Goal: Information Seeking & Learning: Learn about a topic

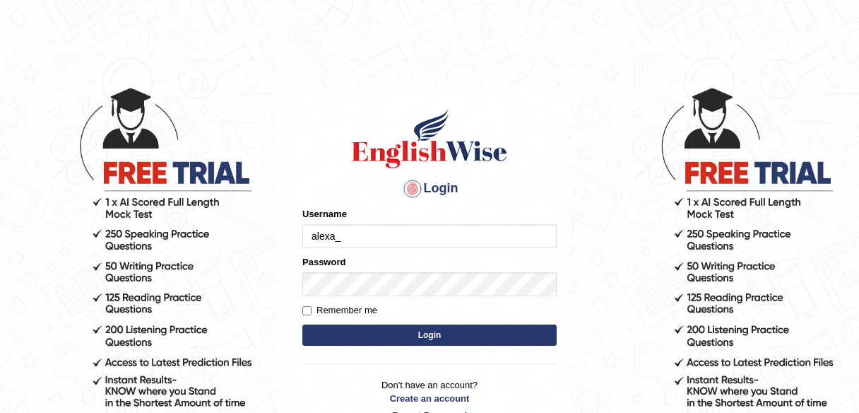
click at [509, 340] on button "Login" at bounding box center [429, 334] width 254 height 21
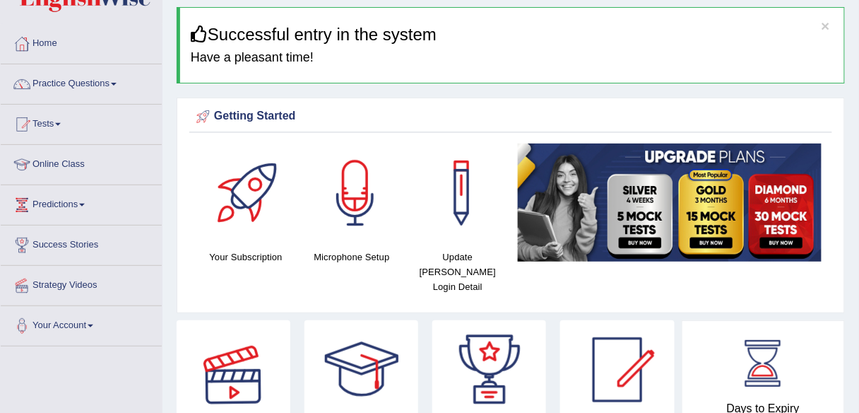
scroll to position [45, 0]
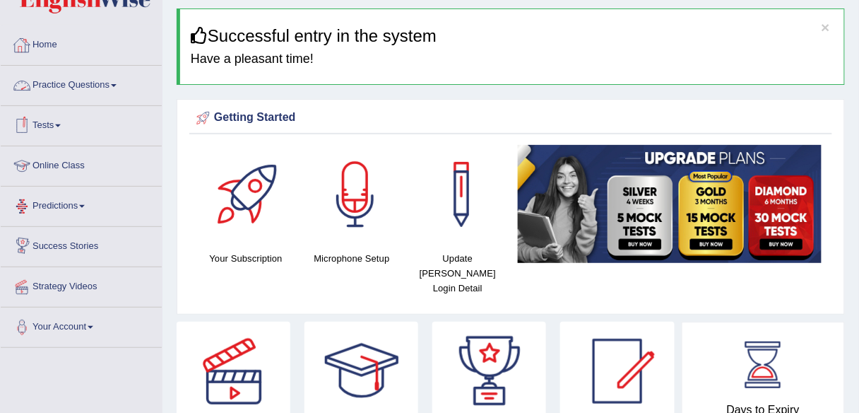
click at [59, 126] on link "Tests" at bounding box center [81, 123] width 161 height 35
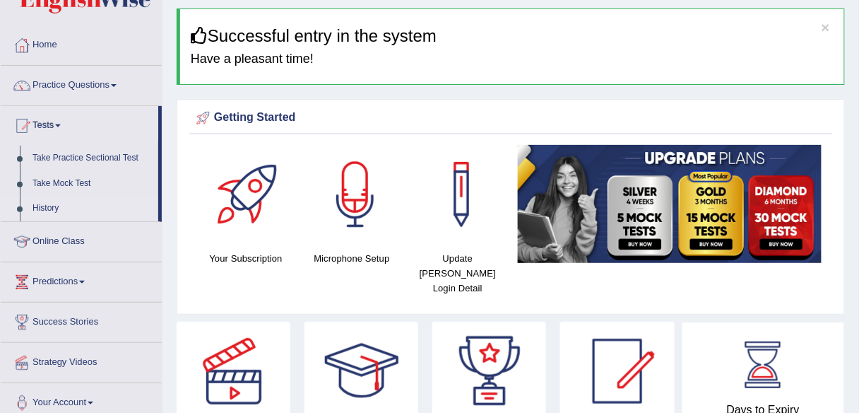
click at [64, 206] on link "History" at bounding box center [92, 208] width 132 height 25
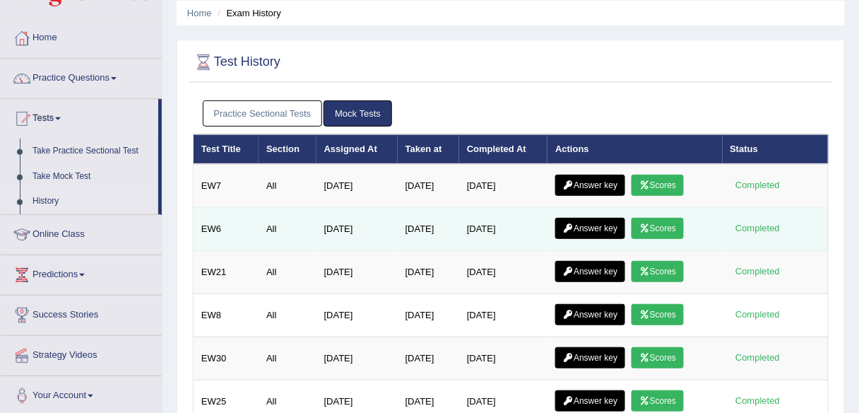
click at [656, 229] on link "Scores" at bounding box center [658, 228] width 52 height 21
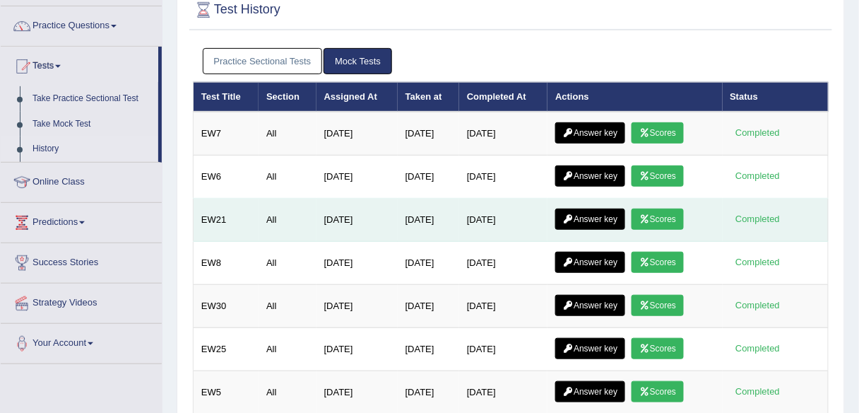
scroll to position [112, 0]
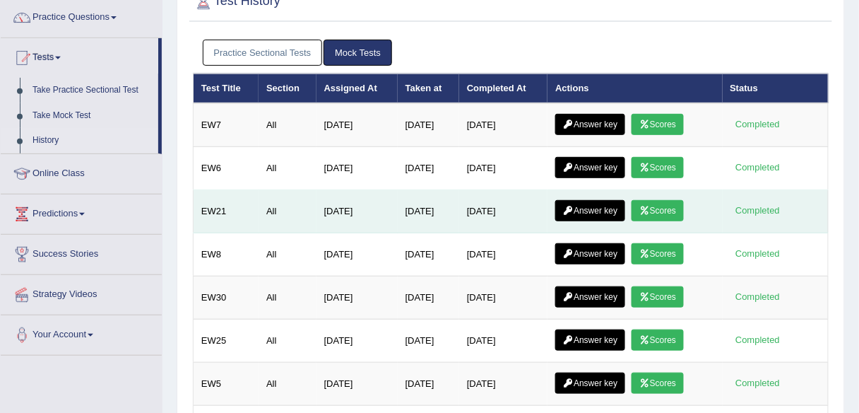
click at [667, 203] on link "Scores" at bounding box center [658, 210] width 52 height 21
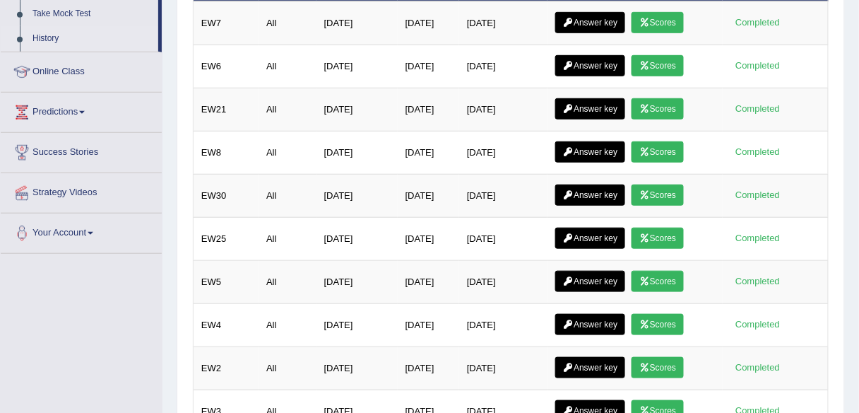
scroll to position [215, 0]
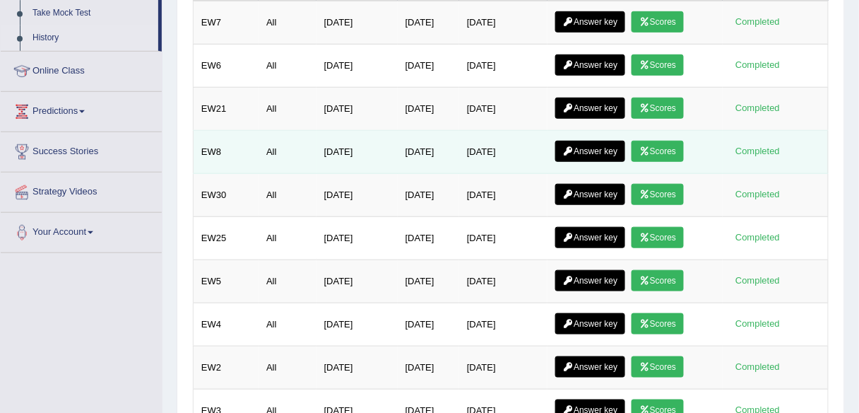
click at [584, 149] on link "Answer key" at bounding box center [590, 151] width 70 height 21
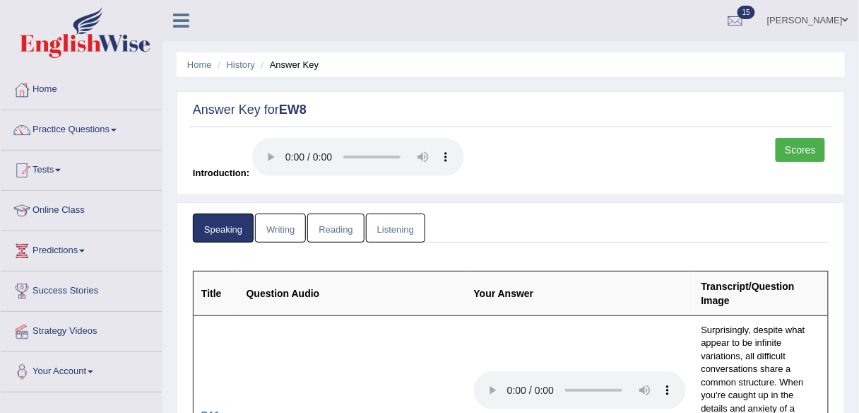
click at [793, 152] on link "Scores" at bounding box center [800, 150] width 49 height 24
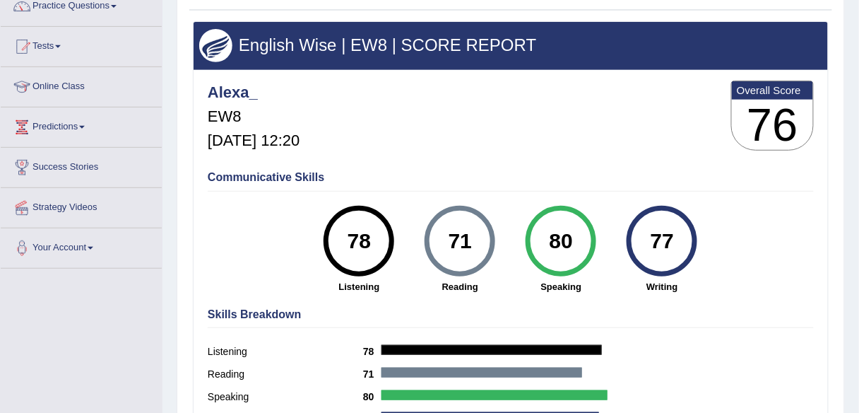
scroll to position [124, 0]
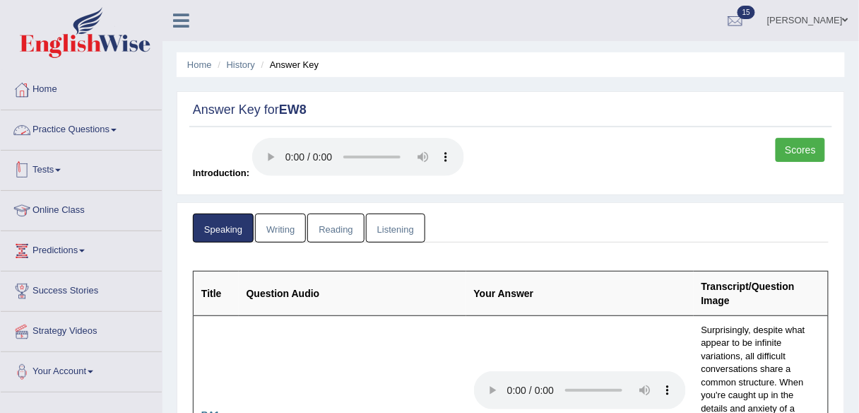
click at [58, 163] on link "Tests" at bounding box center [81, 167] width 161 height 35
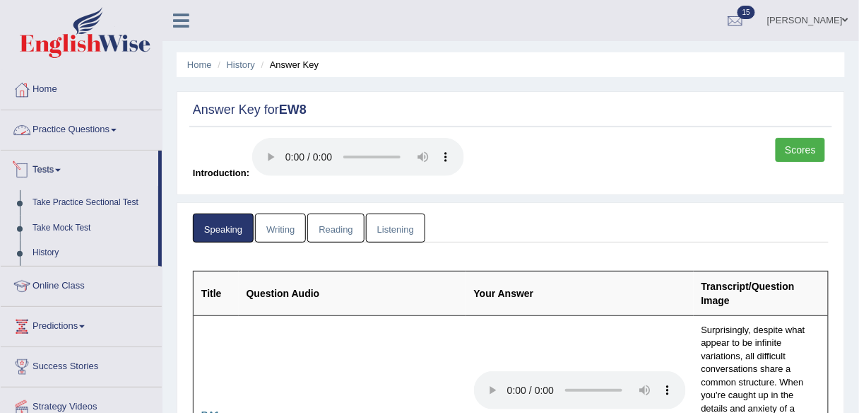
click at [69, 119] on link "Practice Questions" at bounding box center [81, 127] width 161 height 35
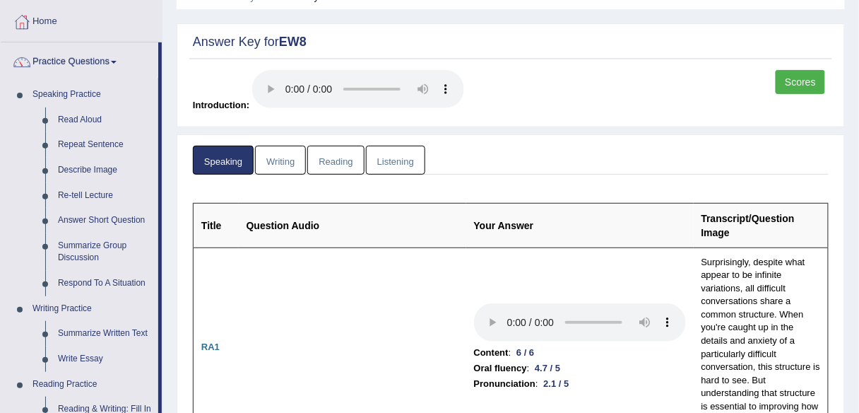
scroll to position [28, 0]
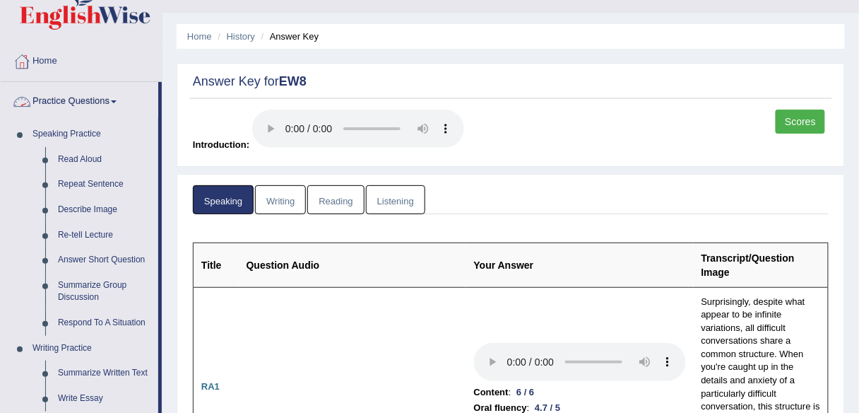
click at [104, 96] on link "Practice Questions" at bounding box center [80, 99] width 158 height 35
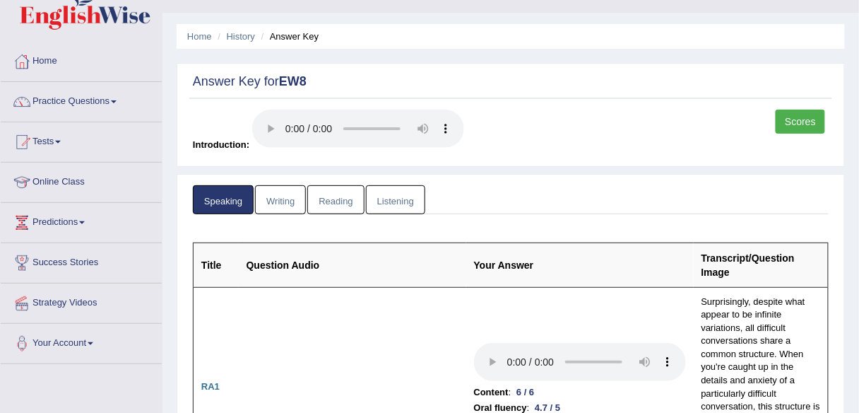
click at [104, 96] on link "Practice Questions" at bounding box center [81, 99] width 161 height 35
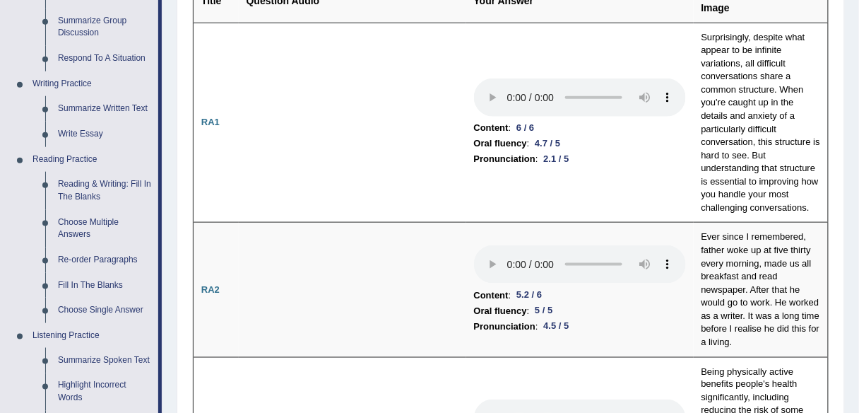
scroll to position [294, 0]
click at [109, 281] on link "Fill In The Blanks" at bounding box center [105, 283] width 107 height 25
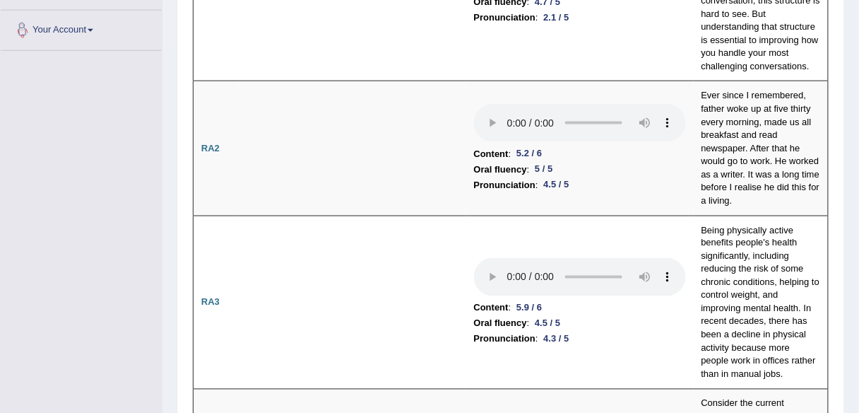
scroll to position [527, 0]
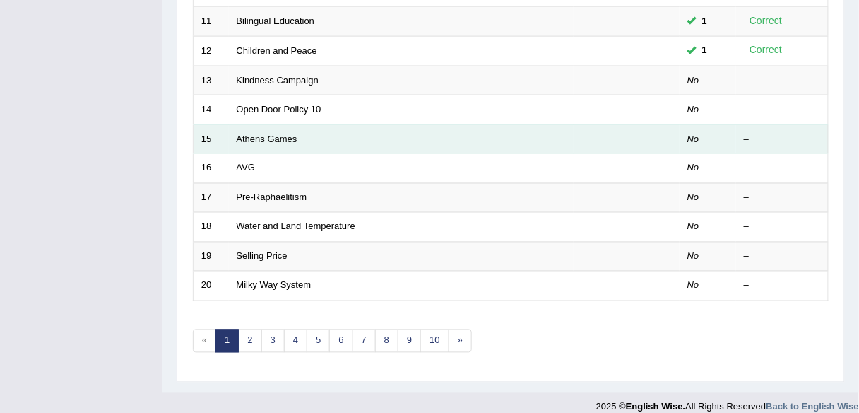
scroll to position [508, 0]
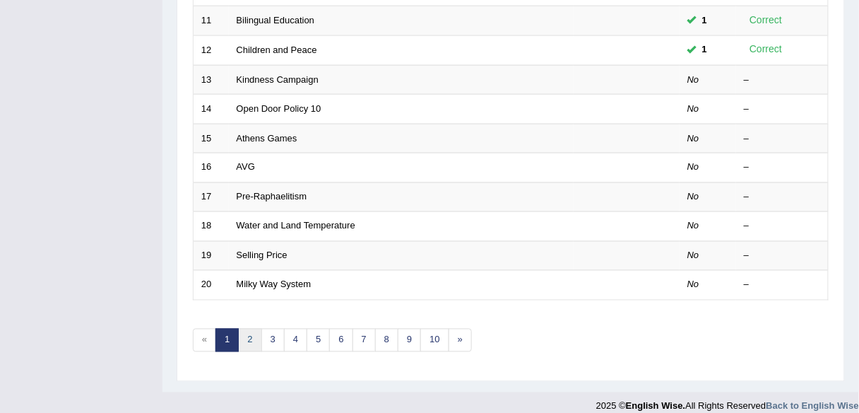
click at [253, 338] on link "2" at bounding box center [249, 339] width 23 height 23
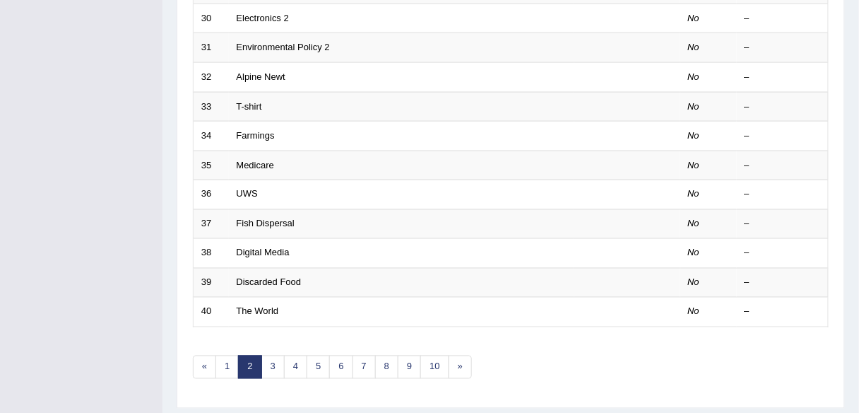
scroll to position [516, 0]
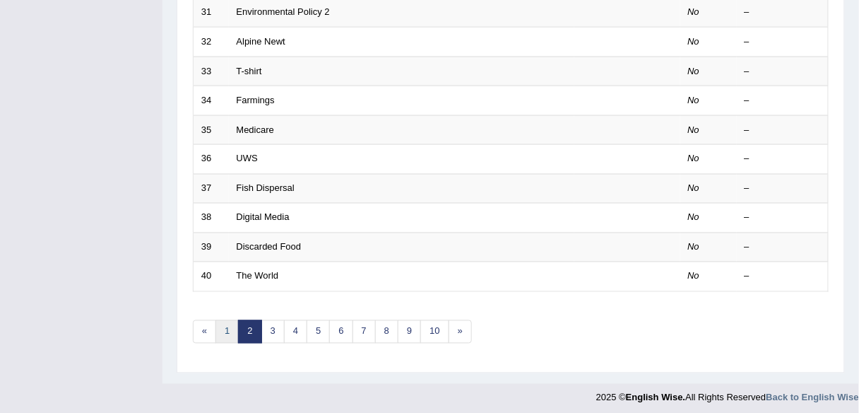
click at [227, 331] on link "1" at bounding box center [226, 331] width 23 height 23
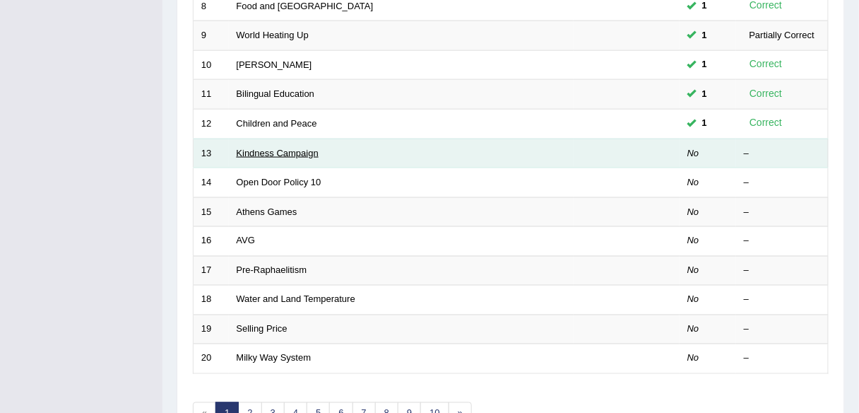
click at [269, 150] on link "Kindness Campaign" at bounding box center [278, 153] width 82 height 11
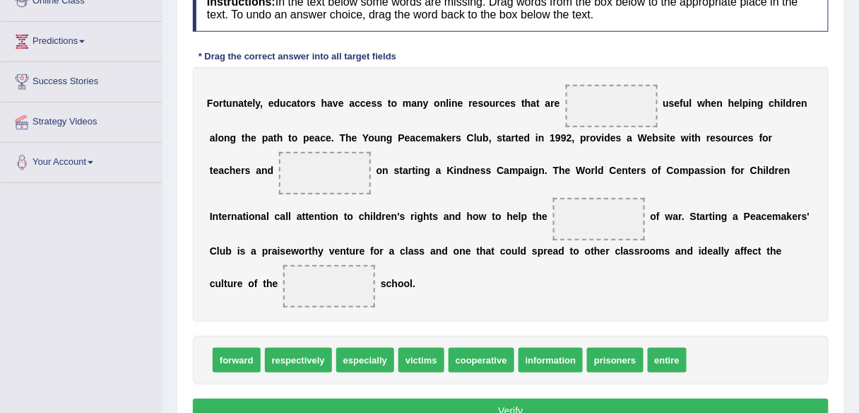
scroll to position [209, 0]
drag, startPoint x: 374, startPoint y: 358, endPoint x: 627, endPoint y: 111, distance: 353.2
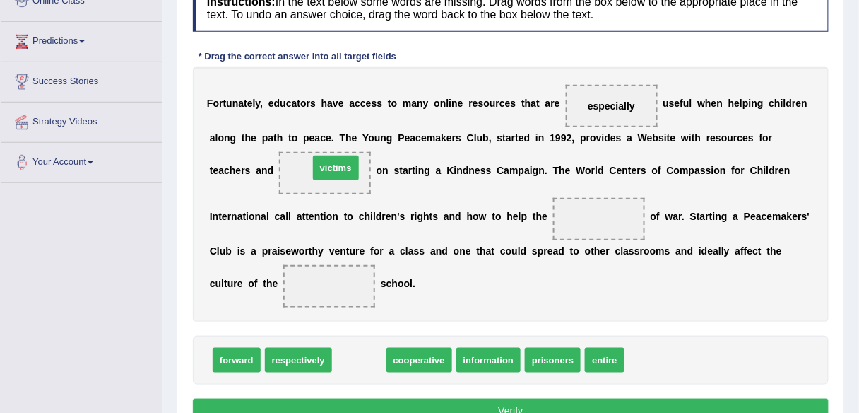
drag, startPoint x: 352, startPoint y: 359, endPoint x: 328, endPoint y: 167, distance: 193.6
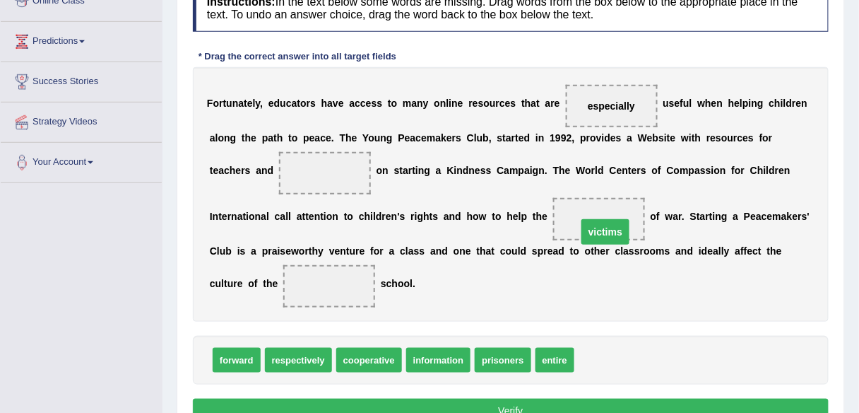
drag, startPoint x: 327, startPoint y: 171, endPoint x: 606, endPoint y: 228, distance: 284.8
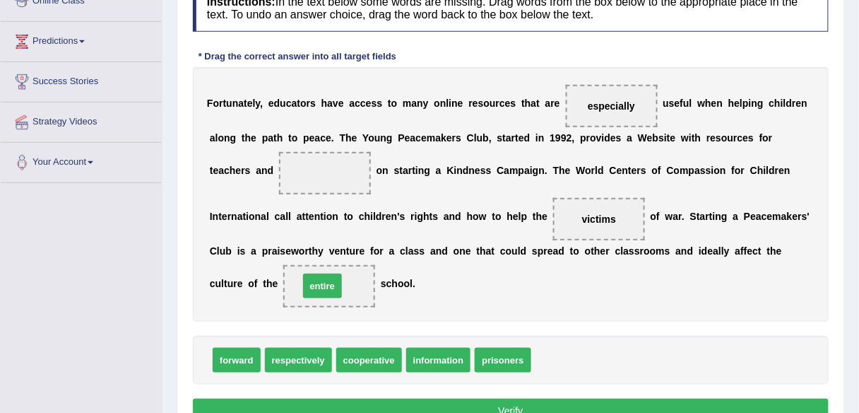
drag, startPoint x: 546, startPoint y: 357, endPoint x: 314, endPoint y: 283, distance: 244.0
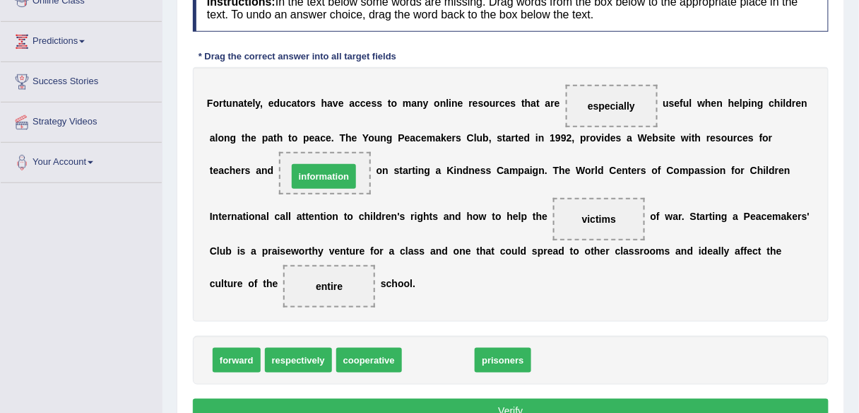
drag, startPoint x: 433, startPoint y: 362, endPoint x: 319, endPoint y: 179, distance: 216.4
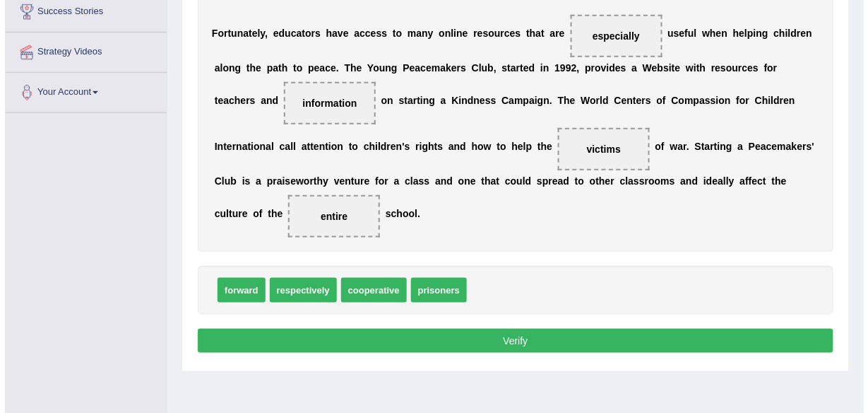
scroll to position [280, 0]
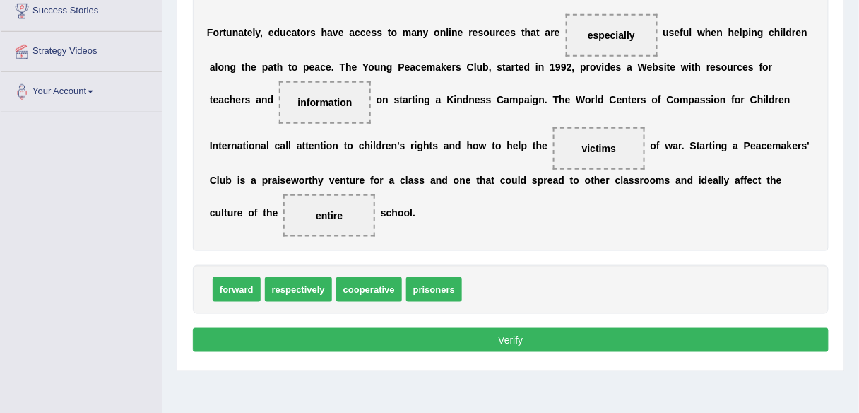
click at [448, 338] on button "Verify" at bounding box center [511, 340] width 636 height 24
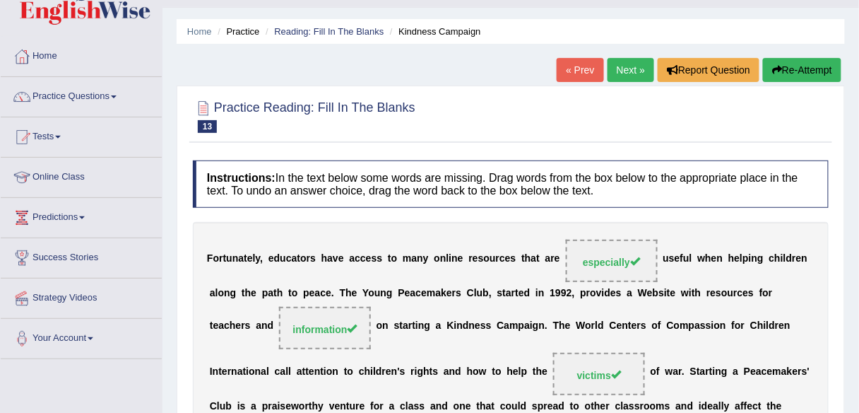
scroll to position [0, 0]
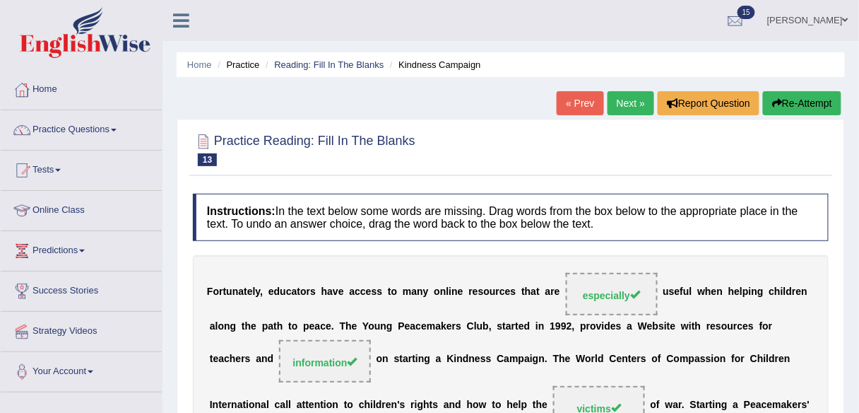
click at [619, 103] on link "Next »" at bounding box center [631, 103] width 47 height 24
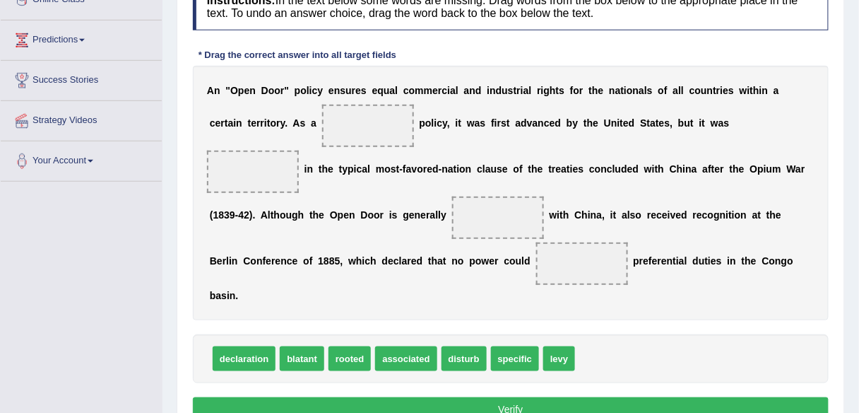
scroll to position [214, 0]
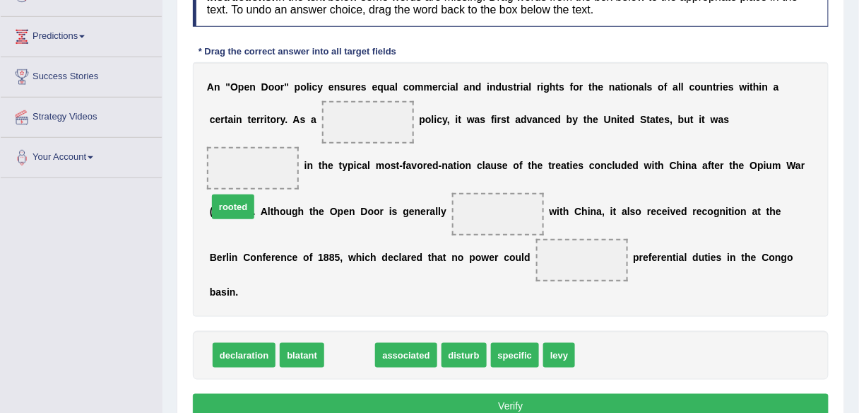
drag, startPoint x: 356, startPoint y: 338, endPoint x: 239, endPoint y: 189, distance: 188.7
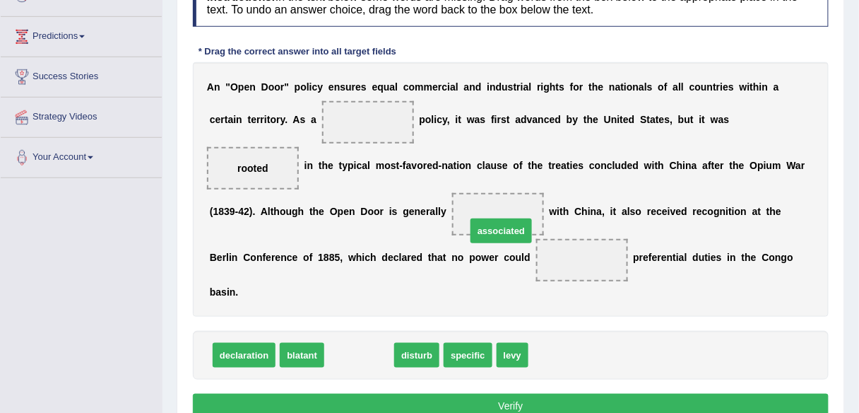
drag, startPoint x: 350, startPoint y: 336, endPoint x: 492, endPoint y: 212, distance: 188.7
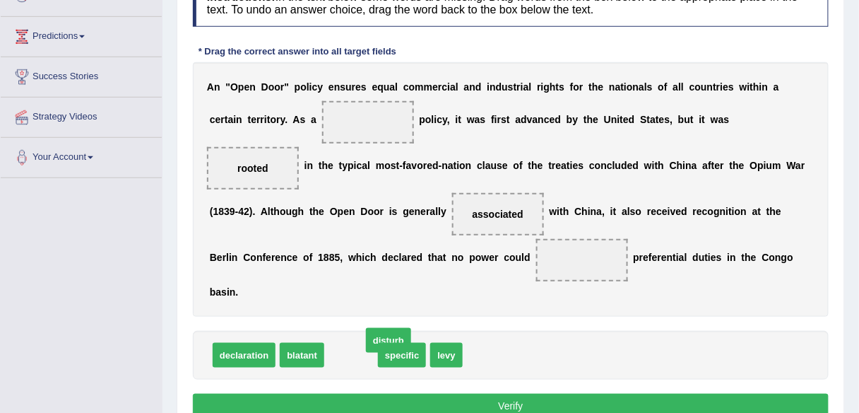
drag, startPoint x: 354, startPoint y: 338, endPoint x: 391, endPoint y: 324, distance: 40.0
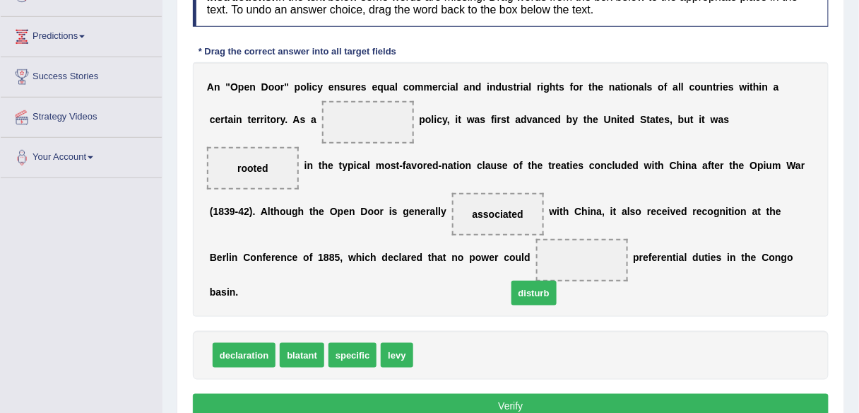
drag, startPoint x: 438, startPoint y: 331, endPoint x: 532, endPoint y: 267, distance: 113.4
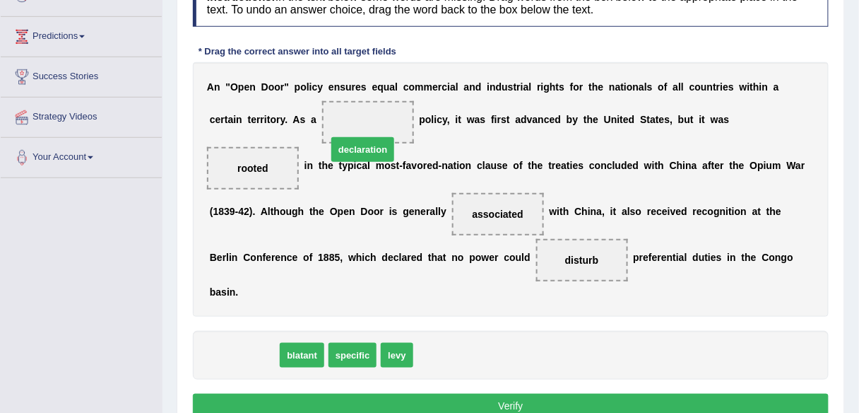
drag, startPoint x: 254, startPoint y: 327, endPoint x: 372, endPoint y: 121, distance: 238.0
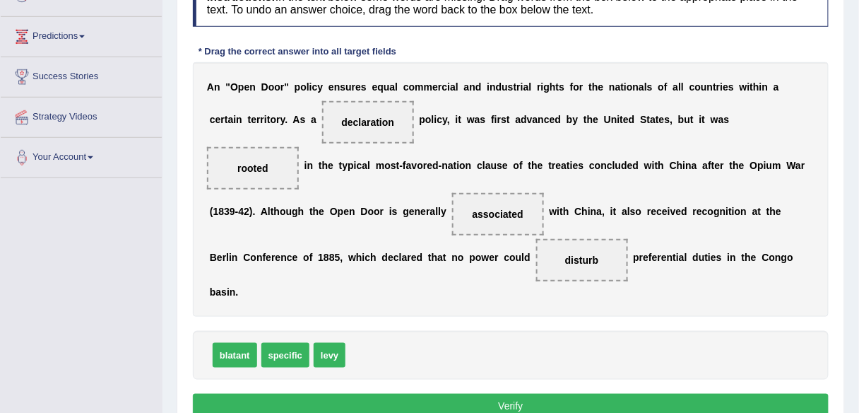
click at [358, 393] on button "Verify" at bounding box center [511, 405] width 636 height 24
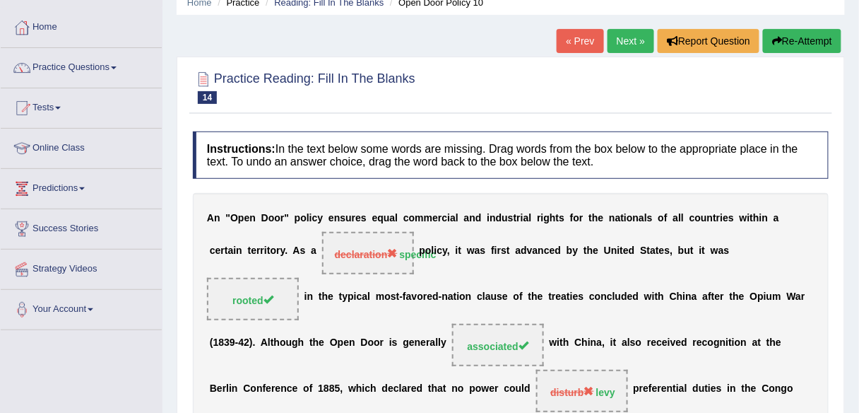
scroll to position [57, 0]
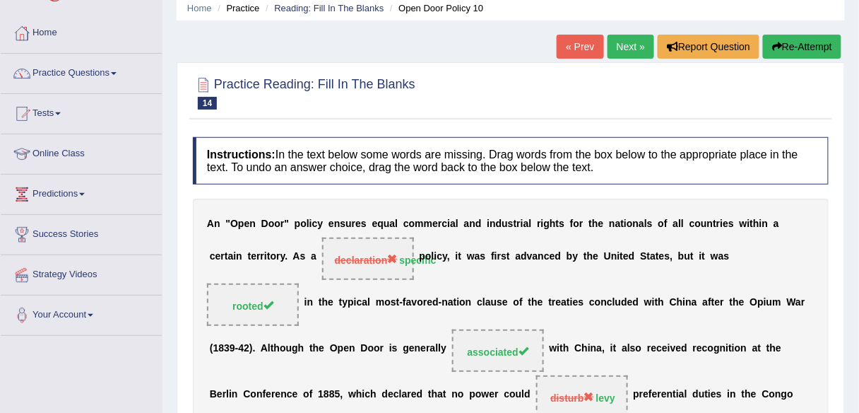
click at [617, 45] on link "Next »" at bounding box center [631, 47] width 47 height 24
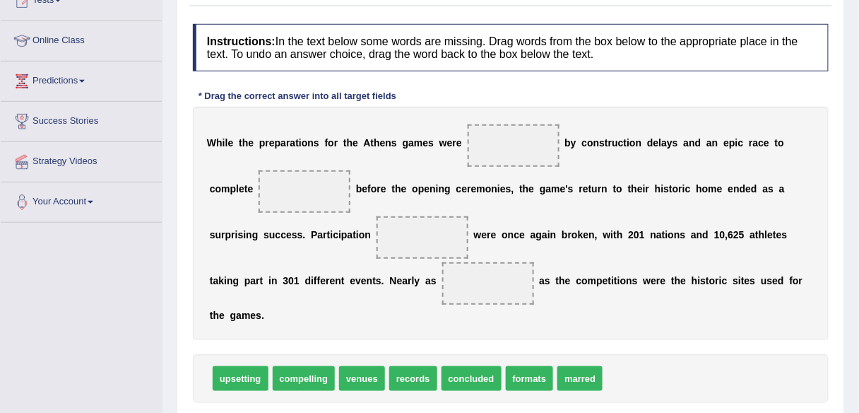
scroll to position [199, 0]
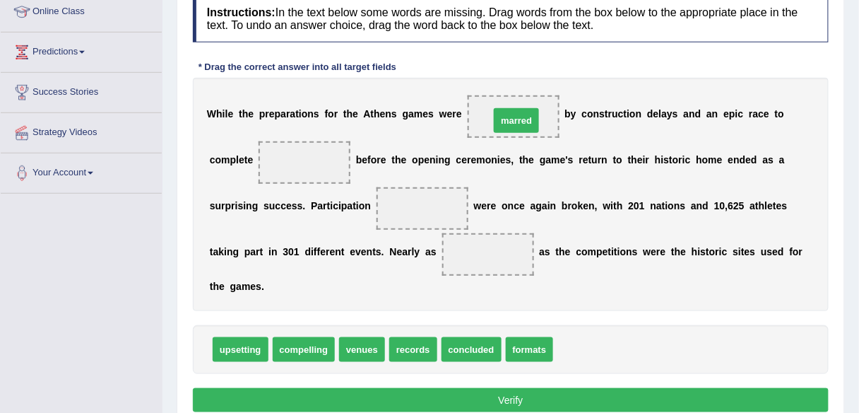
drag, startPoint x: 578, startPoint y: 351, endPoint x: 514, endPoint y: 121, distance: 238.9
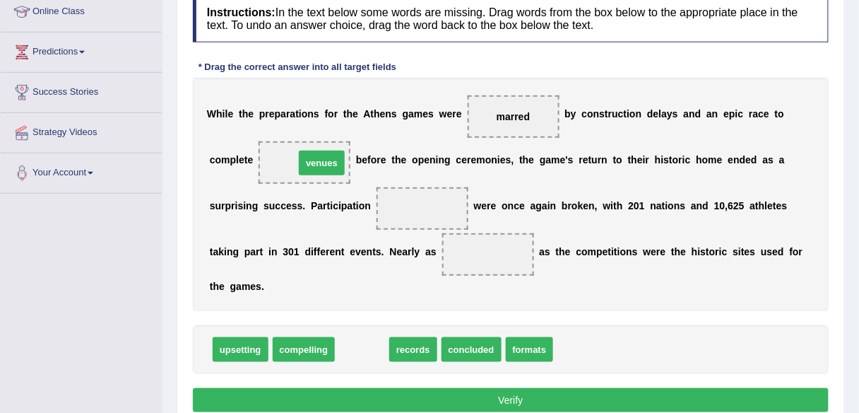
drag, startPoint x: 362, startPoint y: 355, endPoint x: 318, endPoint y: 167, distance: 193.1
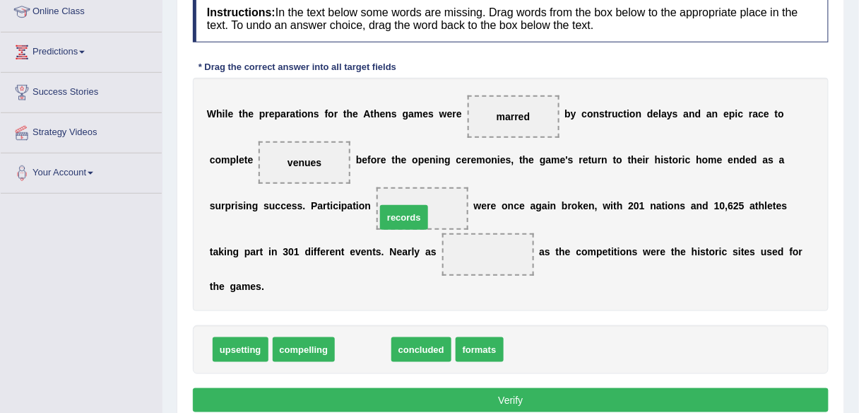
drag, startPoint x: 358, startPoint y: 351, endPoint x: 399, endPoint y: 218, distance: 139.0
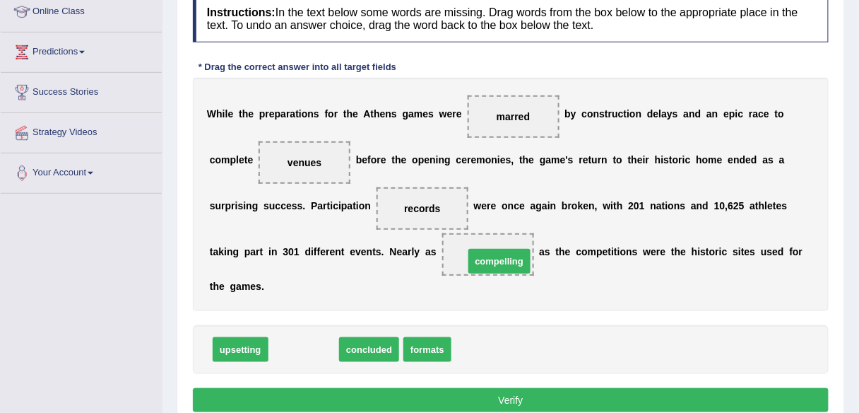
drag, startPoint x: 314, startPoint y: 349, endPoint x: 509, endPoint y: 260, distance: 215.0
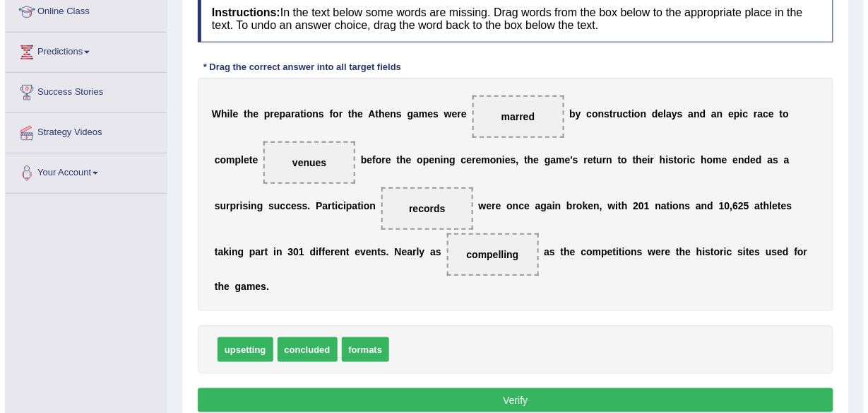
scroll to position [253, 0]
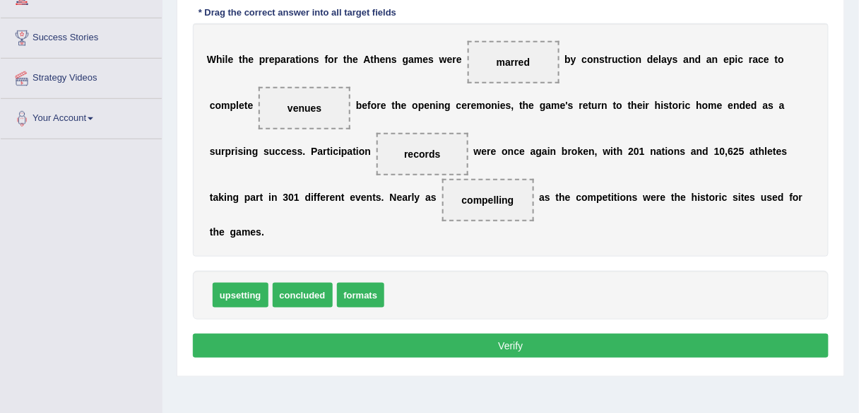
click at [496, 339] on button "Verify" at bounding box center [511, 345] width 636 height 24
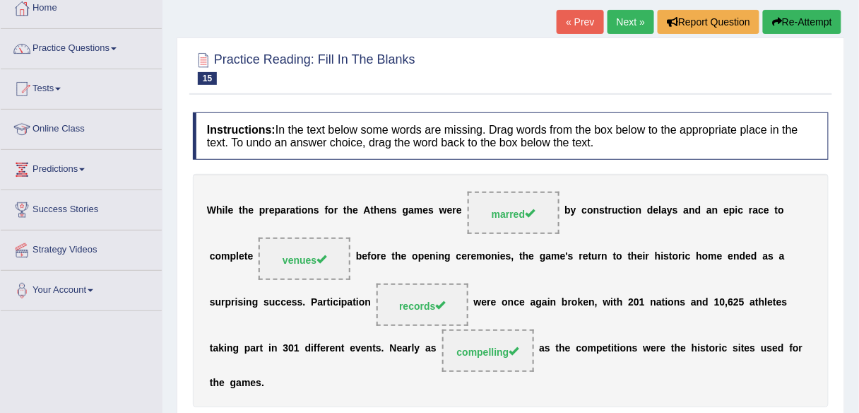
scroll to position [80, 0]
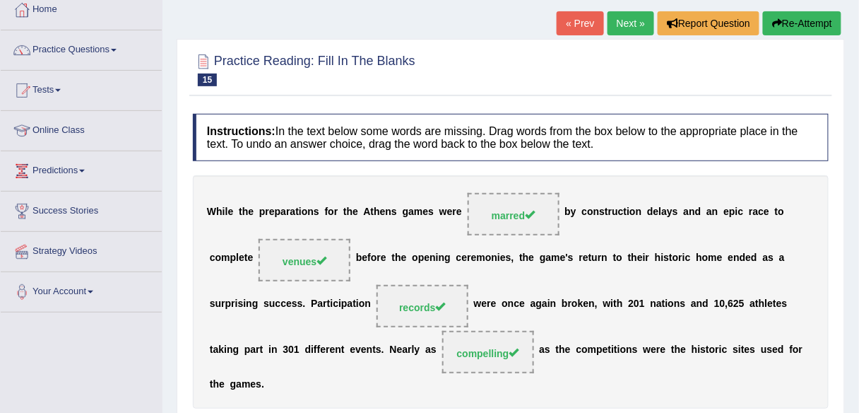
click at [622, 23] on link "Next »" at bounding box center [631, 23] width 47 height 24
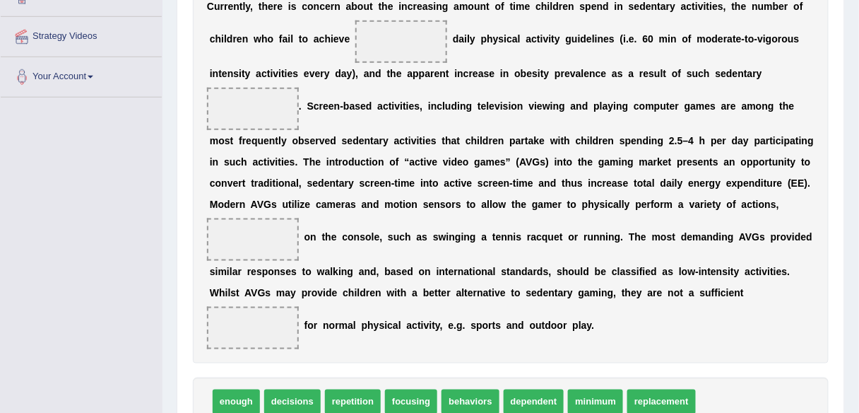
scroll to position [296, 0]
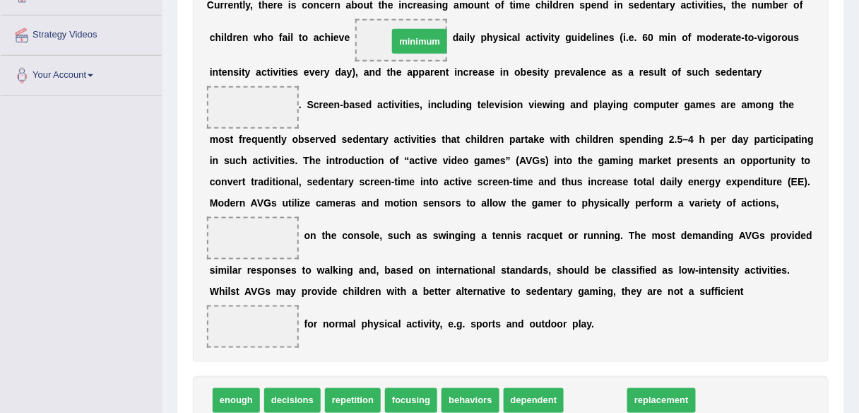
drag, startPoint x: 593, startPoint y: 396, endPoint x: 417, endPoint y: 35, distance: 401.2
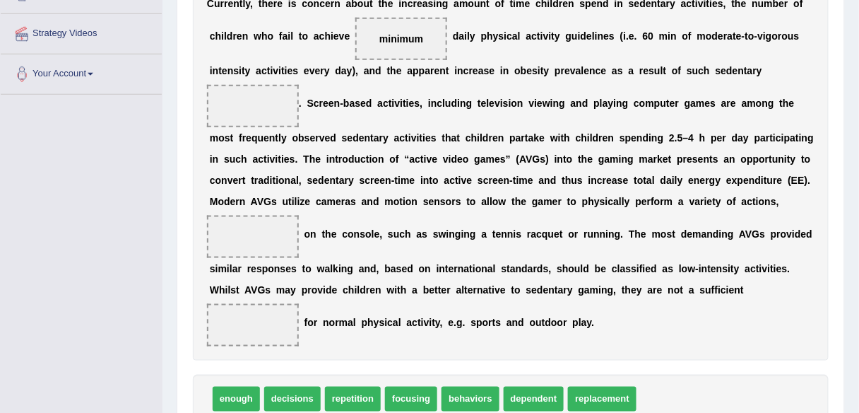
scroll to position [298, 0]
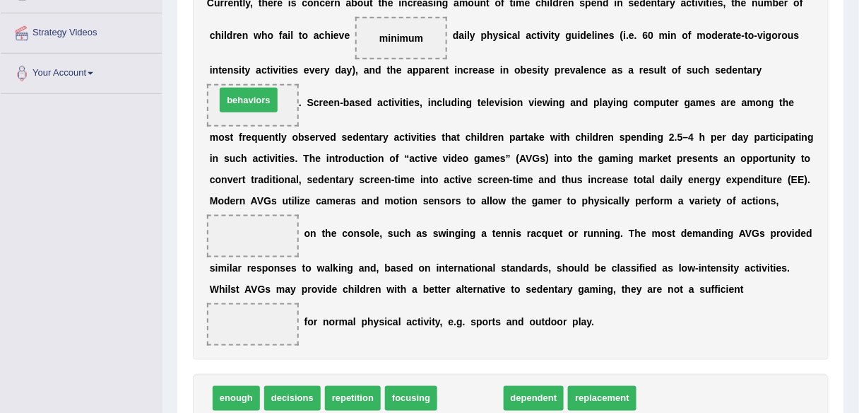
drag, startPoint x: 463, startPoint y: 396, endPoint x: 242, endPoint y: 98, distance: 371.6
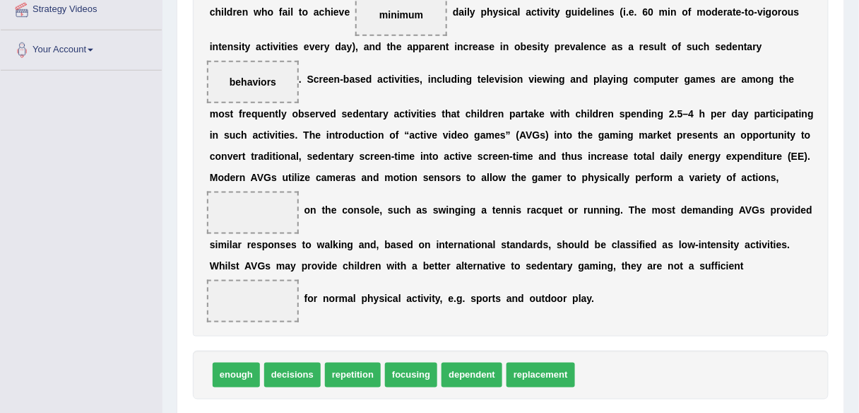
scroll to position [328, 0]
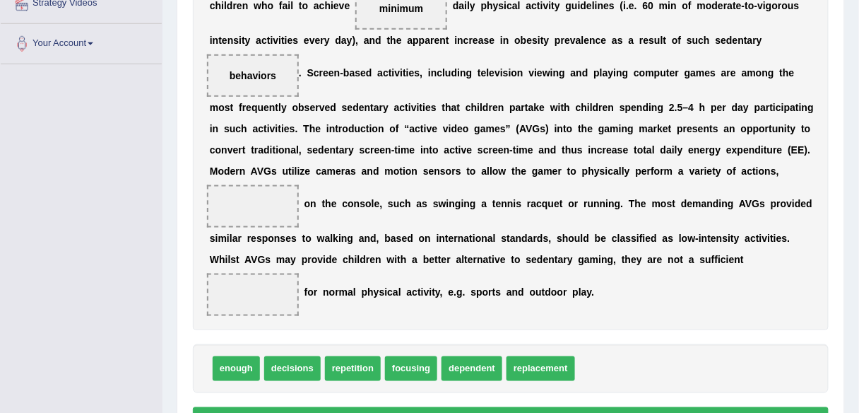
click at [410, 368] on span "focusing" at bounding box center [411, 368] width 52 height 25
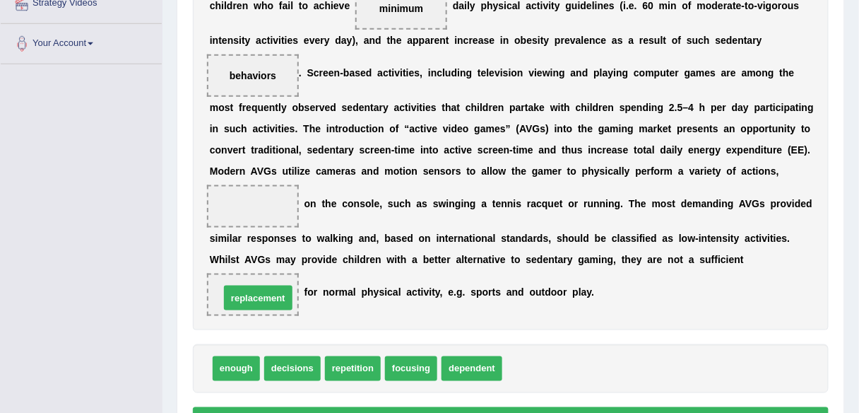
drag, startPoint x: 541, startPoint y: 369, endPoint x: 259, endPoint y: 299, distance: 291.3
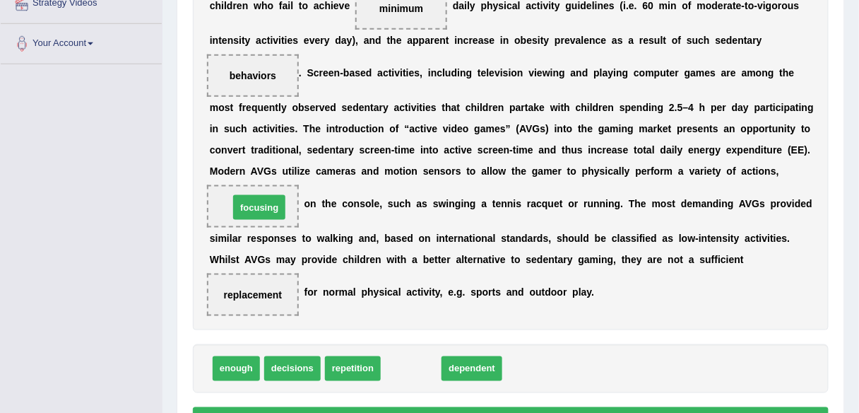
drag, startPoint x: 409, startPoint y: 368, endPoint x: 257, endPoint y: 207, distance: 221.4
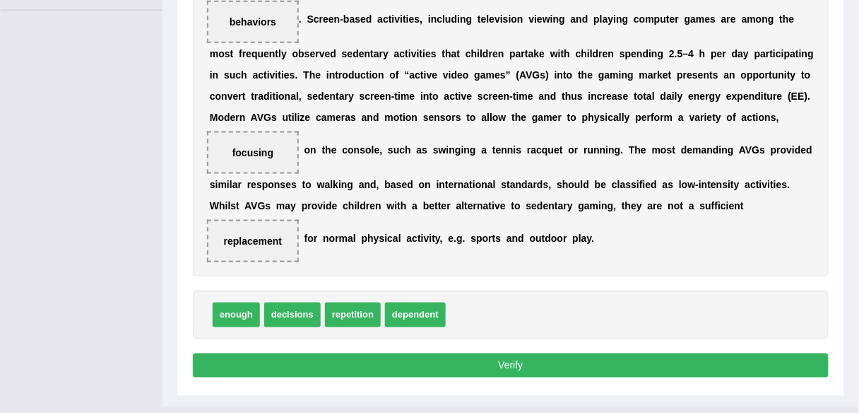
click at [375, 354] on button "Verify" at bounding box center [511, 365] width 636 height 24
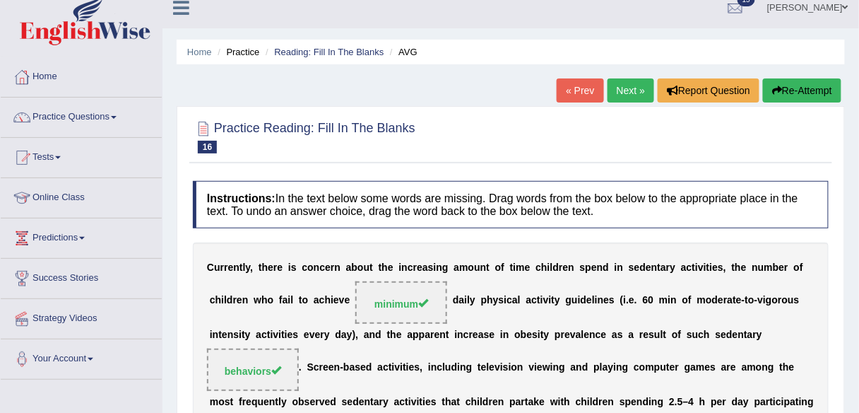
scroll to position [6, 0]
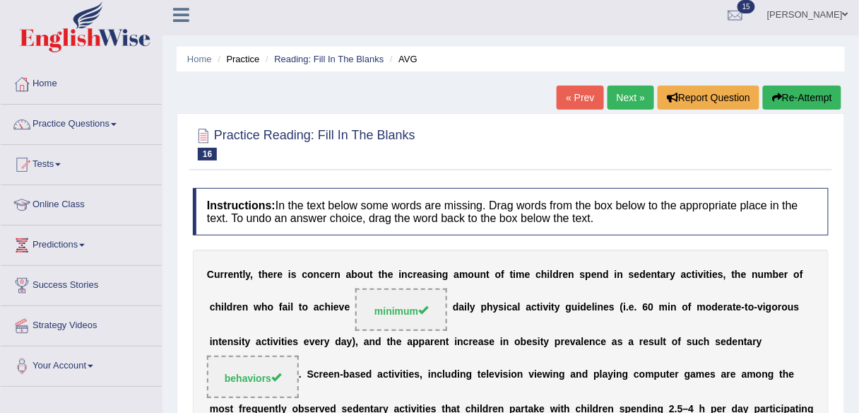
click at [624, 94] on link "Next »" at bounding box center [631, 97] width 47 height 24
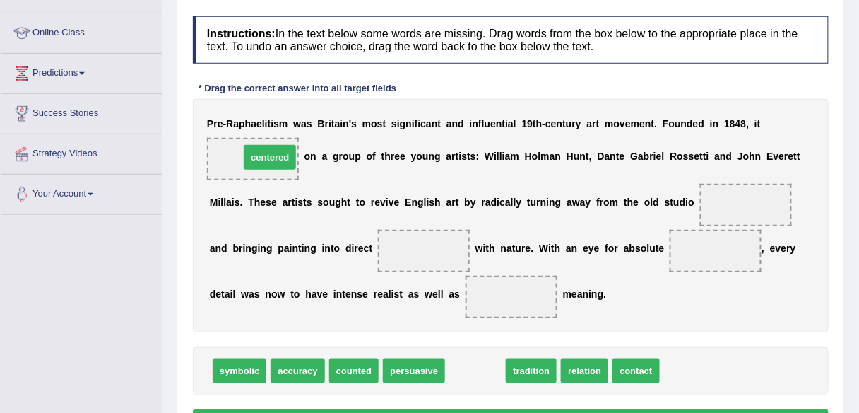
drag, startPoint x: 480, startPoint y: 372, endPoint x: 274, endPoint y: 158, distance: 296.3
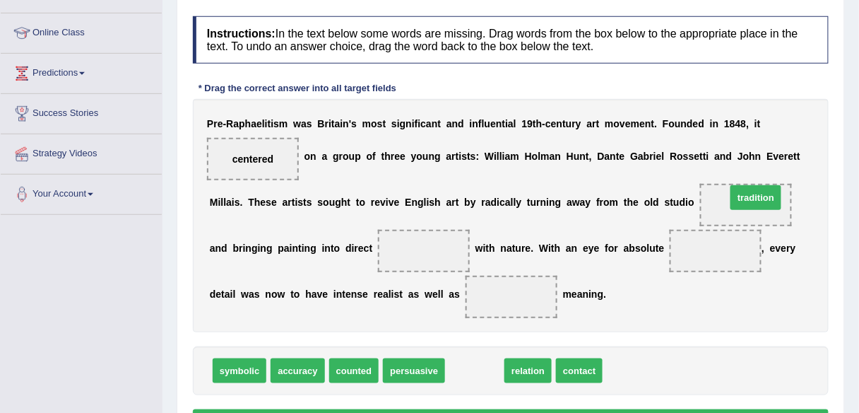
drag, startPoint x: 470, startPoint y: 367, endPoint x: 751, endPoint y: 197, distance: 328.3
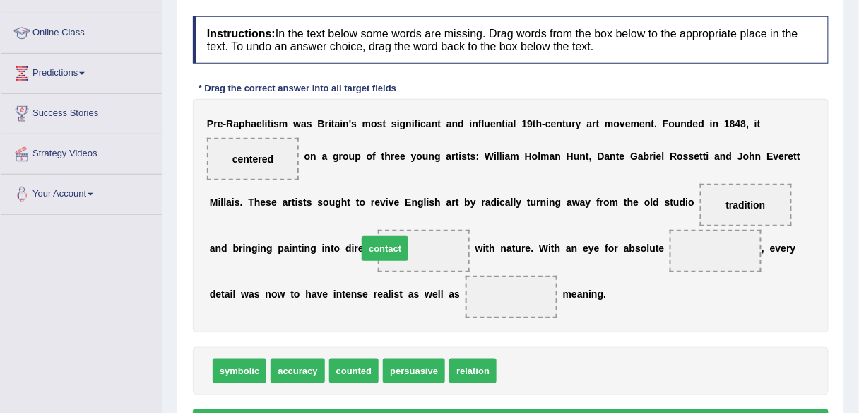
drag, startPoint x: 528, startPoint y: 368, endPoint x: 389, endPoint y: 245, distance: 185.7
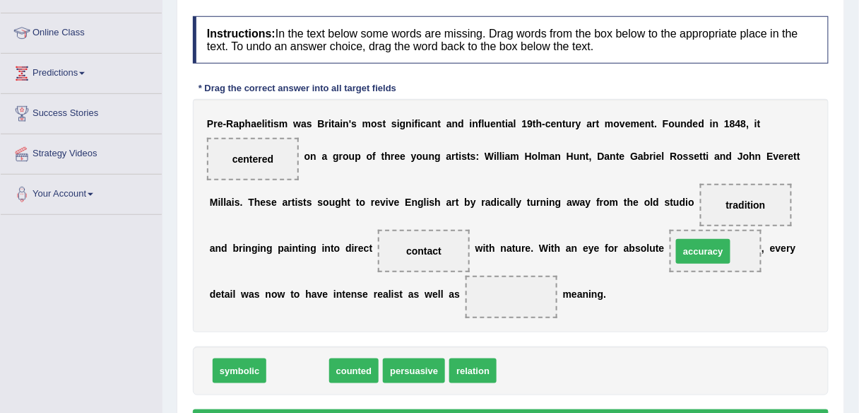
drag, startPoint x: 304, startPoint y: 368, endPoint x: 709, endPoint y: 249, distance: 422.7
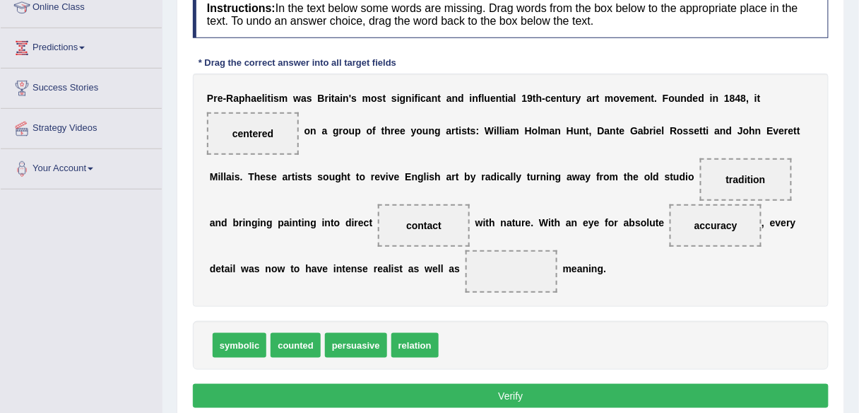
scroll to position [207, 0]
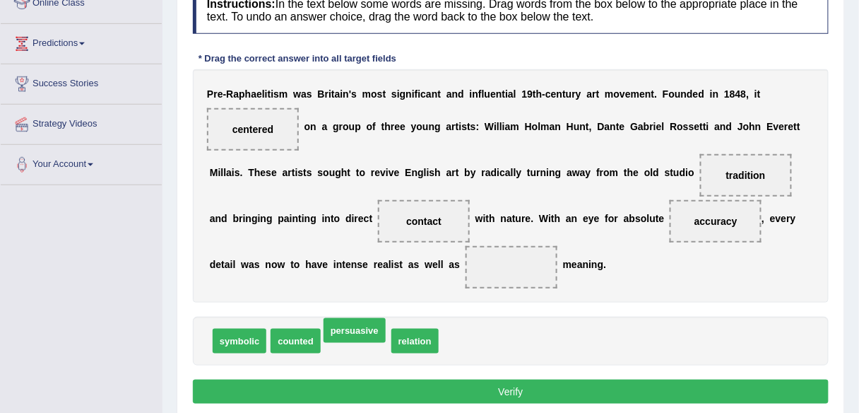
drag, startPoint x: 371, startPoint y: 343, endPoint x: 369, endPoint y: 334, distance: 8.7
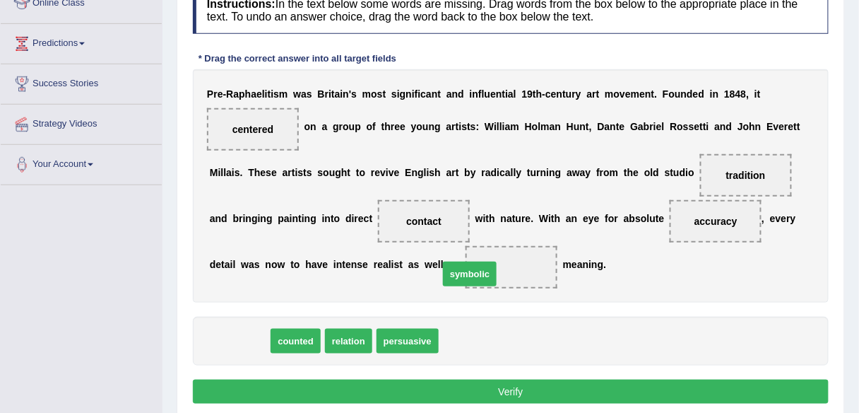
drag, startPoint x: 238, startPoint y: 341, endPoint x: 469, endPoint y: 271, distance: 241.4
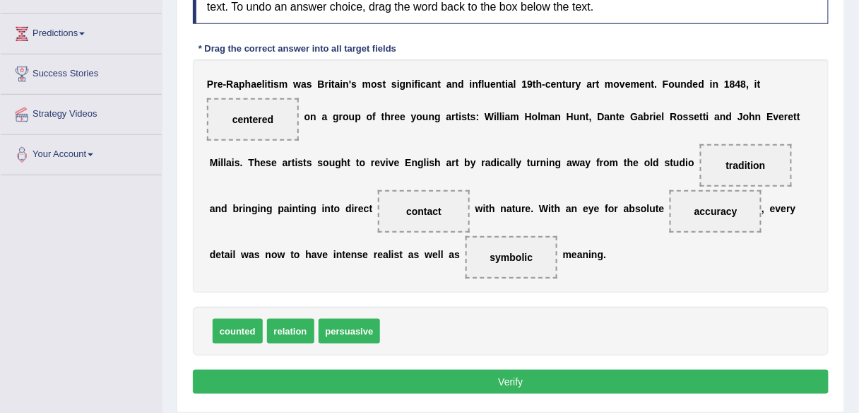
scroll to position [218, 0]
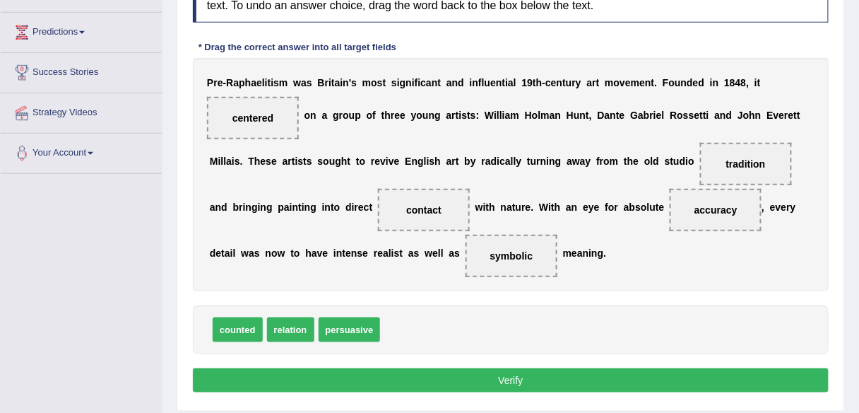
click at [455, 380] on button "Verify" at bounding box center [511, 380] width 636 height 24
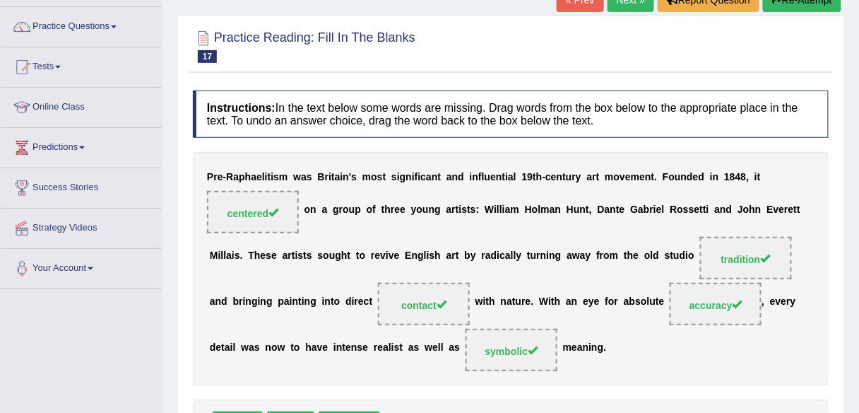
scroll to position [97, 0]
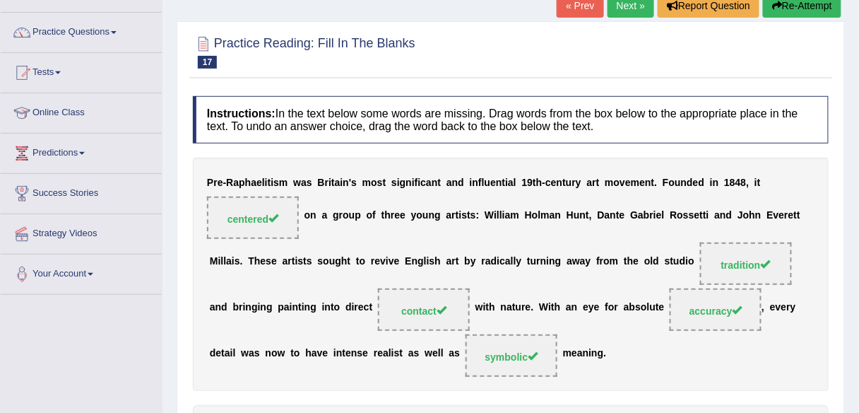
click at [613, 2] on link "Next »" at bounding box center [631, 6] width 47 height 24
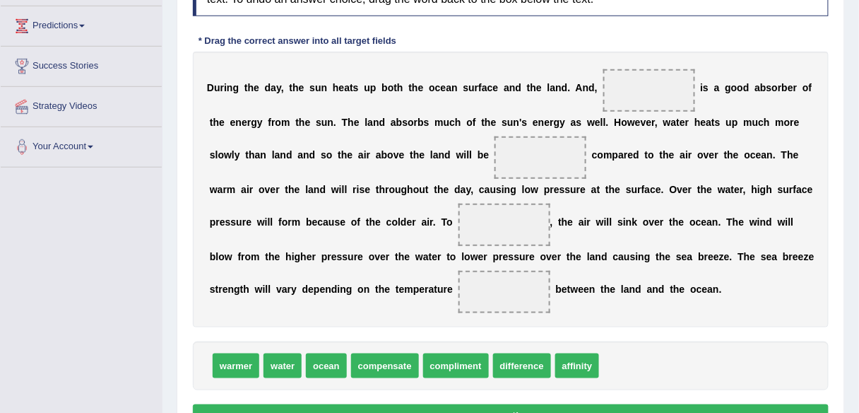
scroll to position [233, 0]
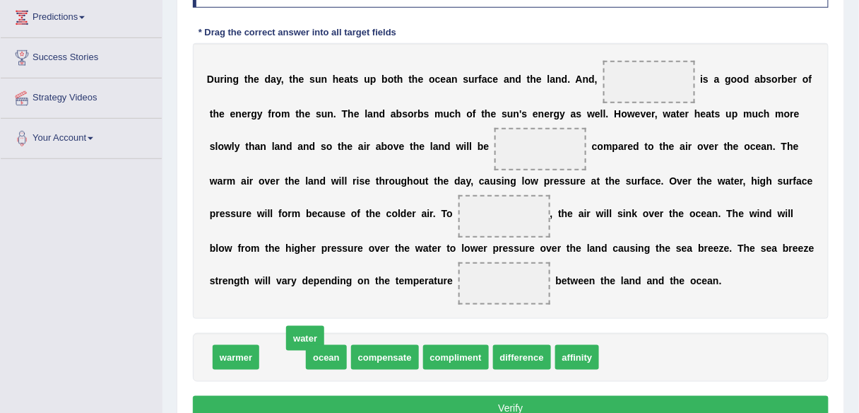
drag, startPoint x: 281, startPoint y: 360, endPoint x: 302, endPoint y: 341, distance: 28.5
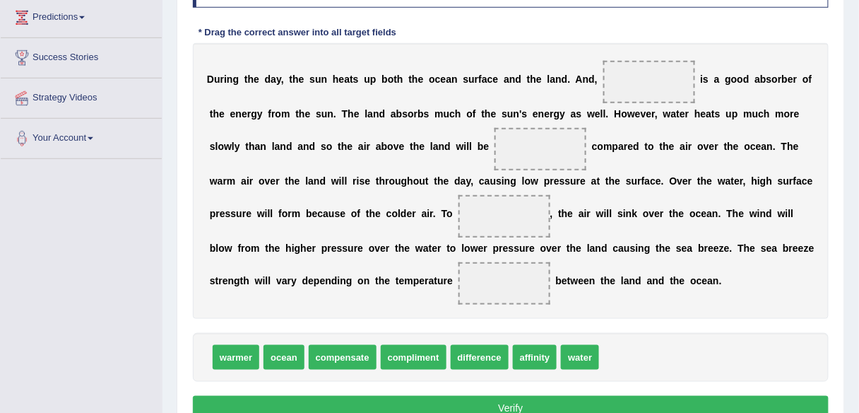
drag, startPoint x: 302, startPoint y: 341, endPoint x: 622, endPoint y: 92, distance: 405.1
click at [622, 92] on div "Instructions: In the text below some words are missing. Drag words from the box…" at bounding box center [510, 192] width 643 height 478
drag, startPoint x: 590, startPoint y: 360, endPoint x: 647, endPoint y: 87, distance: 279.3
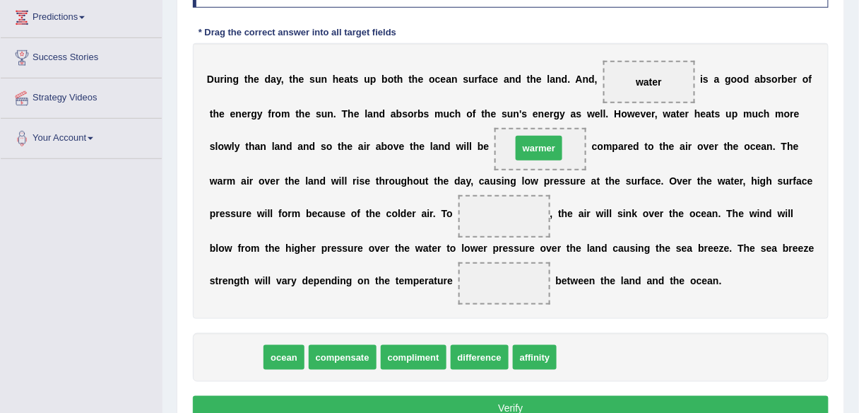
drag, startPoint x: 239, startPoint y: 359, endPoint x: 543, endPoint y: 150, distance: 368.2
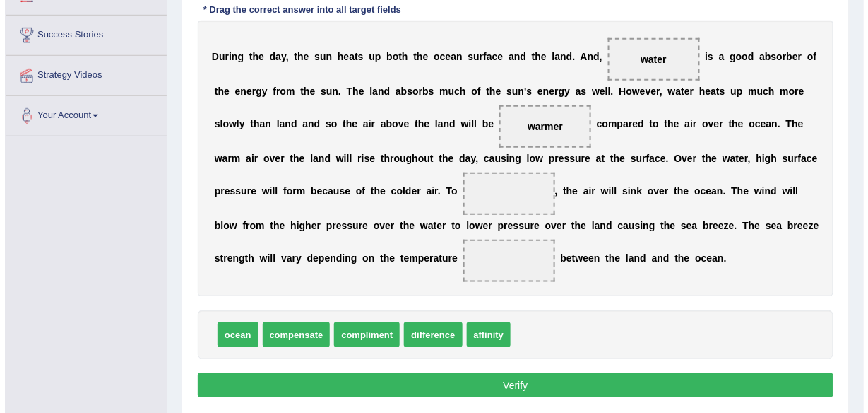
scroll to position [261, 0]
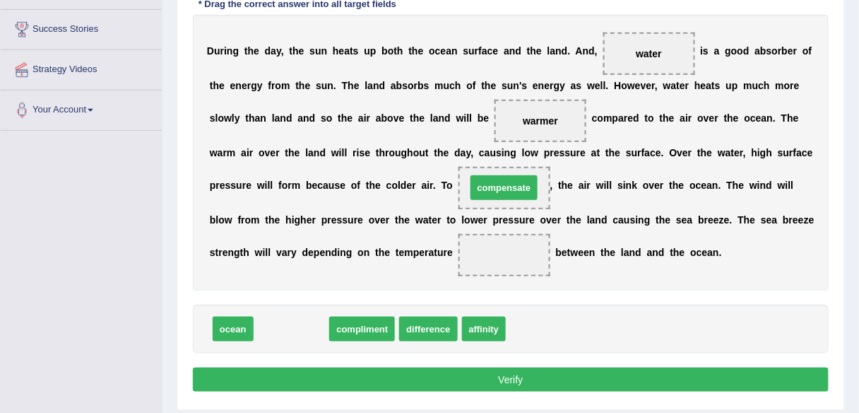
drag, startPoint x: 302, startPoint y: 328, endPoint x: 514, endPoint y: 188, distance: 254.9
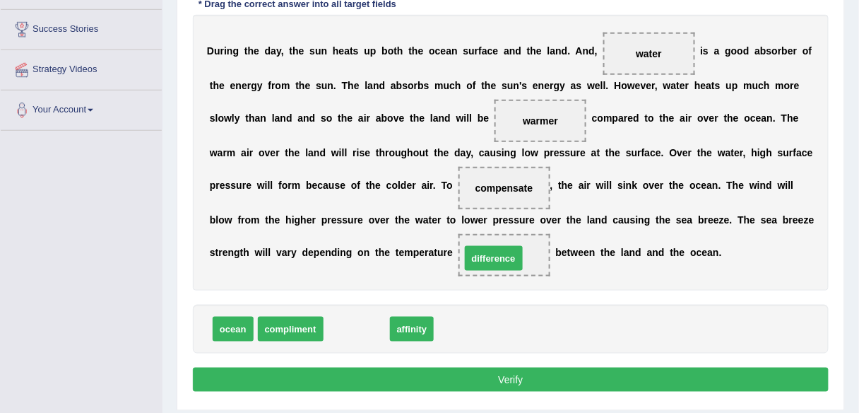
drag, startPoint x: 357, startPoint y: 333, endPoint x: 494, endPoint y: 263, distance: 153.9
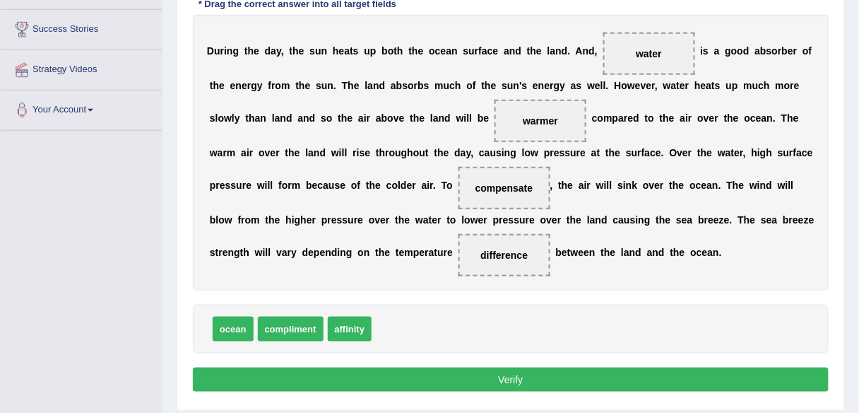
click at [476, 376] on button "Verify" at bounding box center [511, 379] width 636 height 24
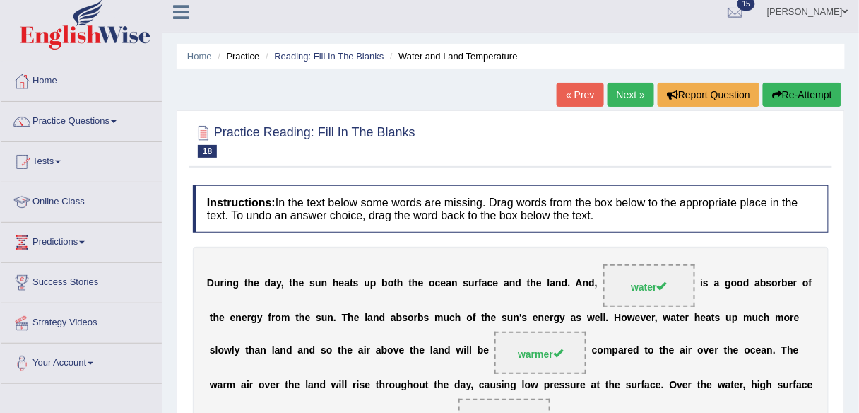
scroll to position [0, 0]
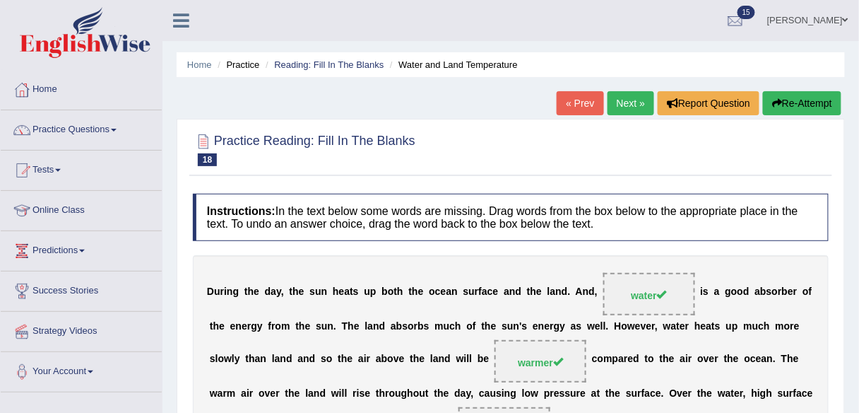
click at [628, 105] on link "Next »" at bounding box center [631, 103] width 47 height 24
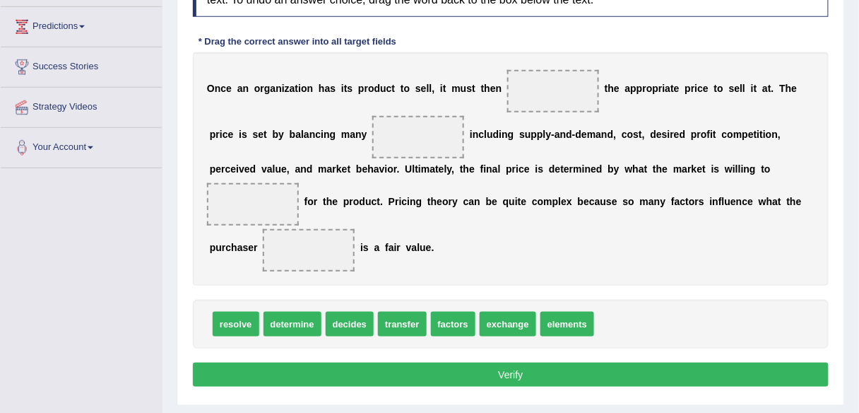
scroll to position [223, 0]
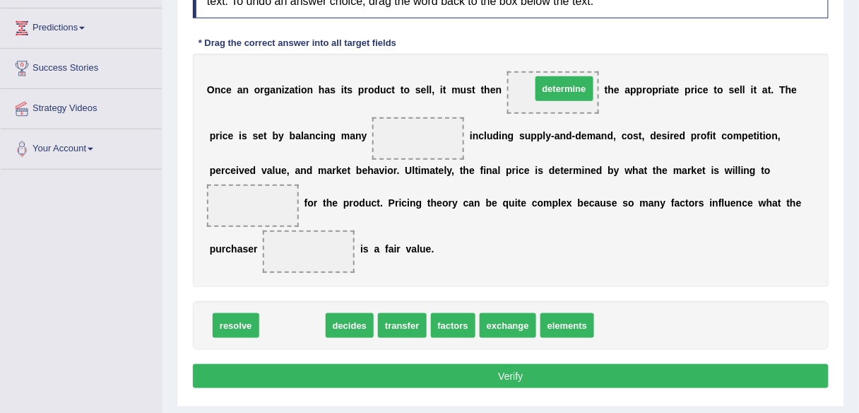
drag, startPoint x: 299, startPoint y: 324, endPoint x: 571, endPoint y: 82, distance: 363.8
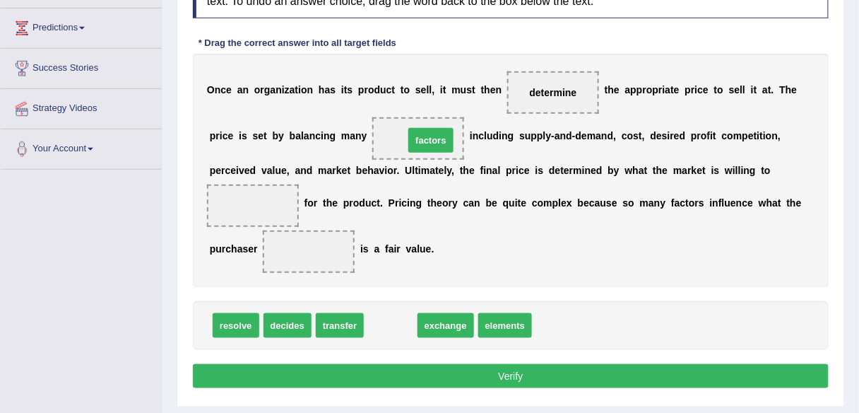
drag, startPoint x: 379, startPoint y: 320, endPoint x: 420, endPoint y: 136, distance: 188.7
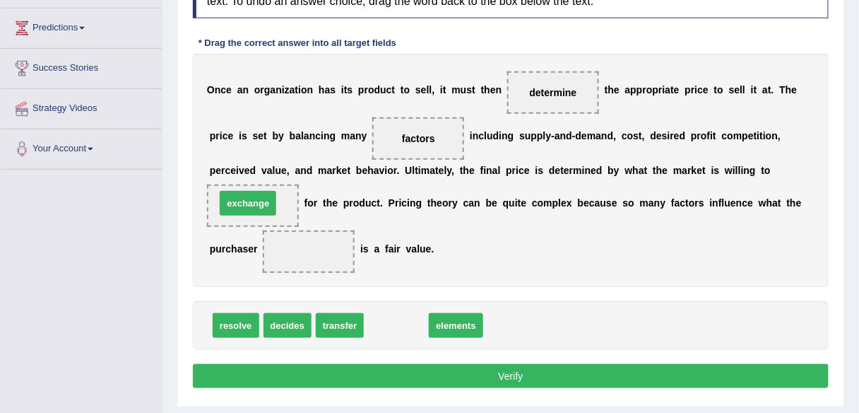
drag, startPoint x: 389, startPoint y: 324, endPoint x: 242, endPoint y: 201, distance: 191.7
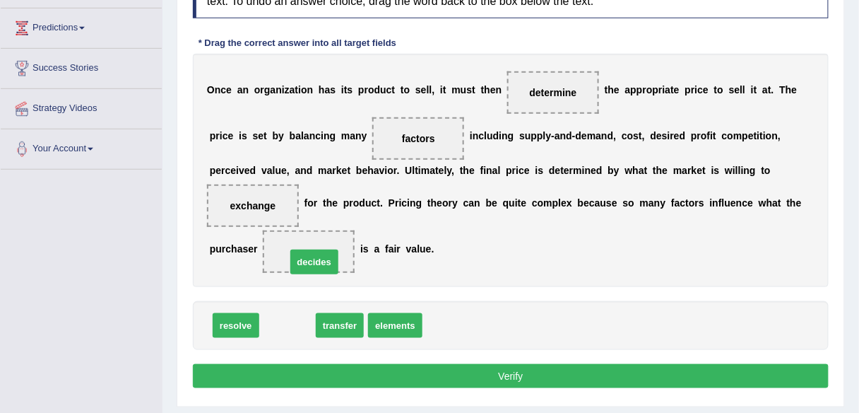
drag, startPoint x: 290, startPoint y: 325, endPoint x: 315, endPoint y: 253, distance: 76.4
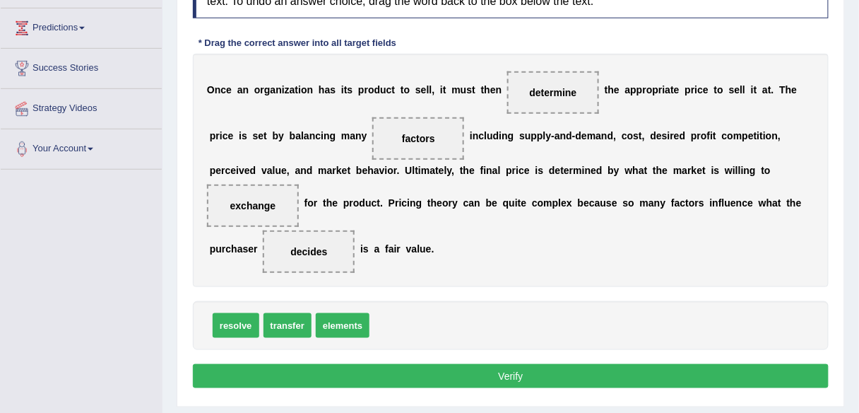
click at [354, 379] on button "Verify" at bounding box center [511, 376] width 636 height 24
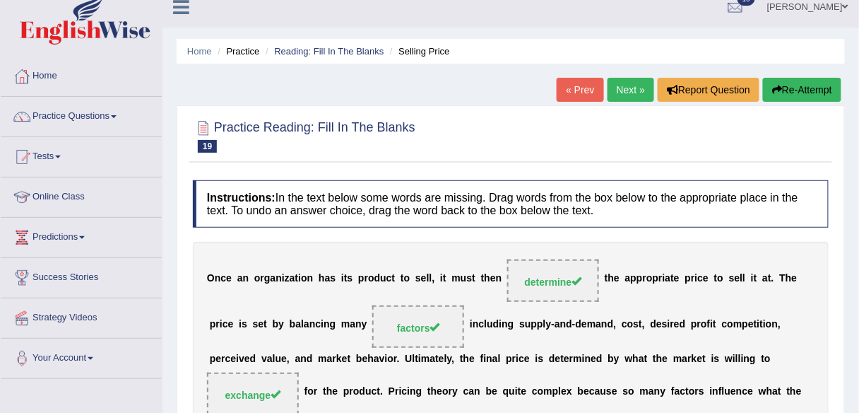
scroll to position [0, 0]
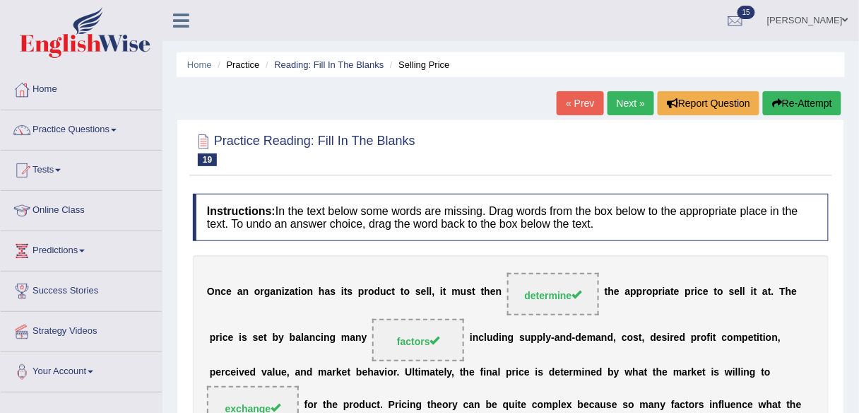
click at [612, 101] on link "Next »" at bounding box center [631, 103] width 47 height 24
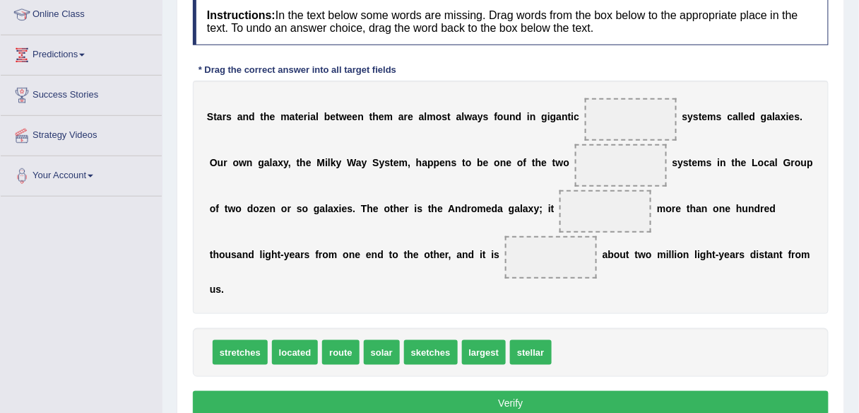
scroll to position [194, 0]
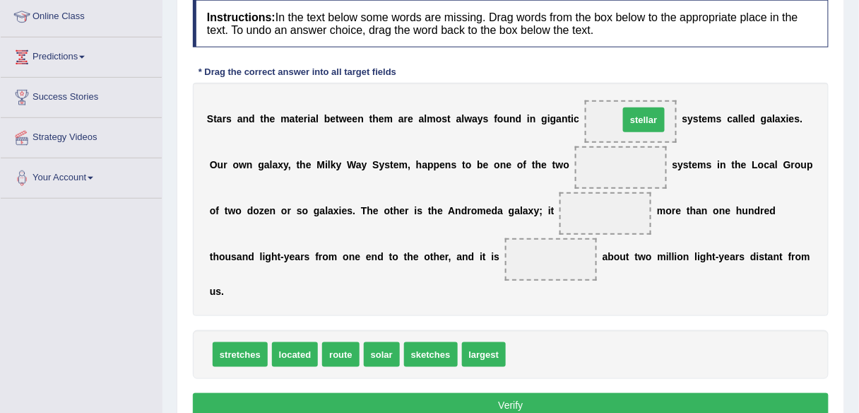
drag, startPoint x: 533, startPoint y: 349, endPoint x: 646, endPoint y: 114, distance: 260.3
drag, startPoint x: 627, startPoint y: 119, endPoint x: 568, endPoint y: 320, distance: 209.2
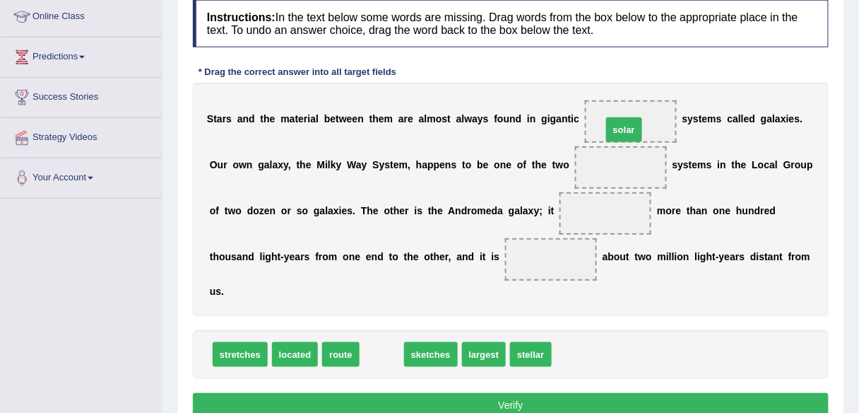
drag, startPoint x: 377, startPoint y: 349, endPoint x: 620, endPoint y: 123, distance: 332.4
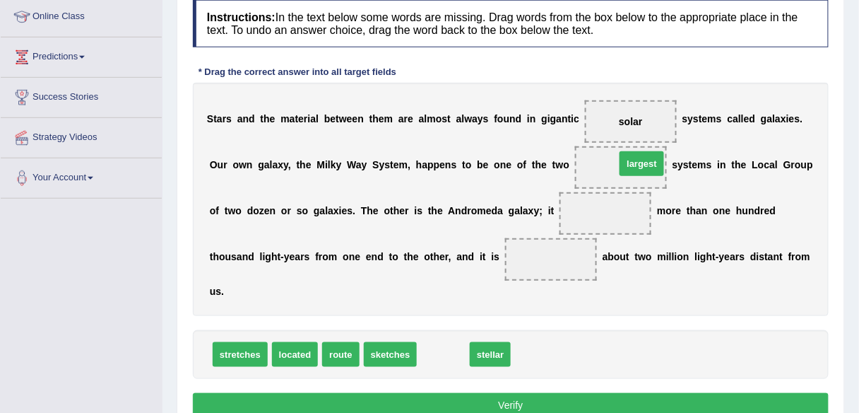
drag, startPoint x: 456, startPoint y: 354, endPoint x: 654, endPoint y: 162, distance: 275.8
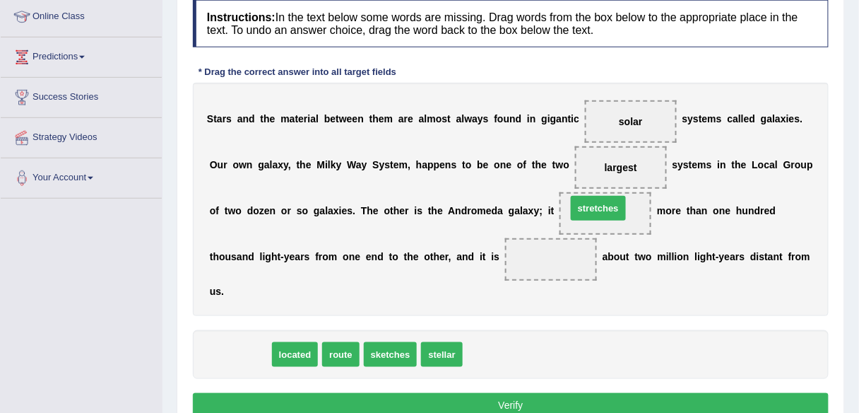
drag, startPoint x: 249, startPoint y: 351, endPoint x: 608, endPoint y: 205, distance: 386.9
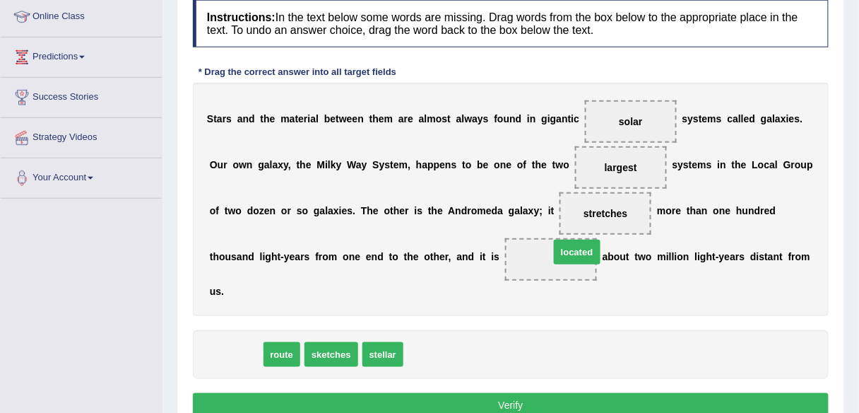
drag, startPoint x: 235, startPoint y: 354, endPoint x: 567, endPoint y: 254, distance: 347.5
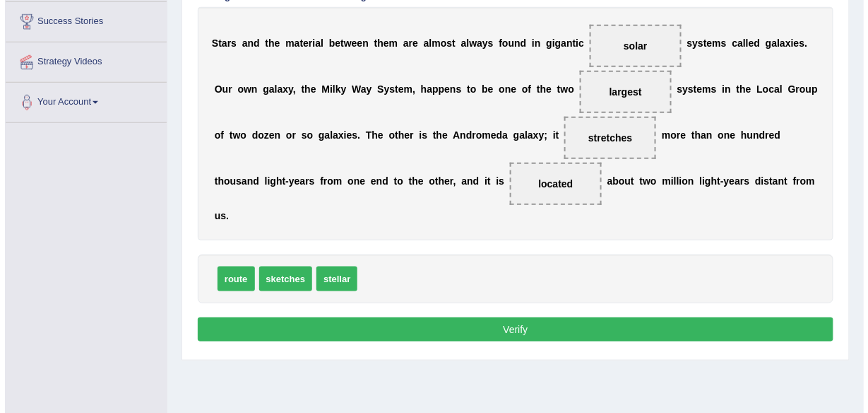
scroll to position [275, 0]
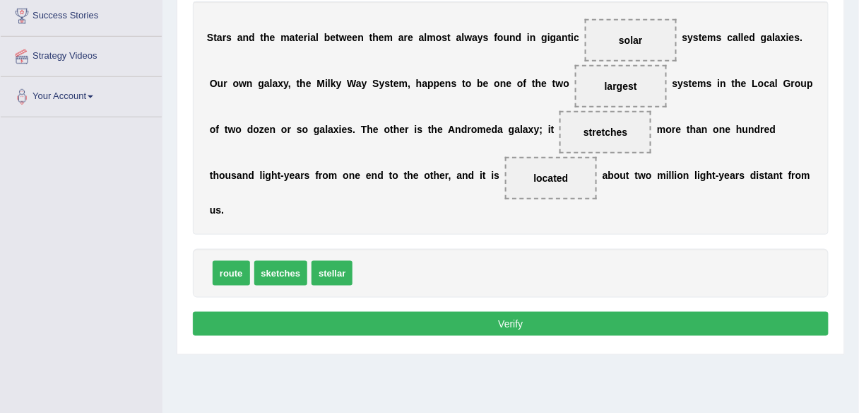
click at [532, 317] on button "Verify" at bounding box center [511, 324] width 636 height 24
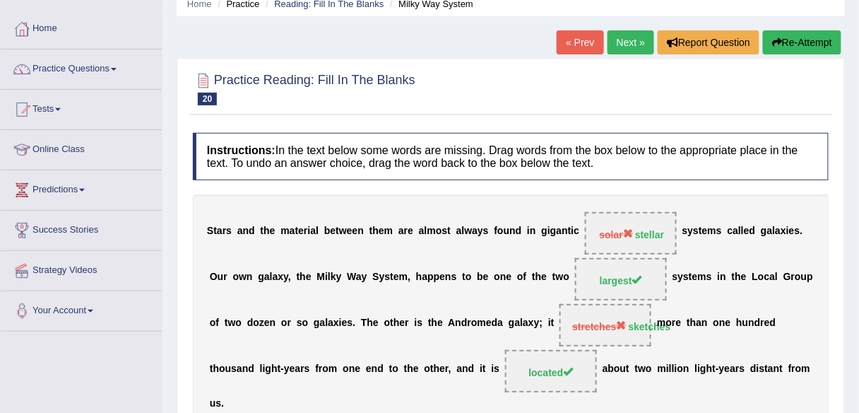
scroll to position [0, 0]
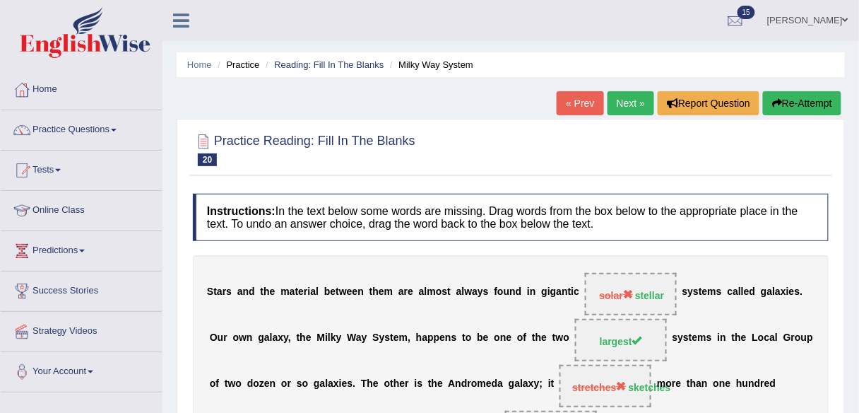
click at [627, 96] on link "Next »" at bounding box center [631, 103] width 47 height 24
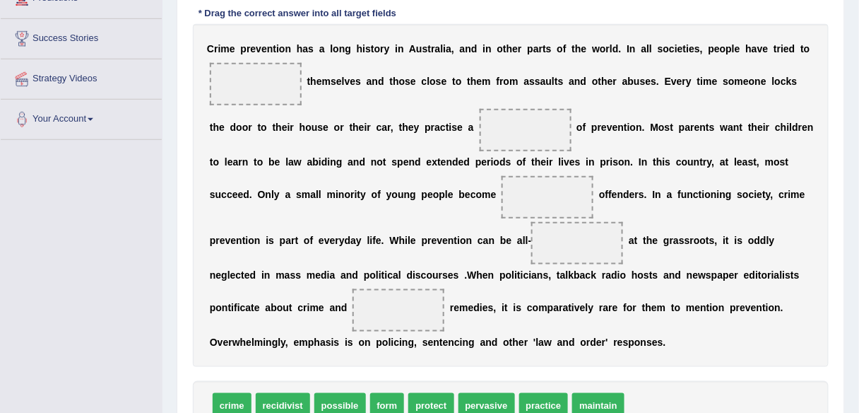
scroll to position [252, 0]
drag, startPoint x: 443, startPoint y: 403, endPoint x: 269, endPoint y: 82, distance: 364.8
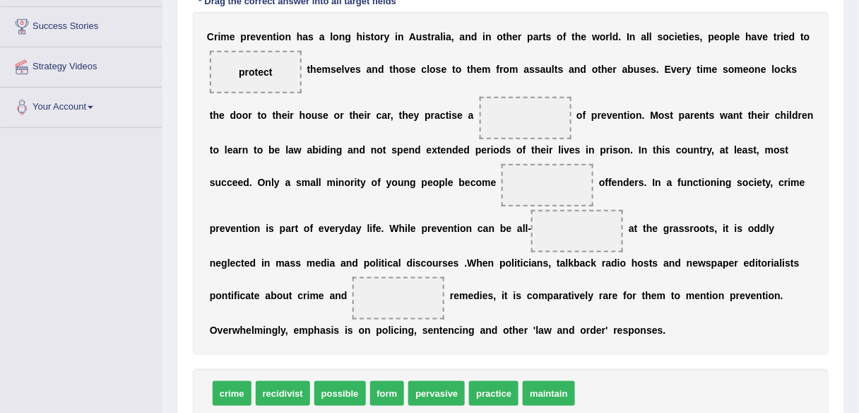
scroll to position [266, 0]
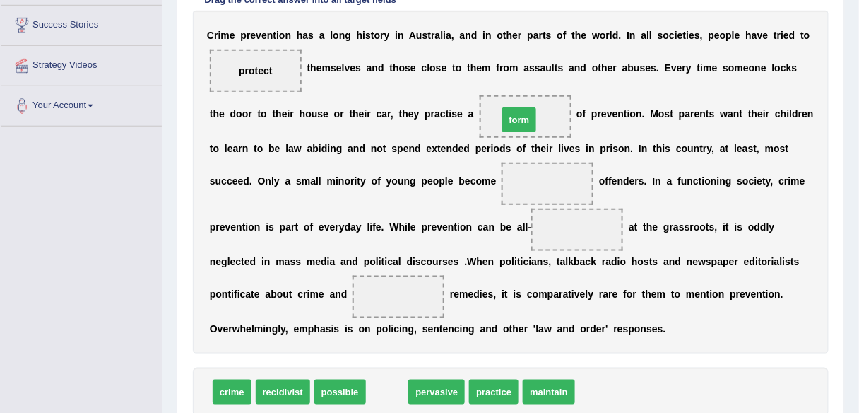
drag, startPoint x: 383, startPoint y: 389, endPoint x: 515, endPoint y: 118, distance: 301.7
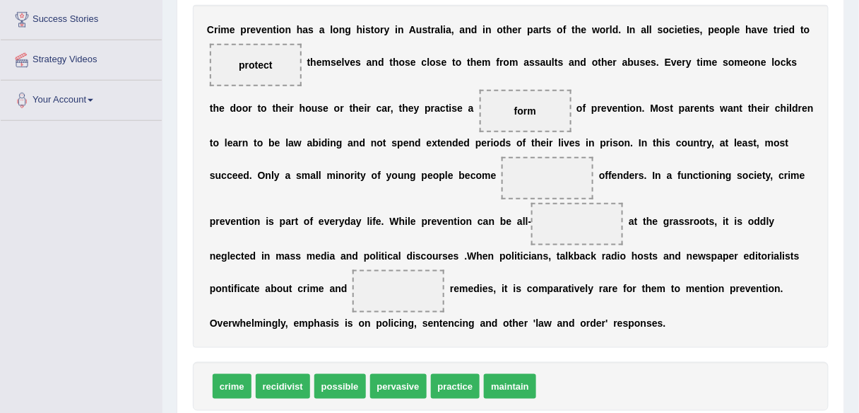
scroll to position [272, 0]
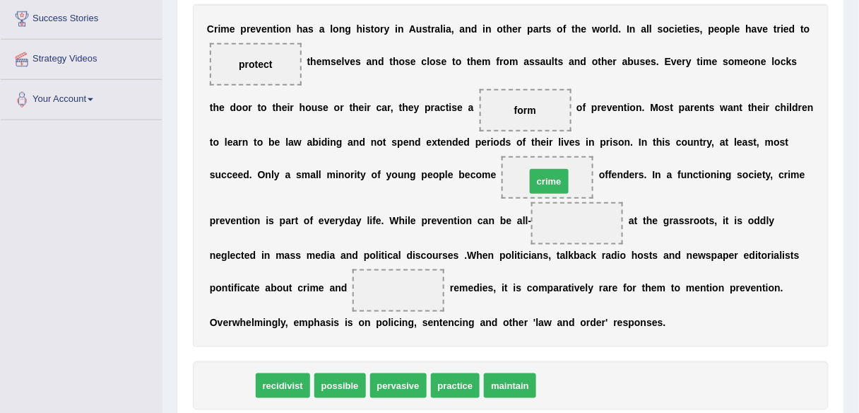
drag, startPoint x: 238, startPoint y: 377, endPoint x: 555, endPoint y: 172, distance: 377.2
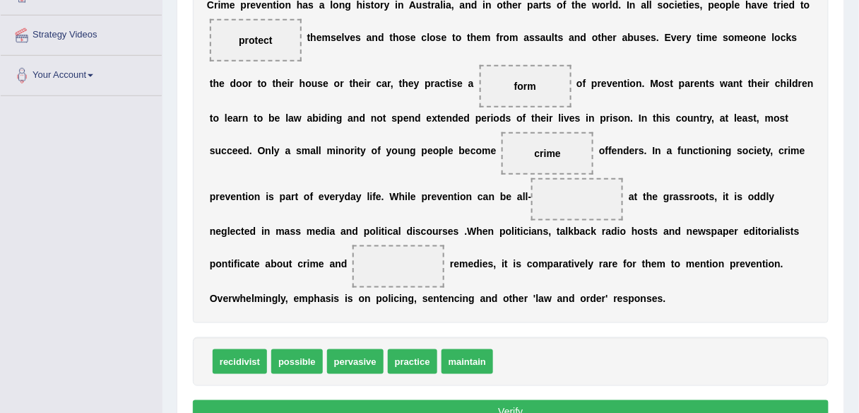
scroll to position [297, 0]
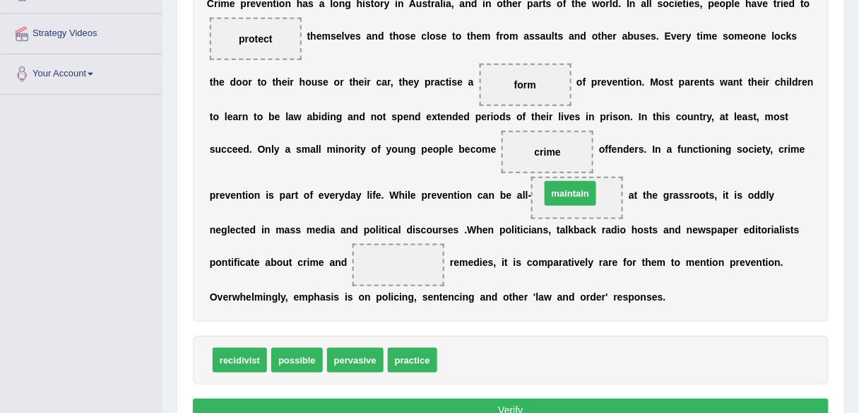
drag, startPoint x: 482, startPoint y: 356, endPoint x: 585, endPoint y: 189, distance: 196.0
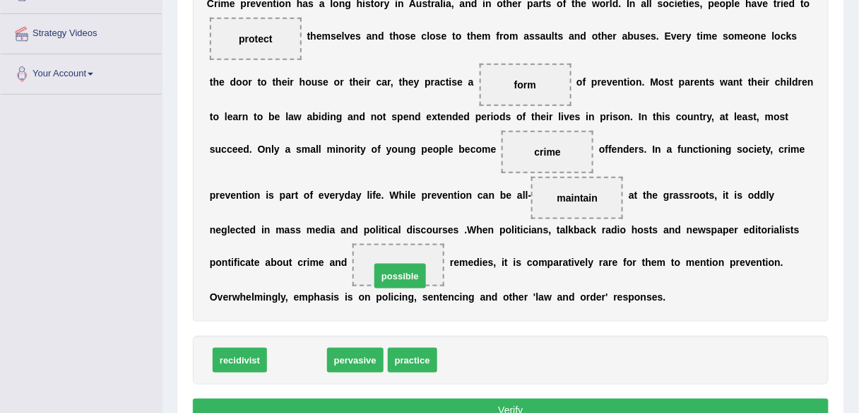
drag, startPoint x: 291, startPoint y: 359, endPoint x: 398, endPoint y: 265, distance: 142.1
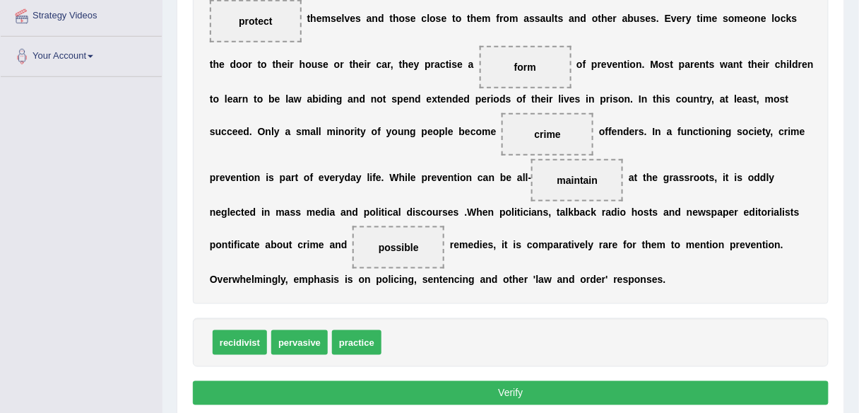
scroll to position [317, 0]
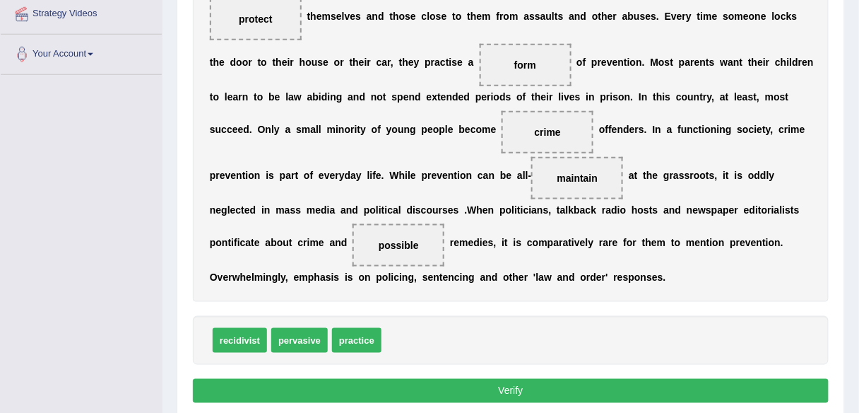
click at [453, 386] on button "Verify" at bounding box center [511, 391] width 636 height 24
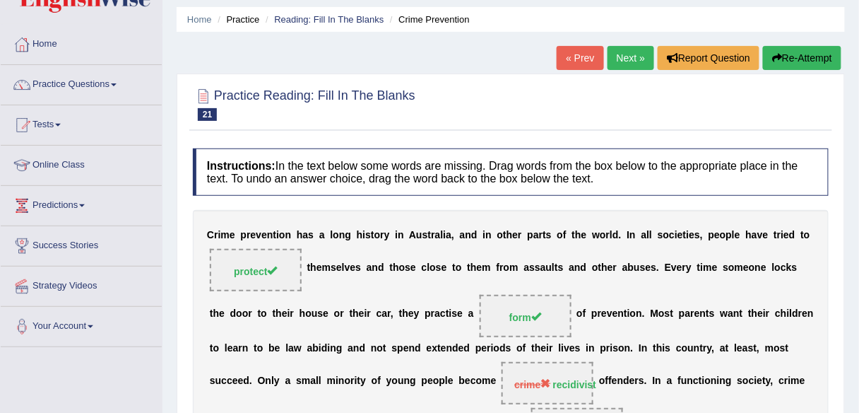
scroll to position [43, 0]
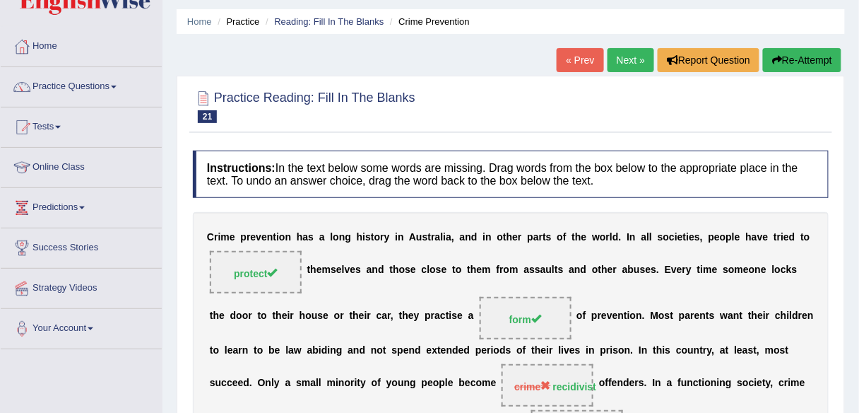
click at [622, 64] on link "Next »" at bounding box center [631, 60] width 47 height 24
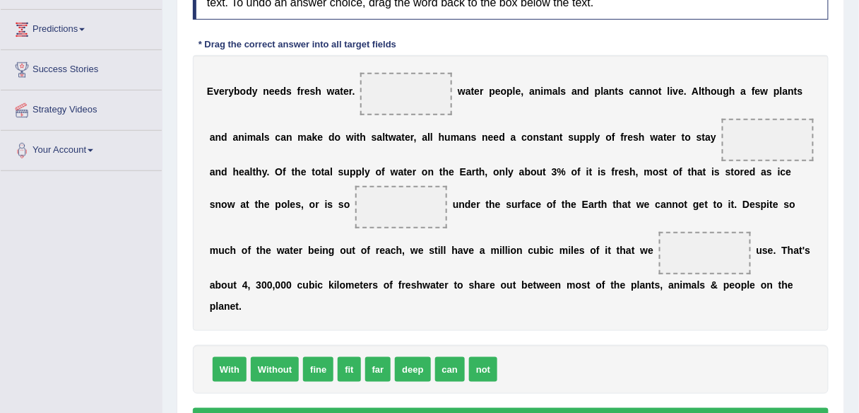
scroll to position [223, 0]
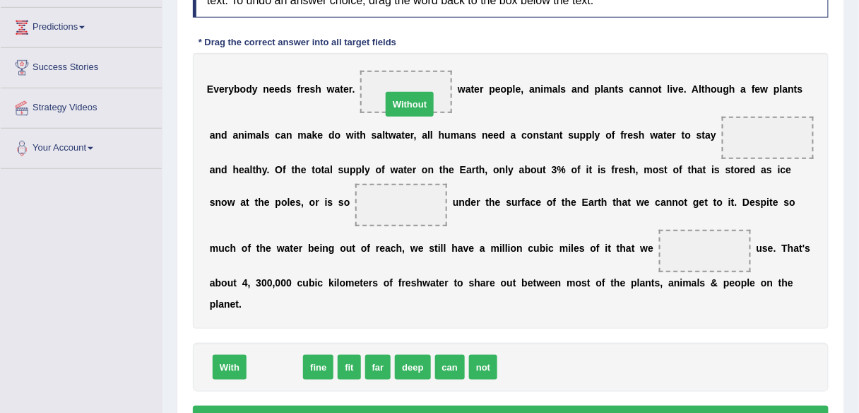
drag, startPoint x: 268, startPoint y: 365, endPoint x: 407, endPoint y: 93, distance: 305.2
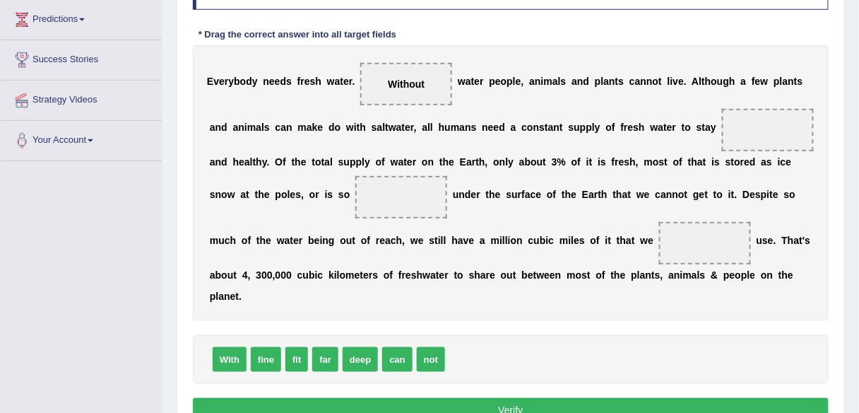
scroll to position [232, 0]
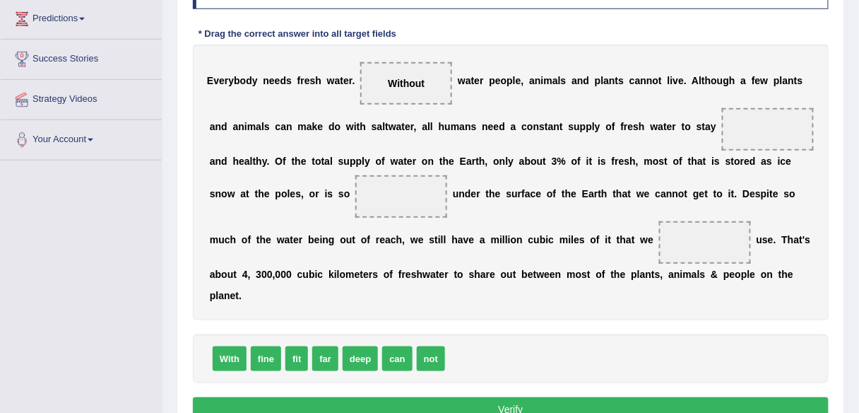
click at [263, 354] on span "fine" at bounding box center [266, 358] width 30 height 25
drag, startPoint x: 290, startPoint y: 353, endPoint x: 762, endPoint y: 122, distance: 526.0
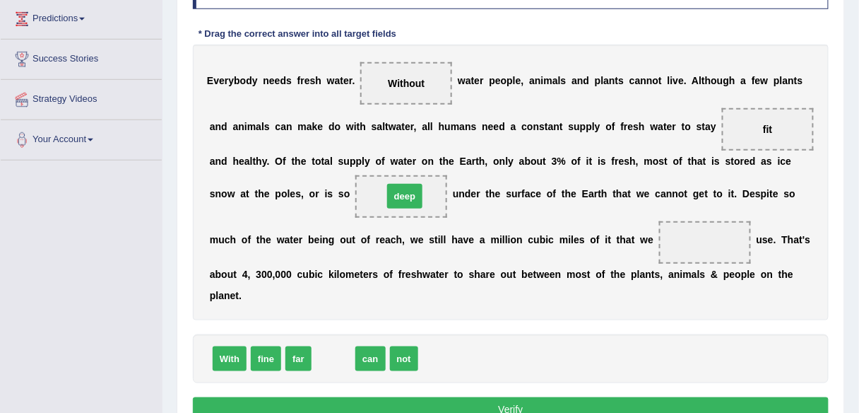
drag, startPoint x: 326, startPoint y: 361, endPoint x: 398, endPoint y: 199, distance: 177.5
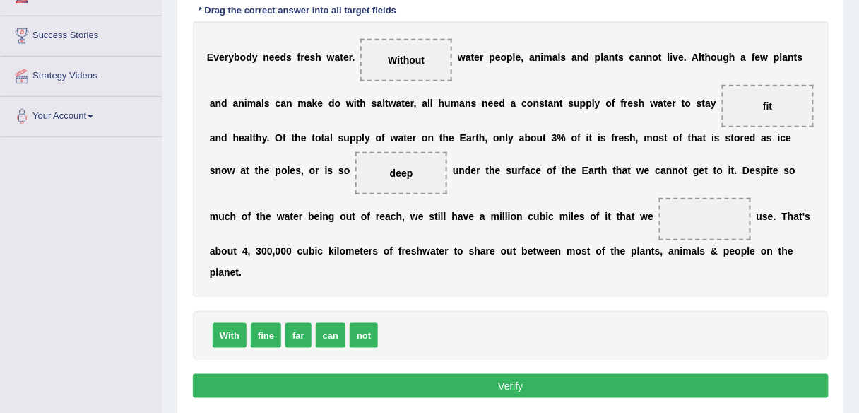
scroll to position [261, 0]
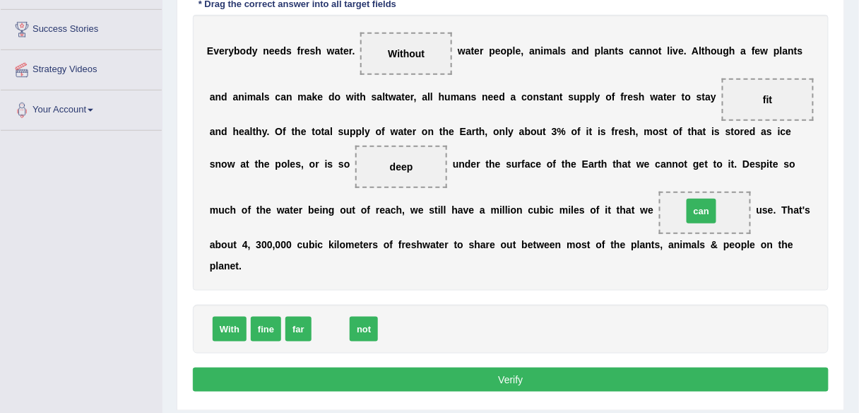
drag, startPoint x: 325, startPoint y: 331, endPoint x: 696, endPoint y: 212, distance: 389.4
click at [474, 374] on button "Verify" at bounding box center [511, 379] width 636 height 24
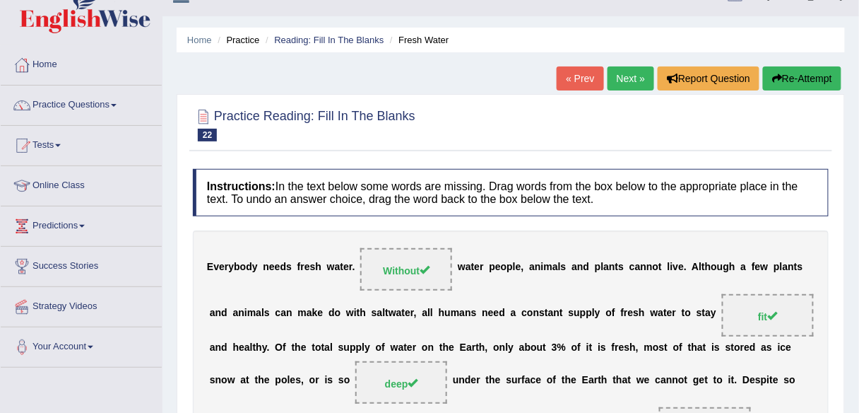
scroll to position [0, 0]
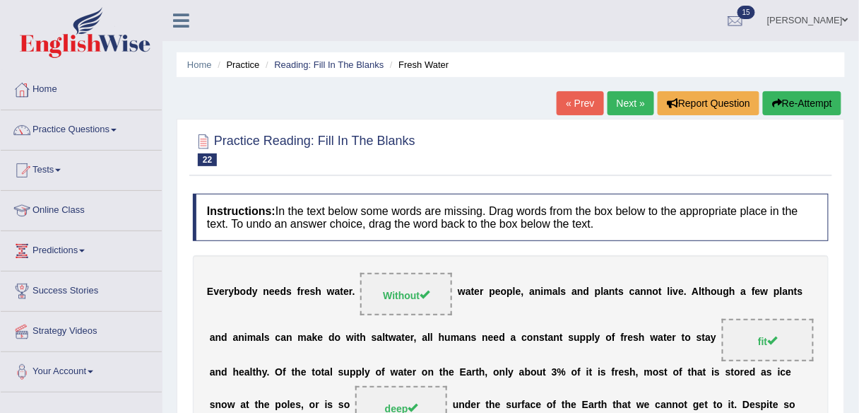
click at [622, 93] on link "Next »" at bounding box center [631, 103] width 47 height 24
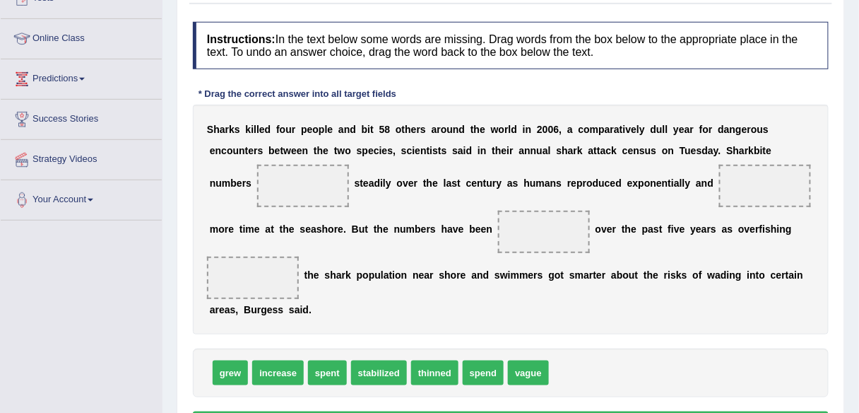
scroll to position [173, 0]
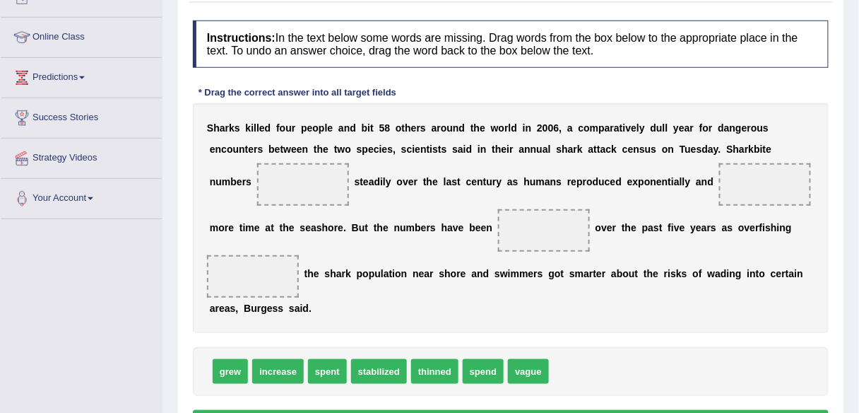
click at [280, 375] on span "increase" at bounding box center [278, 371] width 52 height 25
drag, startPoint x: 222, startPoint y: 368, endPoint x: 295, endPoint y: 193, distance: 189.7
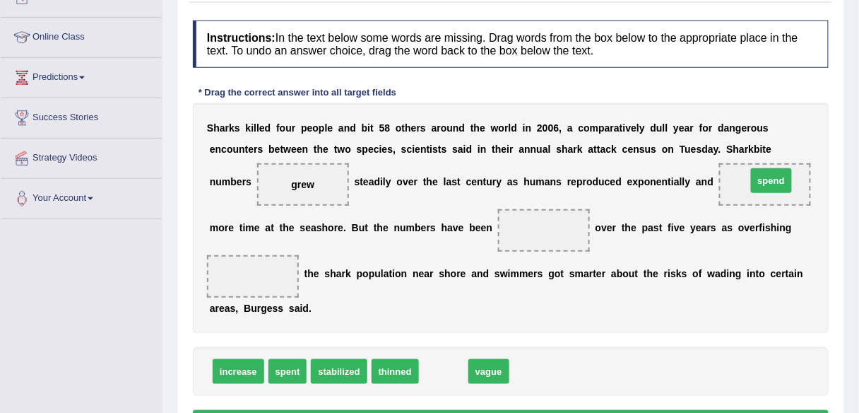
drag, startPoint x: 441, startPoint y: 366, endPoint x: 769, endPoint y: 177, distance: 378.5
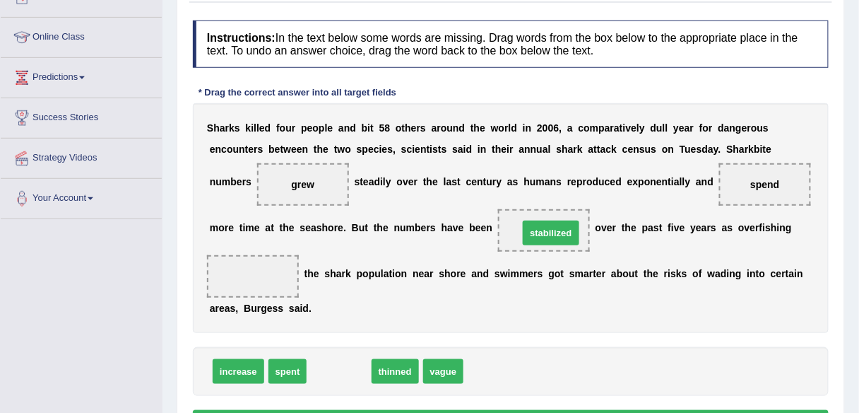
drag, startPoint x: 341, startPoint y: 375, endPoint x: 554, endPoint y: 236, distance: 254.1
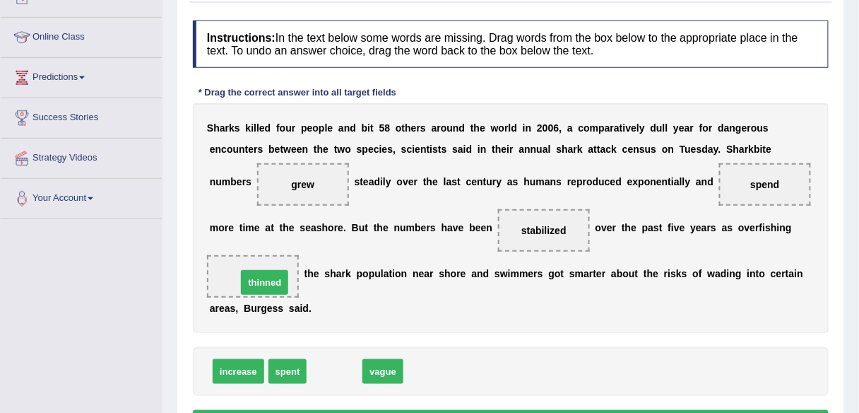
drag, startPoint x: 331, startPoint y: 369, endPoint x: 261, endPoint y: 280, distance: 113.6
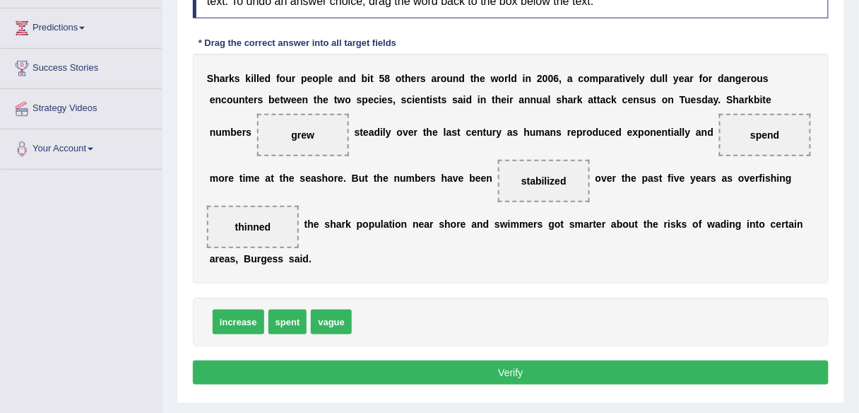
scroll to position [223, 0]
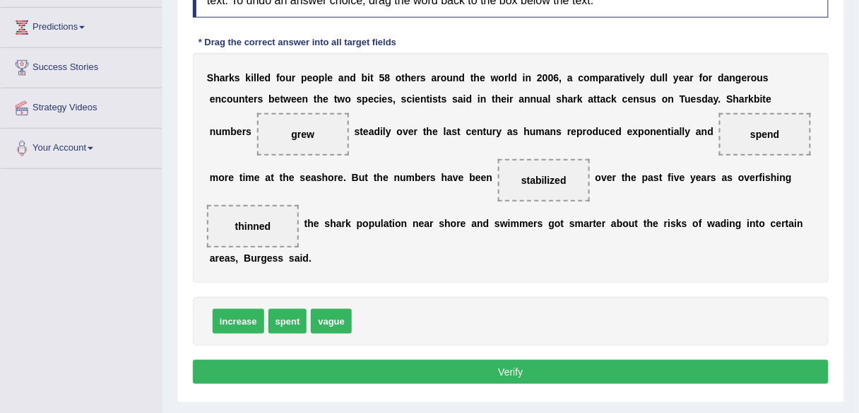
click at [377, 368] on button "Verify" at bounding box center [511, 372] width 636 height 24
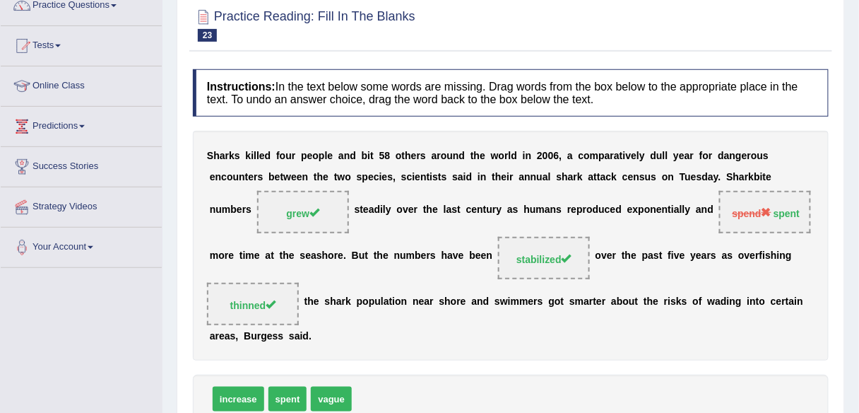
scroll to position [0, 0]
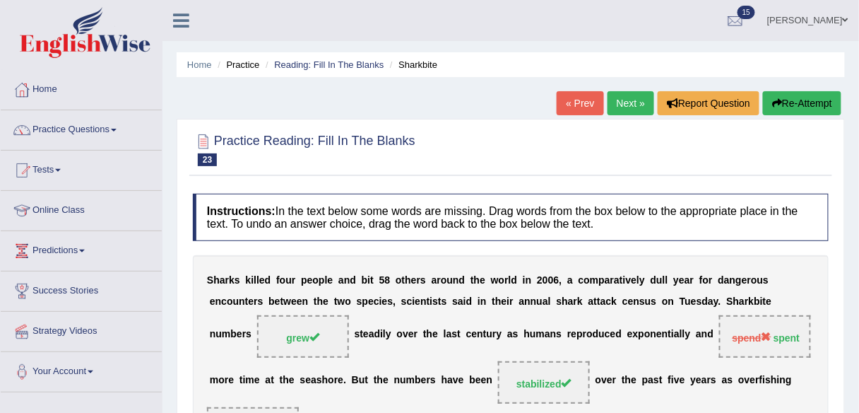
click at [624, 109] on link "Next »" at bounding box center [631, 103] width 47 height 24
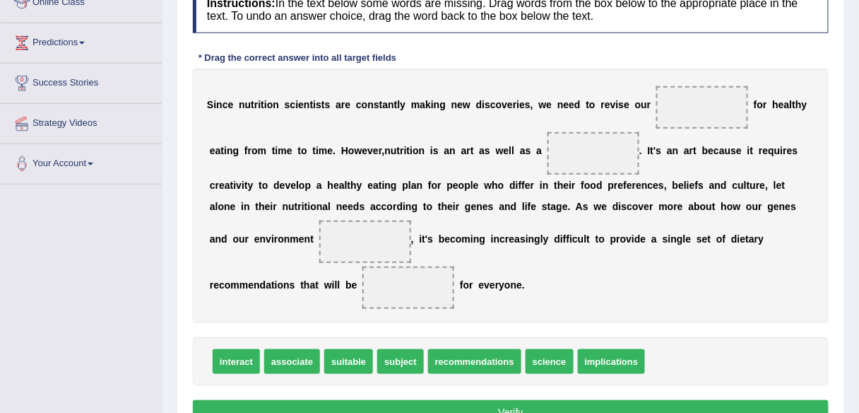
scroll to position [209, 0]
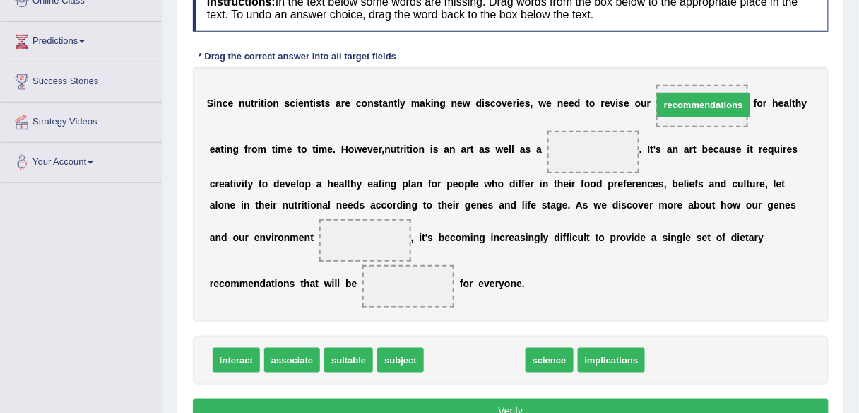
drag, startPoint x: 473, startPoint y: 359, endPoint x: 701, endPoint y: 104, distance: 342.7
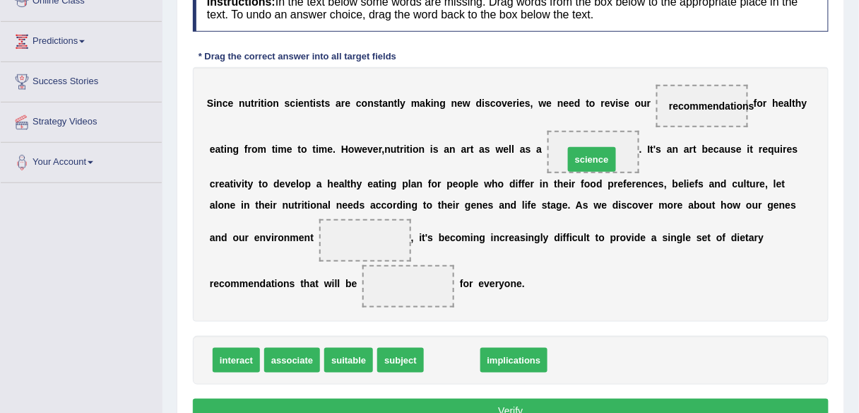
drag, startPoint x: 449, startPoint y: 351, endPoint x: 590, endPoint y: 150, distance: 245.6
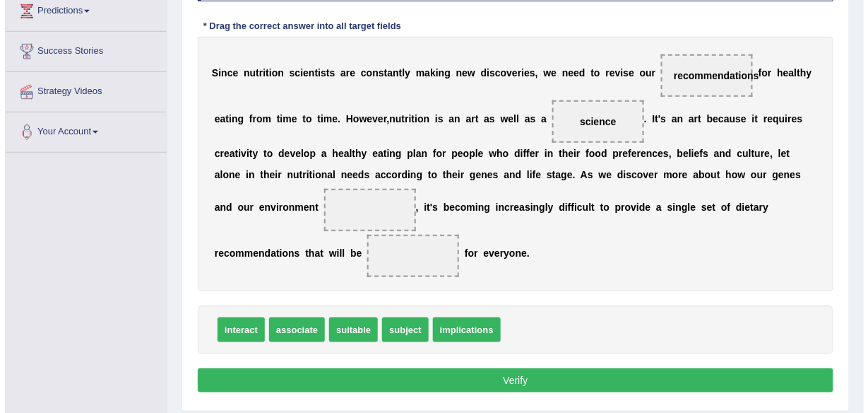
scroll to position [241, 0]
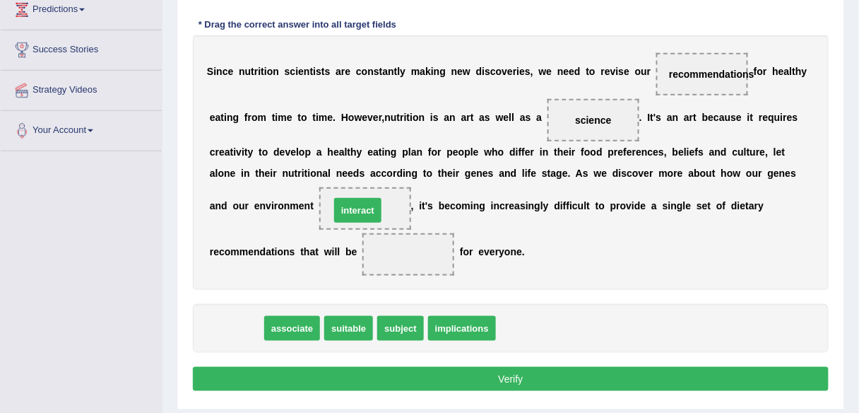
drag, startPoint x: 235, startPoint y: 326, endPoint x: 357, endPoint y: 208, distance: 169.4
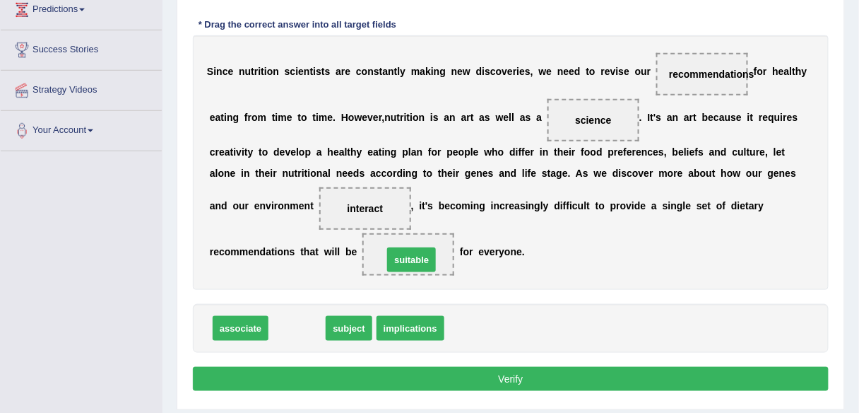
drag, startPoint x: 297, startPoint y: 333, endPoint x: 435, endPoint y: 251, distance: 159.9
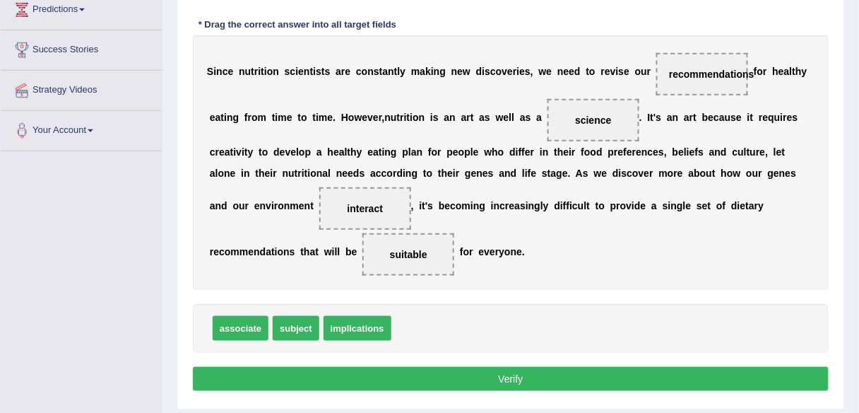
click at [439, 370] on button "Verify" at bounding box center [511, 379] width 636 height 24
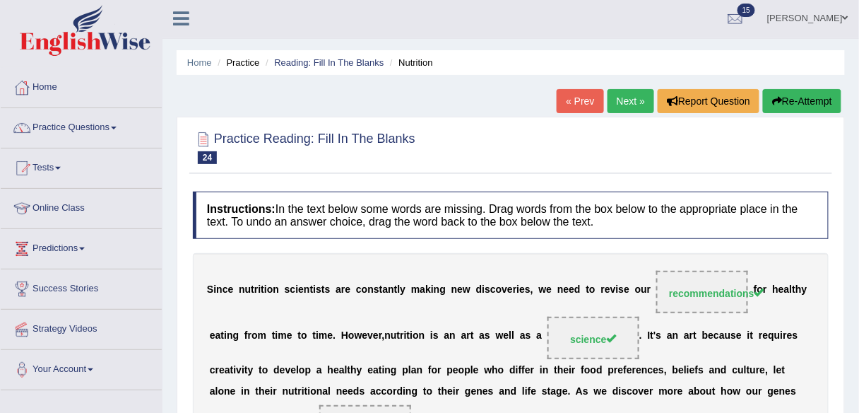
scroll to position [0, 0]
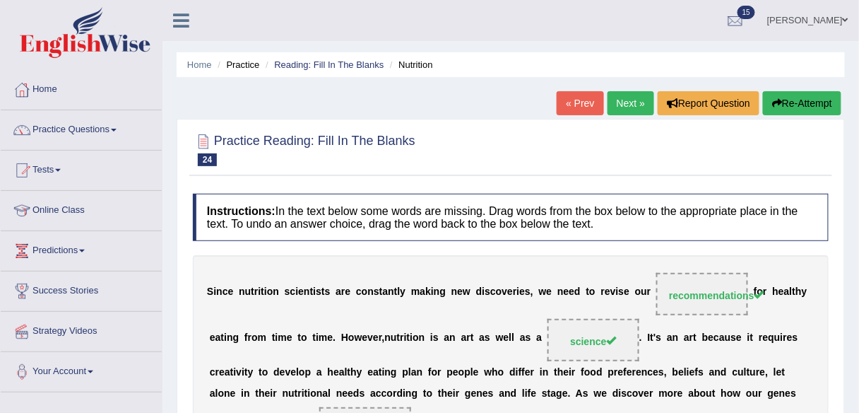
click at [635, 101] on link "Next »" at bounding box center [631, 103] width 47 height 24
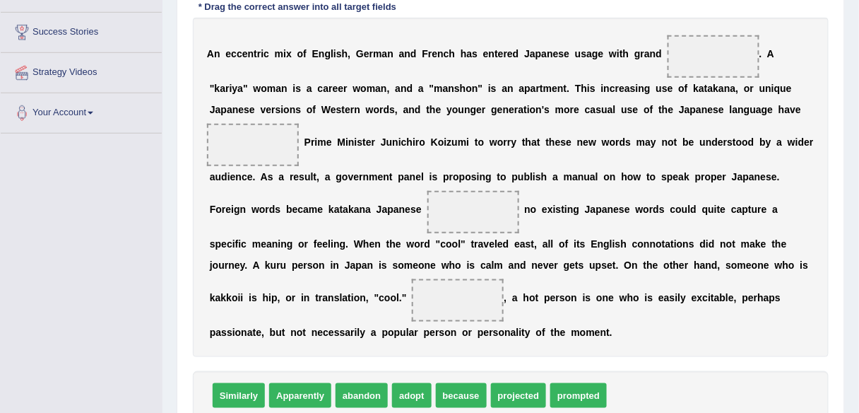
scroll to position [260, 0]
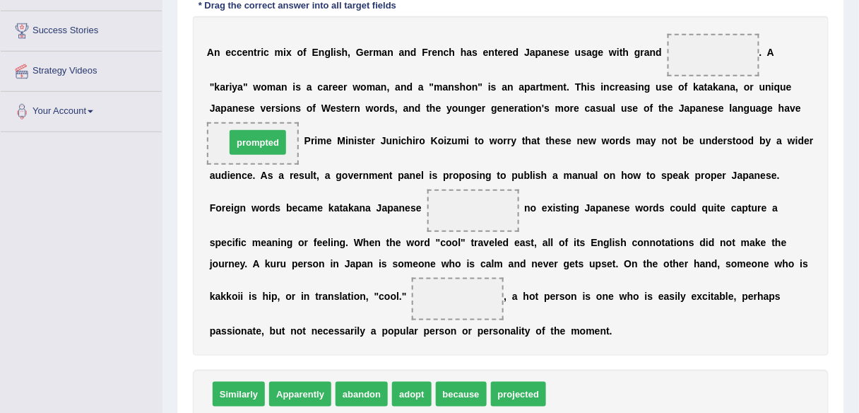
drag, startPoint x: 576, startPoint y: 393, endPoint x: 255, endPoint y: 142, distance: 407.6
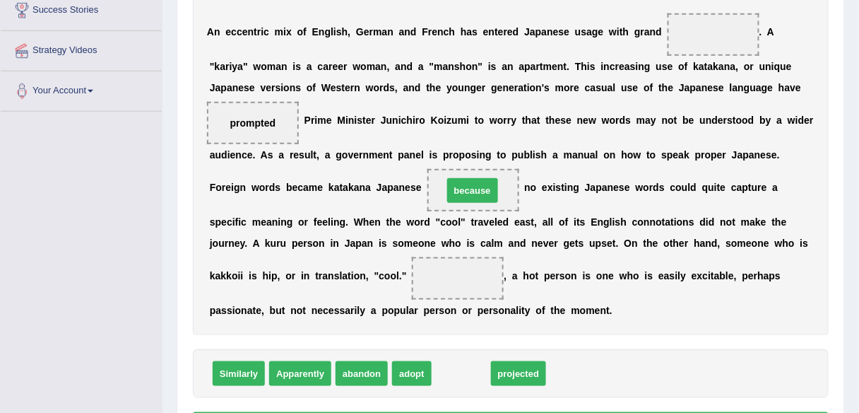
drag, startPoint x: 458, startPoint y: 373, endPoint x: 470, endPoint y: 191, distance: 182.6
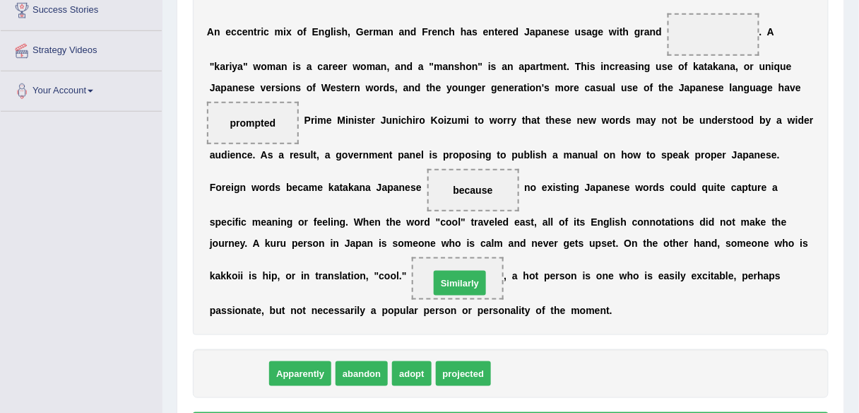
drag, startPoint x: 247, startPoint y: 374, endPoint x: 468, endPoint y: 284, distance: 238.9
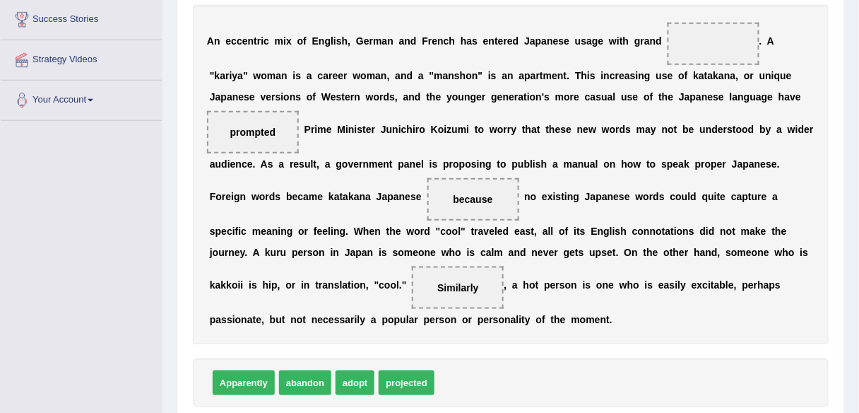
scroll to position [271, 0]
drag, startPoint x: 317, startPoint y: 376, endPoint x: 731, endPoint y: 33, distance: 537.4
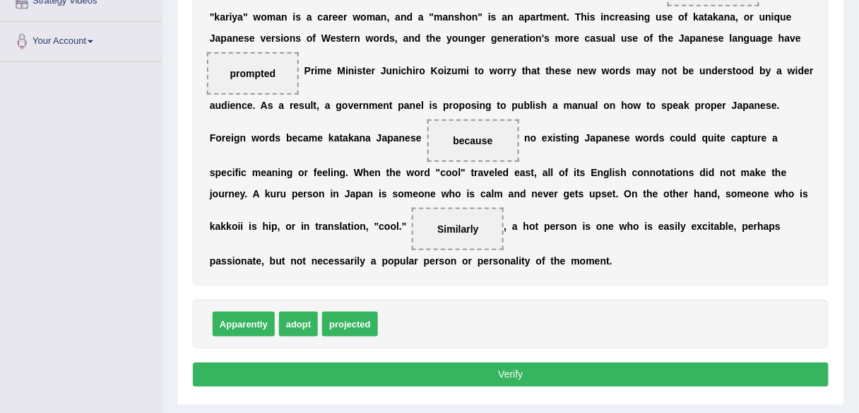
click at [543, 365] on button "Verify" at bounding box center [511, 374] width 636 height 24
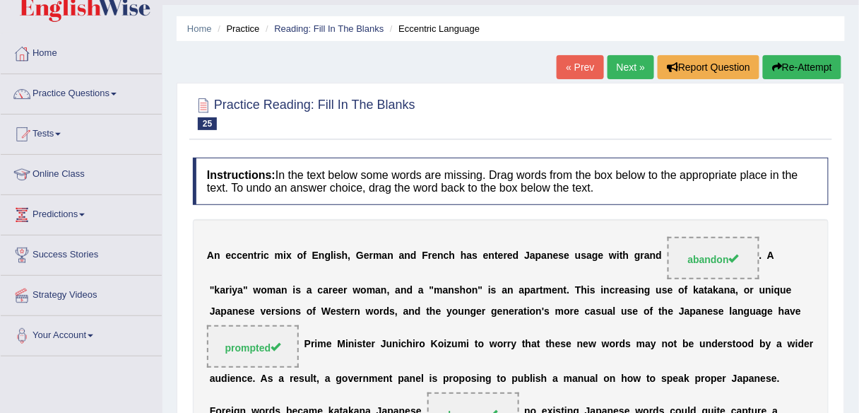
scroll to position [0, 0]
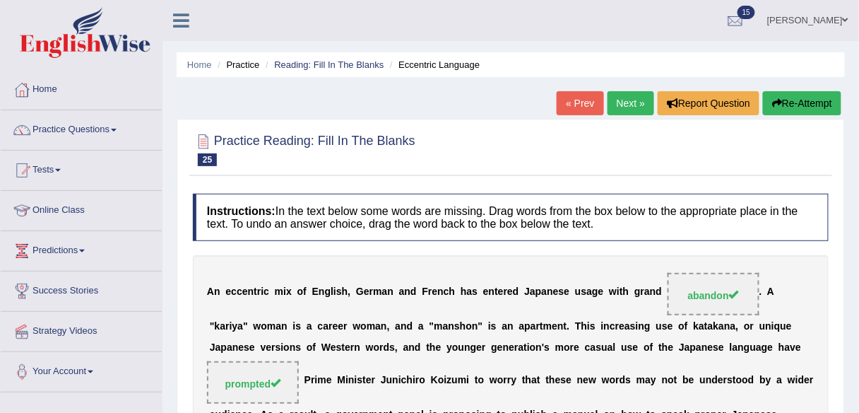
click at [630, 105] on link "Next »" at bounding box center [631, 103] width 47 height 24
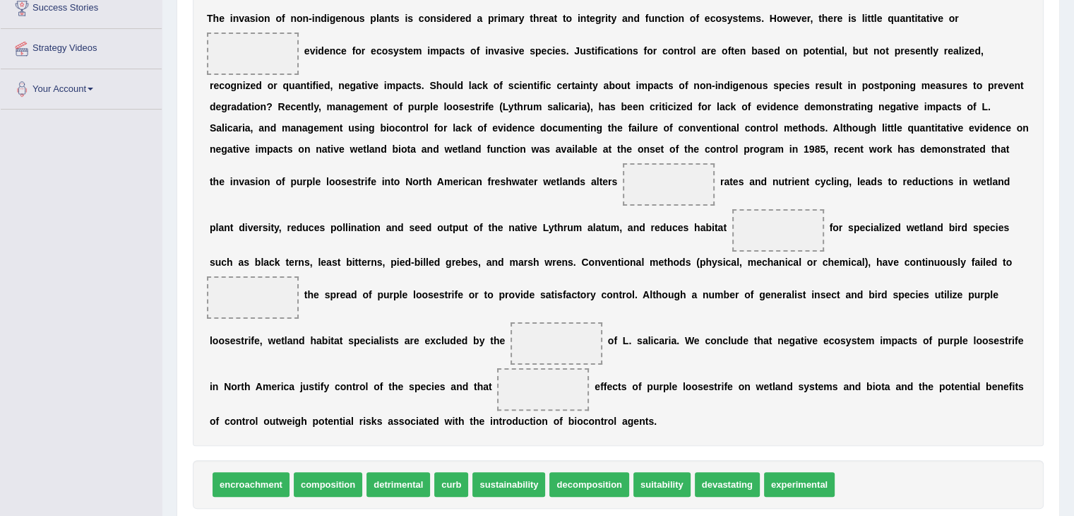
scroll to position [283, 0]
drag, startPoint x: 786, startPoint y: 487, endPoint x: 236, endPoint y: 57, distance: 698.5
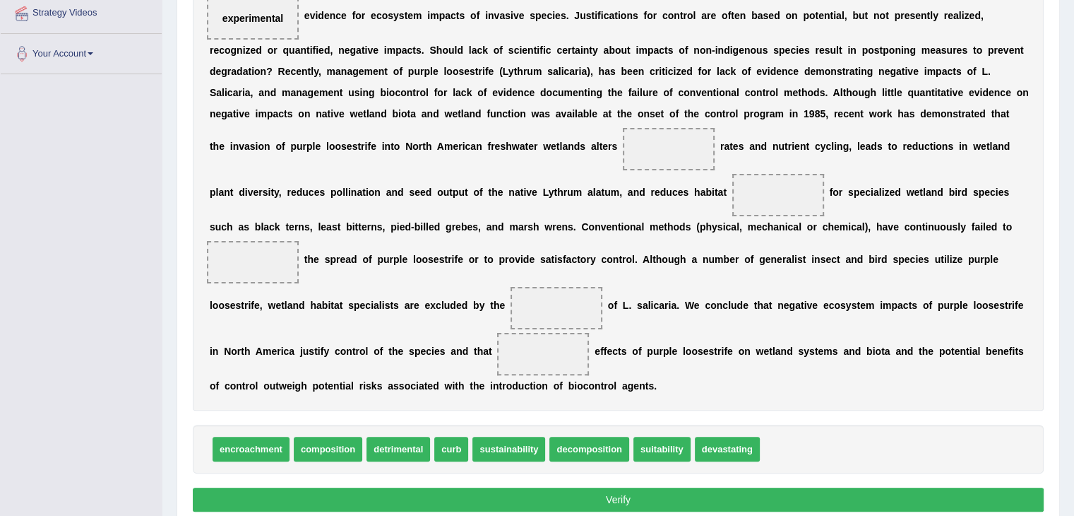
scroll to position [319, 0]
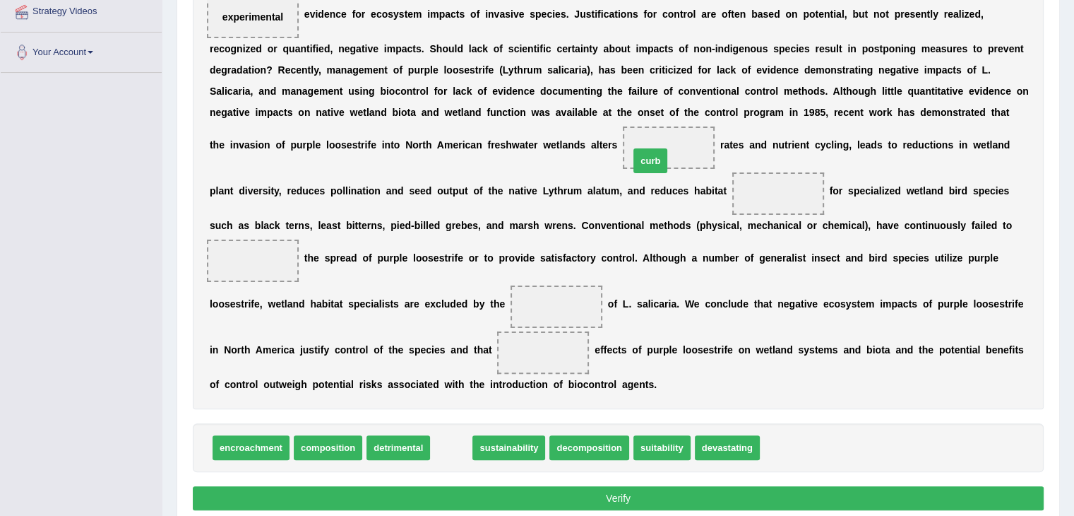
drag, startPoint x: 456, startPoint y: 447, endPoint x: 656, endPoint y: 157, distance: 352.1
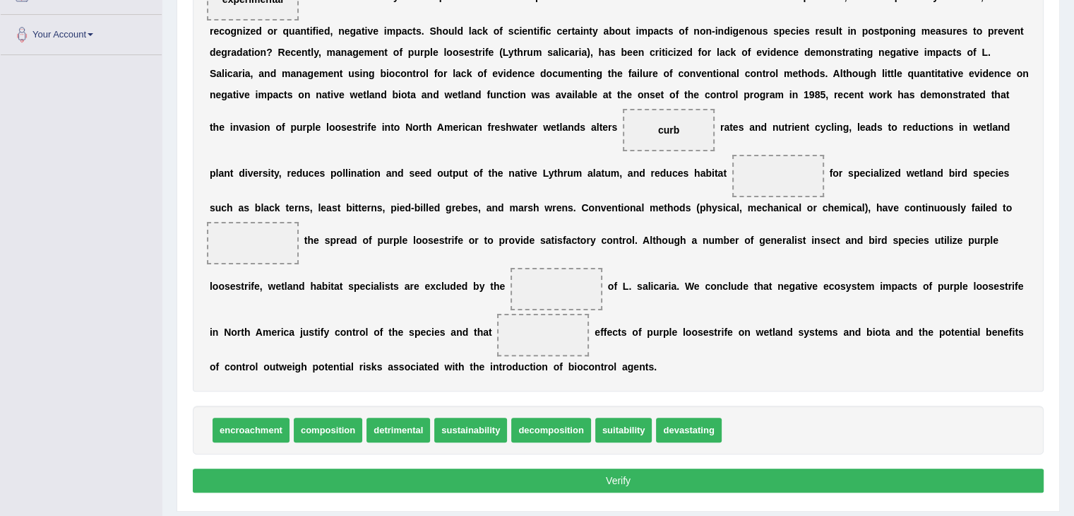
scroll to position [338, 0]
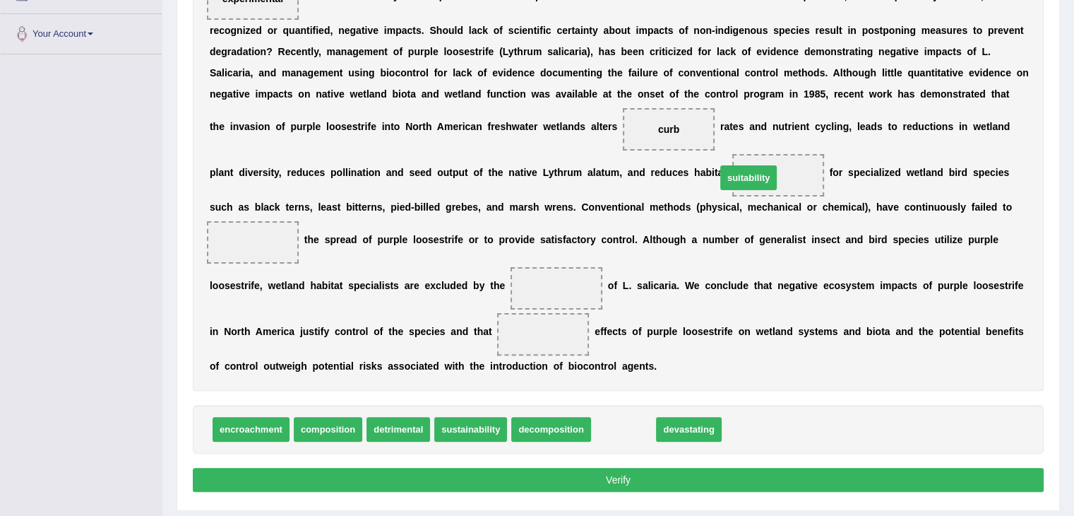
drag, startPoint x: 630, startPoint y: 432, endPoint x: 755, endPoint y: 180, distance: 280.9
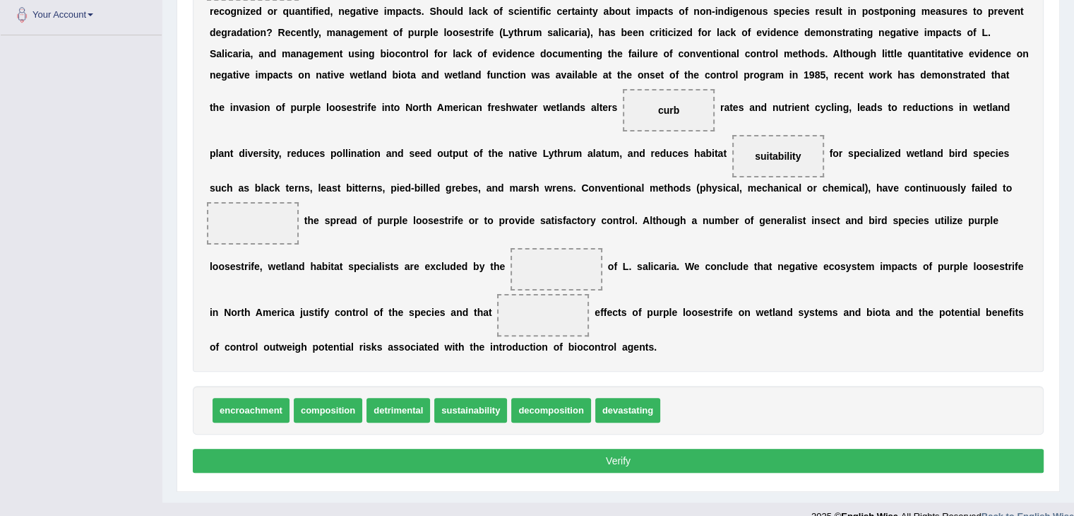
scroll to position [377, 0]
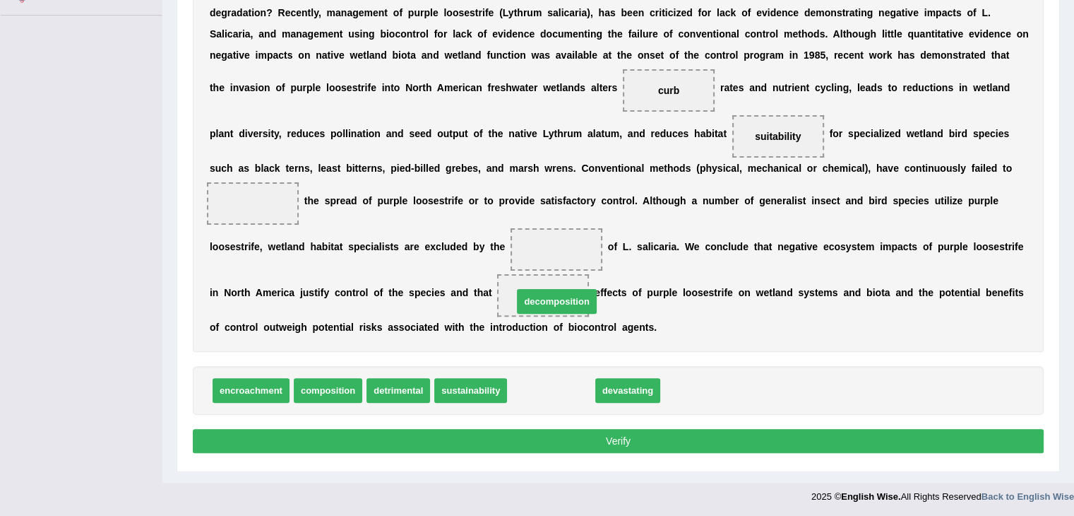
drag, startPoint x: 547, startPoint y: 389, endPoint x: 545, endPoint y: 297, distance: 91.2
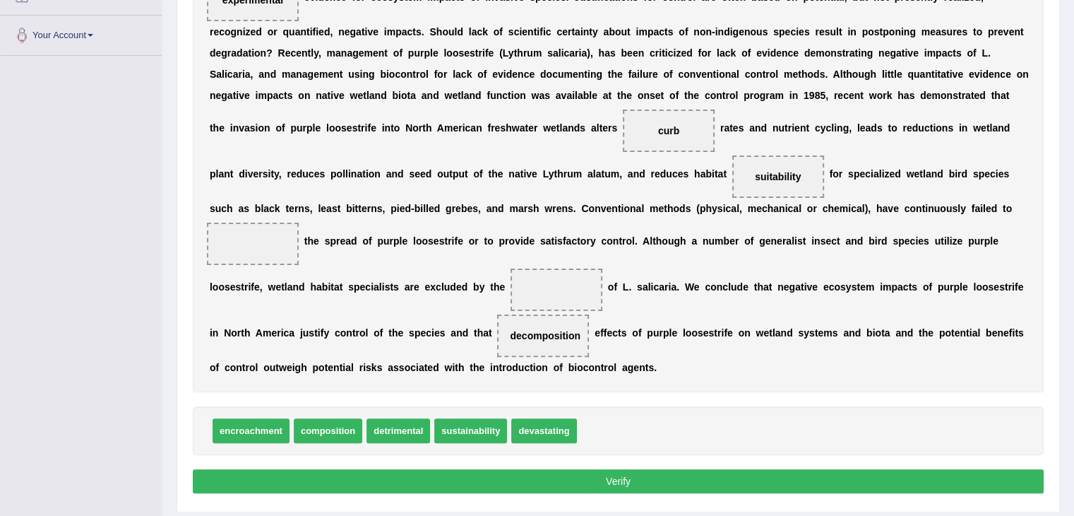
scroll to position [333, 0]
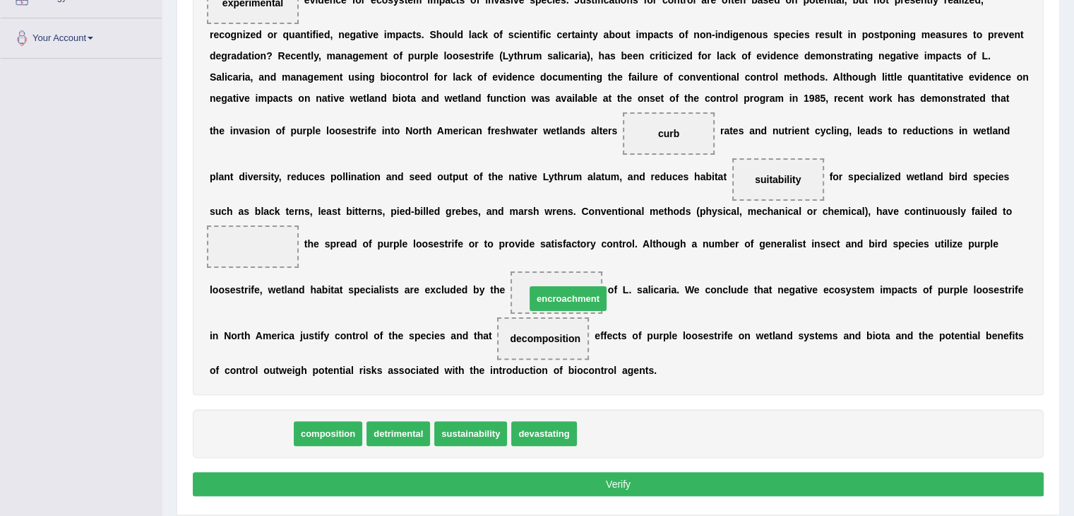
drag, startPoint x: 248, startPoint y: 434, endPoint x: 565, endPoint y: 299, distance: 344.7
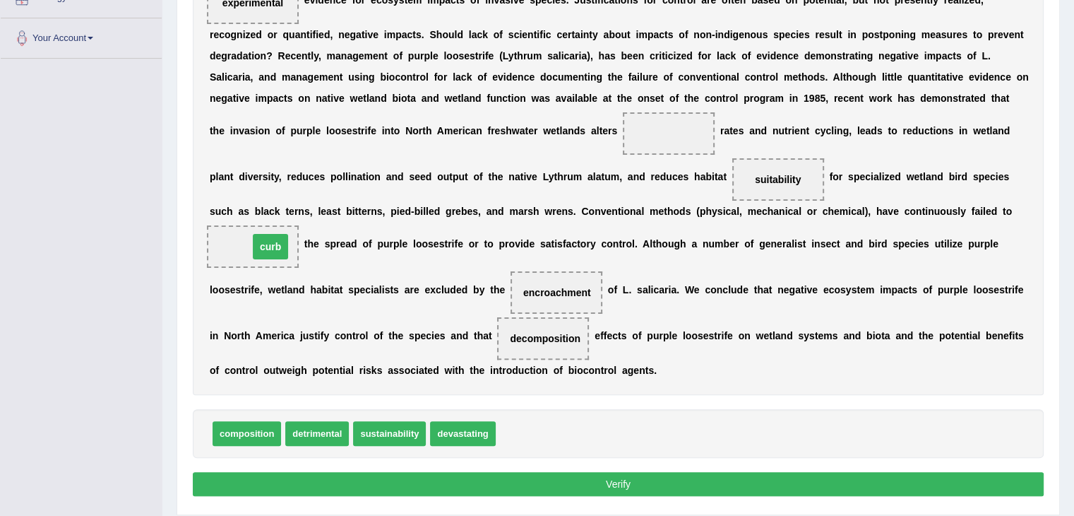
drag, startPoint x: 658, startPoint y: 125, endPoint x: 259, endPoint y: 238, distance: 414.1
click at [259, 238] on span "curb" at bounding box center [252, 246] width 35 height 25
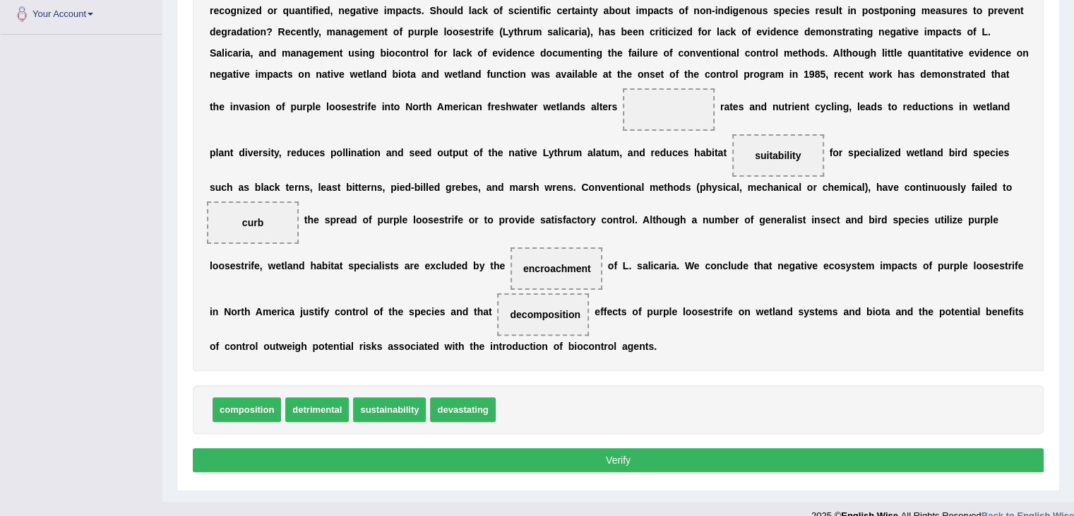
scroll to position [359, 0]
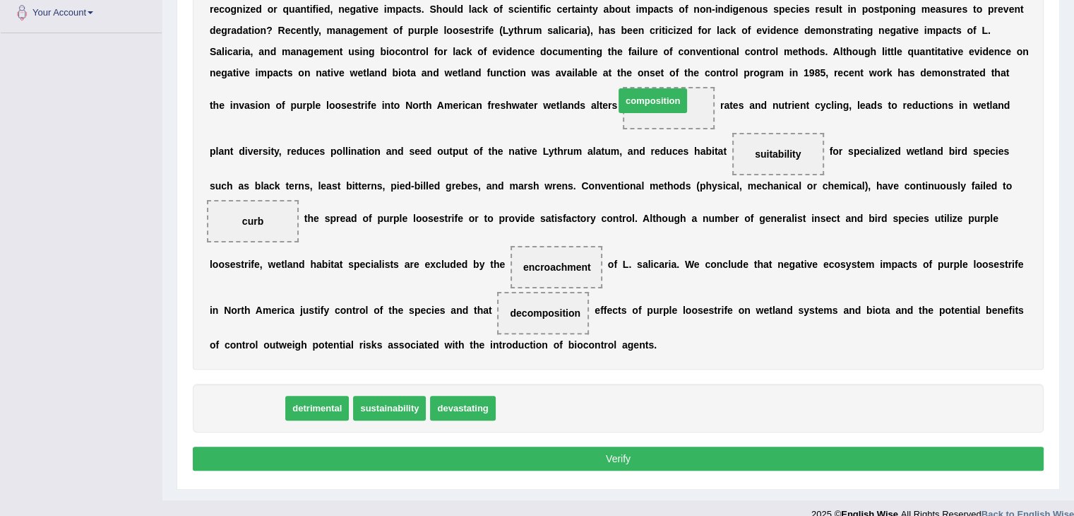
drag, startPoint x: 245, startPoint y: 410, endPoint x: 651, endPoint y: 105, distance: 508.1
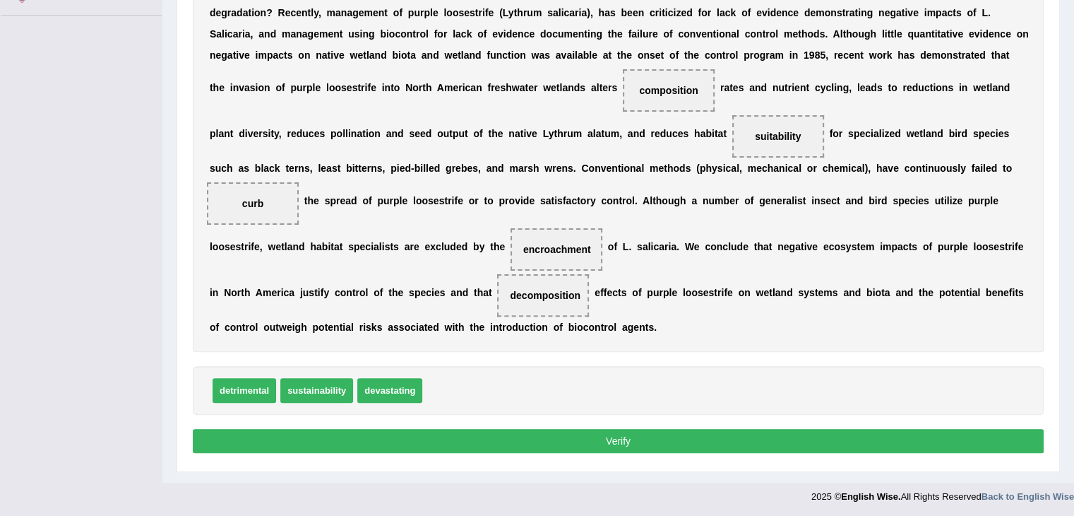
click at [600, 412] on button "Verify" at bounding box center [618, 441] width 851 height 24
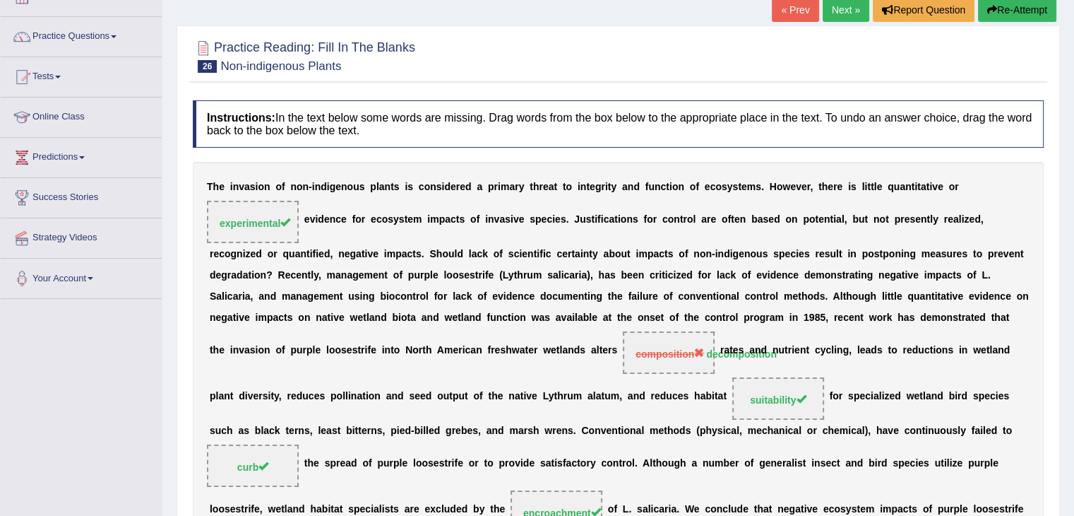
scroll to position [0, 0]
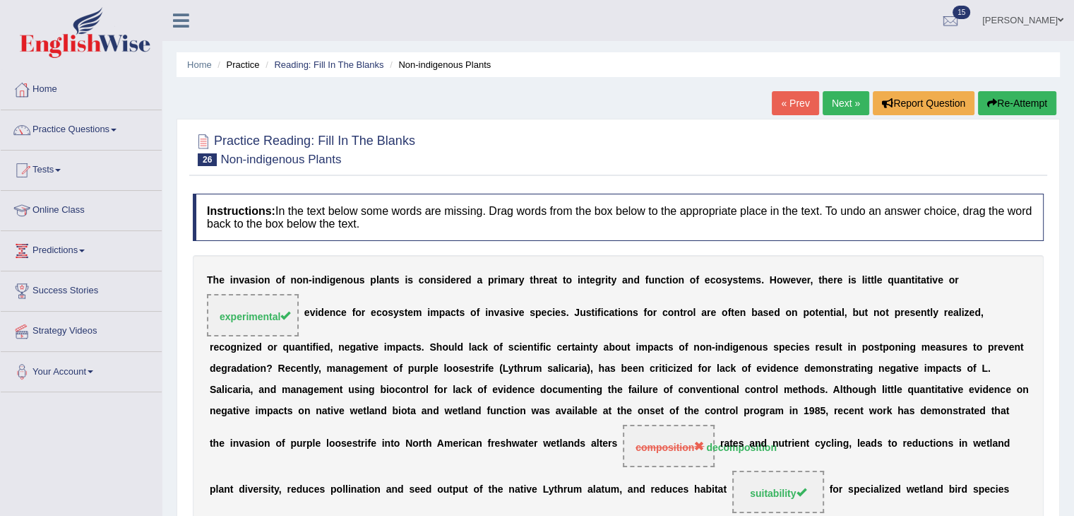
click at [786, 105] on link "« Prev" at bounding box center [795, 103] width 47 height 24
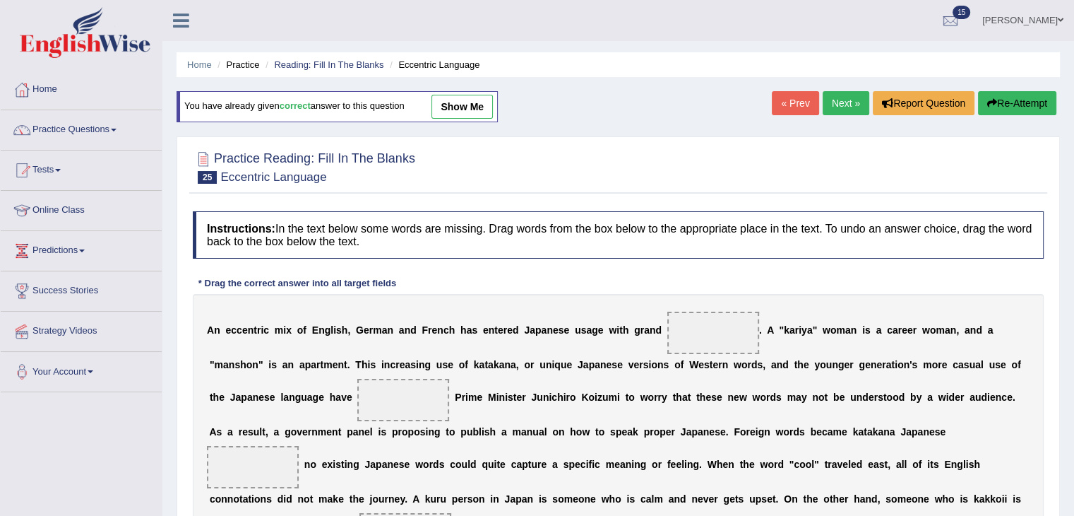
click at [772, 101] on link "« Prev" at bounding box center [795, 103] width 47 height 24
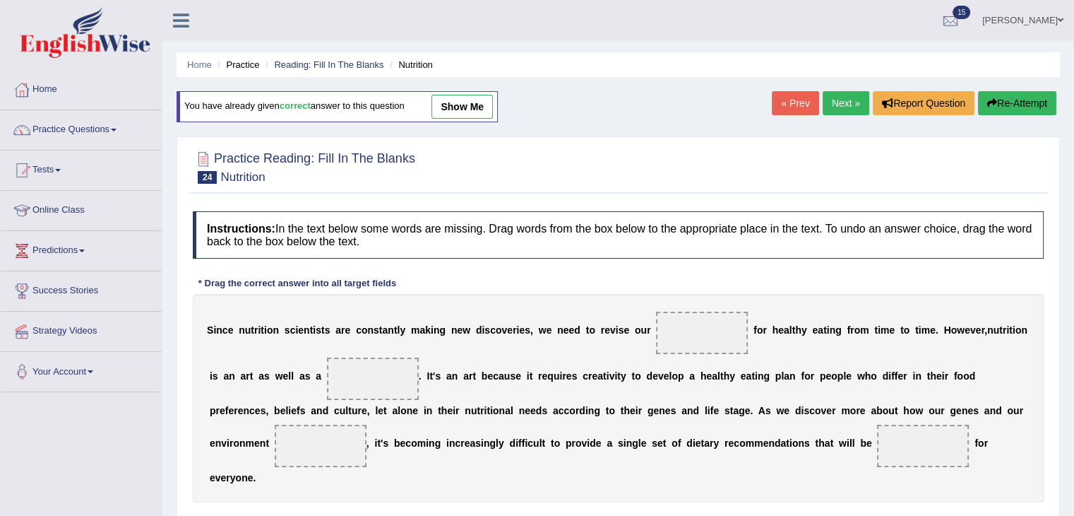
click at [802, 97] on link "« Prev" at bounding box center [795, 103] width 47 height 24
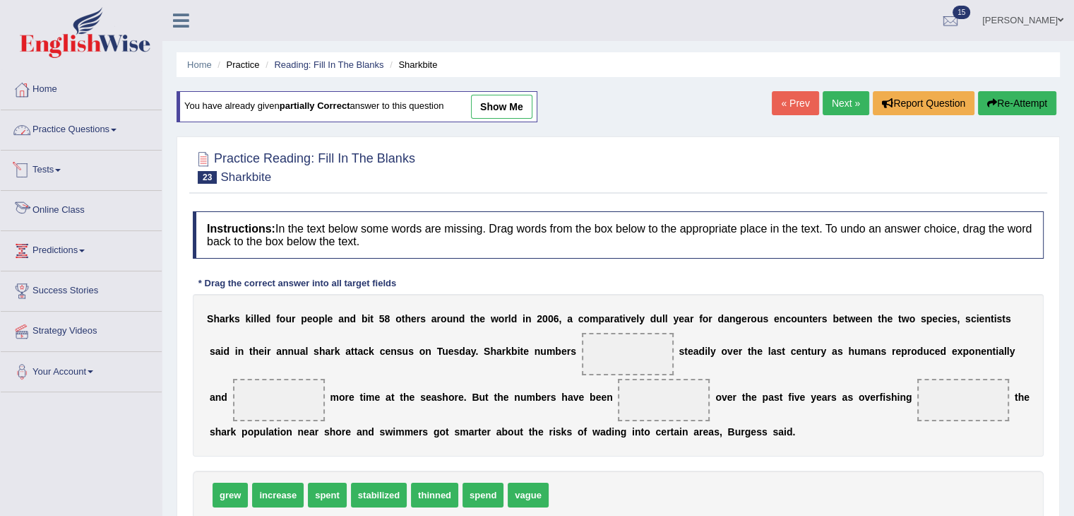
click at [107, 131] on link "Practice Questions" at bounding box center [81, 127] width 161 height 35
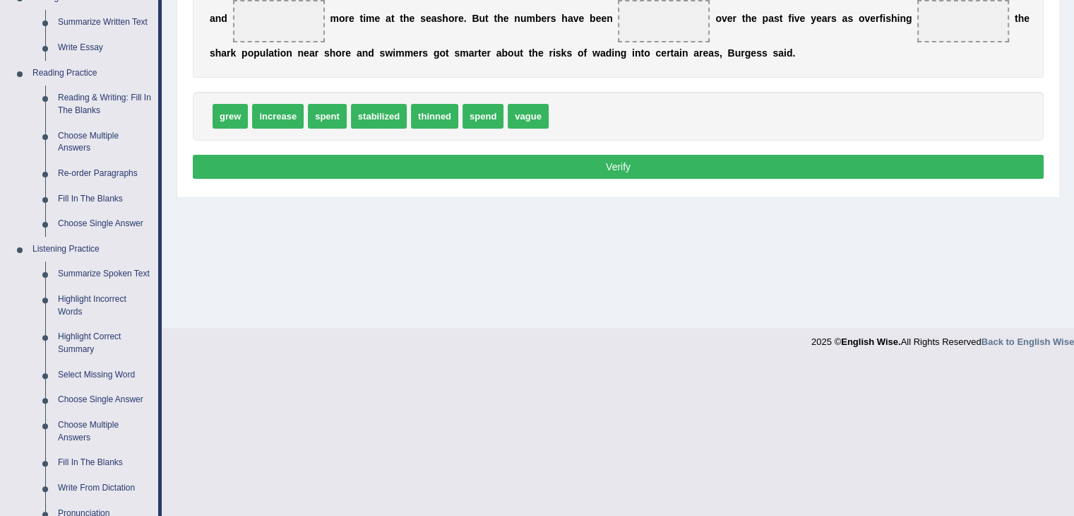
scroll to position [379, 0]
click at [105, 99] on link "Reading & Writing: Fill In The Blanks" at bounding box center [105, 103] width 107 height 37
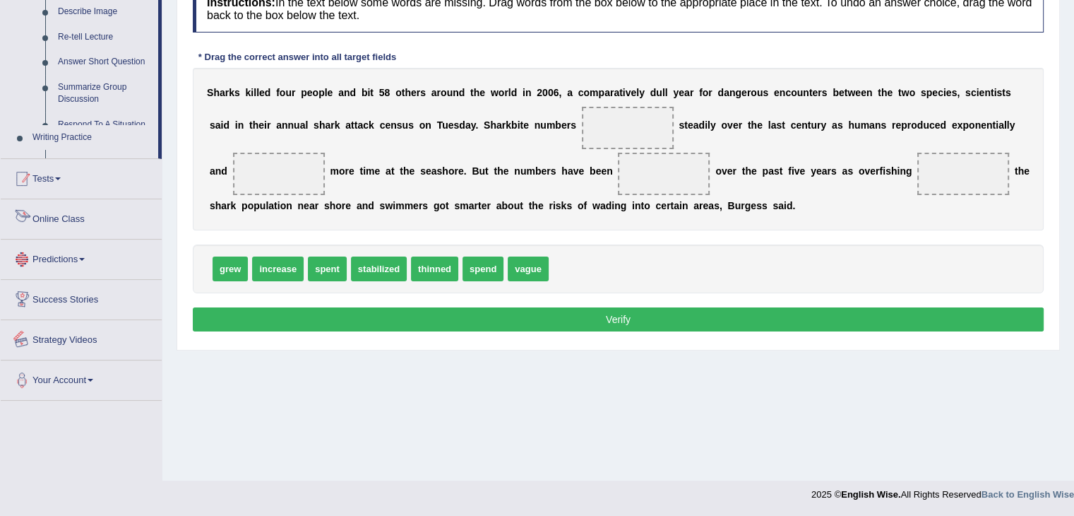
scroll to position [608, 0]
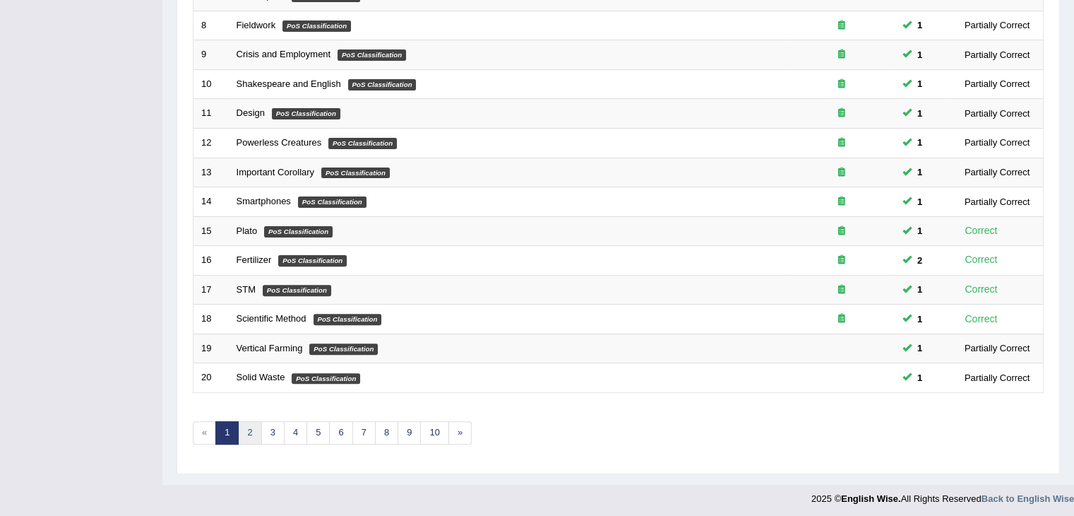
click at [254, 424] on link "2" at bounding box center [249, 432] width 23 height 23
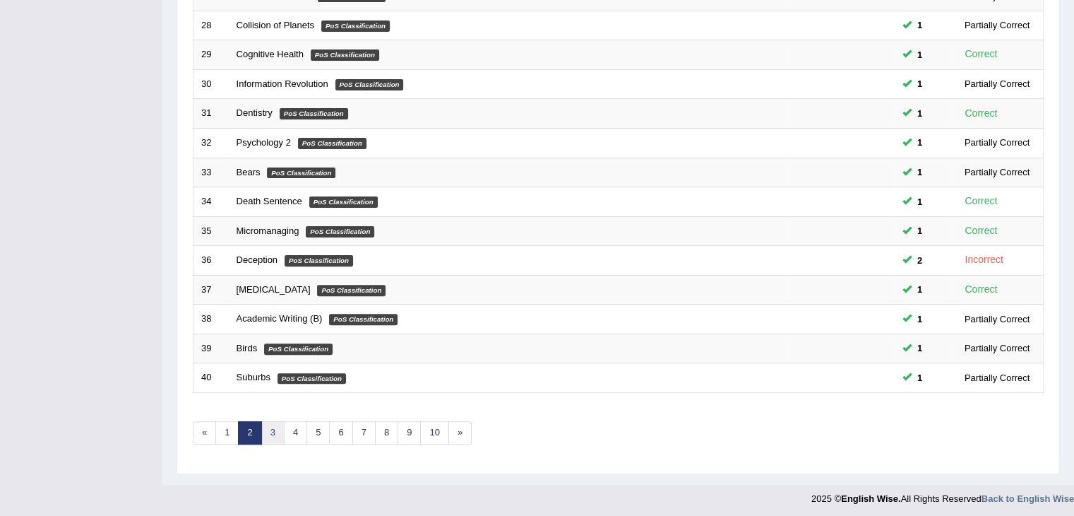
click at [268, 430] on link "3" at bounding box center [272, 432] width 23 height 23
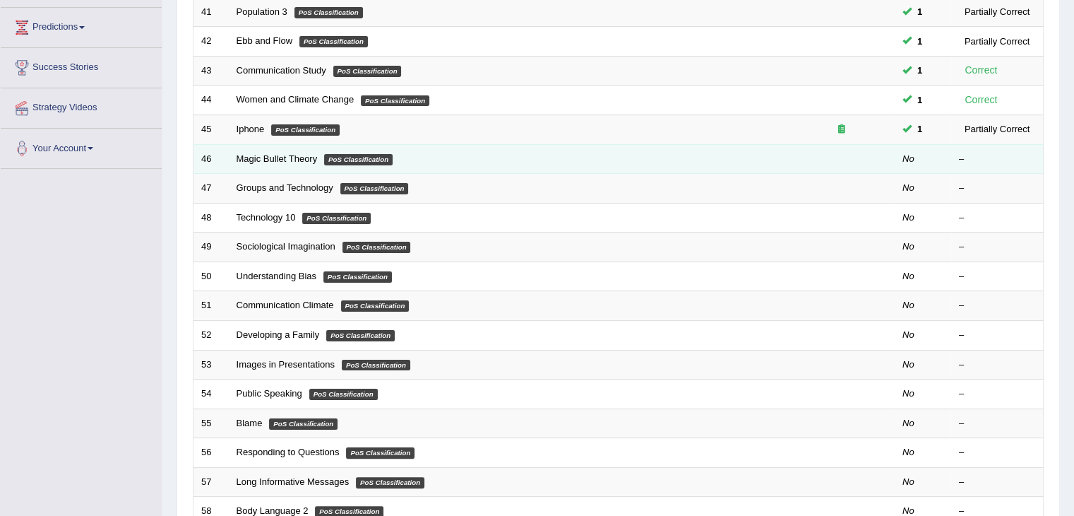
scroll to position [223, 0]
click at [266, 158] on link "Magic Bullet Theory" at bounding box center [277, 158] width 81 height 11
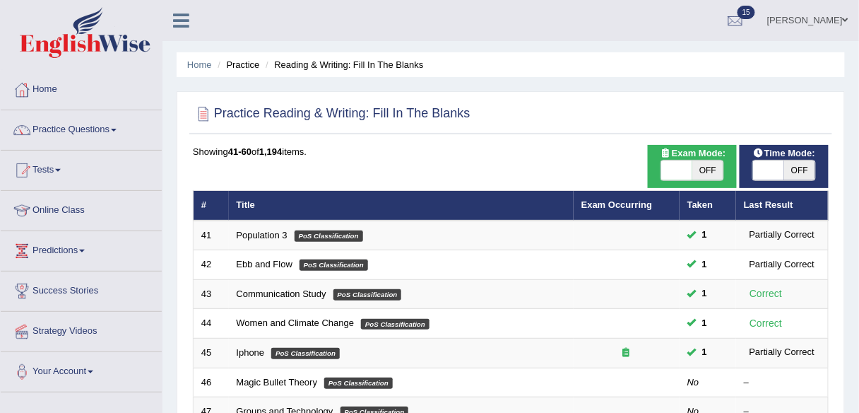
click at [810, 166] on span "OFF" at bounding box center [799, 170] width 31 height 20
checkbox input "true"
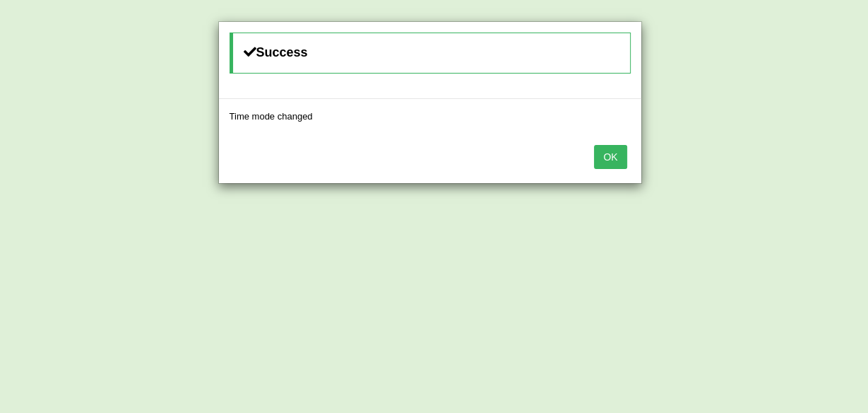
click at [612, 147] on button "OK" at bounding box center [610, 157] width 32 height 24
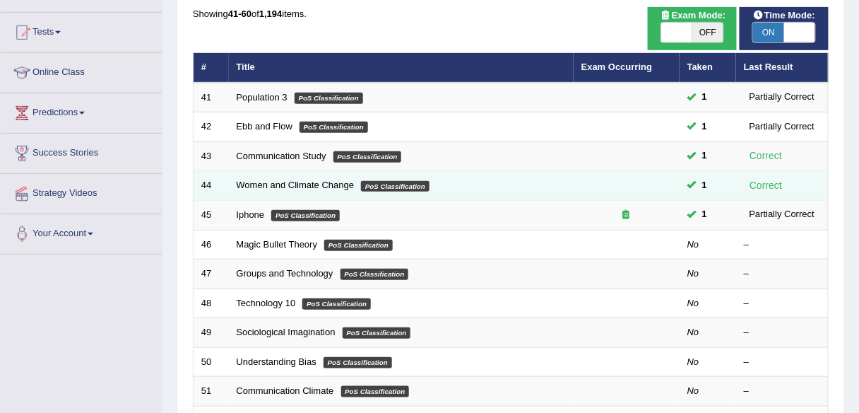
scroll to position [140, 0]
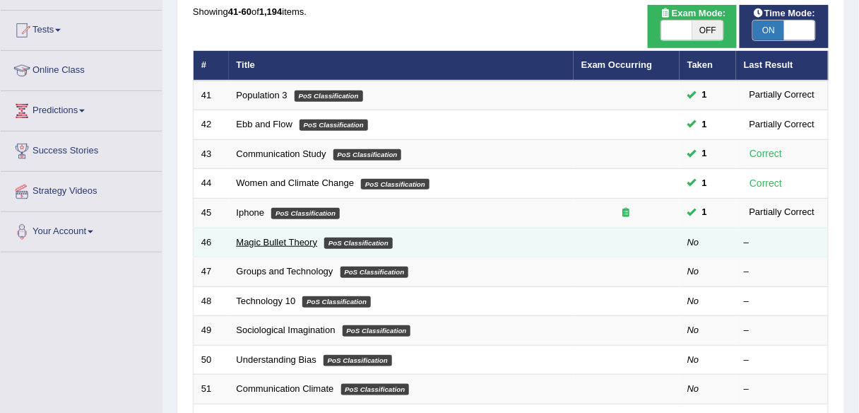
click at [279, 239] on link "Magic Bullet Theory" at bounding box center [277, 242] width 81 height 11
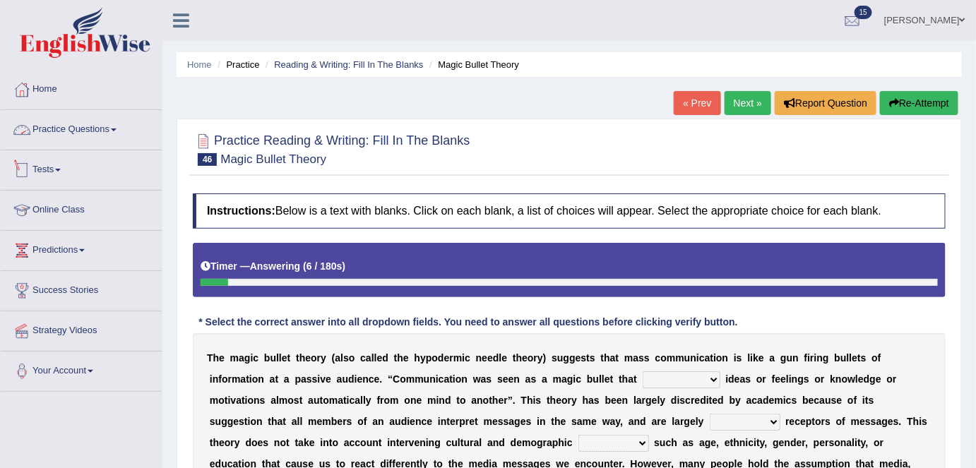
click at [109, 117] on link "Practice Questions" at bounding box center [81, 127] width 161 height 35
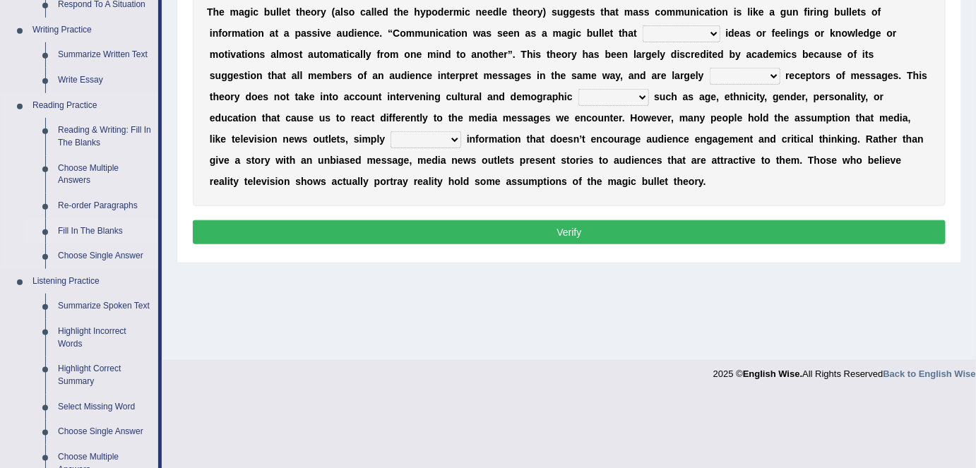
scroll to position [346, 0]
click at [105, 235] on link "Fill In The Blanks" at bounding box center [105, 231] width 107 height 25
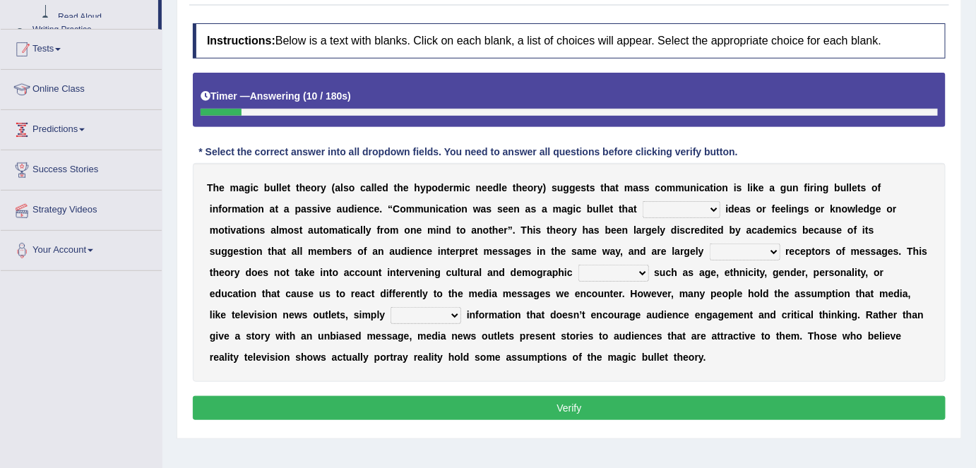
scroll to position [242, 0]
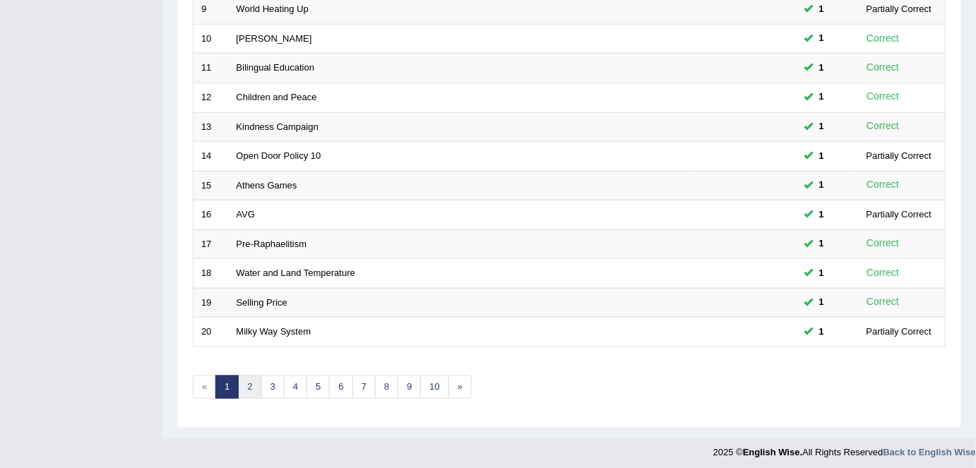
click at [250, 377] on link "2" at bounding box center [249, 387] width 23 height 23
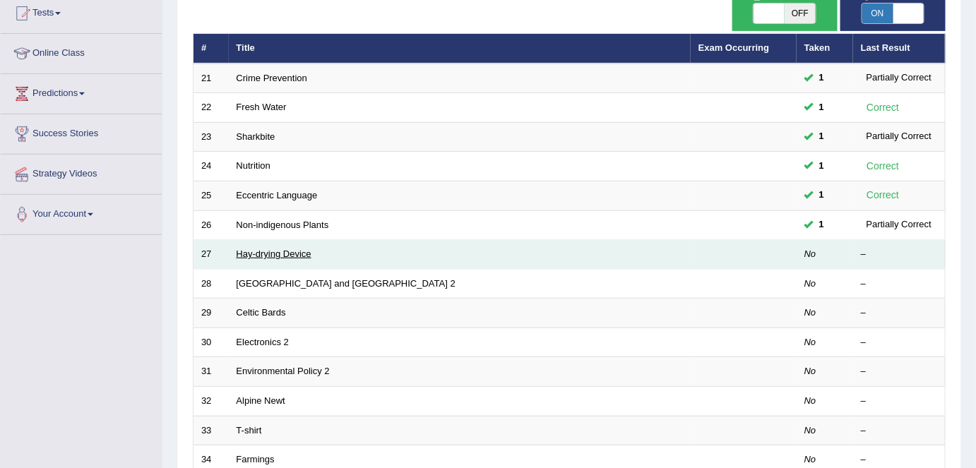
click at [279, 249] on link "Hay-drying Device" at bounding box center [274, 254] width 75 height 11
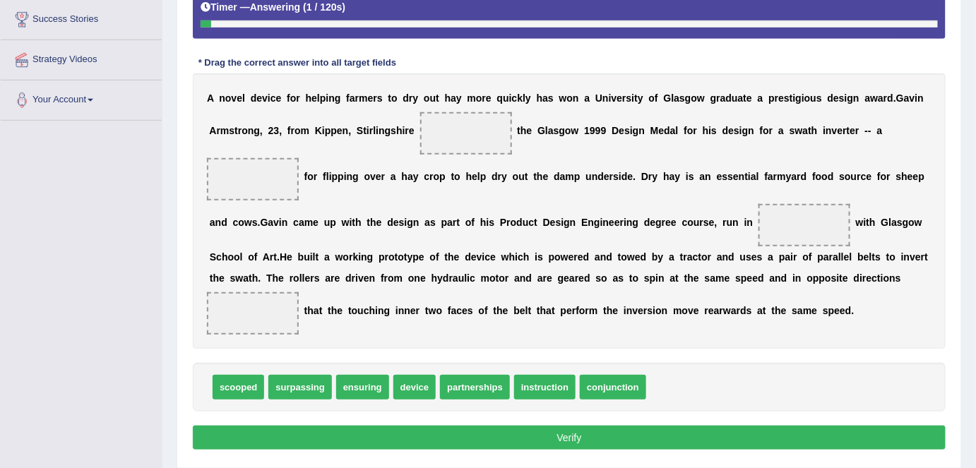
scroll to position [271, 0]
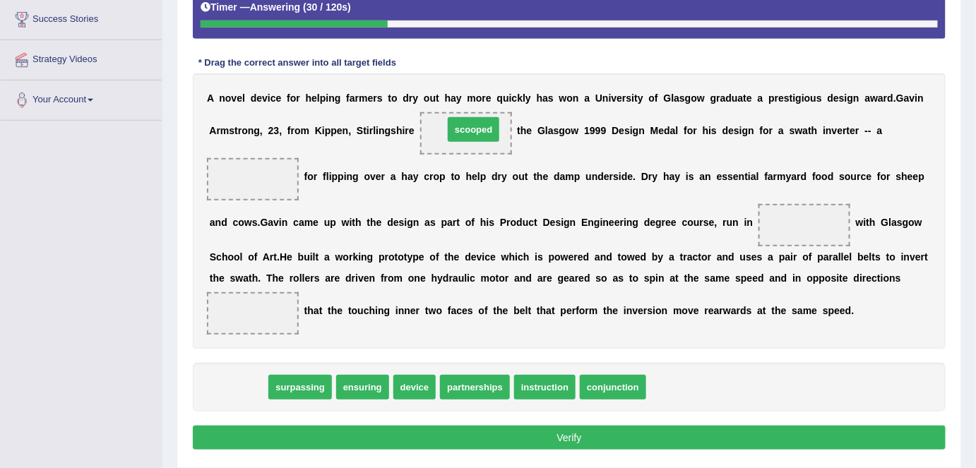
drag, startPoint x: 239, startPoint y: 389, endPoint x: 473, endPoint y: 130, distance: 348.6
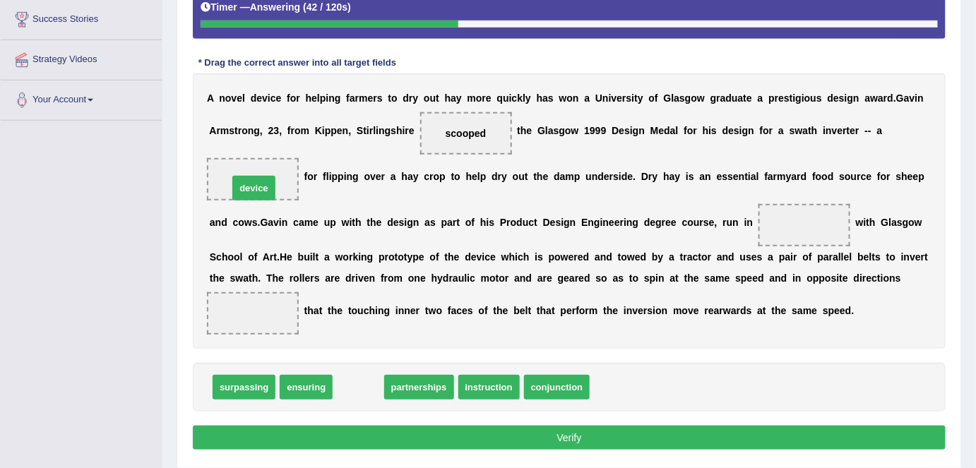
drag, startPoint x: 360, startPoint y: 392, endPoint x: 256, endPoint y: 192, distance: 225.6
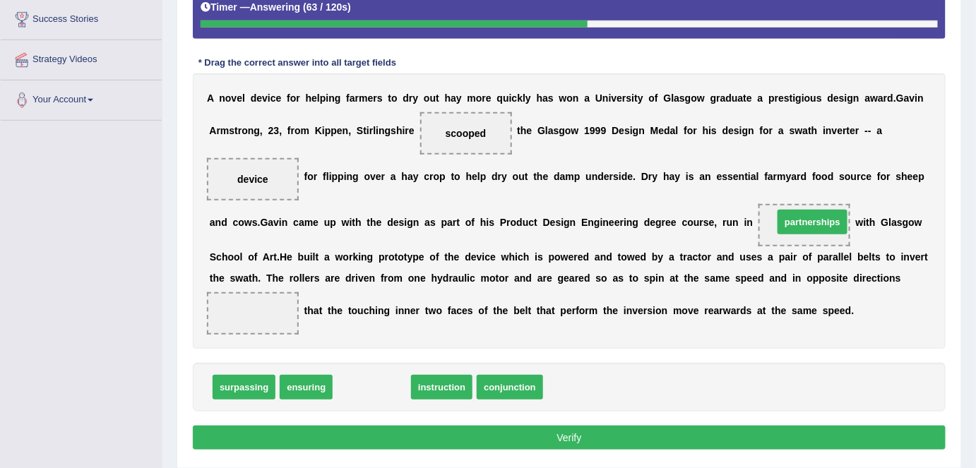
drag, startPoint x: 377, startPoint y: 388, endPoint x: 817, endPoint y: 223, distance: 470.8
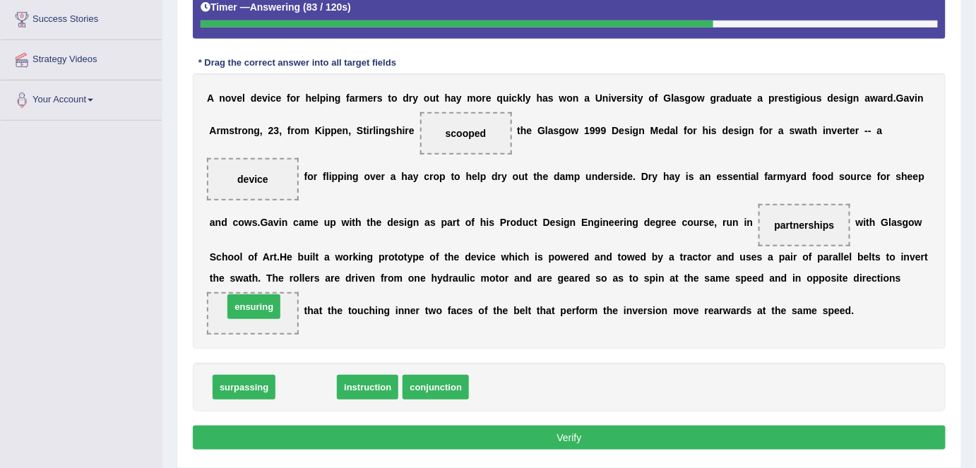
drag, startPoint x: 296, startPoint y: 390, endPoint x: 243, endPoint y: 309, distance: 96.4
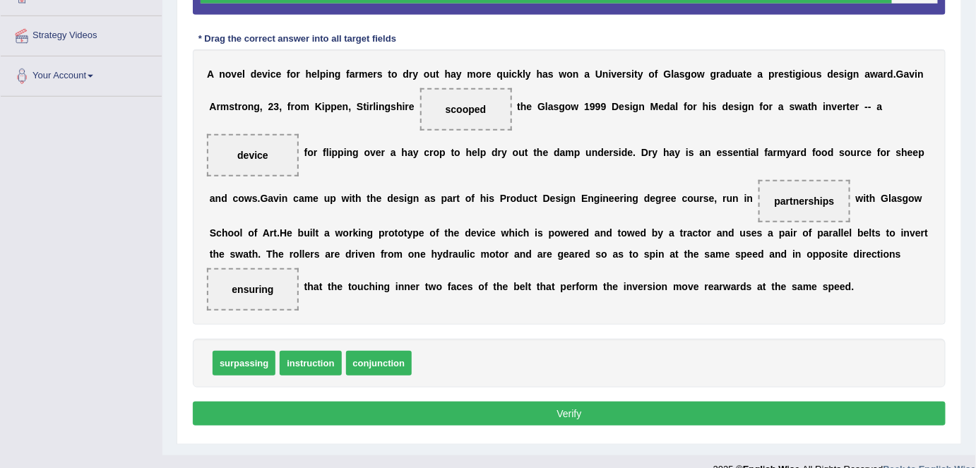
scroll to position [297, 0]
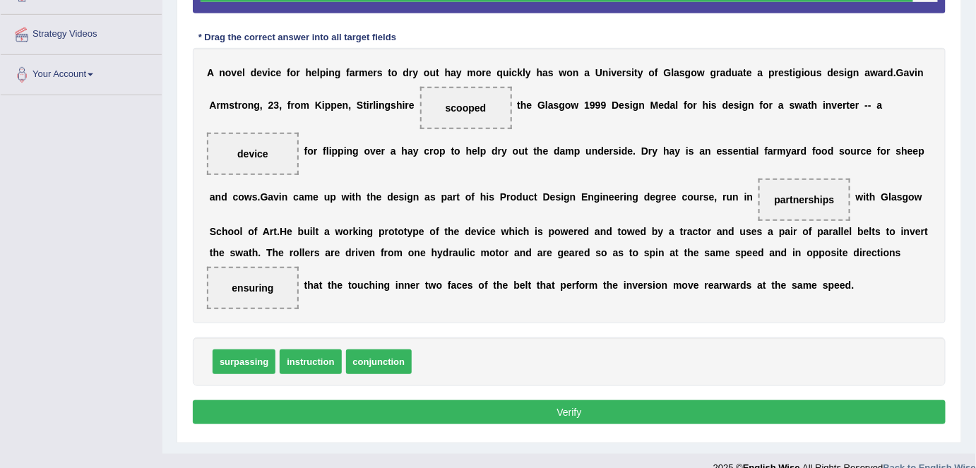
click at [605, 412] on button "Verify" at bounding box center [569, 413] width 753 height 24
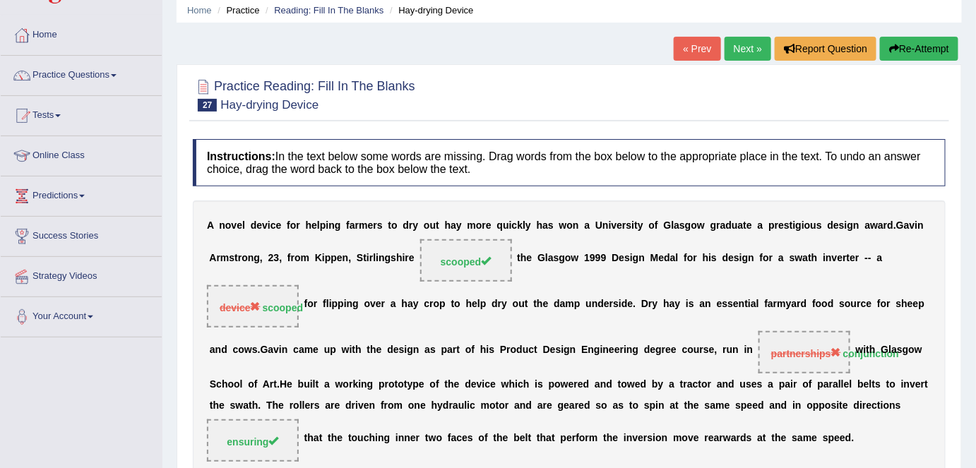
scroll to position [51, 0]
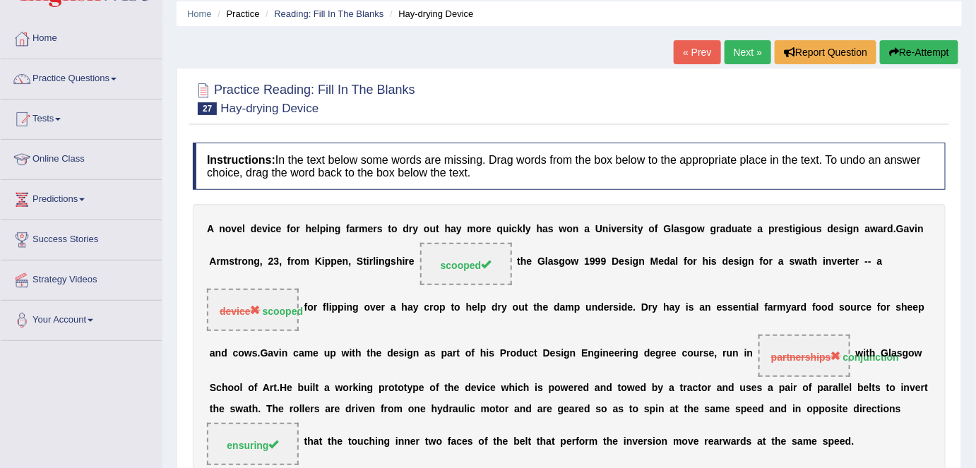
click at [890, 42] on button "Re-Attempt" at bounding box center [919, 52] width 78 height 24
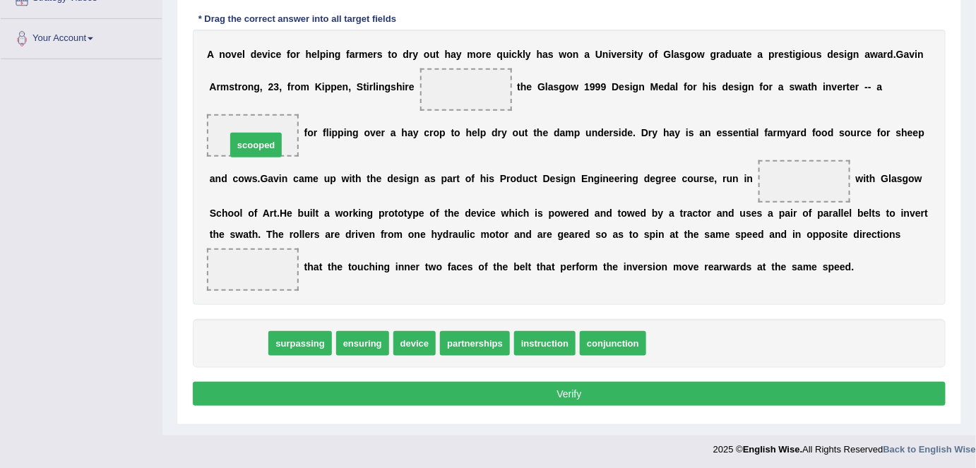
drag, startPoint x: 251, startPoint y: 330, endPoint x: 268, endPoint y: 126, distance: 204.9
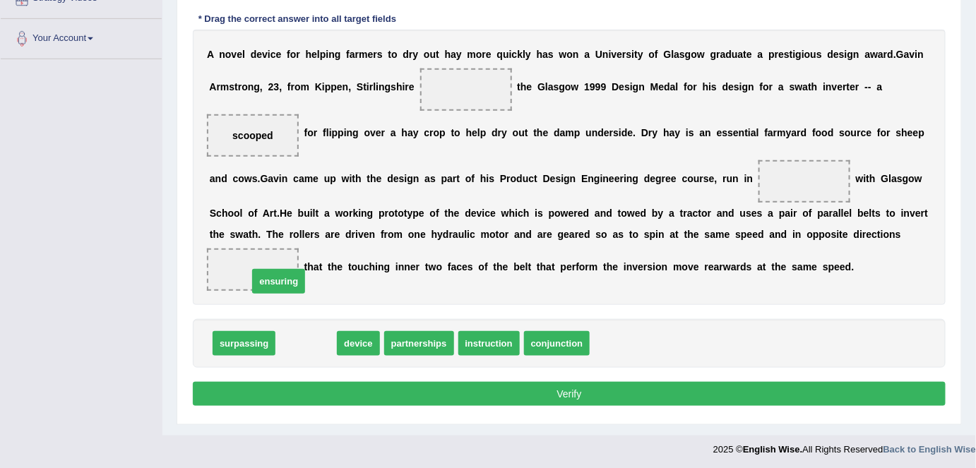
drag, startPoint x: 294, startPoint y: 342, endPoint x: 264, endPoint y: 276, distance: 72.7
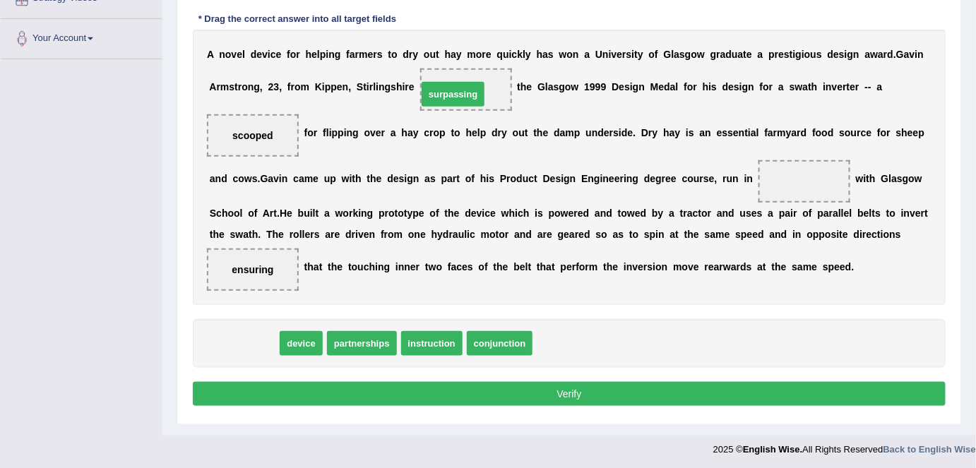
drag, startPoint x: 247, startPoint y: 334, endPoint x: 456, endPoint y: 85, distance: 325.4
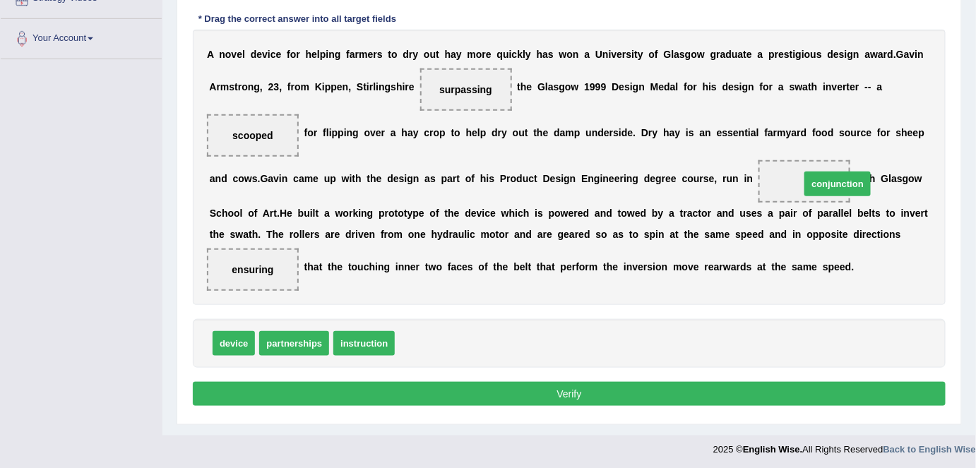
drag, startPoint x: 442, startPoint y: 340, endPoint x: 841, endPoint y: 185, distance: 427.7
click at [706, 396] on button "Verify" at bounding box center [569, 394] width 753 height 24
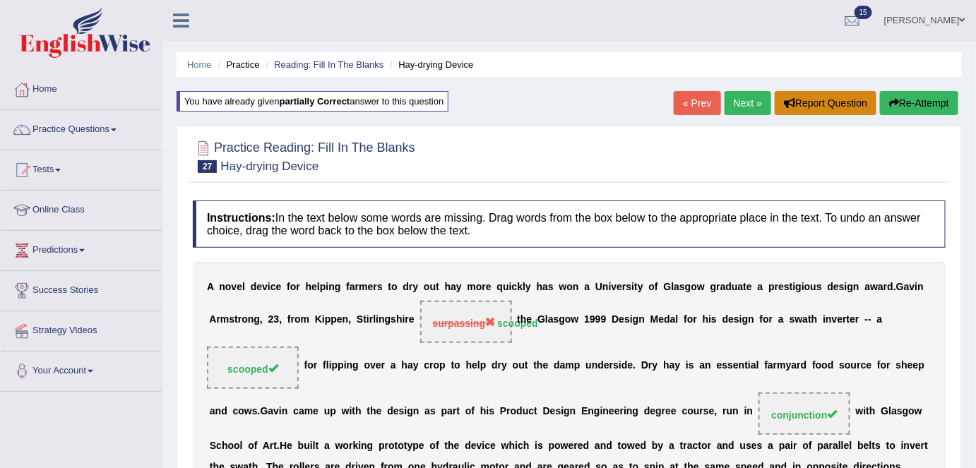
click at [810, 102] on button "Report Question" at bounding box center [826, 103] width 102 height 24
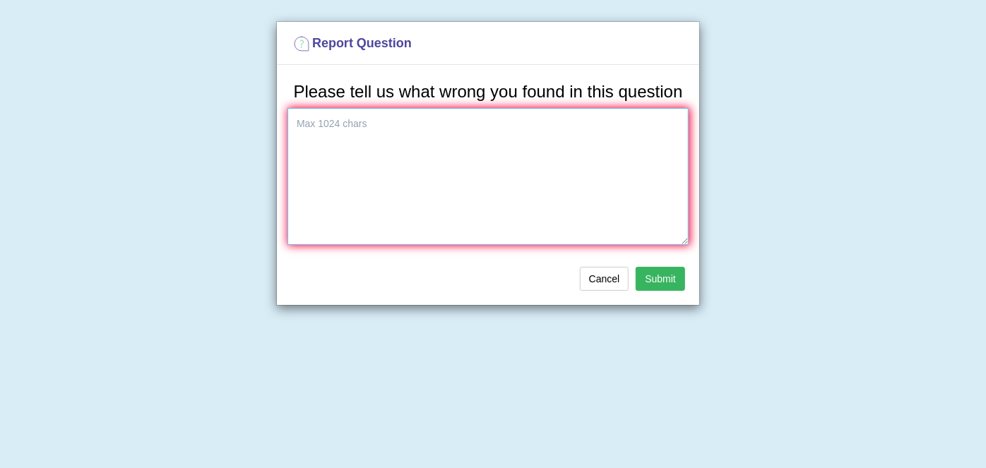
click at [531, 132] on textarea at bounding box center [488, 176] width 401 height 137
click at [333, 122] on textarea "scooped seems to be the right answer for two blanks" at bounding box center [488, 176] width 401 height 137
click at [294, 121] on textarea "scooped' seems to be the right answer for two blanks" at bounding box center [488, 176] width 401 height 137
click at [636, 134] on textarea "'scooped' seems to be the right answer for two blanks" at bounding box center [488, 176] width 401 height 137
type textarea "'scooped' seems to be the right answer for two blanks."
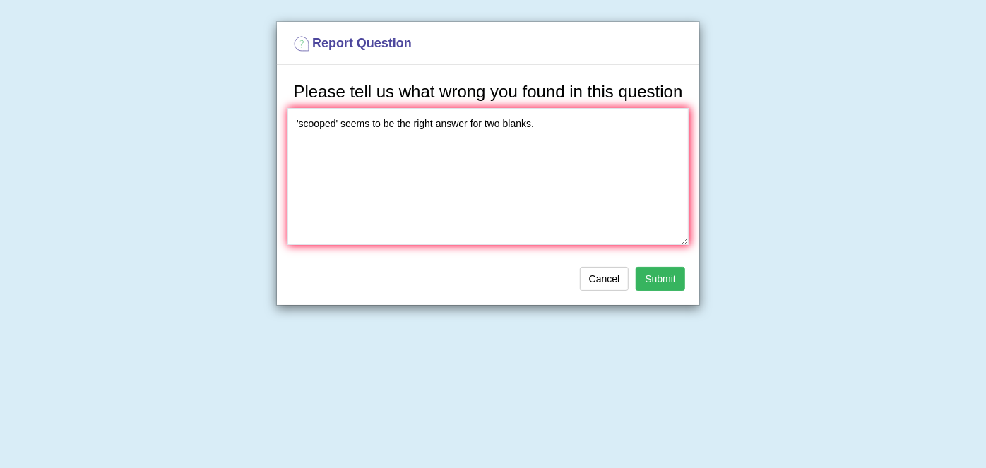
click at [668, 283] on button "Submit" at bounding box center [660, 279] width 49 height 24
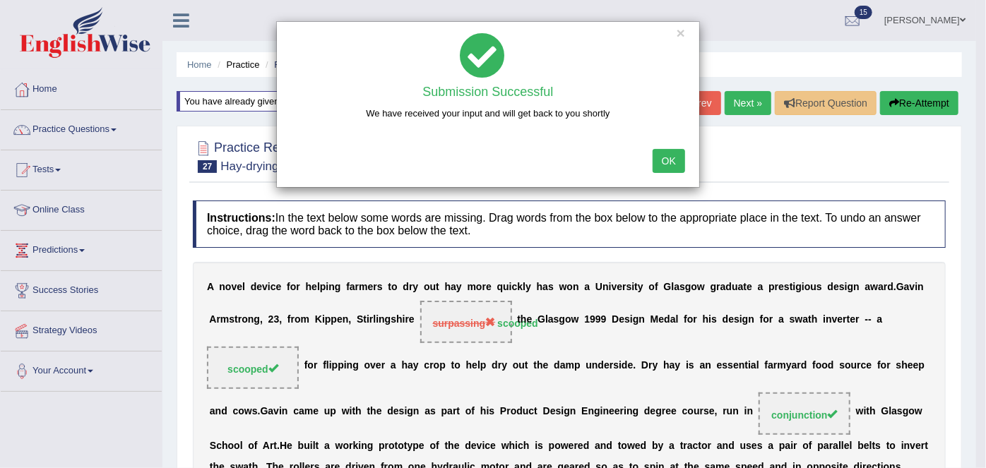
click at [670, 158] on button "OK" at bounding box center [669, 161] width 32 height 24
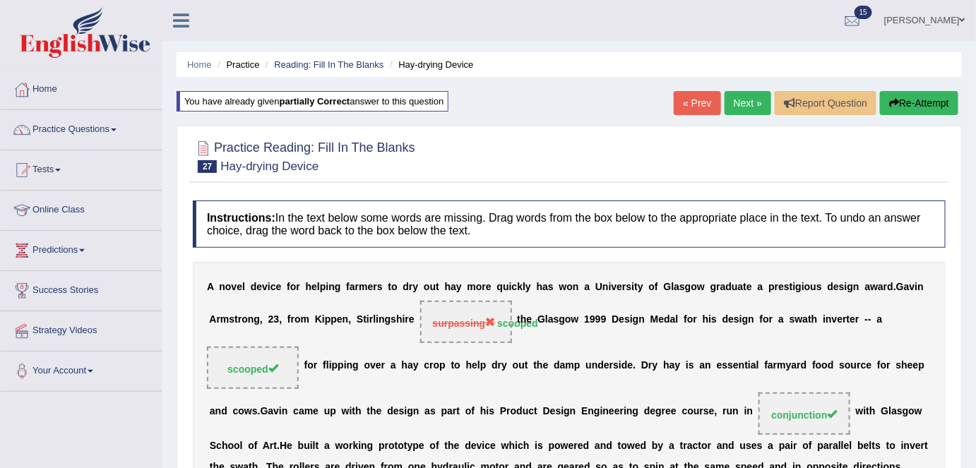
click at [752, 97] on link "Next »" at bounding box center [748, 103] width 47 height 24
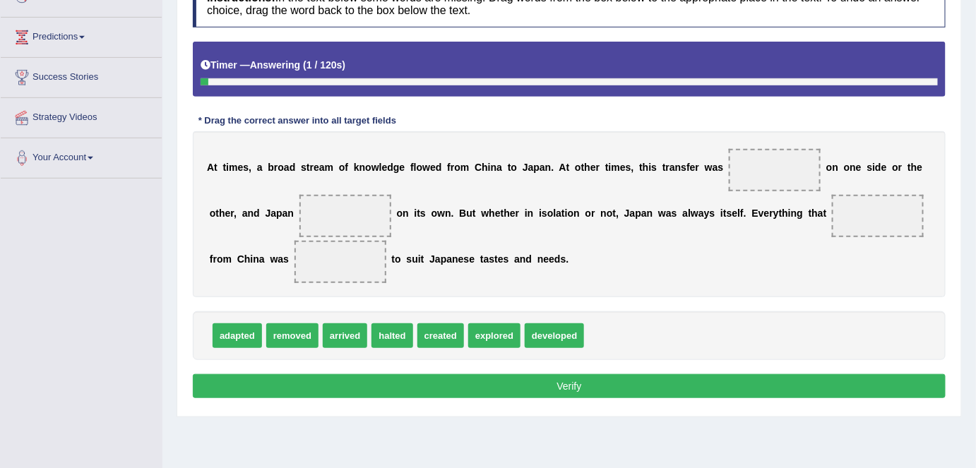
scroll to position [215, 0]
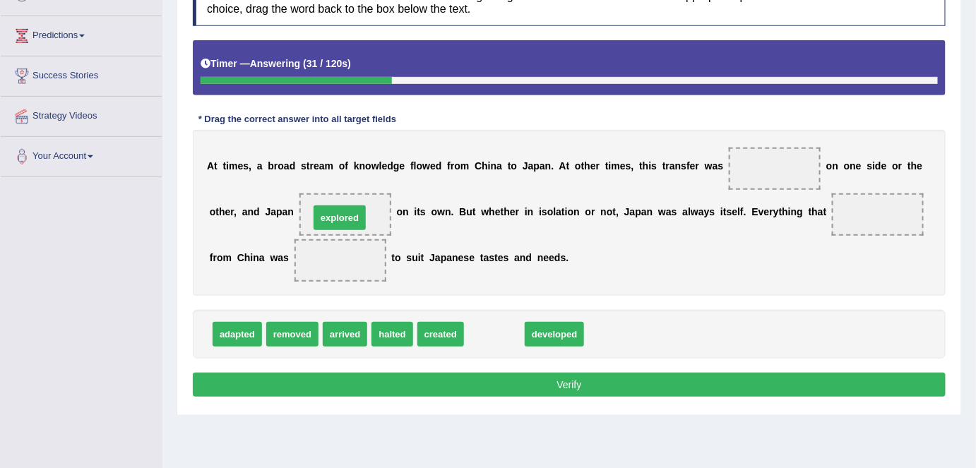
drag, startPoint x: 495, startPoint y: 333, endPoint x: 340, endPoint y: 217, distance: 193.7
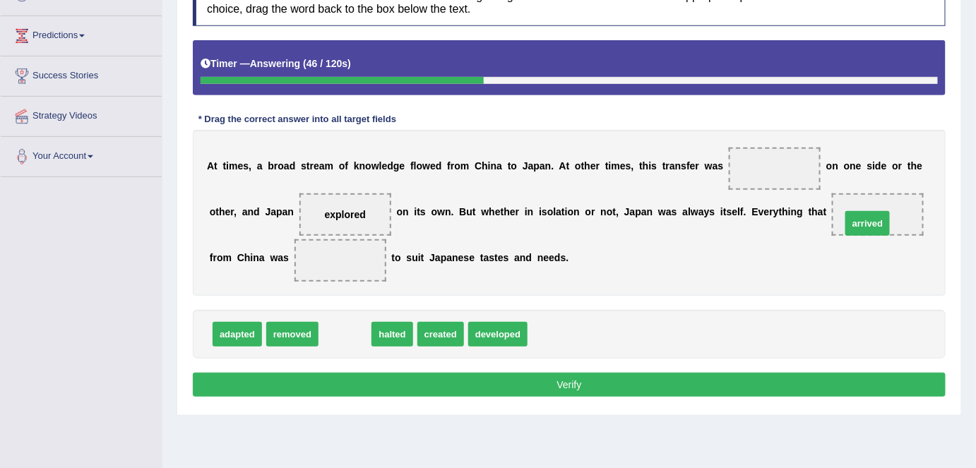
drag, startPoint x: 343, startPoint y: 335, endPoint x: 867, endPoint y: 223, distance: 535.4
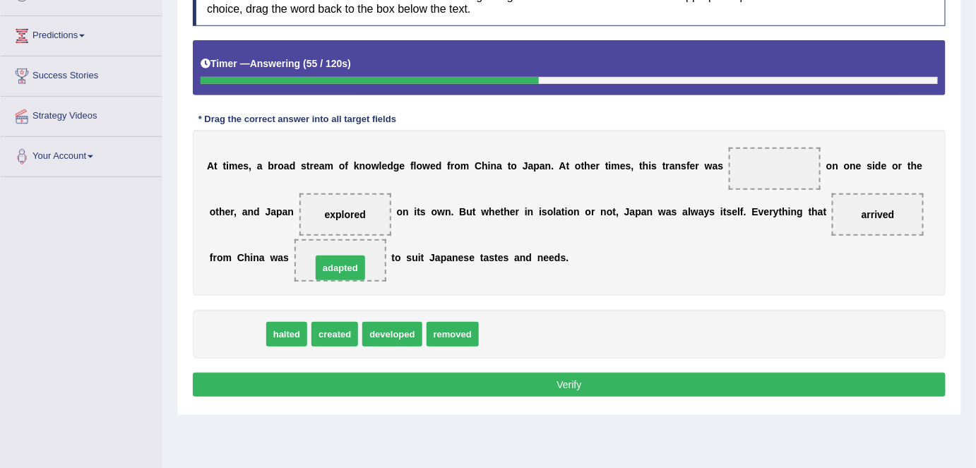
drag, startPoint x: 245, startPoint y: 332, endPoint x: 348, endPoint y: 266, distance: 122.7
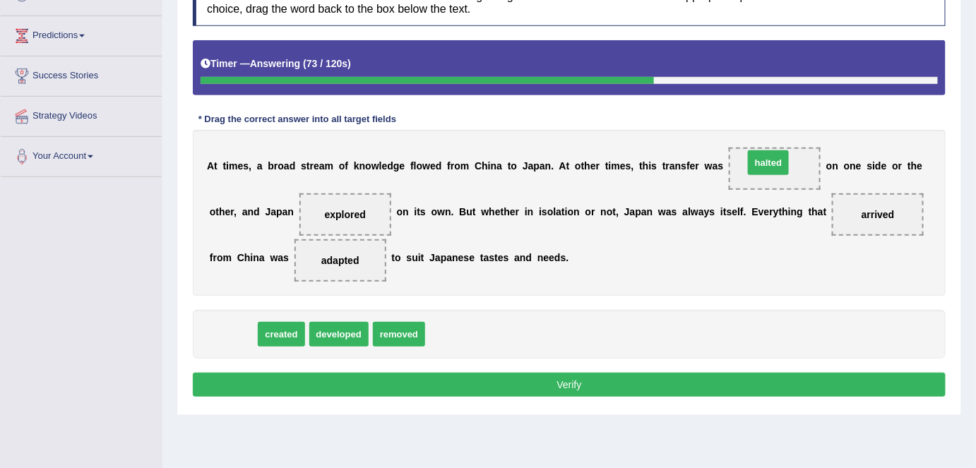
drag, startPoint x: 226, startPoint y: 334, endPoint x: 761, endPoint y: 162, distance: 561.6
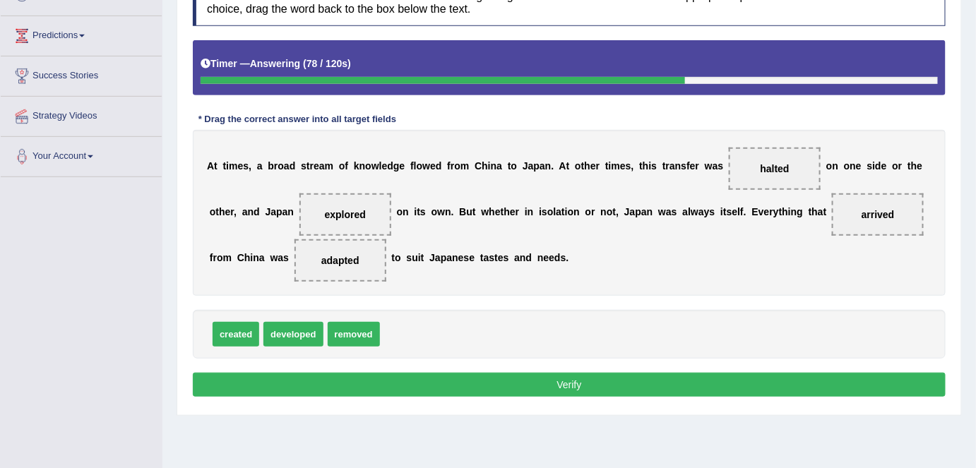
click at [494, 381] on button "Verify" at bounding box center [569, 385] width 753 height 24
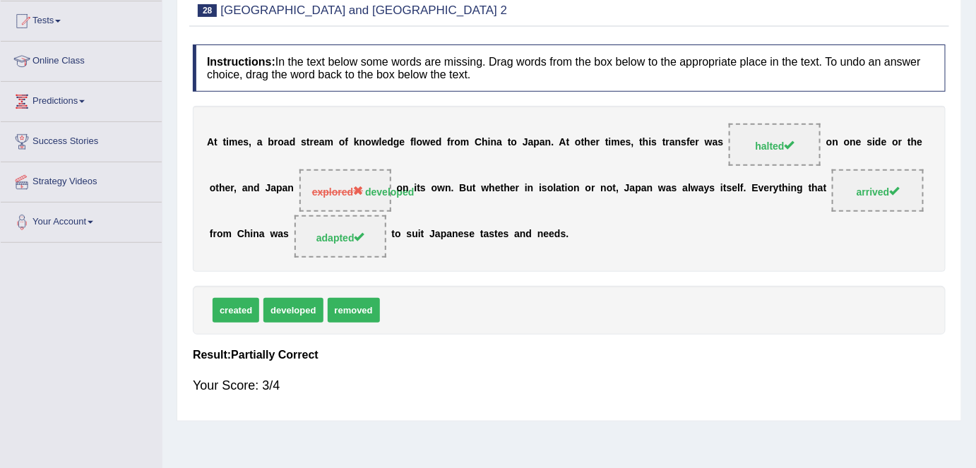
scroll to position [144, 0]
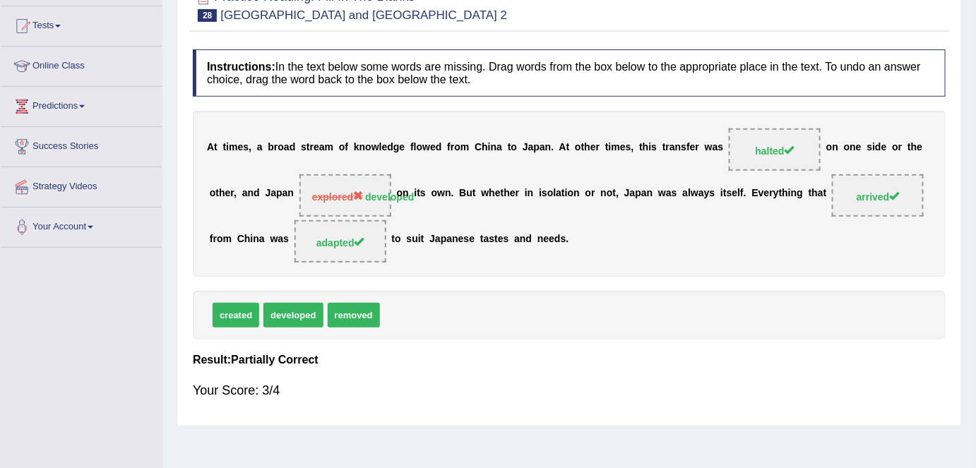
click at [16, 367] on div "Toggle navigation Home Practice Questions Speaking Practice Read Aloud Repeat S…" at bounding box center [488, 223] width 976 height 735
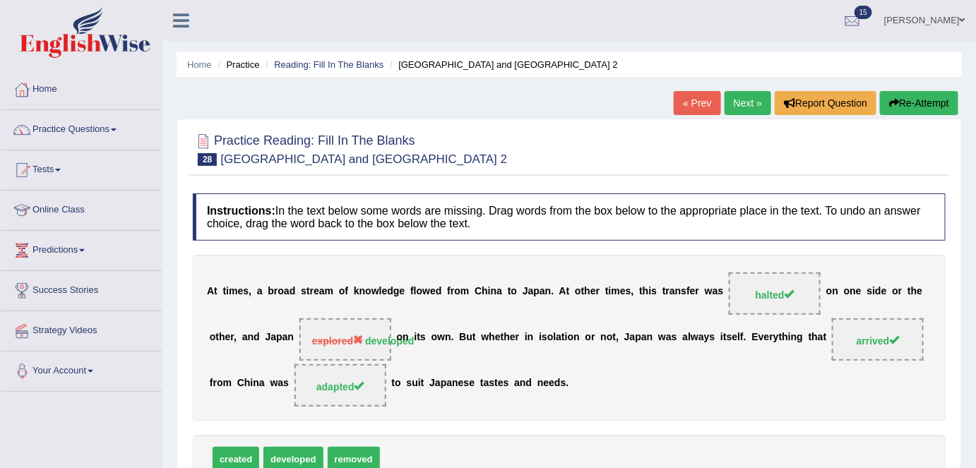
click at [749, 102] on link "Next »" at bounding box center [748, 103] width 47 height 24
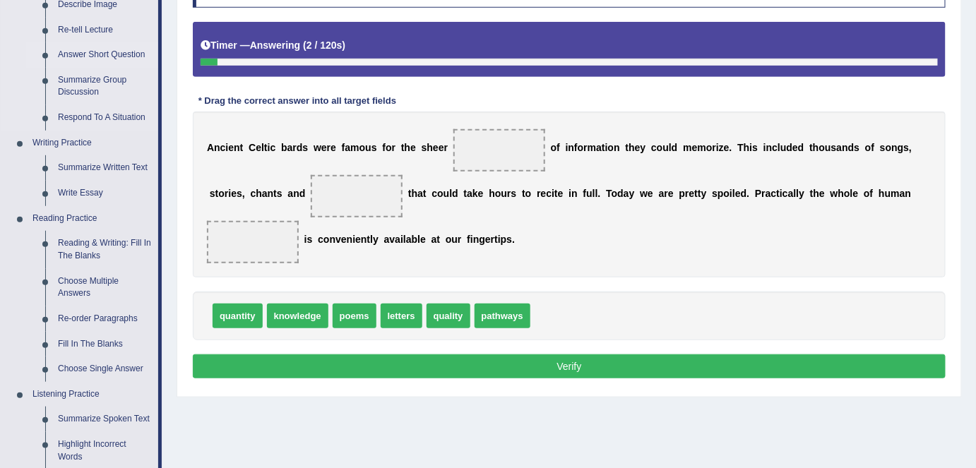
scroll to position [234, 0]
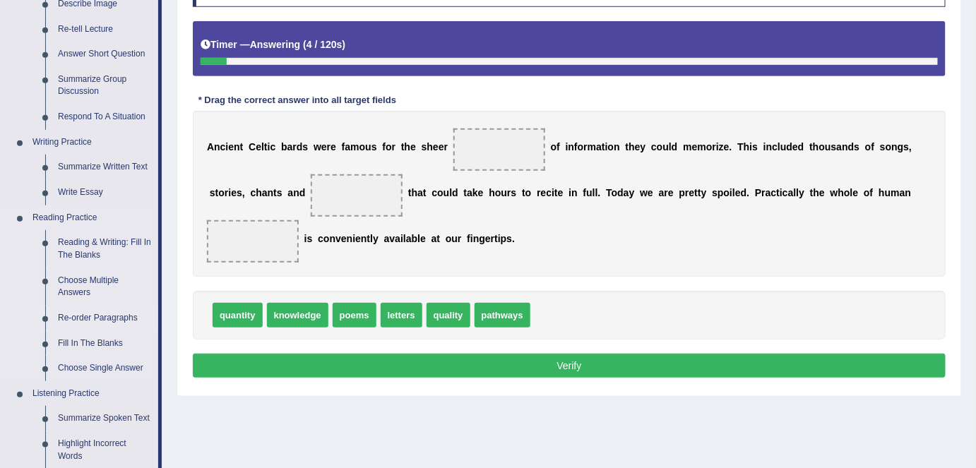
click at [92, 316] on link "Re-order Paragraphs" at bounding box center [105, 318] width 107 height 25
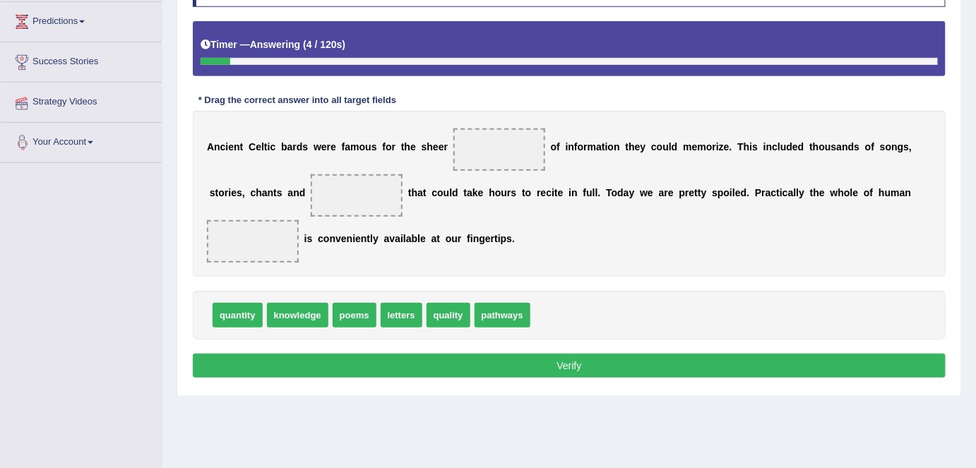
scroll to position [273, 0]
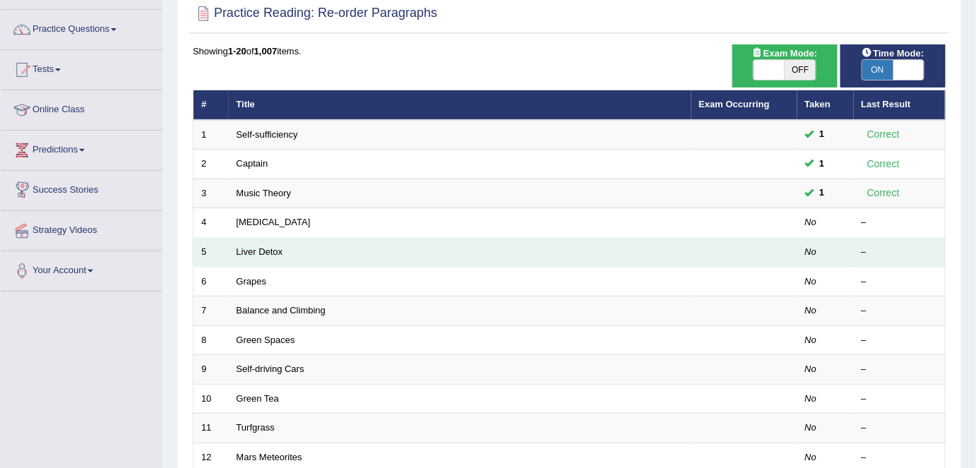
scroll to position [102, 0]
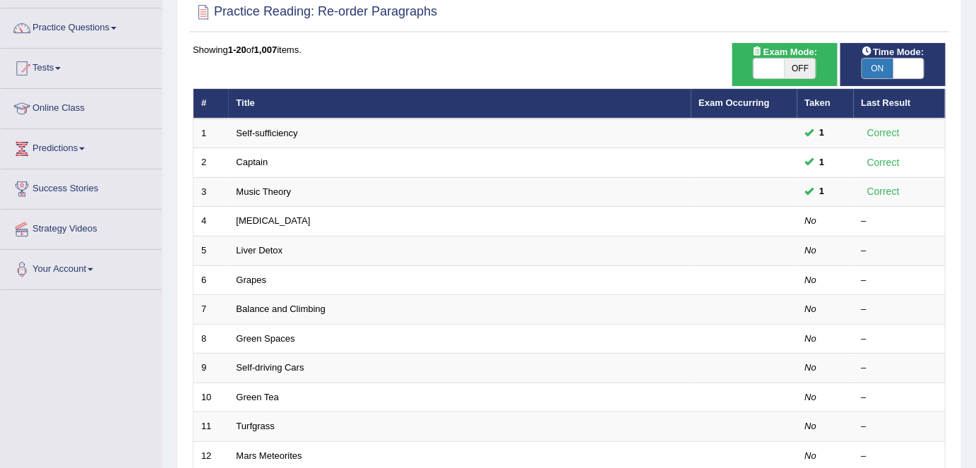
click at [800, 66] on span "OFF" at bounding box center [800, 69] width 31 height 20
checkbox input "true"
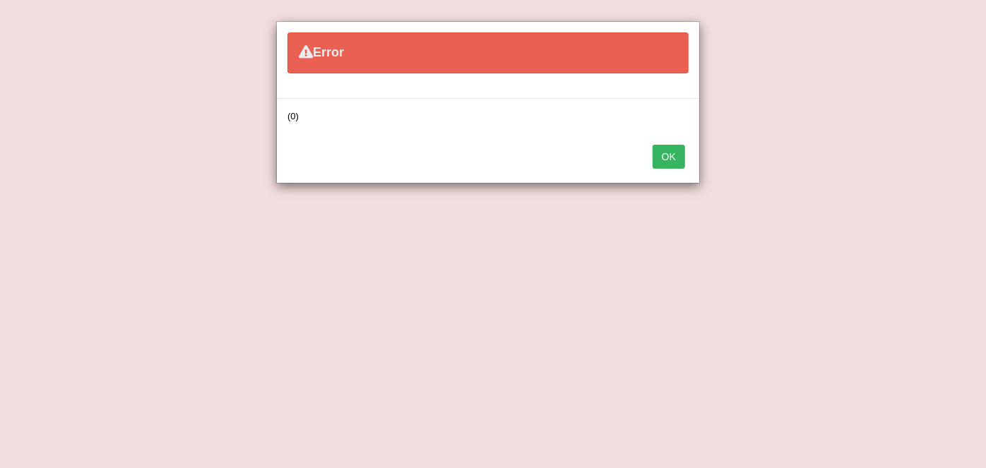
click at [680, 155] on button "OK" at bounding box center [669, 157] width 32 height 24
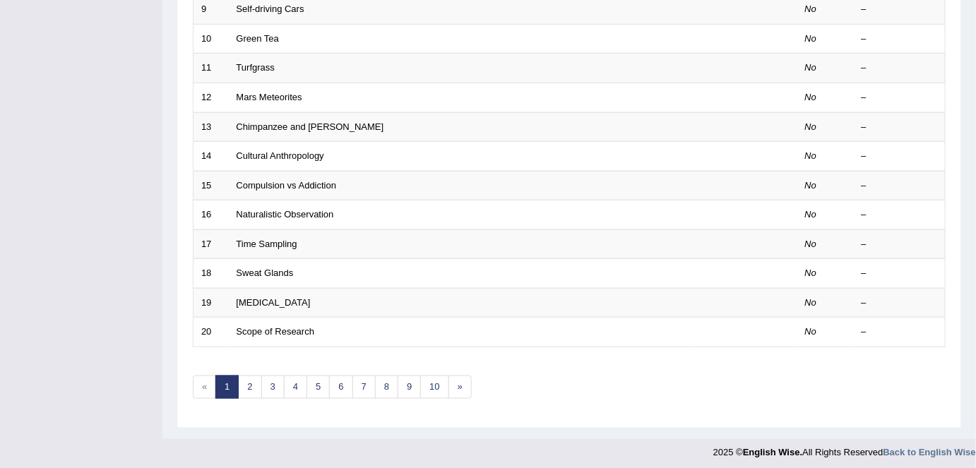
scroll to position [439, 0]
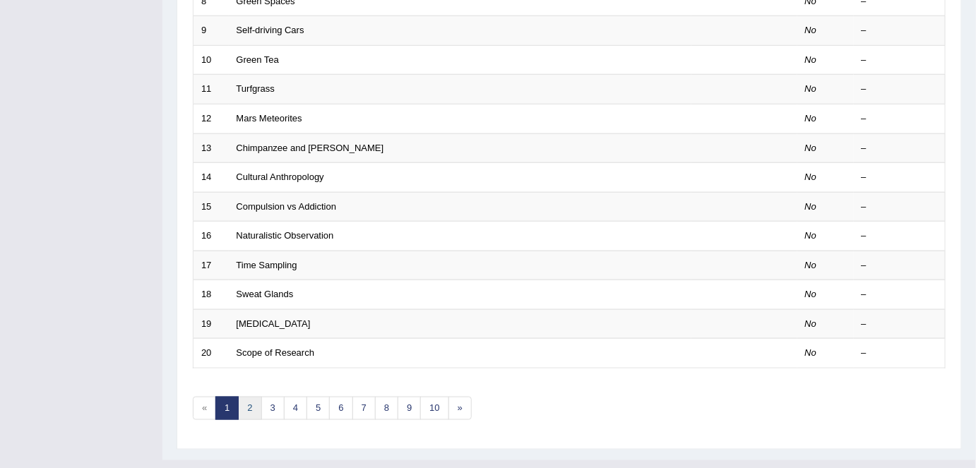
click at [256, 405] on link "2" at bounding box center [249, 408] width 23 height 23
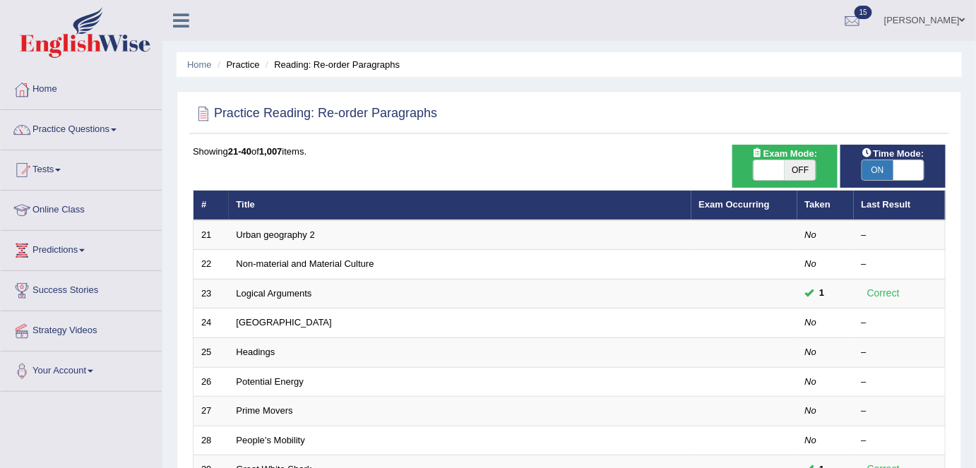
click at [806, 167] on span "OFF" at bounding box center [800, 170] width 31 height 20
checkbox input "true"
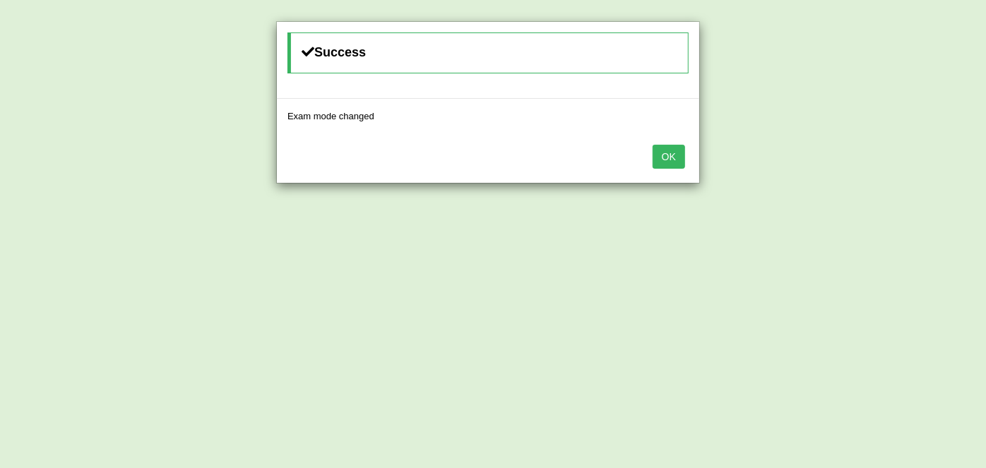
click at [660, 158] on button "OK" at bounding box center [669, 157] width 32 height 24
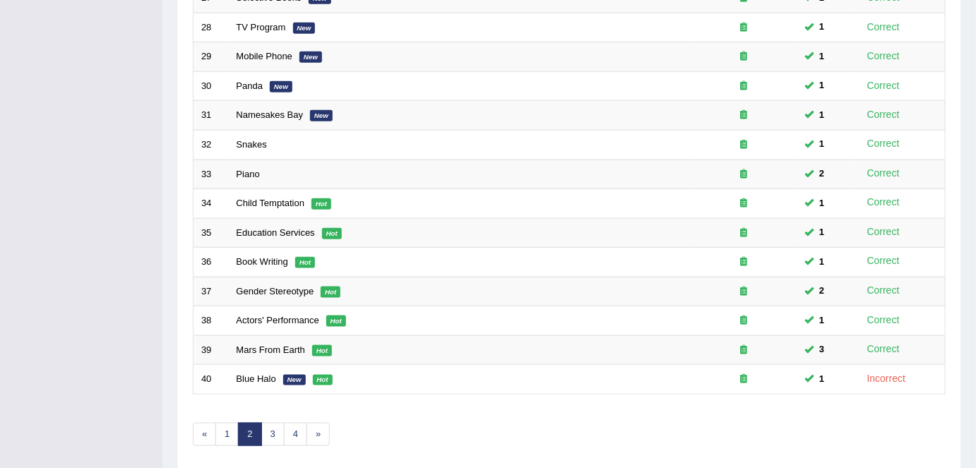
scroll to position [461, 0]
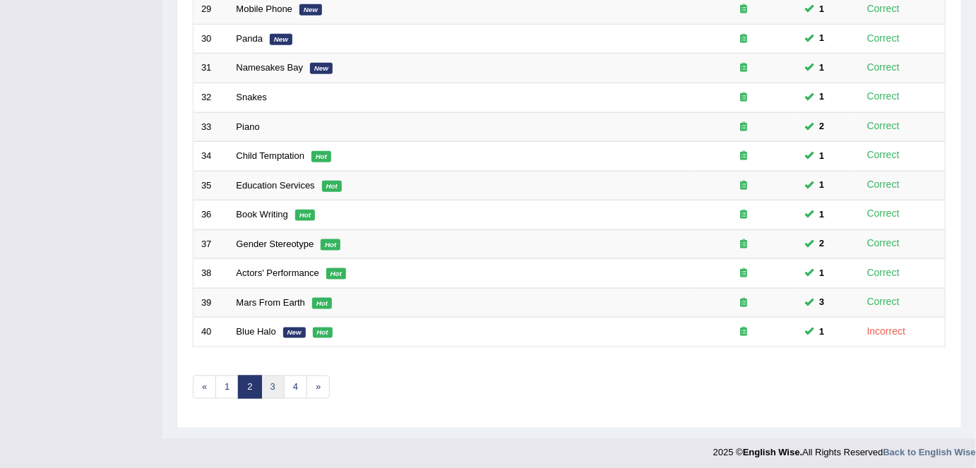
click at [275, 379] on link "3" at bounding box center [272, 387] width 23 height 23
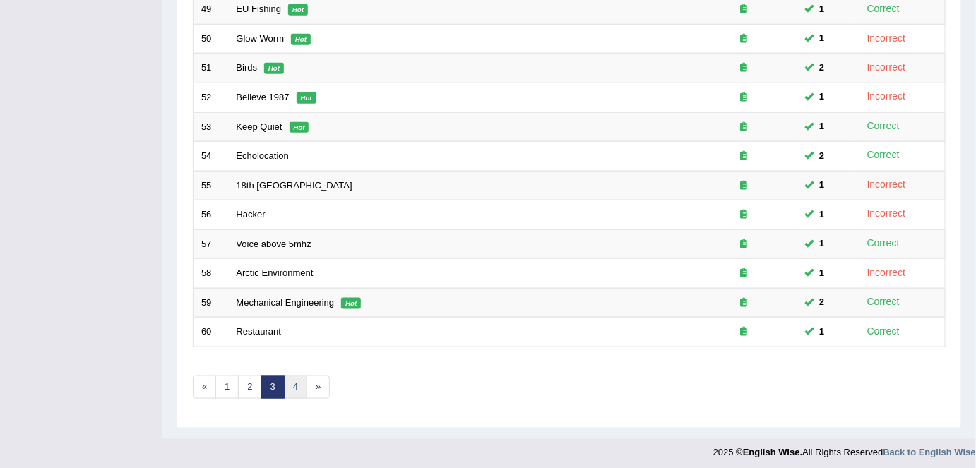
click at [299, 379] on link "4" at bounding box center [295, 387] width 23 height 23
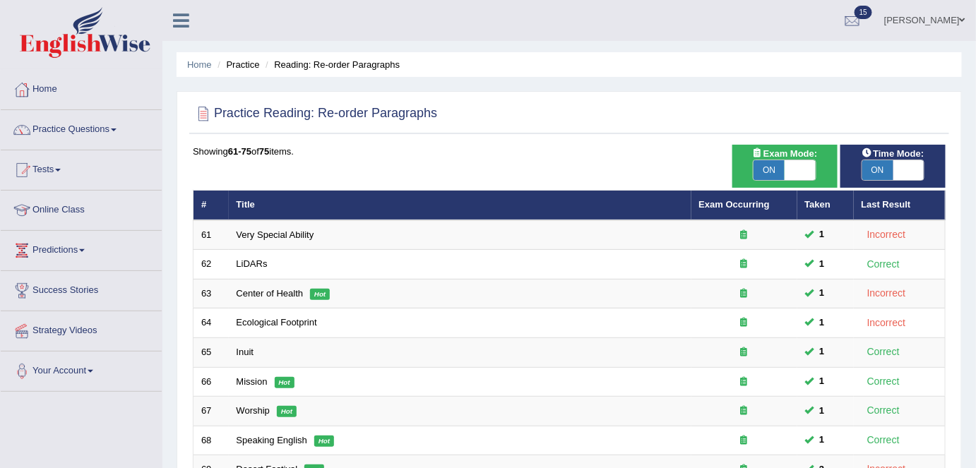
click at [776, 160] on span "ON" at bounding box center [769, 170] width 31 height 20
checkbox input "false"
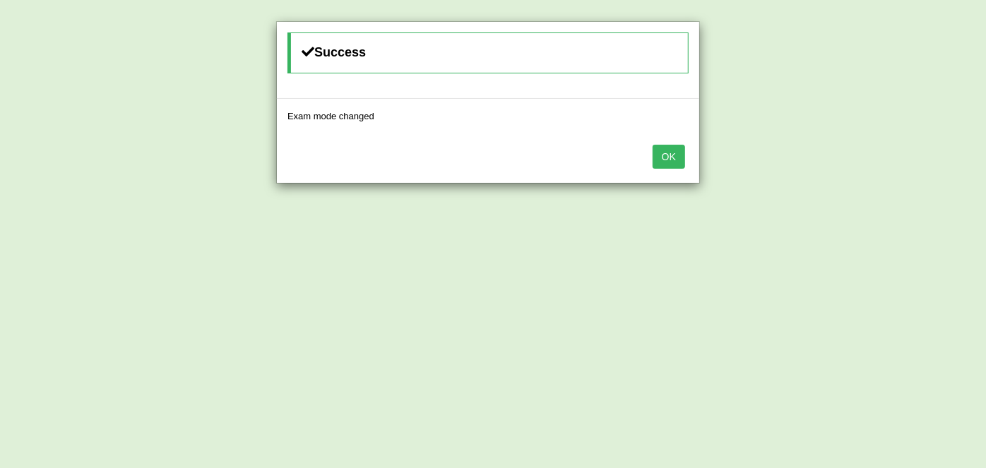
click at [673, 145] on button "OK" at bounding box center [669, 157] width 32 height 24
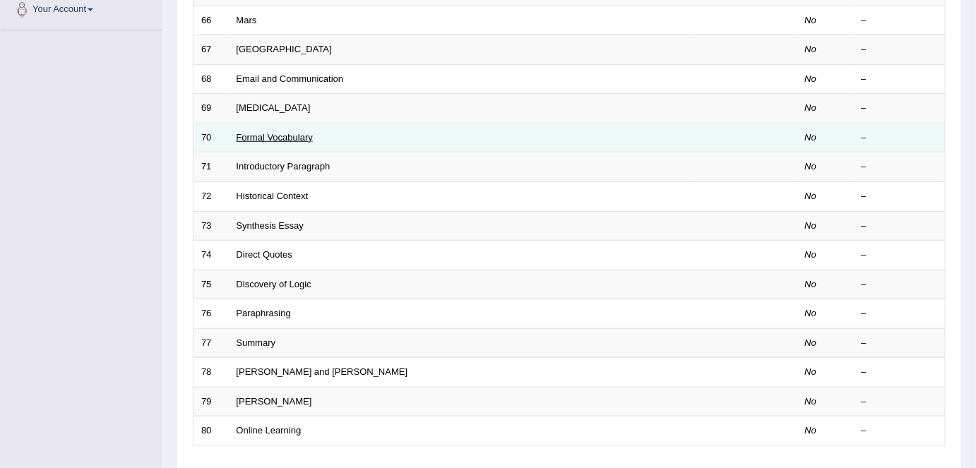
click at [252, 132] on link "Formal Vocabulary" at bounding box center [275, 137] width 76 height 11
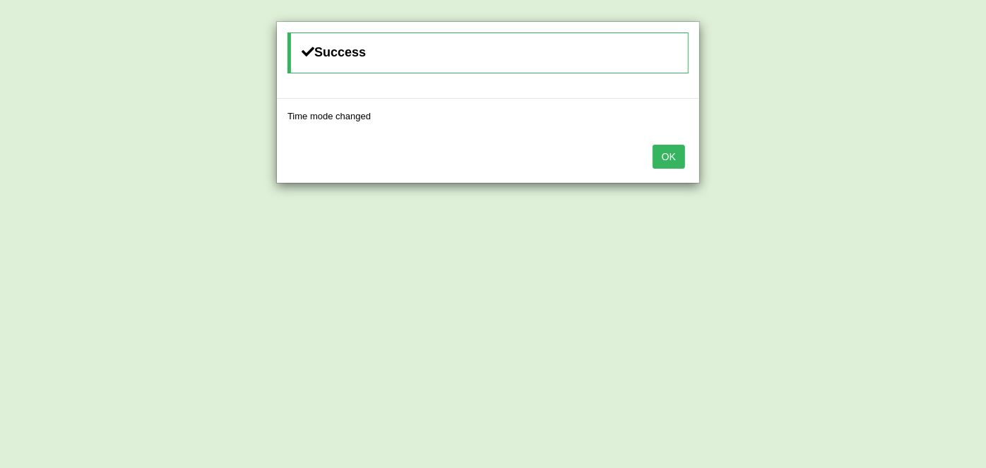
click at [667, 154] on button "OK" at bounding box center [669, 157] width 32 height 24
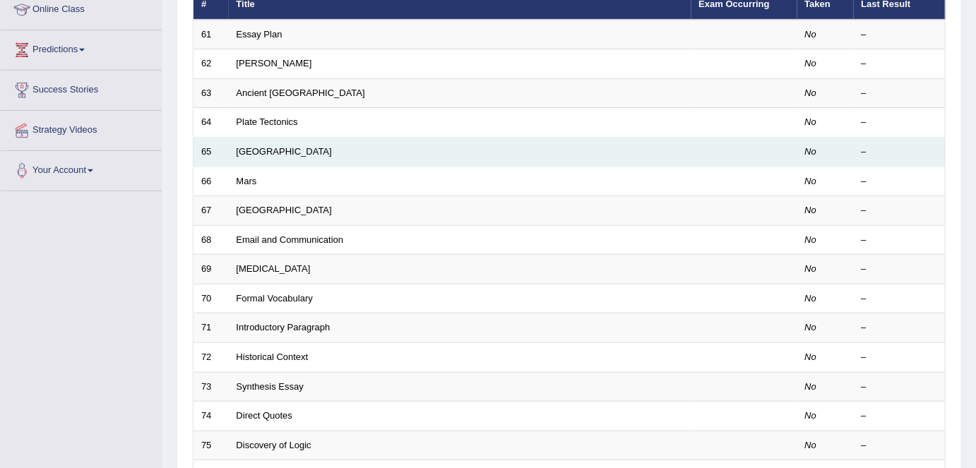
scroll to position [202, 0]
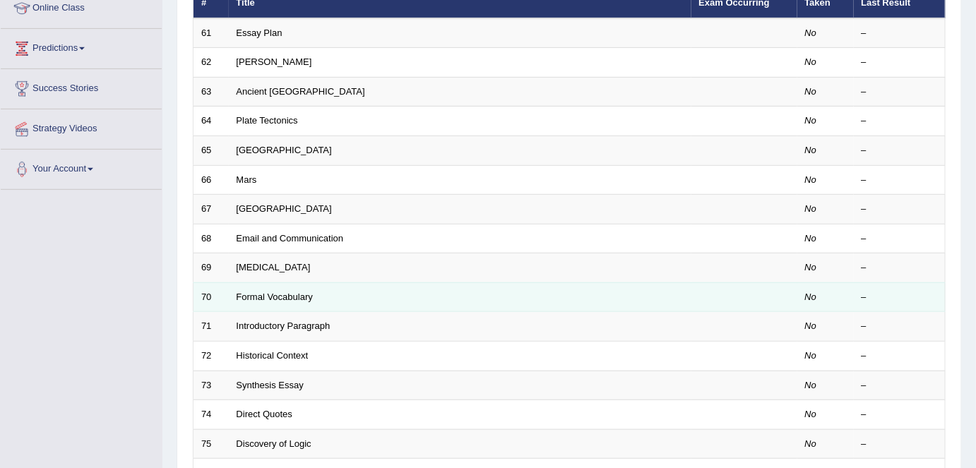
click at [328, 296] on td "Formal Vocabulary" at bounding box center [460, 298] width 463 height 30
click at [266, 294] on link "Formal Vocabulary" at bounding box center [275, 297] width 76 height 11
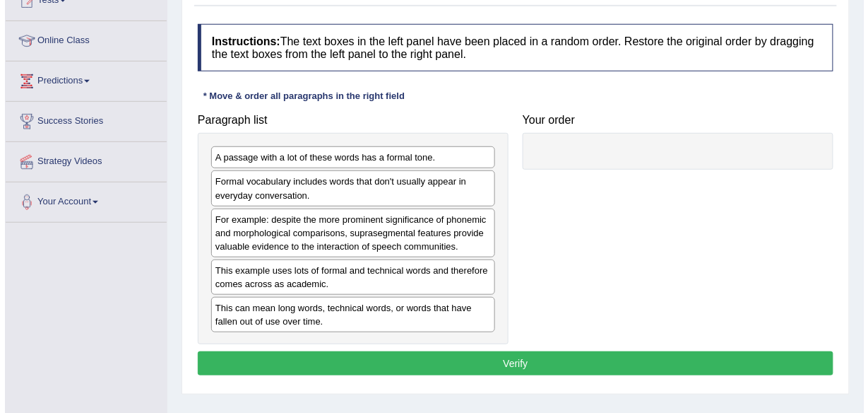
scroll to position [170, 0]
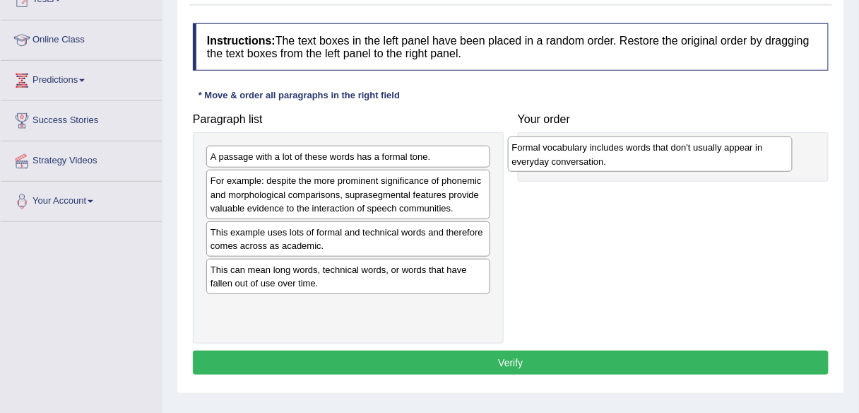
drag, startPoint x: 407, startPoint y: 196, endPoint x: 709, endPoint y: 163, distance: 304.1
click at [709, 163] on div "Formal vocabulary includes words that don't usually appear in everyday conversa…" at bounding box center [650, 153] width 285 height 35
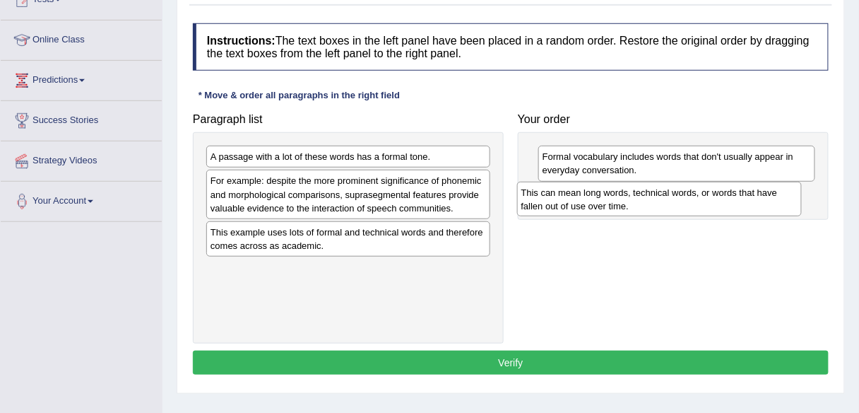
drag, startPoint x: 429, startPoint y: 275, endPoint x: 740, endPoint y: 199, distance: 319.9
click at [740, 199] on div "This can mean long words, technical words, or words that have fallen out of use…" at bounding box center [659, 199] width 285 height 35
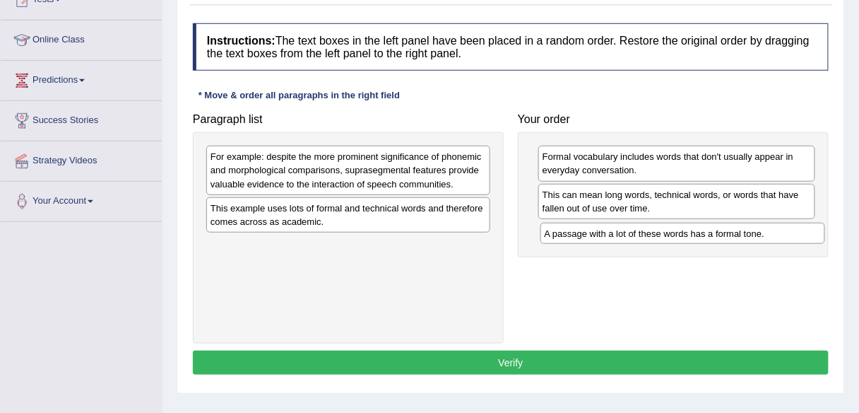
drag, startPoint x: 454, startPoint y: 161, endPoint x: 787, endPoint y: 238, distance: 342.2
click at [787, 238] on div "A passage with a lot of these words has a formal tone." at bounding box center [682, 233] width 285 height 21
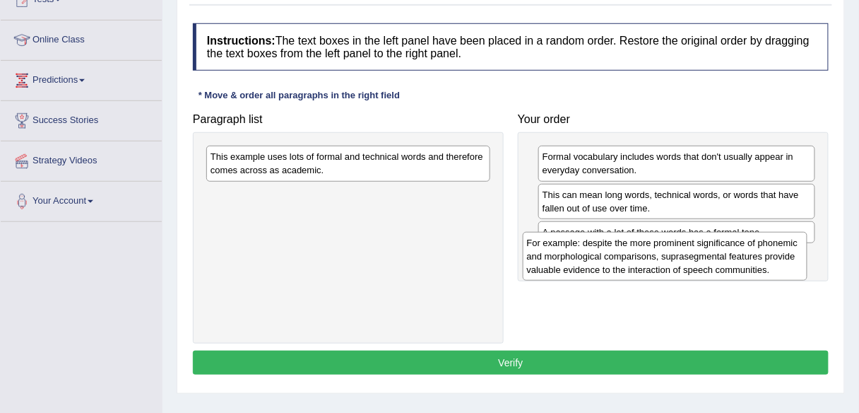
drag, startPoint x: 454, startPoint y: 172, endPoint x: 771, endPoint y: 259, distance: 328.7
click at [771, 259] on div "For example: despite the more prominent significance of phonemic and morphologi…" at bounding box center [665, 256] width 285 height 49
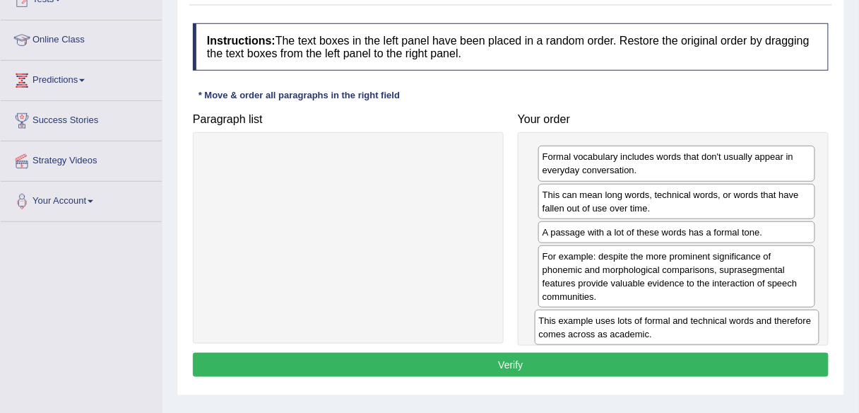
drag, startPoint x: 418, startPoint y: 155, endPoint x: 747, endPoint y: 313, distance: 364.6
click at [747, 313] on div "This example uses lots of formal and technical words and therefore comes across…" at bounding box center [677, 326] width 285 height 35
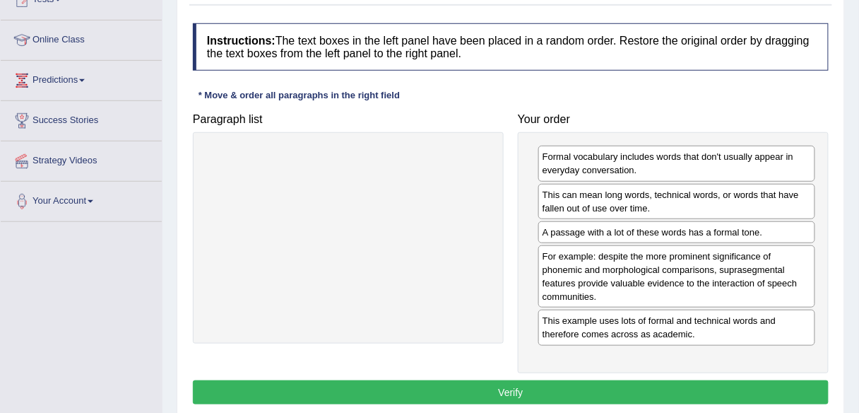
click at [673, 380] on button "Verify" at bounding box center [511, 392] width 636 height 24
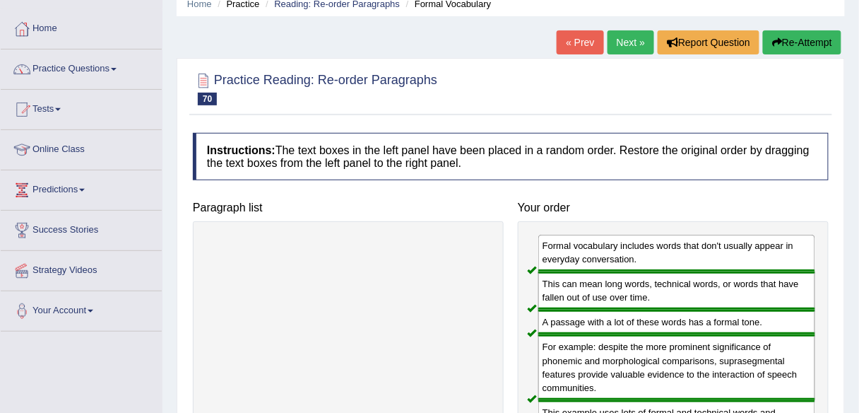
scroll to position [60, 0]
click at [620, 44] on link "Next »" at bounding box center [631, 43] width 47 height 24
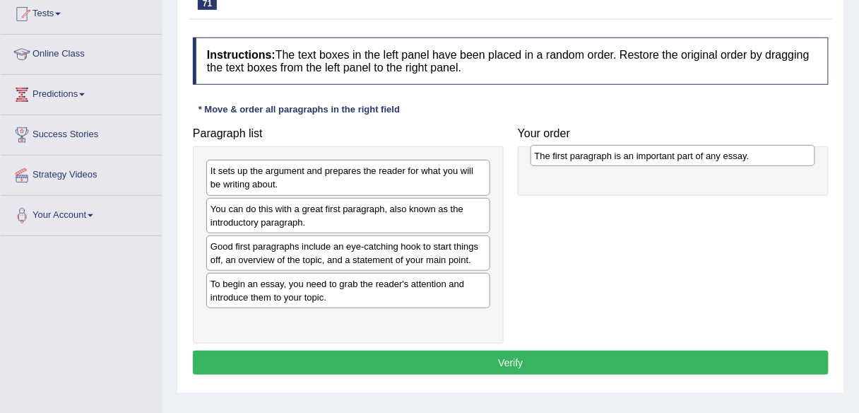
drag, startPoint x: 356, startPoint y: 284, endPoint x: 680, endPoint y: 158, distance: 348.0
click at [680, 158] on div "The first paragraph is an important part of any essay." at bounding box center [673, 155] width 285 height 21
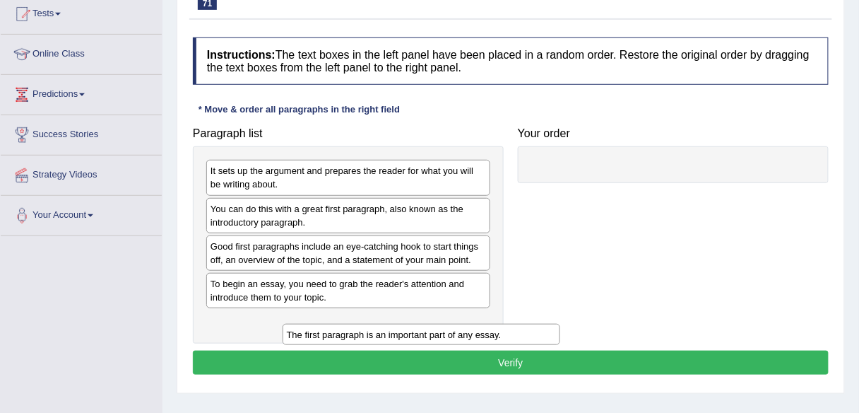
drag, startPoint x: 618, startPoint y: 170, endPoint x: 359, endPoint y: 335, distance: 307.1
click at [359, 335] on div "The first paragraph is an important part of any essay." at bounding box center [422, 334] width 278 height 21
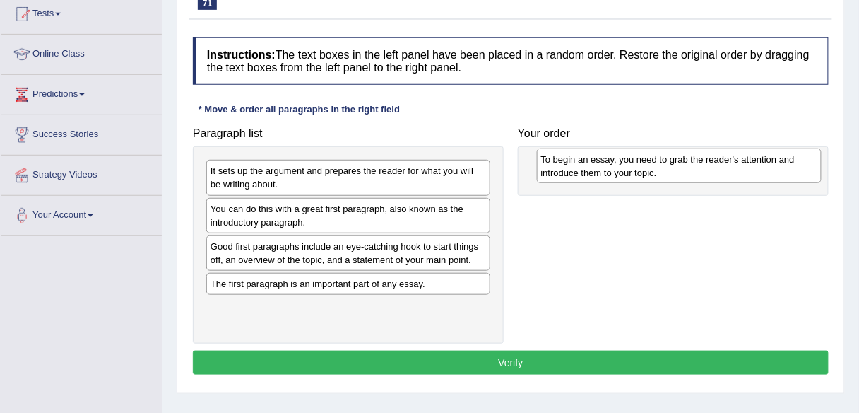
drag, startPoint x: 336, startPoint y: 297, endPoint x: 667, endPoint y: 174, distance: 352.7
click at [667, 174] on div "To begin an essay, you need to grab the reader's attention and introduce them t…" at bounding box center [679, 165] width 285 height 35
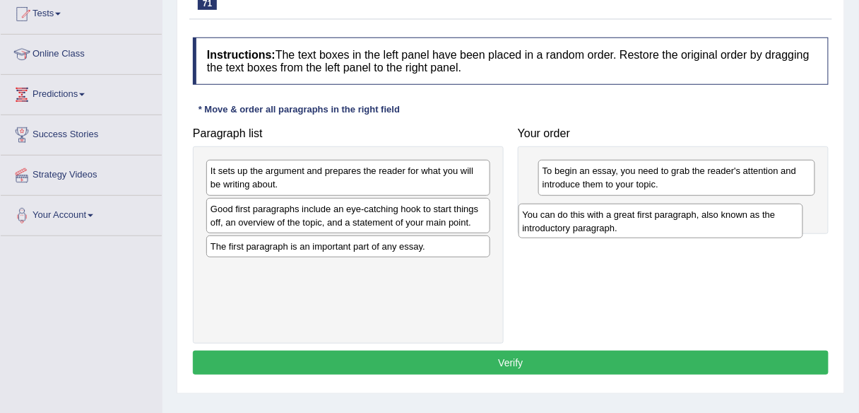
drag, startPoint x: 410, startPoint y: 221, endPoint x: 724, endPoint y: 227, distance: 314.4
click at [724, 227] on div "You can do this with a great first paragraph, also known as the introductory pa…" at bounding box center [661, 220] width 285 height 35
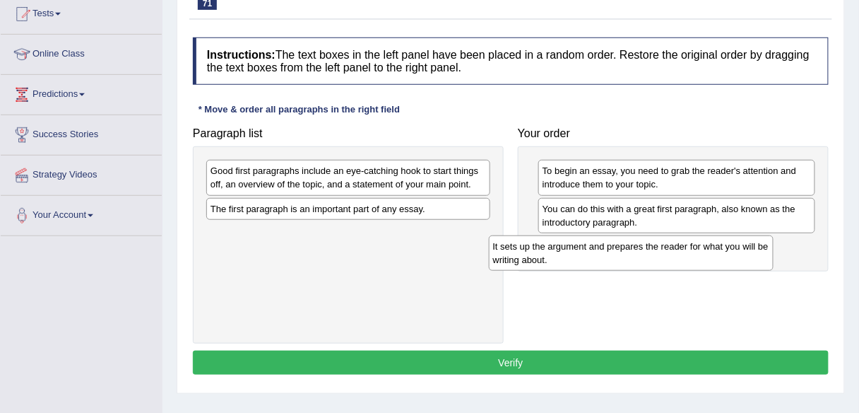
drag, startPoint x: 446, startPoint y: 177, endPoint x: 729, endPoint y: 252, distance: 292.3
click at [729, 252] on div "It sets up the argument and prepares the reader for what you will be writing ab…" at bounding box center [631, 252] width 285 height 35
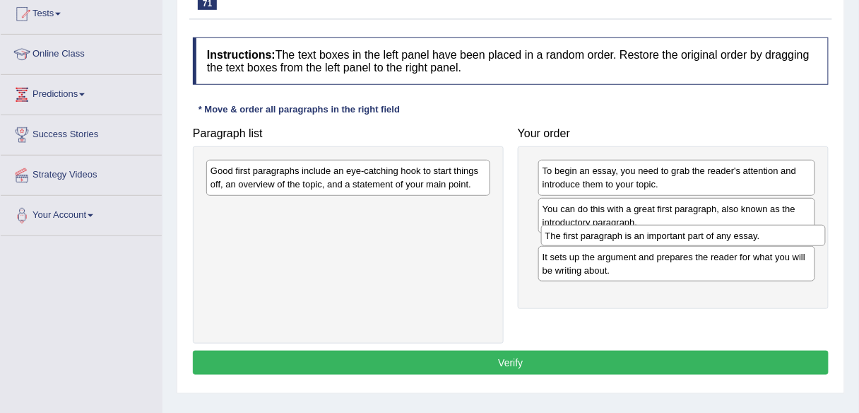
drag, startPoint x: 449, startPoint y: 209, endPoint x: 783, endPoint y: 236, distance: 335.9
click at [783, 236] on div "The first paragraph is an important part of any essay." at bounding box center [683, 235] width 285 height 21
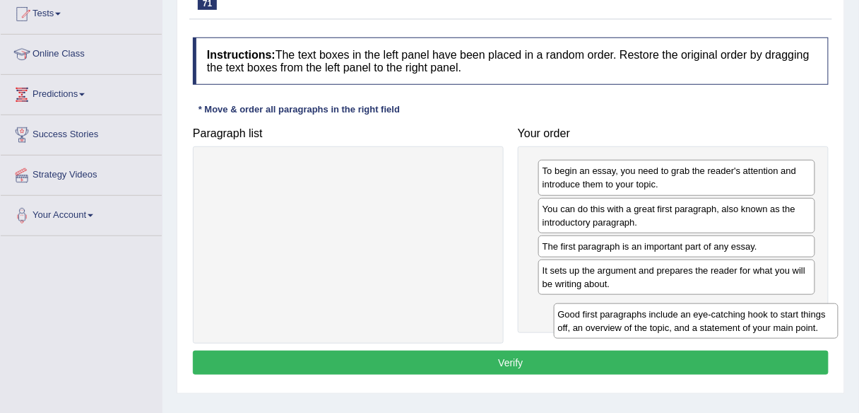
drag, startPoint x: 449, startPoint y: 179, endPoint x: 797, endPoint y: 315, distance: 373.7
click at [797, 315] on div "Good first paragraphs include an eye-catching hook to start things off, an over…" at bounding box center [696, 320] width 285 height 35
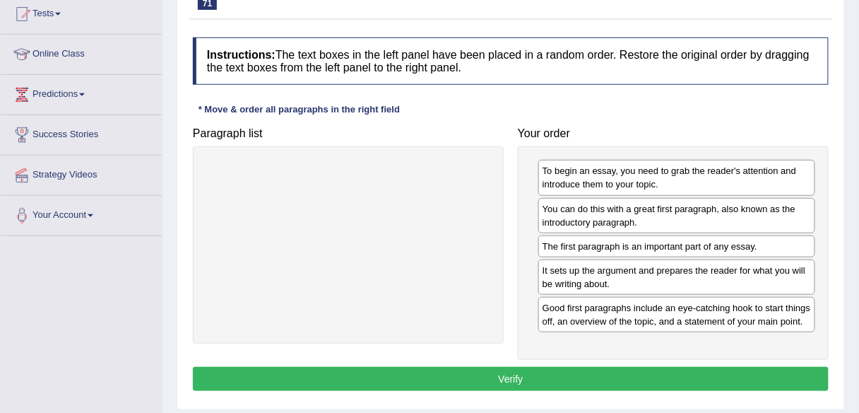
click at [690, 368] on button "Verify" at bounding box center [511, 379] width 636 height 24
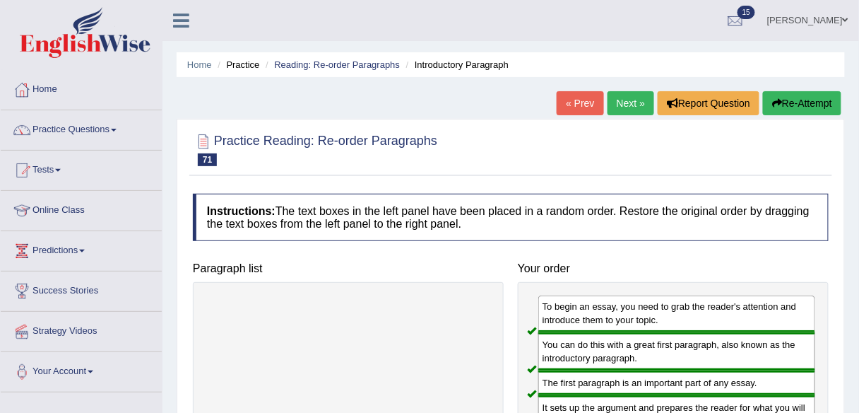
click at [627, 95] on link "Next »" at bounding box center [631, 103] width 47 height 24
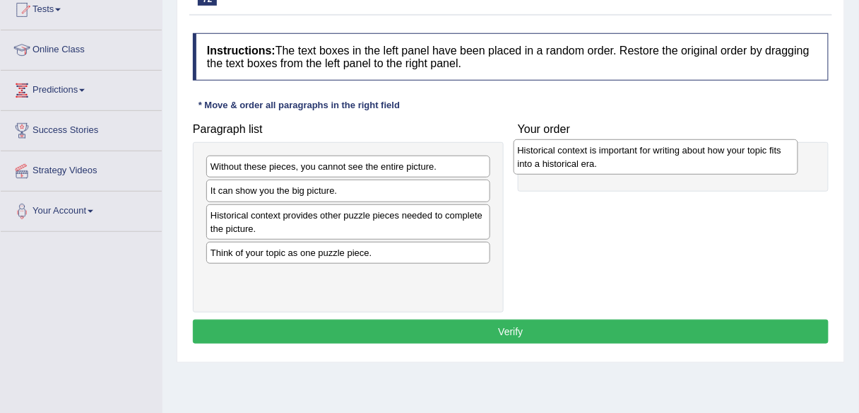
drag, startPoint x: 399, startPoint y: 266, endPoint x: 706, endPoint y: 165, distance: 323.3
click at [706, 165] on div "Historical context is important for writing about how your topic fits into a hi…" at bounding box center [656, 156] width 285 height 35
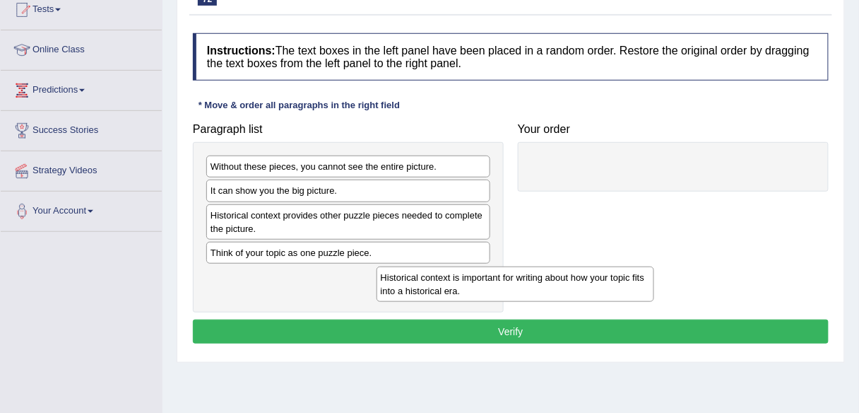
drag, startPoint x: 631, startPoint y: 175, endPoint x: 390, endPoint y: 285, distance: 264.6
click at [390, 285] on div "Historical context is important for writing about how your topic fits into a hi…" at bounding box center [516, 283] width 278 height 35
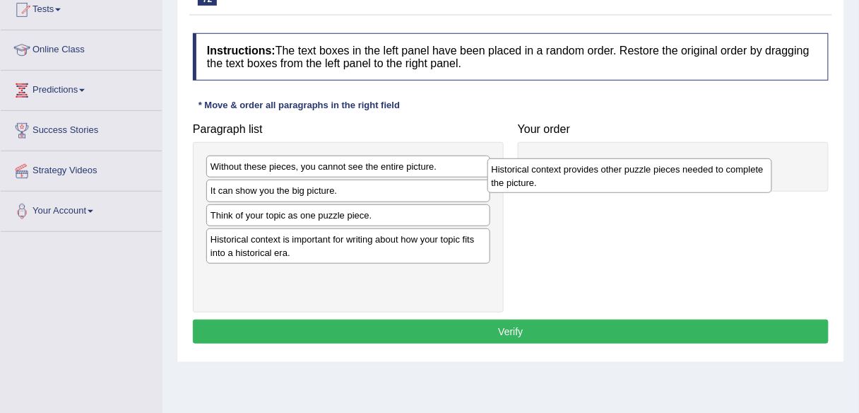
drag, startPoint x: 396, startPoint y: 227, endPoint x: 678, endPoint y: 183, distance: 285.4
click at [678, 183] on div "Historical context provides other puzzle pieces needed to complete the picture." at bounding box center [629, 175] width 285 height 35
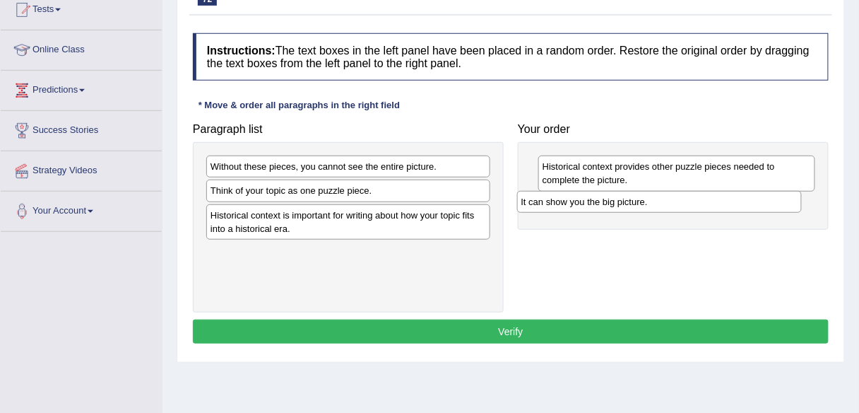
drag, startPoint x: 405, startPoint y: 189, endPoint x: 717, endPoint y: 201, distance: 312.5
click at [717, 201] on div "It can show you the big picture." at bounding box center [659, 201] width 285 height 21
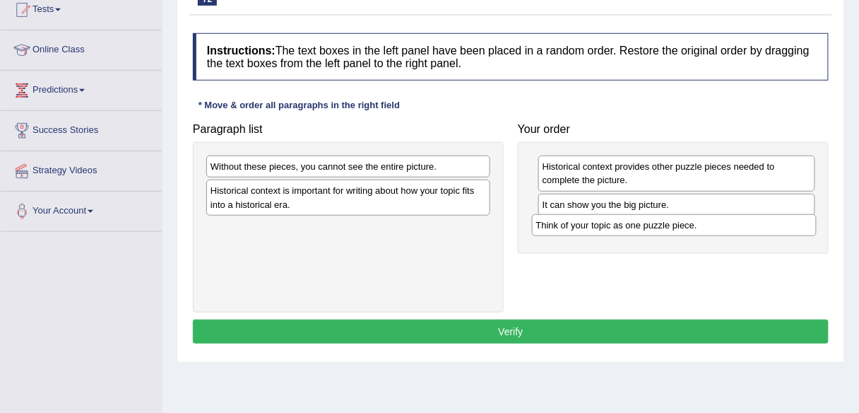
drag, startPoint x: 426, startPoint y: 189, endPoint x: 752, endPoint y: 225, distance: 327.6
click at [752, 225] on div "Think of your topic as one puzzle piece." at bounding box center [674, 224] width 285 height 21
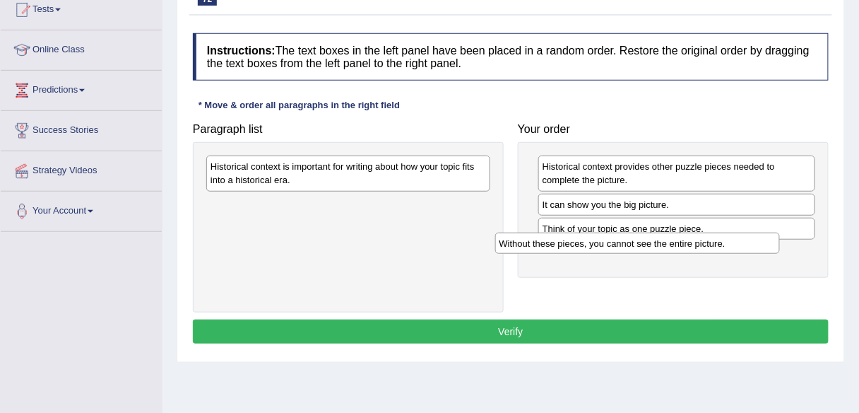
drag, startPoint x: 405, startPoint y: 170, endPoint x: 698, endPoint y: 246, distance: 302.9
click at [698, 246] on div "Without these pieces, you cannot see the entire picture." at bounding box center [637, 242] width 285 height 21
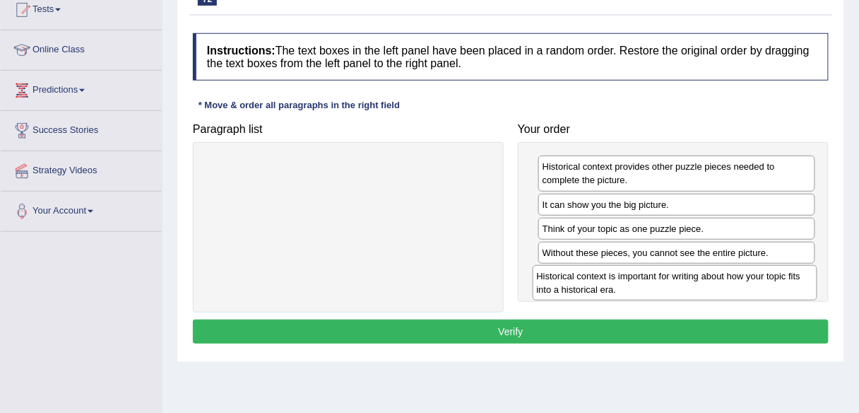
drag, startPoint x: 422, startPoint y: 178, endPoint x: 748, endPoint y: 288, distance: 344.2
click at [748, 288] on div "Historical context is important for writing about how your topic fits into a hi…" at bounding box center [675, 282] width 285 height 35
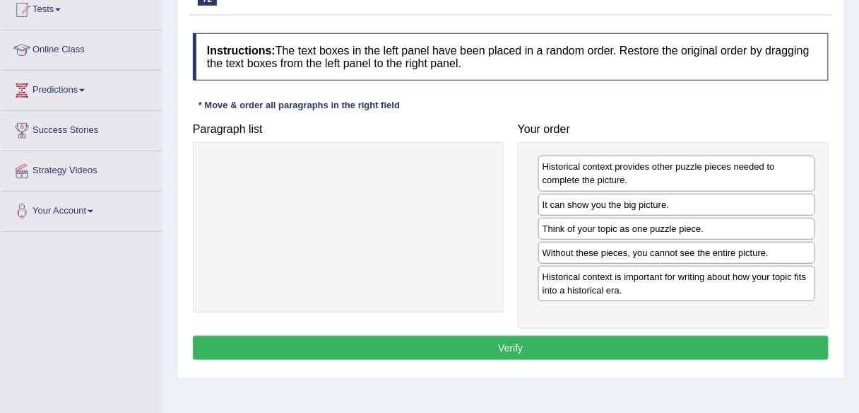
click at [687, 348] on button "Verify" at bounding box center [511, 348] width 636 height 24
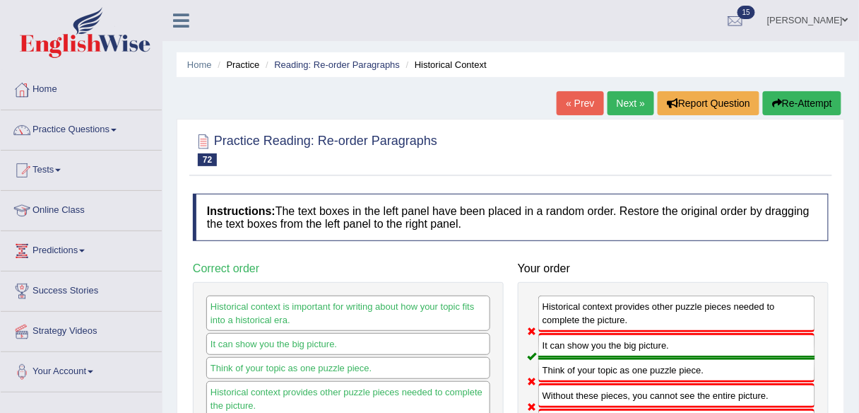
click at [629, 102] on link "Next »" at bounding box center [631, 103] width 47 height 24
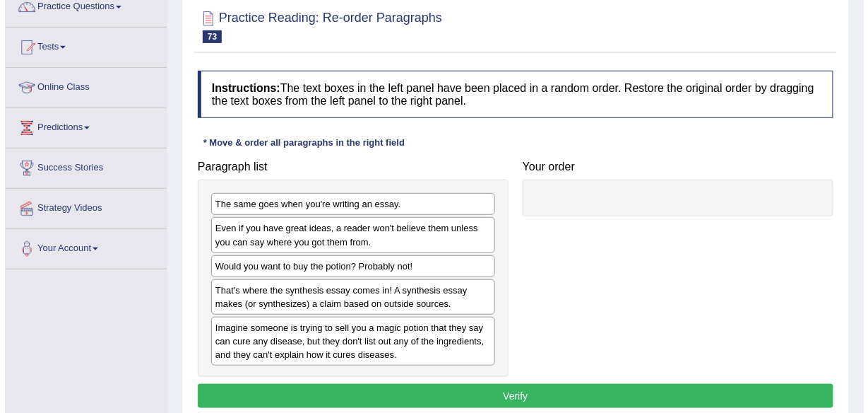
scroll to position [143, 0]
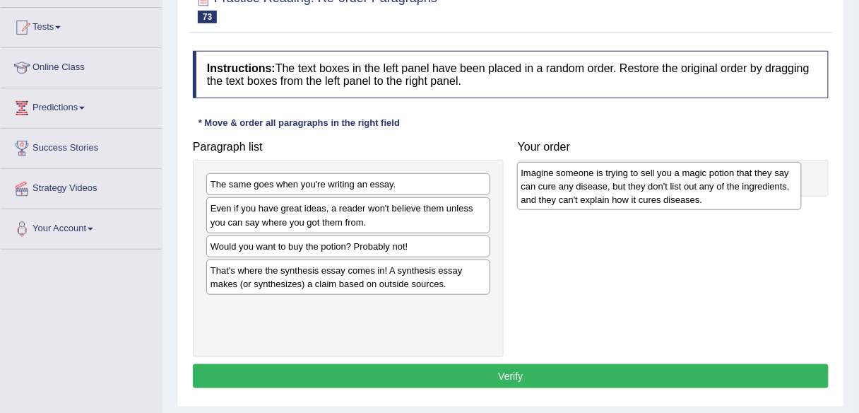
drag, startPoint x: 415, startPoint y: 334, endPoint x: 726, endPoint y: 201, distance: 338.0
click at [726, 201] on div "Imagine someone is trying to sell you a magic potion that they say can cure any…" at bounding box center [659, 186] width 285 height 49
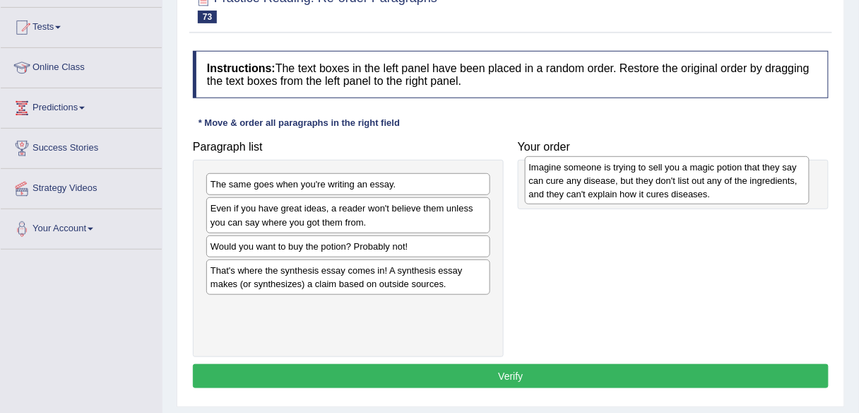
drag, startPoint x: 352, startPoint y: 326, endPoint x: 671, endPoint y: 186, distance: 348.6
click at [671, 186] on div "Imagine someone is trying to sell you a magic potion that they say can cure any…" at bounding box center [667, 180] width 285 height 49
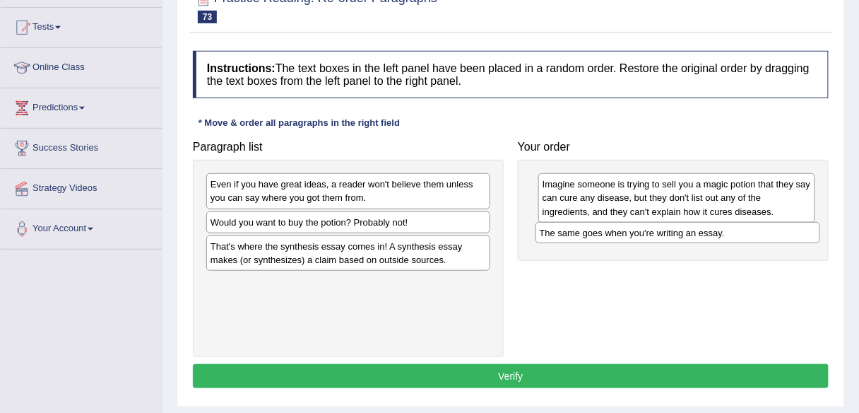
drag, startPoint x: 462, startPoint y: 181, endPoint x: 793, endPoint y: 227, distance: 334.6
click at [793, 227] on div "The same goes when you're writing an essay." at bounding box center [677, 232] width 285 height 21
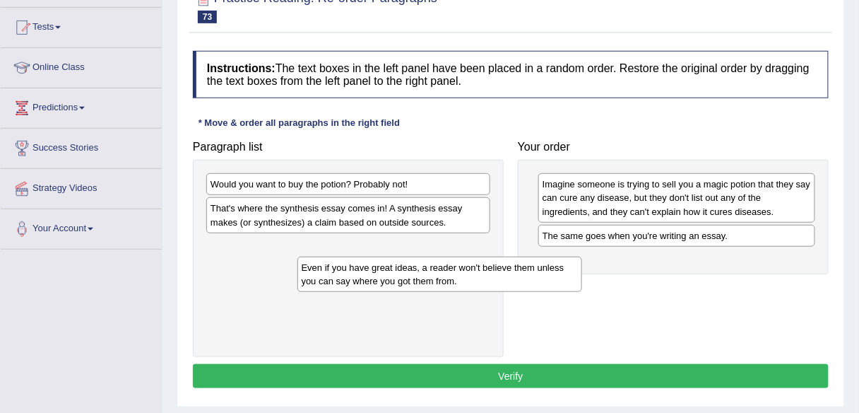
drag, startPoint x: 404, startPoint y: 191, endPoint x: 475, endPoint y: 278, distance: 111.9
click at [475, 278] on div "Even if you have great ideas, a reader won't believe them unless you can say wh…" at bounding box center [439, 273] width 285 height 35
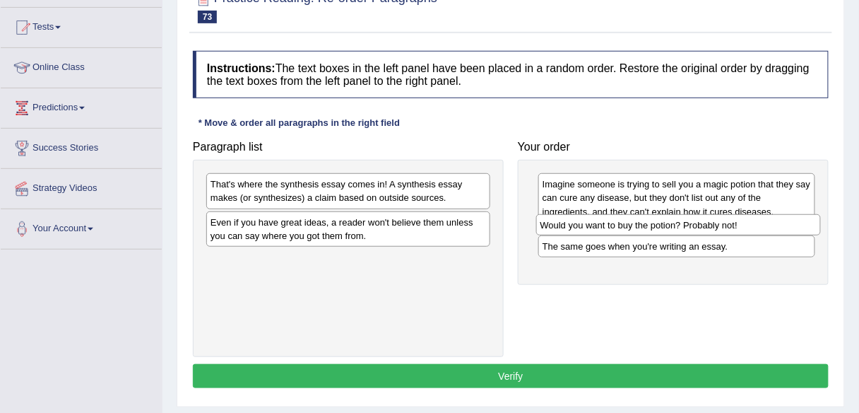
drag, startPoint x: 434, startPoint y: 184, endPoint x: 766, endPoint y: 224, distance: 333.7
click at [766, 224] on div "Would you want to buy the potion? Probably not!" at bounding box center [678, 224] width 285 height 21
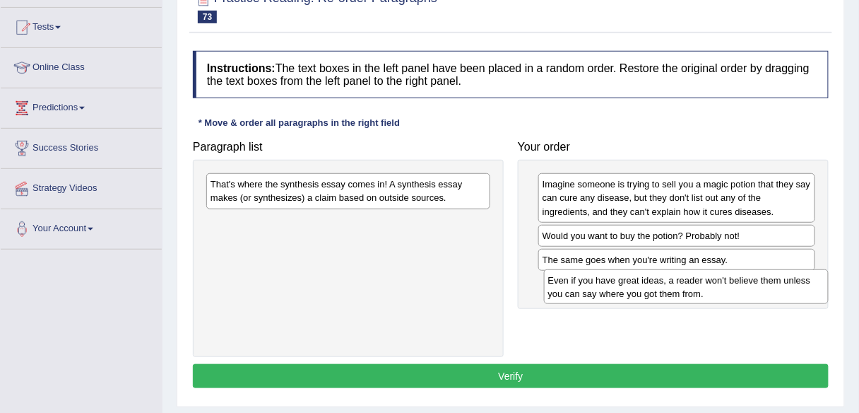
drag, startPoint x: 422, startPoint y: 226, endPoint x: 761, endPoint y: 285, distance: 343.4
click at [761, 285] on div "Even if you have great ideas, a reader won't believe them unless you can say wh…" at bounding box center [686, 286] width 285 height 35
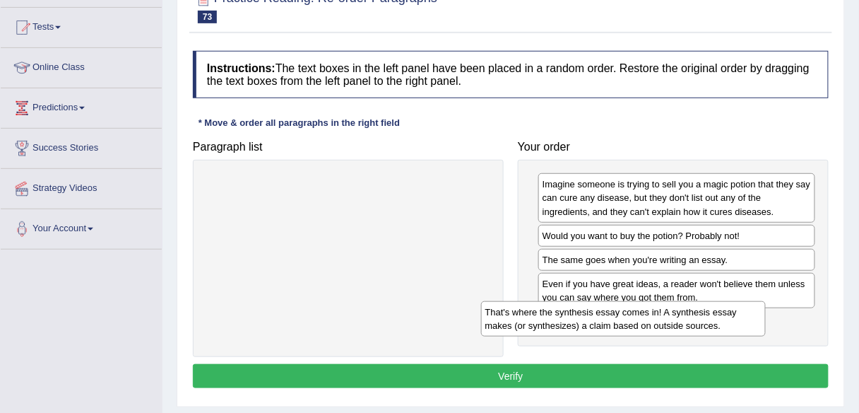
drag, startPoint x: 388, startPoint y: 192, endPoint x: 664, endPoint y: 320, distance: 304.4
click at [664, 320] on div "That's where the synthesis essay comes in! A synthesis essay makes (or synthesi…" at bounding box center [623, 318] width 285 height 35
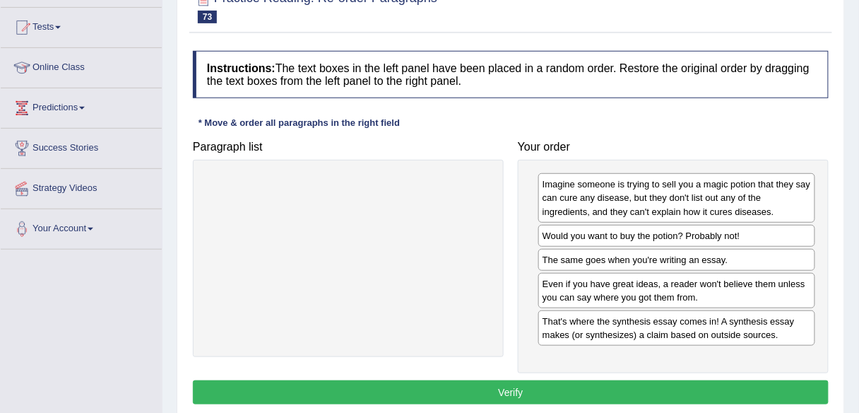
click at [620, 385] on button "Verify" at bounding box center [511, 392] width 636 height 24
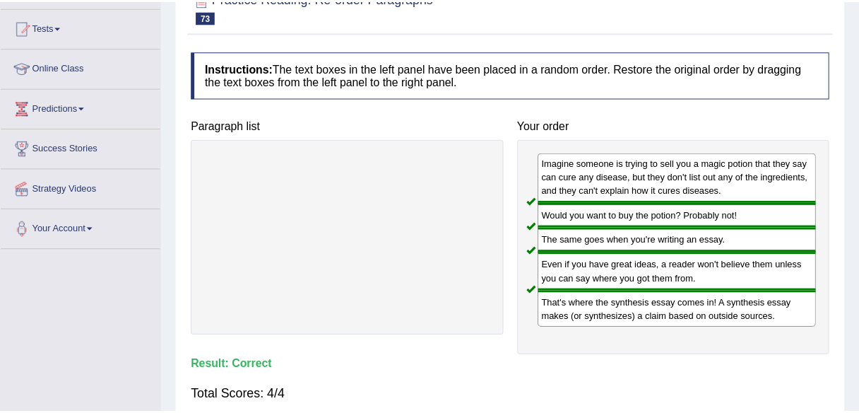
scroll to position [65, 0]
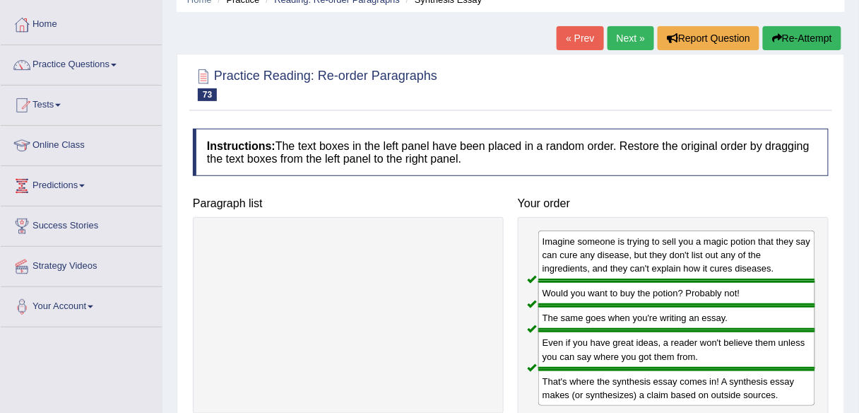
click at [626, 29] on link "Next »" at bounding box center [631, 38] width 47 height 24
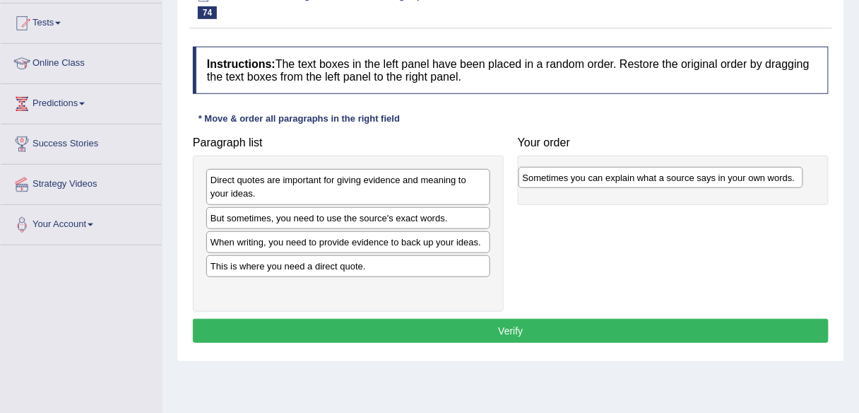
drag, startPoint x: 430, startPoint y: 184, endPoint x: 746, endPoint y: 181, distance: 315.8
click at [746, 181] on div "Sometimes you can explain what a source says in your own words." at bounding box center [661, 177] width 285 height 21
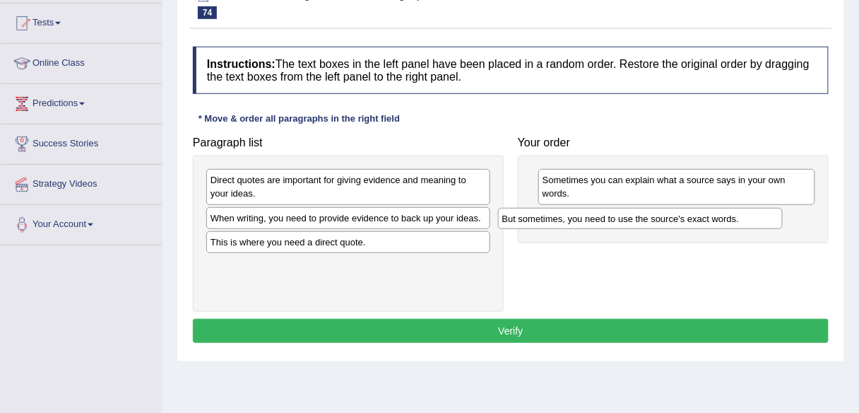
drag, startPoint x: 464, startPoint y: 218, endPoint x: 757, endPoint y: 219, distance: 293.2
click at [757, 219] on div "But sometimes, you need to use the source's exact words." at bounding box center [640, 218] width 285 height 21
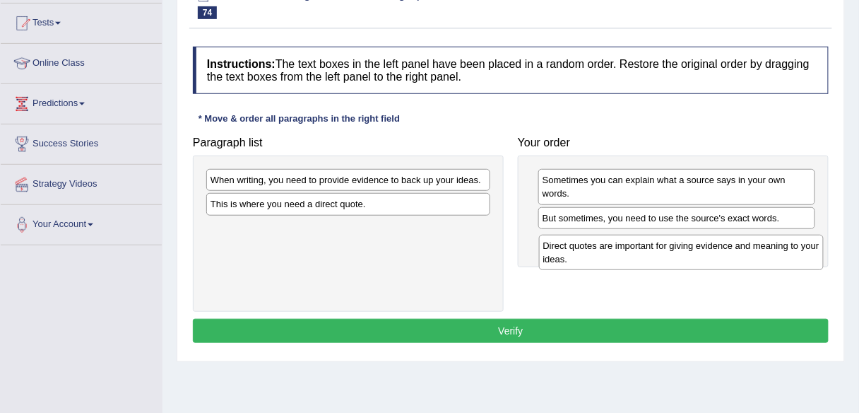
drag, startPoint x: 443, startPoint y: 189, endPoint x: 776, endPoint y: 255, distance: 339.1
click at [776, 255] on div "Direct quotes are important for giving evidence and meaning to your ideas." at bounding box center [681, 252] width 285 height 35
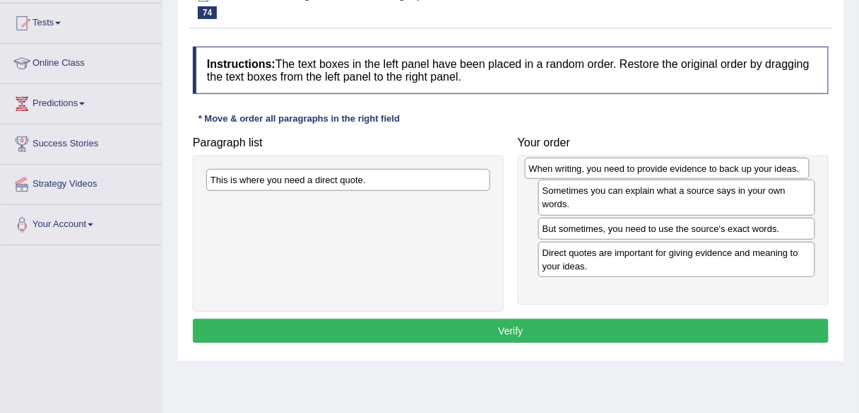
drag, startPoint x: 468, startPoint y: 175, endPoint x: 787, endPoint y: 164, distance: 318.8
click at [787, 164] on div "When writing, you need to provide evidence to back up your ideas." at bounding box center [667, 168] width 285 height 21
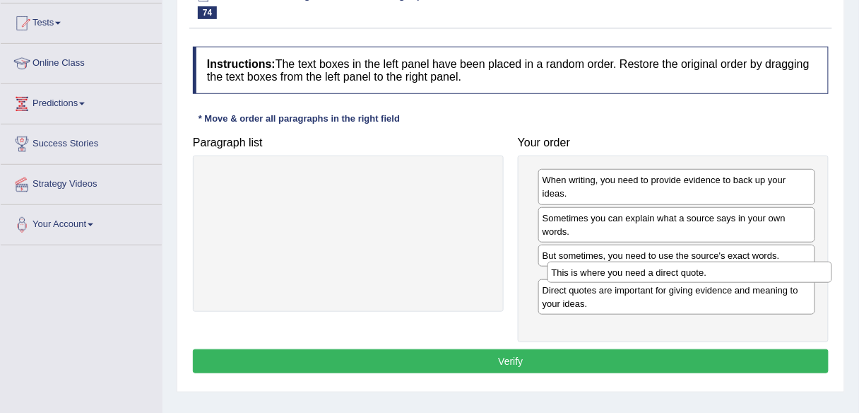
drag, startPoint x: 449, startPoint y: 181, endPoint x: 789, endPoint y: 273, distance: 352.2
click at [789, 273] on div "This is where you need a direct quote." at bounding box center [689, 271] width 285 height 21
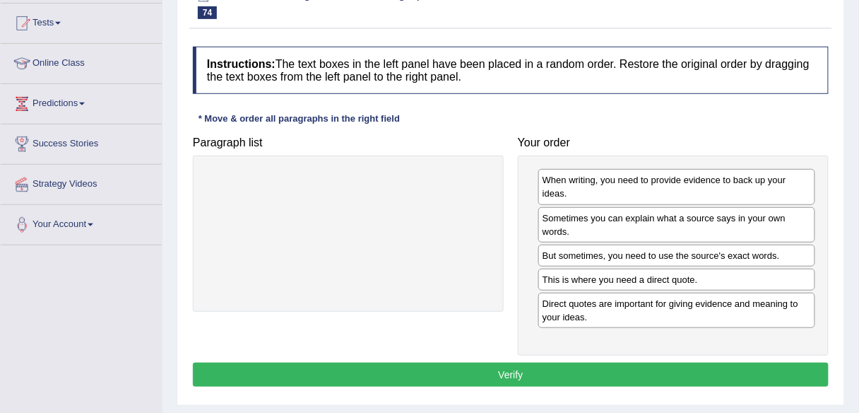
click at [713, 378] on button "Verify" at bounding box center [511, 374] width 636 height 24
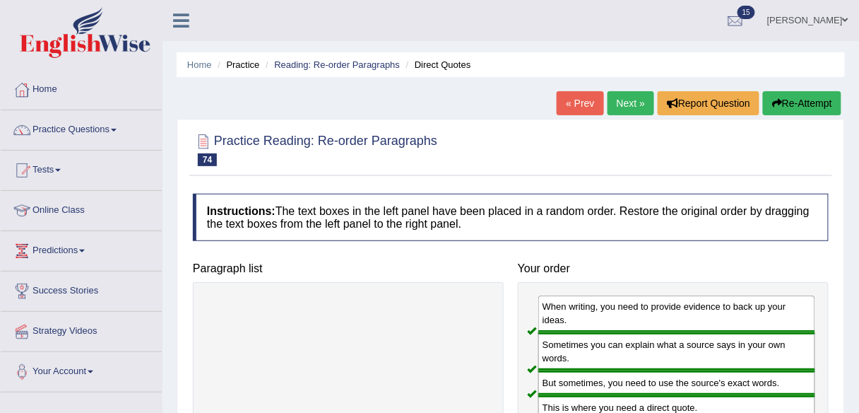
click at [634, 102] on link "Next »" at bounding box center [631, 103] width 47 height 24
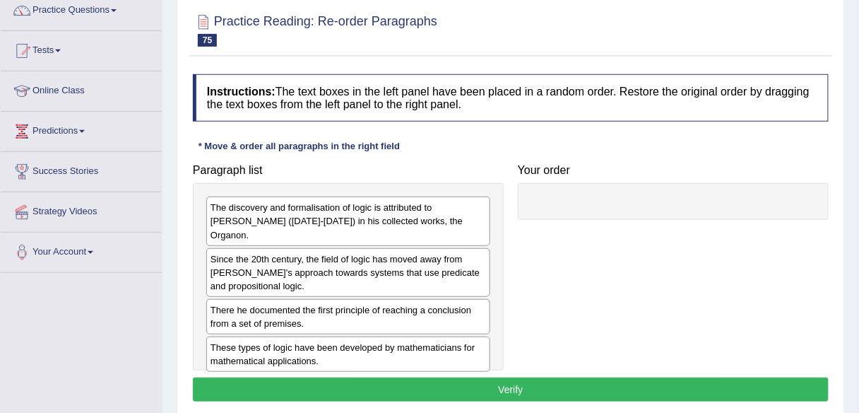
scroll to position [120, 0]
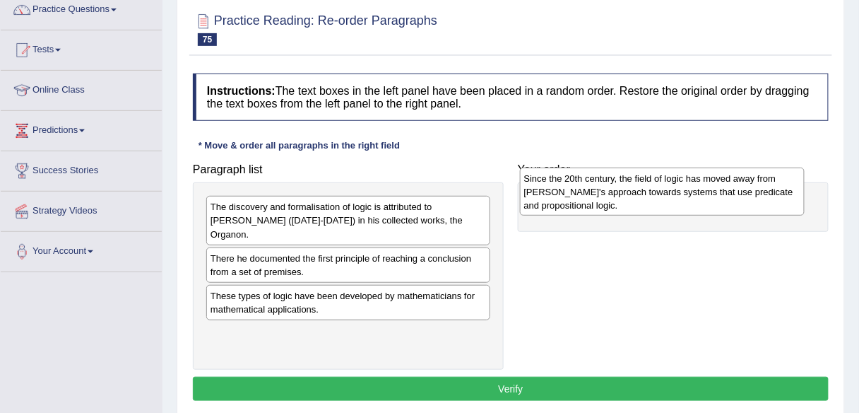
drag, startPoint x: 423, startPoint y: 263, endPoint x: 738, endPoint y: 199, distance: 321.6
click at [738, 199] on div "Since the 20th century, the field of logic has moved away from [PERSON_NAME]'s …" at bounding box center [662, 191] width 285 height 49
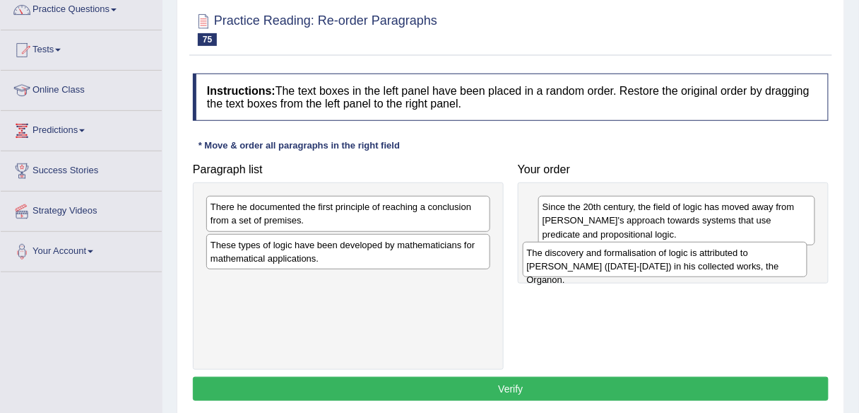
drag, startPoint x: 470, startPoint y: 220, endPoint x: 787, endPoint y: 266, distance: 319.9
click at [787, 266] on div "The discovery and formalisation of logic is attributed to [PERSON_NAME] ([DATE]…" at bounding box center [665, 259] width 285 height 35
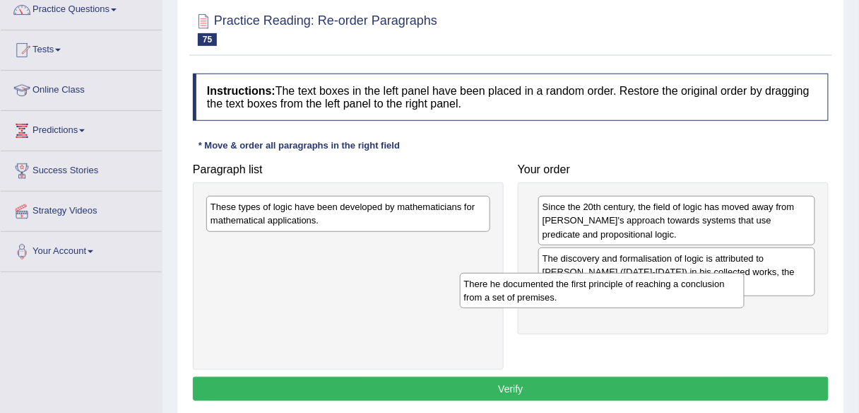
drag, startPoint x: 475, startPoint y: 221, endPoint x: 729, endPoint y: 298, distance: 265.0
click at [729, 298] on div "There he documented the first principle of reaching a conclusion from a set of …" at bounding box center [602, 290] width 285 height 35
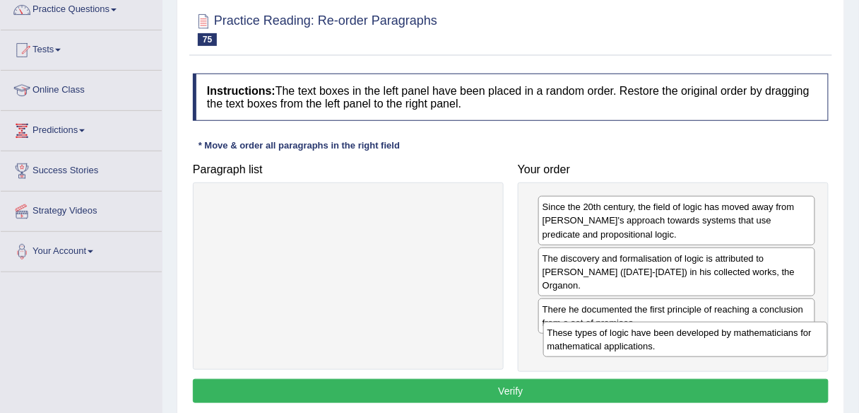
drag, startPoint x: 466, startPoint y: 211, endPoint x: 803, endPoint y: 336, distance: 360.1
click at [803, 336] on div "These types of logic have been developed by mathematicians for mathematical app…" at bounding box center [685, 338] width 285 height 35
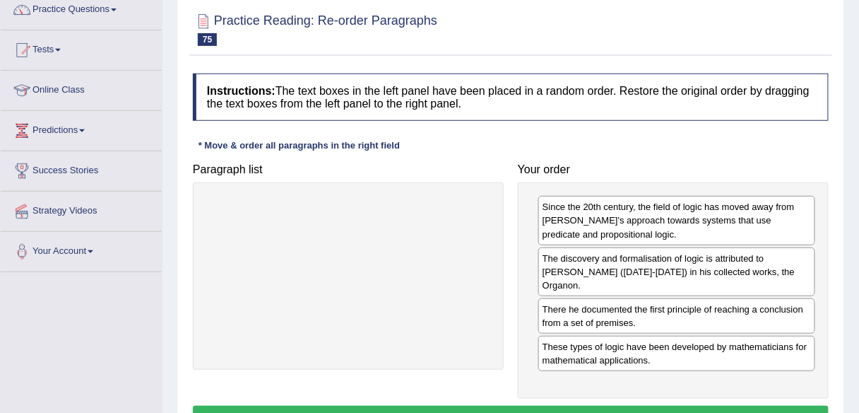
click at [772, 405] on button "Verify" at bounding box center [511, 417] width 636 height 24
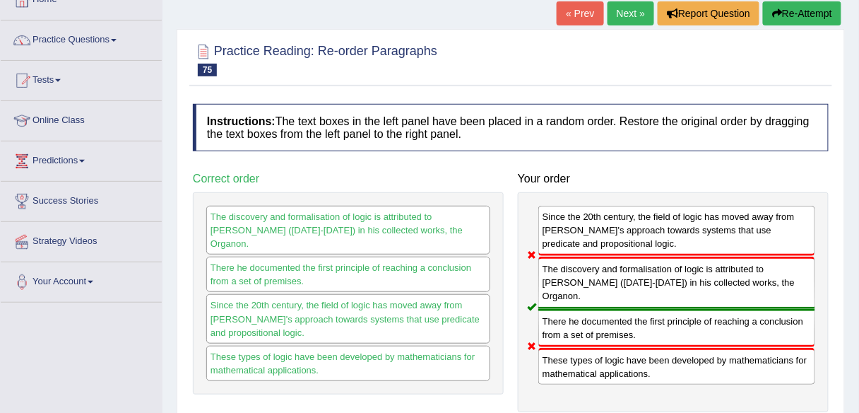
scroll to position [0, 0]
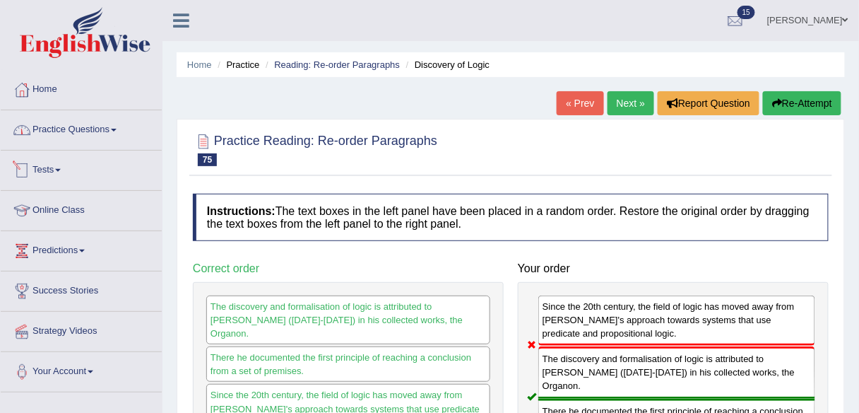
click at [87, 128] on link "Practice Questions" at bounding box center [81, 127] width 161 height 35
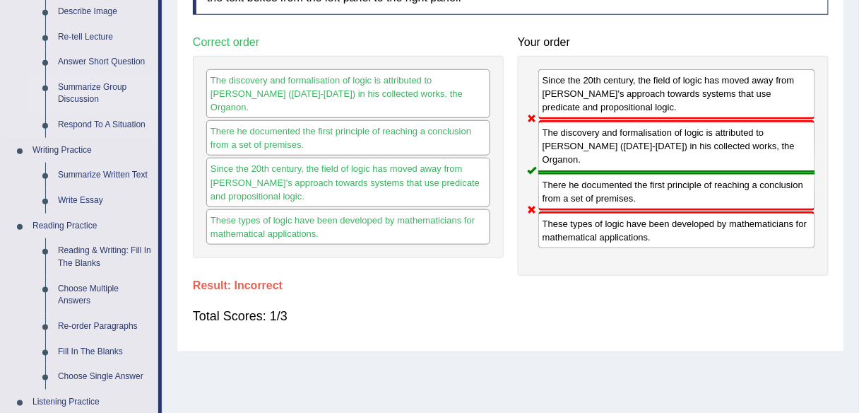
scroll to position [227, 0]
click at [73, 321] on link "Re-order Paragraphs" at bounding box center [105, 325] width 107 height 25
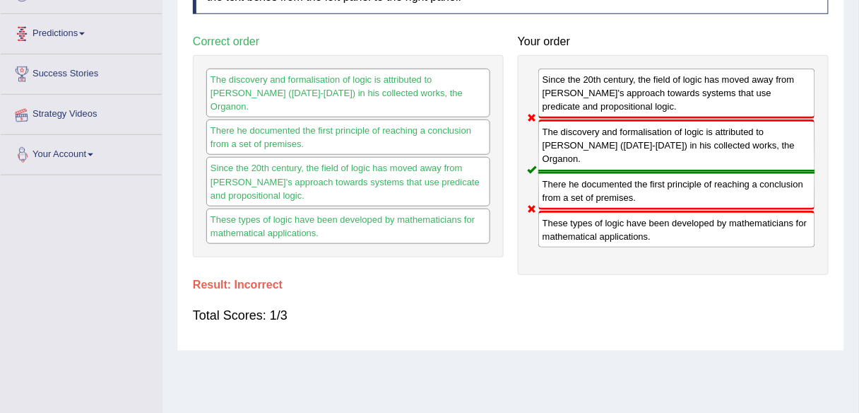
scroll to position [329, 0]
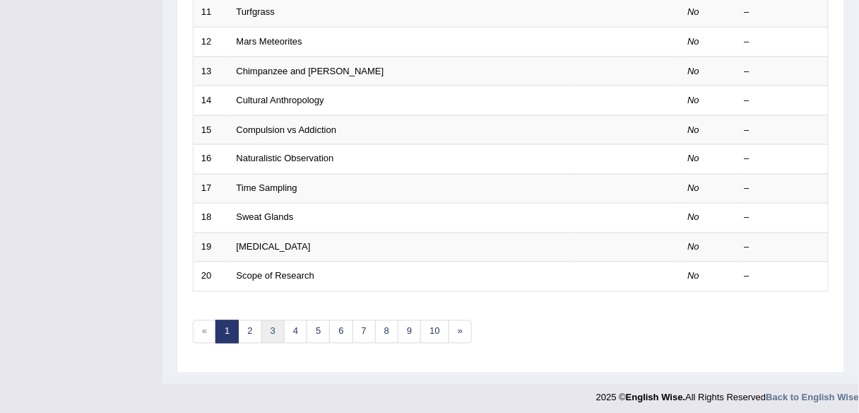
click at [265, 326] on link "3" at bounding box center [272, 331] width 23 height 23
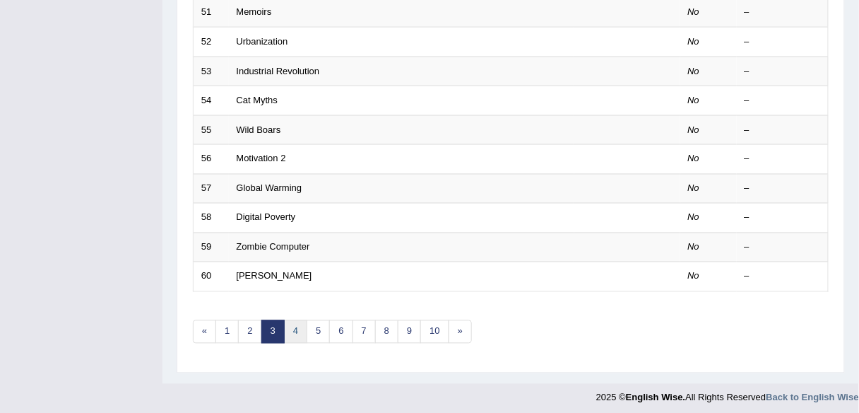
click at [288, 331] on link "4" at bounding box center [295, 331] width 23 height 23
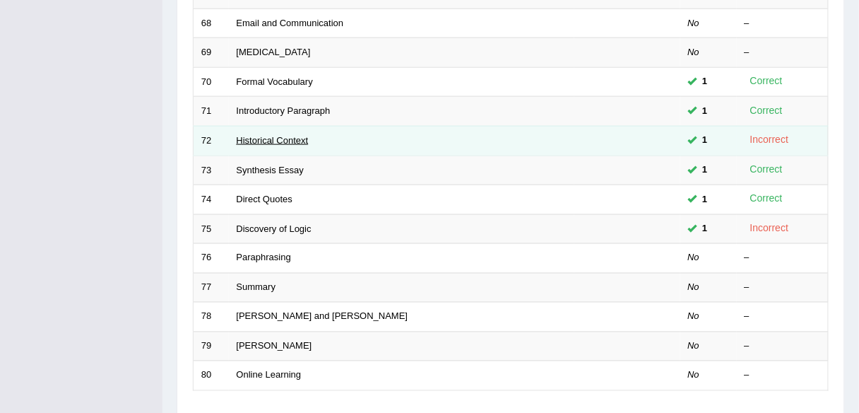
click at [280, 135] on link "Historical Context" at bounding box center [273, 140] width 72 height 11
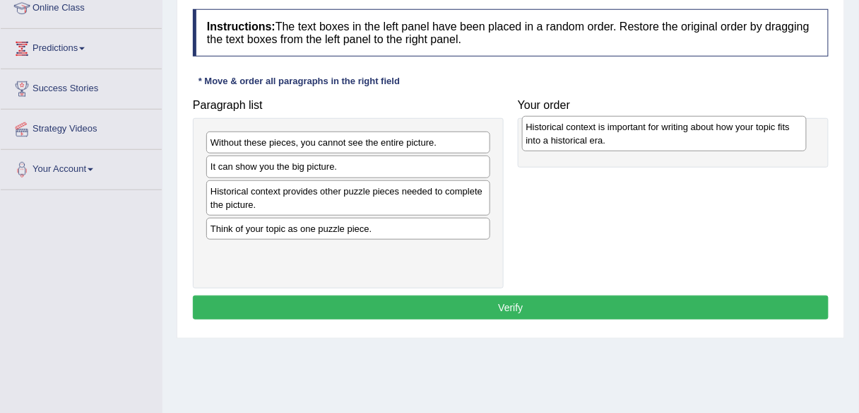
drag, startPoint x: 470, startPoint y: 243, endPoint x: 788, endPoint y: 143, distance: 332.5
click at [788, 143] on div "Historical context is important for writing about how your topic fits into a hi…" at bounding box center [664, 133] width 285 height 35
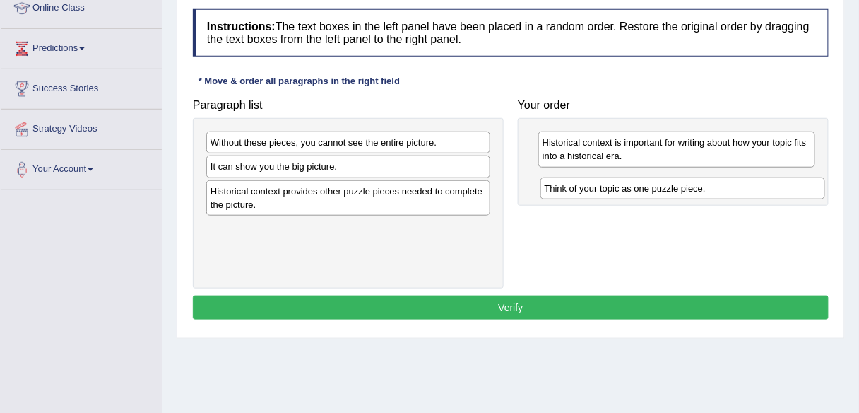
drag, startPoint x: 432, startPoint y: 226, endPoint x: 770, endPoint y: 179, distance: 341.6
click at [770, 179] on div "Think of your topic as one puzzle piece." at bounding box center [682, 187] width 285 height 21
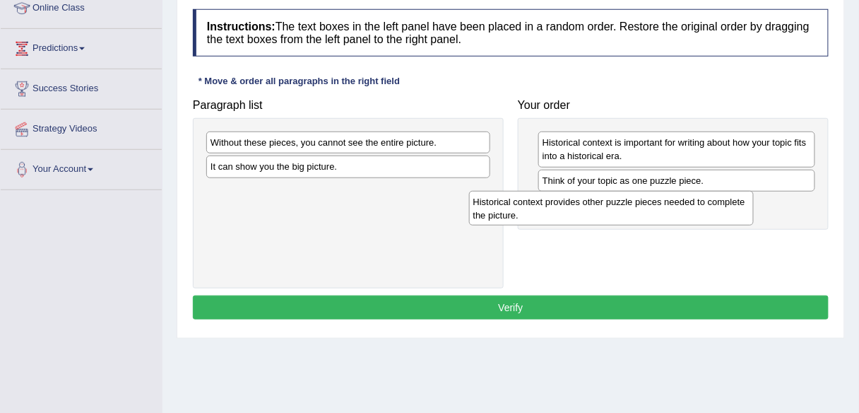
drag, startPoint x: 435, startPoint y: 200, endPoint x: 698, endPoint y: 211, distance: 263.0
click at [698, 211] on div "Historical context provides other puzzle pieces needed to complete the picture." at bounding box center [611, 208] width 285 height 35
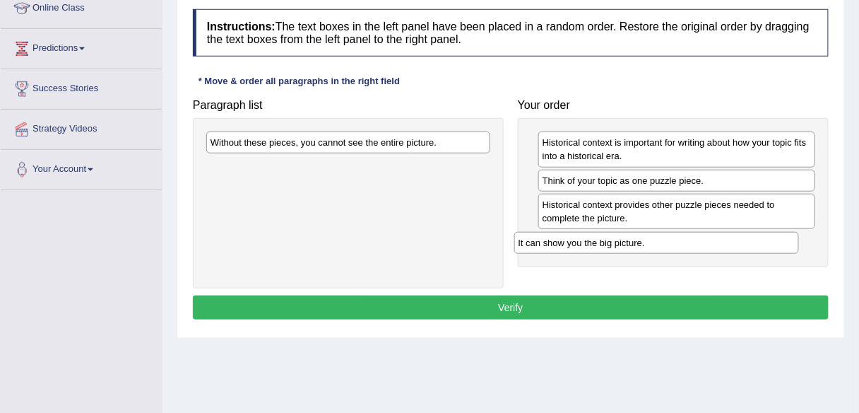
drag, startPoint x: 432, startPoint y: 168, endPoint x: 742, endPoint y: 244, distance: 320.1
click at [742, 244] on div "It can show you the big picture." at bounding box center [656, 242] width 285 height 21
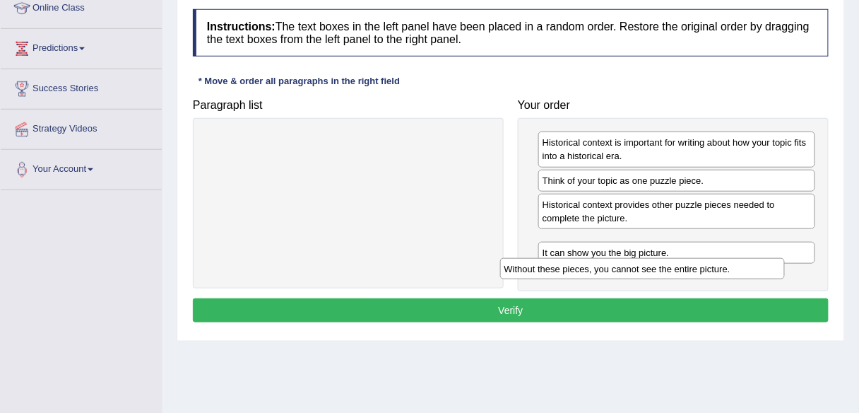
drag, startPoint x: 437, startPoint y: 142, endPoint x: 741, endPoint y: 265, distance: 328.3
click at [741, 265] on div "Without these pieces, you cannot see the entire picture." at bounding box center [642, 268] width 285 height 21
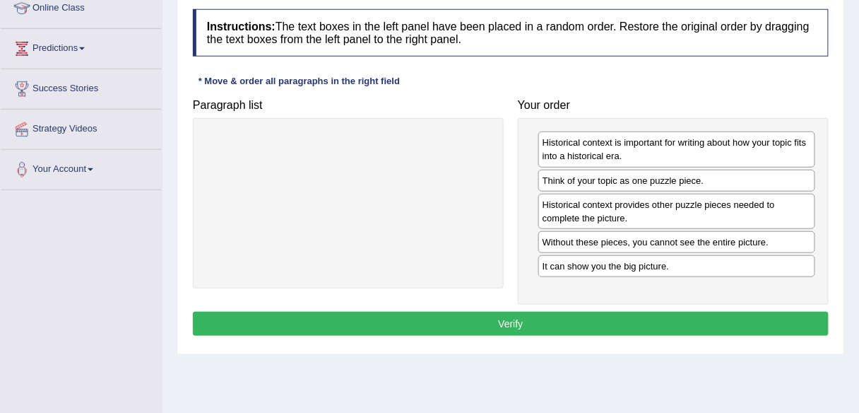
click at [718, 318] on button "Verify" at bounding box center [511, 324] width 636 height 24
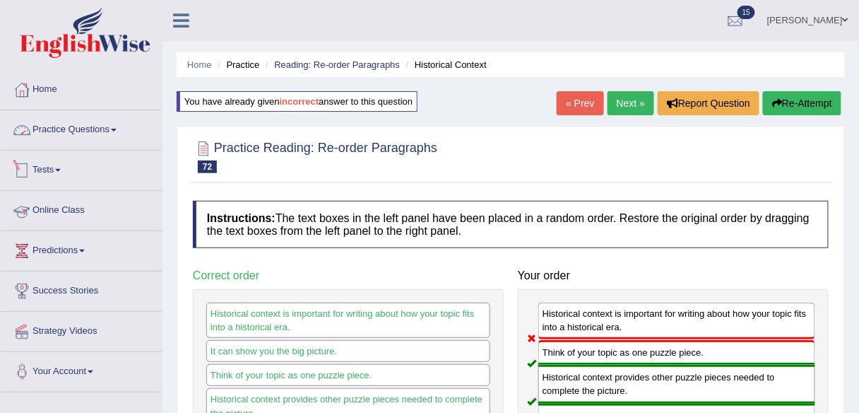
click at [102, 129] on link "Practice Questions" at bounding box center [81, 127] width 161 height 35
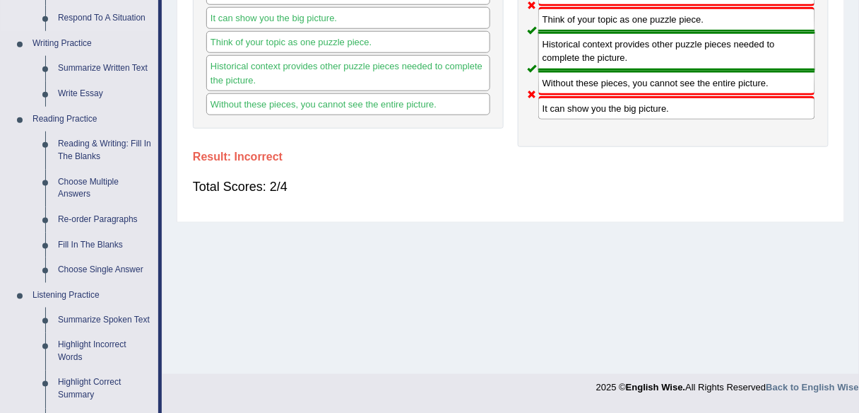
scroll to position [333, 0]
click at [103, 147] on link "Reading & Writing: Fill In The Blanks" at bounding box center [105, 149] width 107 height 37
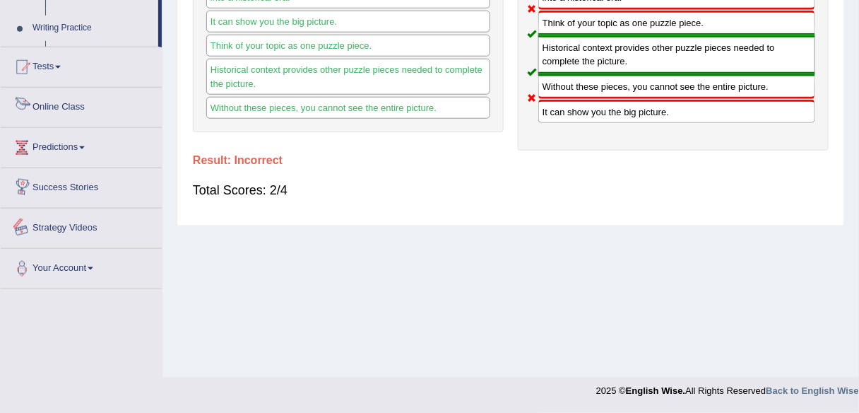
scroll to position [706, 0]
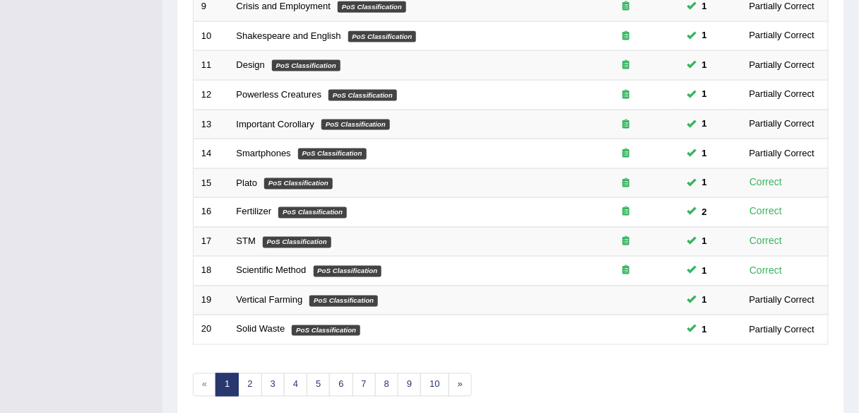
scroll to position [516, 0]
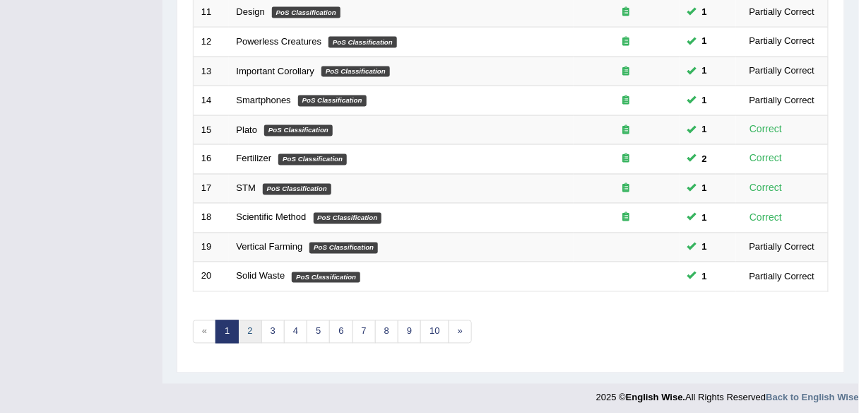
click at [254, 330] on link "2" at bounding box center [249, 331] width 23 height 23
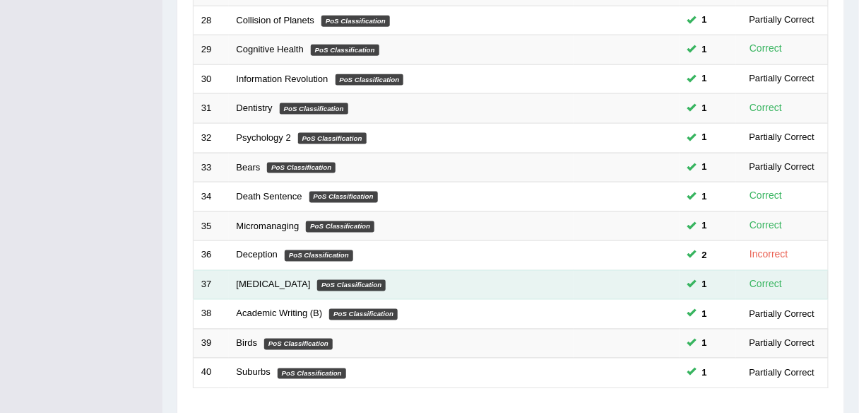
scroll to position [516, 0]
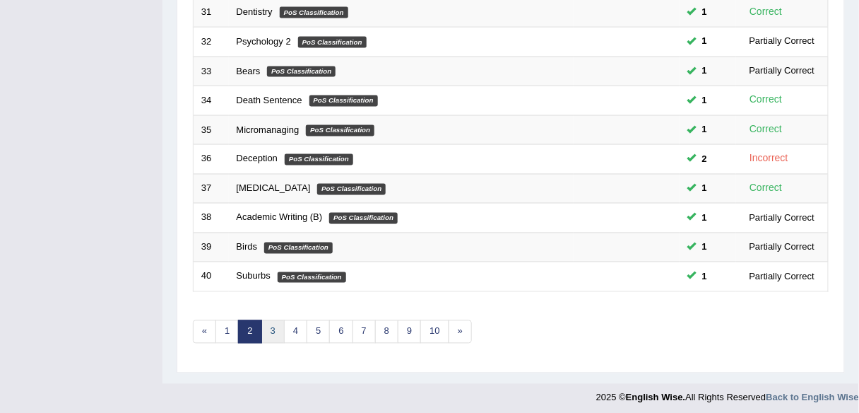
click at [271, 324] on link "3" at bounding box center [272, 331] width 23 height 23
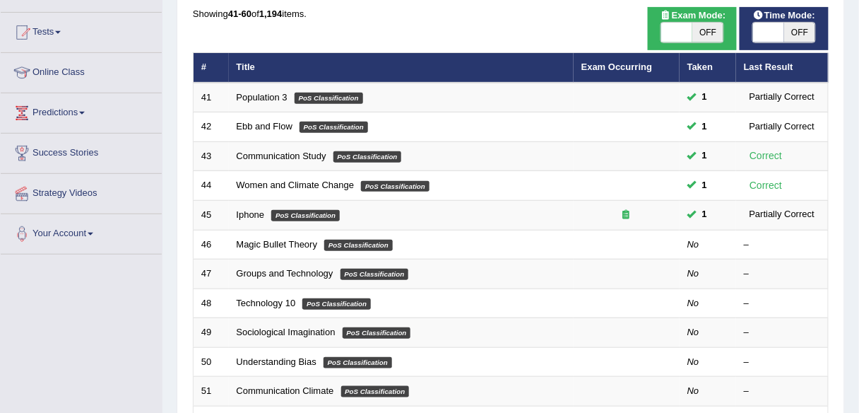
scroll to position [131, 0]
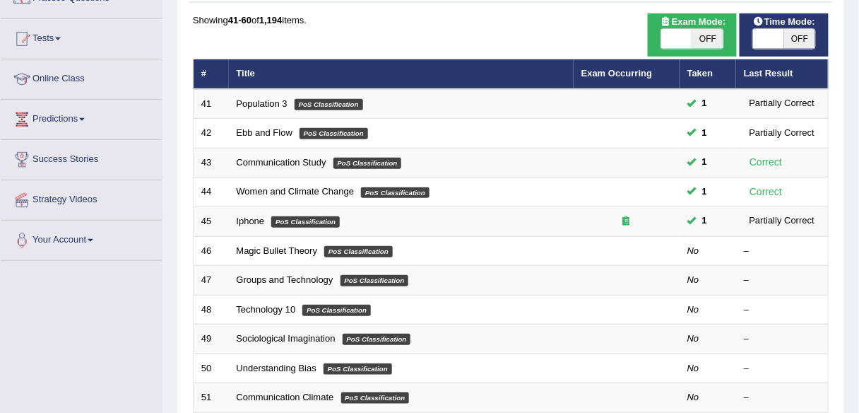
click at [706, 41] on span "OFF" at bounding box center [707, 39] width 31 height 20
checkbox input "true"
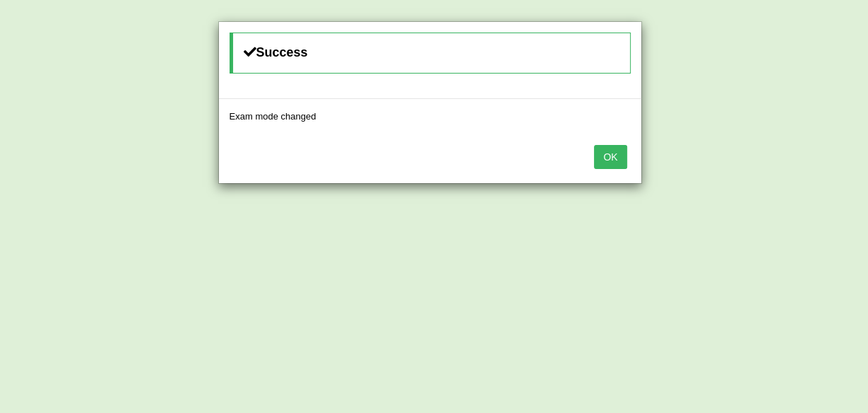
click at [617, 161] on button "OK" at bounding box center [610, 157] width 32 height 24
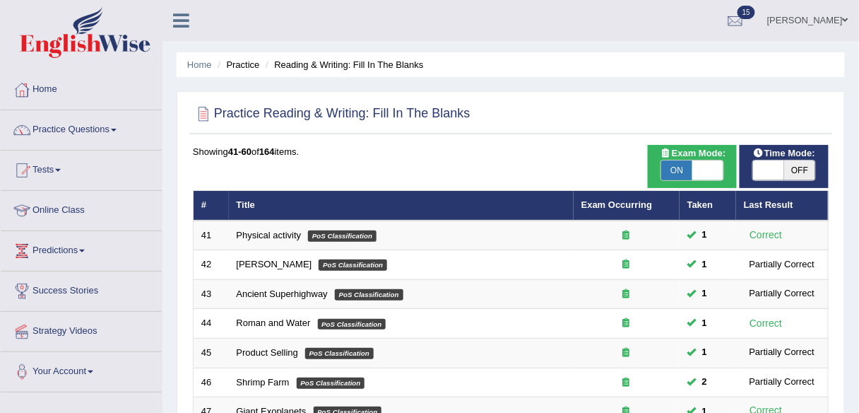
click at [785, 170] on span "OFF" at bounding box center [799, 170] width 31 height 20
checkbox input "true"
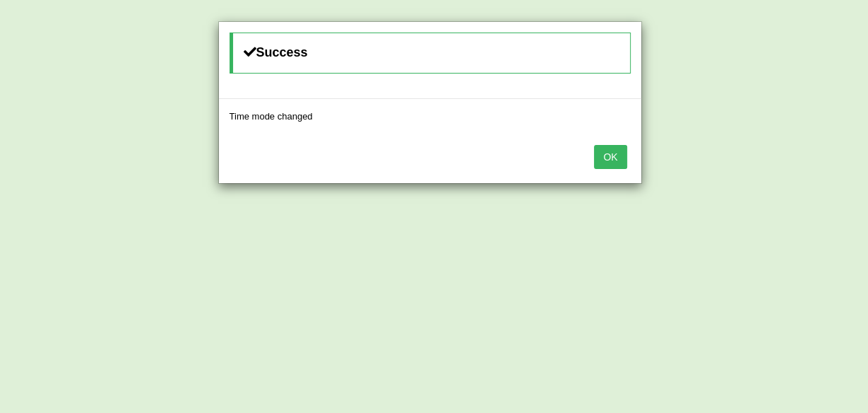
click at [612, 155] on button "OK" at bounding box center [610, 157] width 32 height 24
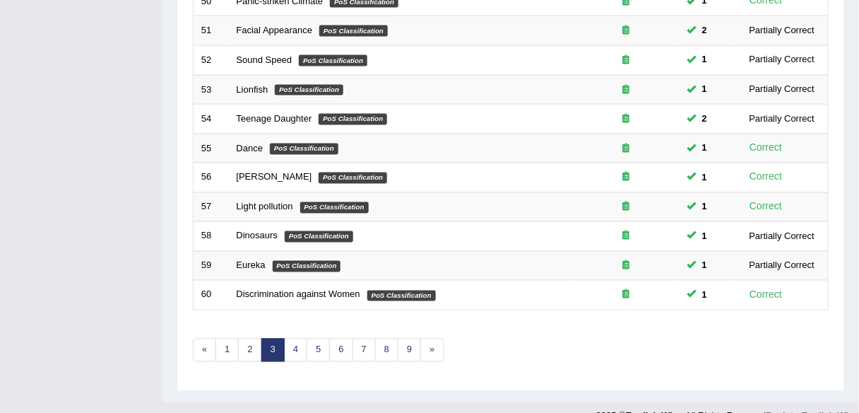
scroll to position [516, 0]
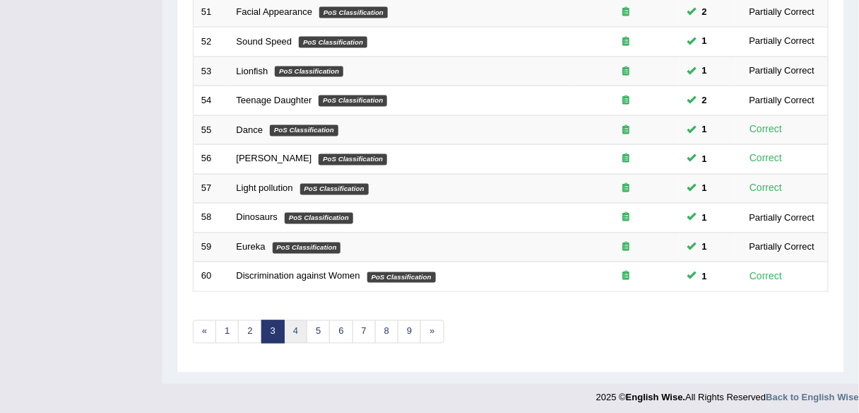
click at [284, 326] on link "4" at bounding box center [295, 331] width 23 height 23
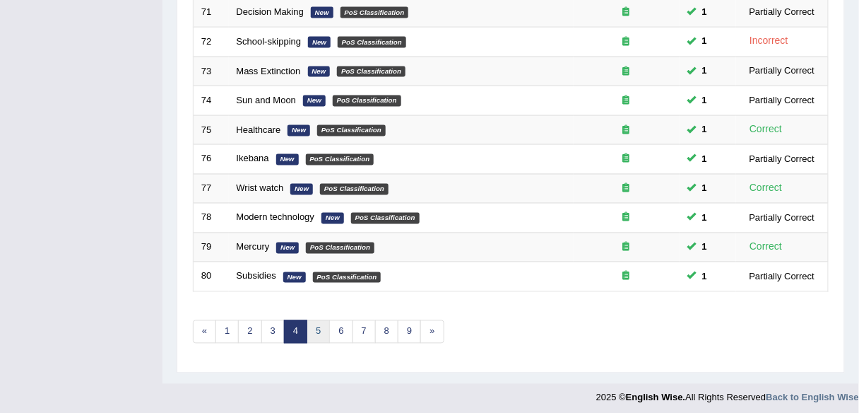
click at [316, 326] on link "5" at bounding box center [318, 331] width 23 height 23
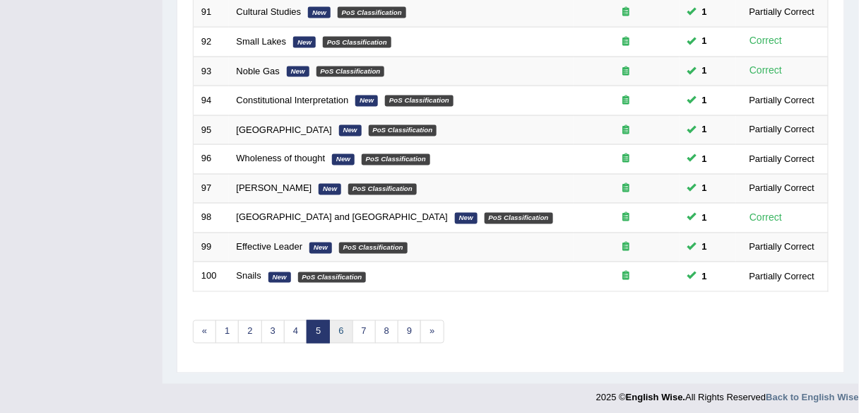
click at [339, 331] on link "6" at bounding box center [340, 331] width 23 height 23
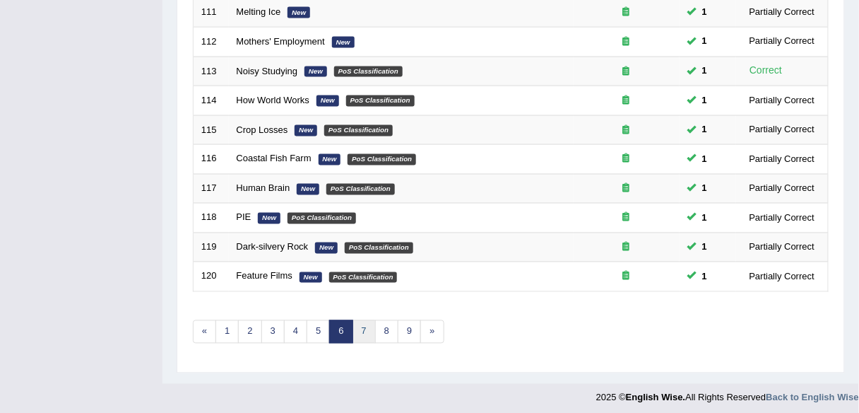
click at [367, 326] on link "7" at bounding box center [364, 331] width 23 height 23
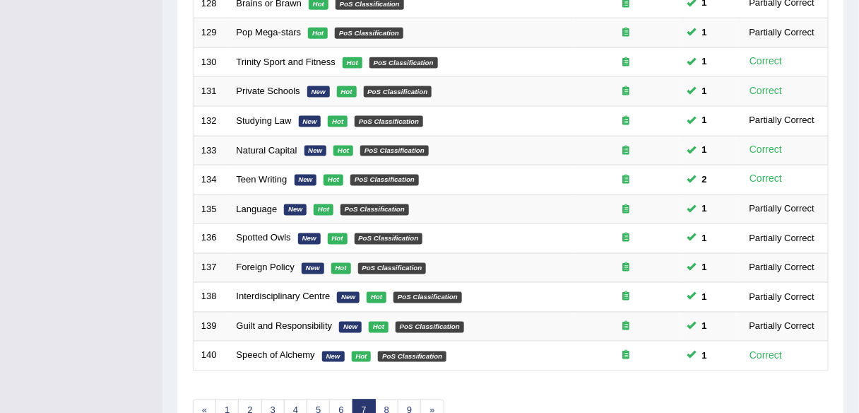
scroll to position [516, 0]
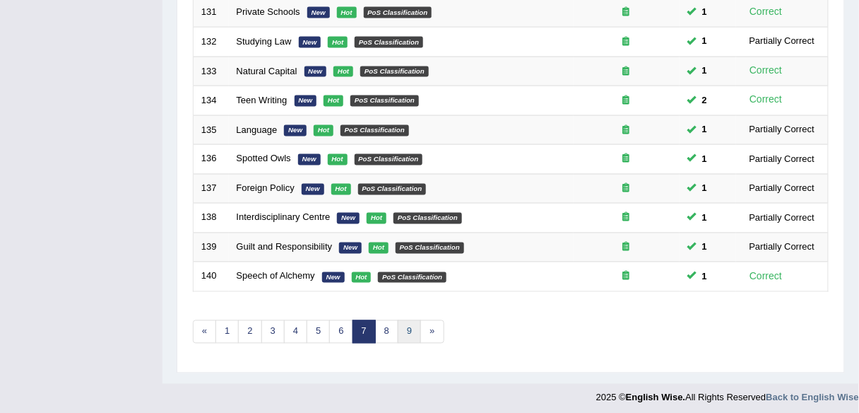
click at [398, 327] on link "9" at bounding box center [409, 331] width 23 height 23
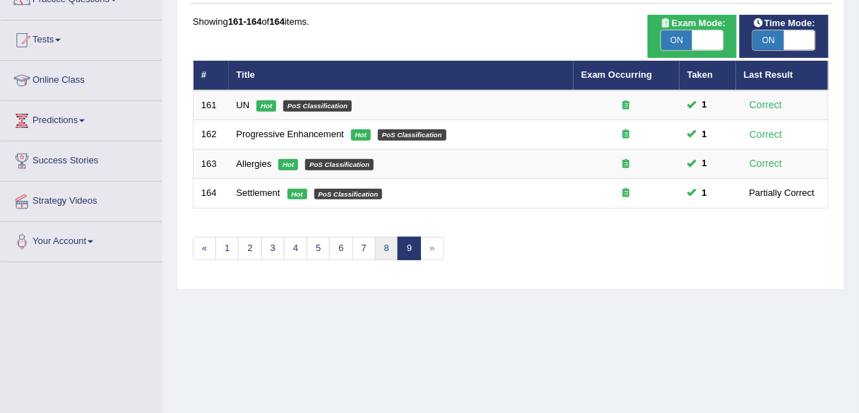
click at [385, 249] on link "8" at bounding box center [386, 248] width 23 height 23
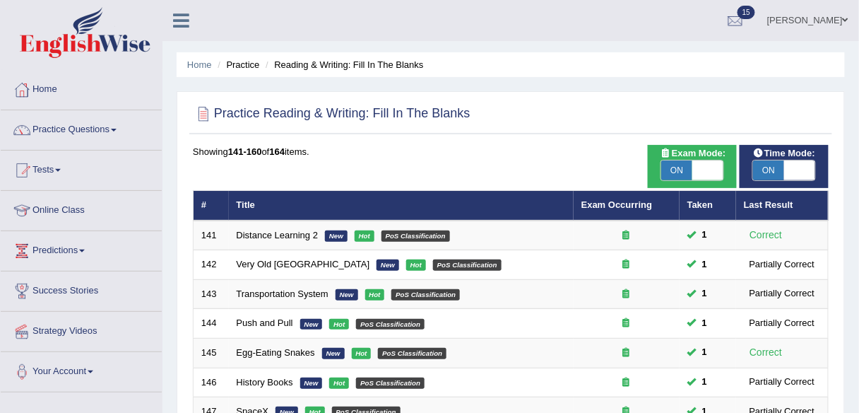
click at [688, 172] on span "ON" at bounding box center [676, 170] width 31 height 20
checkbox input "false"
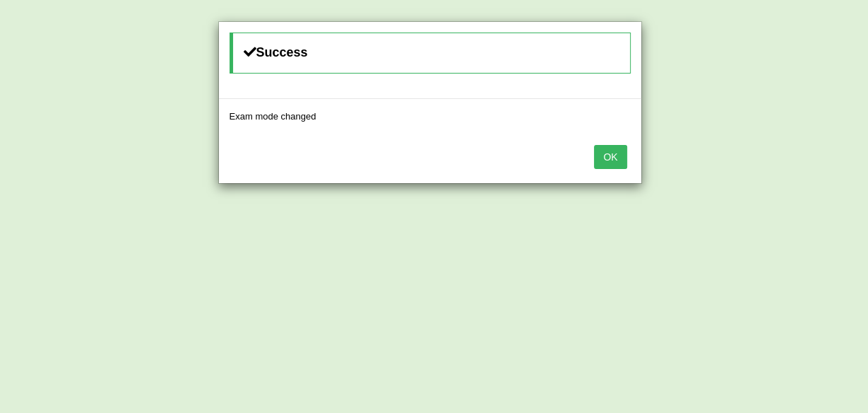
click at [606, 155] on button "OK" at bounding box center [610, 157] width 32 height 24
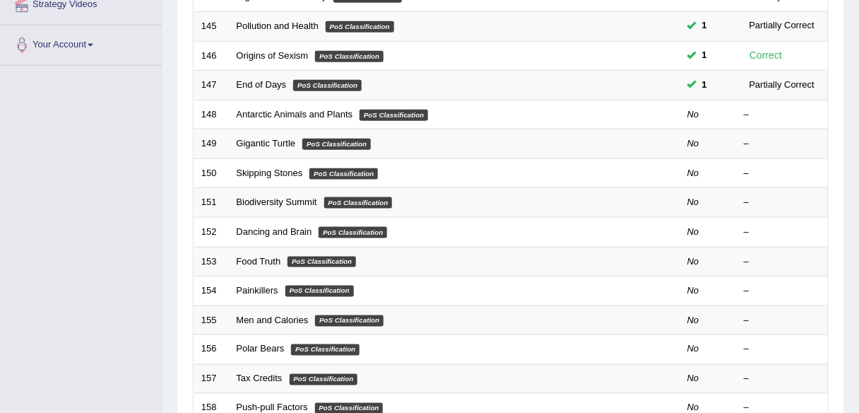
scroll to position [324, 0]
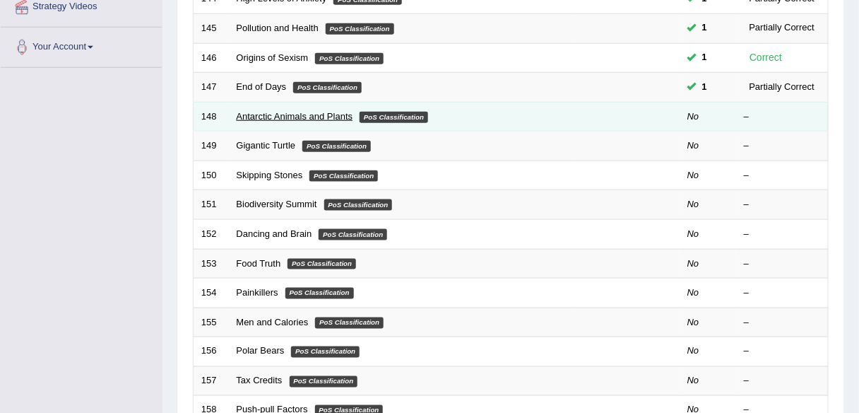
click at [287, 111] on link "Antarctic Animals and Plants" at bounding box center [295, 116] width 117 height 11
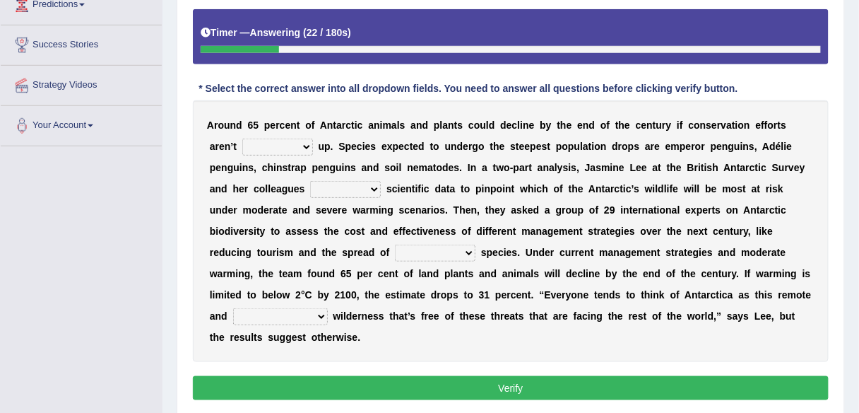
scroll to position [247, 0]
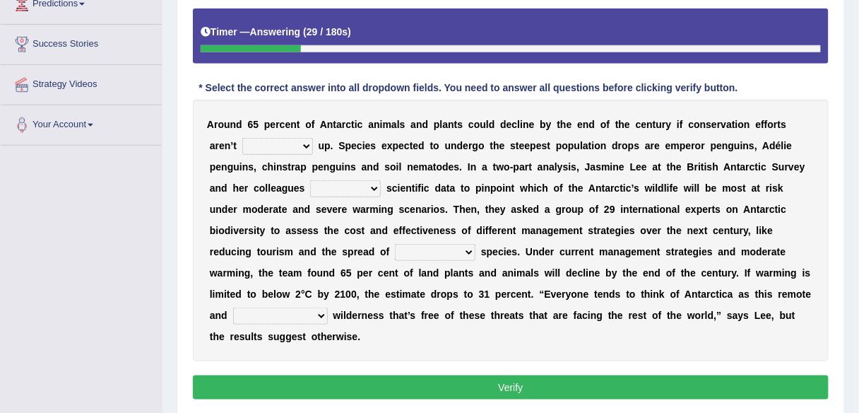
click at [304, 143] on select "detached ratcheted attached stitched" at bounding box center [277, 146] width 71 height 17
select select "stitched"
click at [242, 138] on select "detached ratcheted attached stitched" at bounding box center [277, 146] width 71 height 17
click at [371, 187] on select "defiled compiled stringers refilled" at bounding box center [345, 188] width 71 height 17
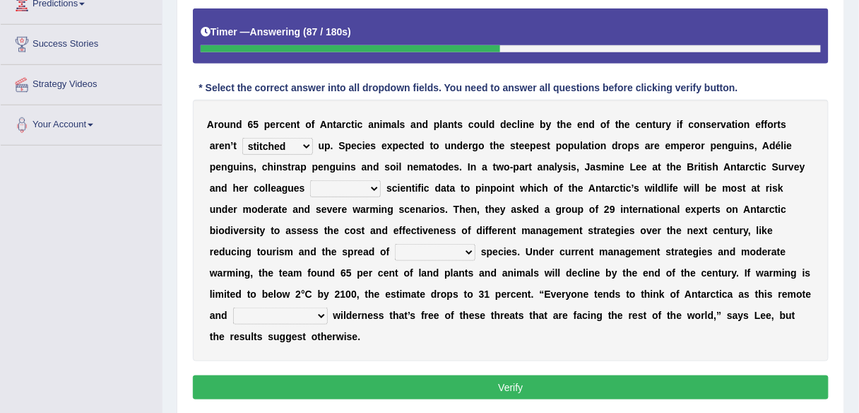
select select "defiled"
click at [310, 180] on select "defiled compiled stringers refilled" at bounding box center [345, 188] width 71 height 17
click at [465, 247] on select "inclusive conclusive invasive compressive" at bounding box center [435, 252] width 81 height 17
select select "invasive"
click at [395, 244] on select "inclusive conclusive invasive compressive" at bounding box center [435, 252] width 81 height 17
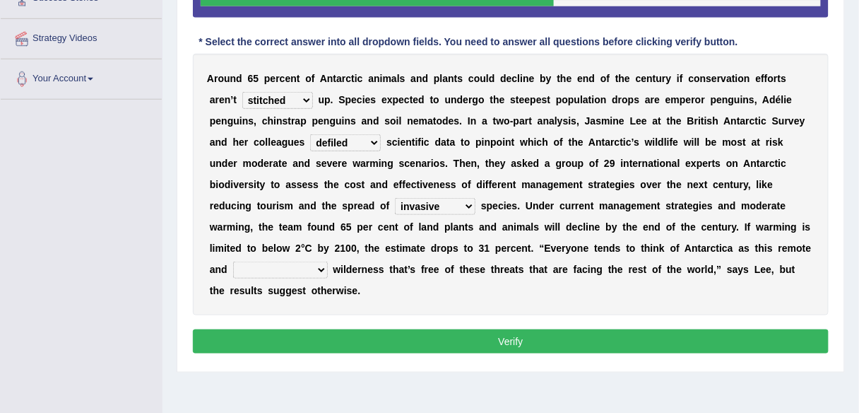
scroll to position [294, 0]
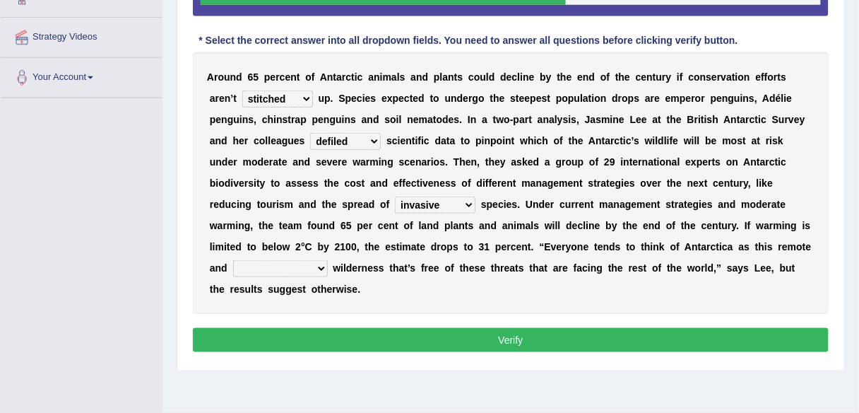
click at [317, 260] on select "unconventional untouched unpretentious uncontroversial" at bounding box center [280, 268] width 95 height 17
select select "unconventional"
click at [233, 260] on select "unconventional untouched unpretentious uncontroversial" at bounding box center [280, 268] width 95 height 17
click at [315, 332] on button "Verify" at bounding box center [511, 340] width 636 height 24
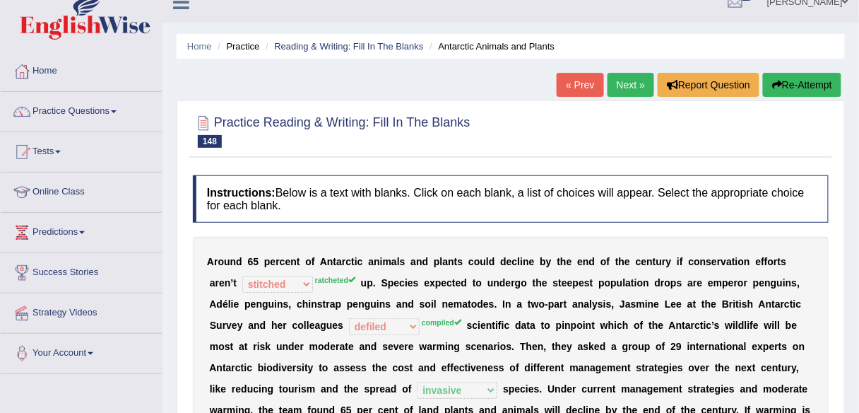
scroll to position [0, 0]
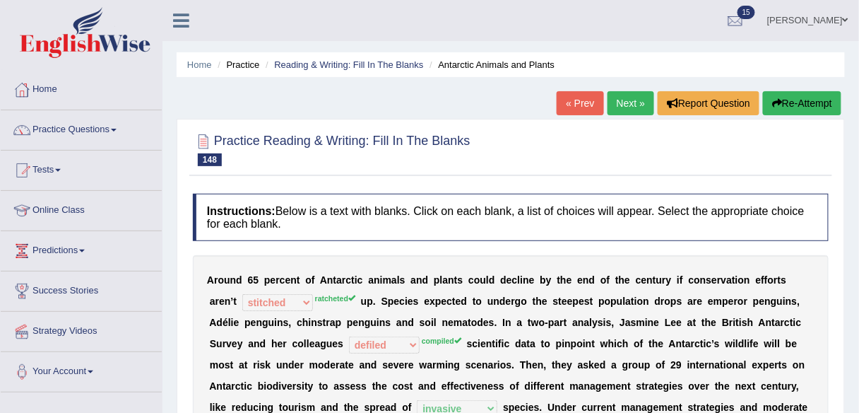
click at [634, 100] on link "Next »" at bounding box center [631, 103] width 47 height 24
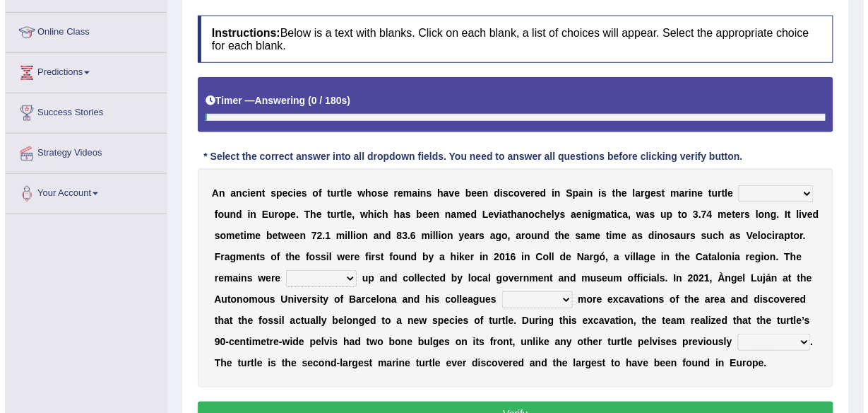
scroll to position [236, 0]
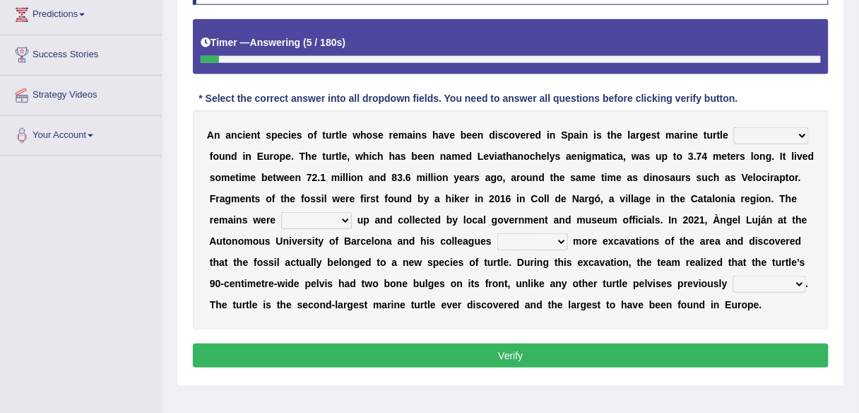
click at [793, 137] on select "ever whatsoever since however" at bounding box center [771, 135] width 75 height 17
select select "ever"
click at [734, 127] on select "ever whatsoever since however" at bounding box center [771, 135] width 75 height 17
click at [343, 218] on select "bug dug mug tug" at bounding box center [316, 220] width 71 height 17
select select "dug"
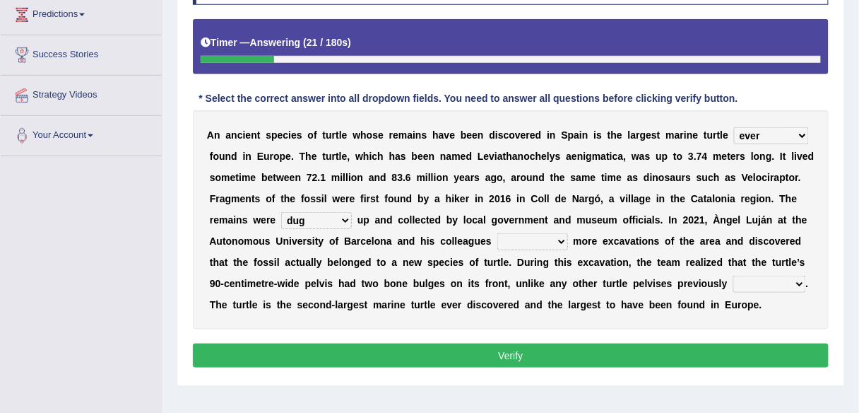
click at [281, 212] on select "bug dug mug tug" at bounding box center [316, 220] width 71 height 17
click at [556, 237] on select "deduced conducted digested conduced" at bounding box center [532, 241] width 71 height 17
select select "conducted"
click at [497, 233] on select "deduced conducted digested conduced" at bounding box center [532, 241] width 71 height 17
click at [553, 240] on select "deduced conducted digested conduced" at bounding box center [532, 241] width 71 height 17
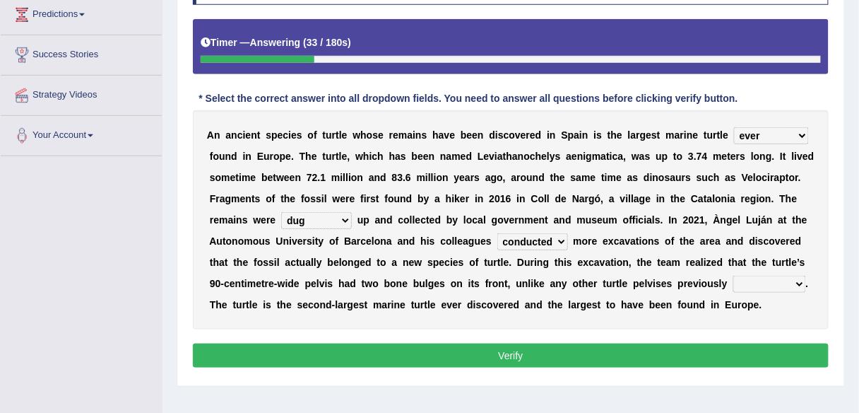
click at [553, 240] on select "deduced conducted digested conduced" at bounding box center [532, 241] width 71 height 17
click at [781, 276] on select "described proscribed inscribed subscribed" at bounding box center [769, 284] width 73 height 17
select select "described"
click at [733, 276] on select "described proscribed inscribed subscribed" at bounding box center [769, 284] width 73 height 17
click at [742, 355] on button "Verify" at bounding box center [511, 355] width 636 height 24
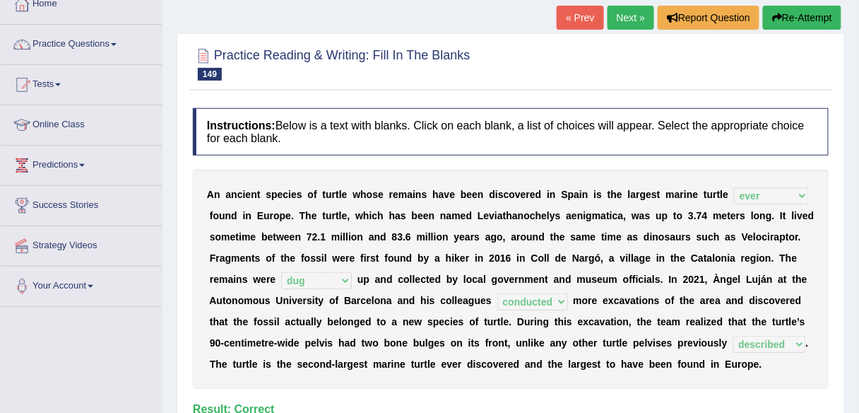
scroll to position [85, 0]
click at [620, 20] on link "Next »" at bounding box center [631, 18] width 47 height 24
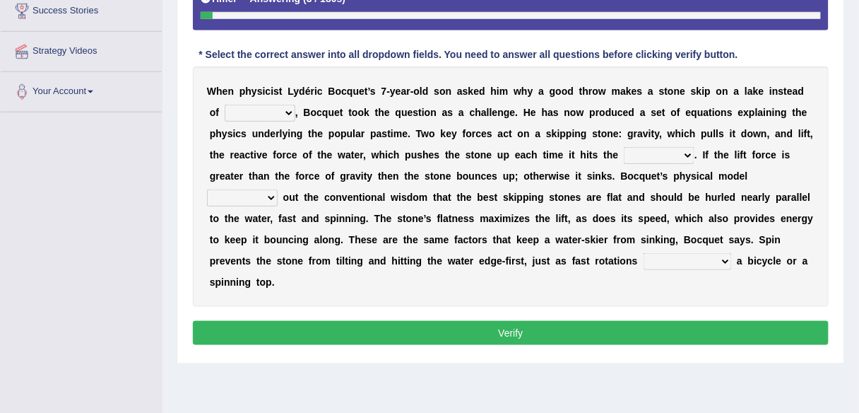
scroll to position [283, 0]
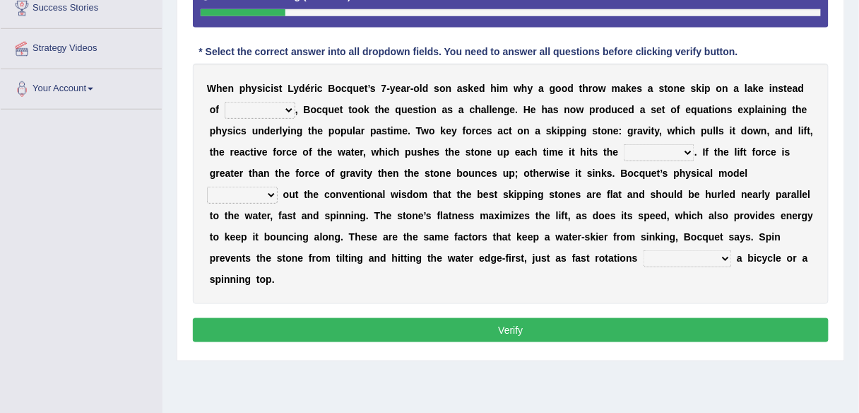
click at [289, 109] on select "sinking plunking debunking hiking" at bounding box center [260, 110] width 71 height 17
select select "sinking"
click at [225, 102] on select "sinking plunking debunking hiking" at bounding box center [260, 110] width 71 height 17
click at [286, 105] on select "sinking plunking debunking hiking" at bounding box center [260, 110] width 71 height 17
click at [279, 105] on select "sinking plunking debunking hiking" at bounding box center [260, 110] width 71 height 17
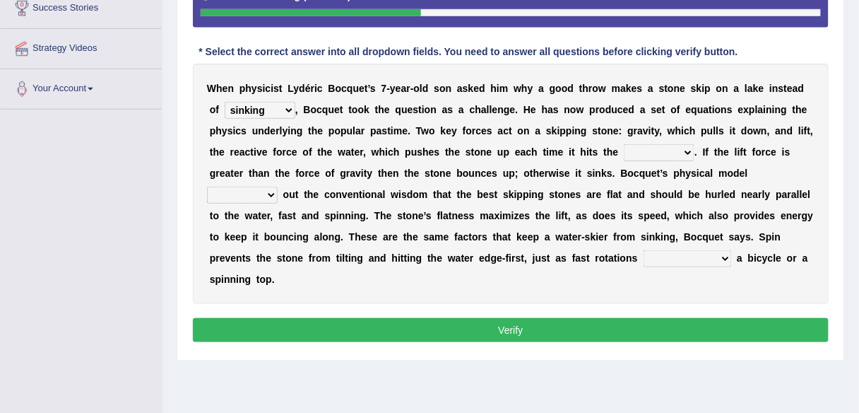
click at [688, 147] on select "surface efface preface boldface" at bounding box center [659, 152] width 71 height 17
select select "surface"
click at [624, 144] on select "surface efface preface boldface" at bounding box center [659, 152] width 71 height 17
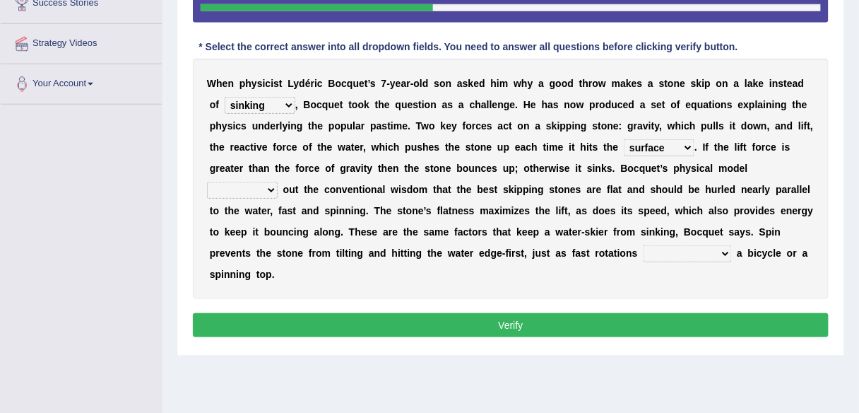
scroll to position [288, 0]
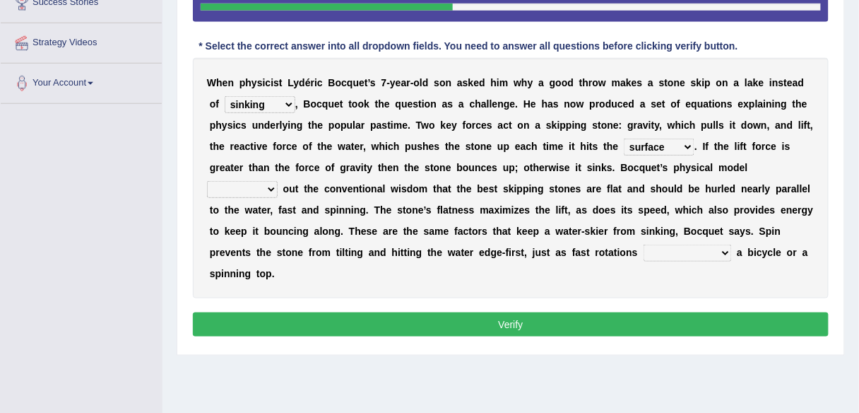
click at [264, 184] on select "hears tears bears fears" at bounding box center [242, 189] width 71 height 17
select select "tears"
click at [207, 181] on select "hears tears bears fears" at bounding box center [242, 189] width 71 height 17
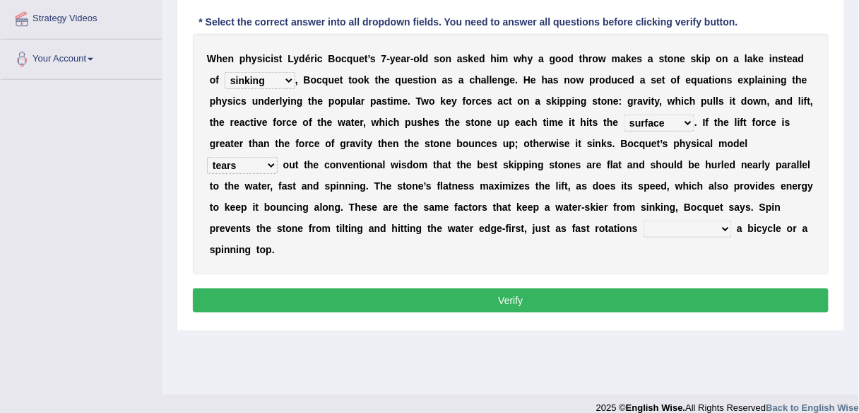
scroll to position [313, 0]
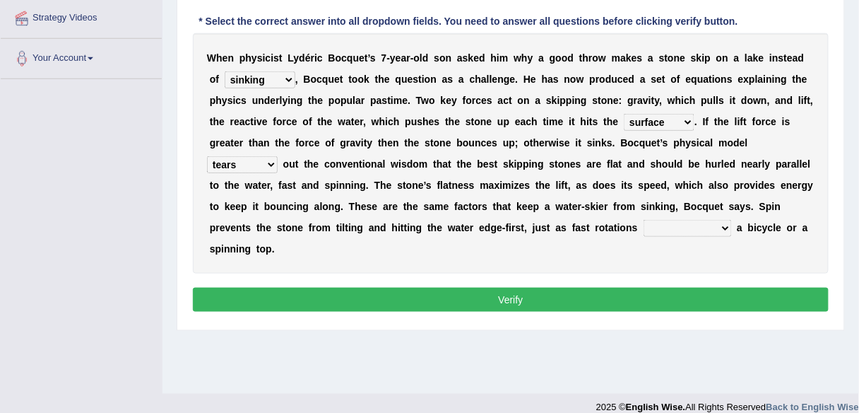
click at [716, 223] on select "commercialize stabilize nationalize fertilize" at bounding box center [688, 228] width 88 height 17
select select "stabilize"
click at [644, 220] on select "commercialize stabilize nationalize fertilize" at bounding box center [688, 228] width 88 height 17
click at [687, 297] on button "Verify" at bounding box center [511, 300] width 636 height 24
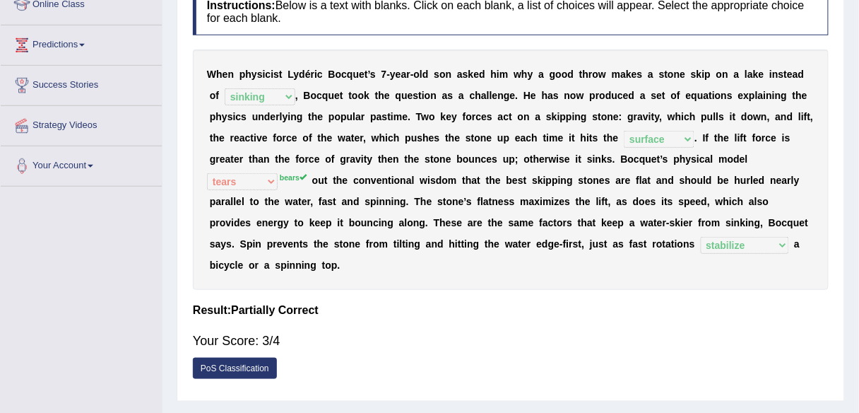
scroll to position [0, 0]
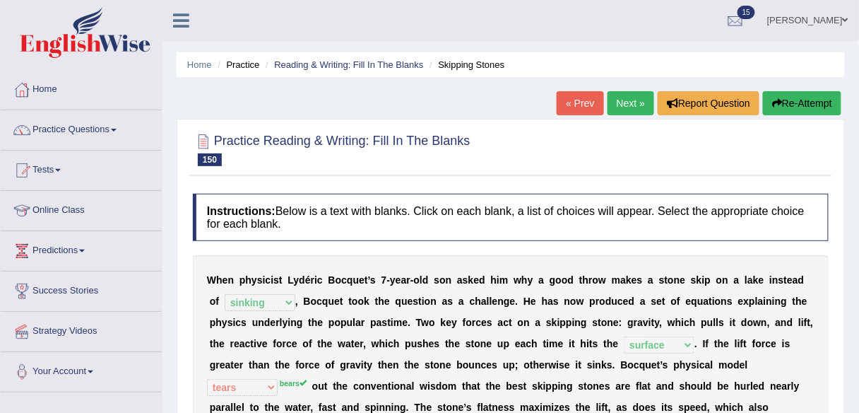
click at [621, 102] on link "Next »" at bounding box center [631, 103] width 47 height 24
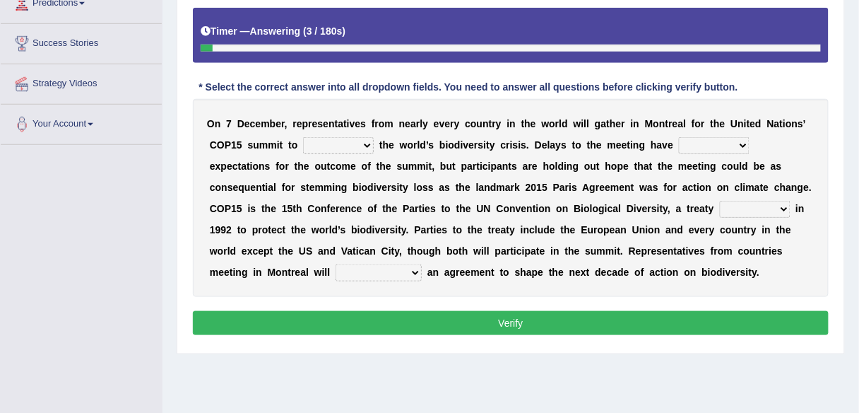
scroll to position [248, 0]
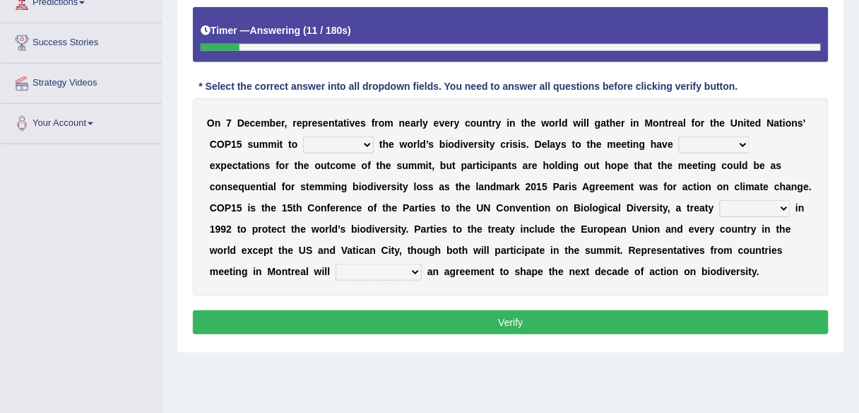
click at [353, 146] on select "work tackle figure redress" at bounding box center [338, 144] width 71 height 17
select select "tackle"
click at [303, 136] on select "work tackle figure redress" at bounding box center [338, 144] width 71 height 17
click at [740, 138] on select "tempered coppered whispered coated" at bounding box center [714, 144] width 71 height 17
select select "whispered"
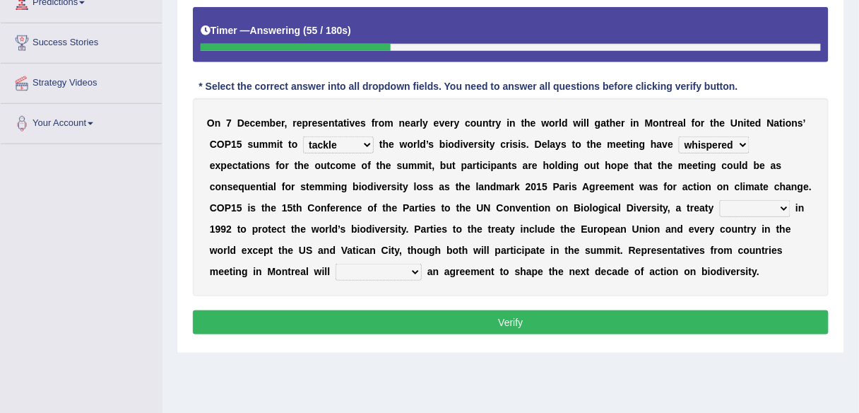
click at [679, 136] on select "tempered coppered whispered coated" at bounding box center [714, 144] width 71 height 17
click at [720, 206] on select "crafted drifted rafted drafted" at bounding box center [755, 208] width 71 height 17
select select "drafted"
click at [720, 200] on select "crafted drifted rafted drafted" at bounding box center [755, 208] width 71 height 17
click at [336, 266] on select "satiate depreciate dispassionate negotiate" at bounding box center [379, 271] width 86 height 17
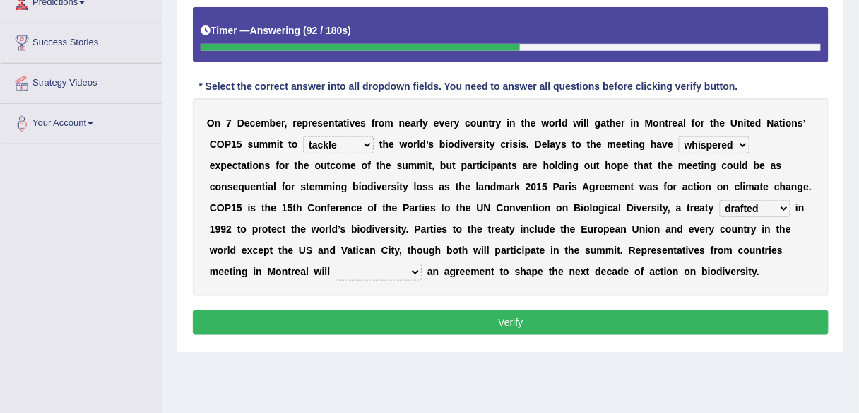
select select "negotiate"
click at [336, 263] on select "satiate depreciate dispassionate negotiate" at bounding box center [379, 271] width 86 height 17
click at [339, 325] on button "Verify" at bounding box center [511, 322] width 636 height 24
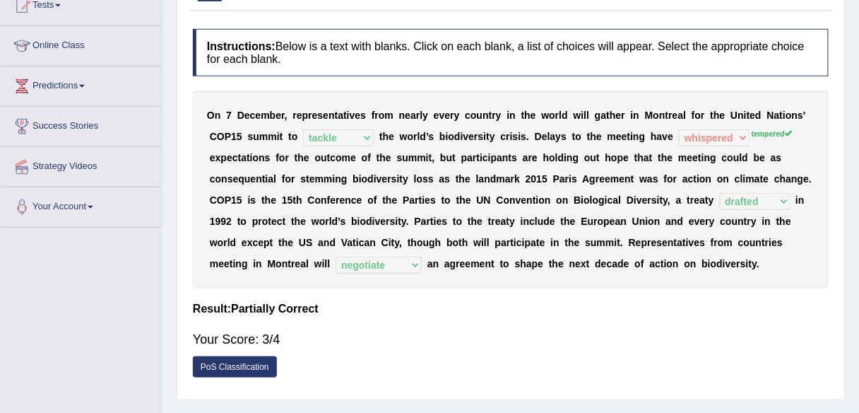
scroll to position [0, 0]
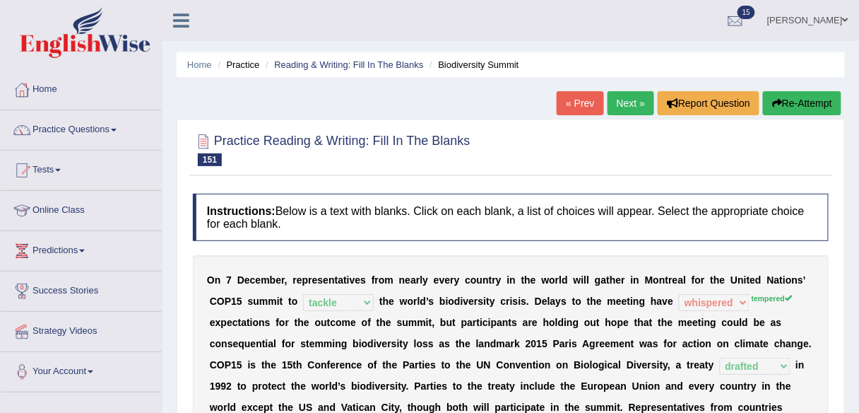
click at [629, 104] on link "Next »" at bounding box center [631, 103] width 47 height 24
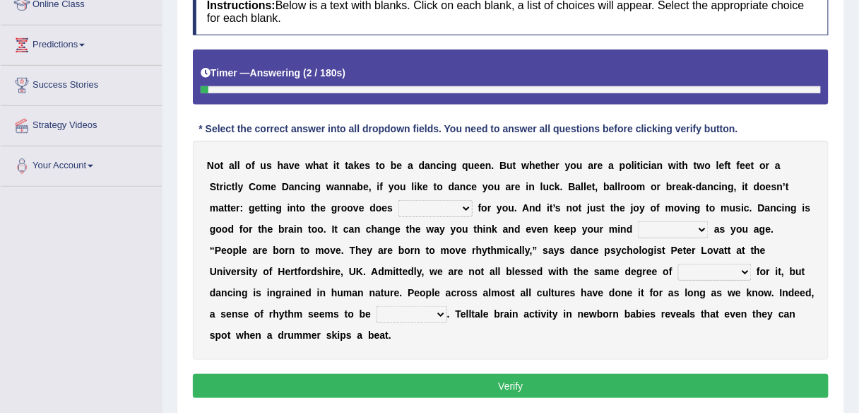
scroll to position [206, 0]
click at [457, 207] on select "wonders businesses researches customers" at bounding box center [435, 208] width 74 height 17
select select "wonders"
click at [398, 200] on select "wonders businesses researches customers" at bounding box center [435, 208] width 74 height 17
click at [693, 228] on select "closed sharp blank clean" at bounding box center [673, 229] width 71 height 17
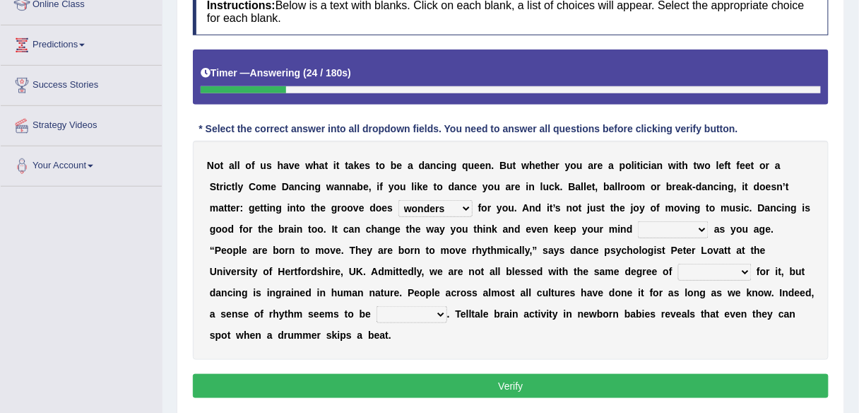
select select "sharp"
click at [638, 221] on select "closed sharp blank clean" at bounding box center [673, 229] width 71 height 17
click at [727, 268] on select "success risk uncertainty talent" at bounding box center [714, 271] width 73 height 17
select select "talent"
click at [678, 263] on select "success risk uncertainty talent" at bounding box center [714, 271] width 73 height 17
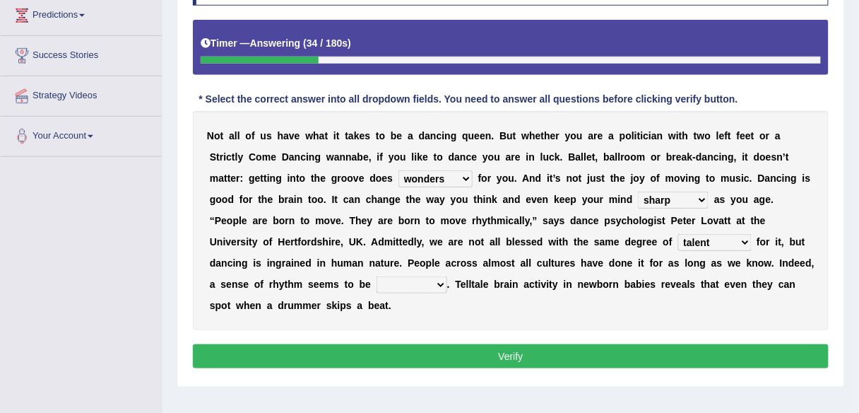
scroll to position [241, 0]
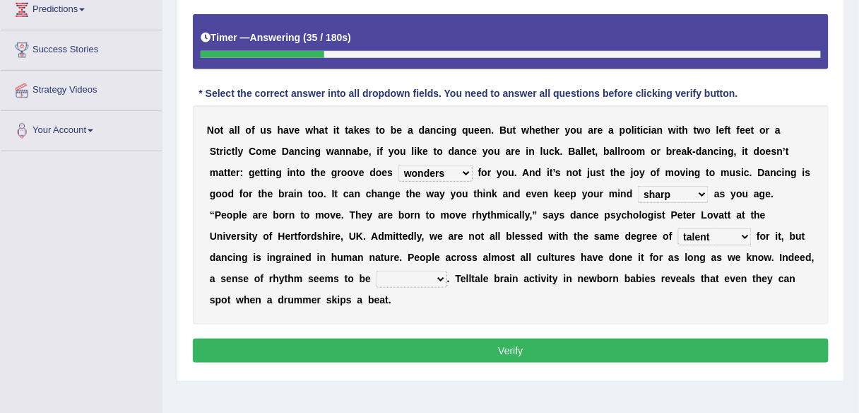
click at [430, 278] on select "initiative indicative inmate innate" at bounding box center [412, 279] width 71 height 17
select select "indicative"
click at [377, 271] on select "initiative indicative inmate innate" at bounding box center [412, 279] width 71 height 17
click at [437, 340] on button "Verify" at bounding box center [511, 350] width 636 height 24
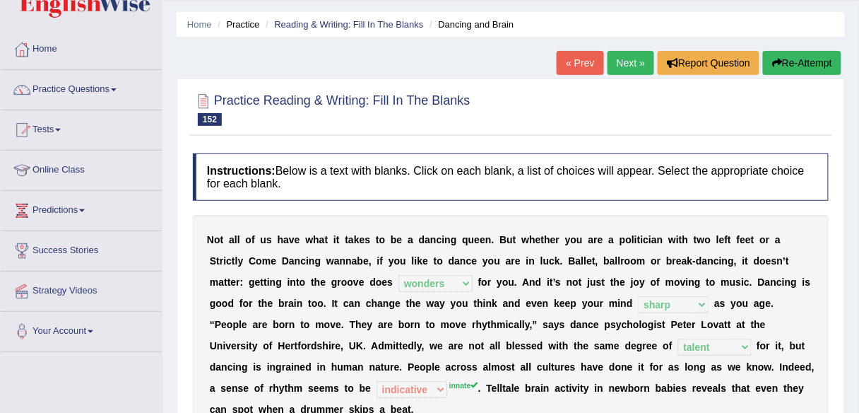
scroll to position [31, 0]
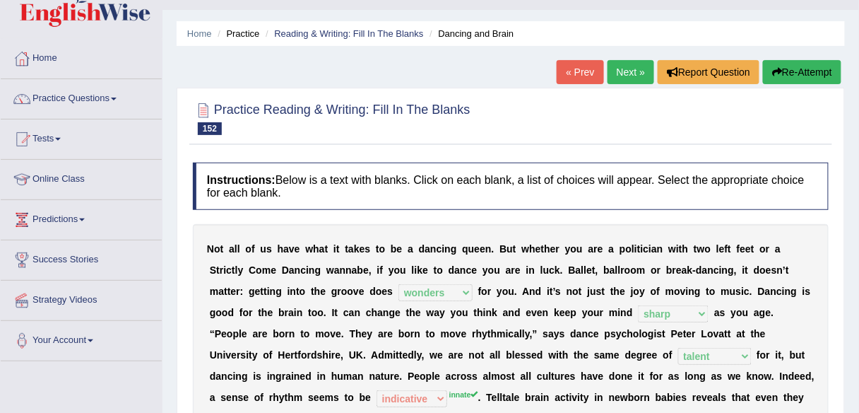
click at [620, 76] on link "Next »" at bounding box center [631, 72] width 47 height 24
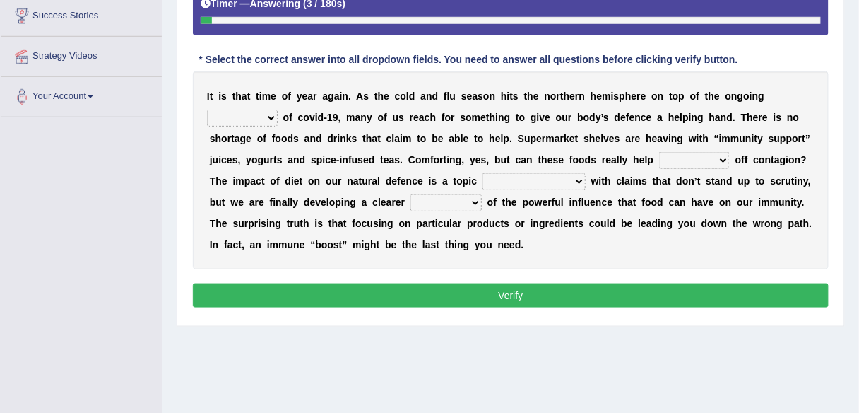
scroll to position [275, 0]
click at [268, 119] on select "ravages savages stages rages" at bounding box center [242, 117] width 71 height 17
select select "savages"
click at [207, 109] on select "ravages savages stages rages" at bounding box center [242, 117] width 71 height 17
click at [717, 162] on select "crave stave save wave" at bounding box center [694, 160] width 71 height 17
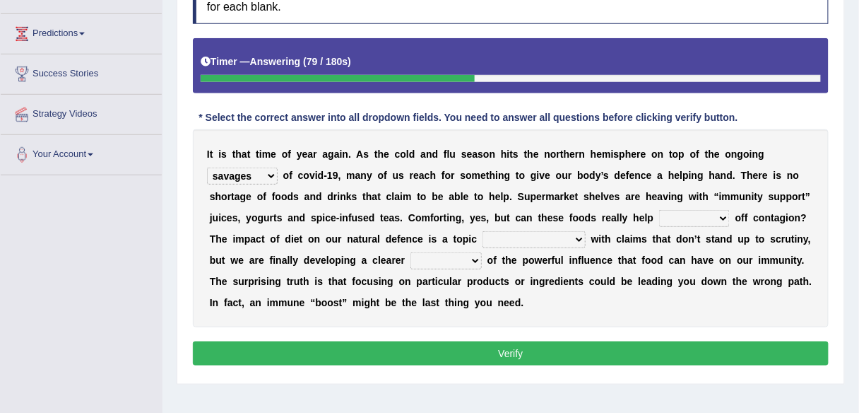
scroll to position [218, 0]
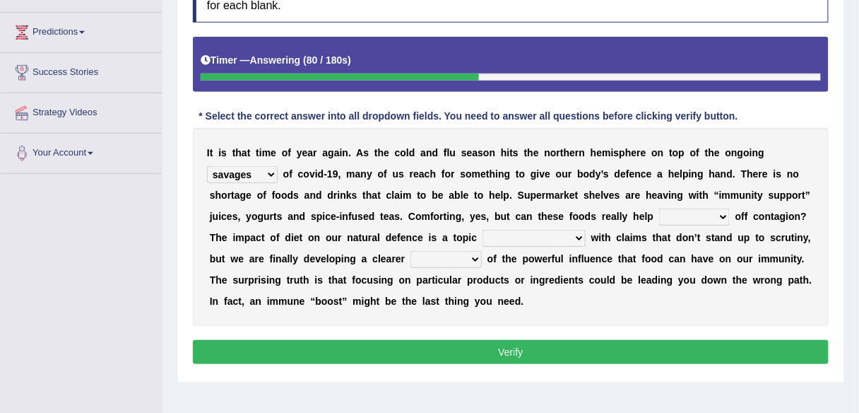
click at [717, 211] on select "crave stave save wave" at bounding box center [694, 216] width 71 height 17
select select "wave"
click at [659, 208] on select "crave stave save wave" at bounding box center [694, 216] width 71 height 17
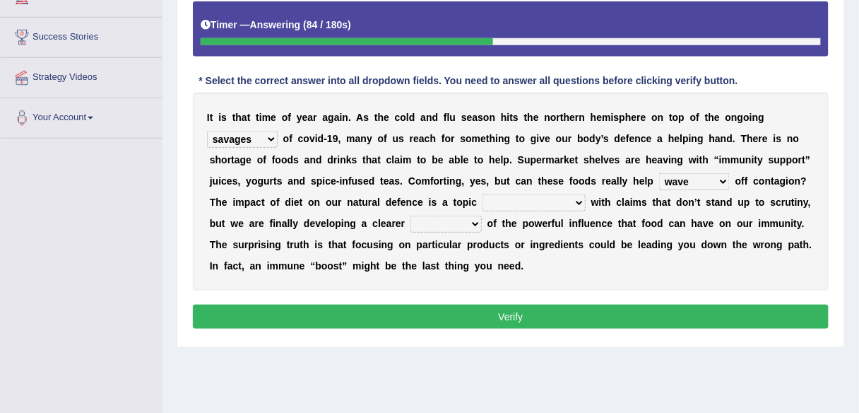
scroll to position [258, 0]
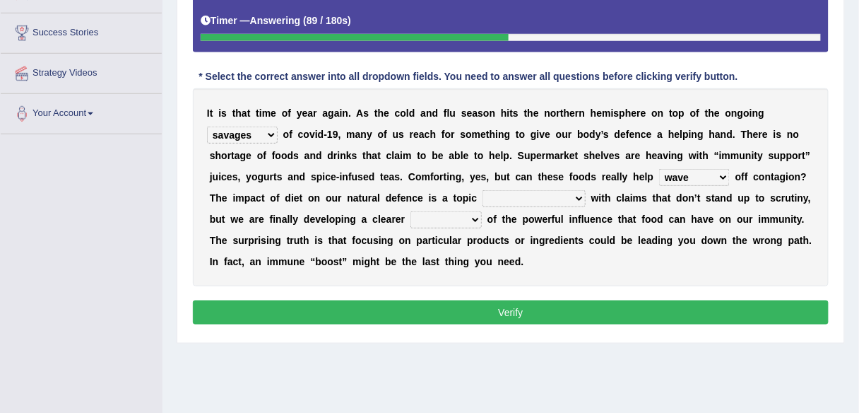
click at [539, 197] on select "strife afterlife rife highlife" at bounding box center [533, 198] width 103 height 17
select select "strife"
click at [482, 190] on select "strife afterlife rife highlife" at bounding box center [533, 198] width 103 height 17
click at [446, 217] on select "sound picture speech instruction" at bounding box center [445, 219] width 71 height 17
select select "picture"
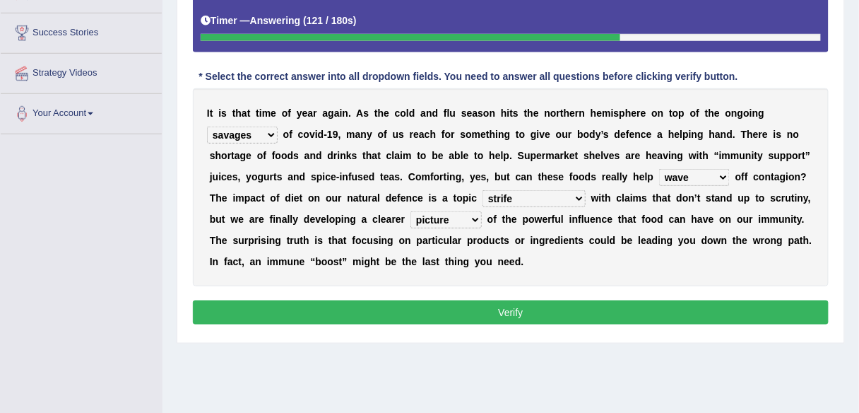
click at [410, 211] on select "sound picture speech instruction" at bounding box center [445, 219] width 71 height 17
click at [540, 199] on select "strife afterlife rife highlife" at bounding box center [533, 198] width 103 height 17
select select "rife"
click at [482, 190] on select "strife afterlife rife highlife" at bounding box center [533, 198] width 103 height 17
click at [532, 304] on button "Verify" at bounding box center [511, 312] width 636 height 24
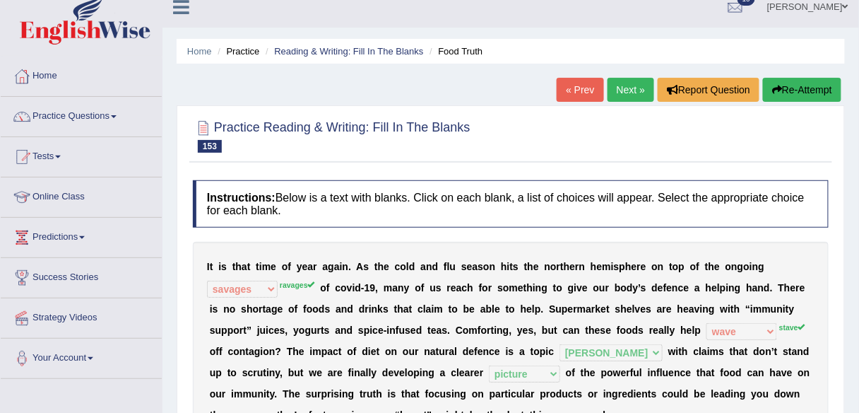
scroll to position [0, 0]
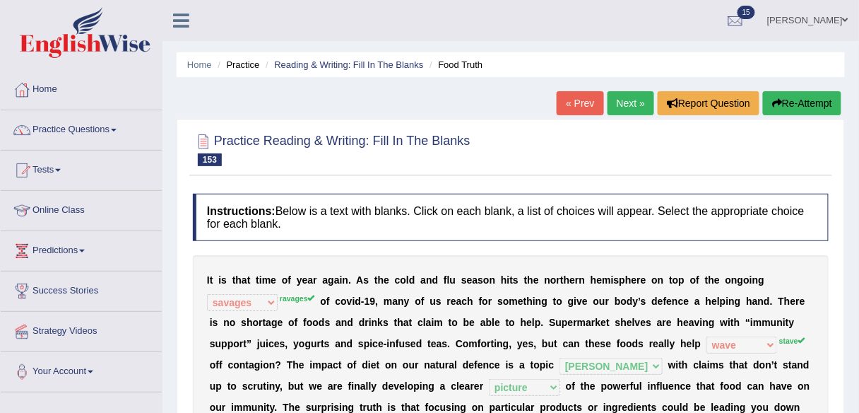
click at [629, 97] on link "Next »" at bounding box center [631, 103] width 47 height 24
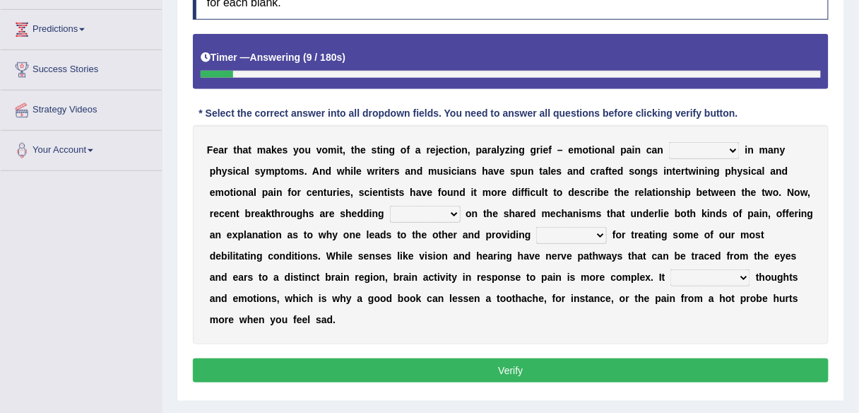
scroll to position [230, 0]
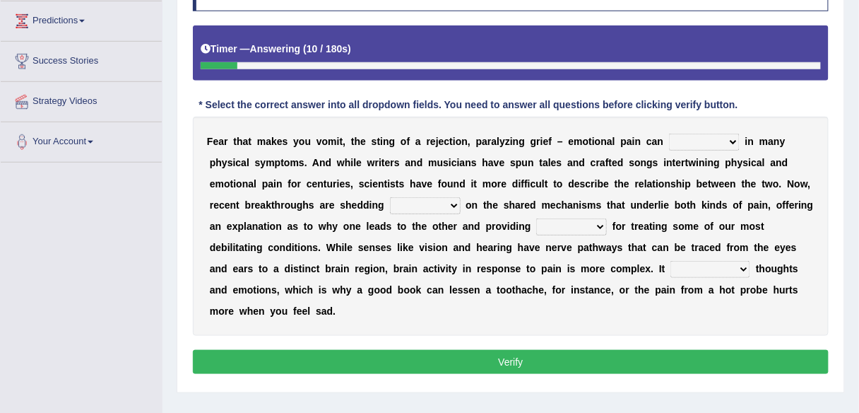
click at [722, 136] on select "manifest infest coerce rifest" at bounding box center [704, 142] width 71 height 17
select select "manifest"
click at [669, 134] on select "manifest infest coerce rifest" at bounding box center [704, 142] width 71 height 17
click at [448, 199] on select "torchlight lamp light beam" at bounding box center [425, 205] width 71 height 17
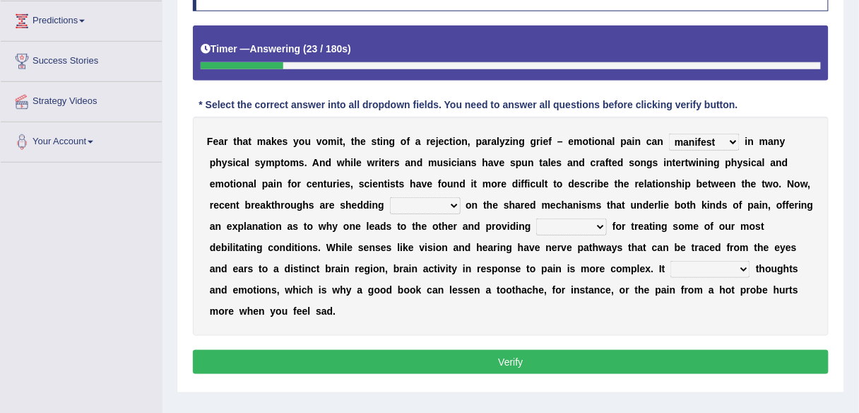
click at [451, 202] on select "torchlight lamp light beam" at bounding box center [425, 205] width 71 height 17
click at [390, 197] on select "torchlight lamp light beam" at bounding box center [425, 205] width 71 height 17
click at [448, 205] on select "torchlight lamp light beam" at bounding box center [425, 205] width 71 height 17
select select "light"
click at [390, 197] on select "torchlight lamp light beam" at bounding box center [425, 205] width 71 height 17
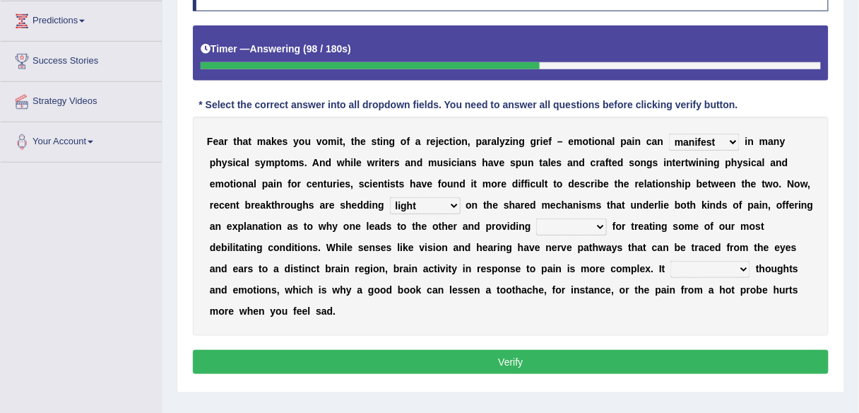
click at [588, 223] on select "venues retinues revenues avenues" at bounding box center [571, 226] width 71 height 17
select select "venues"
click at [536, 218] on select "venues retinues revenues avenues" at bounding box center [571, 226] width 71 height 17
click at [733, 265] on select "incorporates investigates indicts intertwines" at bounding box center [710, 269] width 80 height 17
select select "incorporates"
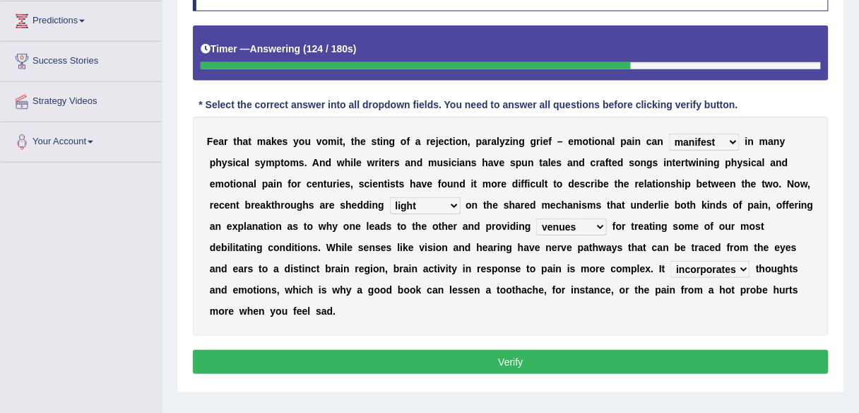
click at [670, 261] on select "incorporates investigates indicts intertwines" at bounding box center [710, 269] width 80 height 17
click at [651, 353] on button "Verify" at bounding box center [511, 362] width 636 height 24
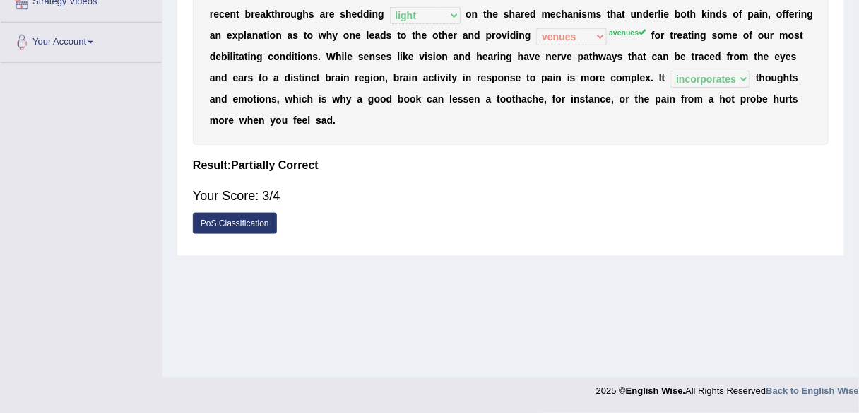
scroll to position [0, 0]
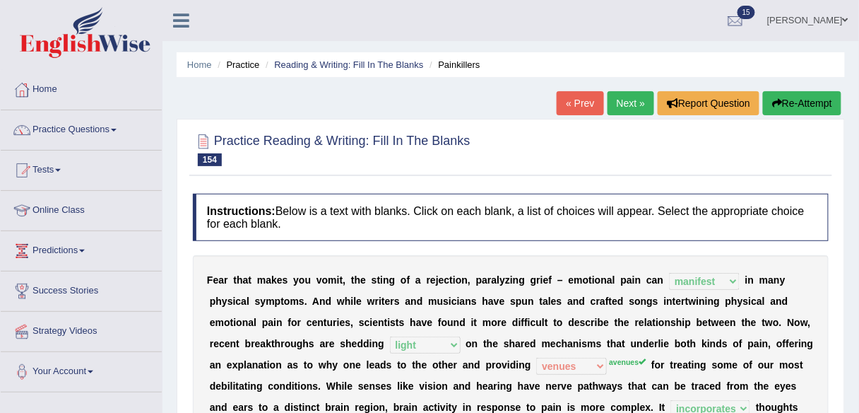
click at [620, 108] on link "Next »" at bounding box center [631, 103] width 47 height 24
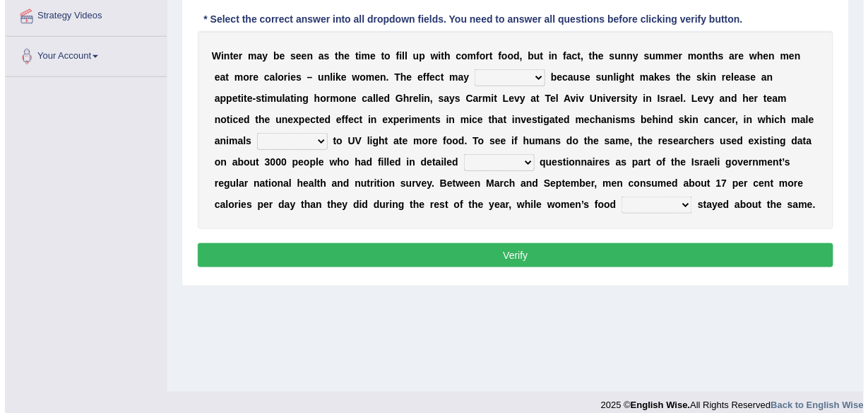
scroll to position [316, 0]
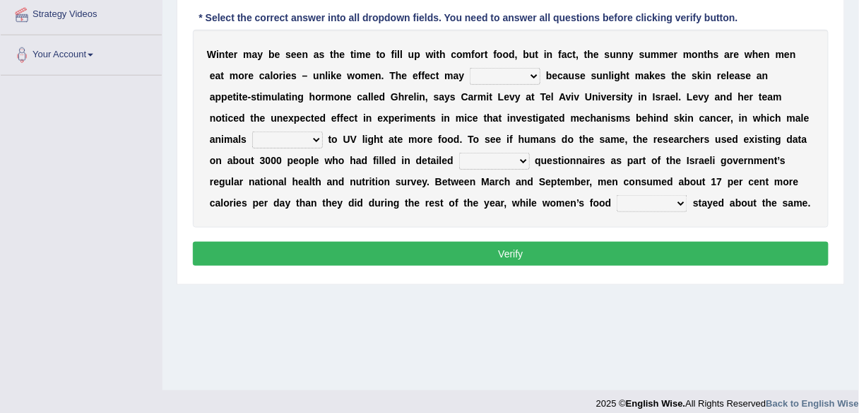
click at [502, 71] on select "resurrect replace occur surprise" at bounding box center [505, 76] width 71 height 17
select select "occur"
click at [470, 68] on select "resurrect replace occur surprise" at bounding box center [505, 76] width 71 height 17
click at [276, 138] on select "exposing disposed exposed expose" at bounding box center [287, 139] width 71 height 17
select select "exposed"
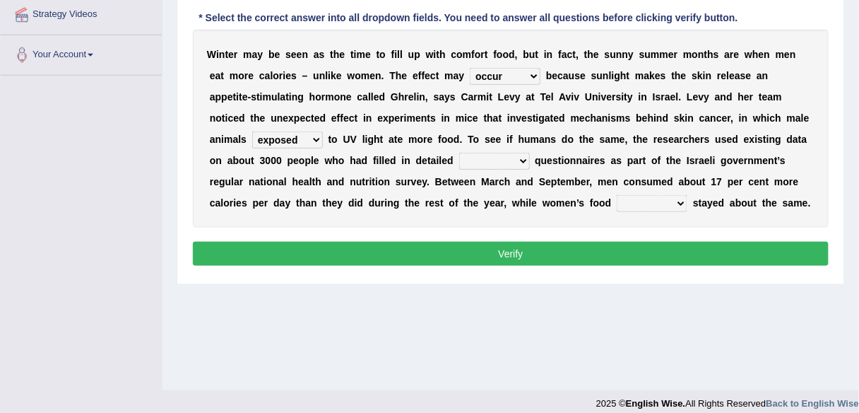
click at [252, 131] on select "exposing disposed exposed expose" at bounding box center [287, 139] width 71 height 17
click at [475, 158] on select "technical minor dietary scientific" at bounding box center [494, 161] width 71 height 17
select select "dietary"
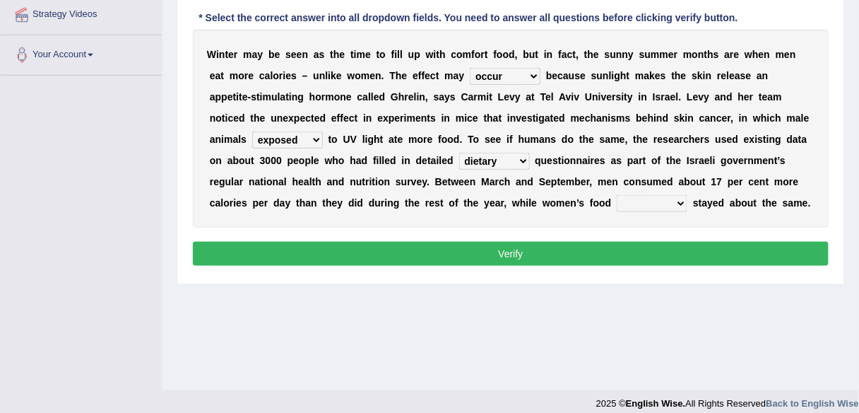
click at [459, 153] on select "technical minor dietary scientific" at bounding box center [494, 161] width 71 height 17
click at [630, 199] on select "outtake uptake undertake intake" at bounding box center [652, 203] width 71 height 17
select select "intake"
click at [617, 195] on select "outtake uptake undertake intake" at bounding box center [652, 203] width 71 height 17
click at [470, 163] on select "technical minor dietary scientific" at bounding box center [494, 161] width 71 height 17
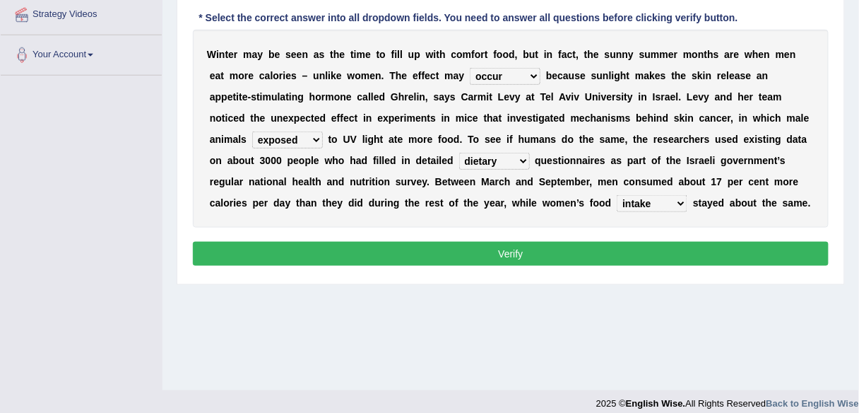
click at [489, 252] on button "Verify" at bounding box center [511, 254] width 636 height 24
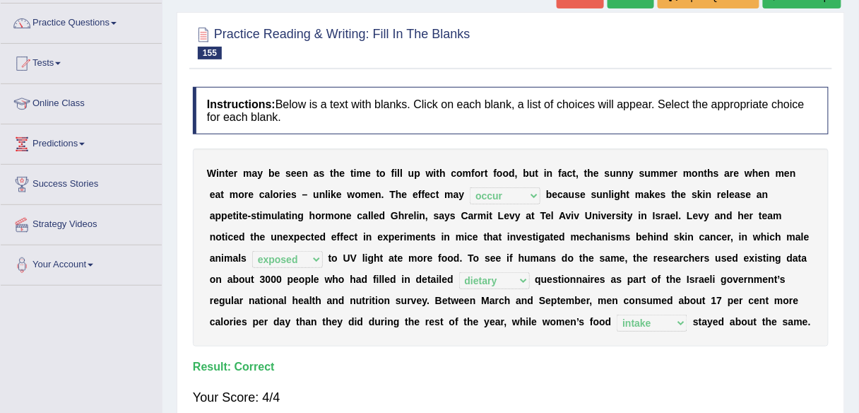
scroll to position [105, 0]
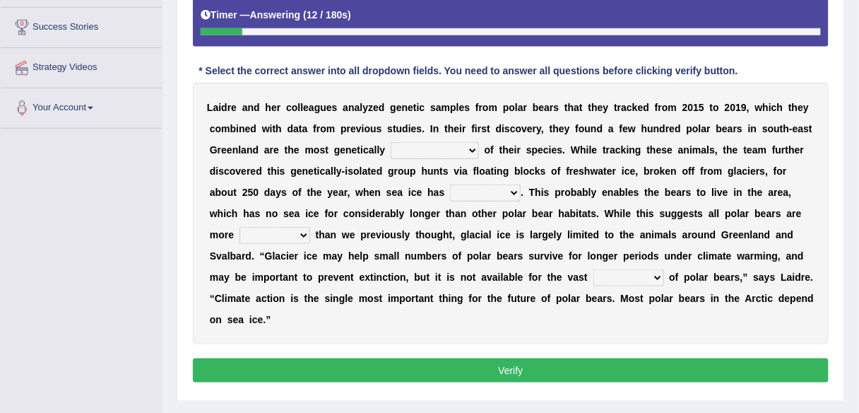
click at [461, 150] on select "articulated correlated isolated overpopulated" at bounding box center [435, 150] width 88 height 17
select select "isolated"
click at [391, 142] on select "articulated correlated isolated overpopulated" at bounding box center [435, 150] width 88 height 17
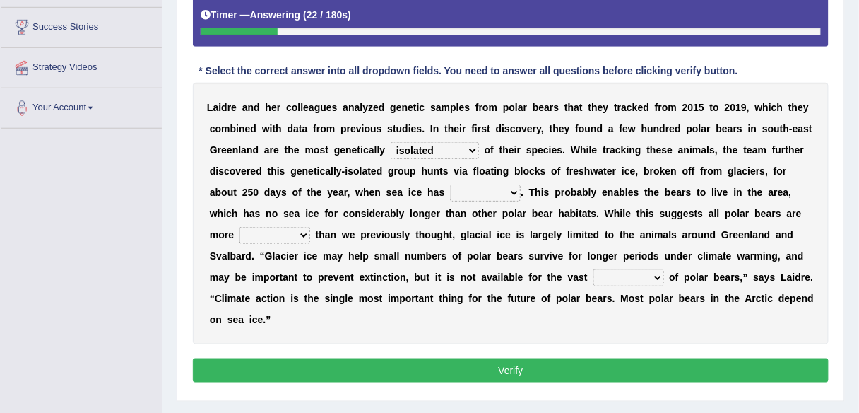
scroll to position [285, 0]
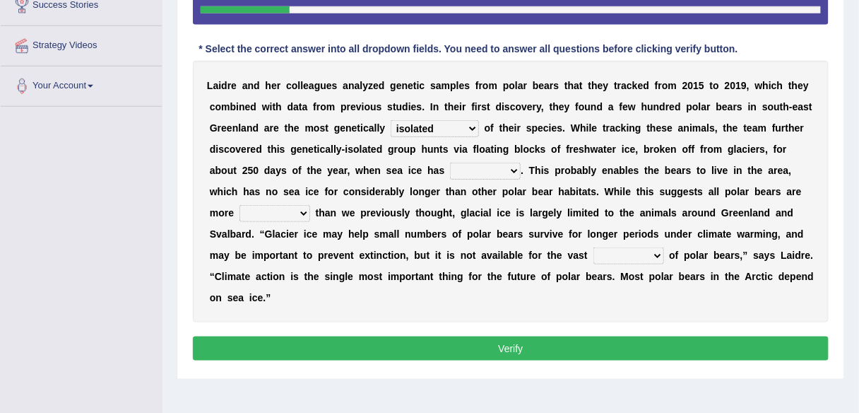
click at [509, 165] on select "pelted belted melted felted" at bounding box center [485, 170] width 71 height 17
select select "melted"
click at [450, 162] on select "pelted belted melted felted" at bounding box center [485, 170] width 71 height 17
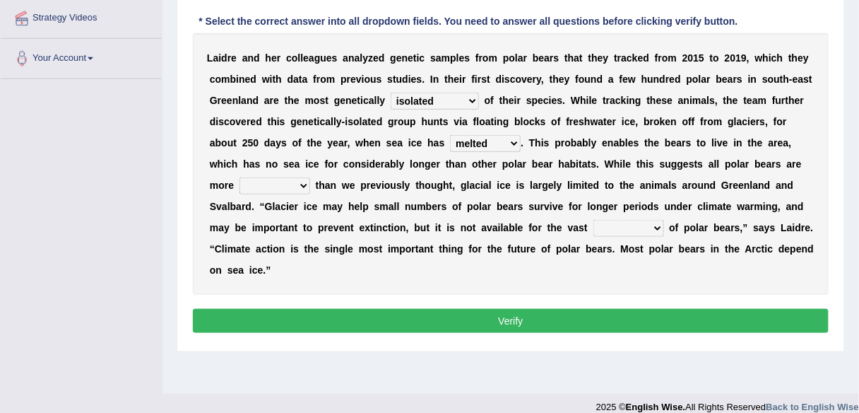
scroll to position [329, 0]
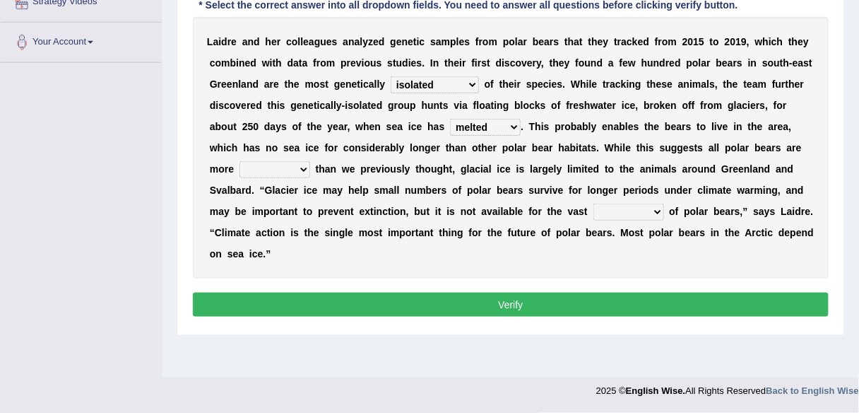
click at [293, 166] on select "emollient resilient salient redundant" at bounding box center [274, 169] width 71 height 17
select select "resilient"
click at [239, 161] on select "emollient resilient salient redundant" at bounding box center [274, 169] width 71 height 17
click at [644, 215] on select "minority familiarity singularity majority" at bounding box center [628, 211] width 71 height 17
select select "majority"
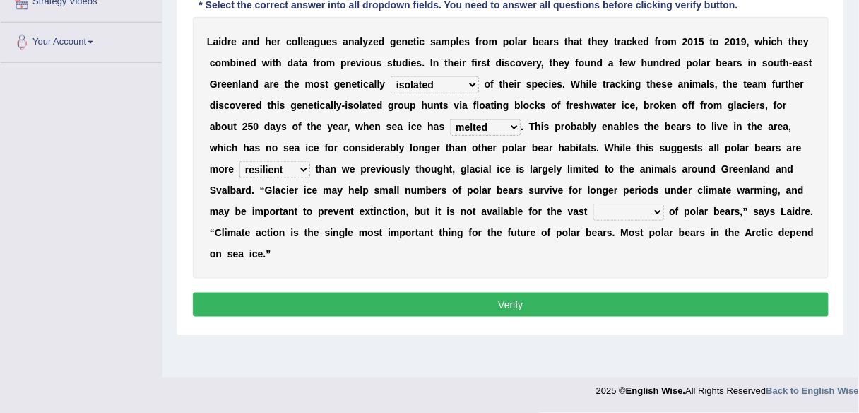
click at [593, 203] on select "minority familiarity singularity majority" at bounding box center [628, 211] width 71 height 17
click at [603, 317] on div "Instructions: Below is a text with blanks. Click on each blank, a list of choic…" at bounding box center [510, 92] width 643 height 470
click at [579, 297] on button "Verify" at bounding box center [511, 304] width 636 height 24
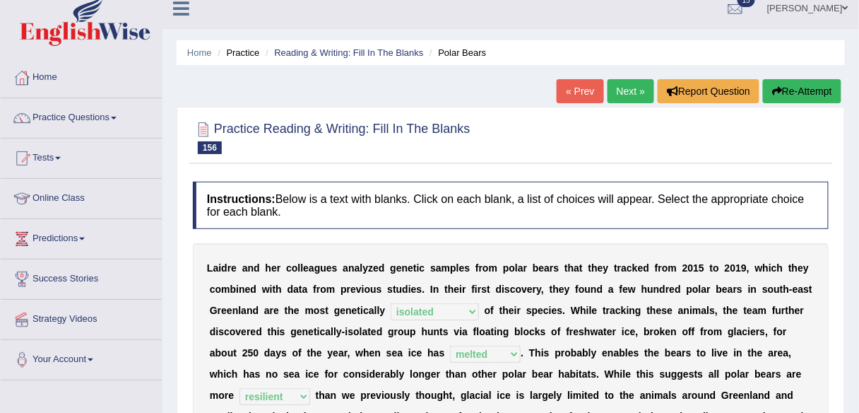
scroll to position [0, 0]
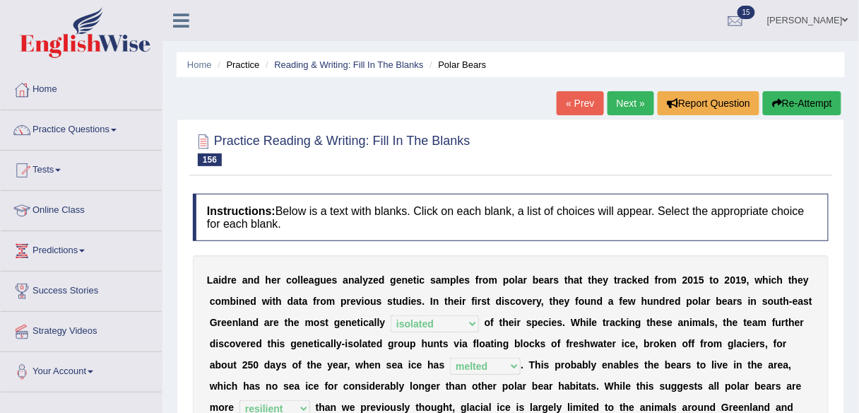
click at [628, 97] on link "Next »" at bounding box center [631, 103] width 47 height 24
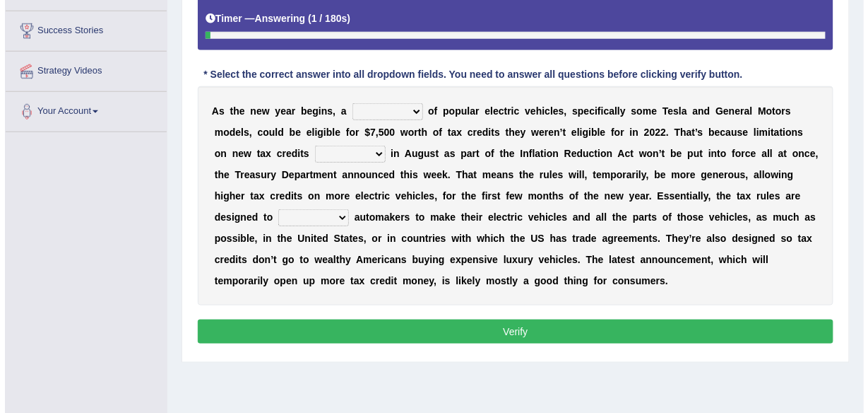
scroll to position [262, 0]
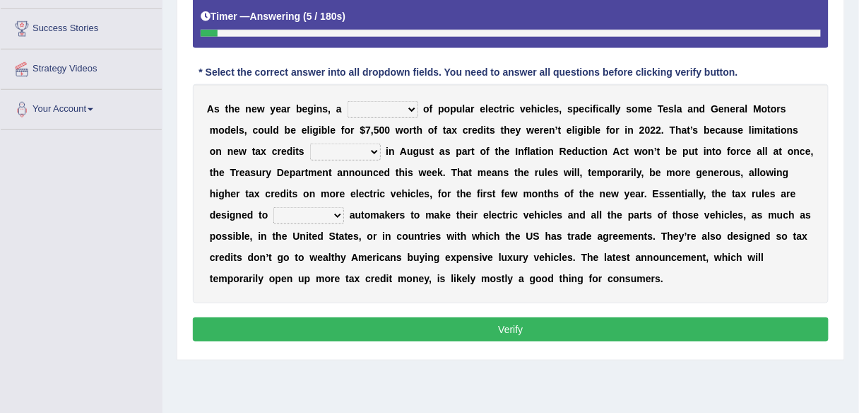
click at [400, 103] on select "population category figure number" at bounding box center [383, 109] width 71 height 17
select select "number"
click at [348, 101] on select "population category figure number" at bounding box center [383, 109] width 71 height 17
click at [346, 150] on select "abstracted attracted redacted enacted" at bounding box center [345, 151] width 71 height 17
click at [310, 143] on select "abstracted attracted redacted enacted" at bounding box center [345, 151] width 71 height 17
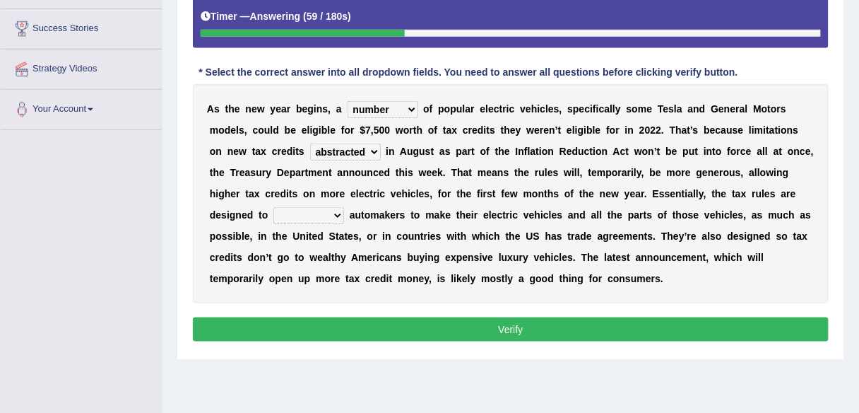
click at [357, 149] on select "abstracted attracted redacted enacted" at bounding box center [345, 151] width 71 height 17
select select "redacted"
click at [310, 143] on select "abstracted attracted redacted enacted" at bounding box center [345, 151] width 71 height 17
click at [331, 213] on select "incentivize restrain intimidate civilize" at bounding box center [308, 215] width 71 height 17
select select "incentivize"
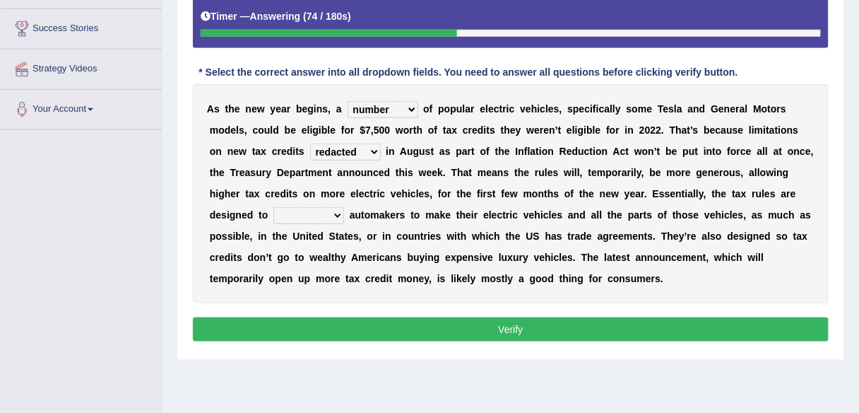
click at [273, 207] on select "incentivize restrain intimidate civilize" at bounding box center [308, 215] width 71 height 17
click at [417, 318] on button "Verify" at bounding box center [511, 329] width 636 height 24
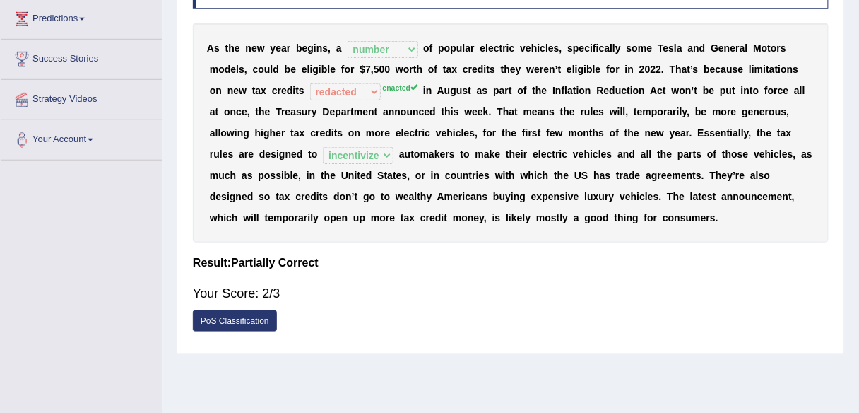
scroll to position [0, 0]
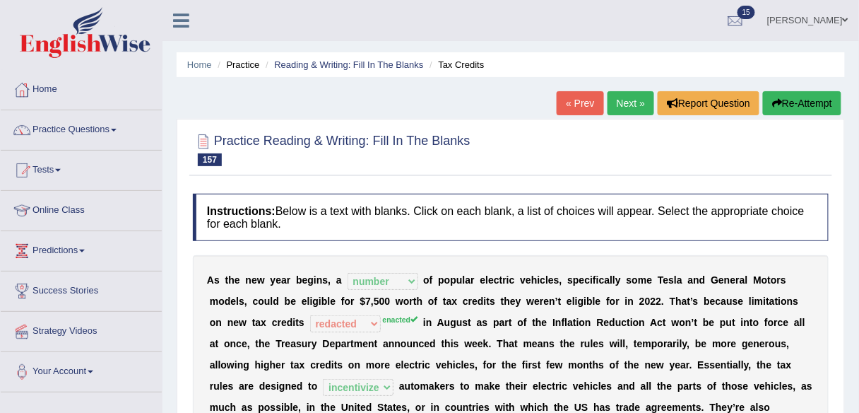
click at [619, 101] on link "Next »" at bounding box center [631, 103] width 47 height 24
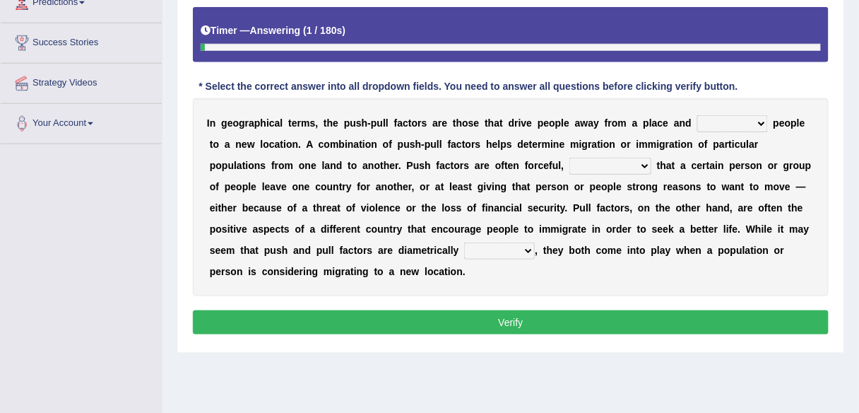
scroll to position [249, 0]
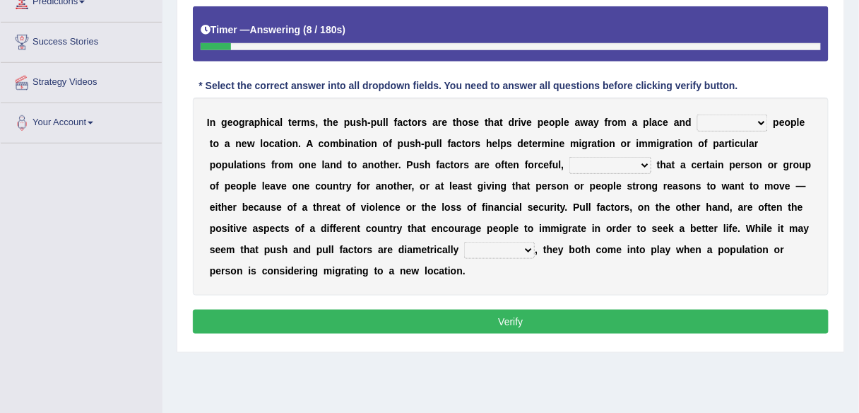
click at [750, 121] on select "withdraw tantalize appeal draw" at bounding box center [732, 122] width 71 height 17
select select "draw"
click at [697, 114] on select "withdraw tantalize appeal draw" at bounding box center [732, 122] width 71 height 17
click at [631, 162] on select "demanding resigning contending commending" at bounding box center [610, 165] width 82 height 17
select select "demanding"
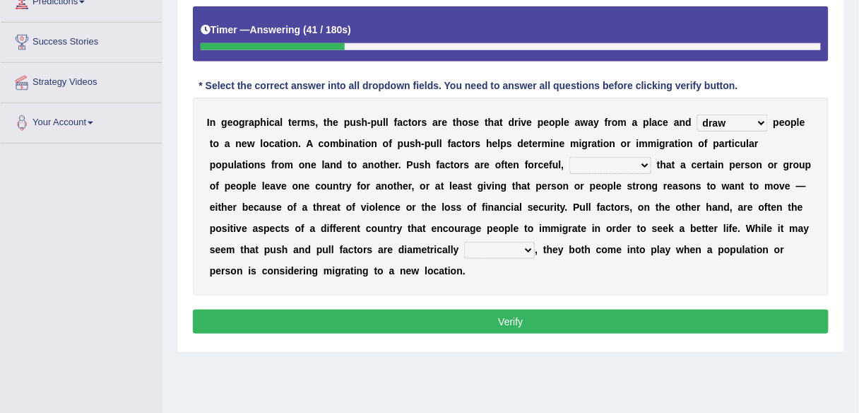
click at [569, 157] on select "demanding resigning contending commending" at bounding box center [610, 165] width 82 height 17
click at [522, 249] on select "attracted reviewed opposed struggled" at bounding box center [499, 250] width 71 height 17
select select "opposed"
click at [464, 242] on select "attracted reviewed opposed struggled" at bounding box center [499, 250] width 71 height 17
click at [547, 316] on button "Verify" at bounding box center [511, 321] width 636 height 24
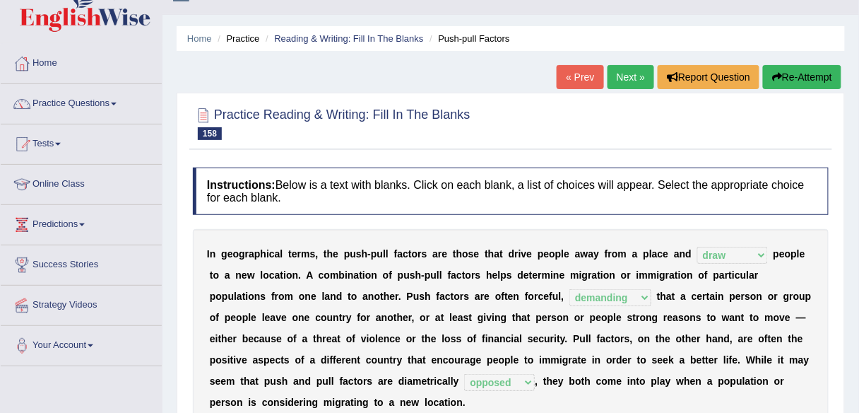
scroll to position [0, 0]
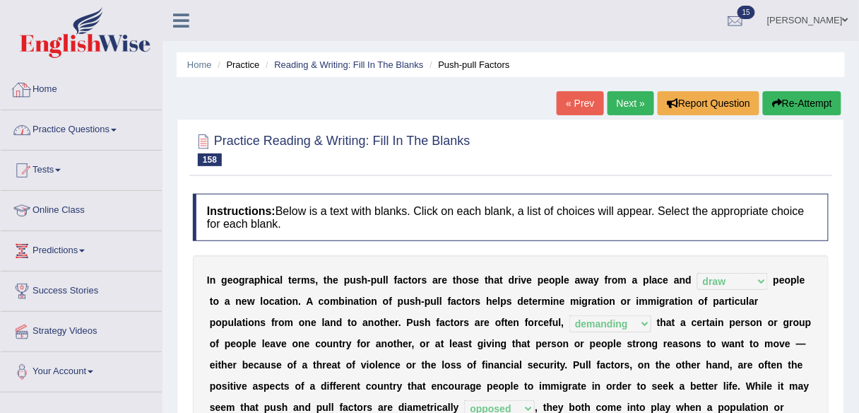
click at [113, 132] on link "Practice Questions" at bounding box center [81, 127] width 161 height 35
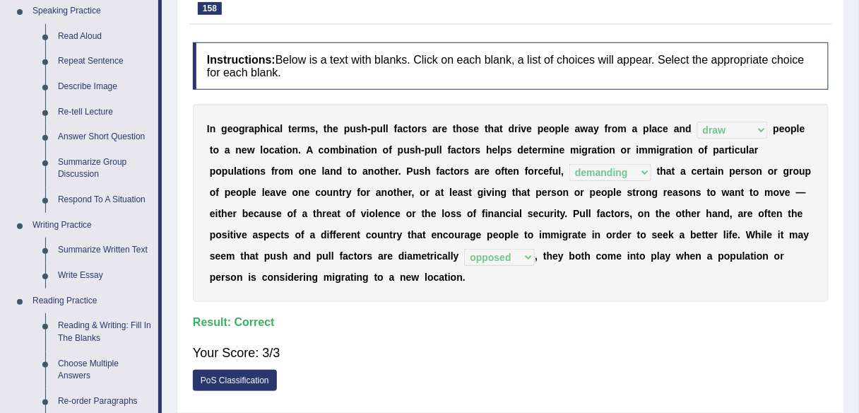
scroll to position [148, 0]
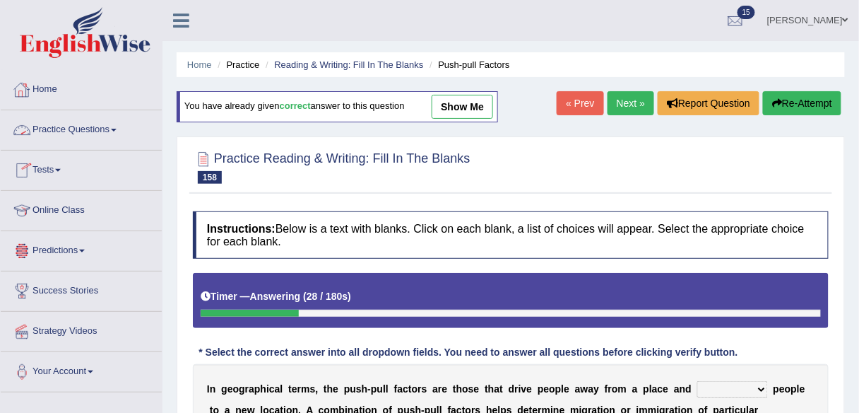
click at [69, 127] on link "Practice Questions" at bounding box center [81, 127] width 161 height 35
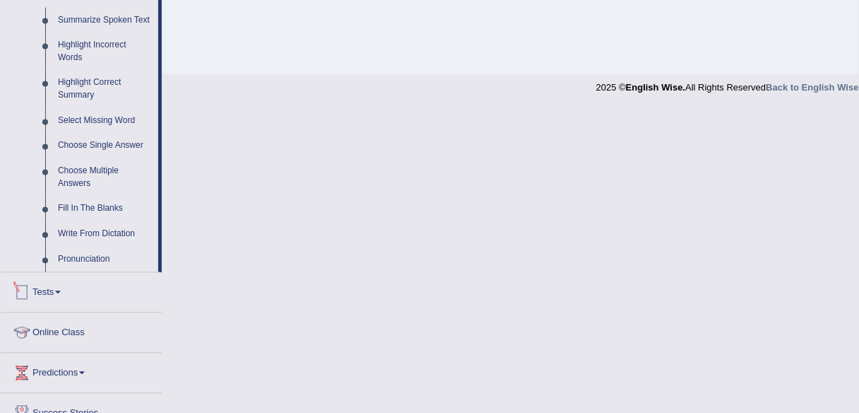
scroll to position [633, 0]
click at [98, 50] on link "Highlight Incorrect Words" at bounding box center [105, 50] width 107 height 37
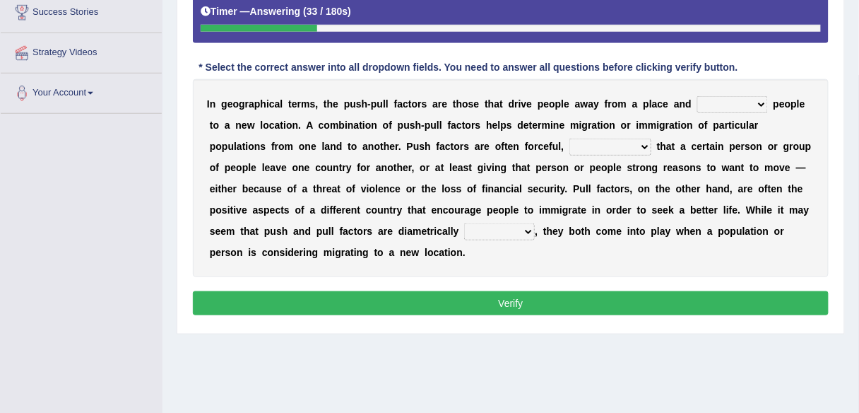
scroll to position [329, 0]
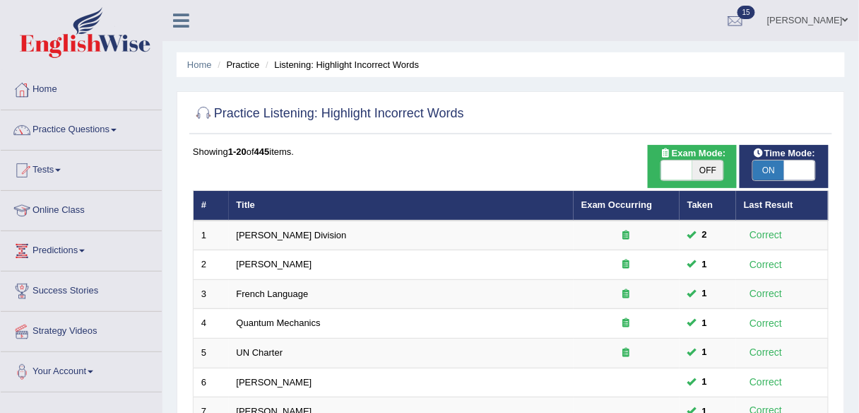
click at [697, 171] on span "OFF" at bounding box center [707, 170] width 31 height 20
checkbox input "true"
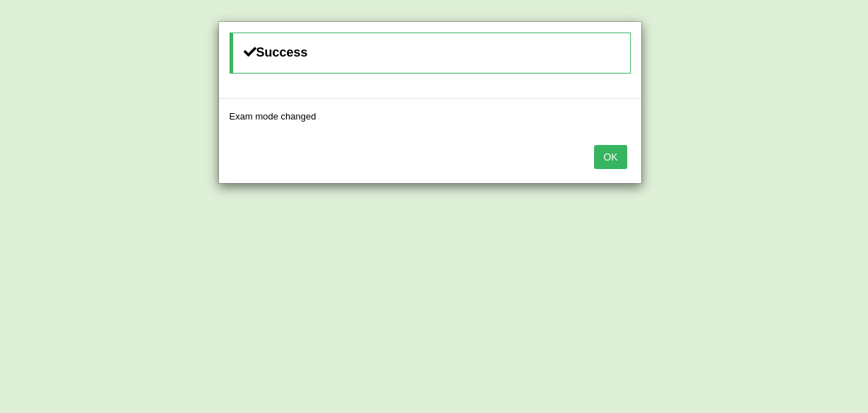
click at [603, 155] on button "OK" at bounding box center [610, 157] width 32 height 24
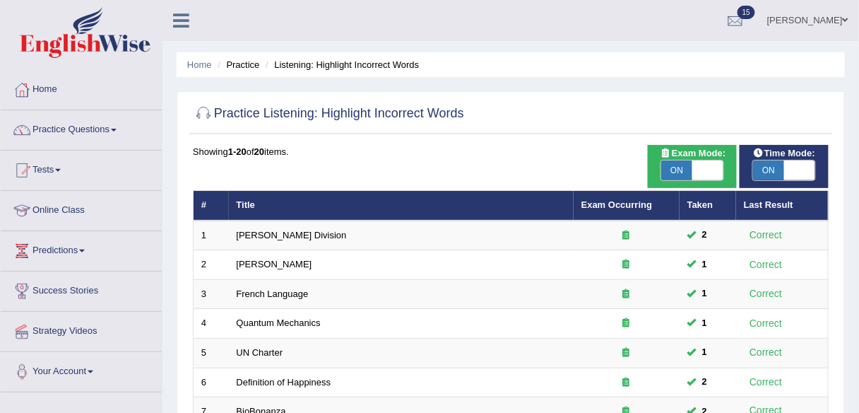
click at [774, 171] on span "ON" at bounding box center [768, 170] width 31 height 20
checkbox input "false"
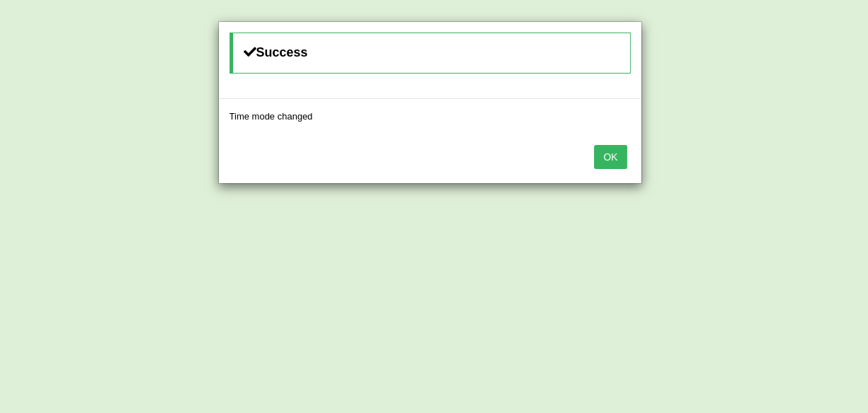
click at [622, 161] on button "OK" at bounding box center [610, 157] width 32 height 24
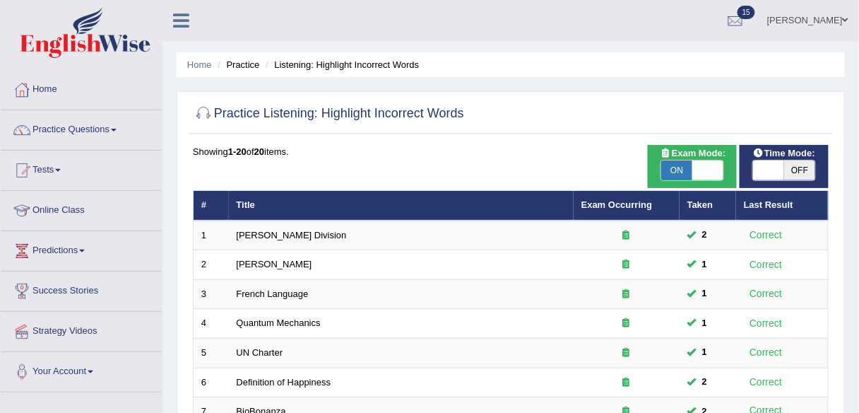
click at [688, 166] on span "ON" at bounding box center [676, 170] width 31 height 20
checkbox input "false"
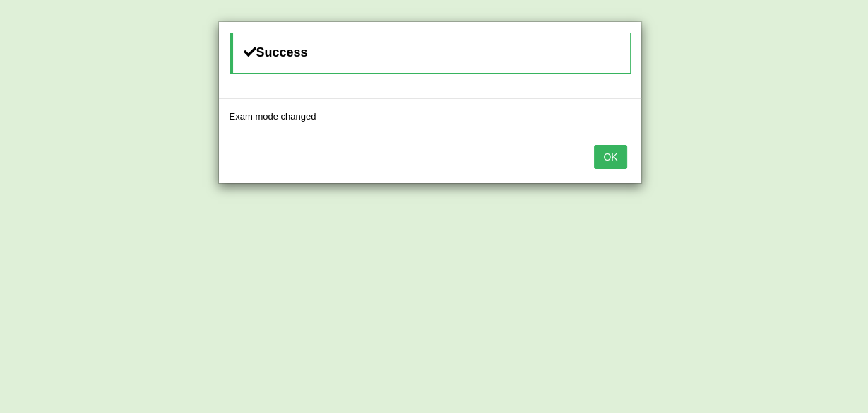
click at [613, 155] on button "OK" at bounding box center [610, 157] width 32 height 24
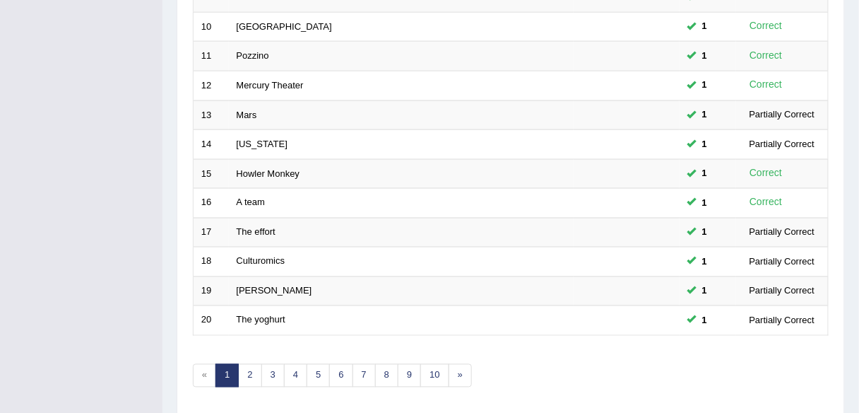
scroll to position [516, 0]
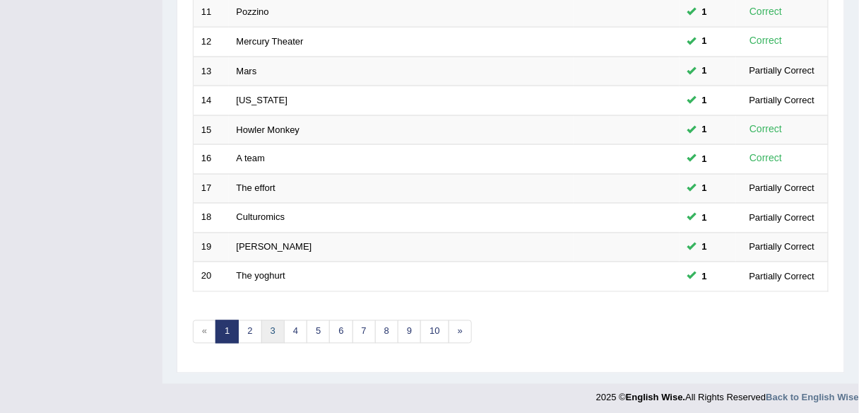
click at [270, 320] on link "3" at bounding box center [272, 331] width 23 height 23
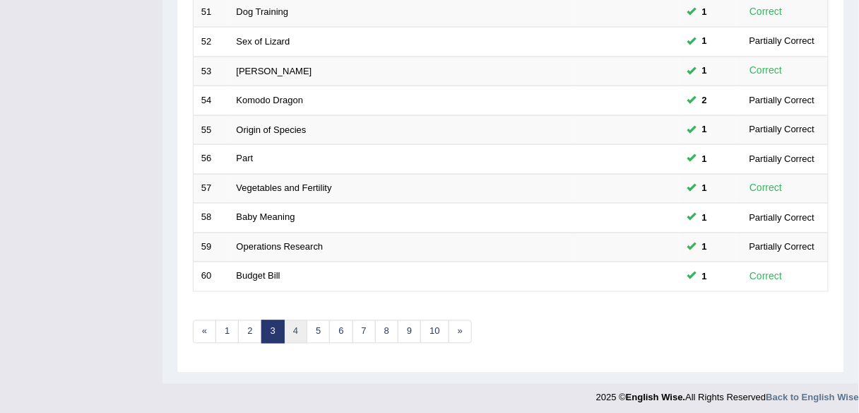
click at [292, 325] on link "4" at bounding box center [295, 331] width 23 height 23
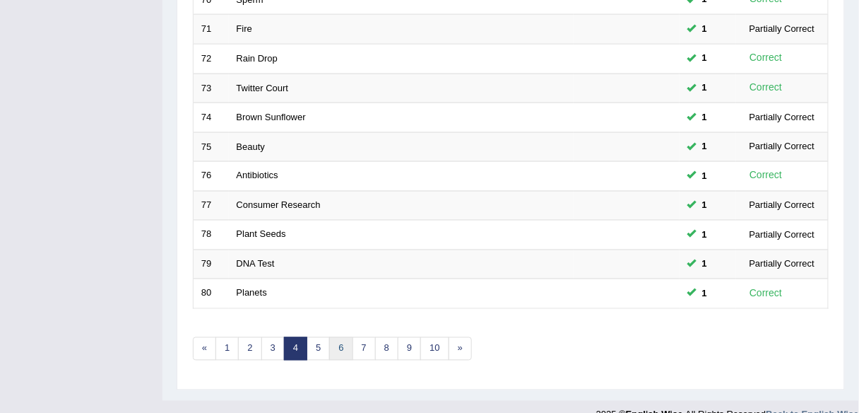
click at [329, 343] on link "6" at bounding box center [340, 348] width 23 height 23
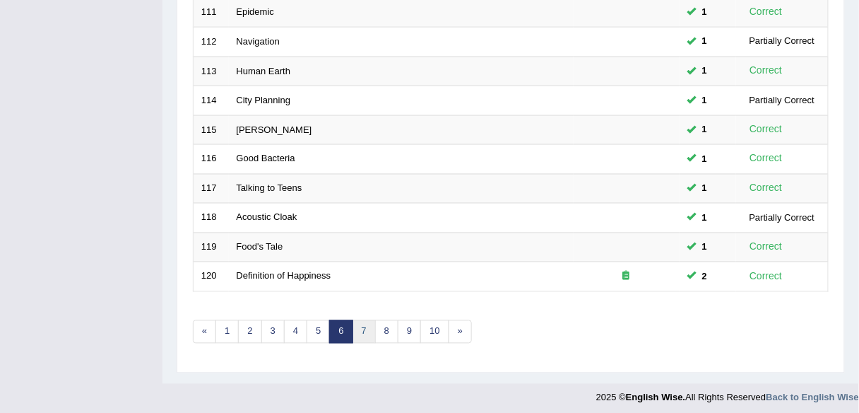
click at [360, 332] on link "7" at bounding box center [364, 331] width 23 height 23
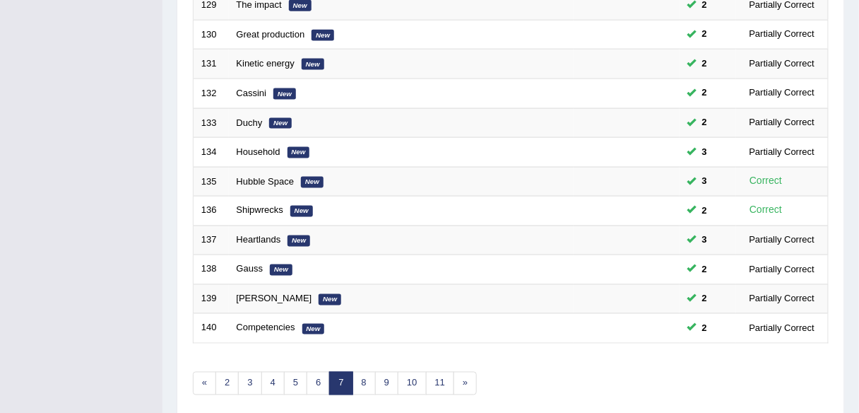
scroll to position [466, 0]
click at [375, 379] on link "9" at bounding box center [386, 382] width 23 height 23
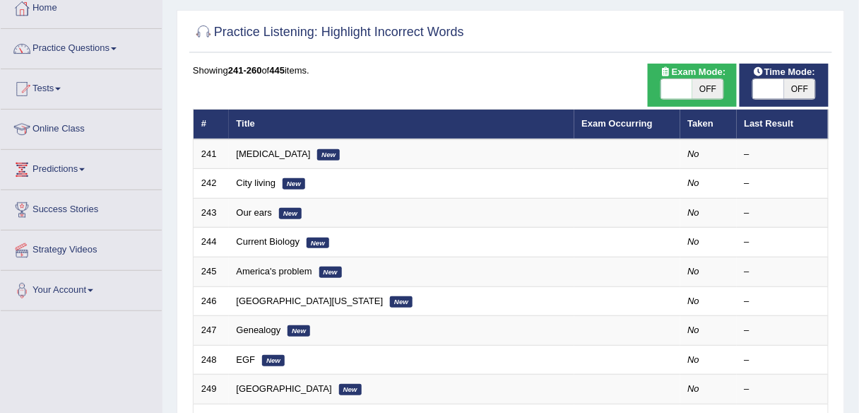
scroll to position [81, 0]
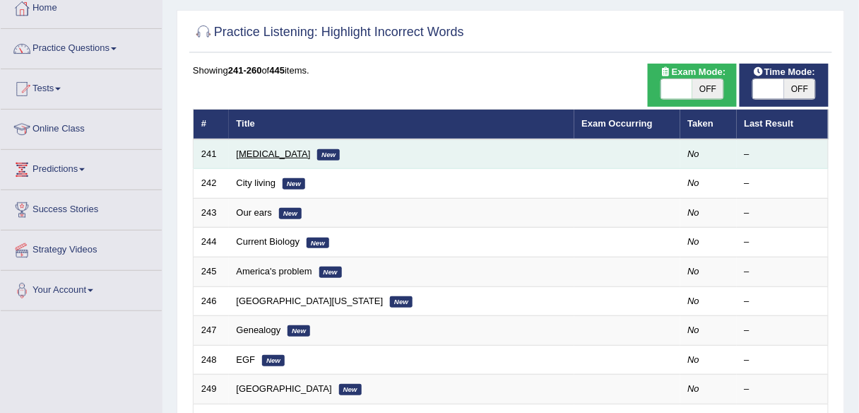
click at [249, 153] on link "[MEDICAL_DATA]" at bounding box center [274, 153] width 74 height 11
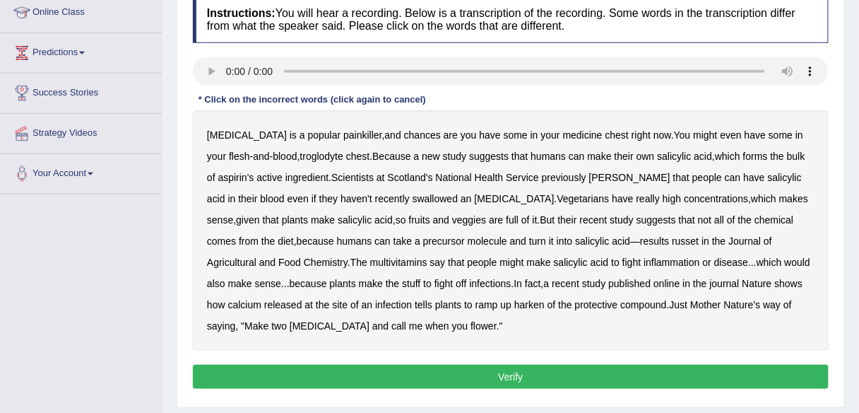
scroll to position [203, 0]
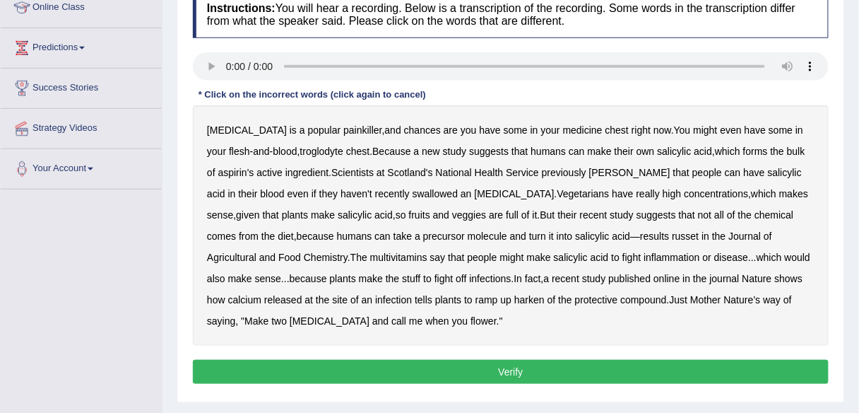
click at [300, 153] on b "troglodyte" at bounding box center [321, 151] width 43 height 11
click at [589, 173] on b "[PERSON_NAME]" at bounding box center [629, 172] width 81 height 11
click at [672, 232] on b "russet" at bounding box center [685, 235] width 27 height 11
click at [370, 256] on b "multivitamins" at bounding box center [398, 256] width 57 height 11
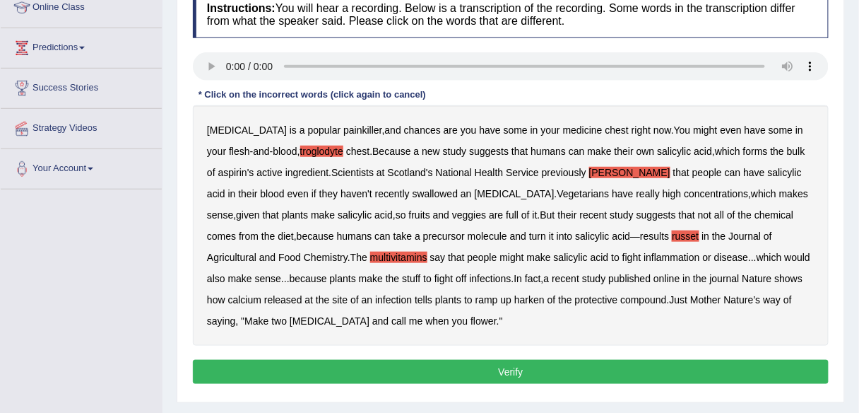
click at [514, 302] on b "harken" at bounding box center [529, 299] width 30 height 11
click at [531, 362] on button "Verify" at bounding box center [511, 372] width 636 height 24
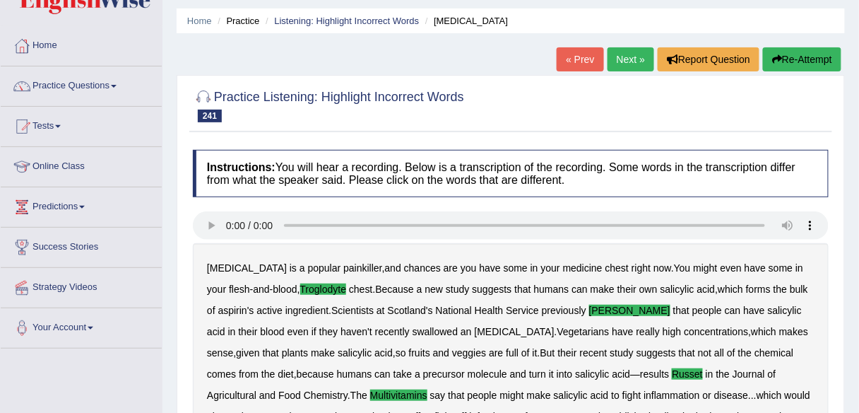
scroll to position [45, 0]
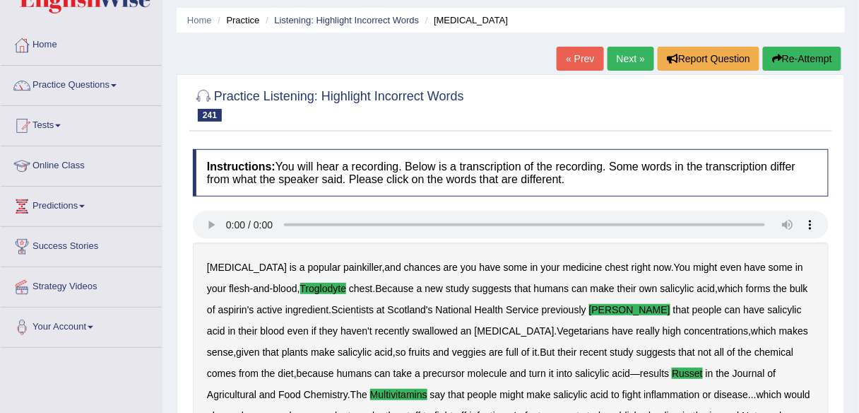
click at [635, 60] on link "Next »" at bounding box center [631, 59] width 47 height 24
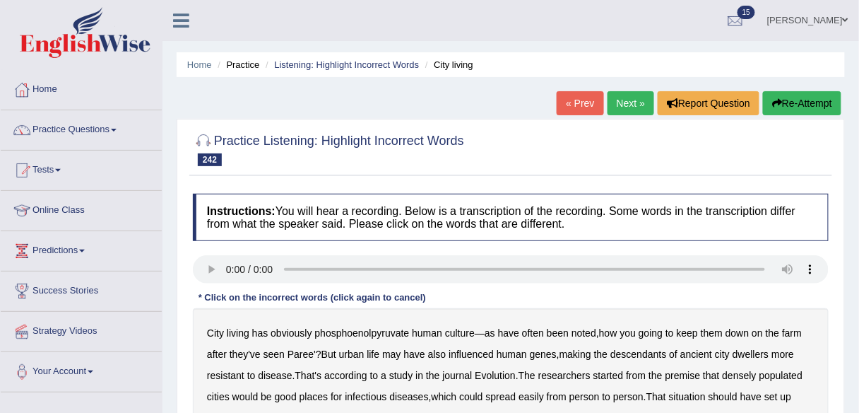
scroll to position [170, 0]
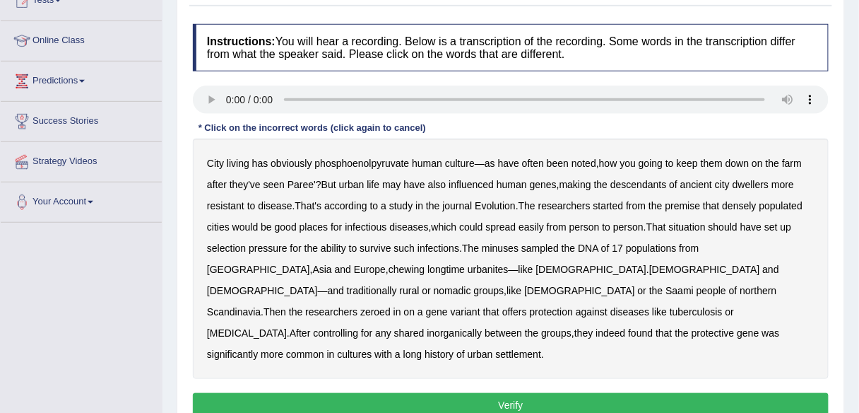
click at [375, 163] on b "phosphoenolpyruvate" at bounding box center [362, 163] width 95 height 11
click at [500, 248] on b "minuses" at bounding box center [500, 247] width 37 height 11
click at [389, 270] on b "chewing" at bounding box center [407, 268] width 36 height 11
click at [427, 327] on b "inorganically" at bounding box center [454, 332] width 55 height 11
click at [509, 393] on button "Verify" at bounding box center [511, 405] width 636 height 24
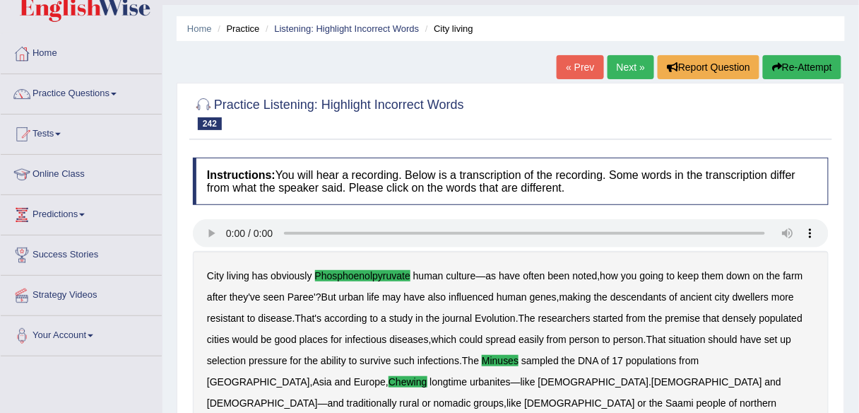
scroll to position [23, 0]
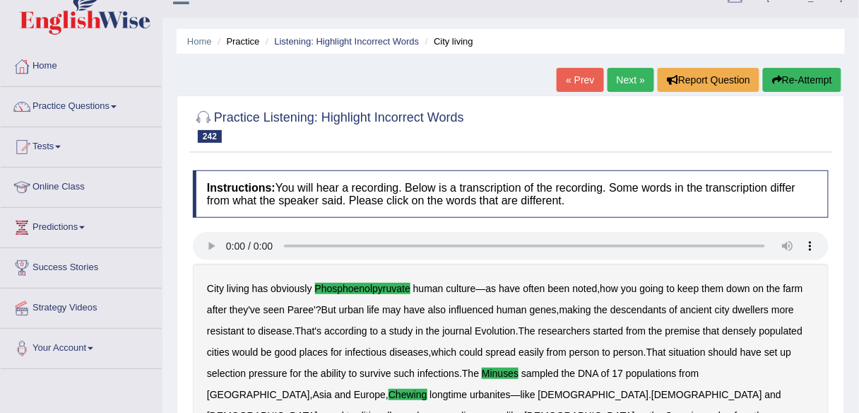
click at [625, 82] on link "Next »" at bounding box center [631, 80] width 47 height 24
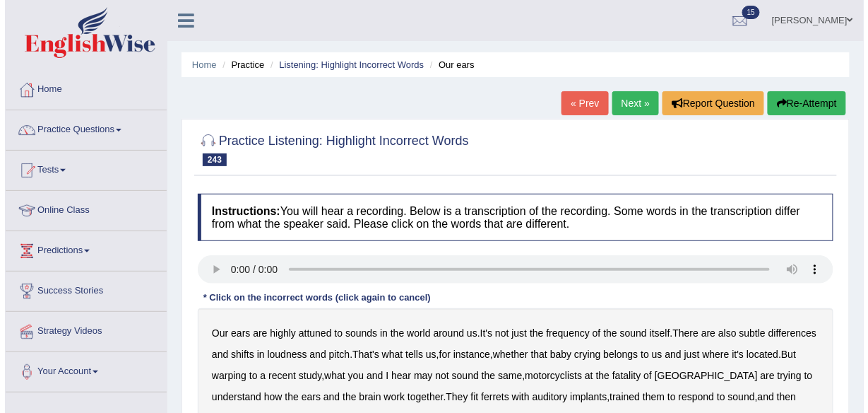
scroll to position [170, 0]
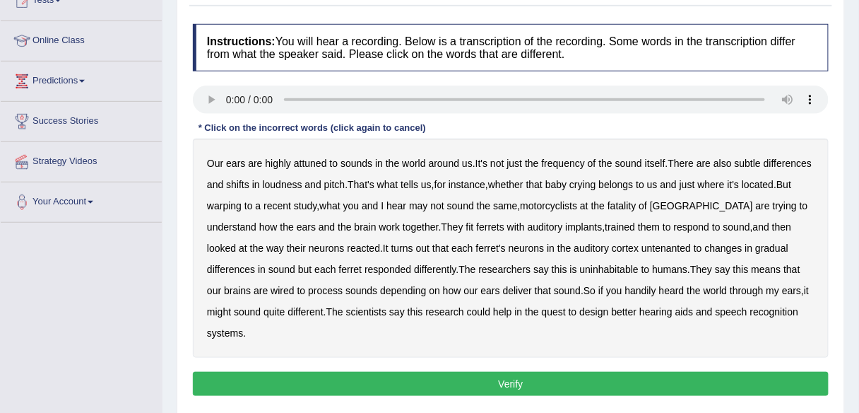
click at [242, 203] on b "warping" at bounding box center [224, 205] width 35 height 11
click at [577, 206] on b "motorcyclists" at bounding box center [548, 205] width 57 height 11
click at [636, 201] on b "fatality" at bounding box center [622, 205] width 28 height 11
click at [682, 245] on b "untenanted" at bounding box center [665, 247] width 49 height 11
click at [605, 271] on b "uninhabitable" at bounding box center [609, 268] width 59 height 11
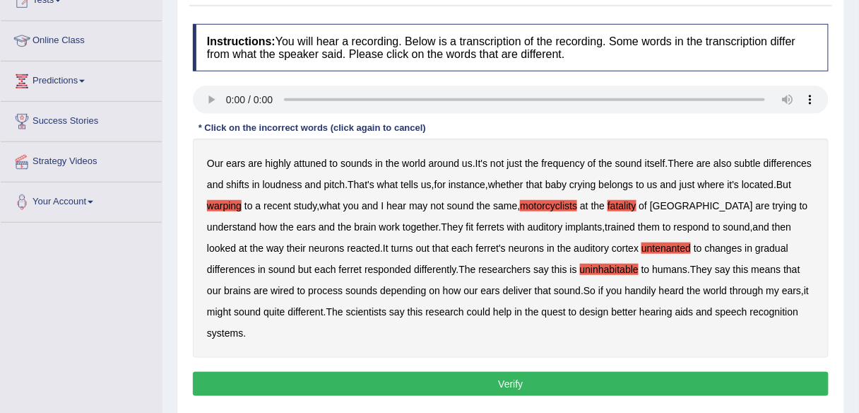
click at [646, 293] on b "handily" at bounding box center [640, 290] width 31 height 11
click at [627, 377] on button "Verify" at bounding box center [511, 384] width 636 height 24
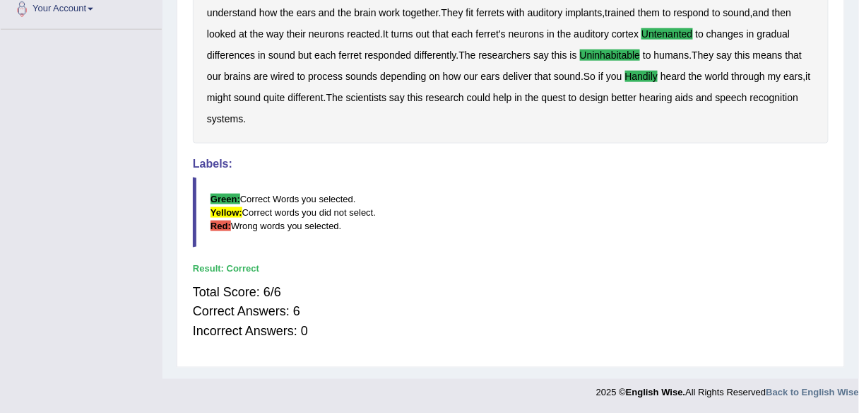
scroll to position [0, 0]
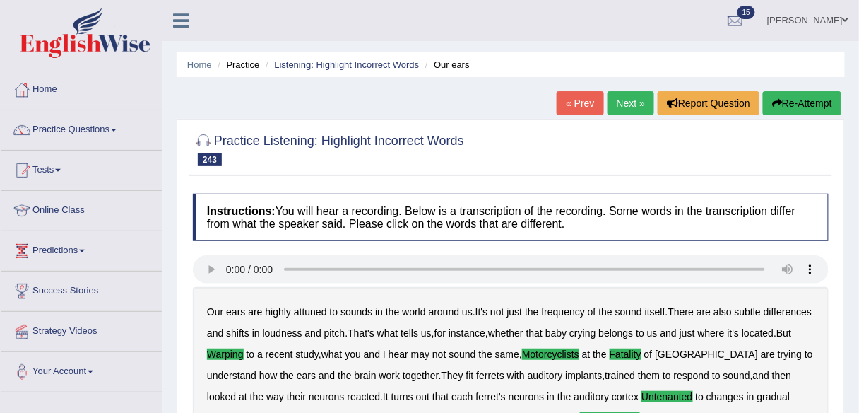
click at [615, 99] on link "Next »" at bounding box center [631, 103] width 47 height 24
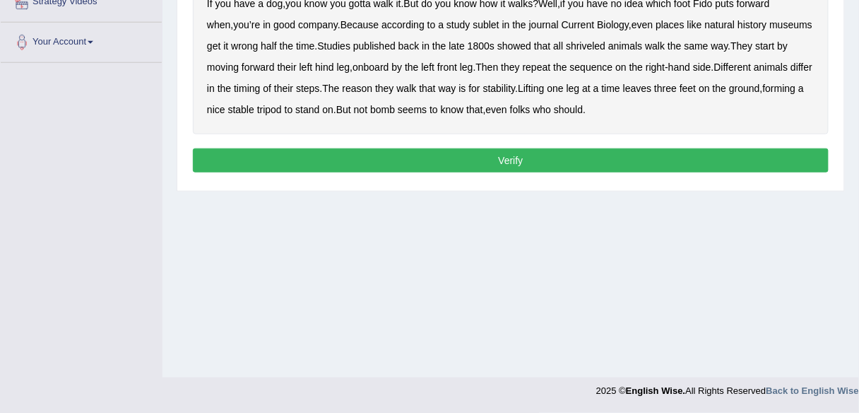
scroll to position [160, 0]
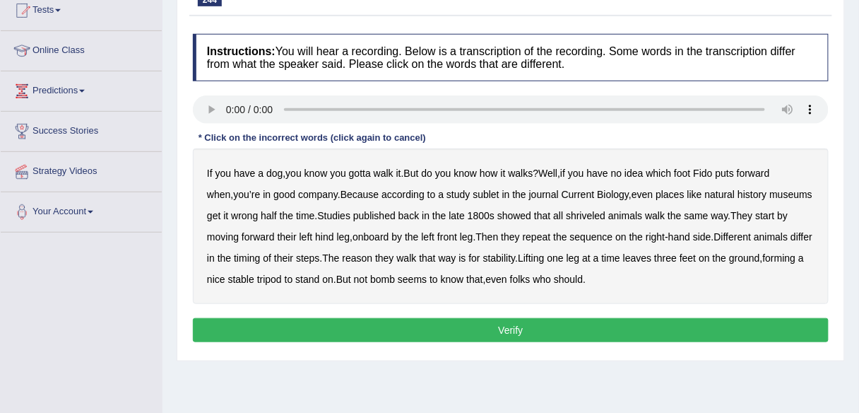
click at [473, 195] on b "sublet" at bounding box center [486, 194] width 26 height 11
click at [566, 213] on b "shriveled" at bounding box center [586, 215] width 40 height 11
click at [353, 235] on b "onboard" at bounding box center [371, 236] width 36 height 11
click at [362, 285] on div "If you have a dog , you know you gotta walk it . But do you know how it walks ?…" at bounding box center [511, 225] width 636 height 155
click at [370, 276] on b "bomb" at bounding box center [382, 278] width 25 height 11
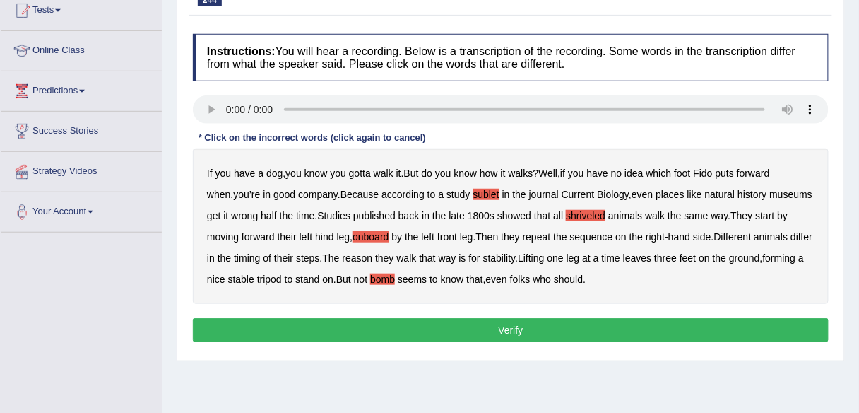
click at [568, 331] on button "Verify" at bounding box center [511, 330] width 636 height 24
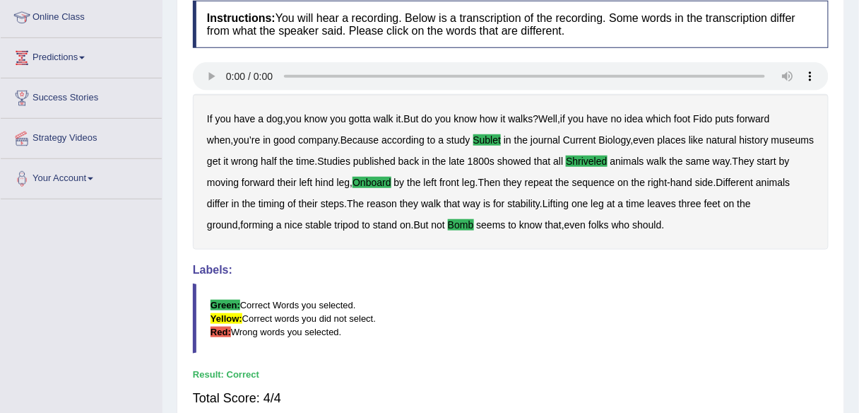
scroll to position [0, 0]
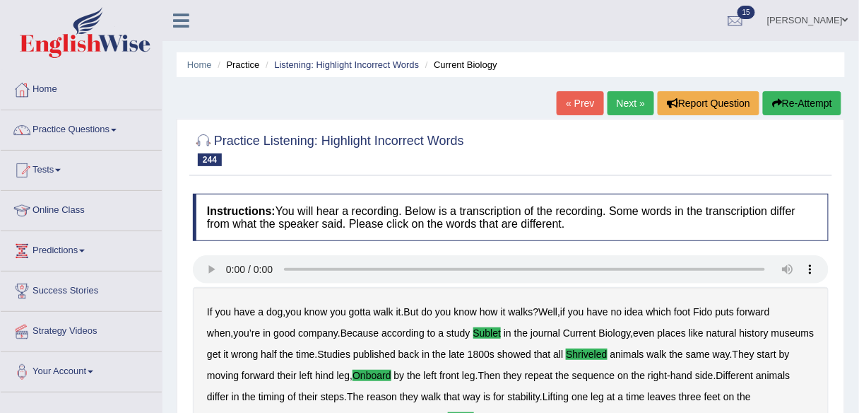
click at [638, 108] on link "Next »" at bounding box center [631, 103] width 47 height 24
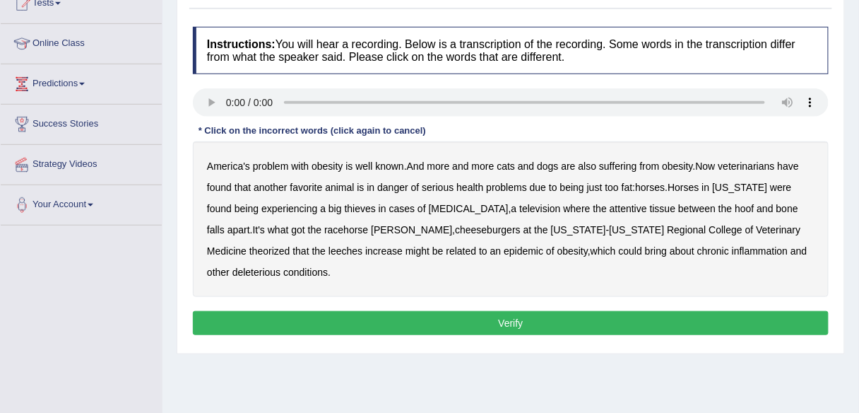
scroll to position [170, 0]
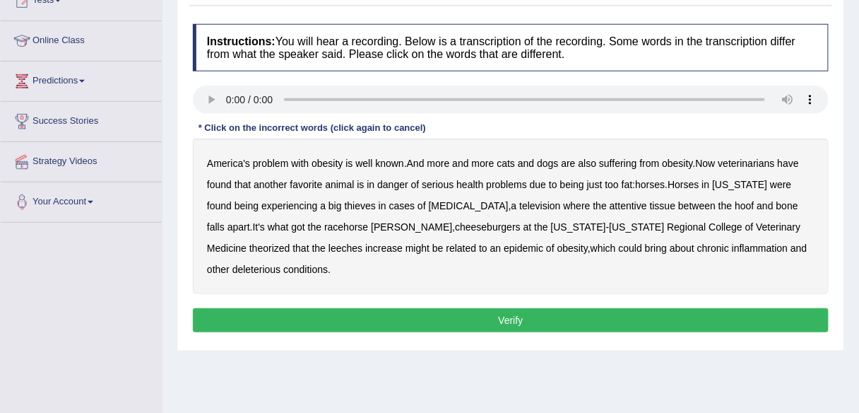
click at [345, 206] on b "thieves" at bounding box center [360, 205] width 31 height 11
click at [519, 203] on b "television" at bounding box center [539, 205] width 41 height 11
click at [455, 230] on b "cheeseburgers" at bounding box center [488, 226] width 66 height 11
click at [328, 247] on b "leeches" at bounding box center [345, 247] width 34 height 11
click at [610, 203] on b "attentive" at bounding box center [628, 205] width 37 height 11
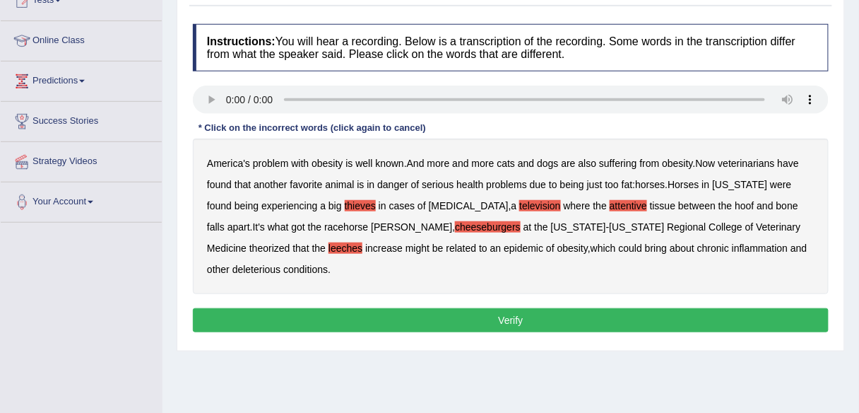
click at [539, 308] on button "Verify" at bounding box center [511, 320] width 636 height 24
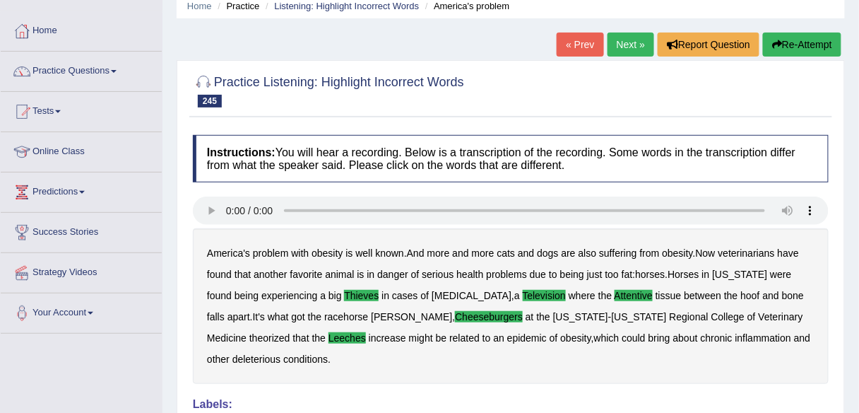
scroll to position [0, 0]
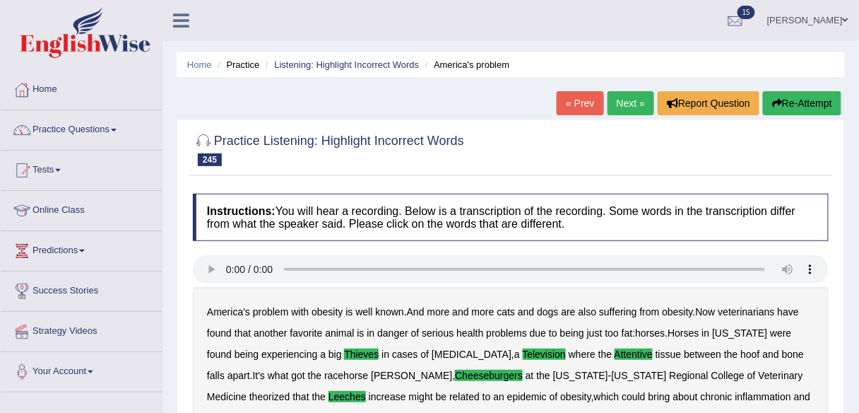
click at [628, 100] on link "Next »" at bounding box center [631, 103] width 47 height 24
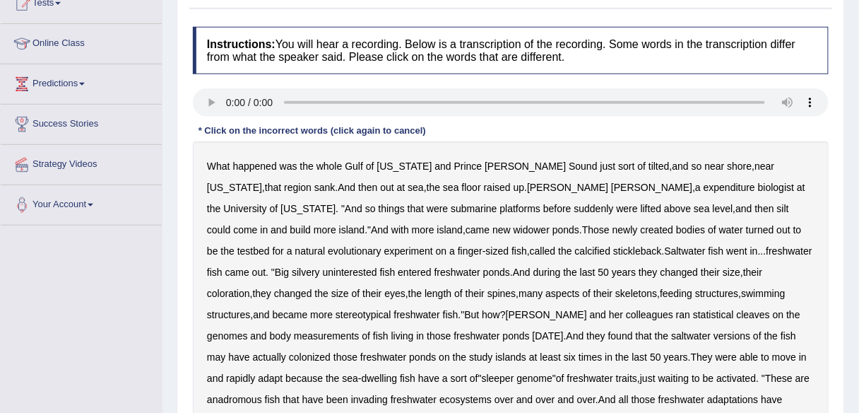
scroll to position [170, 0]
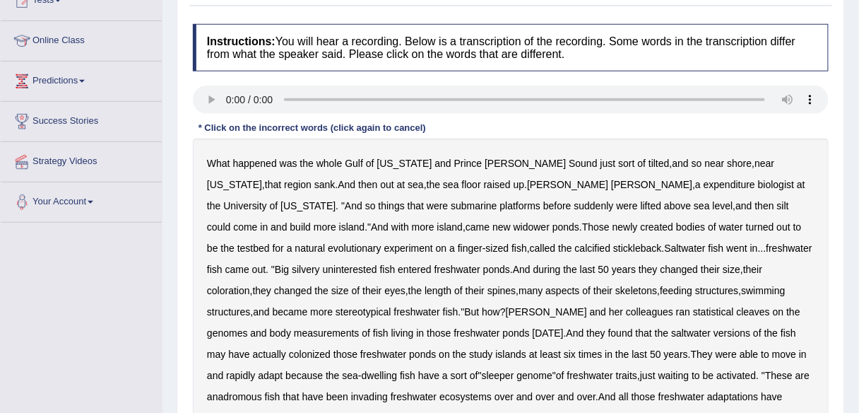
click at [704, 179] on b "expenditure" at bounding box center [730, 184] width 52 height 11
click at [777, 210] on b "silt" at bounding box center [783, 205] width 12 height 11
click at [514, 226] on b "widower" at bounding box center [532, 226] width 36 height 11
click at [575, 247] on b "calcified" at bounding box center [593, 247] width 36 height 11
click at [377, 263] on b "uninterested" at bounding box center [350, 268] width 54 height 11
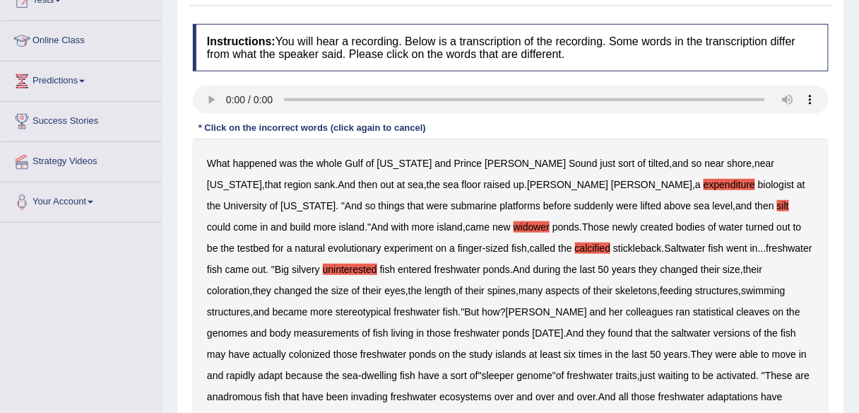
click at [737, 310] on b "cleaves" at bounding box center [753, 311] width 33 height 11
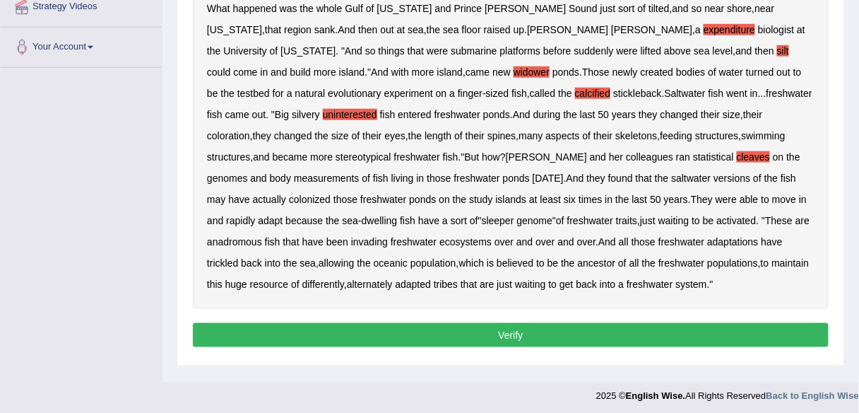
scroll to position [329, 0]
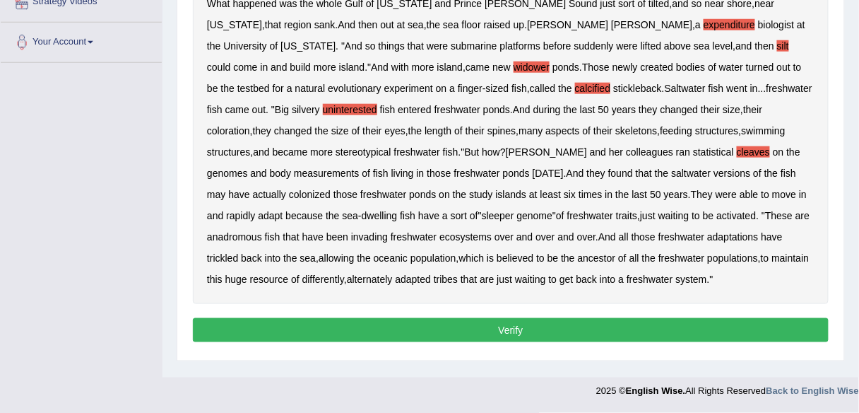
click at [458, 273] on b "tribes" at bounding box center [446, 278] width 24 height 11
click at [393, 323] on button "Verify" at bounding box center [511, 330] width 636 height 24
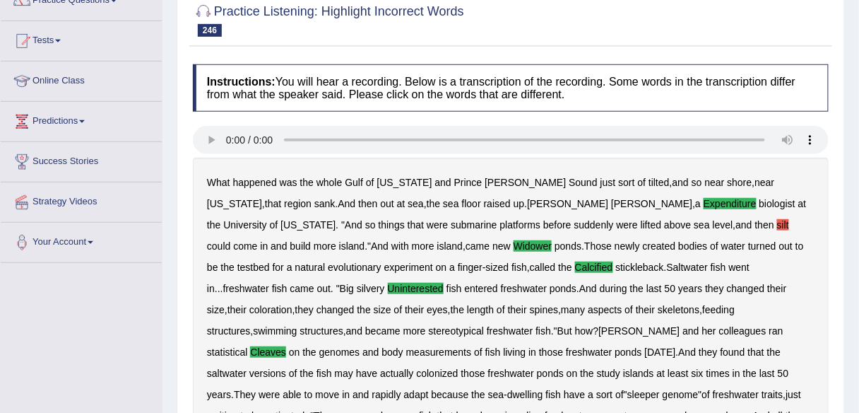
scroll to position [0, 0]
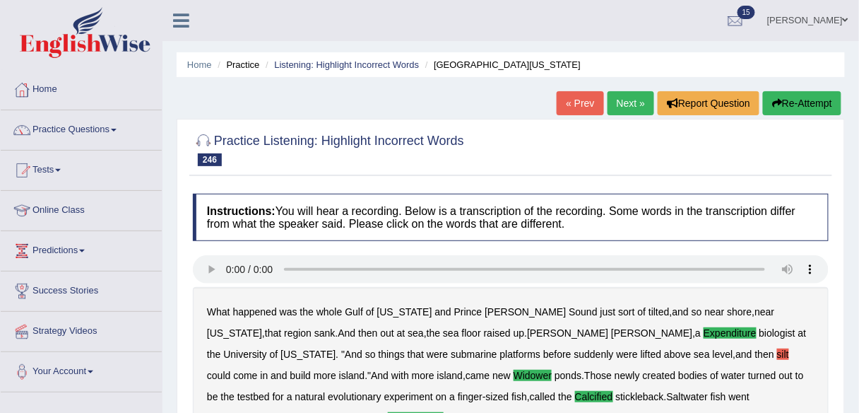
click at [628, 100] on link "Next »" at bounding box center [631, 103] width 47 height 24
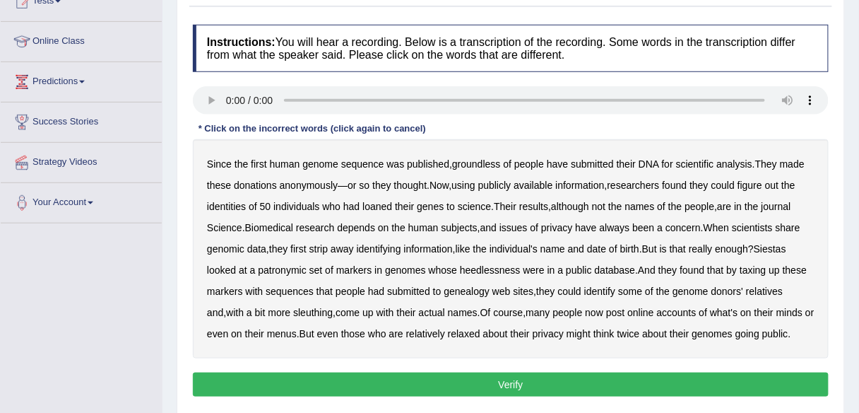
scroll to position [170, 0]
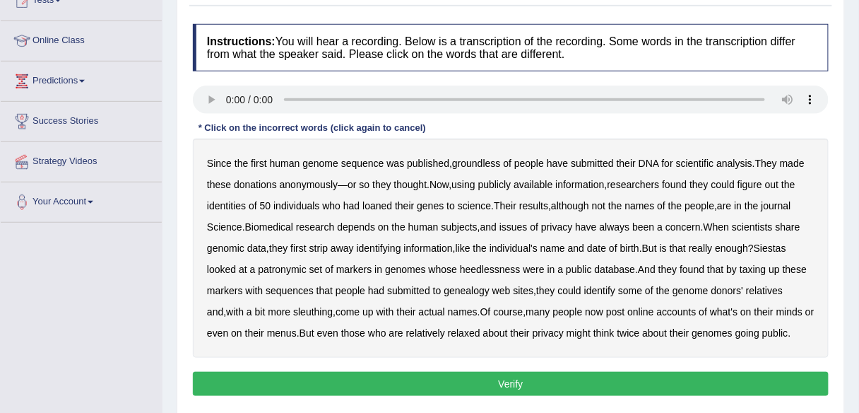
click at [485, 163] on b "groundless" at bounding box center [476, 163] width 49 height 11
click at [279, 271] on b "patronymic" at bounding box center [282, 268] width 48 height 11
click at [495, 263] on b "heedlessness" at bounding box center [490, 268] width 61 height 11
click at [765, 268] on b "taxing" at bounding box center [753, 268] width 26 height 11
click at [786, 249] on b "Siestas" at bounding box center [770, 247] width 32 height 11
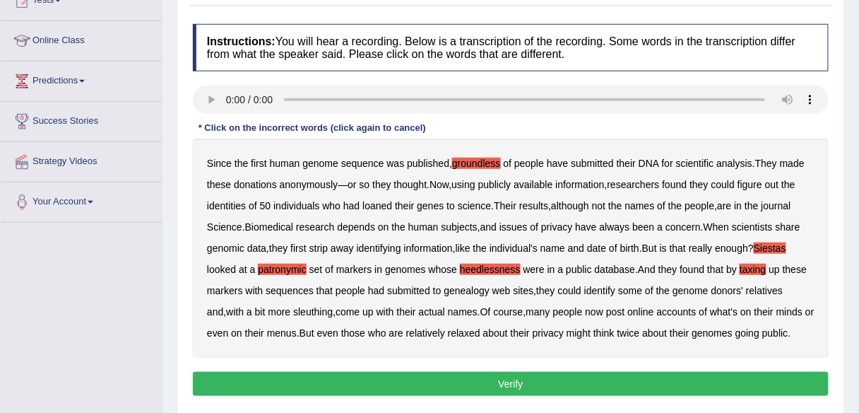
click at [719, 376] on button "Verify" at bounding box center [511, 384] width 636 height 24
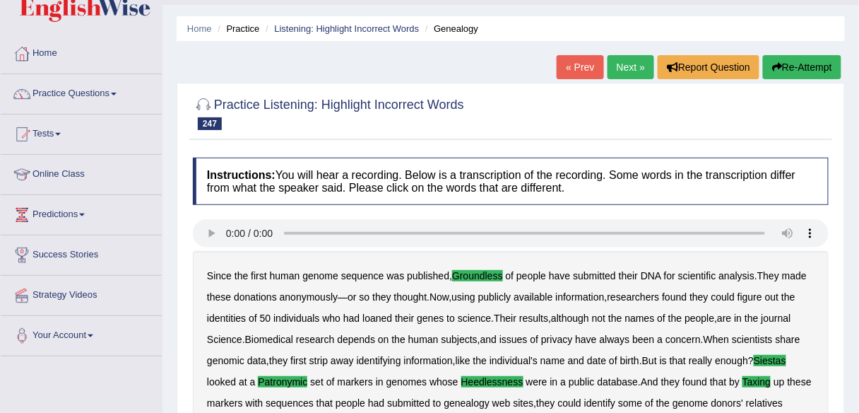
scroll to position [0, 0]
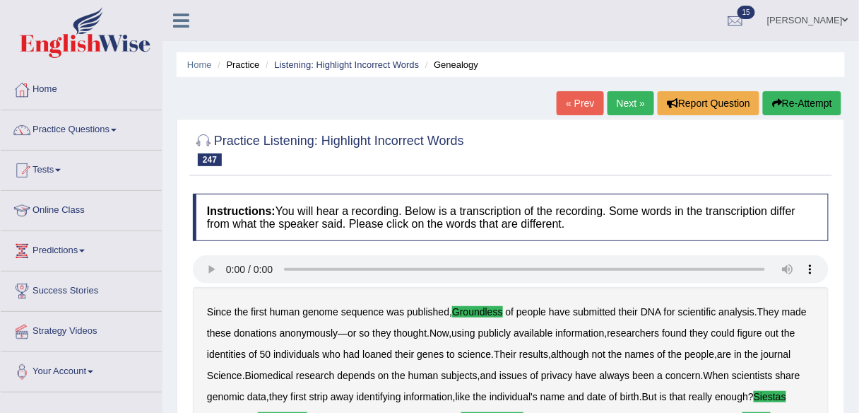
click at [612, 99] on link "Next »" at bounding box center [631, 103] width 47 height 24
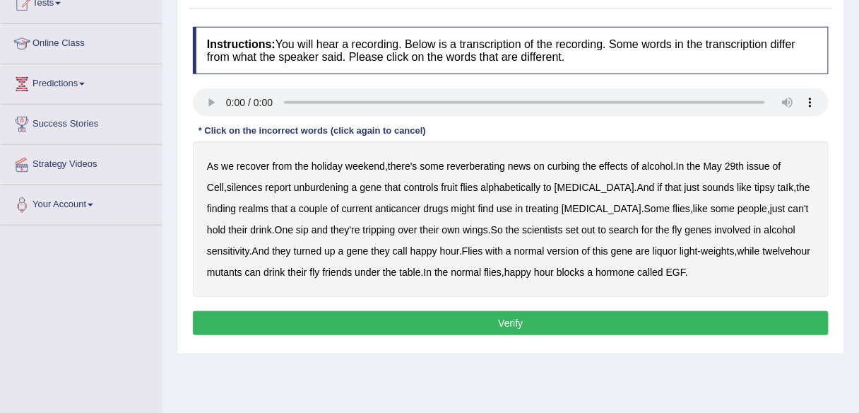
scroll to position [170, 0]
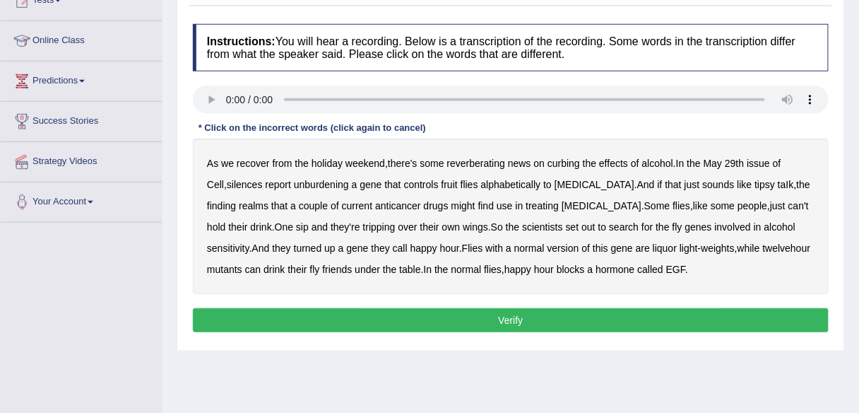
click at [465, 158] on b "reverberating" at bounding box center [476, 163] width 59 height 11
click at [227, 184] on b "silences" at bounding box center [245, 184] width 36 height 11
click at [294, 182] on b "unburdening" at bounding box center [321, 184] width 55 height 11
click at [490, 185] on b "alphabetically" at bounding box center [511, 184] width 60 height 11
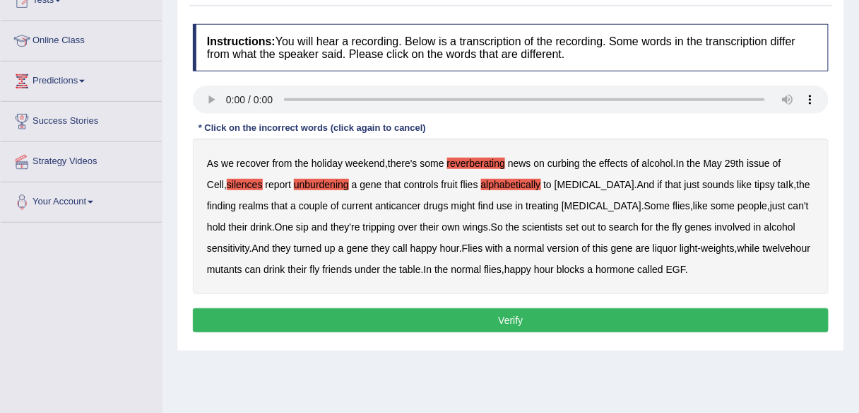
click at [268, 200] on b "realms" at bounding box center [254, 205] width 30 height 11
click at [763, 248] on b "twelvehour" at bounding box center [787, 247] width 48 height 11
click at [570, 313] on button "Verify" at bounding box center [511, 320] width 636 height 24
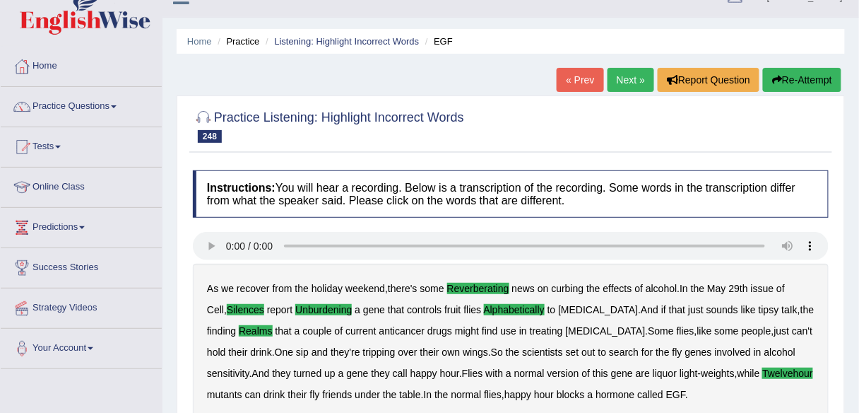
scroll to position [0, 0]
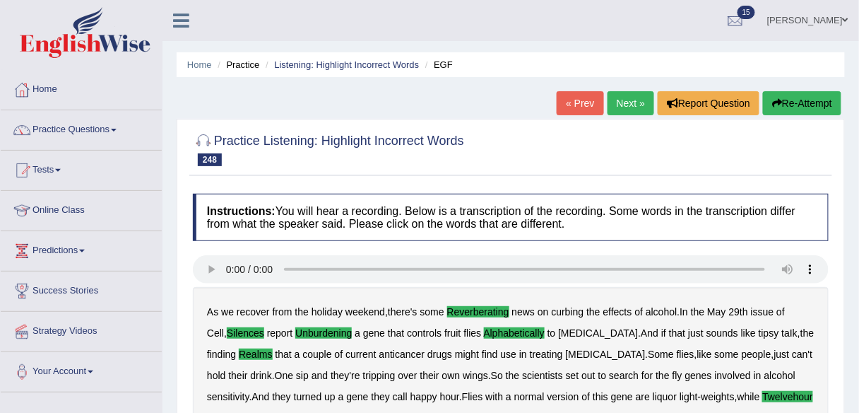
click at [69, 134] on link "Practice Questions" at bounding box center [81, 127] width 161 height 35
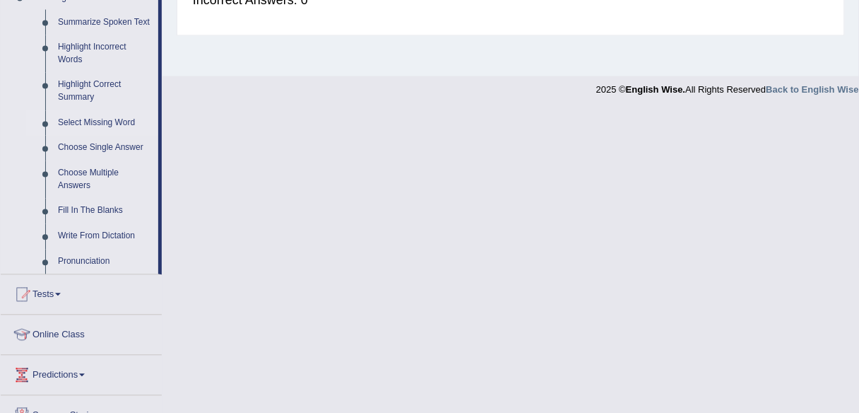
scroll to position [634, 0]
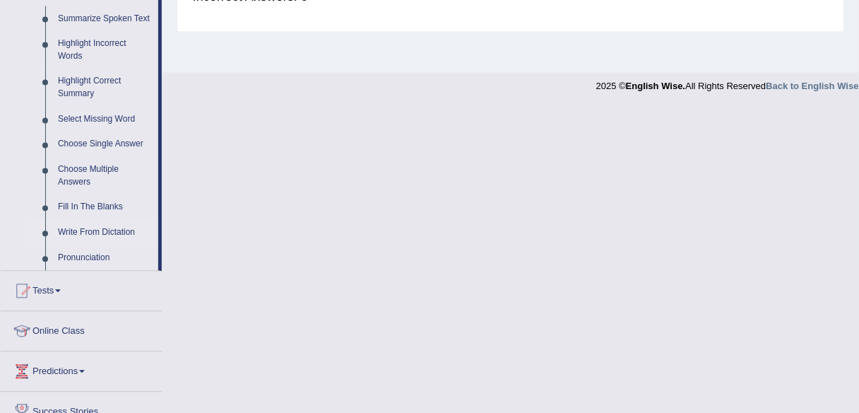
click at [90, 232] on link "Write From Dictation" at bounding box center [105, 232] width 107 height 25
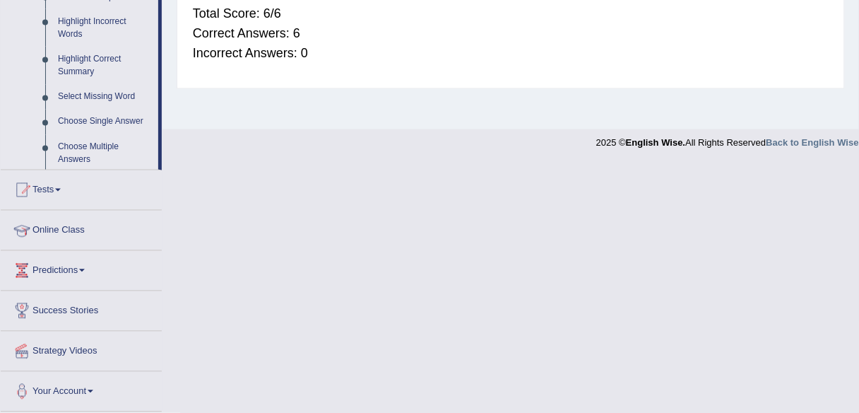
scroll to position [329, 0]
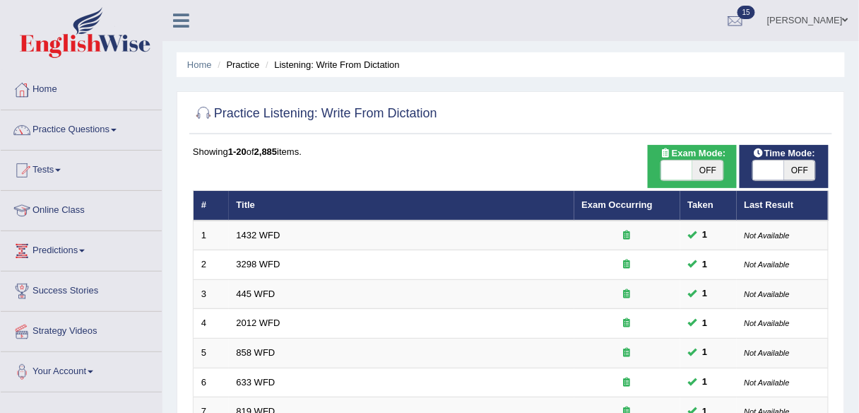
click at [699, 165] on span "OFF" at bounding box center [707, 170] width 31 height 20
checkbox input "true"
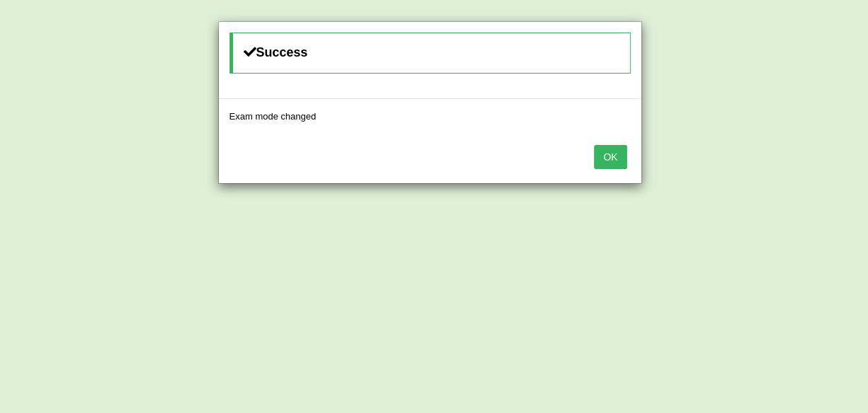
click at [604, 145] on button "OK" at bounding box center [610, 157] width 32 height 24
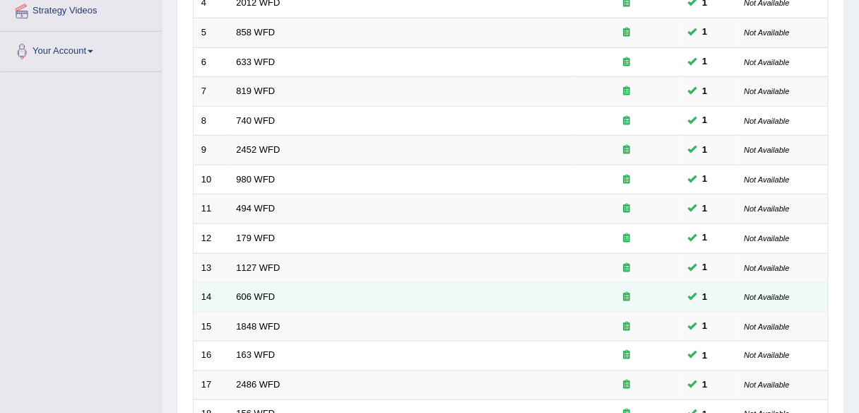
scroll to position [509, 0]
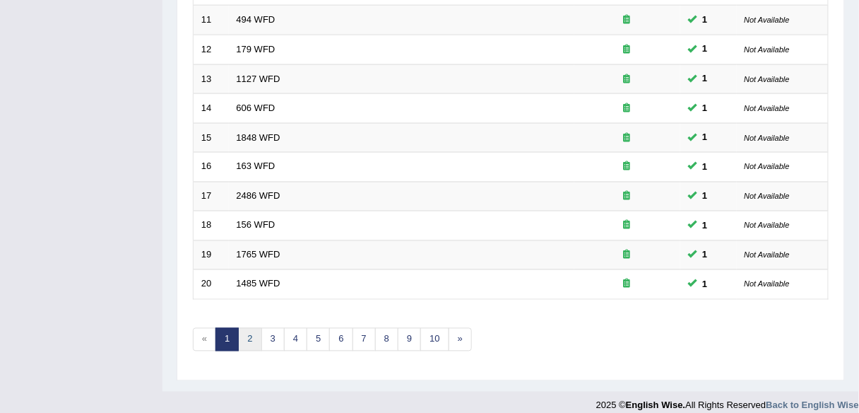
click at [246, 333] on link "2" at bounding box center [249, 339] width 23 height 23
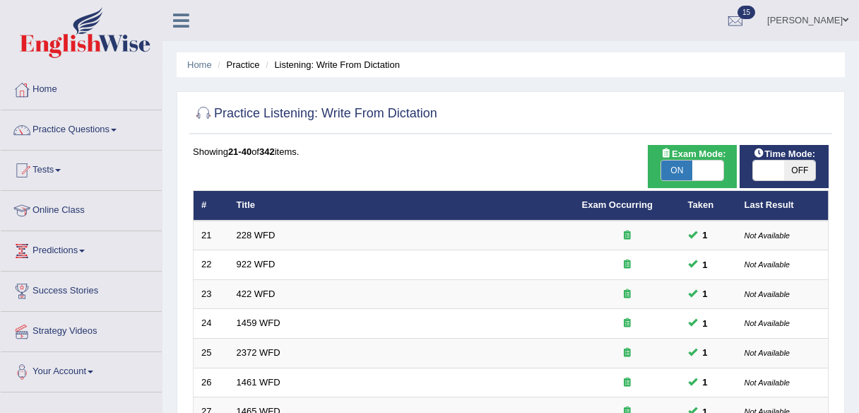
scroll to position [509, 0]
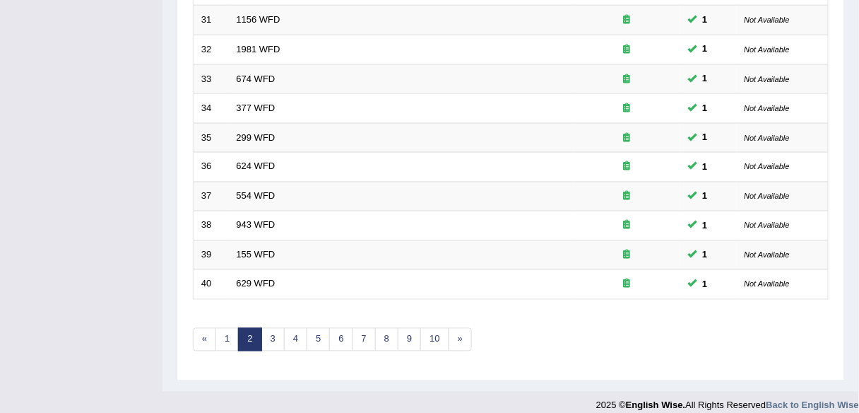
click at [331, 334] on link "6" at bounding box center [340, 339] width 23 height 23
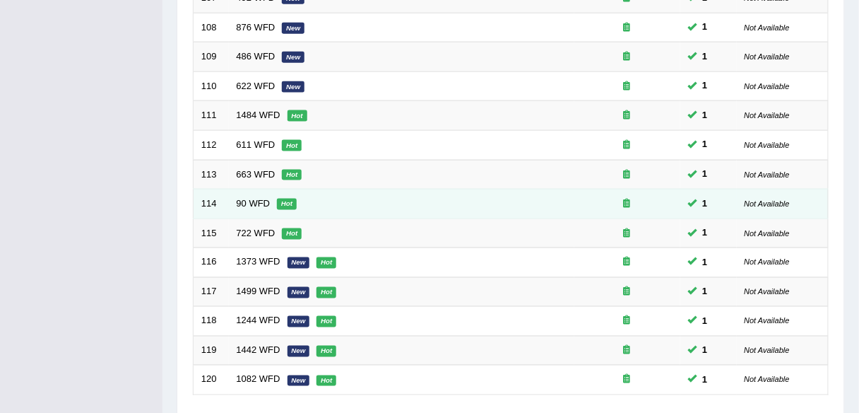
scroll to position [516, 0]
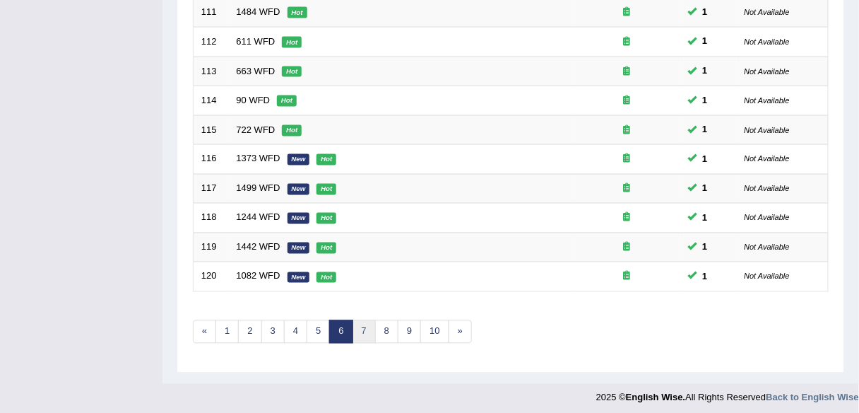
click at [368, 321] on link "7" at bounding box center [364, 331] width 23 height 23
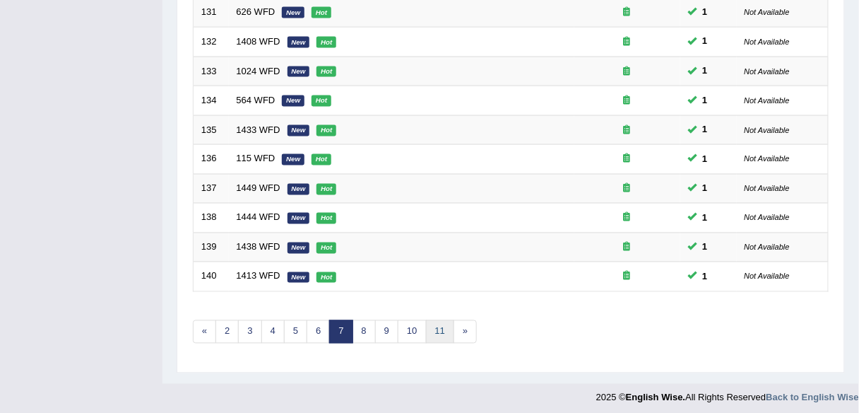
click at [426, 322] on link "11" at bounding box center [440, 331] width 28 height 23
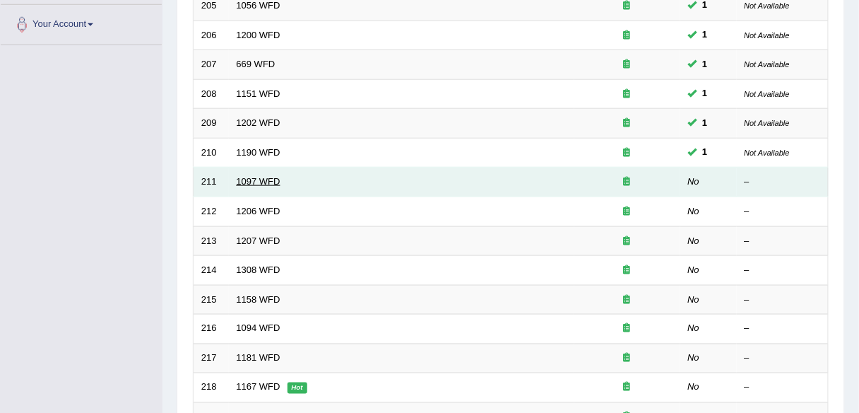
click at [237, 181] on link "1097 WFD" at bounding box center [259, 181] width 44 height 11
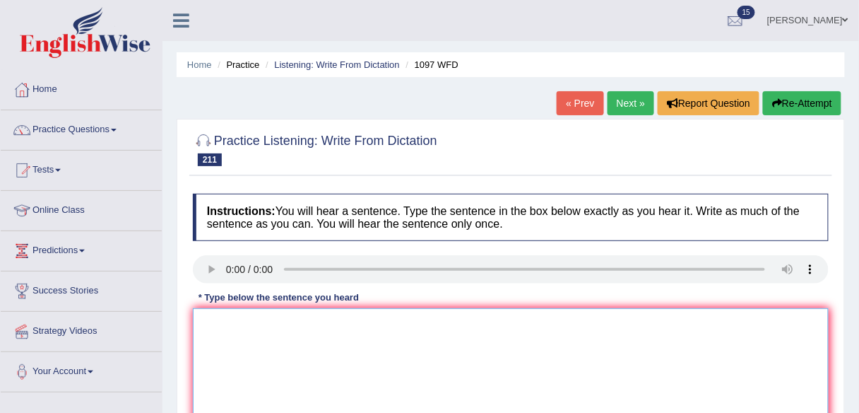
click at [241, 350] on textarea at bounding box center [511, 376] width 636 height 137
click at [369, 322] on textarea "The night sky has always involved mystery and wonder." at bounding box center [511, 376] width 636 height 137
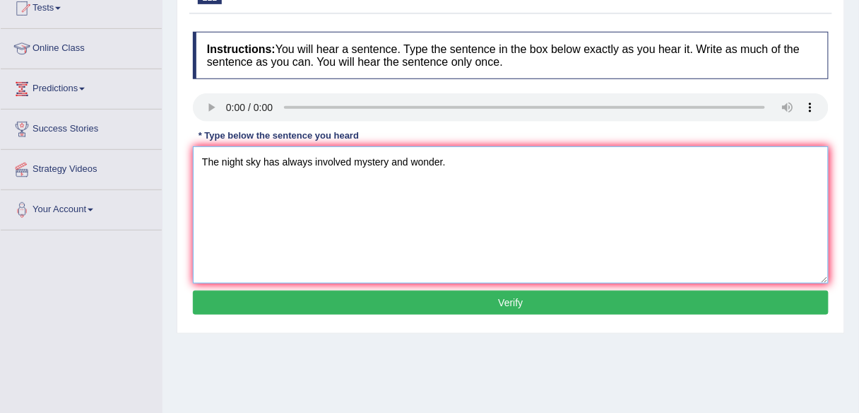
scroll to position [160, 0]
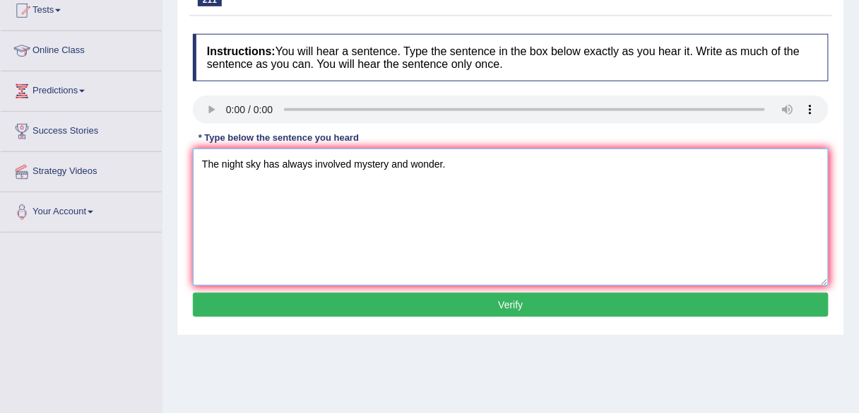
type textarea "The night sky has always involved mystery and wonder."
click at [442, 297] on button "Verify" at bounding box center [511, 304] width 636 height 24
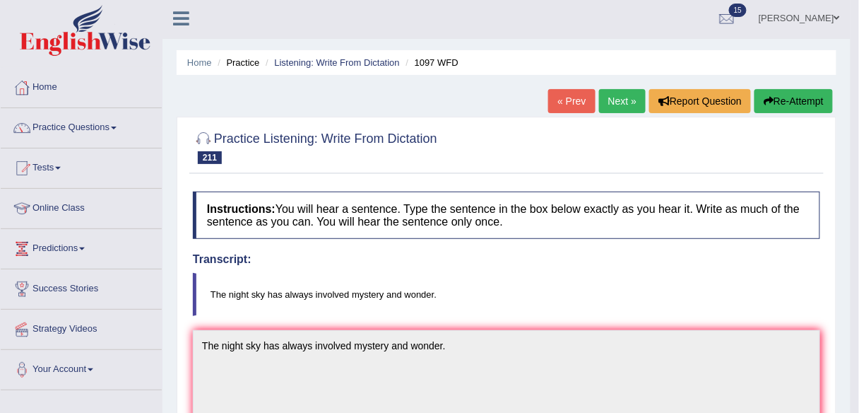
scroll to position [0, 0]
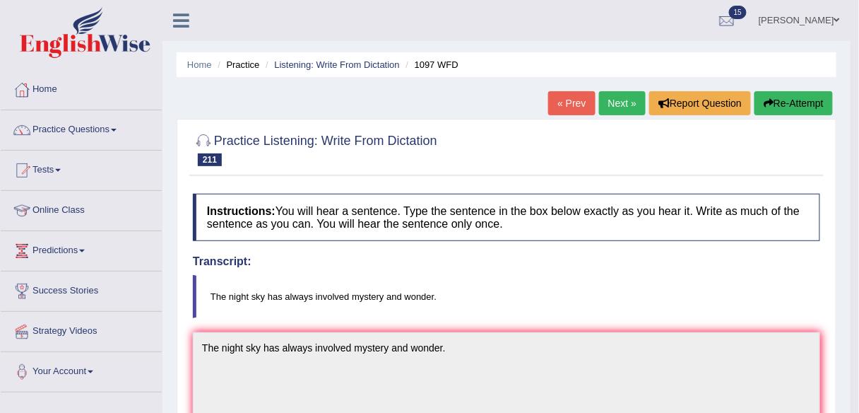
click at [516, 66] on ul "Home Practice Listening: Write From Dictation 1097 WFD" at bounding box center [507, 64] width 660 height 25
click at [615, 113] on link "Next »" at bounding box center [622, 103] width 47 height 24
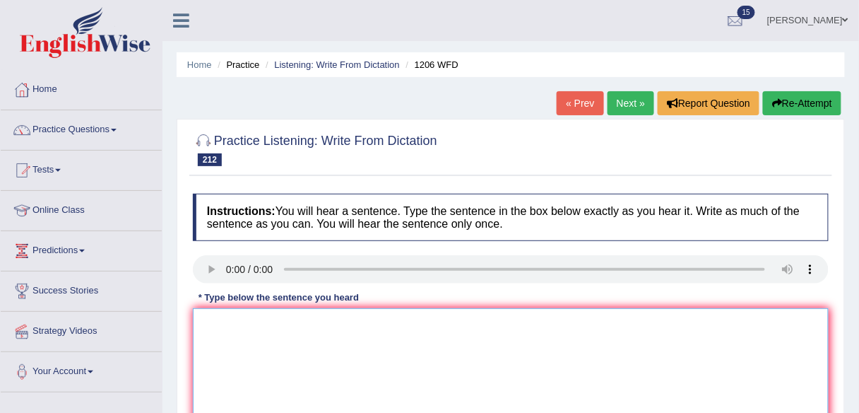
click at [340, 384] on textarea at bounding box center [511, 376] width 636 height 137
type textarea "M"
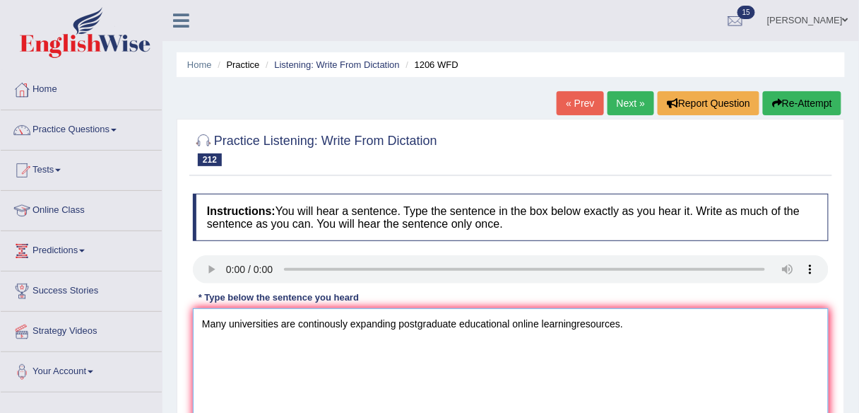
click at [576, 324] on textarea "Many universities are continously expanding postgraduate educational online lea…" at bounding box center [511, 376] width 636 height 137
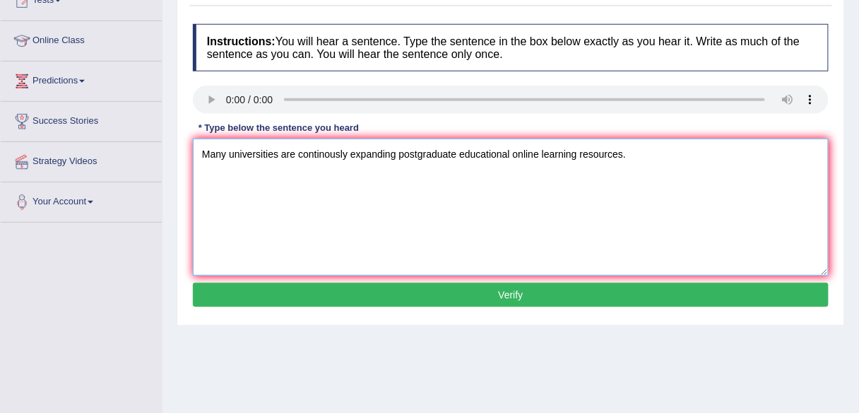
type textarea "Many universities are continously expanding postgraduate educational online lea…"
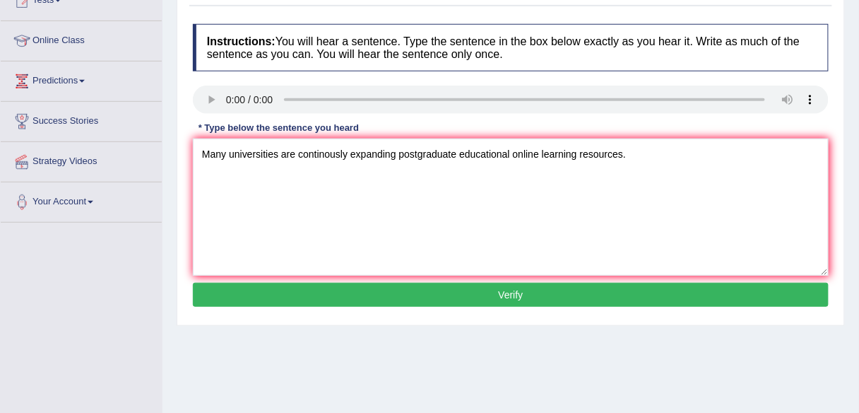
click at [537, 305] on div "Instructions: You will hear a sentence. Type the sentence in the box below exac…" at bounding box center [510, 167] width 643 height 301
click at [537, 292] on button "Verify" at bounding box center [511, 295] width 636 height 24
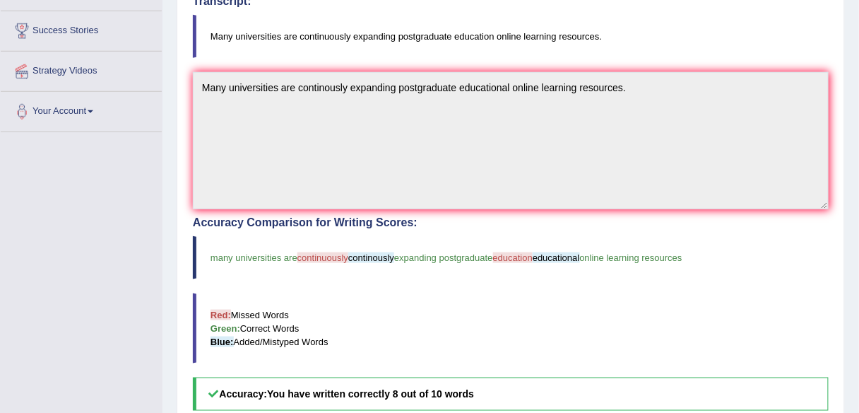
scroll to position [0, 0]
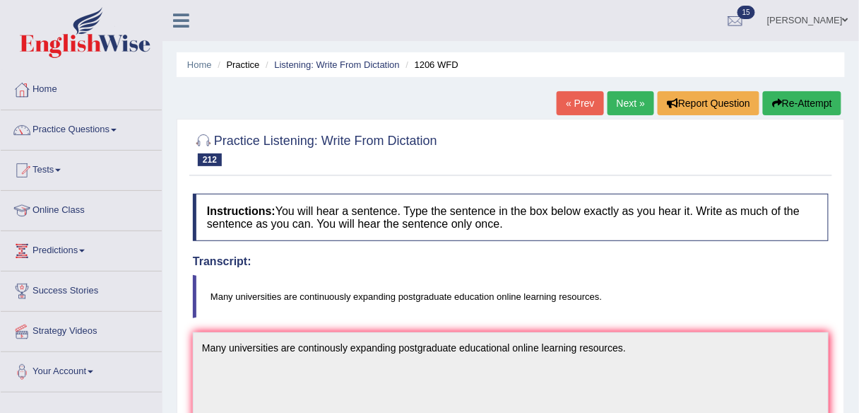
click at [617, 96] on link "Next »" at bounding box center [631, 103] width 47 height 24
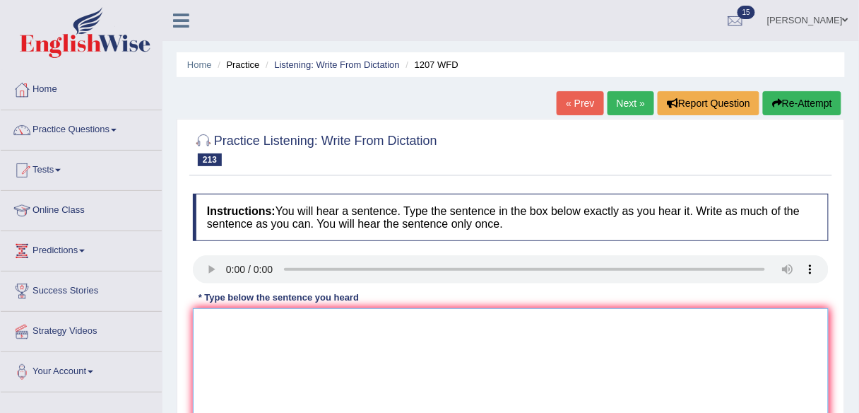
click at [312, 393] on textarea at bounding box center [511, 376] width 636 height 137
click at [328, 321] on textarea "The subject of university proljects is funded by the university." at bounding box center [511, 376] width 636 height 137
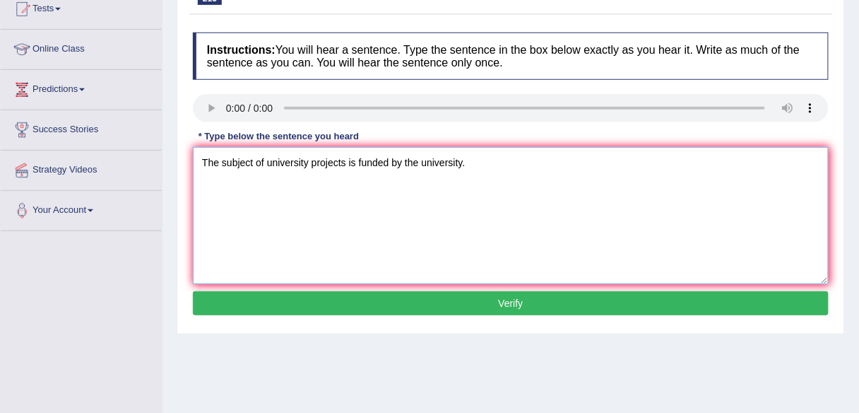
scroll to position [160, 0]
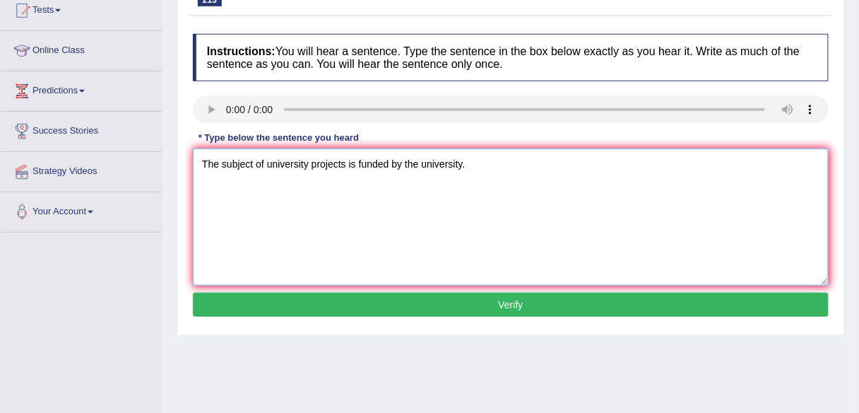
click at [346, 166] on textarea "The subject of university projects is funded by the university." at bounding box center [511, 216] width 636 height 137
type textarea "The subject of university project is funded by the university."
click at [344, 303] on button "Verify" at bounding box center [511, 304] width 636 height 24
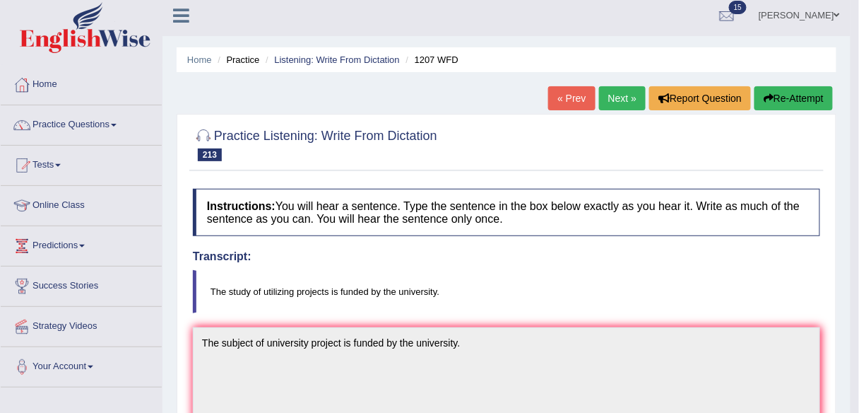
scroll to position [0, 0]
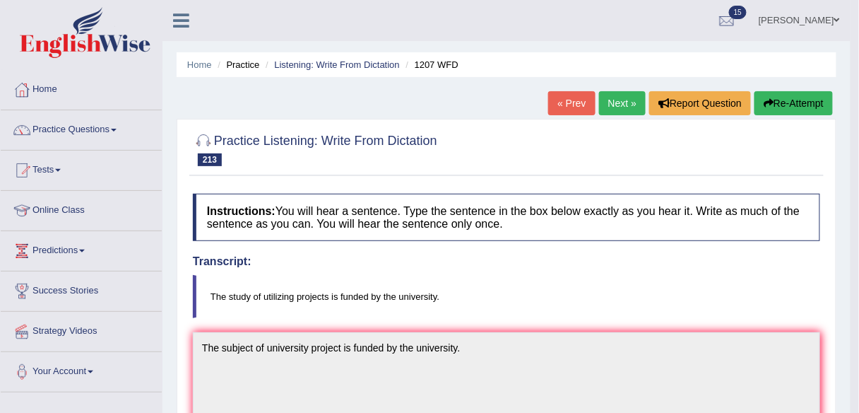
click at [605, 98] on link "Next »" at bounding box center [622, 103] width 47 height 24
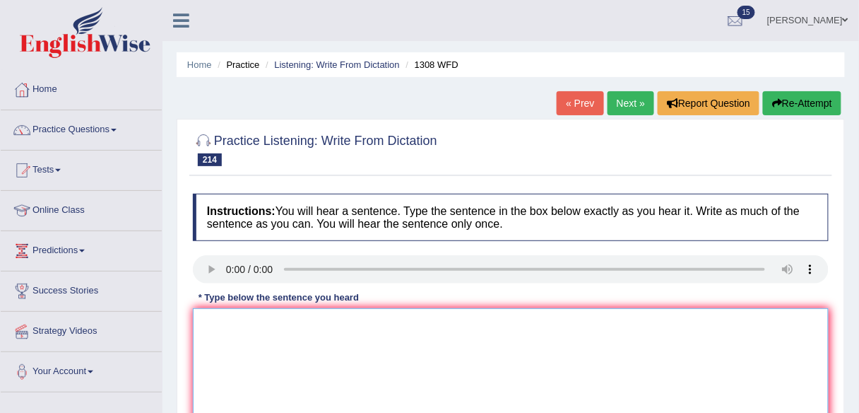
click at [317, 398] on textarea at bounding box center [511, 376] width 636 height 137
click at [370, 320] on textarea "The univeristy main library will be opne until midnight [DATE]." at bounding box center [511, 376] width 636 height 137
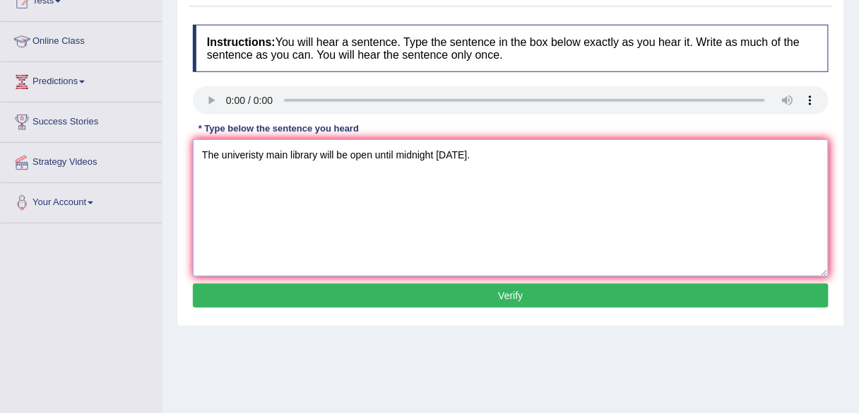
scroll to position [170, 0]
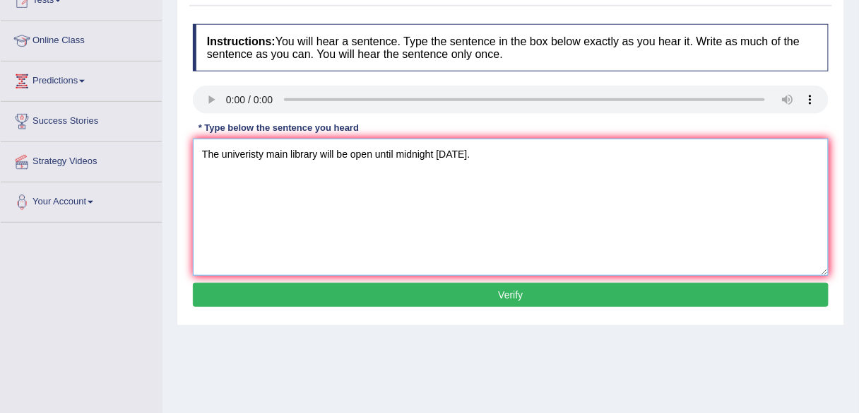
type textarea "The univeristy main library will be open until midnight [DATE]."
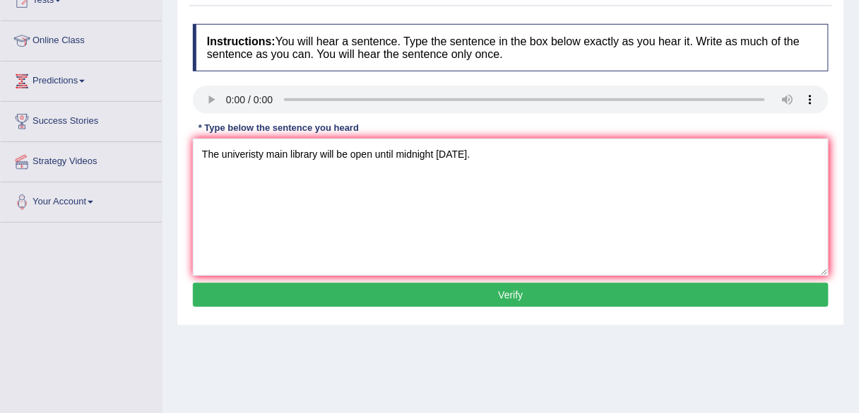
click at [492, 283] on button "Verify" at bounding box center [511, 295] width 636 height 24
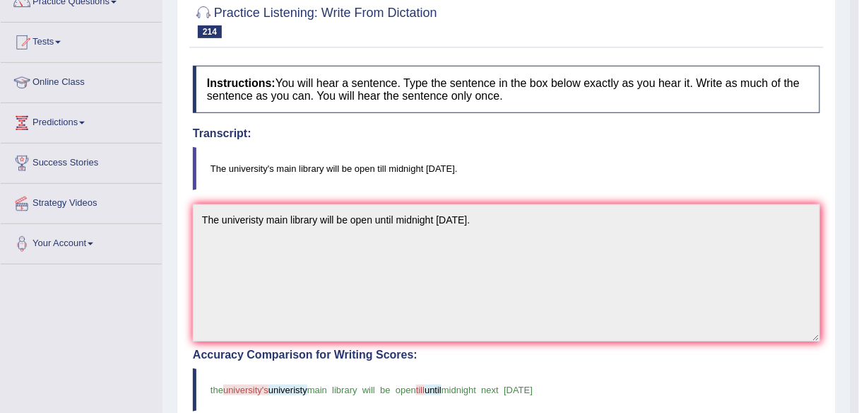
scroll to position [0, 0]
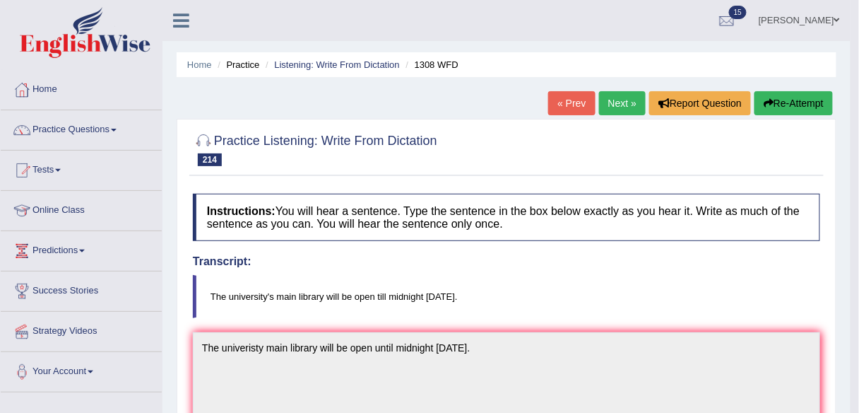
click at [611, 92] on link "Next »" at bounding box center [622, 103] width 47 height 24
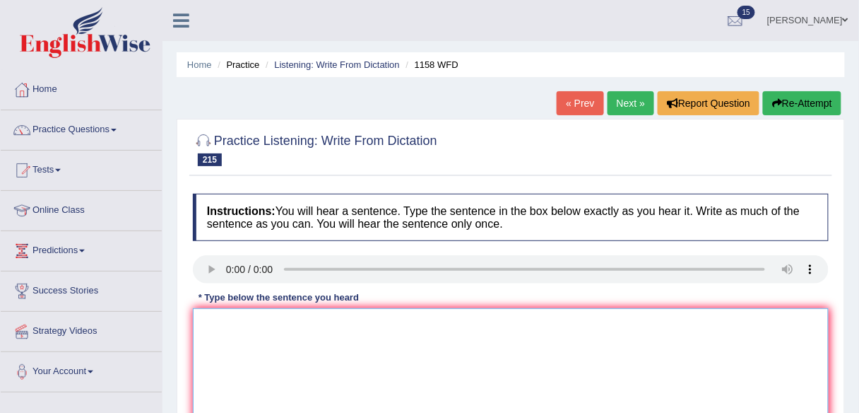
click at [306, 346] on textarea at bounding box center [511, 376] width 636 height 137
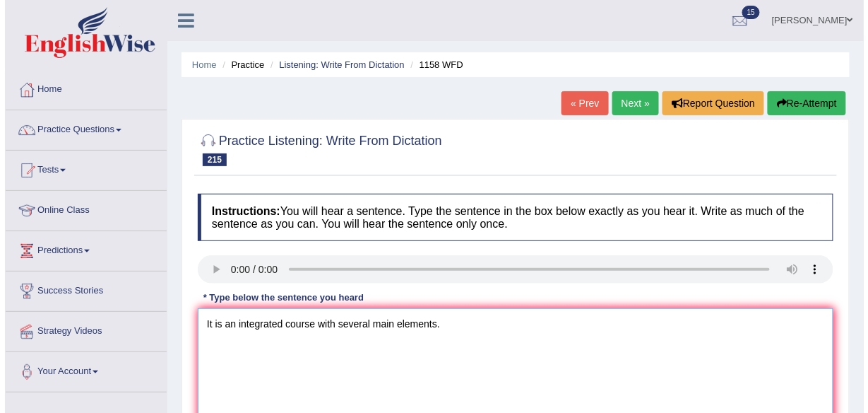
scroll to position [170, 0]
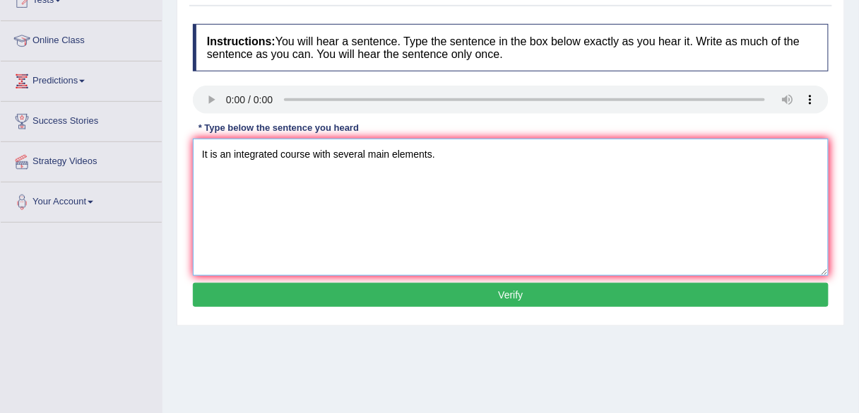
type textarea "It is an integrated course with several main elements."
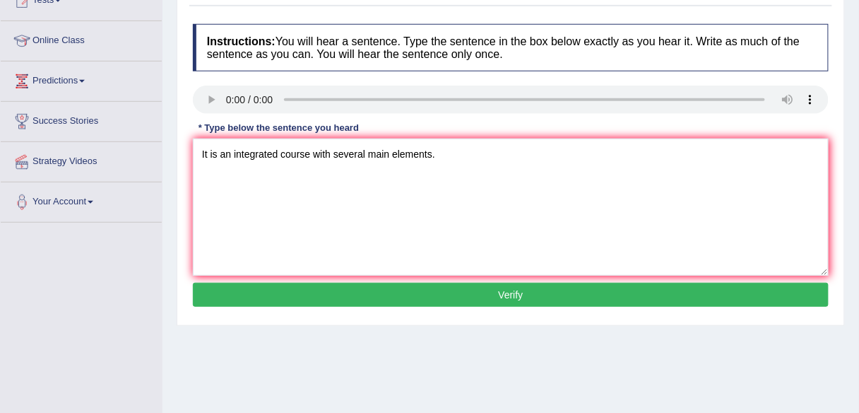
click at [456, 302] on button "Verify" at bounding box center [511, 295] width 636 height 24
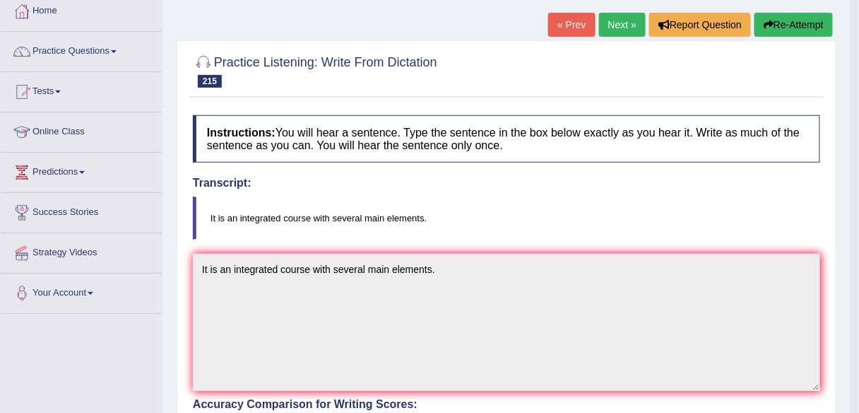
scroll to position [0, 0]
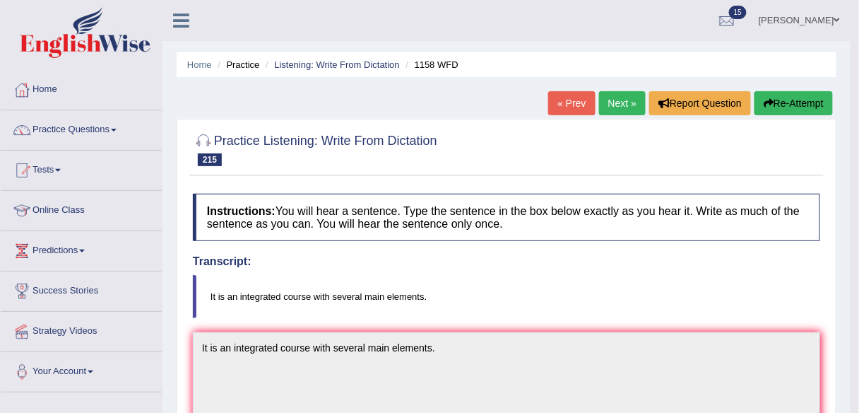
click at [612, 97] on link "Next »" at bounding box center [622, 103] width 47 height 24
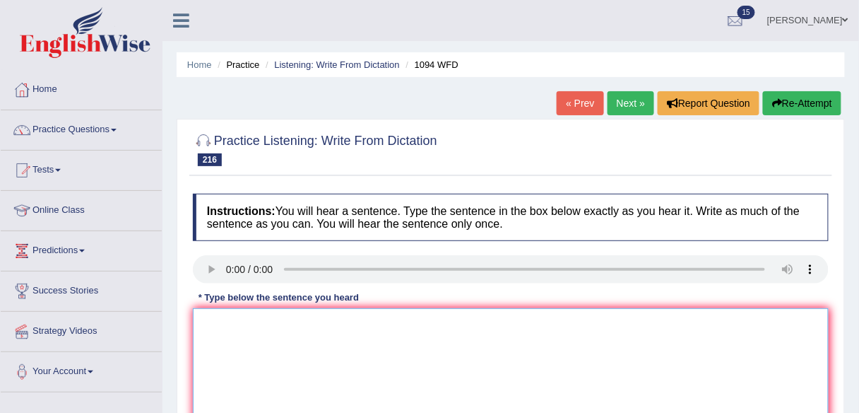
click at [230, 322] on textarea at bounding box center [511, 376] width 636 height 137
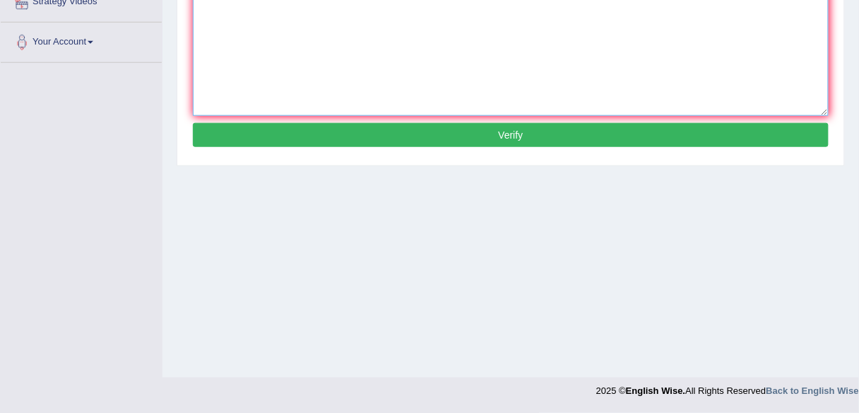
scroll to position [160, 0]
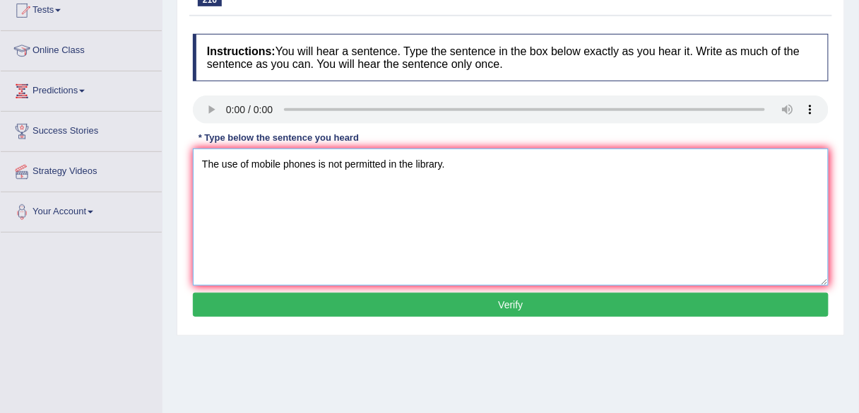
type textarea "The use of mobile phones is not permitted in the library."
click at [325, 300] on button "Verify" at bounding box center [511, 304] width 636 height 24
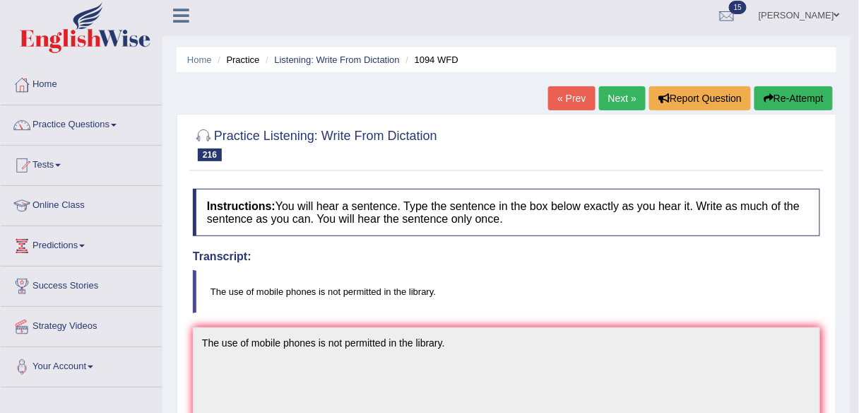
scroll to position [0, 0]
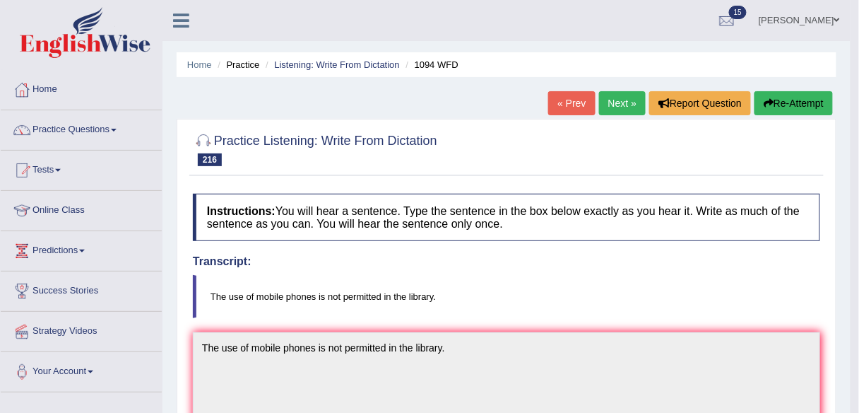
click at [606, 105] on link "Next »" at bounding box center [622, 103] width 47 height 24
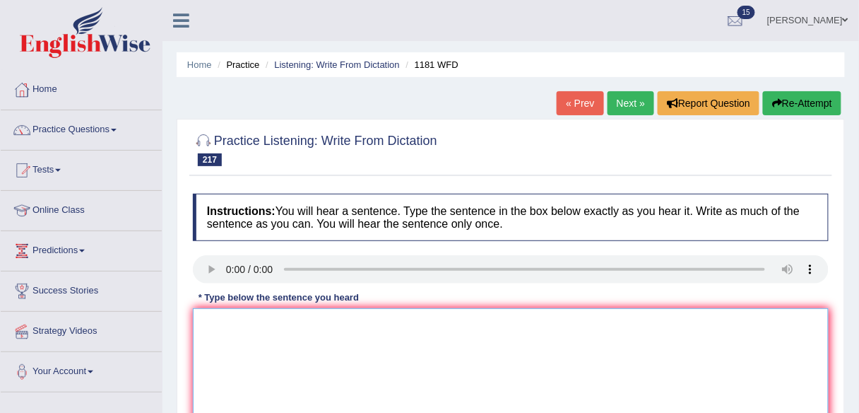
click at [244, 336] on textarea at bounding box center [511, 376] width 636 height 137
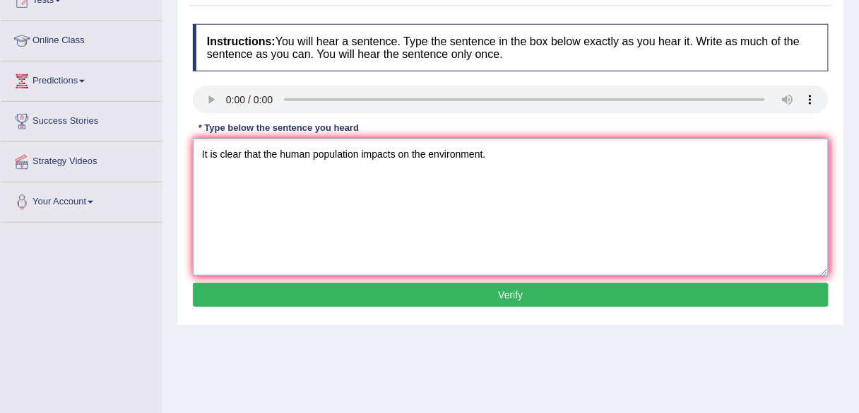
type textarea "It is clear that the human population impacts on the environment."
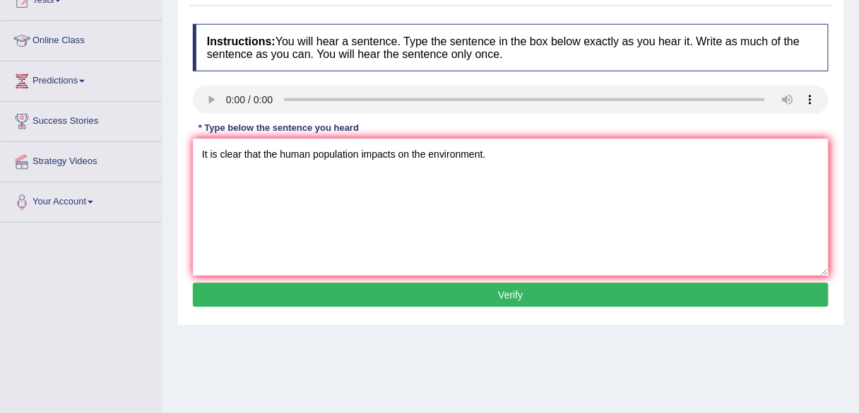
click at [470, 289] on button "Verify" at bounding box center [511, 295] width 636 height 24
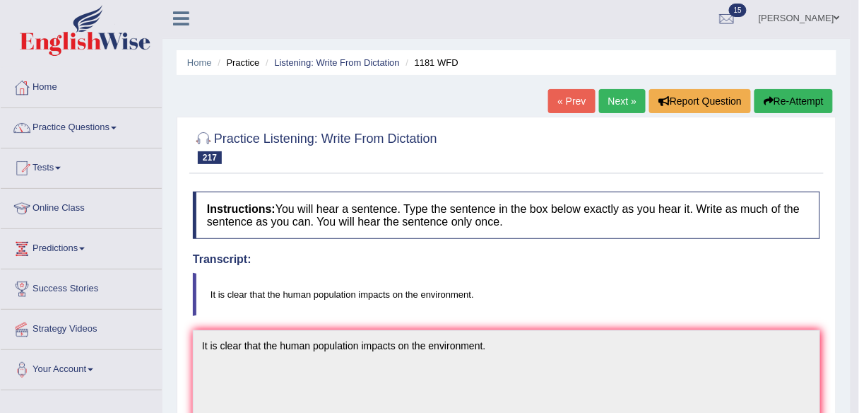
scroll to position [0, 0]
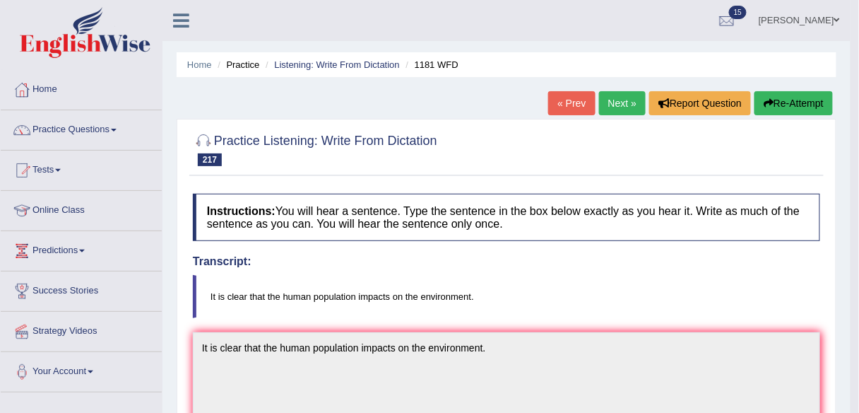
click at [619, 107] on link "Next »" at bounding box center [622, 103] width 47 height 24
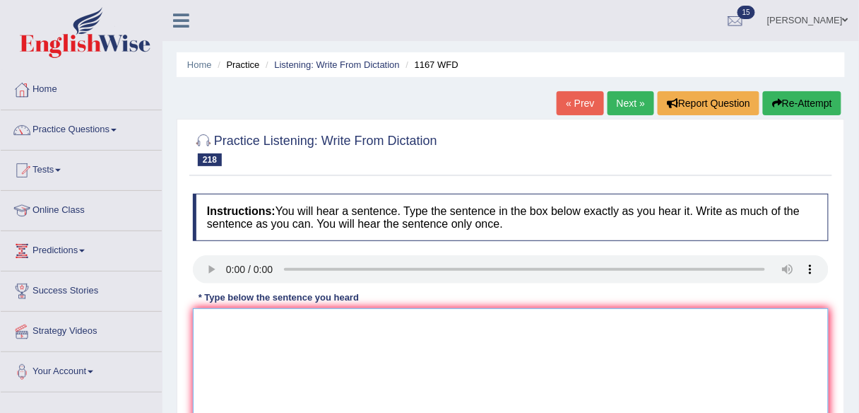
click at [272, 336] on textarea at bounding box center [511, 376] width 636 height 137
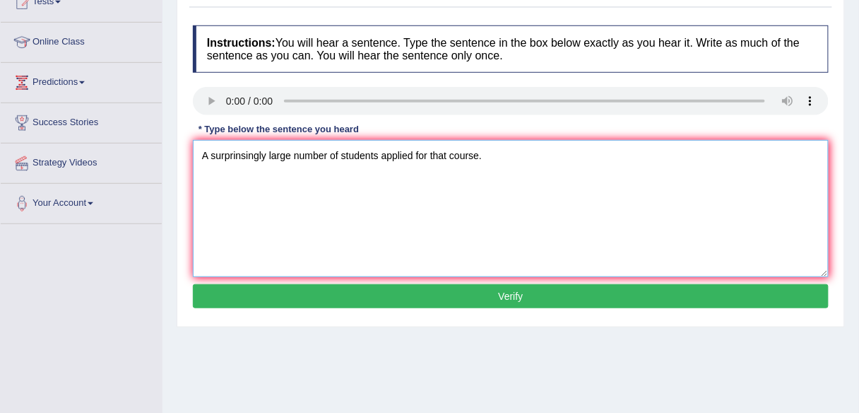
scroll to position [170, 0]
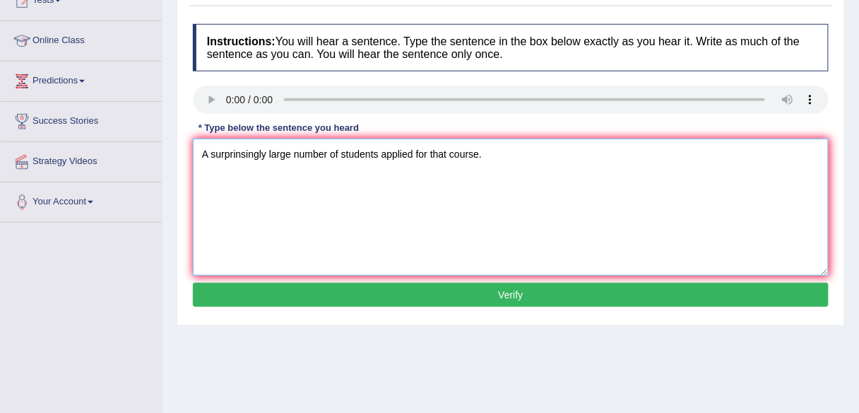
click at [381, 154] on textarea "A surprinsingly large number of students applied for that course." at bounding box center [511, 206] width 636 height 137
type textarea "A surprinsingly large number of students have applied for that course."
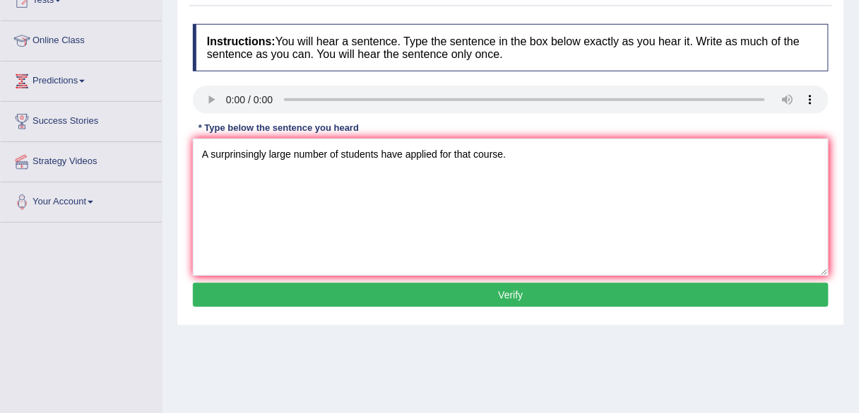
click at [443, 290] on button "Verify" at bounding box center [511, 295] width 636 height 24
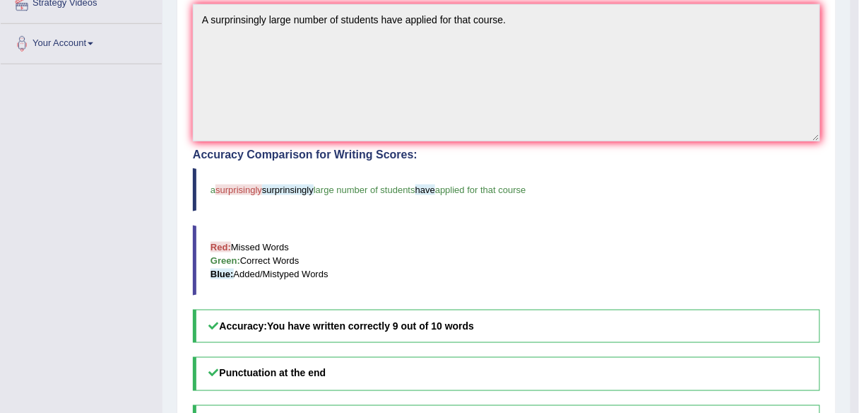
scroll to position [0, 0]
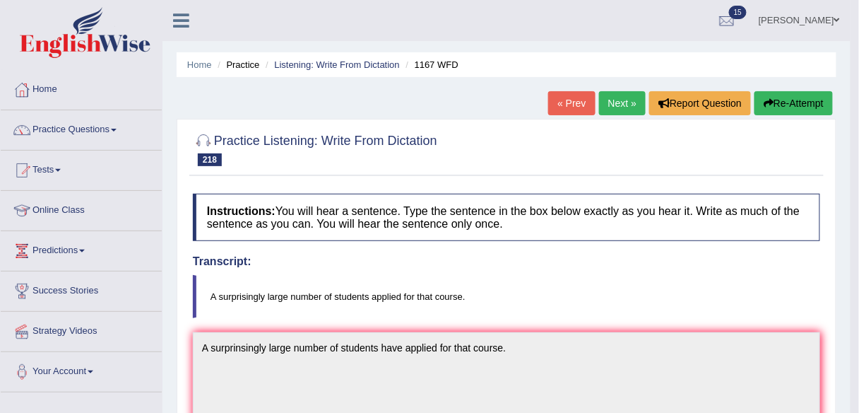
click at [613, 91] on link "Next »" at bounding box center [622, 103] width 47 height 24
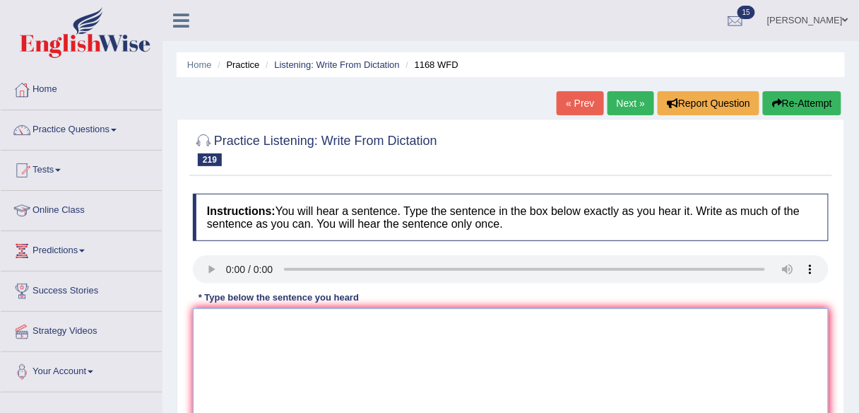
click at [232, 316] on textarea at bounding box center [511, 376] width 636 height 137
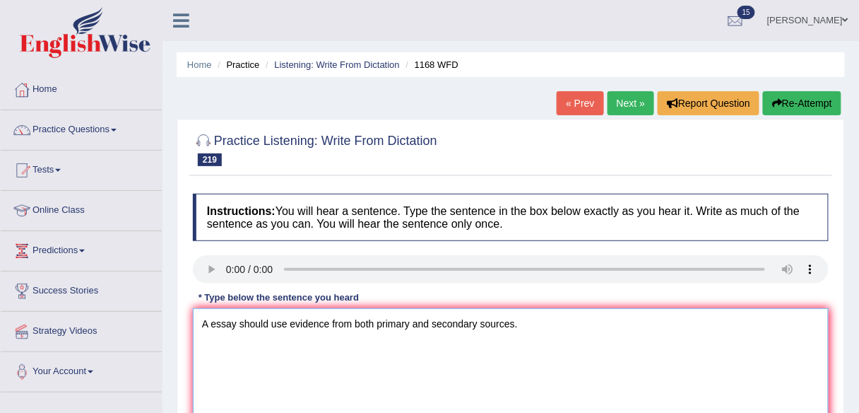
click at [206, 322] on textarea "A essay should use evidence from both primary and secondary sources." at bounding box center [511, 376] width 636 height 137
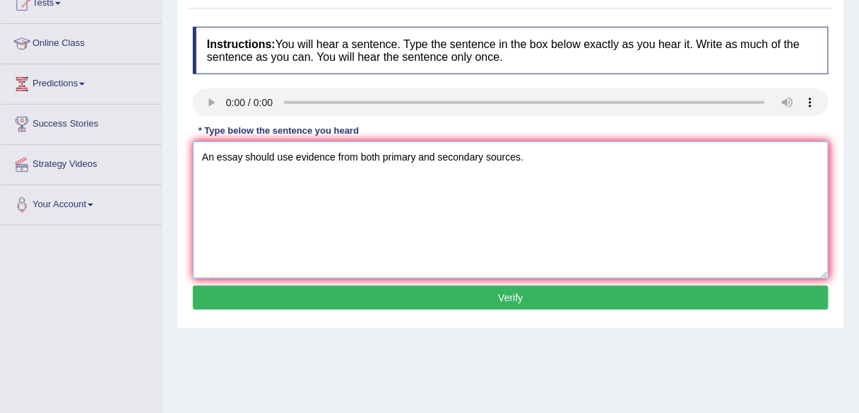
scroll to position [170, 0]
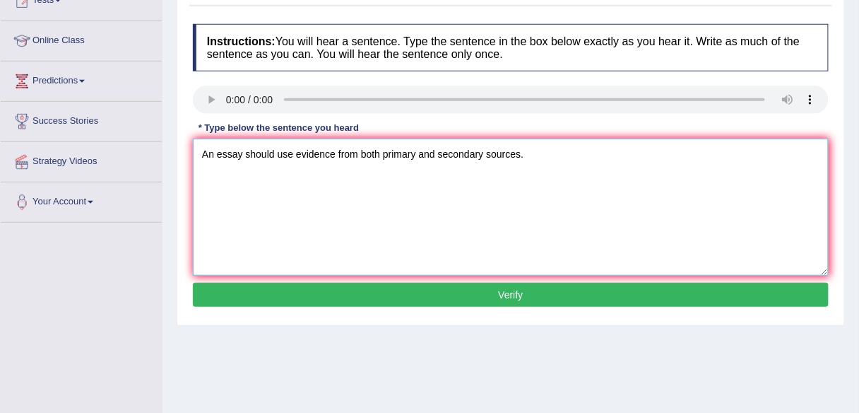
type textarea "An essay should use evidence from both primary and secondary sources."
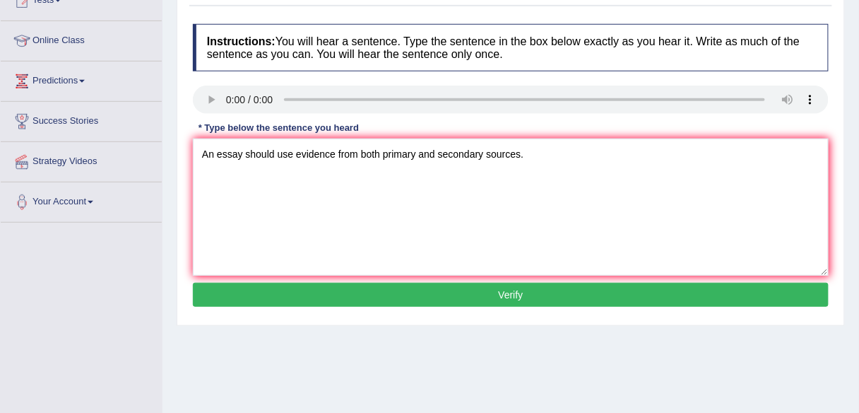
click at [429, 297] on button "Verify" at bounding box center [511, 295] width 636 height 24
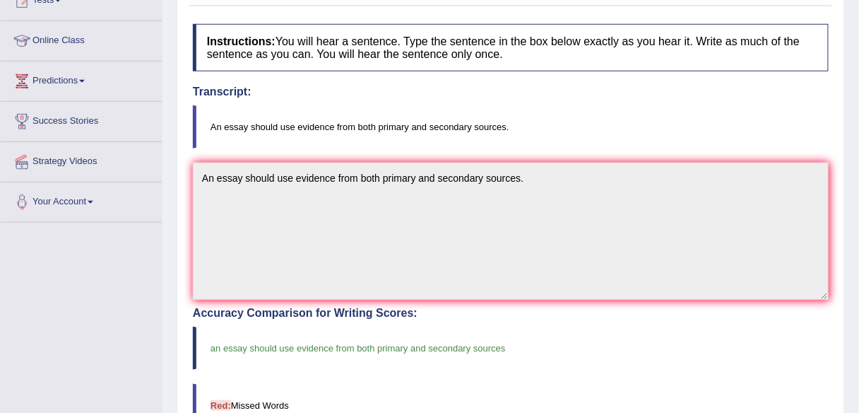
scroll to position [0, 0]
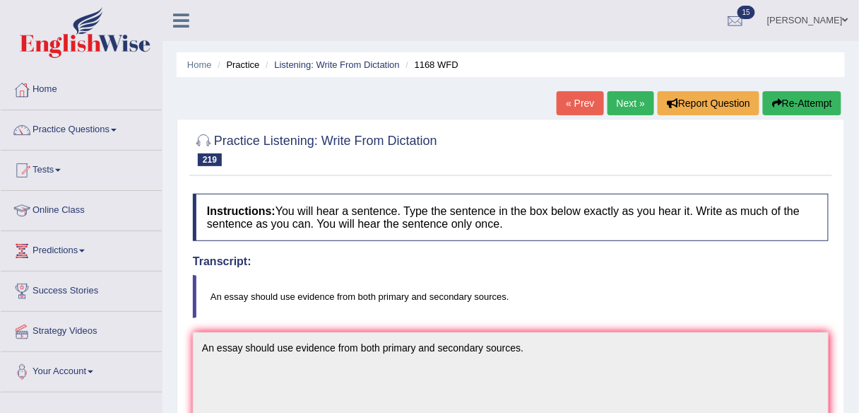
click at [629, 110] on link "Next »" at bounding box center [631, 103] width 47 height 24
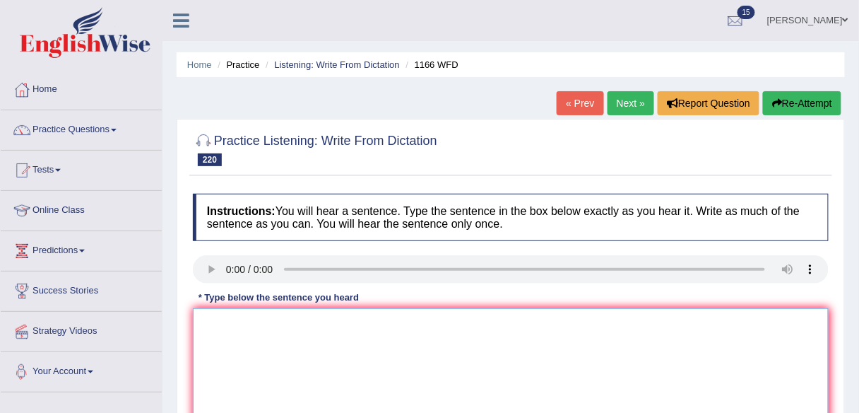
click at [307, 312] on textarea at bounding box center [511, 376] width 636 height 137
click at [359, 323] on textarea "Our company must have independant financial auditing." at bounding box center [511, 376] width 636 height 137
type textarea "Our company must have independent financial auditing."
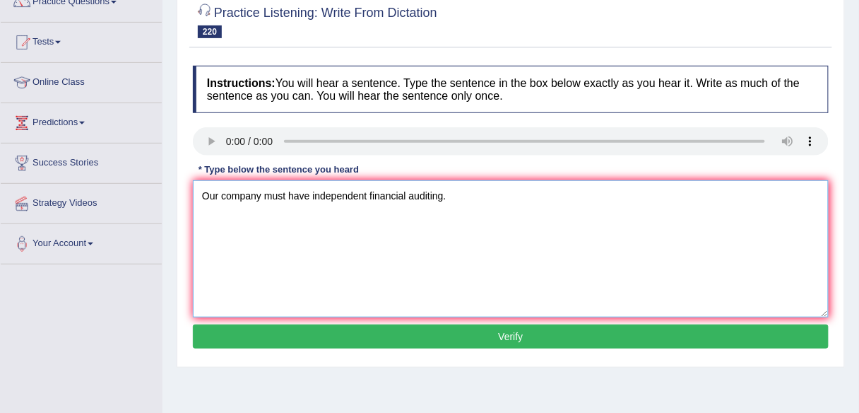
scroll to position [170, 0]
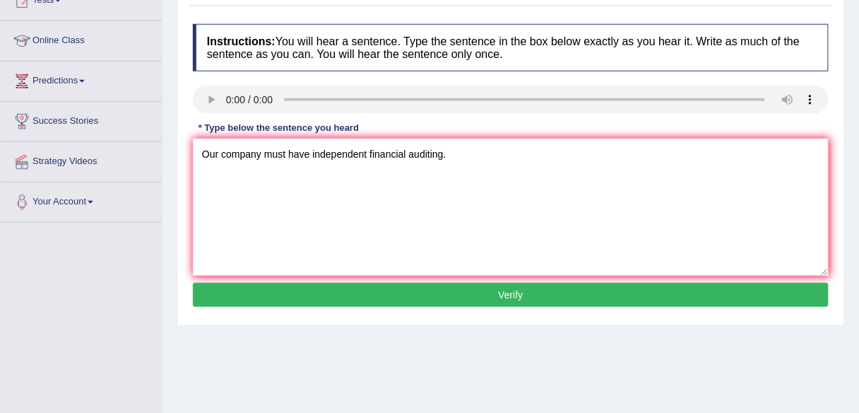
click at [389, 288] on button "Verify" at bounding box center [511, 295] width 636 height 24
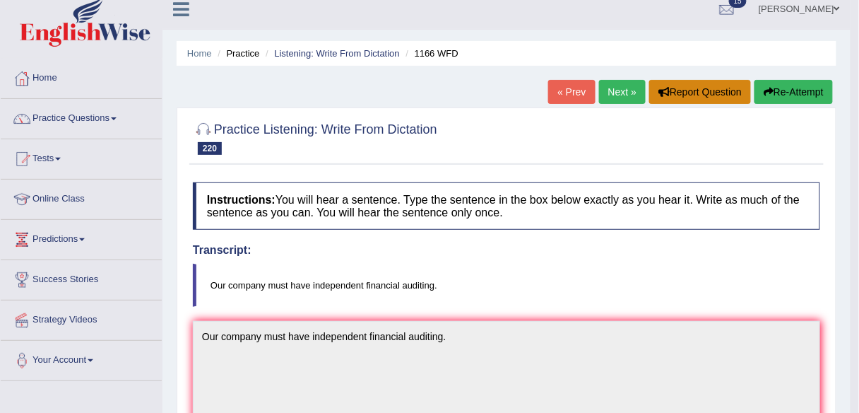
scroll to position [0, 0]
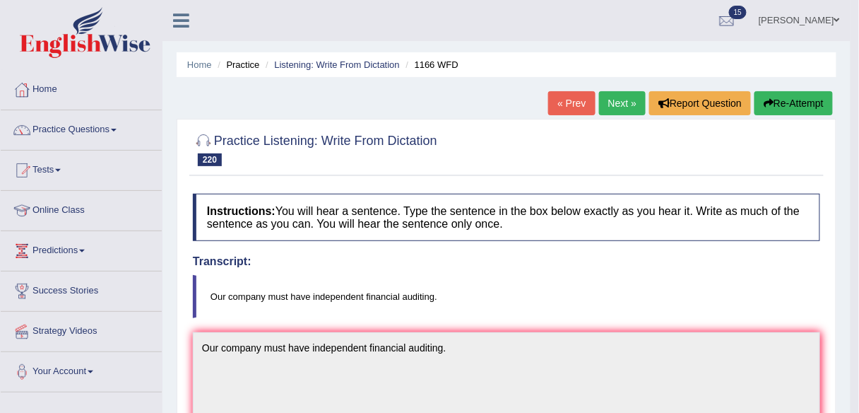
click at [612, 110] on link "Next »" at bounding box center [622, 103] width 47 height 24
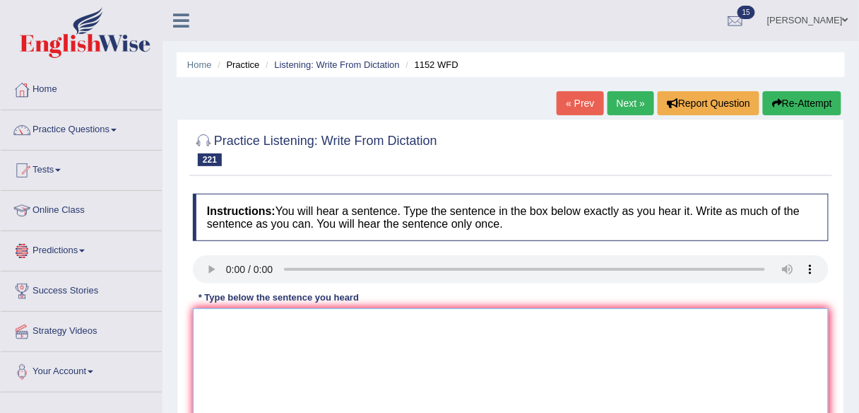
click at [360, 310] on textarea at bounding box center [511, 376] width 636 height 137
click at [417, 324] on textarea "Academic journals are usually edited by subject especialists." at bounding box center [511, 376] width 636 height 137
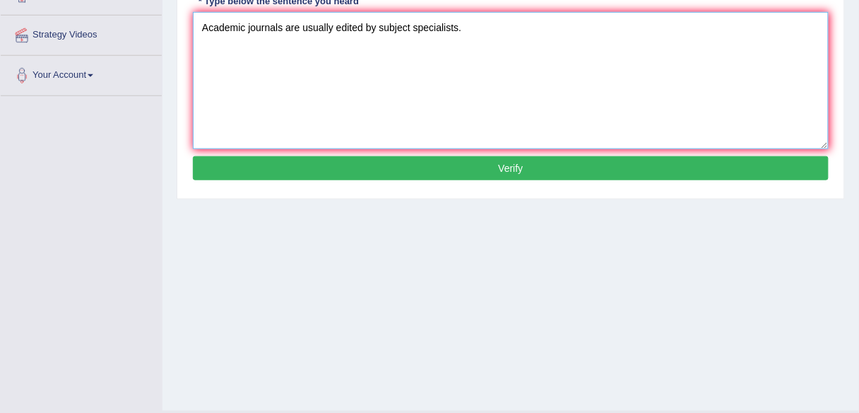
scroll to position [329, 0]
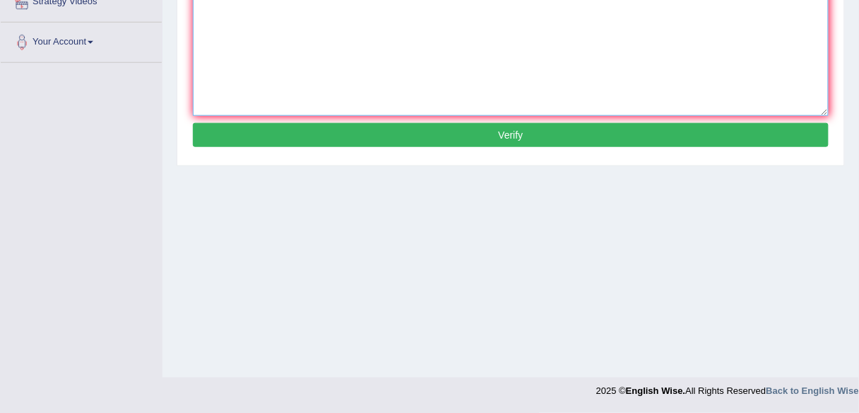
type textarea "Academic journals are usually edited by subject specialists."
click at [433, 138] on button "Verify" at bounding box center [511, 135] width 636 height 24
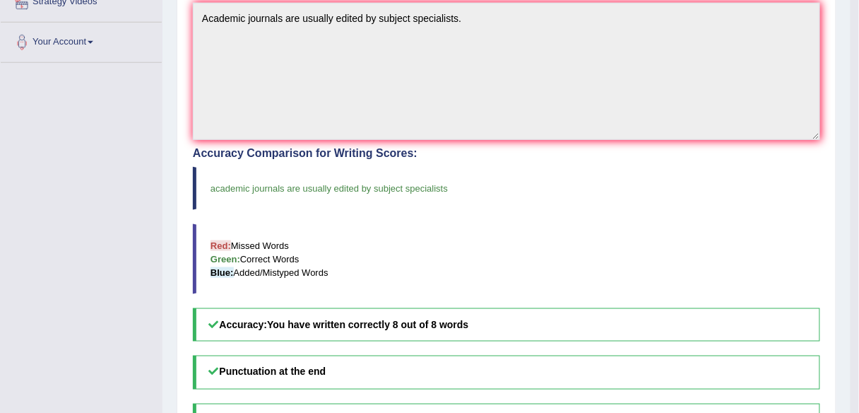
scroll to position [0, 0]
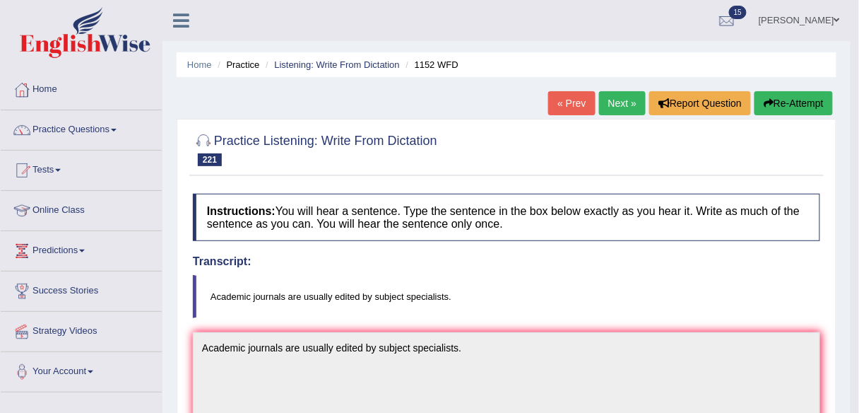
click at [616, 101] on link "Next »" at bounding box center [622, 103] width 47 height 24
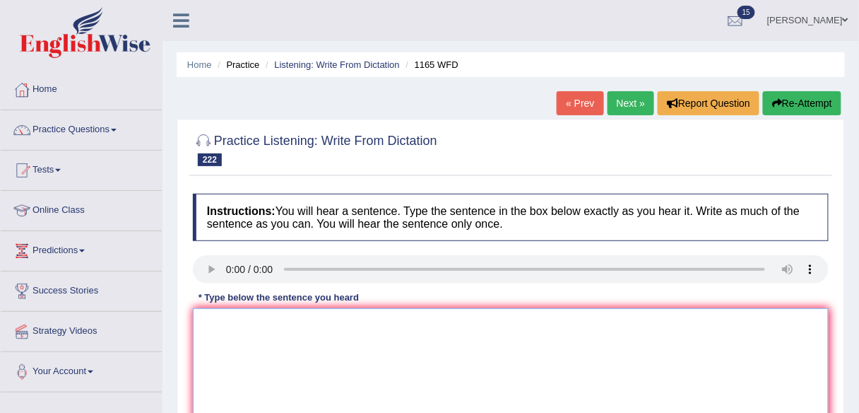
click at [340, 321] on textarea at bounding box center [511, 376] width 636 height 137
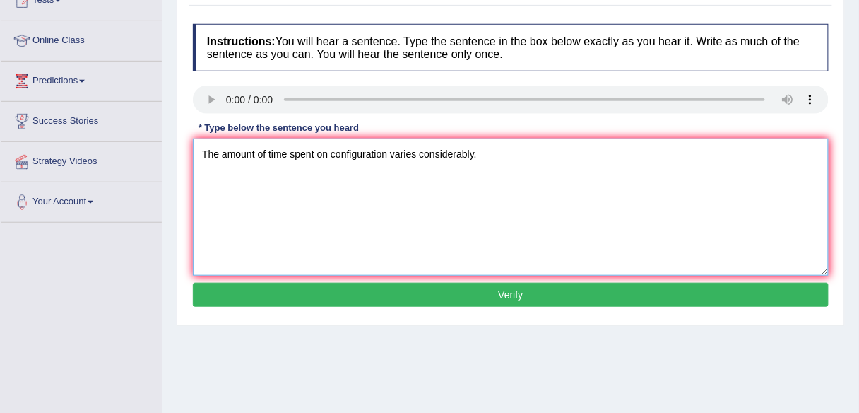
type textarea "The amount of time spent on configuration varies considerably."
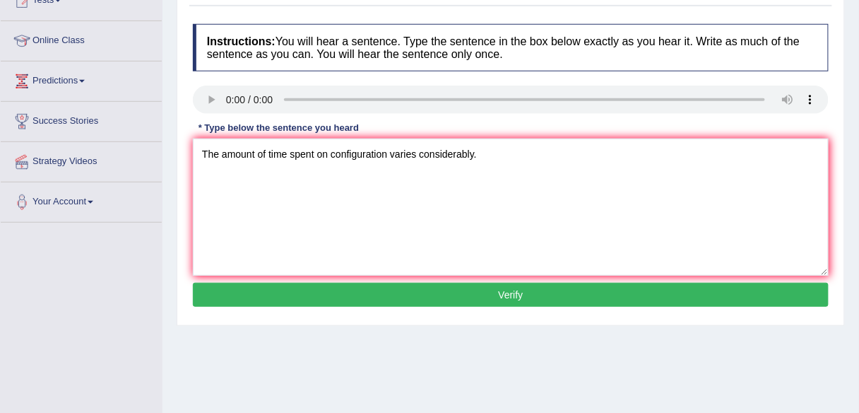
click at [446, 294] on button "Verify" at bounding box center [511, 295] width 636 height 24
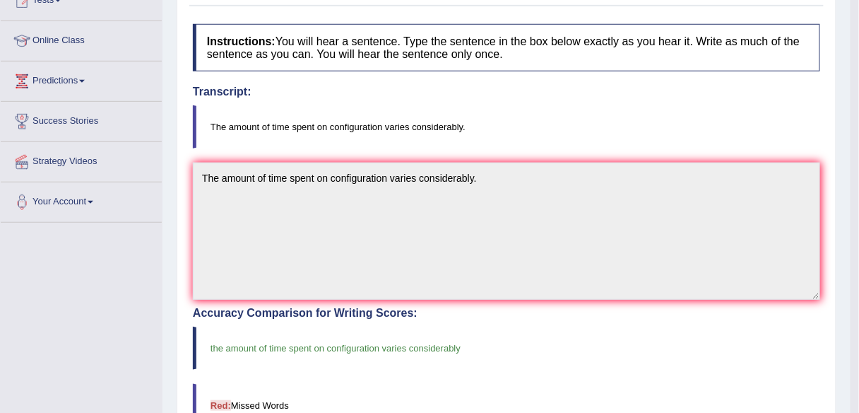
scroll to position [0, 0]
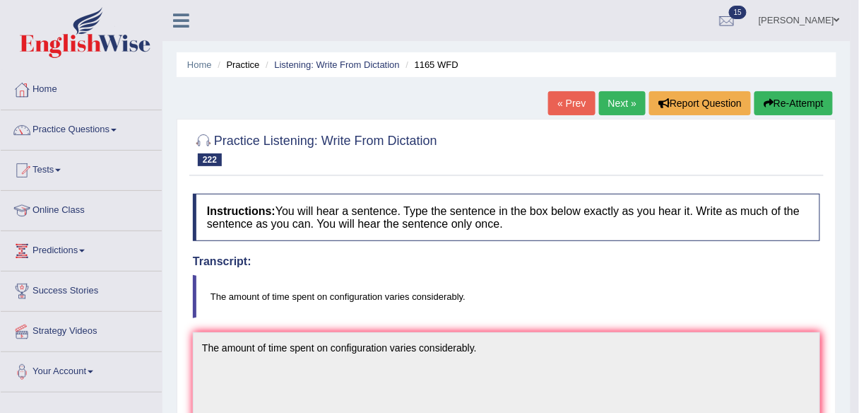
click at [603, 102] on link "Next »" at bounding box center [622, 103] width 47 height 24
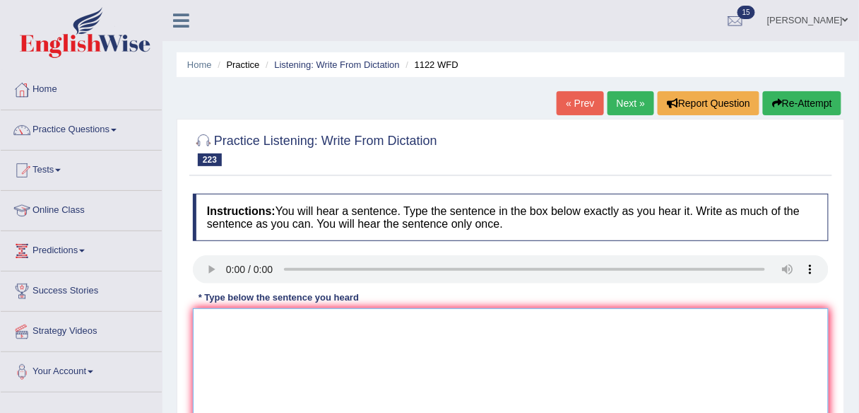
click at [424, 347] on textarea at bounding box center [511, 376] width 636 height 137
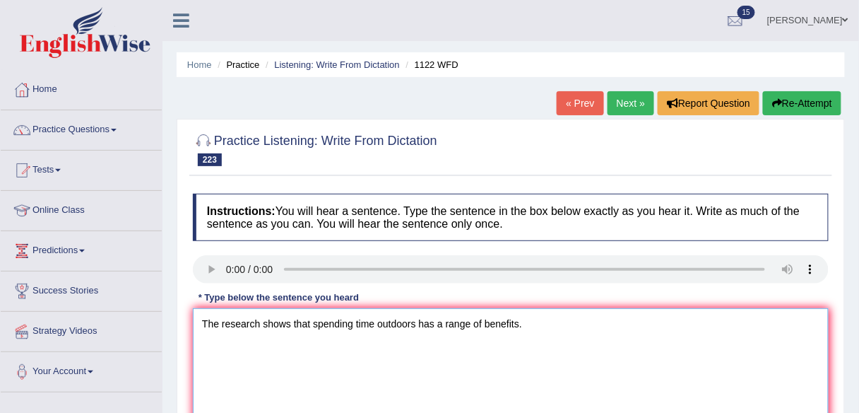
scroll to position [170, 0]
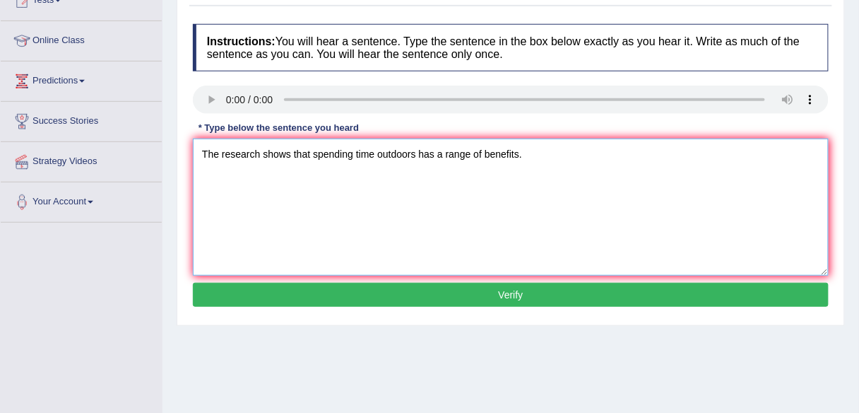
type textarea "The research shows that spending time outdoors has a range of benefits."
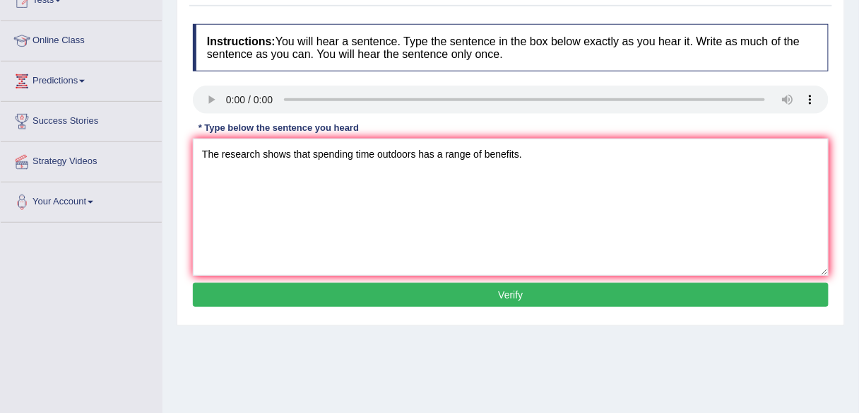
click at [540, 294] on button "Verify" at bounding box center [511, 295] width 636 height 24
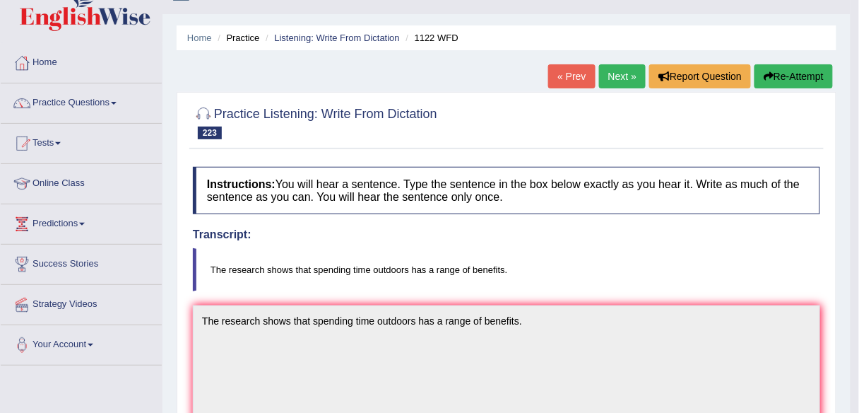
scroll to position [0, 0]
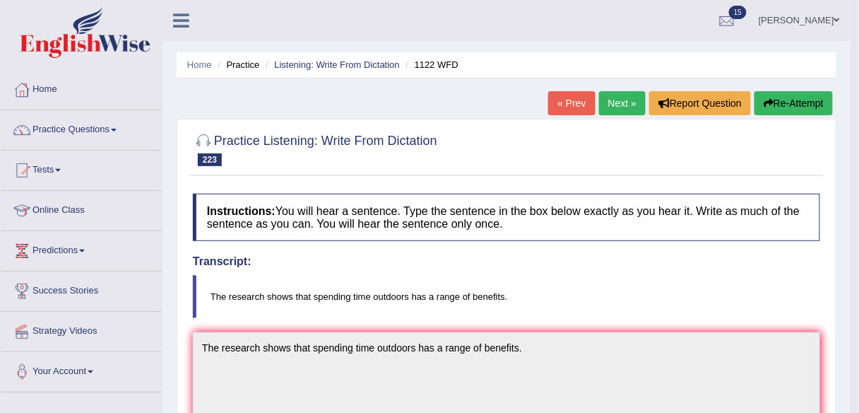
click at [608, 94] on link "Next »" at bounding box center [622, 103] width 47 height 24
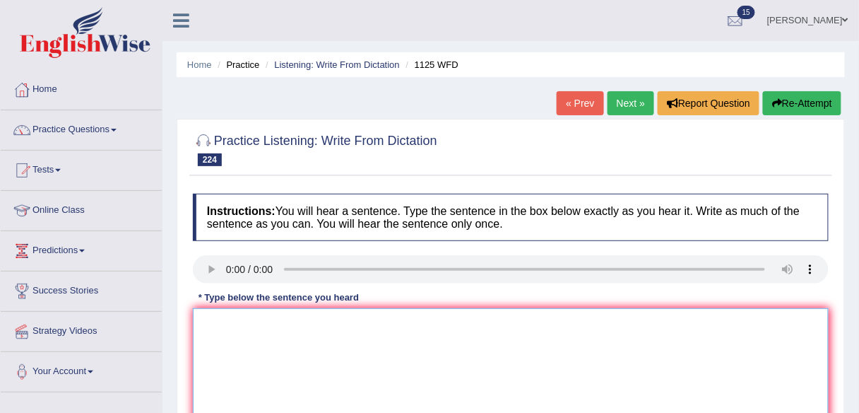
click at [259, 392] on textarea at bounding box center [511, 376] width 636 height 137
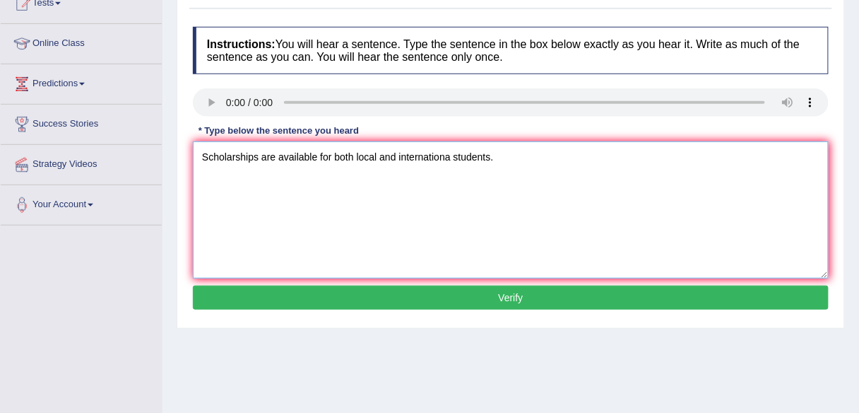
scroll to position [170, 0]
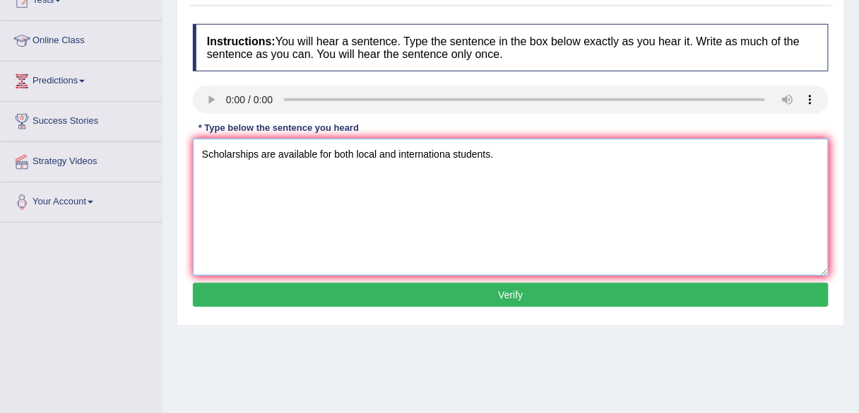
type textarea "Scholarships are available for both local and internationa students."
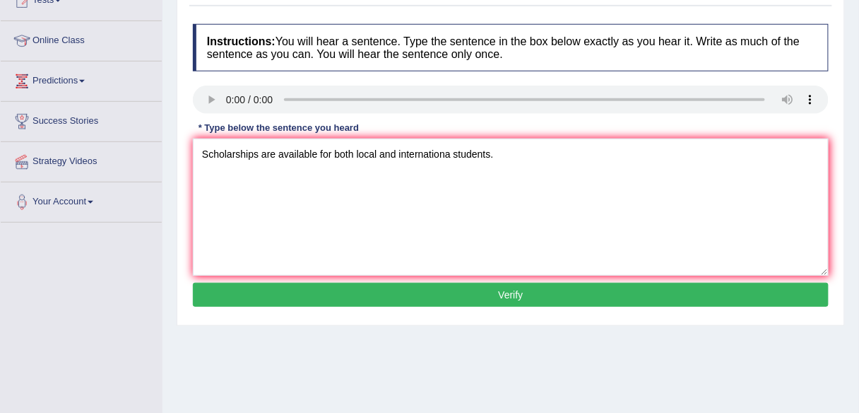
click at [558, 294] on button "Verify" at bounding box center [511, 295] width 636 height 24
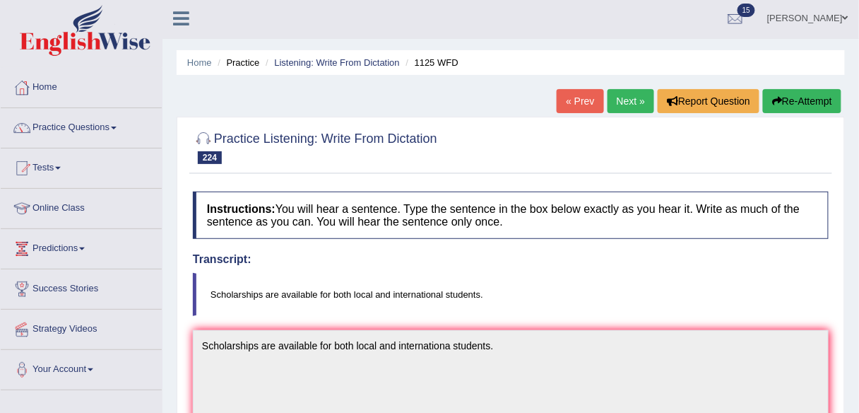
scroll to position [0, 0]
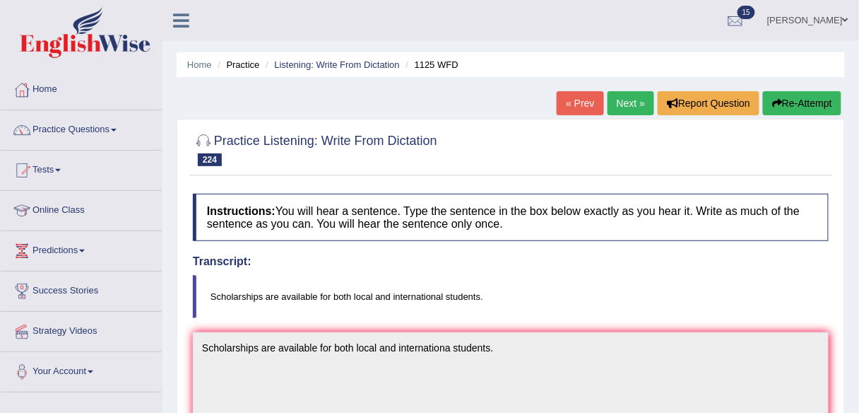
click at [624, 108] on link "Next »" at bounding box center [631, 103] width 47 height 24
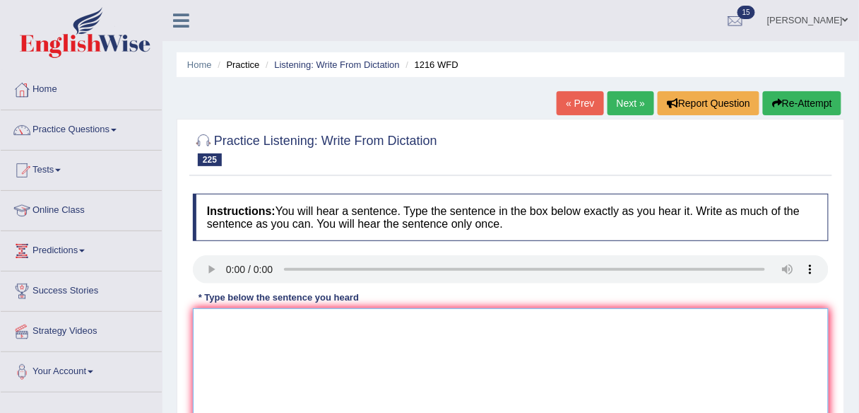
click at [312, 333] on textarea at bounding box center [511, 376] width 636 height 137
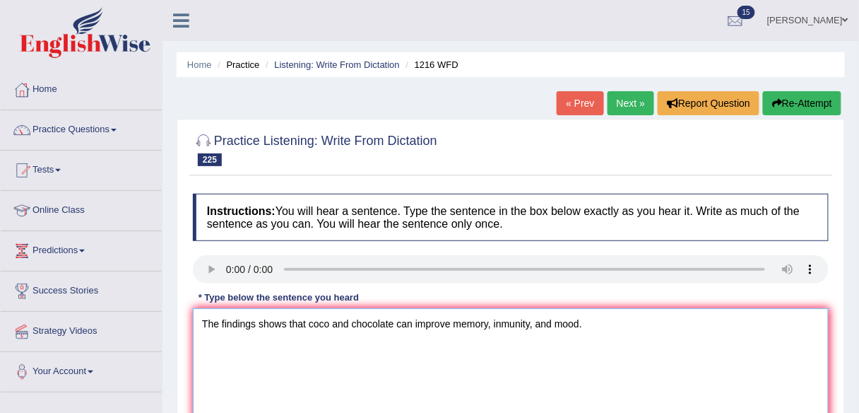
click at [328, 326] on textarea "The findings shows that coco and chocolate can improve memory, inmunity, and mo…" at bounding box center [511, 376] width 636 height 137
click at [256, 320] on textarea "The findings shows that cocoa and chocolate can improve memory, inmunity, and m…" at bounding box center [511, 376] width 636 height 137
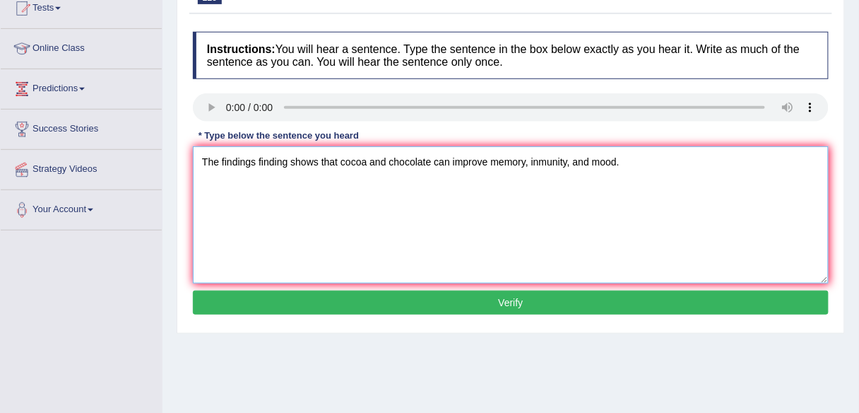
scroll to position [170, 0]
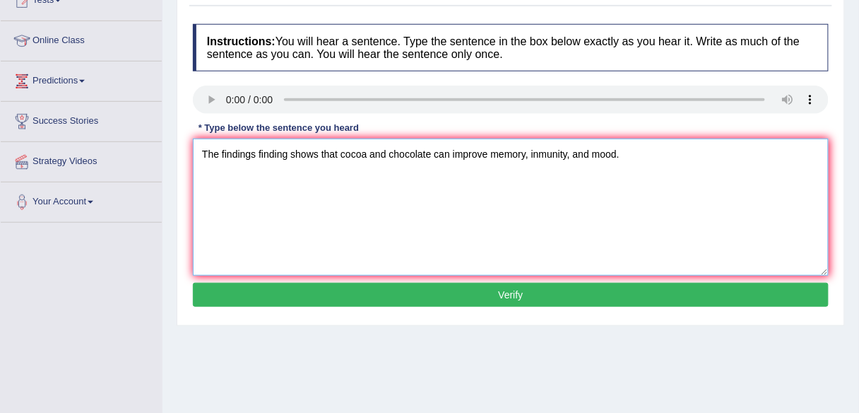
type textarea "The findings finding shows that cocoa and chocolate can improve memory, inmunit…"
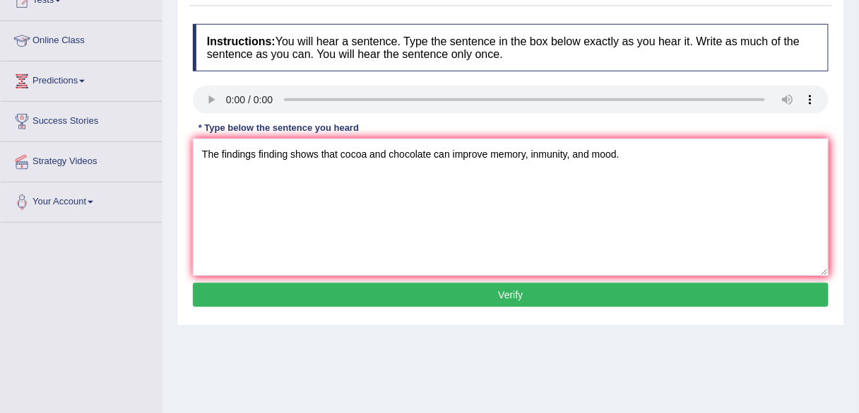
click at [512, 300] on button "Verify" at bounding box center [511, 295] width 636 height 24
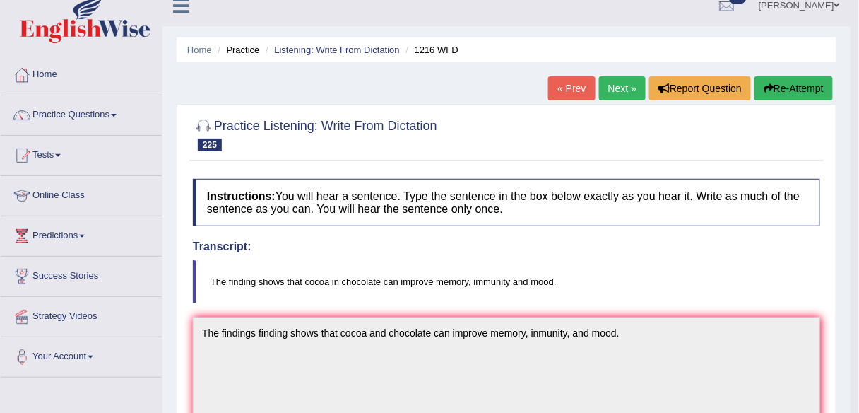
scroll to position [0, 0]
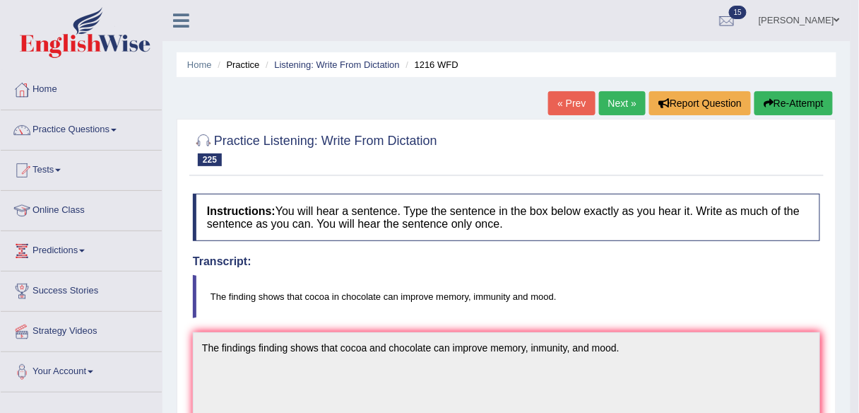
click at [564, 164] on div at bounding box center [506, 148] width 627 height 43
click at [611, 100] on link "Next »" at bounding box center [622, 103] width 47 height 24
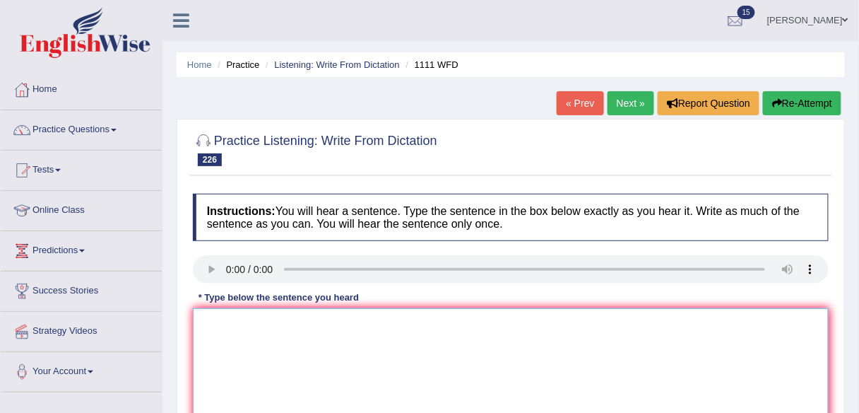
click at [372, 367] on textarea at bounding box center [511, 376] width 636 height 137
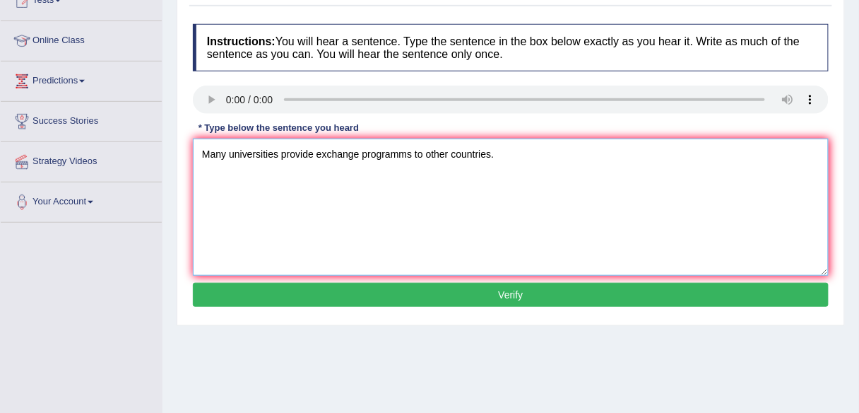
type textarea "Many universities provide exchange programms to other countries."
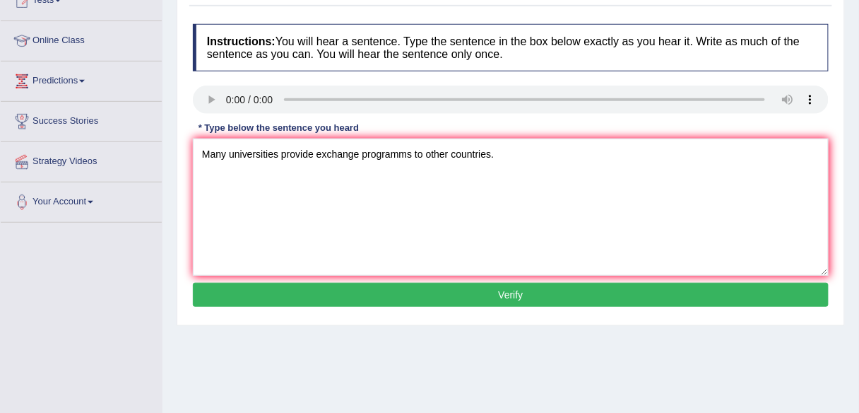
click at [472, 292] on button "Verify" at bounding box center [511, 295] width 636 height 24
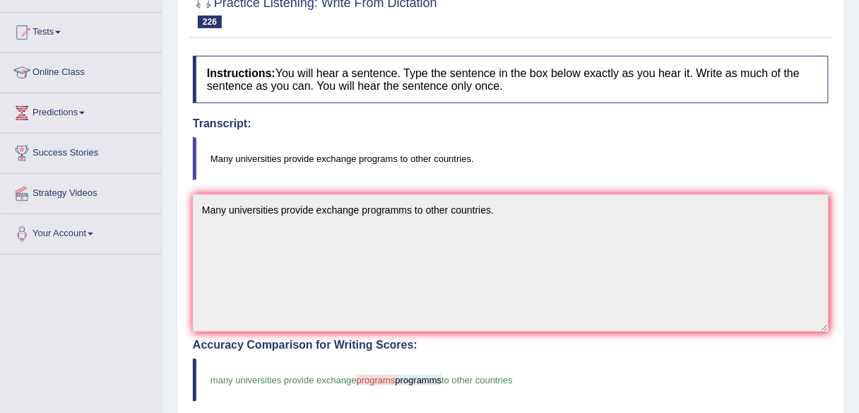
scroll to position [0, 0]
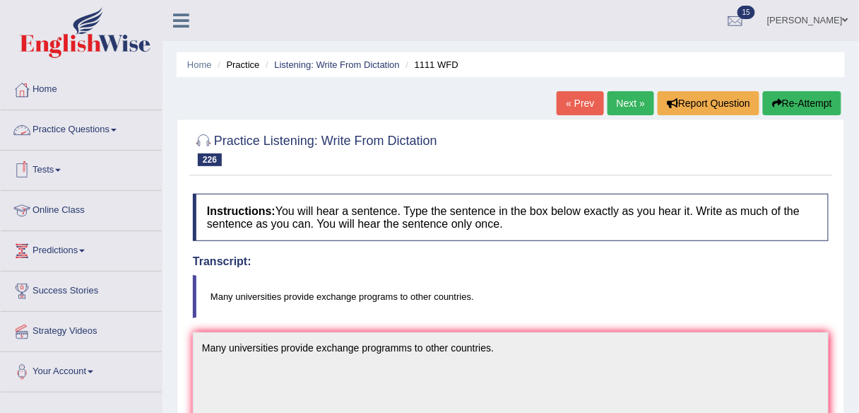
click at [111, 131] on link "Practice Questions" at bounding box center [81, 127] width 161 height 35
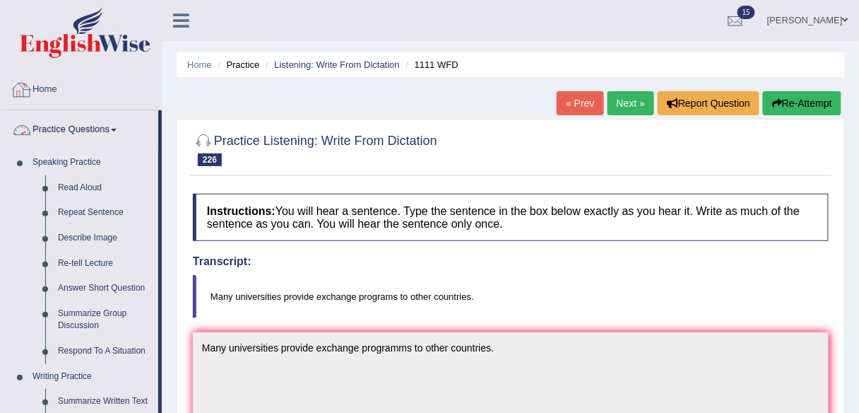
click at [55, 83] on link "Home" at bounding box center [81, 87] width 161 height 35
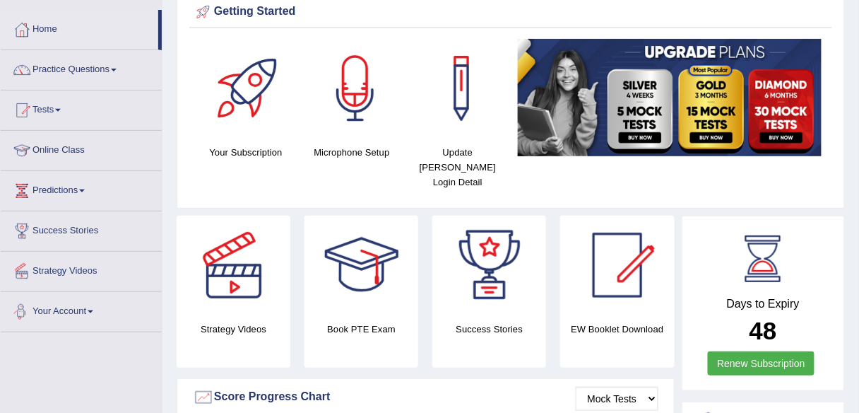
scroll to position [59, 0]
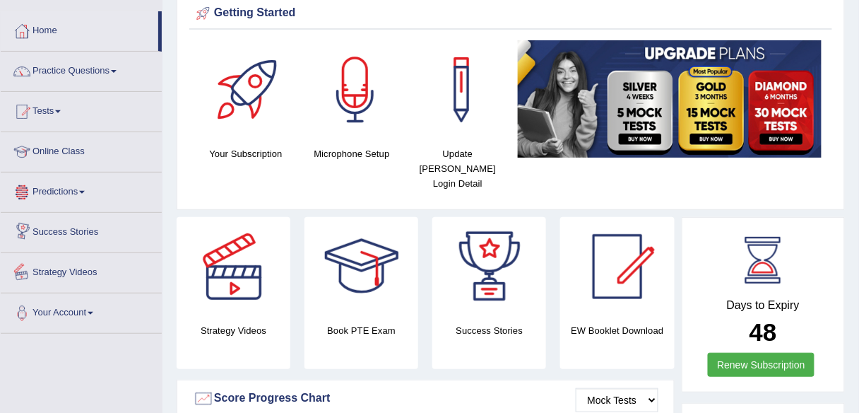
click at [73, 193] on link "Predictions" at bounding box center [81, 189] width 161 height 35
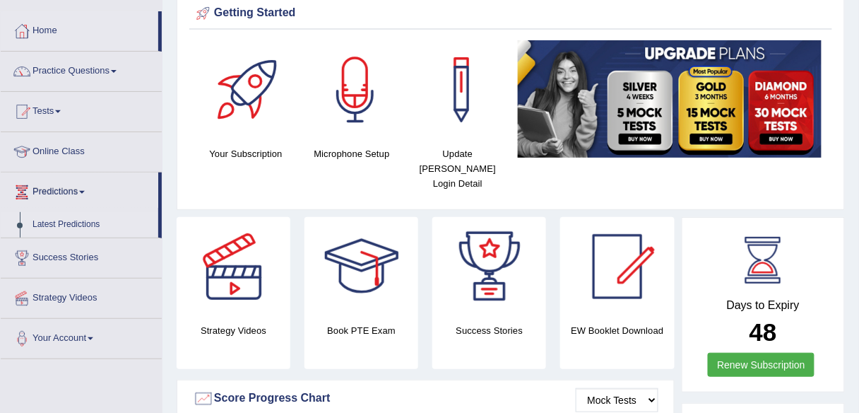
click at [66, 221] on link "Latest Predictions" at bounding box center [92, 224] width 132 height 25
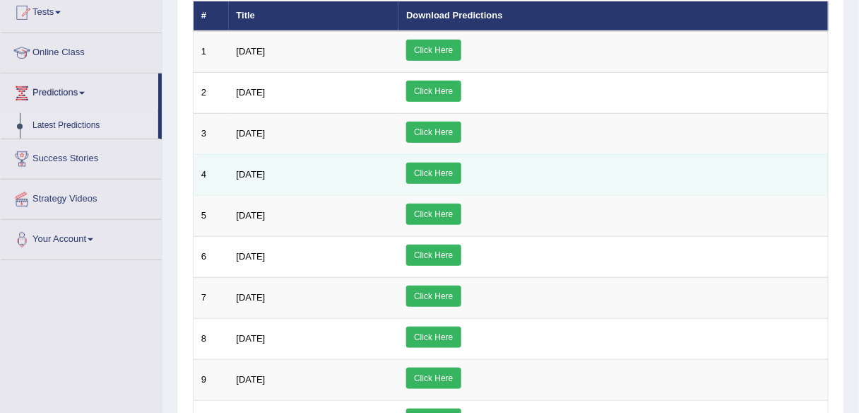
scroll to position [170, 0]
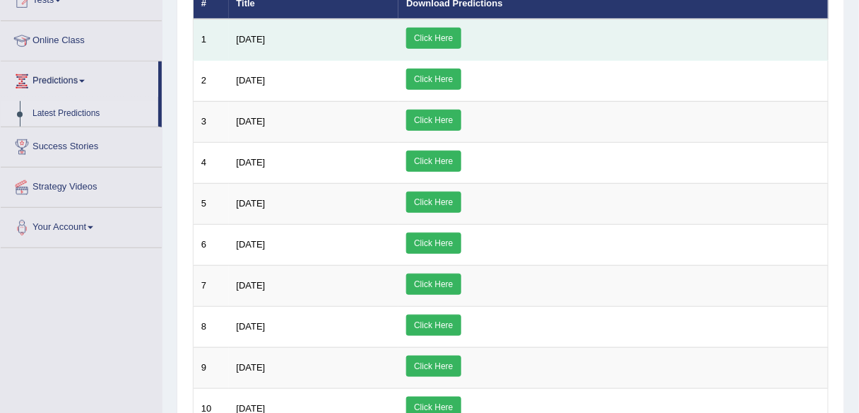
click at [461, 46] on link "Click Here" at bounding box center [433, 38] width 54 height 21
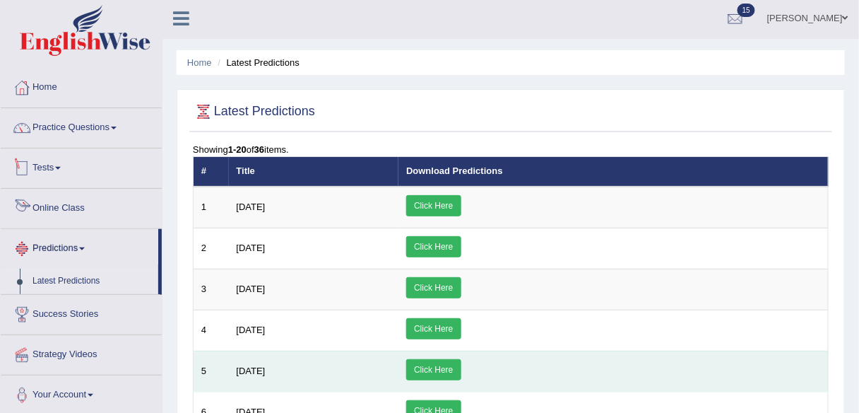
scroll to position [0, 0]
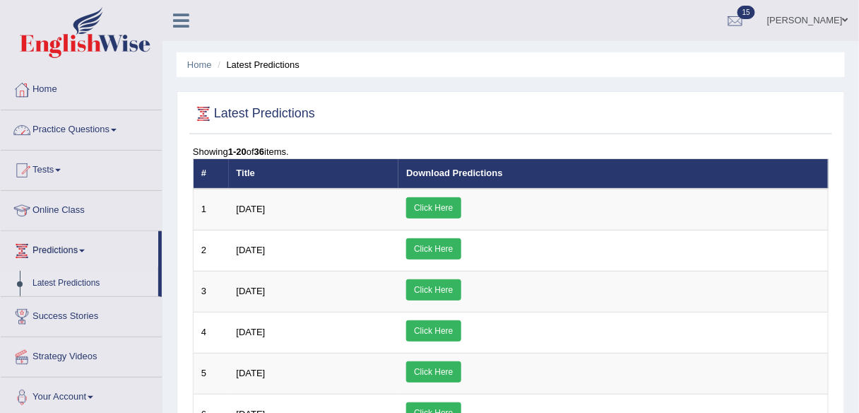
click at [59, 122] on link "Practice Questions" at bounding box center [81, 127] width 161 height 35
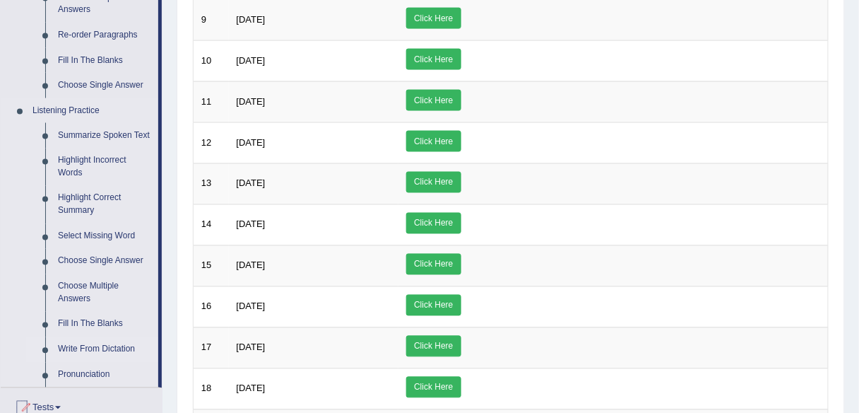
scroll to position [509, 0]
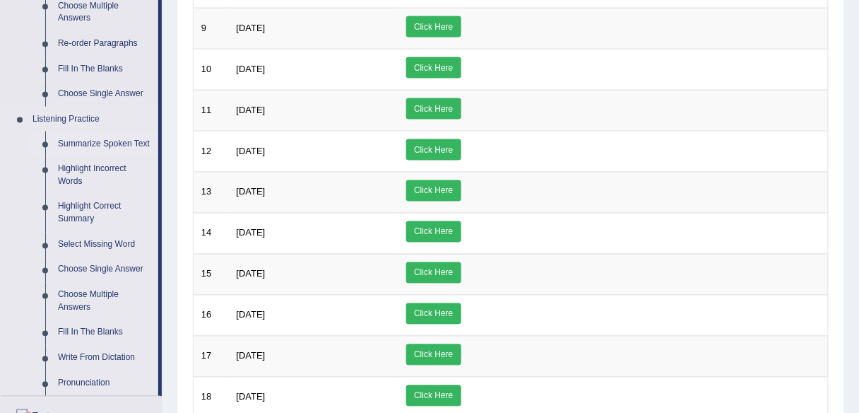
click at [100, 140] on link "Summarize Spoken Text" at bounding box center [105, 143] width 107 height 25
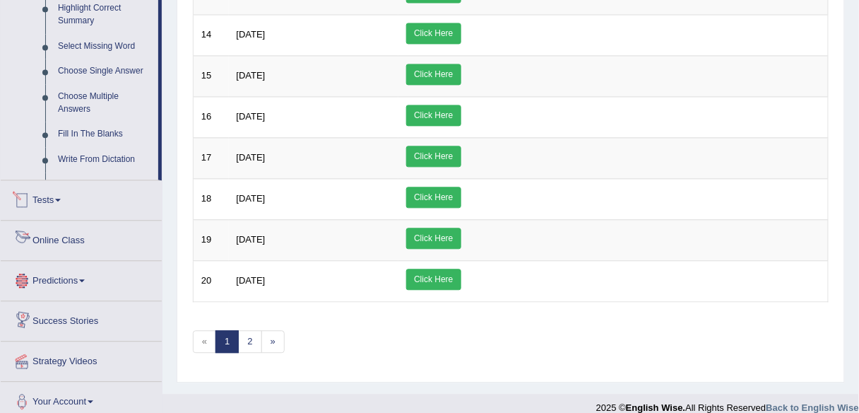
scroll to position [733, 0]
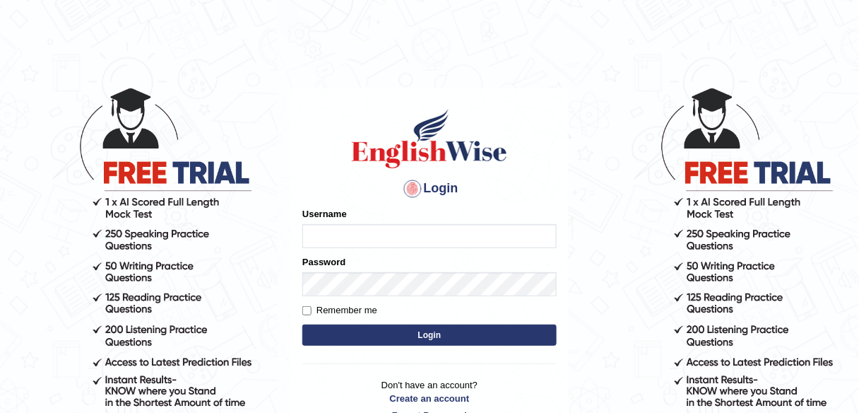
scroll to position [119, 0]
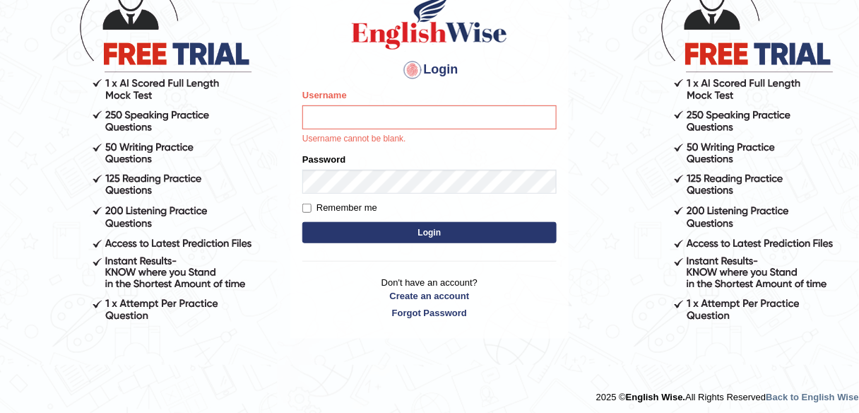
click at [492, 121] on input "Username" at bounding box center [429, 117] width 254 height 24
type input "alexa_"
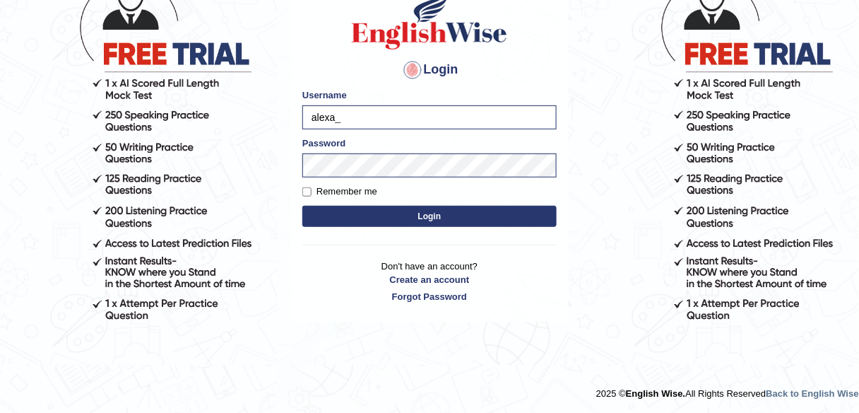
click at [449, 215] on button "Login" at bounding box center [429, 216] width 254 height 21
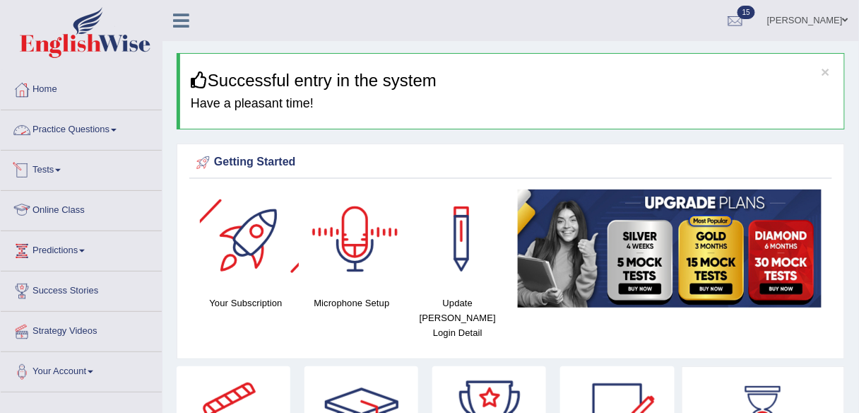
click at [59, 124] on link "Practice Questions" at bounding box center [81, 127] width 161 height 35
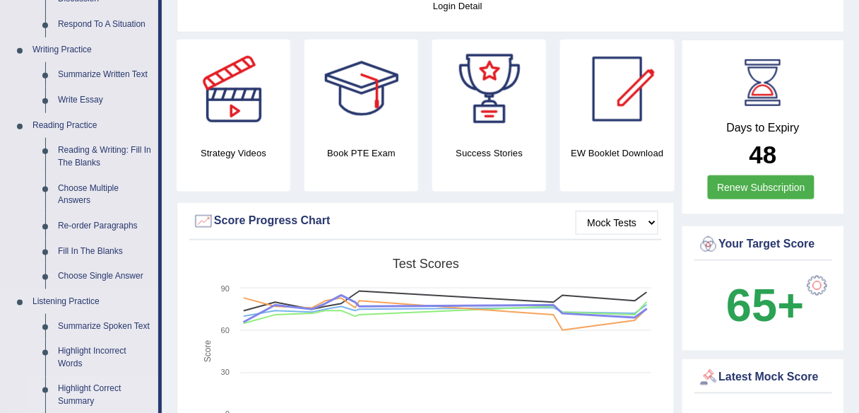
scroll to position [509, 0]
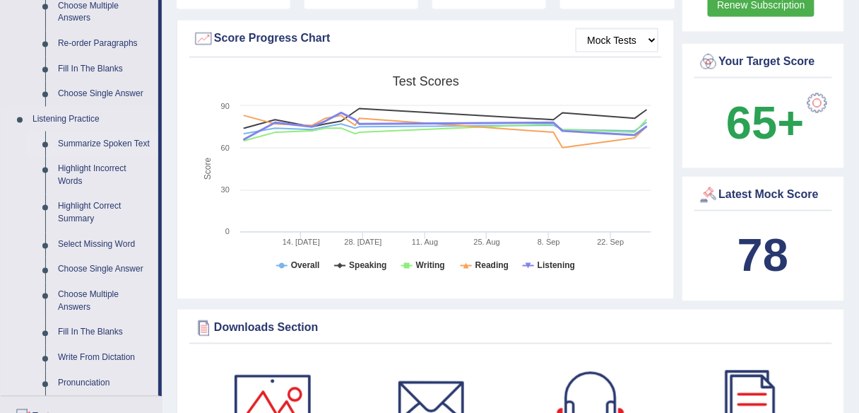
click at [105, 141] on link "Summarize Spoken Text" at bounding box center [105, 143] width 107 height 25
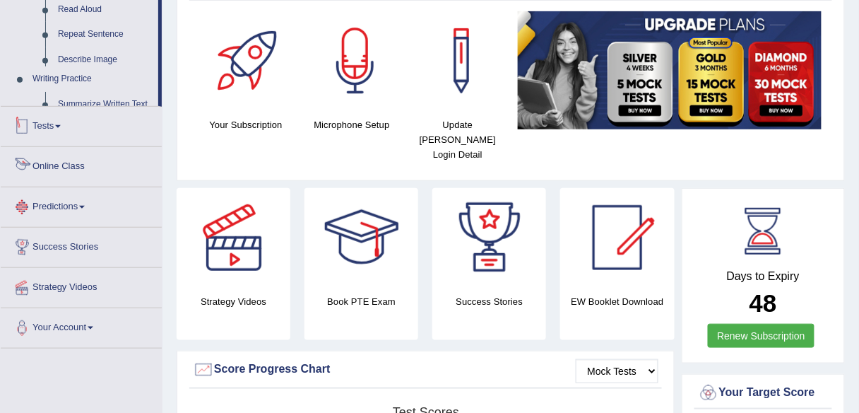
scroll to position [321, 0]
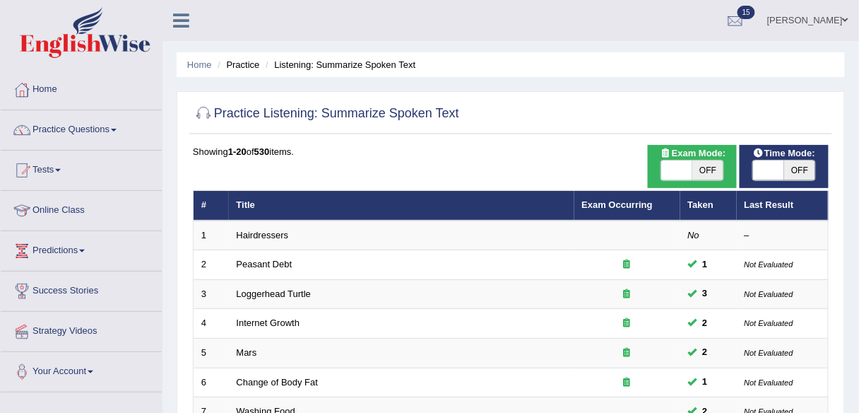
click at [706, 166] on span "OFF" at bounding box center [707, 170] width 31 height 20
checkbox input "true"
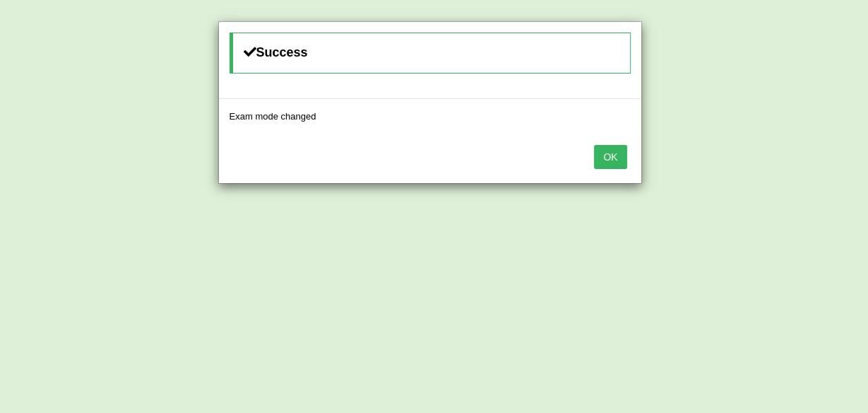
click at [601, 157] on button "OK" at bounding box center [610, 157] width 32 height 24
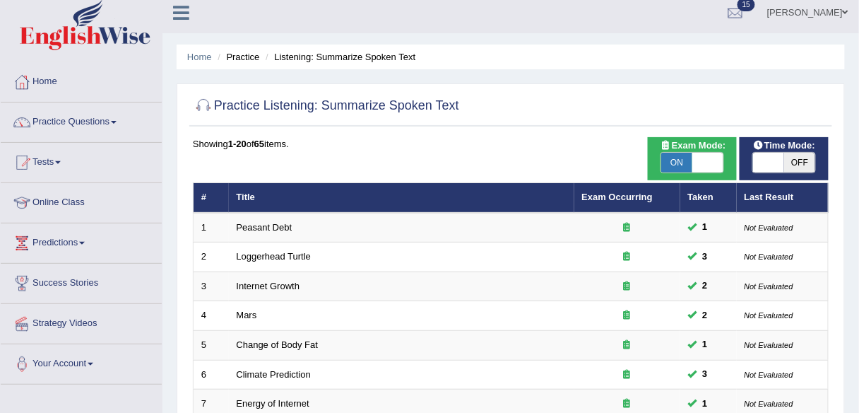
scroll to position [516, 0]
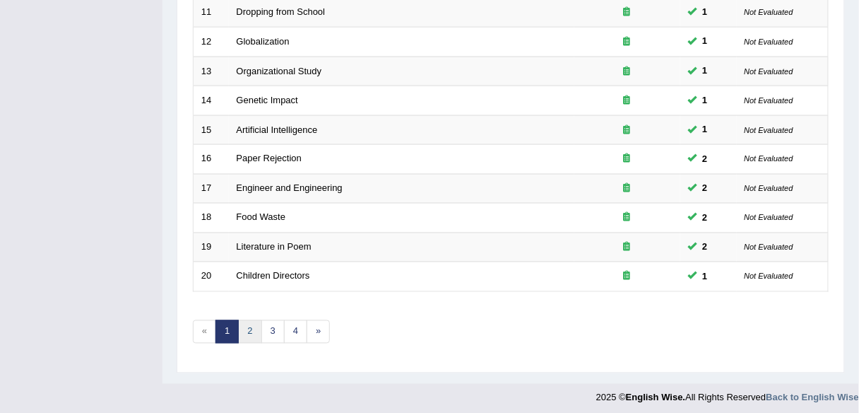
click at [248, 326] on link "2" at bounding box center [249, 331] width 23 height 23
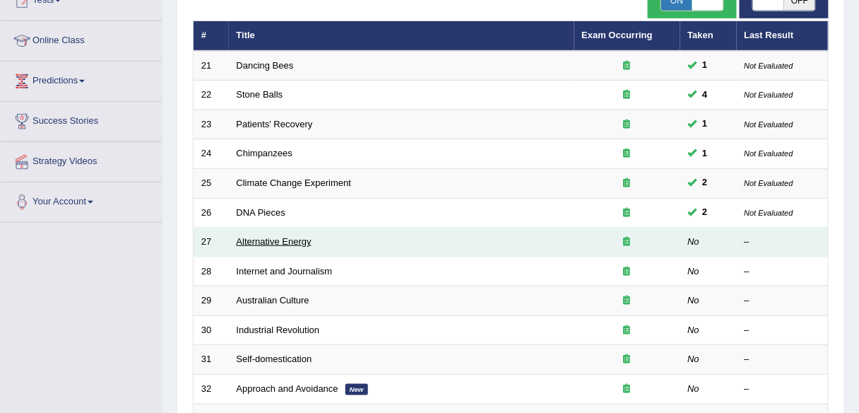
click at [274, 236] on link "Alternative Energy" at bounding box center [274, 241] width 75 height 11
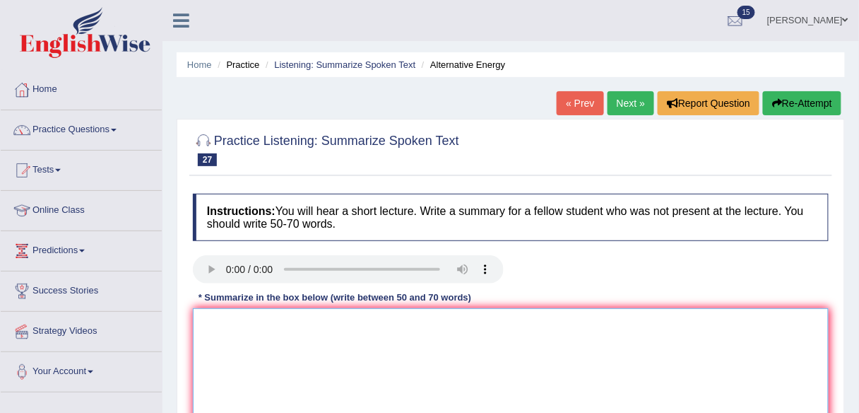
click at [334, 328] on textarea at bounding box center [511, 376] width 636 height 137
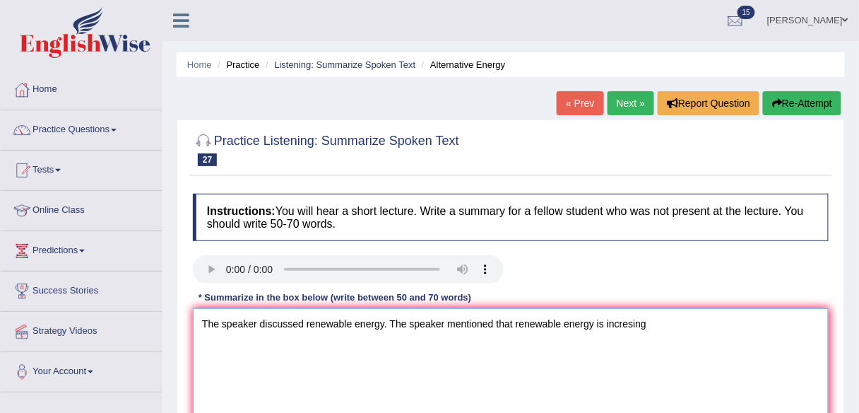
click at [596, 324] on textarea "The speaker discussed renewable energy. The speaker mentioned that renewable en…" at bounding box center [511, 376] width 636 height 137
click at [703, 326] on textarea "The speaker discussed renewable energy. The speaker mentioned that renewable en…" at bounding box center [511, 376] width 636 height 137
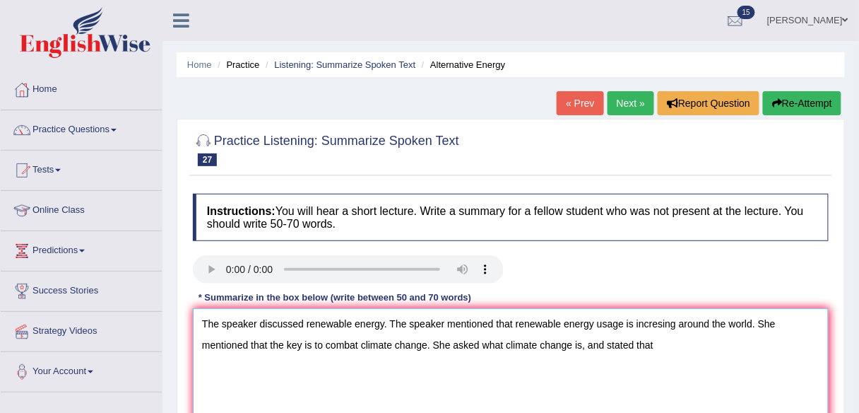
click at [573, 343] on textarea "The speaker discussed renewable energy. The speaker mentioned that renewable en…" at bounding box center [511, 376] width 636 height 137
click at [691, 349] on textarea "The speaker discussed renewable energy. The speaker mentioned that renewable en…" at bounding box center [511, 376] width 636 height 137
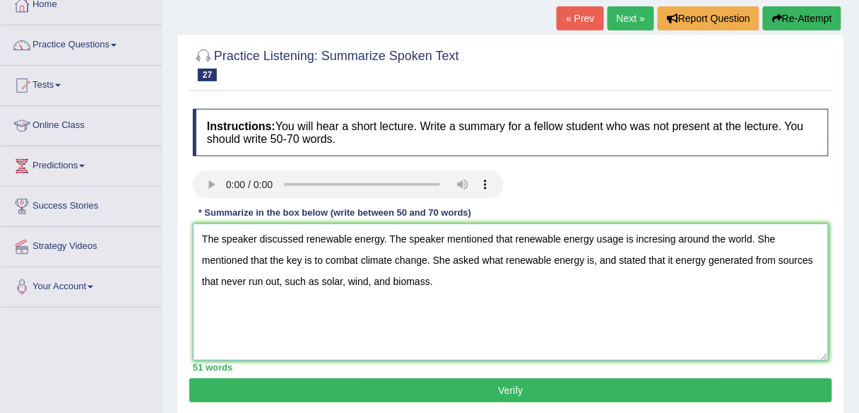
scroll to position [88, 0]
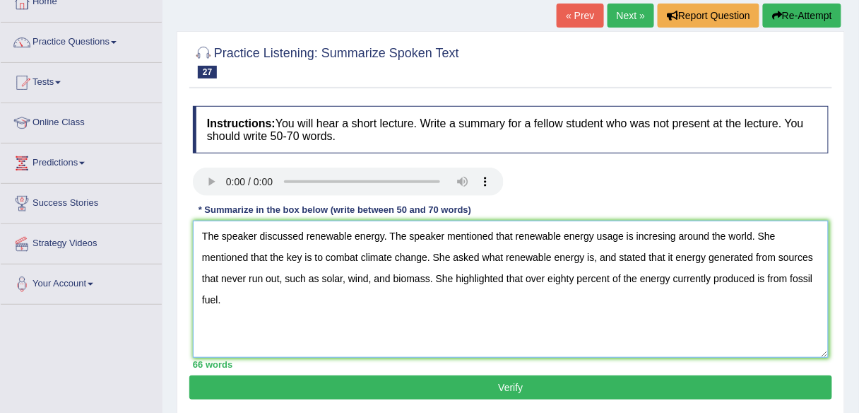
click at [593, 235] on textarea "The speaker discussed renewable energy. The speaker mentioned that renewable en…" at bounding box center [511, 288] width 636 height 137
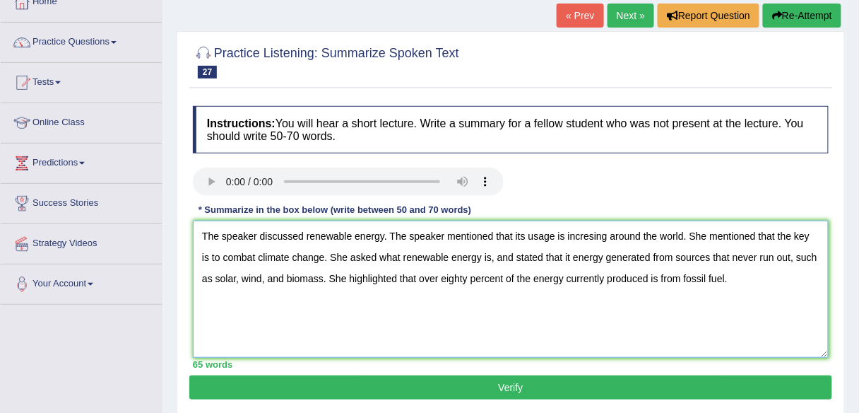
click at [564, 236] on textarea "The speaker discussed renewable energy. The speaker mentioned that its usage is…" at bounding box center [511, 288] width 636 height 137
click at [616, 237] on textarea "The speaker discussed renewable energy. The speaker mentioned that its usage ha…" at bounding box center [511, 288] width 636 height 137
click at [569, 257] on textarea "The speaker discussed renewable energy. The speaker mentioned that its usage ha…" at bounding box center [511, 288] width 636 height 137
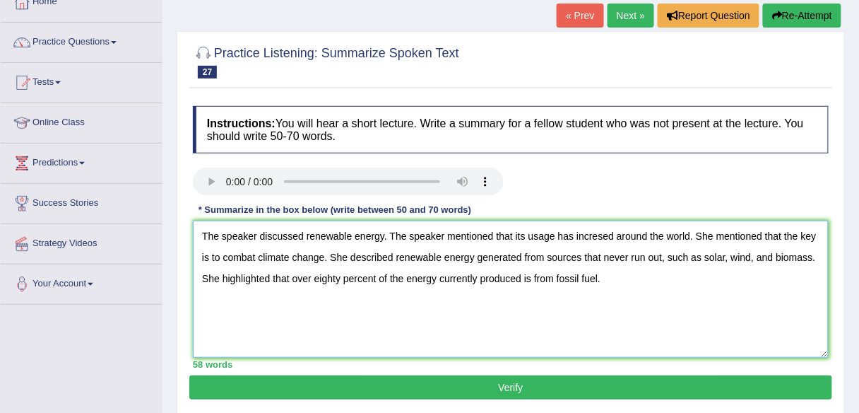
click at [472, 256] on textarea "The speaker discussed renewable energy. The speaker mentioned that its usage ha…" at bounding box center [511, 288] width 636 height 137
click at [676, 275] on textarea "The speaker discussed renewable energy. The speaker mentioned that its usage ha…" at bounding box center [511, 288] width 636 height 137
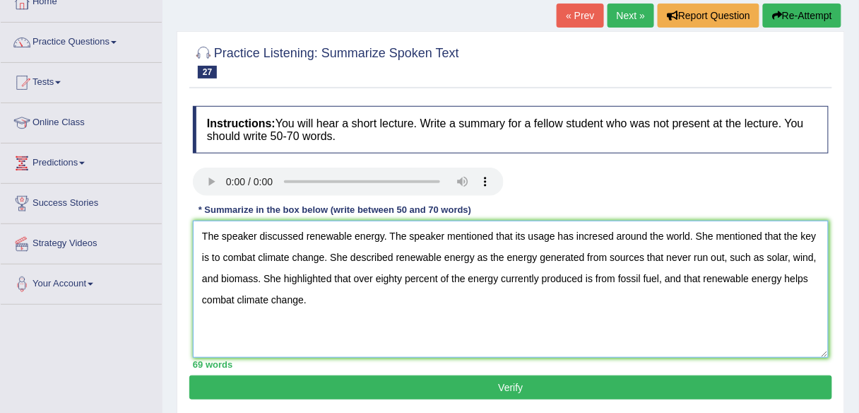
click at [766, 235] on textarea "The speaker discussed renewable energy. The speaker mentioned that its usage ha…" at bounding box center [511, 288] width 636 height 137
click at [750, 233] on textarea "The speaker discussed renewable energy. The speaker mentioned that its usage ha…" at bounding box center [511, 288] width 636 height 137
click at [367, 300] on textarea "The speaker discussed renewable energy. The speaker mentioned that its usage ha…" at bounding box center [511, 288] width 636 height 137
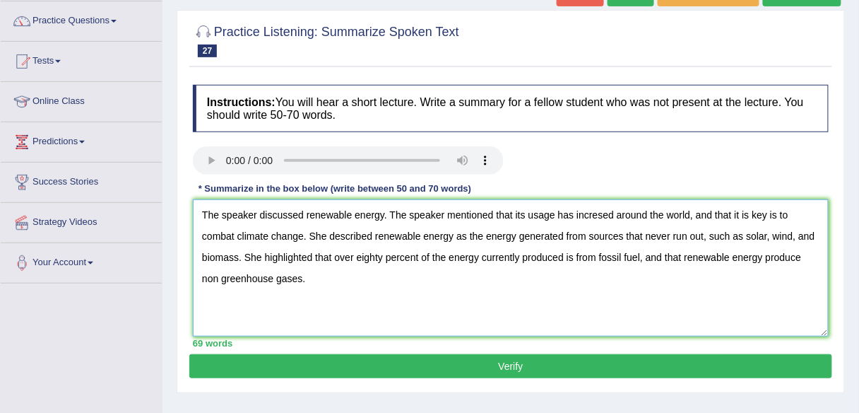
scroll to position [109, 0]
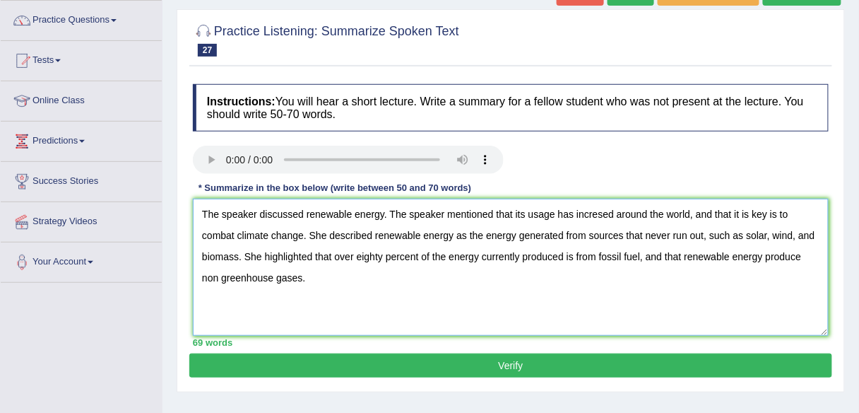
click at [819, 253] on textarea "The speaker discussed renewable energy. The speaker mentioned that its usage ha…" at bounding box center [511, 267] width 636 height 137
type textarea "The speaker discussed renewable energy. The speaker mentioned that its usage ha…"
click at [369, 365] on button "Verify" at bounding box center [510, 365] width 643 height 24
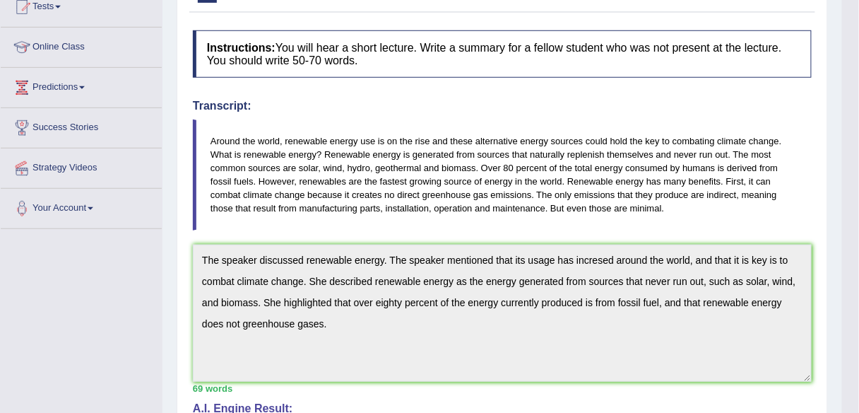
scroll to position [0, 0]
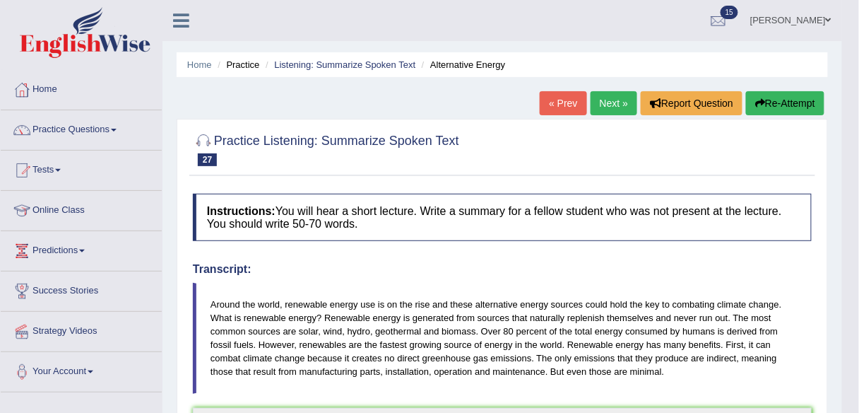
click at [750, 112] on button "Re-Attempt" at bounding box center [785, 103] width 78 height 24
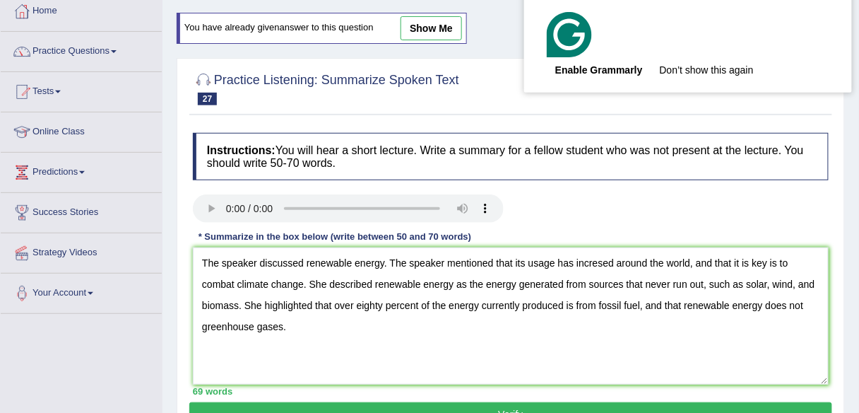
click at [597, 263] on textarea "The speaker discussed renewable energy. The speaker mentioned that its usage ha…" at bounding box center [511, 315] width 636 height 137
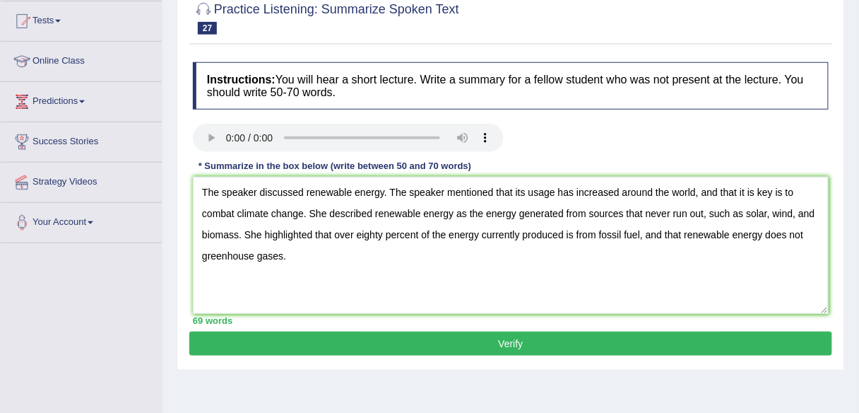
scroll to position [153, 0]
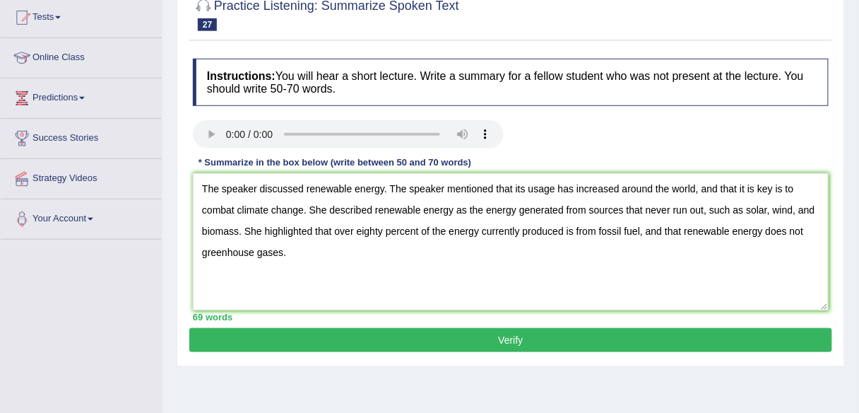
type textarea "The speaker discussed renewable energy. The speaker mentioned that its usage ha…"
click at [627, 345] on button "Verify" at bounding box center [510, 340] width 643 height 24
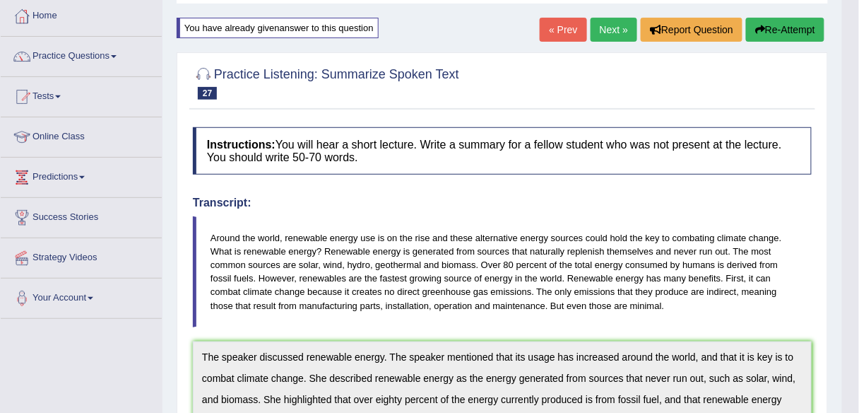
scroll to position [0, 0]
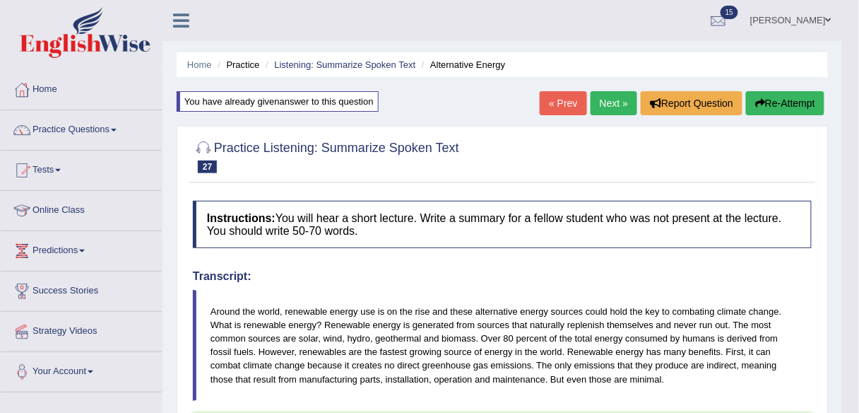
click at [608, 107] on link "Next »" at bounding box center [614, 103] width 47 height 24
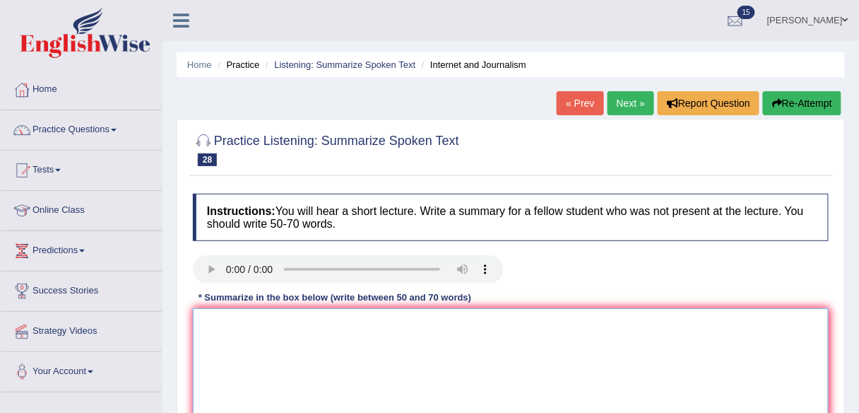
click at [287, 334] on textarea at bounding box center [511, 376] width 636 height 137
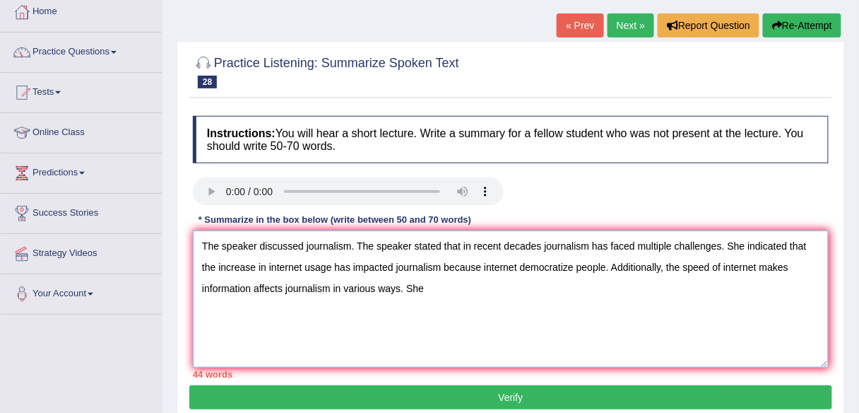
scroll to position [79, 0]
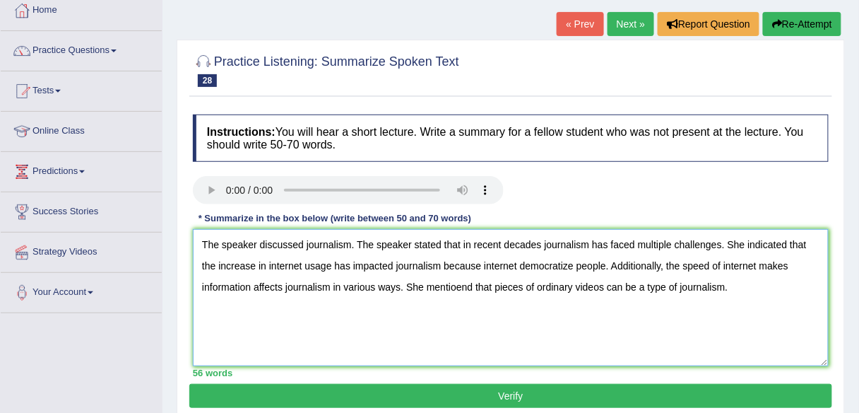
click at [798, 263] on textarea "The speaker discussed journalism. The speaker stated that in recent decades jou…" at bounding box center [511, 297] width 636 height 137
click at [254, 286] on textarea "The speaker discussed journalism. The speaker stated that in recent decades jou…" at bounding box center [511, 297] width 636 height 137
drag, startPoint x: 805, startPoint y: 266, endPoint x: 253, endPoint y: 285, distance: 552.0
click at [253, 285] on textarea "The speaker discussed journalism. The speaker stated that in recent decades jou…" at bounding box center [511, 297] width 636 height 137
click at [341, 288] on textarea "The speaker discussed journalism. The speaker stated that in recent decades jou…" at bounding box center [511, 297] width 636 height 137
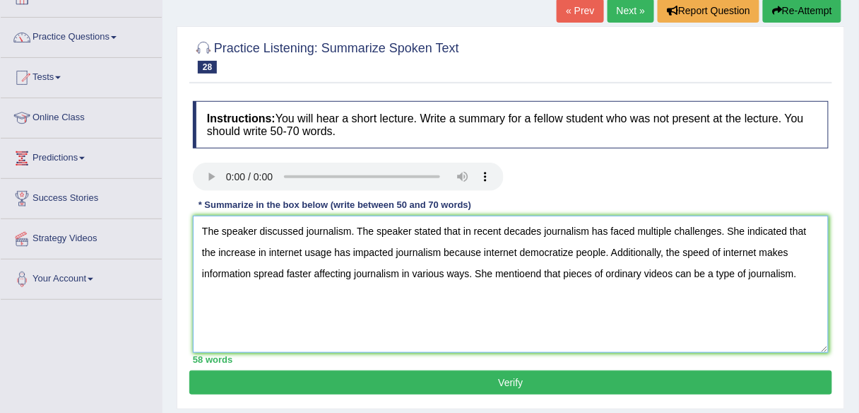
scroll to position [96, 0]
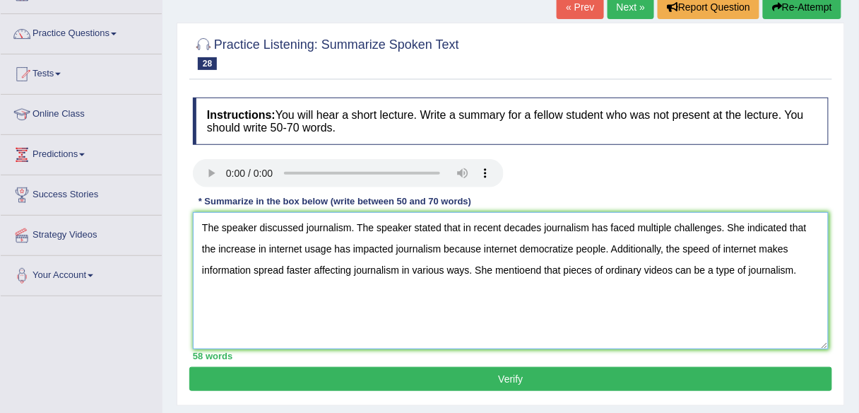
click at [542, 270] on textarea "The speaker discussed journalism. The speaker stated that in recent decades jou…" at bounding box center [511, 280] width 636 height 137
type textarea "The speaker discussed journalism. The speaker stated that in recent decades jou…"
click at [519, 379] on button "Verify" at bounding box center [510, 379] width 643 height 24
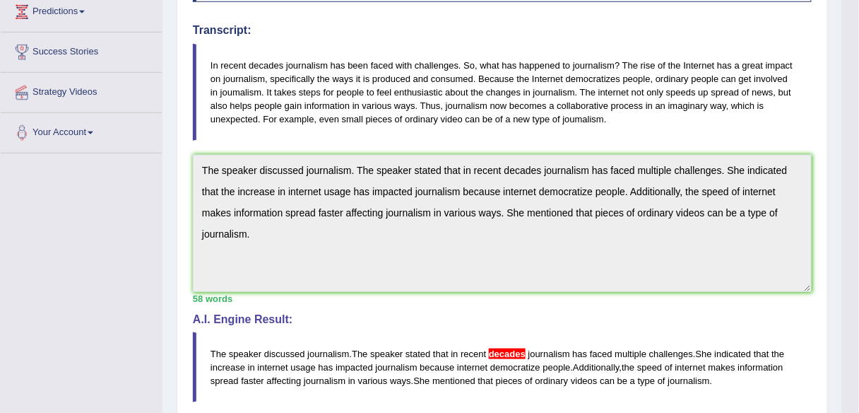
scroll to position [0, 0]
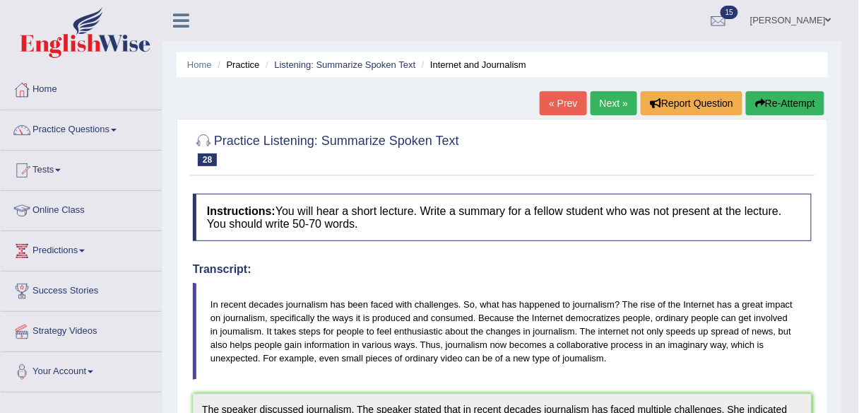
click at [785, 99] on button "Re-Attempt" at bounding box center [785, 103] width 78 height 24
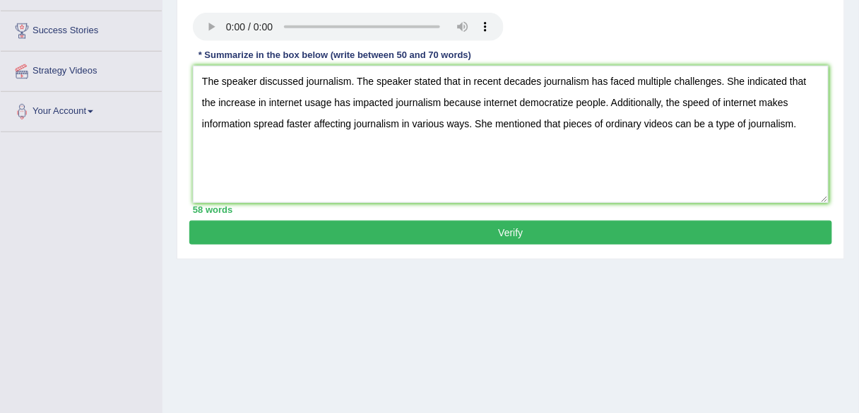
click at [540, 81] on textarea "The speaker discussed journalism. The speaker stated that in recent decades jou…" at bounding box center [511, 134] width 636 height 137
type textarea "The speaker discussed journalism. The speaker stated that in recent decades, jo…"
click at [511, 223] on button "Verify" at bounding box center [510, 232] width 643 height 24
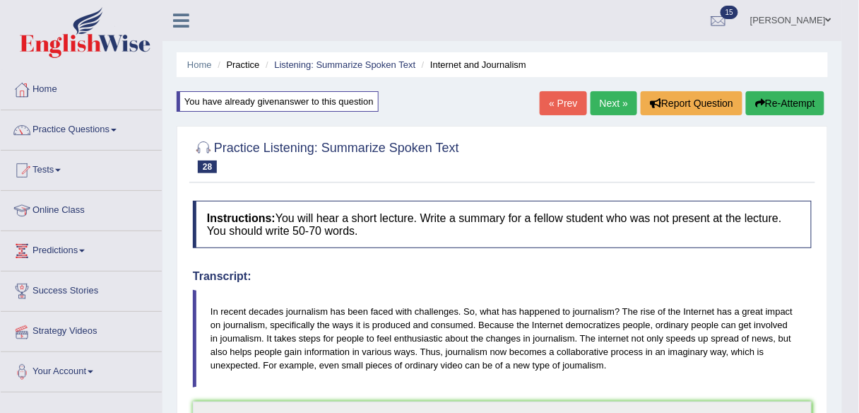
click at [615, 105] on link "Next »" at bounding box center [614, 103] width 47 height 24
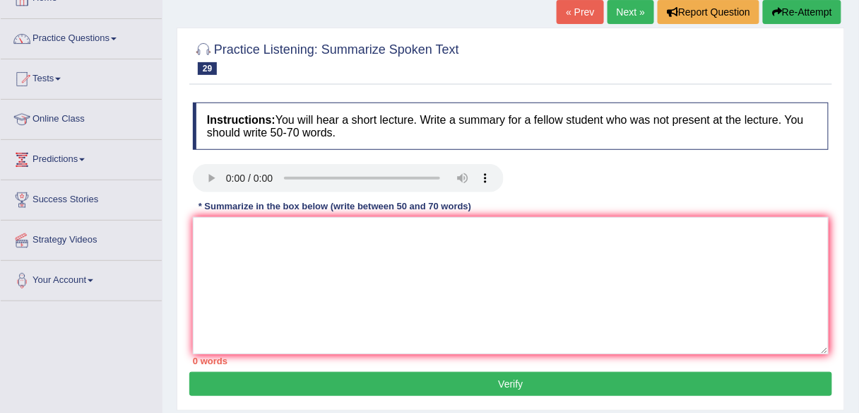
scroll to position [101, 0]
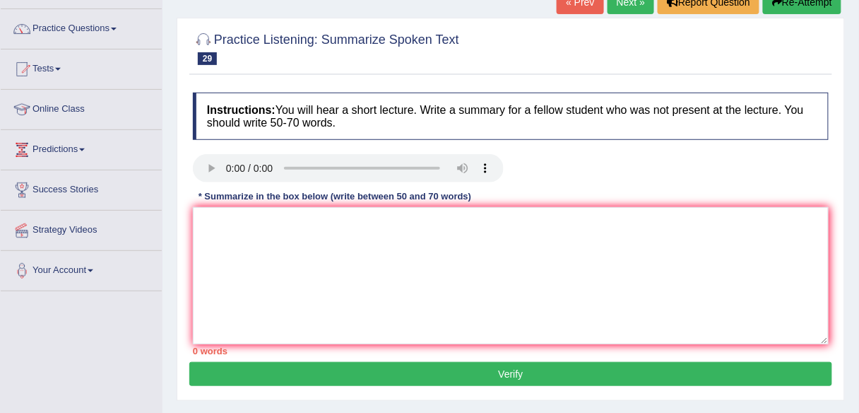
click at [834, 75] on div "Practice Listening: Summarize Spoken Text 29 Australian Culture Instructions: Y…" at bounding box center [511, 209] width 668 height 383
click at [235, 236] on textarea at bounding box center [511, 275] width 636 height 137
click at [266, 244] on textarea at bounding box center [511, 275] width 636 height 137
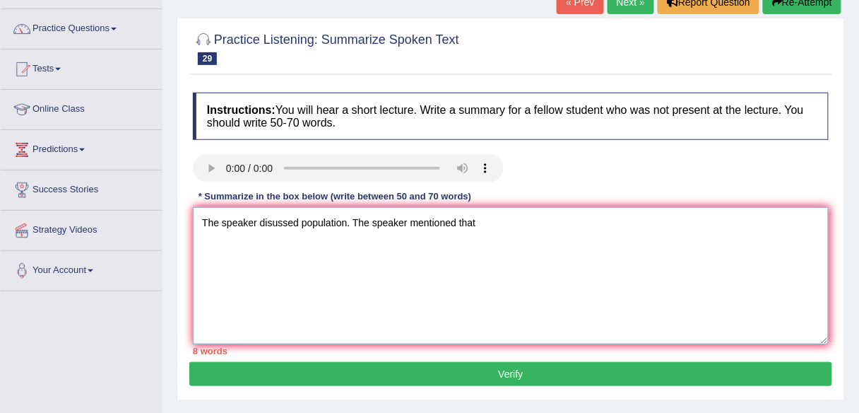
click at [506, 226] on textarea "The speaker disussed population. The speaker mentioned that" at bounding box center [511, 275] width 636 height 137
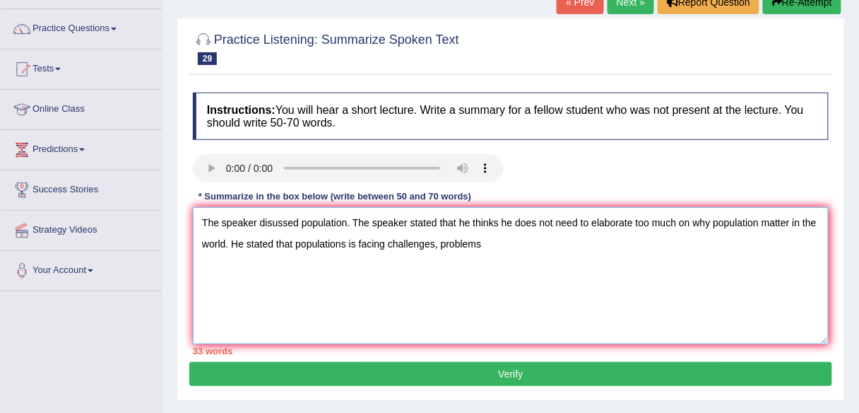
click at [441, 243] on textarea "The speaker disussed population. The speaker stated that he thinks he does not …" at bounding box center [511, 275] width 636 height 137
click at [523, 251] on textarea "The speaker disussed population. The speaker stated that he thinks he does not …" at bounding box center [511, 275] width 636 height 137
click at [501, 242] on textarea "The speaker disussed population. The speaker stated that he thinks he does not …" at bounding box center [511, 275] width 636 height 137
click at [722, 242] on textarea "The speaker disussed population. The speaker stated that he thinks he does not …" at bounding box center [511, 275] width 636 height 137
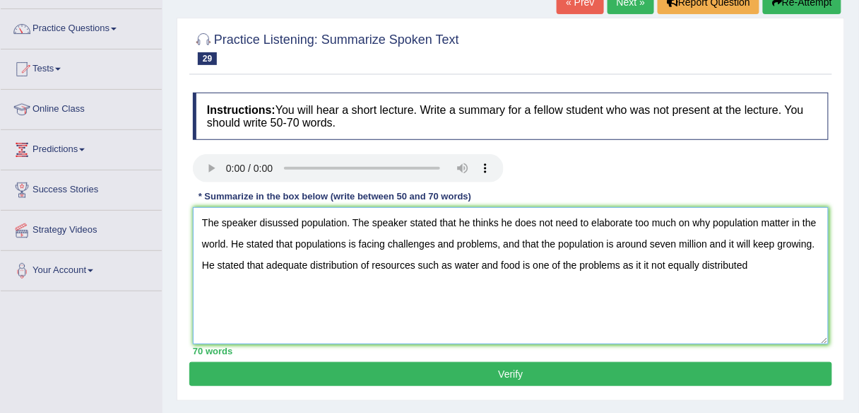
click at [649, 263] on textarea "The speaker disussed population. The speaker stated that he thinks he does not …" at bounding box center [511, 275] width 636 height 137
click at [690, 266] on textarea "The speaker disussed population. The speaker stated that he thinks he does not …" at bounding box center [511, 275] width 636 height 137
click at [781, 265] on textarea "The speaker disussed population. The speaker stated that he thinks he does not …" at bounding box center [511, 275] width 636 height 137
click at [786, 220] on textarea "The speaker disussed population. The speaker stated that he thinks he does not …" at bounding box center [511, 275] width 636 height 137
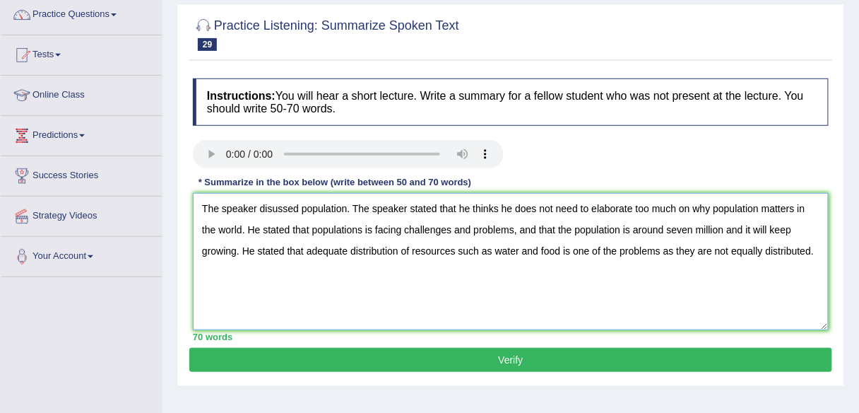
scroll to position [115, 0]
click at [372, 230] on textarea "The speaker disussed population. The speaker stated that he thinks he does not …" at bounding box center [511, 261] width 636 height 137
type textarea "The speaker disussed population. The speaker stated that he thinks he does not …"
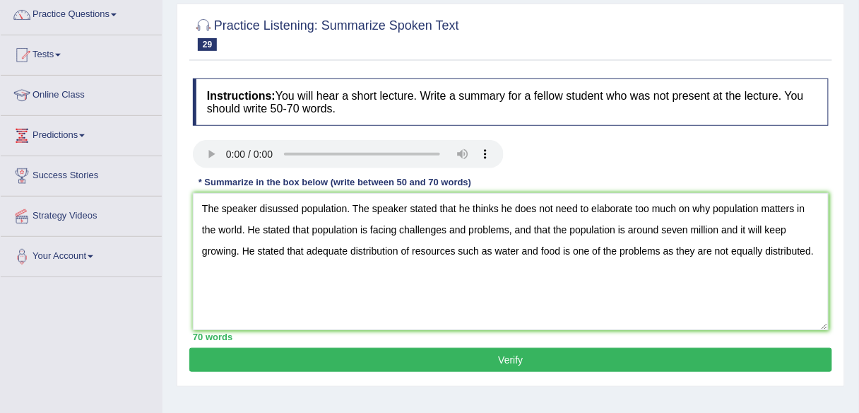
click at [473, 362] on button "Verify" at bounding box center [510, 360] width 643 height 24
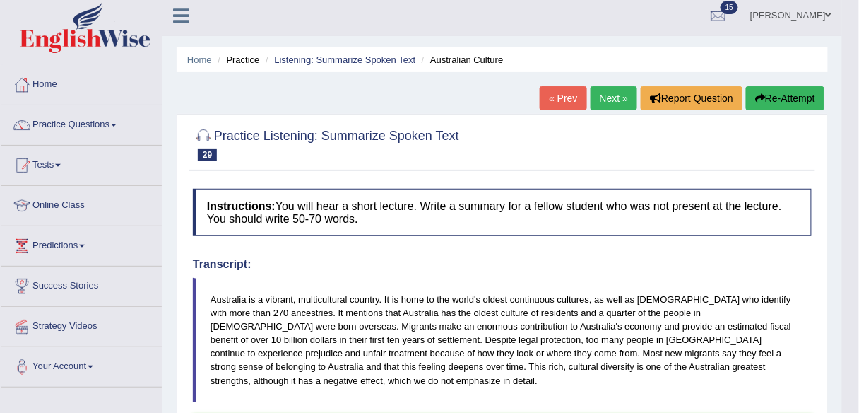
scroll to position [0, 0]
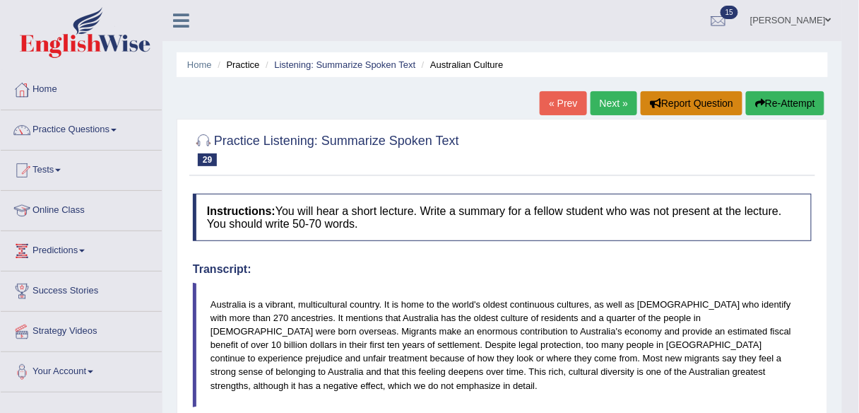
click at [675, 100] on button "Report Question" at bounding box center [692, 103] width 102 height 24
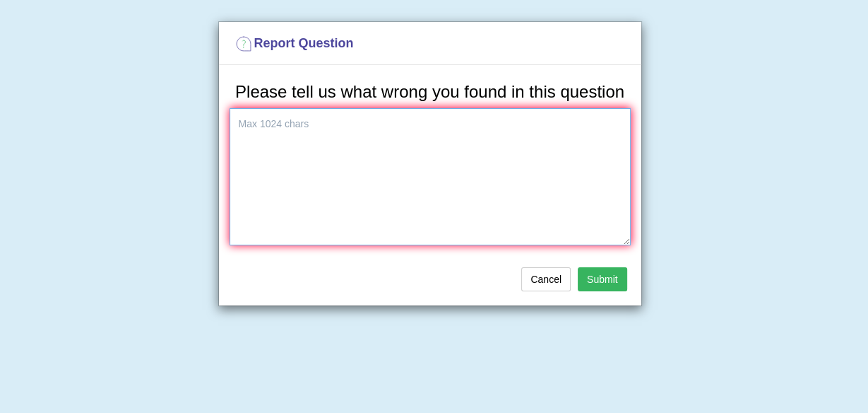
click at [524, 145] on textarea at bounding box center [430, 176] width 401 height 137
type textarea "transcript does not match the audio"
click at [604, 275] on button "Submit" at bounding box center [602, 279] width 49 height 24
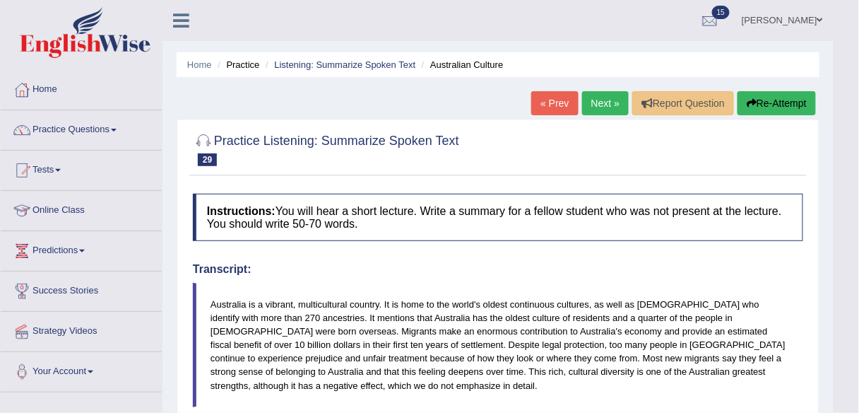
scroll to position [102, 0]
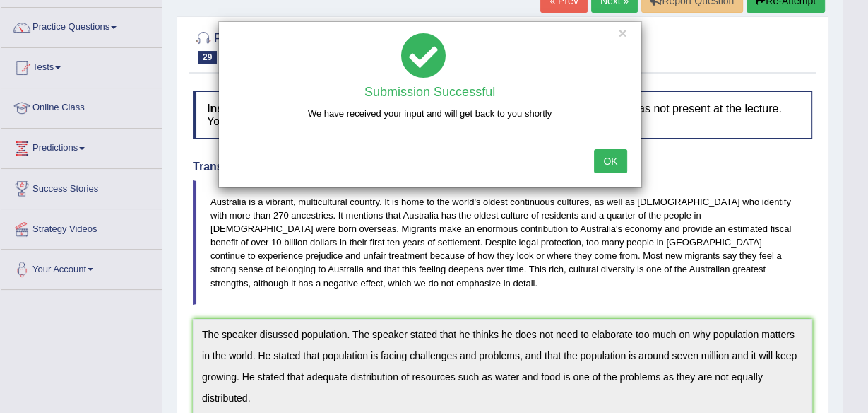
click at [612, 170] on button "OK" at bounding box center [610, 161] width 32 height 24
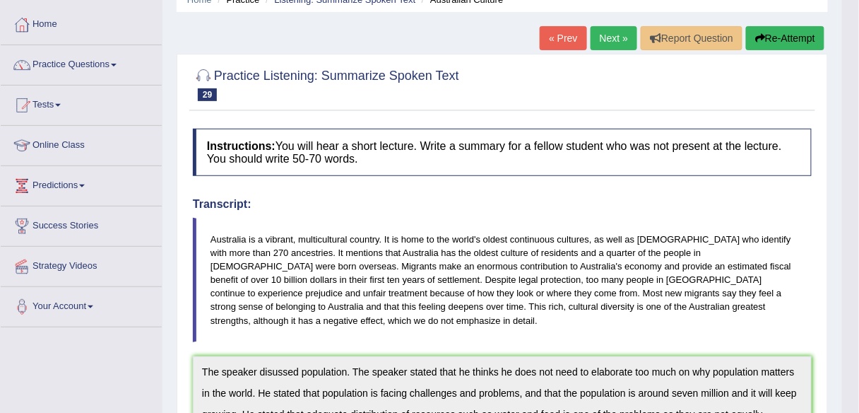
scroll to position [60, 0]
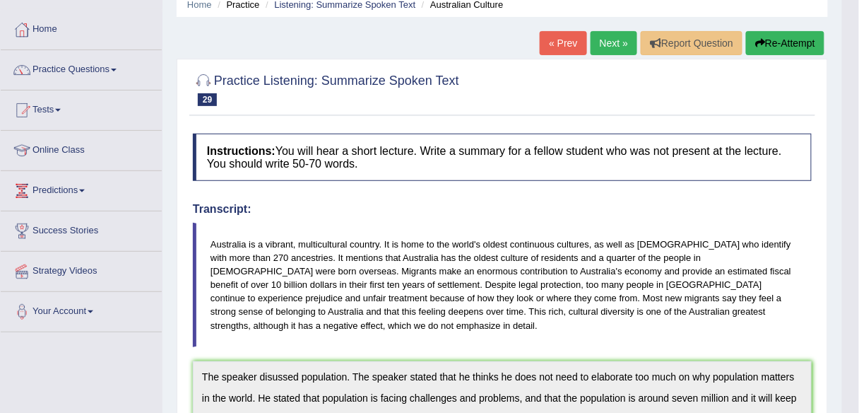
click at [798, 39] on button "Re-Attempt" at bounding box center [785, 43] width 78 height 24
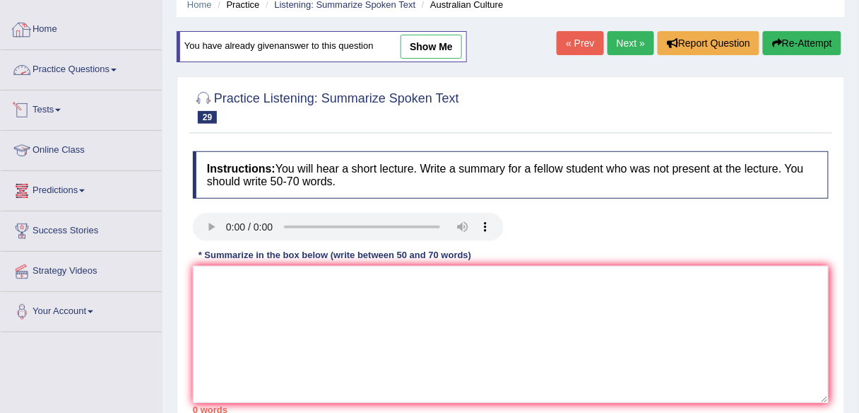
click at [107, 70] on link "Practice Questions" at bounding box center [81, 67] width 161 height 35
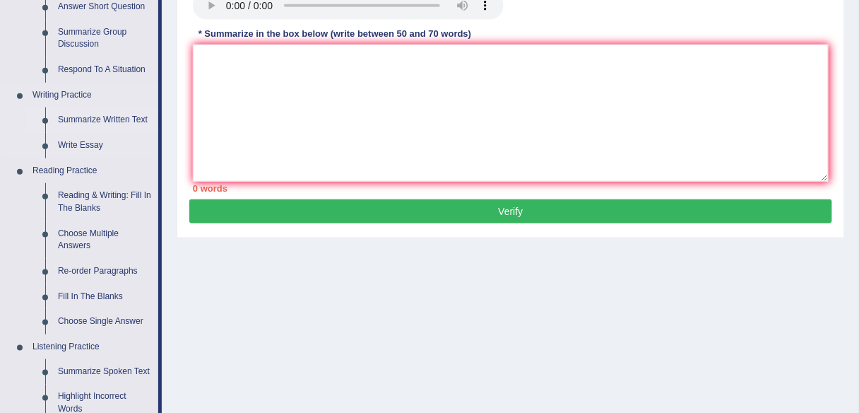
scroll to position [283, 0]
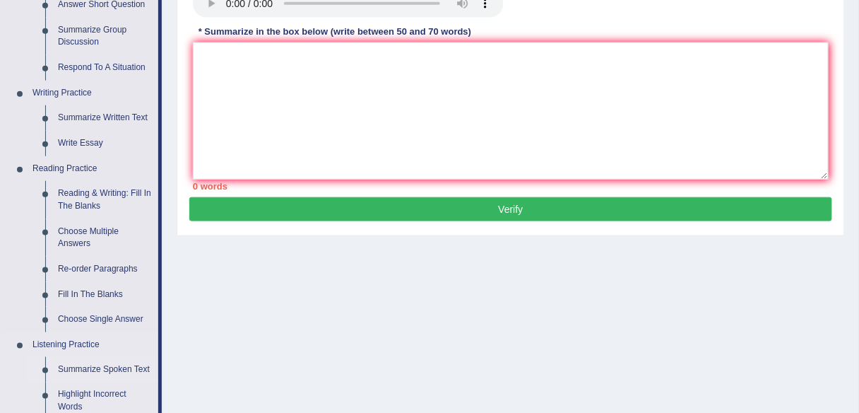
click at [73, 360] on link "Summarize Spoken Text" at bounding box center [105, 369] width 107 height 25
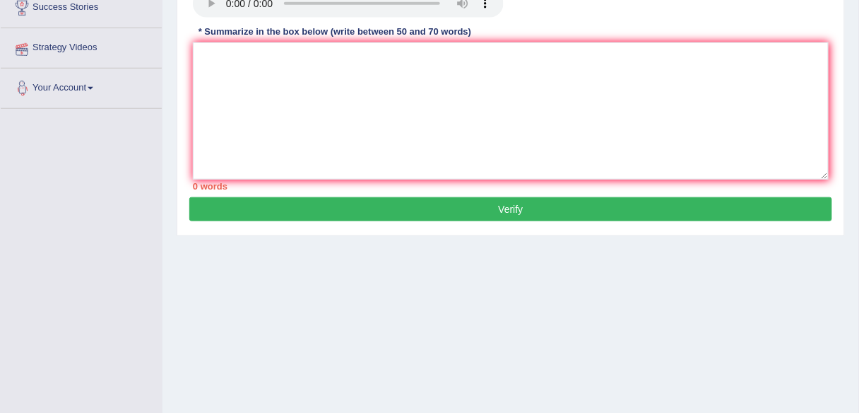
scroll to position [329, 0]
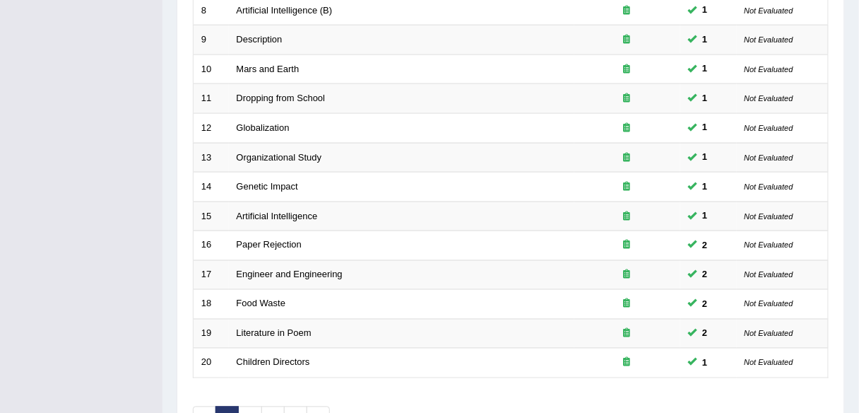
scroll to position [516, 0]
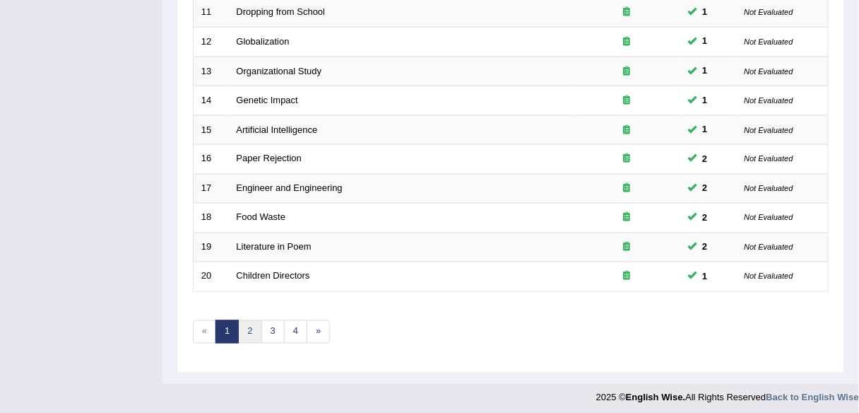
click at [254, 326] on link "2" at bounding box center [249, 331] width 23 height 23
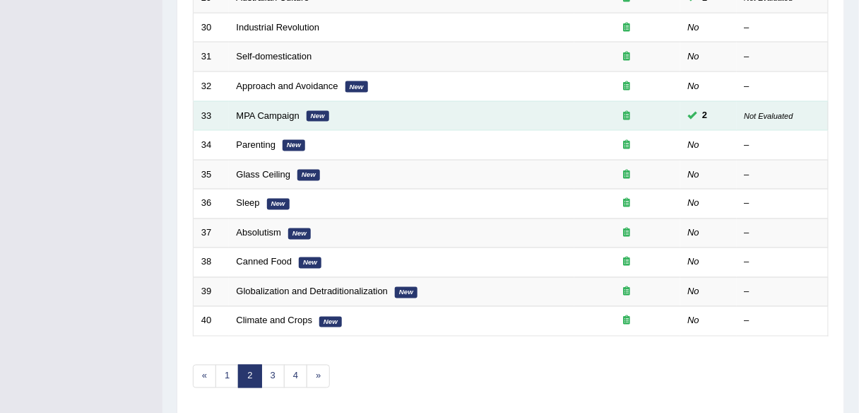
scroll to position [473, 0]
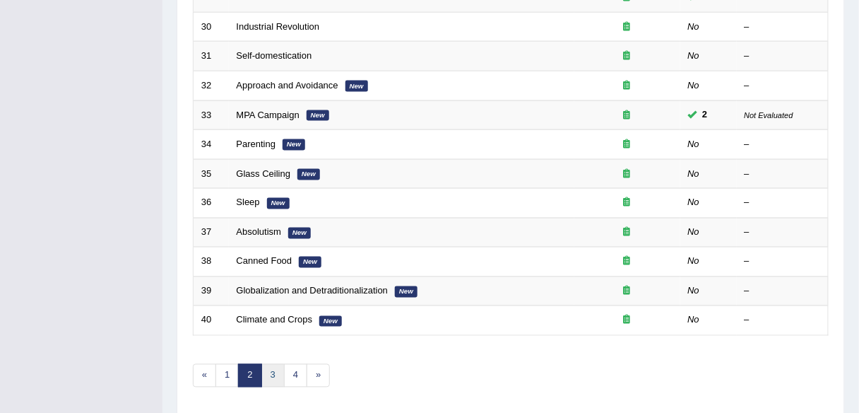
click at [263, 367] on link "3" at bounding box center [272, 375] width 23 height 23
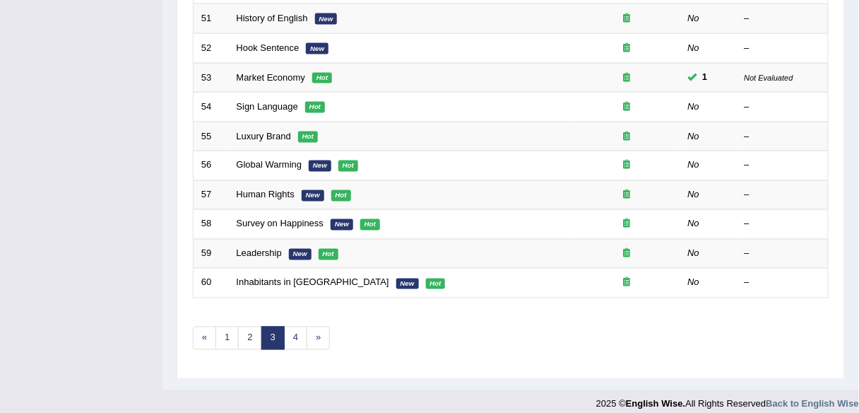
scroll to position [514, 0]
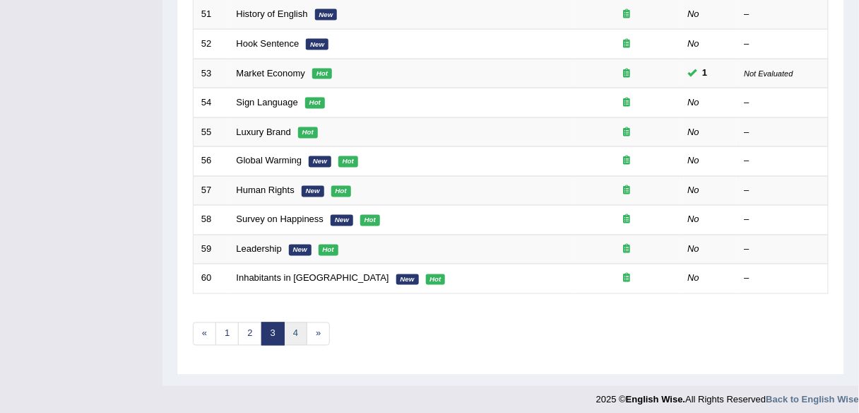
click at [302, 322] on link "4" at bounding box center [295, 333] width 23 height 23
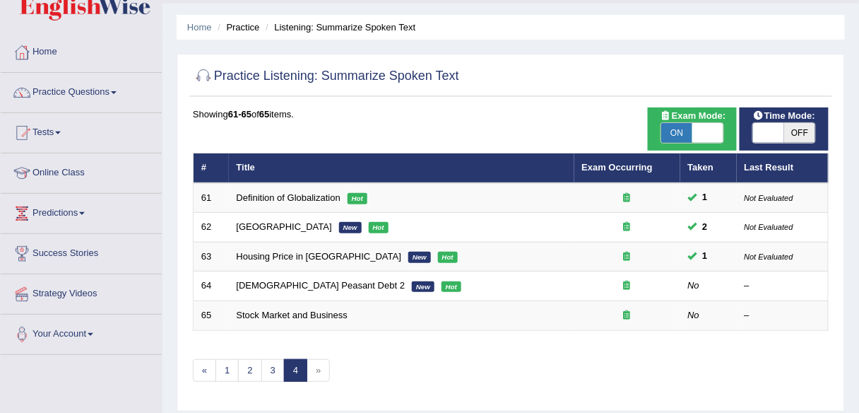
scroll to position [51, 0]
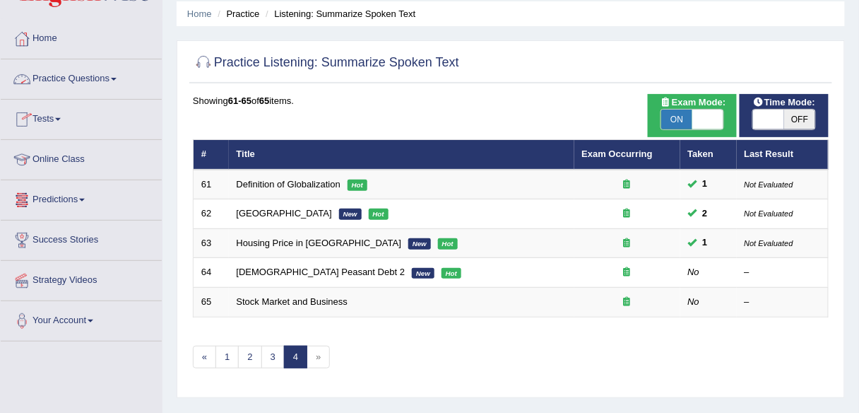
click at [73, 76] on link "Practice Questions" at bounding box center [81, 76] width 161 height 35
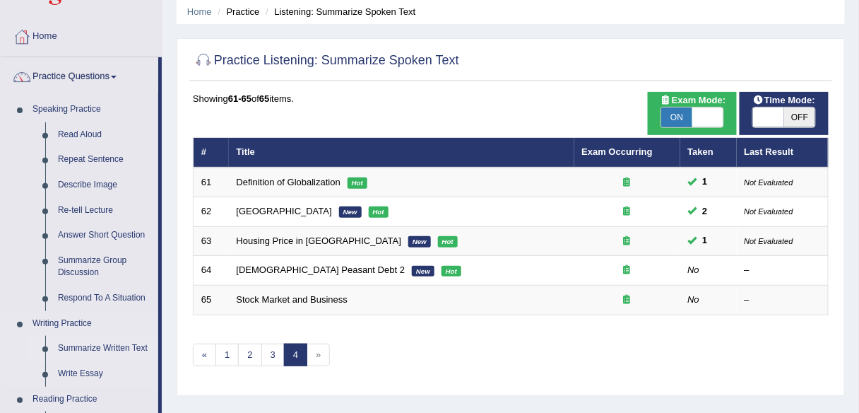
scroll to position [47, 0]
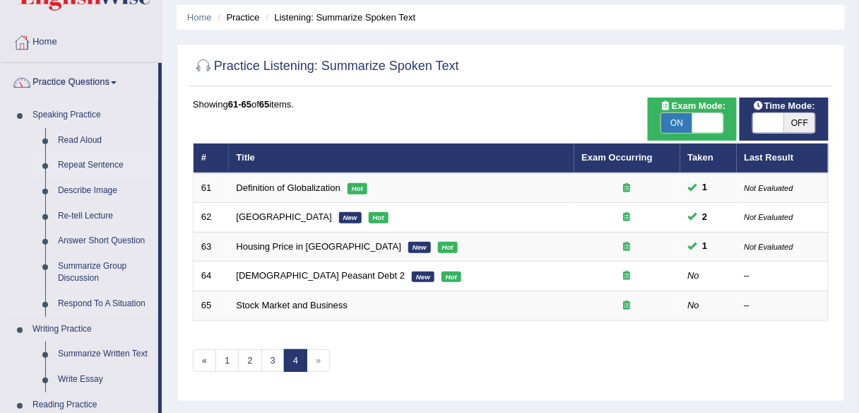
click at [108, 161] on link "Repeat Sentence" at bounding box center [105, 165] width 107 height 25
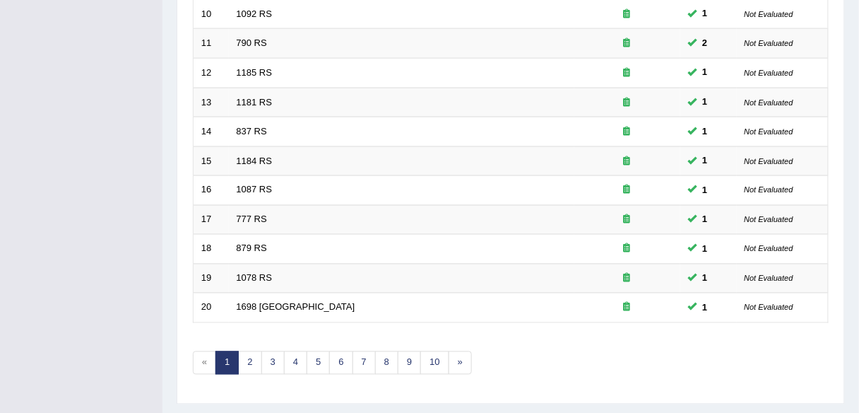
scroll to position [516, 0]
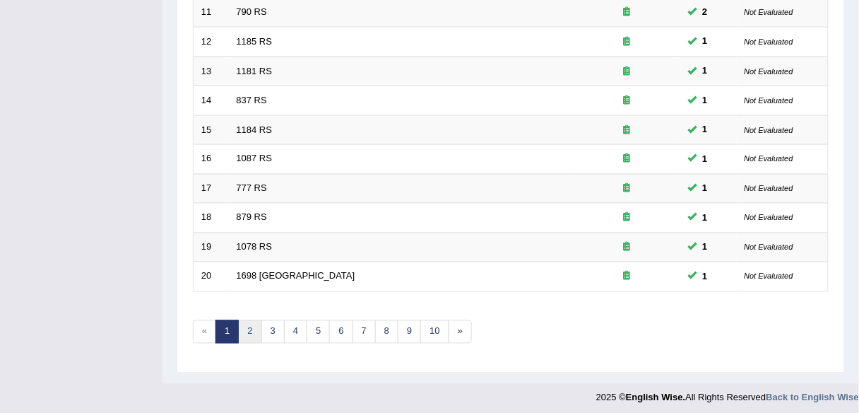
click at [249, 324] on link "2" at bounding box center [249, 331] width 23 height 23
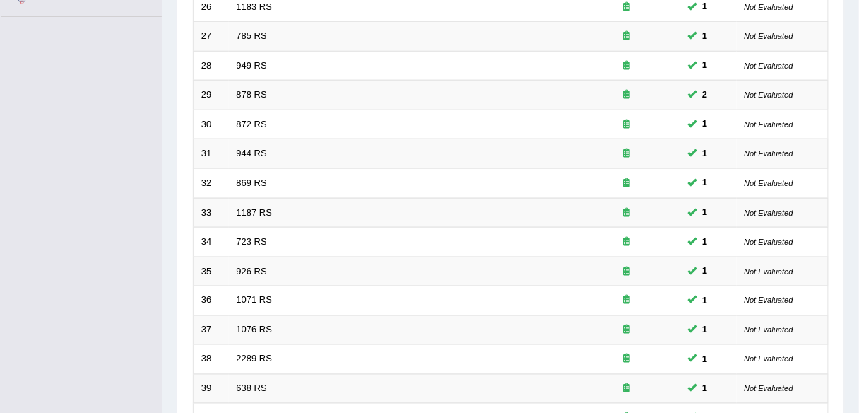
scroll to position [516, 0]
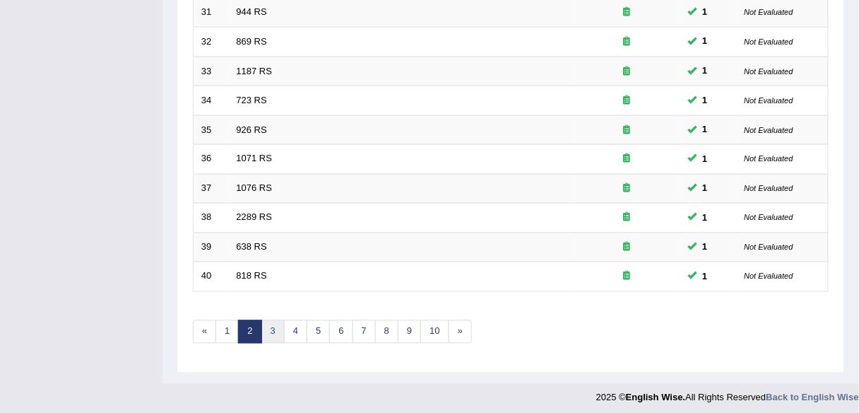
click at [280, 321] on link "3" at bounding box center [272, 331] width 23 height 23
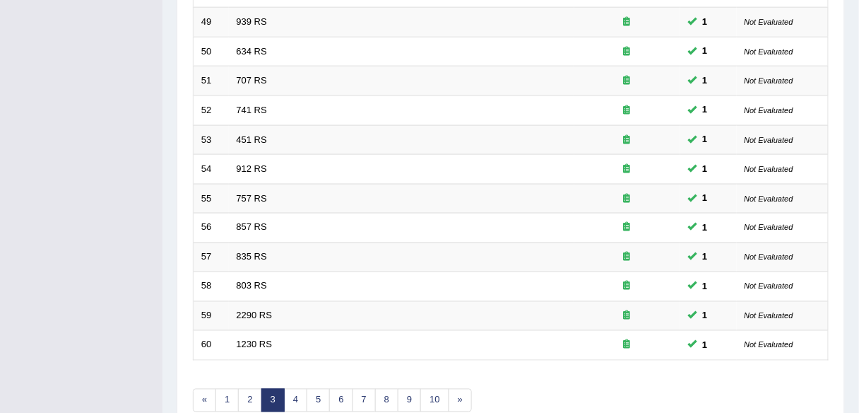
scroll to position [516, 0]
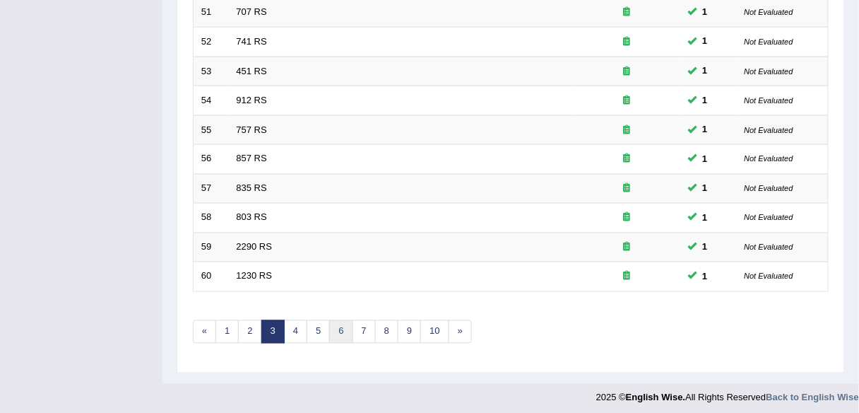
click at [332, 331] on link "6" at bounding box center [340, 331] width 23 height 23
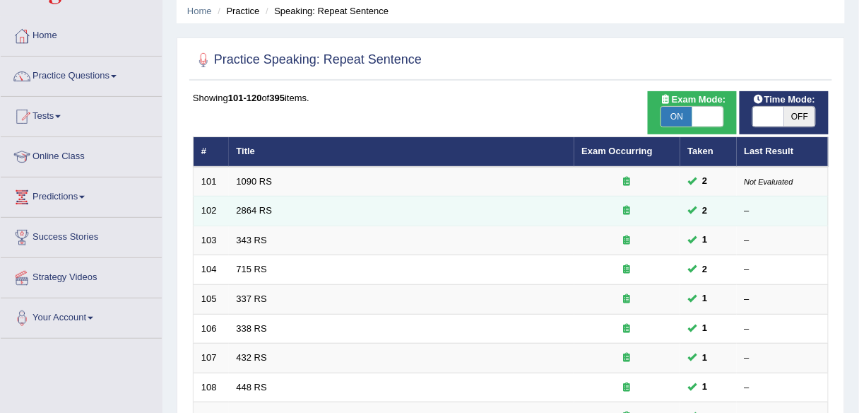
scroll to position [54, 0]
click at [257, 208] on link "2864 RS" at bounding box center [255, 210] width 36 height 11
click at [252, 207] on link "2864 RS" at bounding box center [255, 210] width 36 height 11
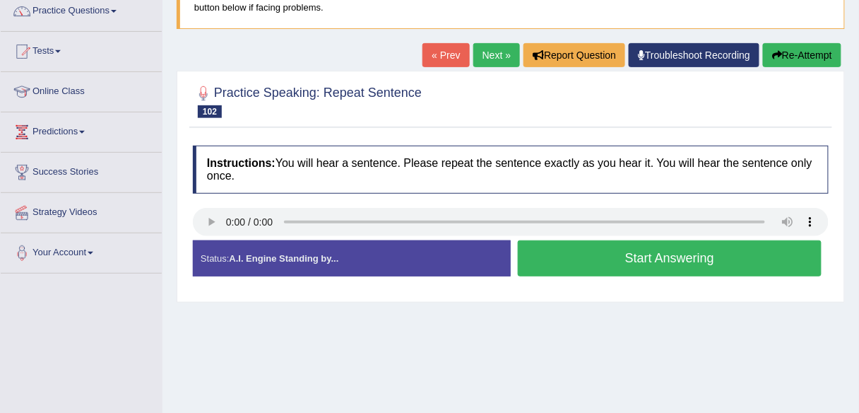
scroll to position [119, 0]
click at [606, 258] on button "Start Answering" at bounding box center [670, 258] width 304 height 36
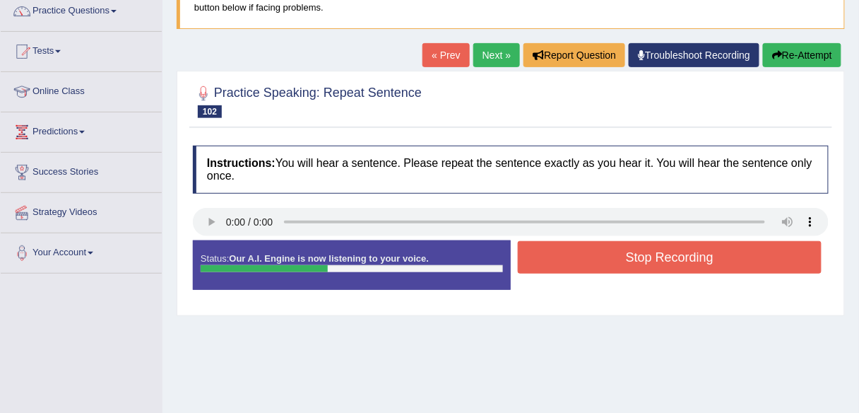
click at [606, 258] on button "Stop Recording" at bounding box center [670, 257] width 304 height 32
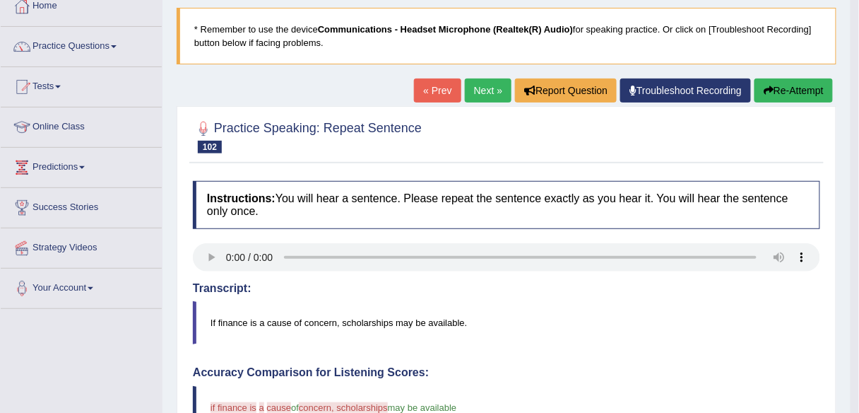
scroll to position [77, 0]
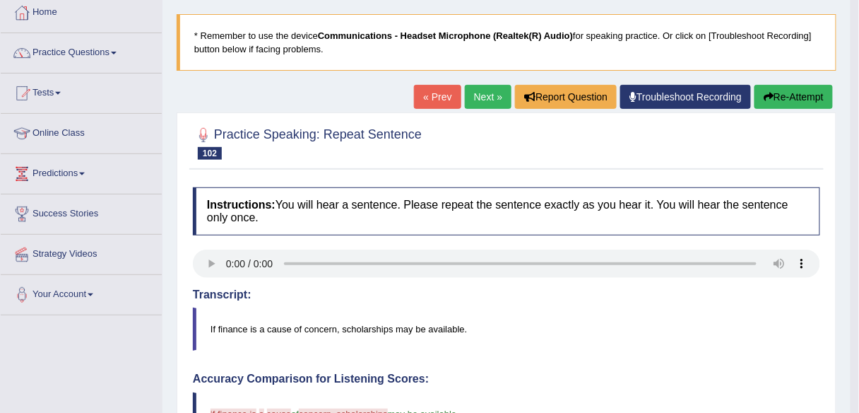
click at [791, 97] on button "Re-Attempt" at bounding box center [793, 97] width 78 height 24
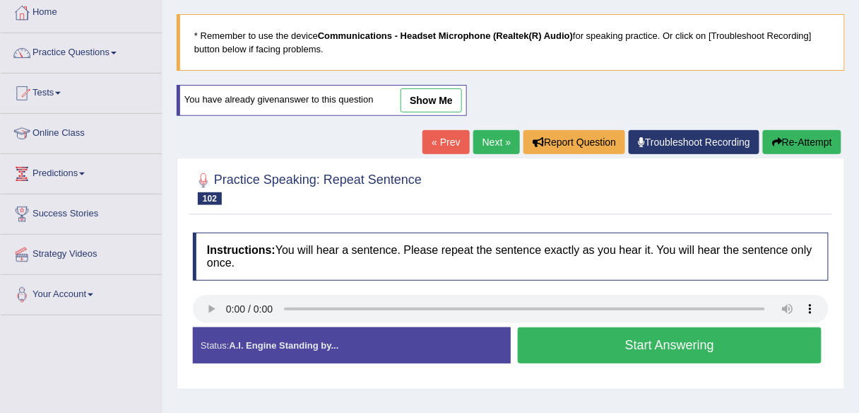
click at [622, 341] on button "Start Answering" at bounding box center [670, 345] width 304 height 36
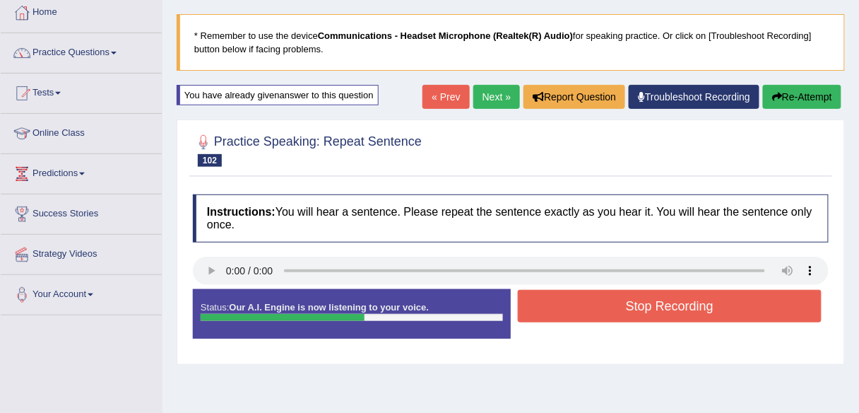
click at [608, 313] on button "Stop Recording" at bounding box center [670, 306] width 304 height 32
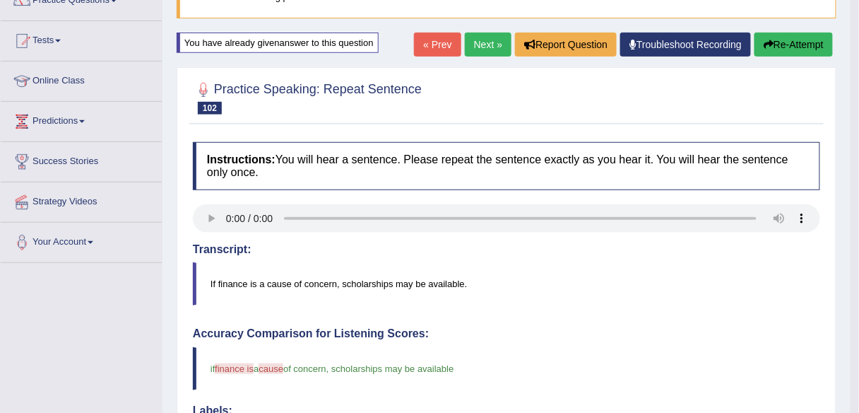
scroll to position [123, 0]
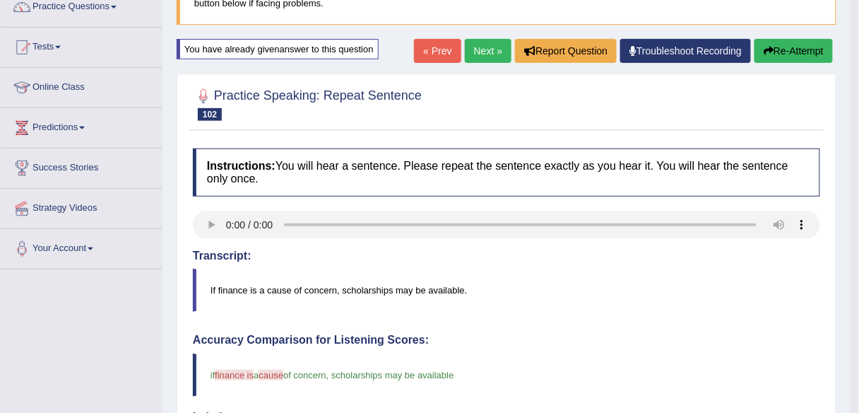
click at [487, 47] on link "Next »" at bounding box center [488, 51] width 47 height 24
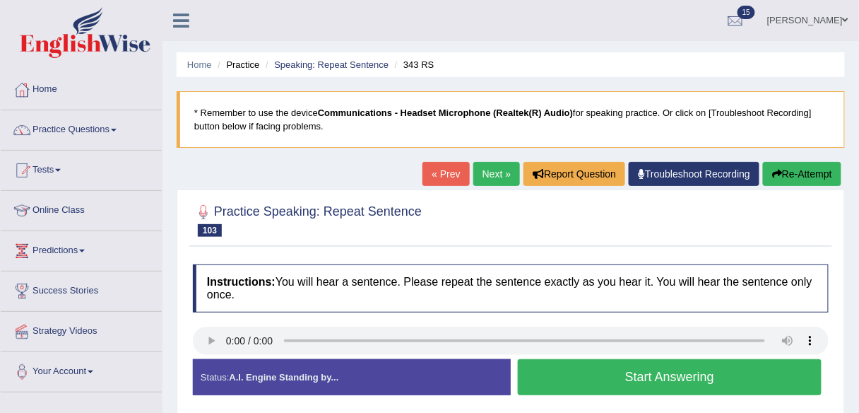
click at [440, 174] on link "« Prev" at bounding box center [445, 174] width 47 height 24
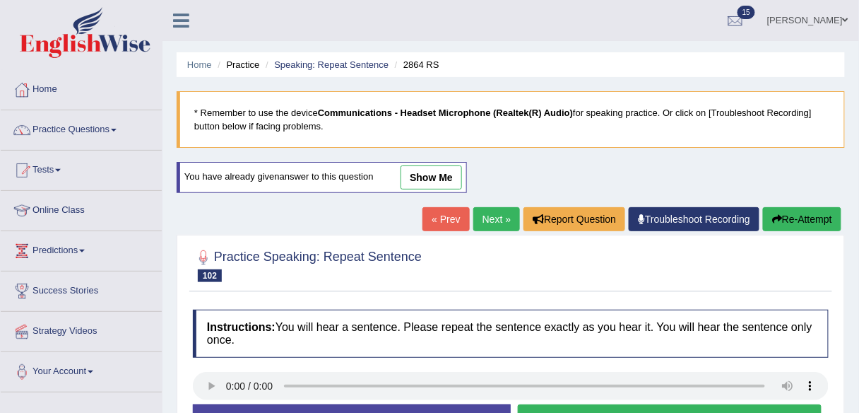
click at [436, 220] on link "« Prev" at bounding box center [445, 219] width 47 height 24
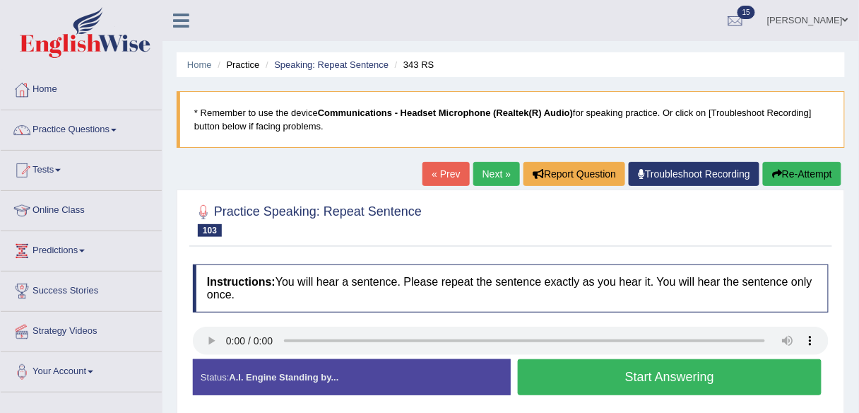
click at [611, 361] on button "Start Answering" at bounding box center [670, 377] width 304 height 36
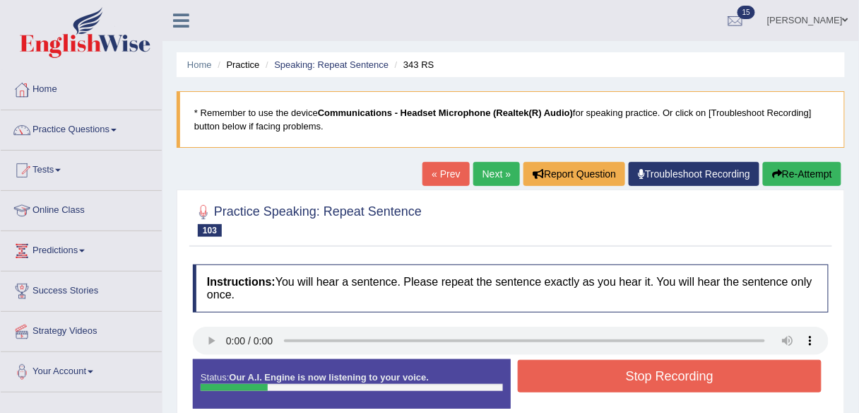
click at [611, 361] on button "Stop Recording" at bounding box center [670, 376] width 304 height 32
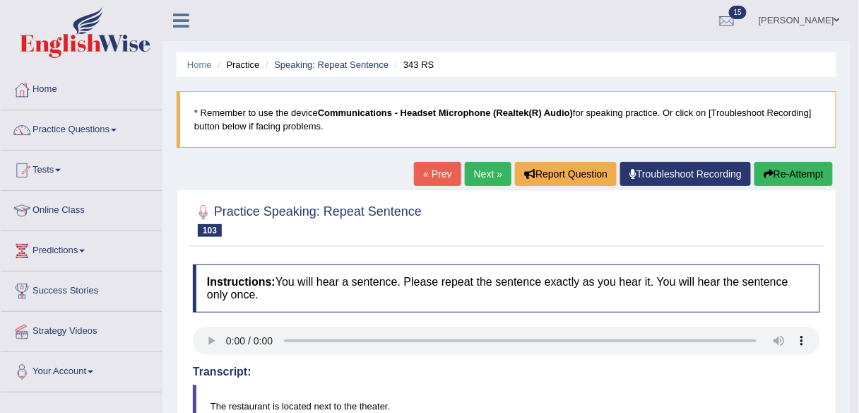
click at [473, 177] on link "Next »" at bounding box center [488, 174] width 47 height 24
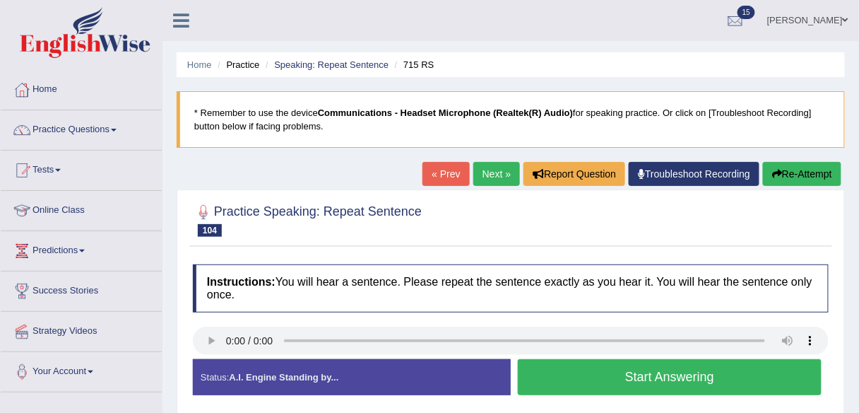
click at [596, 369] on button "Start Answering" at bounding box center [670, 377] width 304 height 36
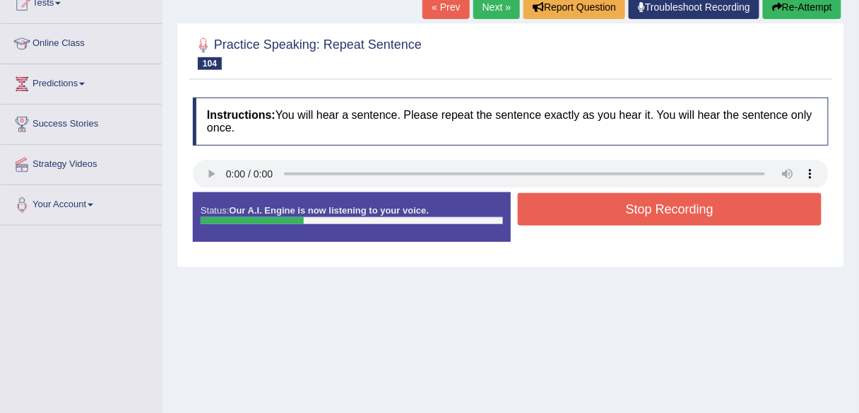
scroll to position [170, 0]
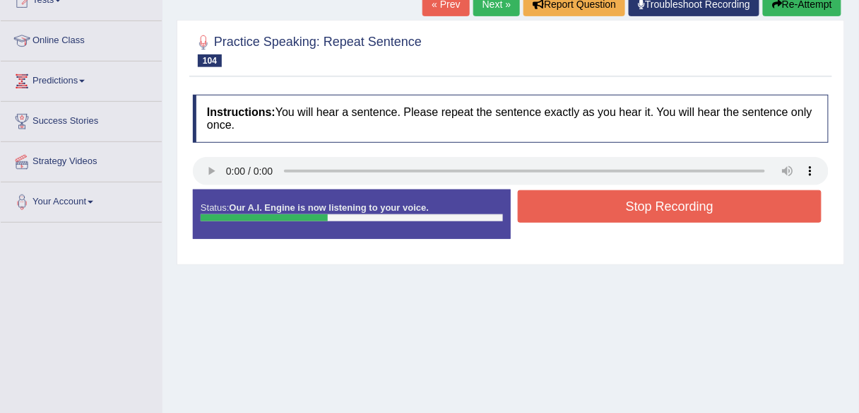
click at [600, 203] on button "Stop Recording" at bounding box center [670, 206] width 304 height 32
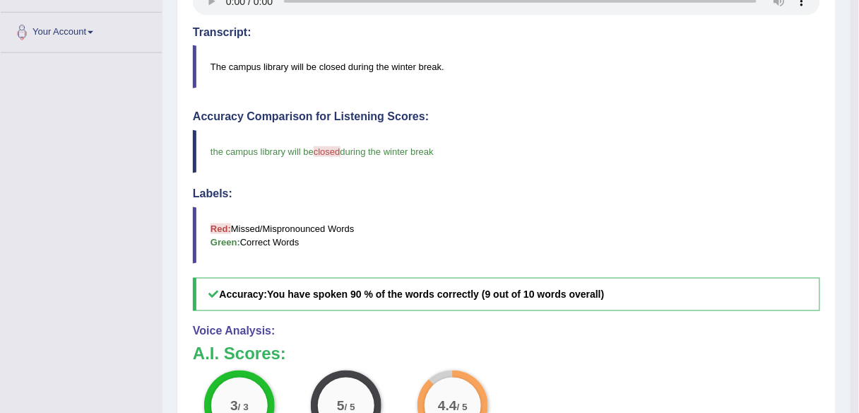
scroll to position [0, 0]
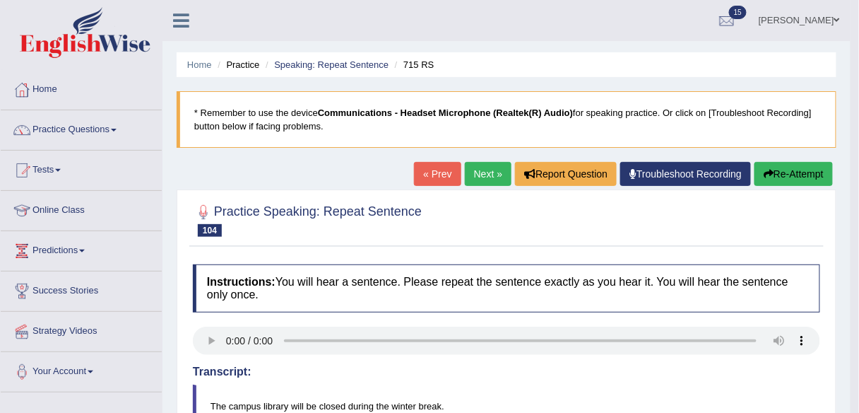
click at [478, 174] on link "Next »" at bounding box center [488, 174] width 47 height 24
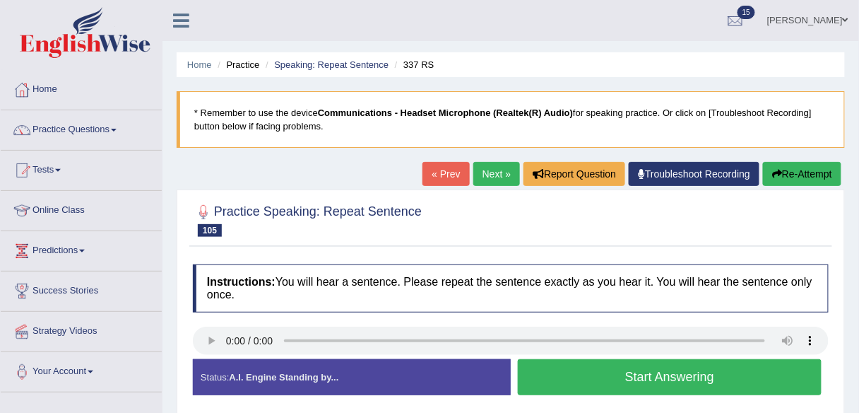
click at [599, 367] on button "Start Answering" at bounding box center [670, 377] width 304 height 36
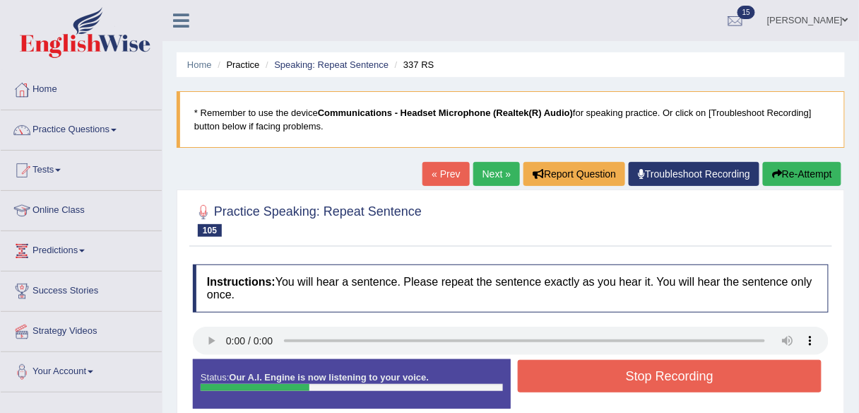
click at [599, 367] on button "Stop Recording" at bounding box center [670, 376] width 304 height 32
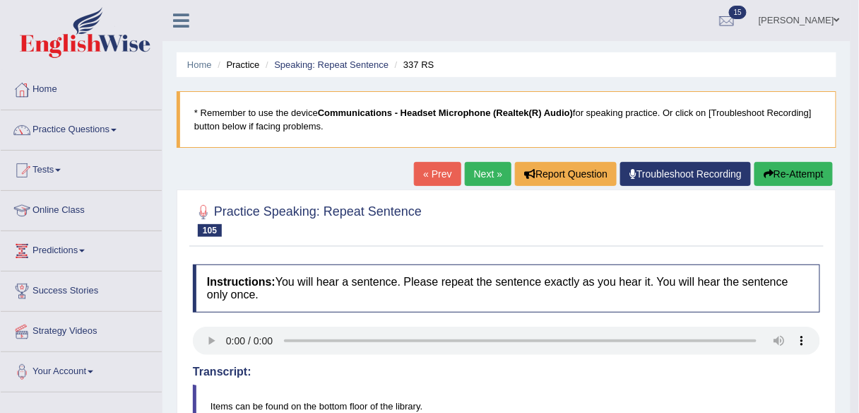
click at [480, 167] on link "Next »" at bounding box center [488, 174] width 47 height 24
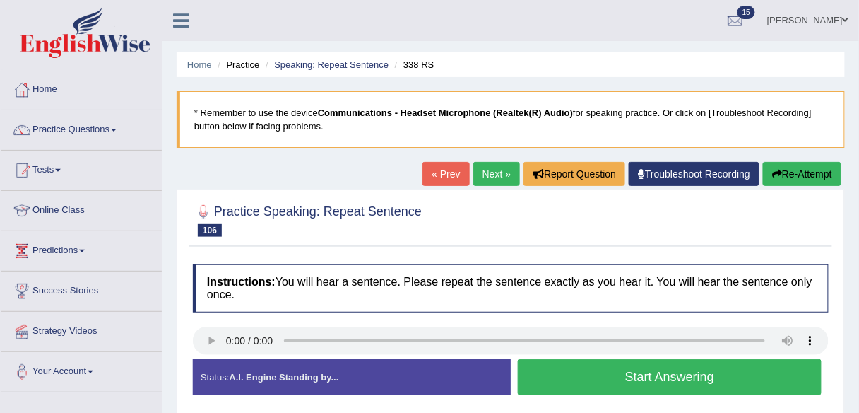
click at [649, 364] on button "Start Answering" at bounding box center [670, 377] width 304 height 36
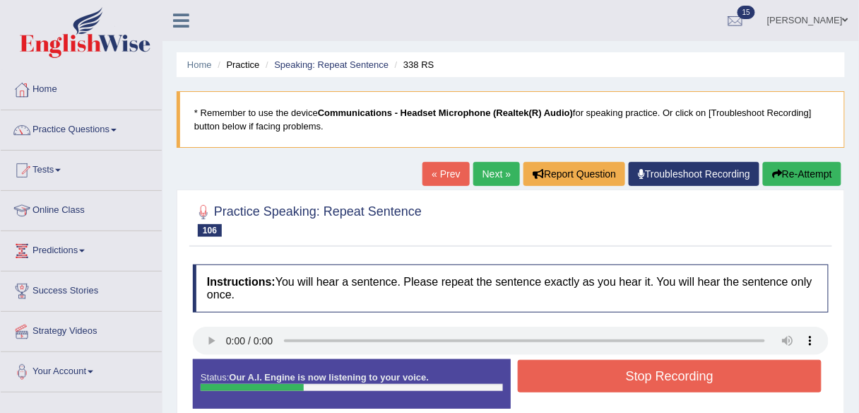
click at [649, 365] on button "Stop Recording" at bounding box center [670, 376] width 304 height 32
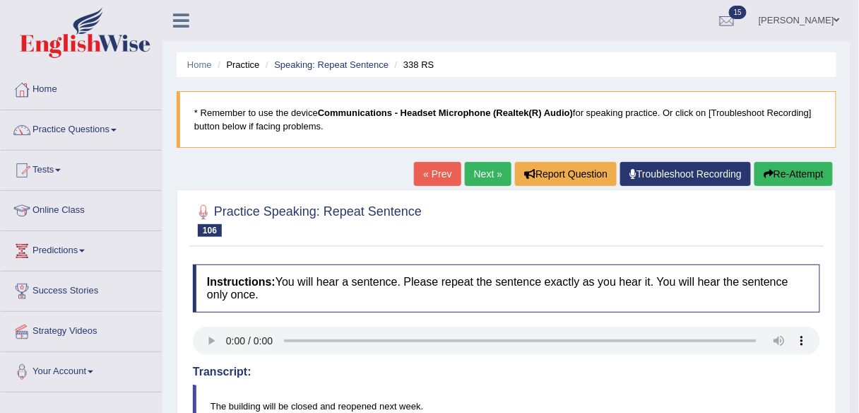
click at [466, 174] on link "Next »" at bounding box center [488, 174] width 47 height 24
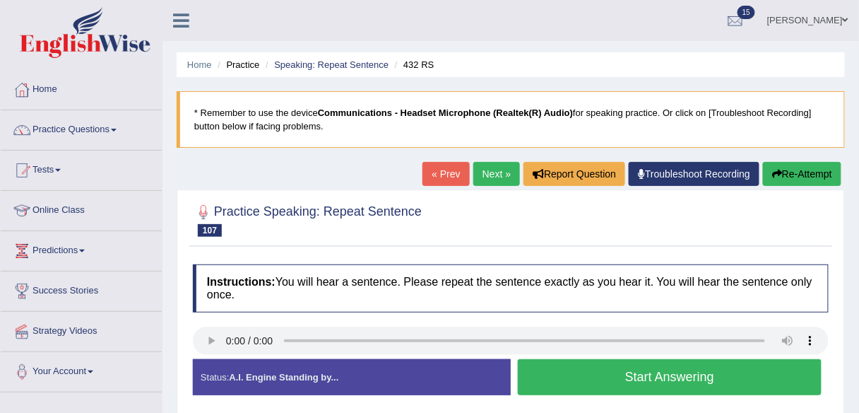
click at [630, 377] on button "Start Answering" at bounding box center [670, 377] width 304 height 36
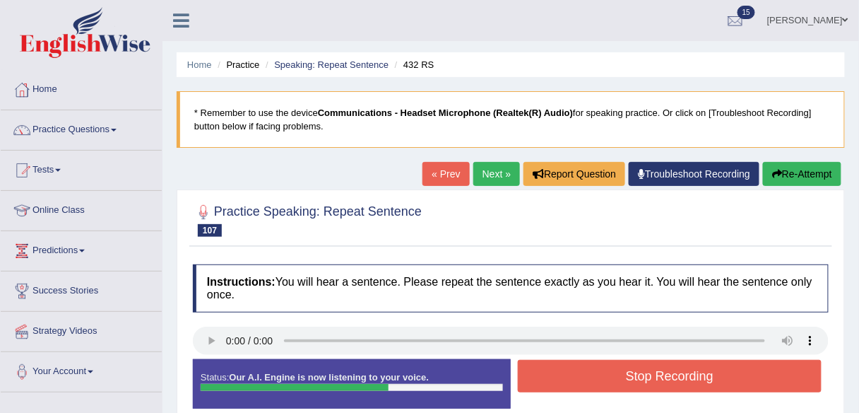
click at [630, 377] on button "Stop Recording" at bounding box center [670, 376] width 304 height 32
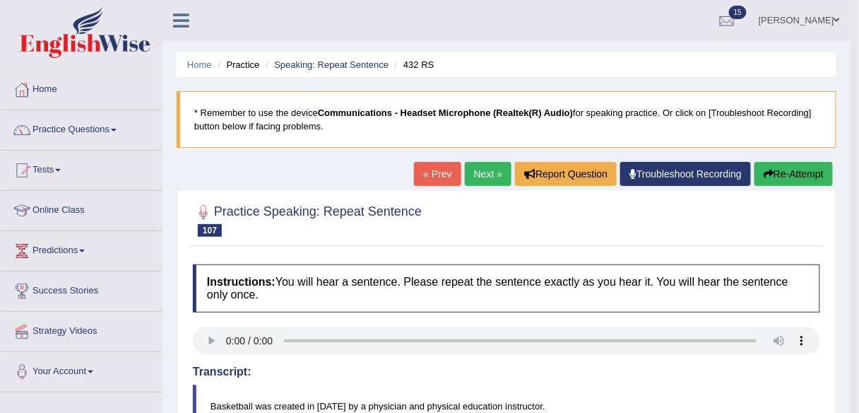
click at [483, 177] on link "Next »" at bounding box center [488, 174] width 47 height 24
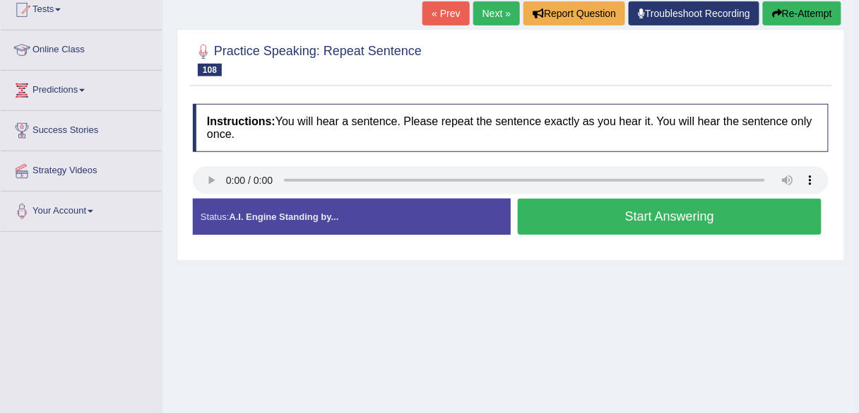
scroll to position [170, 0]
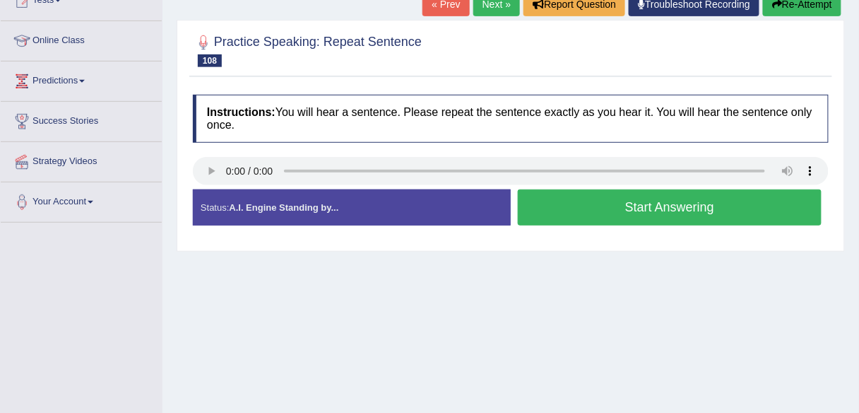
click at [615, 208] on button "Start Answering" at bounding box center [670, 207] width 304 height 36
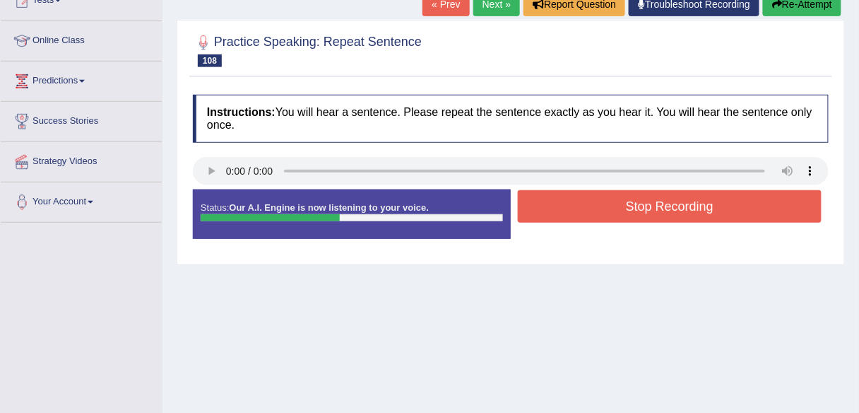
click at [615, 208] on button "Stop Recording" at bounding box center [670, 206] width 304 height 32
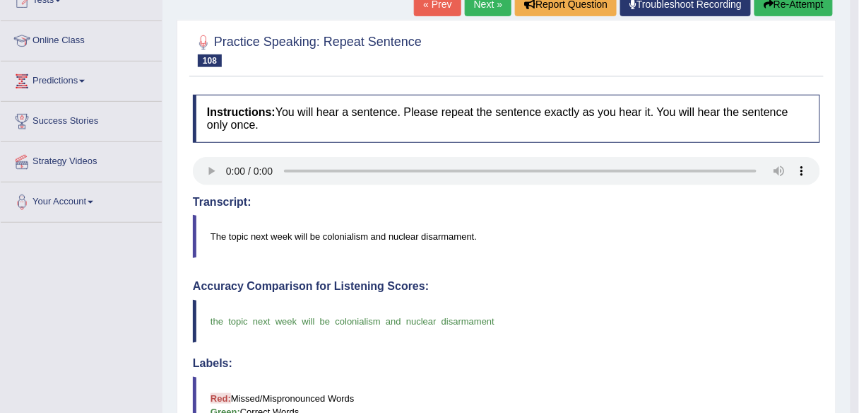
scroll to position [0, 0]
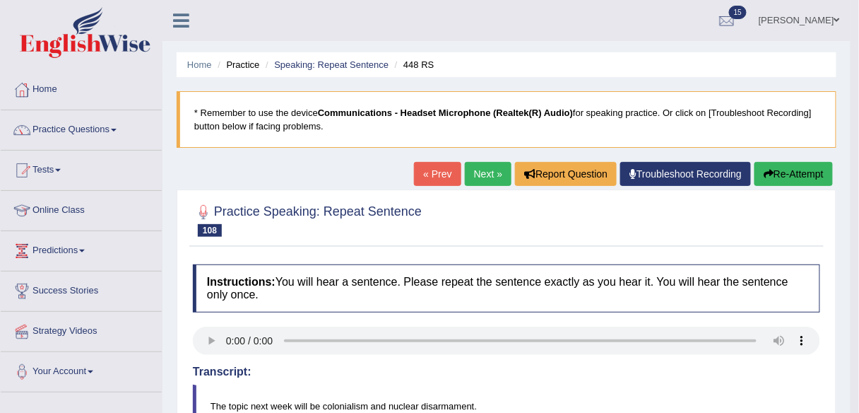
click at [477, 184] on div "« Prev Next » Report Question Troubleshoot Recording Re-Attempt" at bounding box center [625, 176] width 422 height 28
click at [476, 179] on link "Next »" at bounding box center [488, 174] width 47 height 24
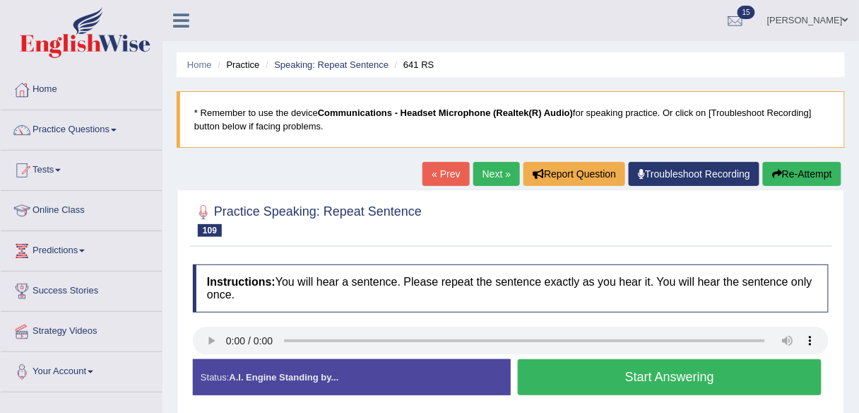
click at [592, 376] on button "Start Answering" at bounding box center [670, 377] width 304 height 36
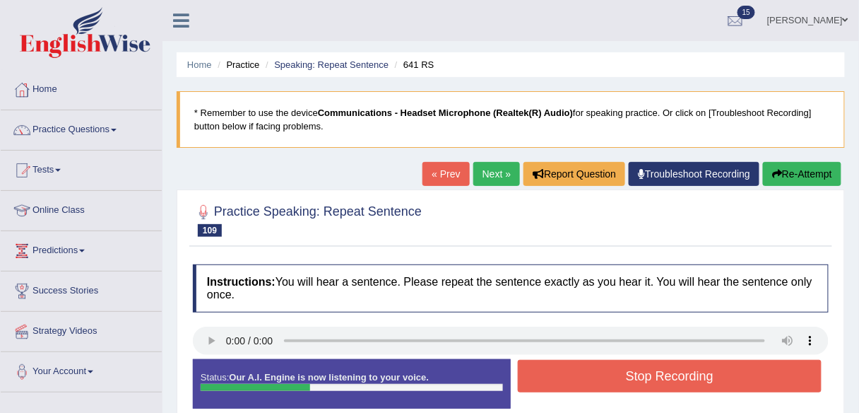
click at [592, 376] on button "Stop Recording" at bounding box center [670, 376] width 304 height 32
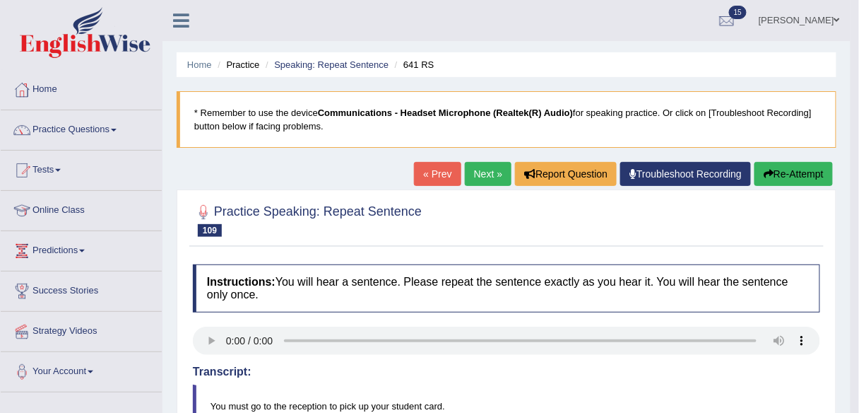
click at [482, 168] on link "Next »" at bounding box center [488, 174] width 47 height 24
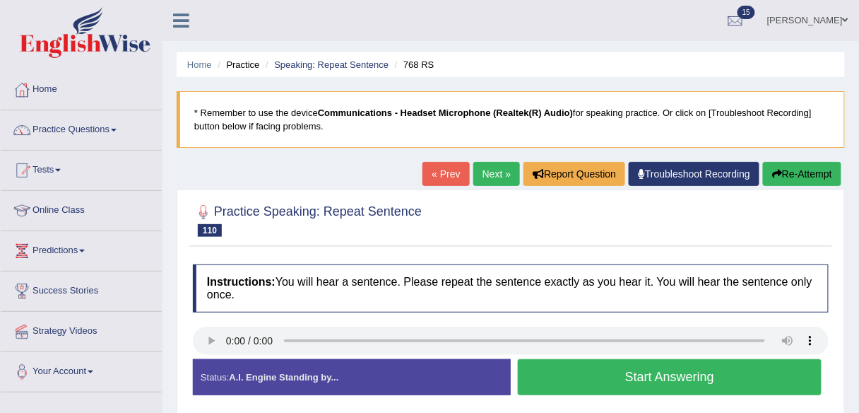
click at [611, 384] on button "Start Answering" at bounding box center [670, 377] width 304 height 36
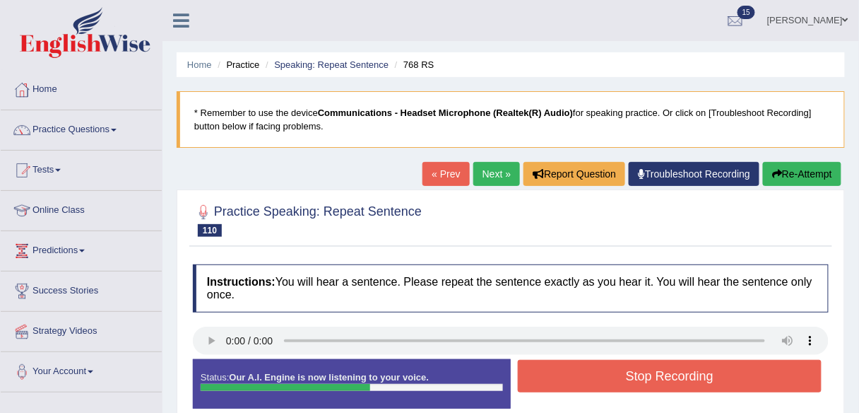
click at [611, 384] on button "Stop Recording" at bounding box center [670, 376] width 304 height 32
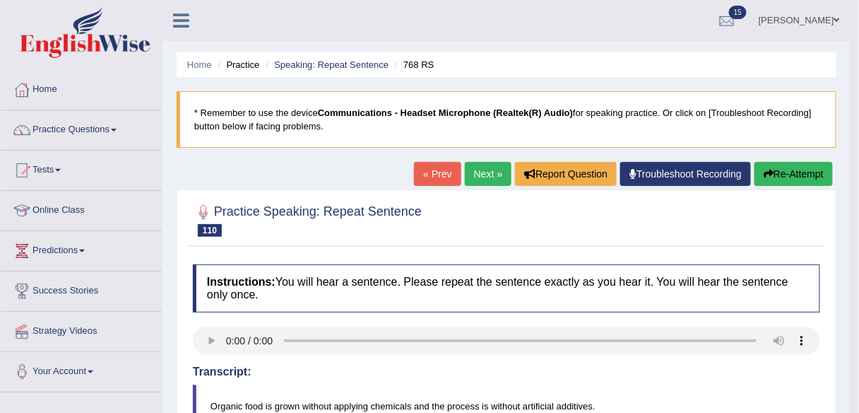
click at [480, 172] on link "Next »" at bounding box center [488, 174] width 47 height 24
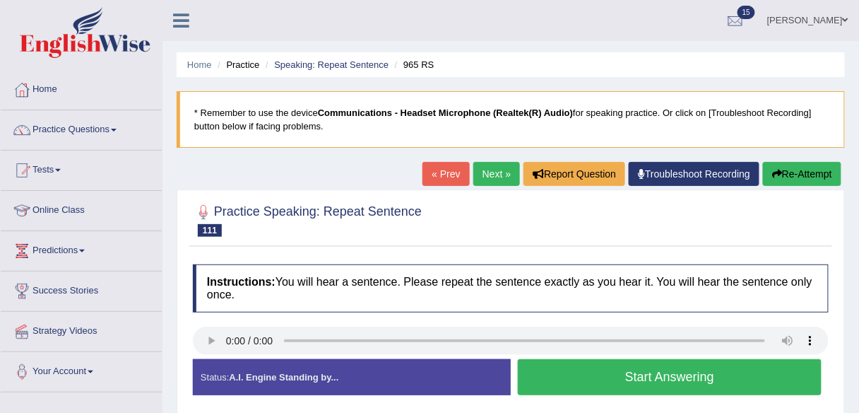
click at [578, 359] on button "Start Answering" at bounding box center [670, 377] width 304 height 36
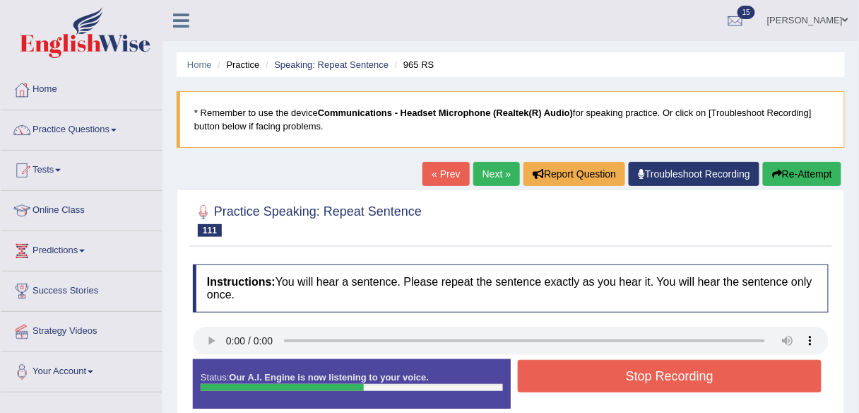
click at [578, 360] on button "Stop Recording" at bounding box center [670, 376] width 304 height 32
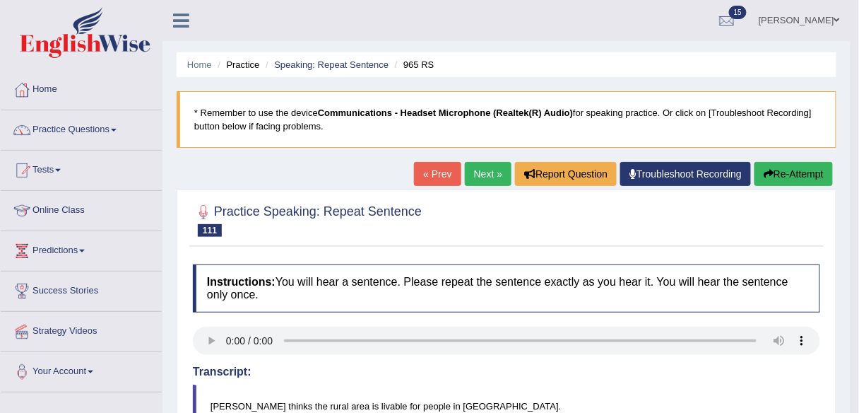
click at [471, 181] on link "Next »" at bounding box center [488, 174] width 47 height 24
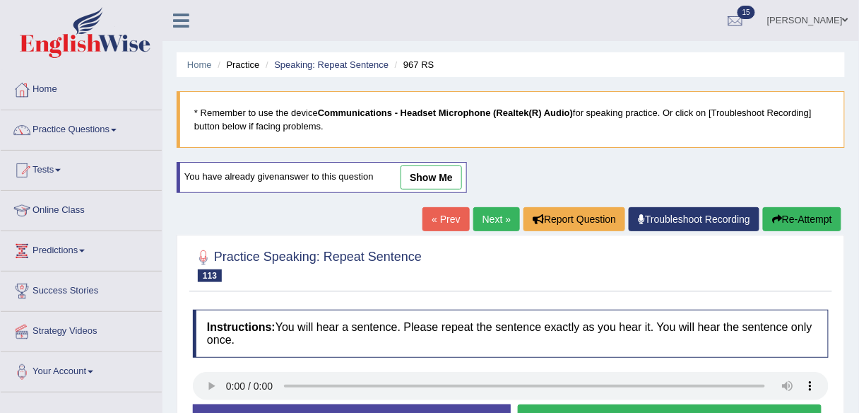
click at [490, 221] on link "Next »" at bounding box center [496, 219] width 47 height 24
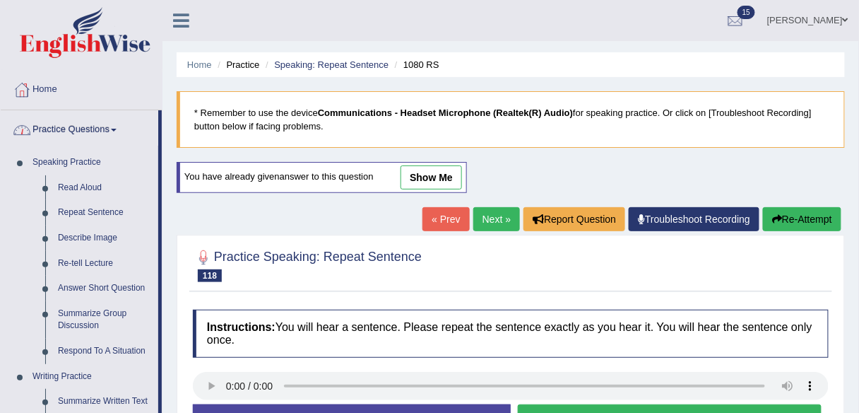
click at [100, 213] on link "Repeat Sentence" at bounding box center [105, 212] width 107 height 25
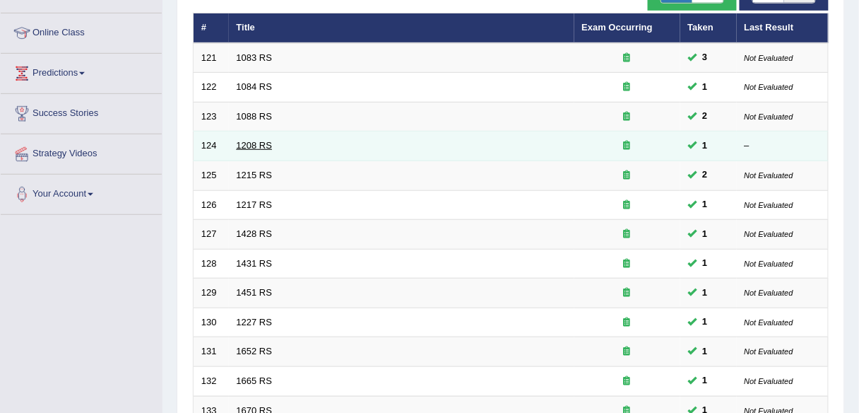
click at [252, 144] on link "1208 RS" at bounding box center [255, 145] width 36 height 11
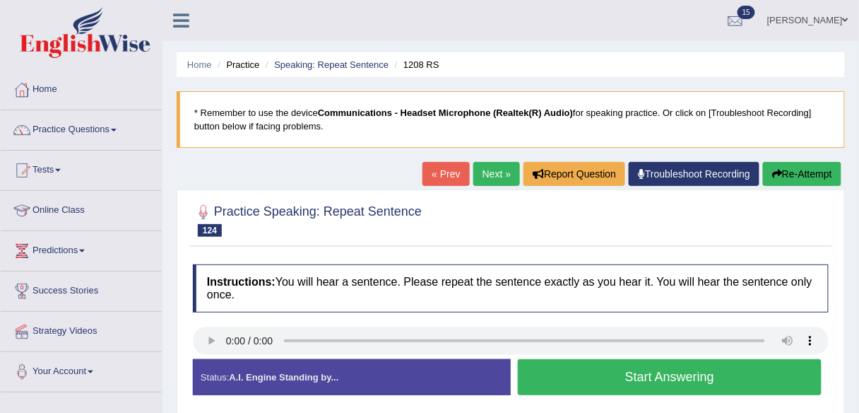
click at [629, 378] on button "Start Answering" at bounding box center [670, 377] width 304 height 36
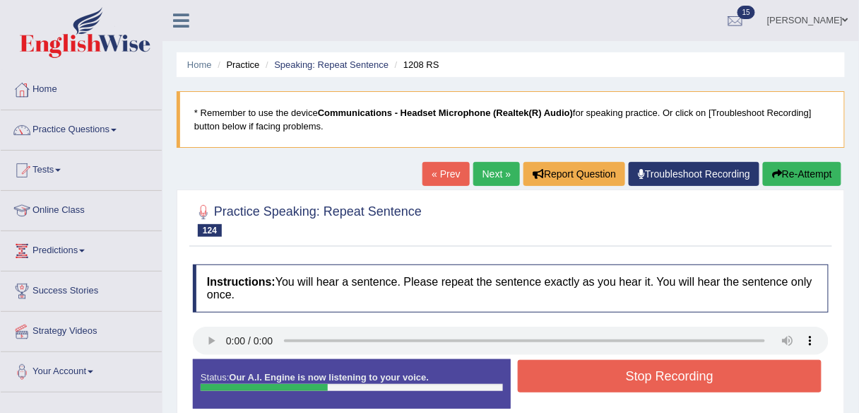
click at [629, 378] on button "Stop Recording" at bounding box center [670, 376] width 304 height 32
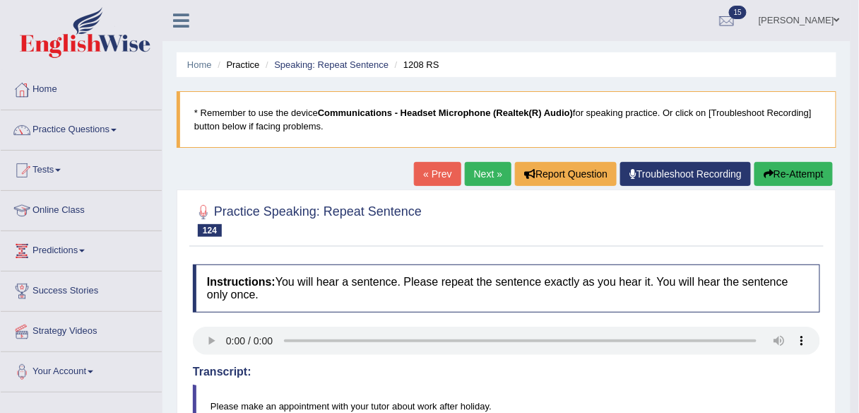
click at [479, 167] on link "Next »" at bounding box center [488, 174] width 47 height 24
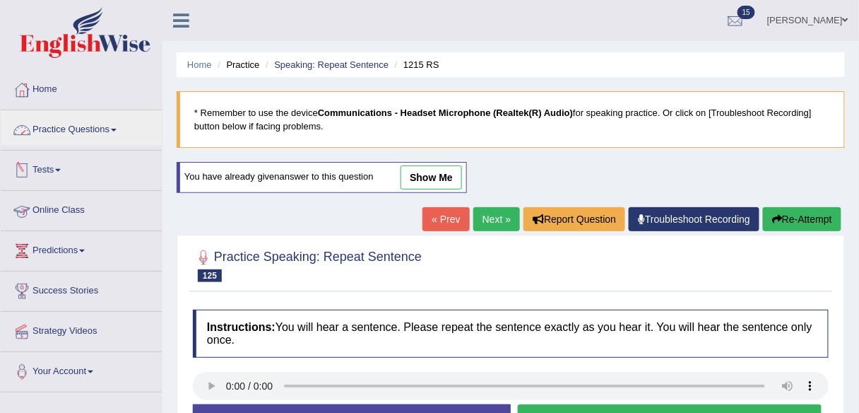
click at [84, 136] on link "Practice Questions" at bounding box center [81, 127] width 161 height 35
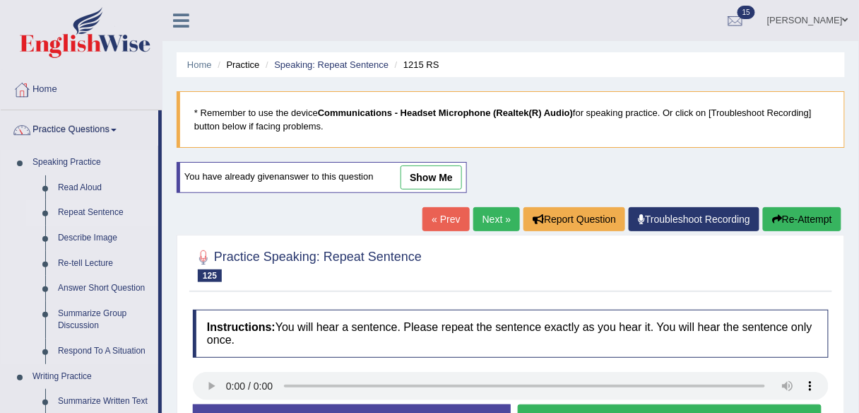
click at [107, 215] on link "Repeat Sentence" at bounding box center [105, 212] width 107 height 25
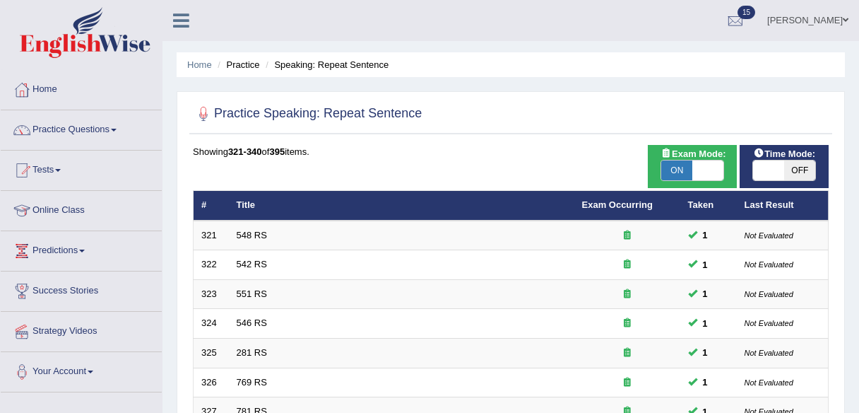
scroll to position [343, 0]
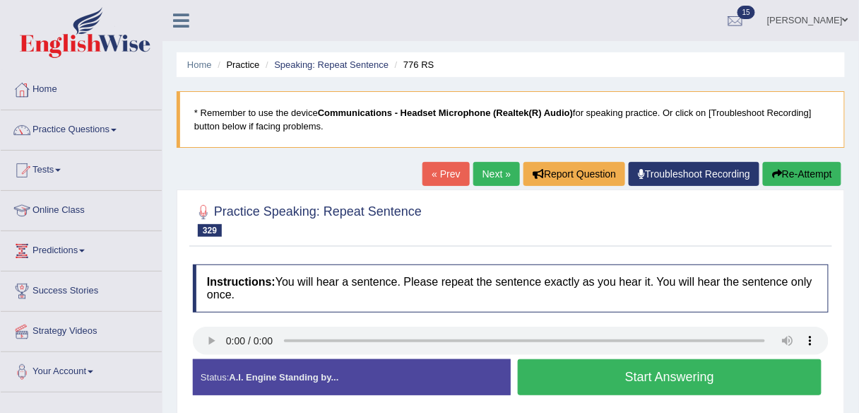
click at [569, 372] on button "Start Answering" at bounding box center [670, 377] width 304 height 36
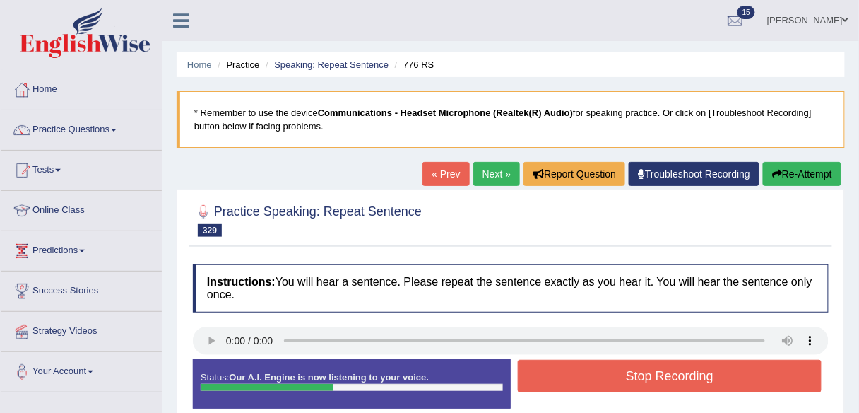
click at [574, 369] on button "Stop Recording" at bounding box center [670, 376] width 304 height 32
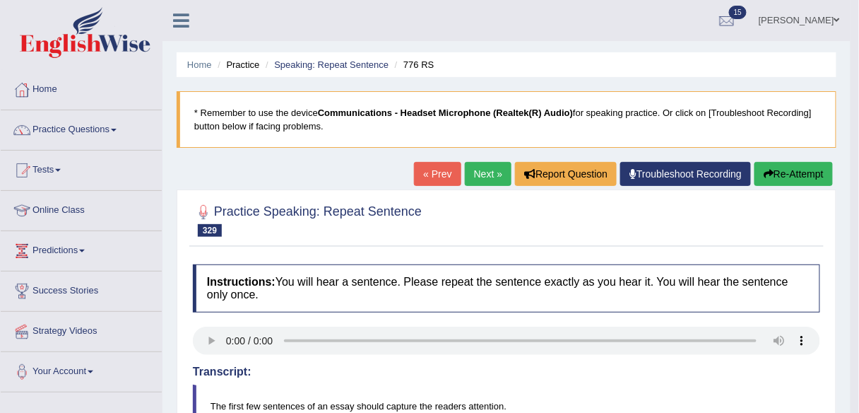
click at [487, 167] on link "Next »" at bounding box center [488, 174] width 47 height 24
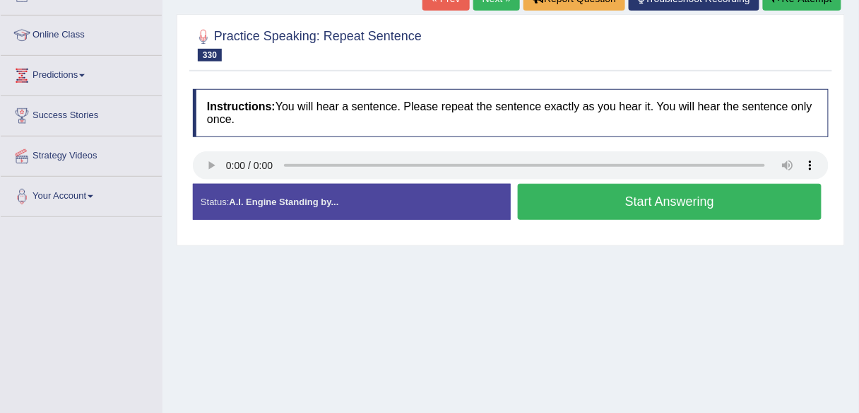
click at [667, 207] on button "Start Answering" at bounding box center [670, 202] width 304 height 36
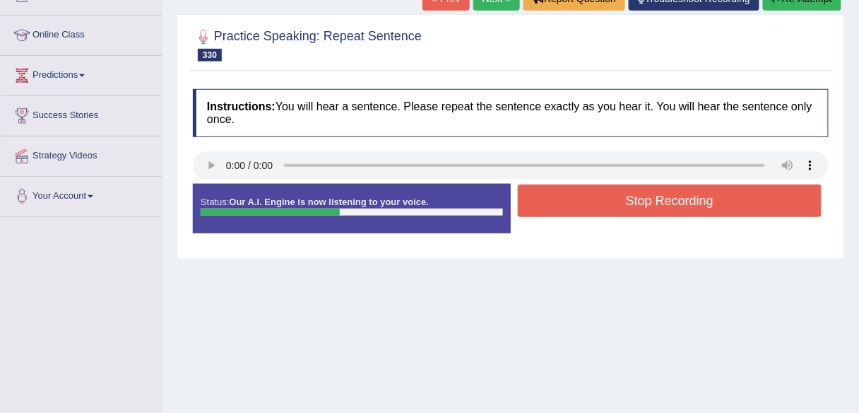
click at [667, 207] on button "Stop Recording" at bounding box center [670, 200] width 304 height 32
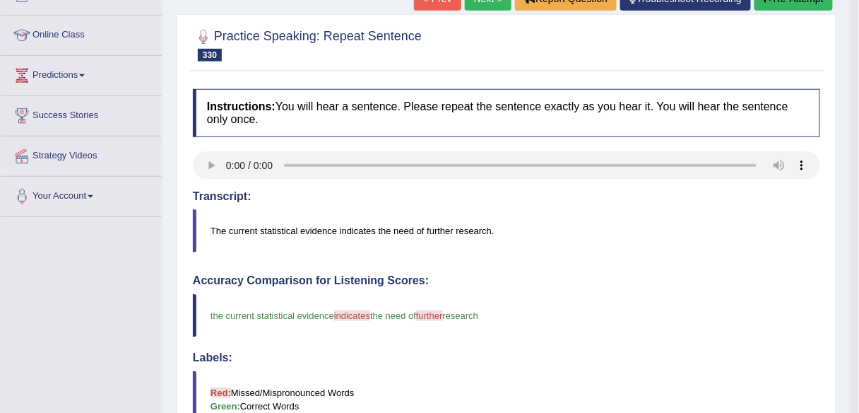
scroll to position [6, 0]
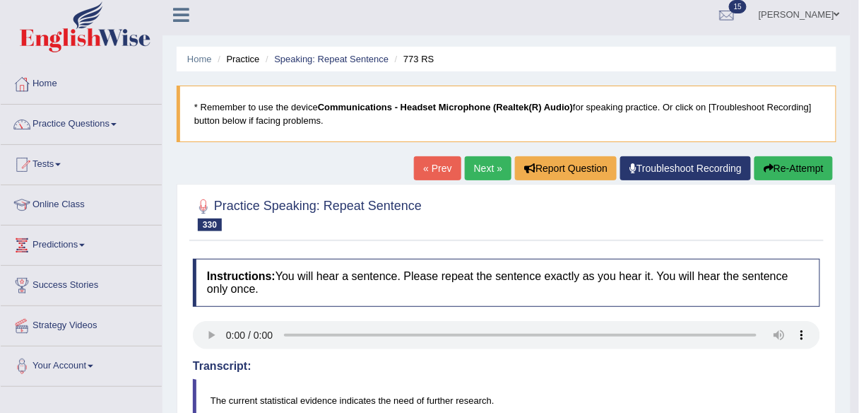
click at [478, 172] on link "Next »" at bounding box center [488, 168] width 47 height 24
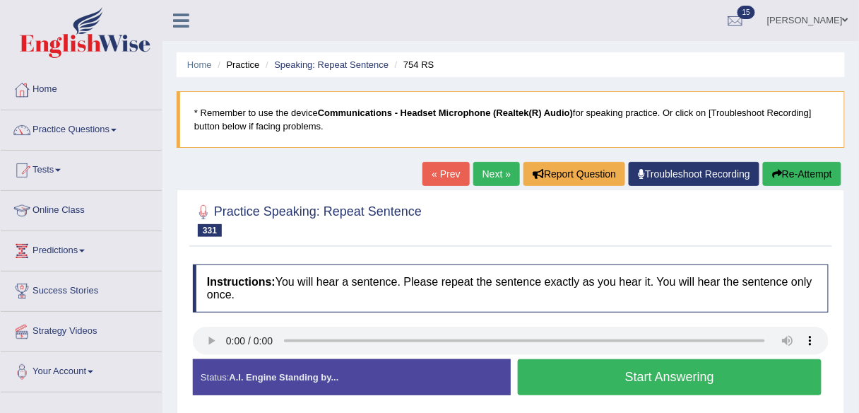
click at [665, 384] on button "Start Answering" at bounding box center [670, 377] width 304 height 36
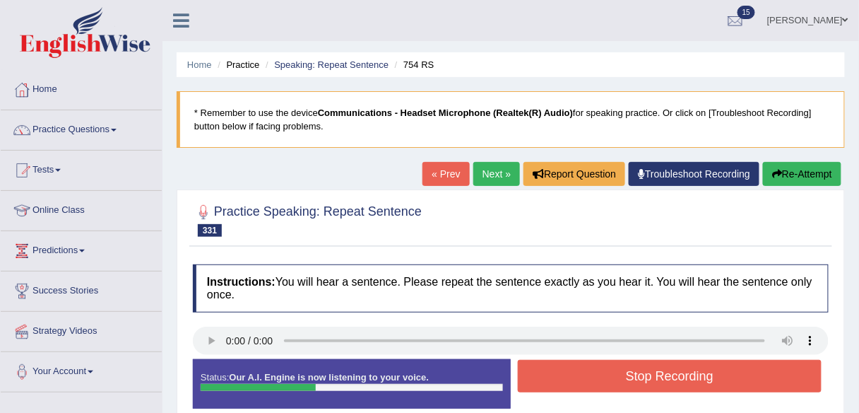
click at [665, 384] on button "Stop Recording" at bounding box center [670, 376] width 304 height 32
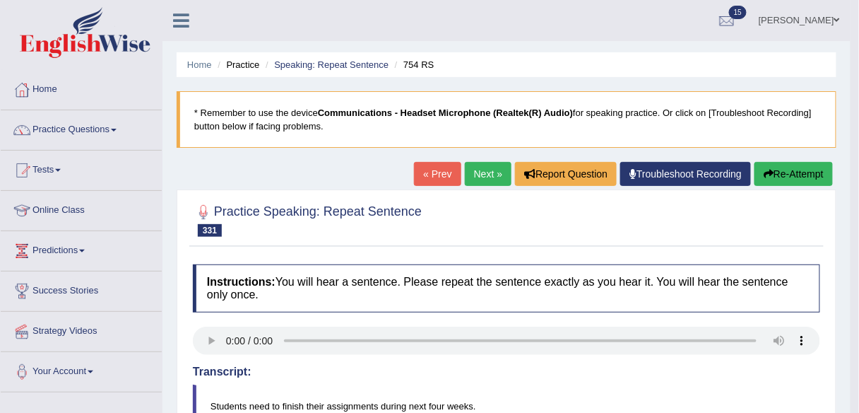
click at [484, 166] on link "Next »" at bounding box center [488, 174] width 47 height 24
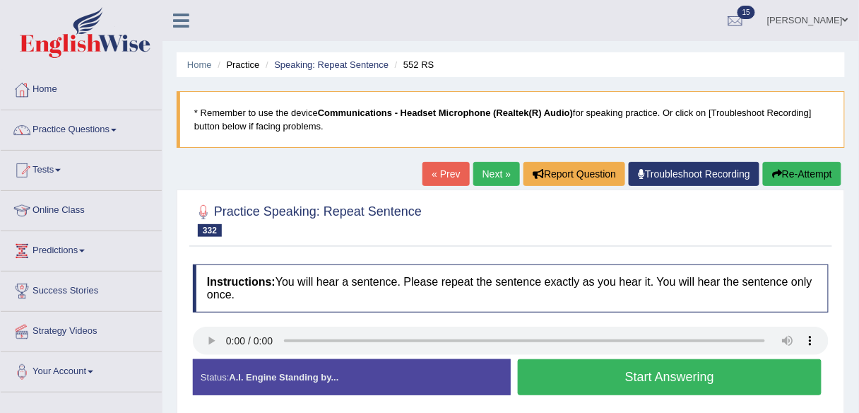
click at [601, 377] on button "Start Answering" at bounding box center [670, 377] width 304 height 36
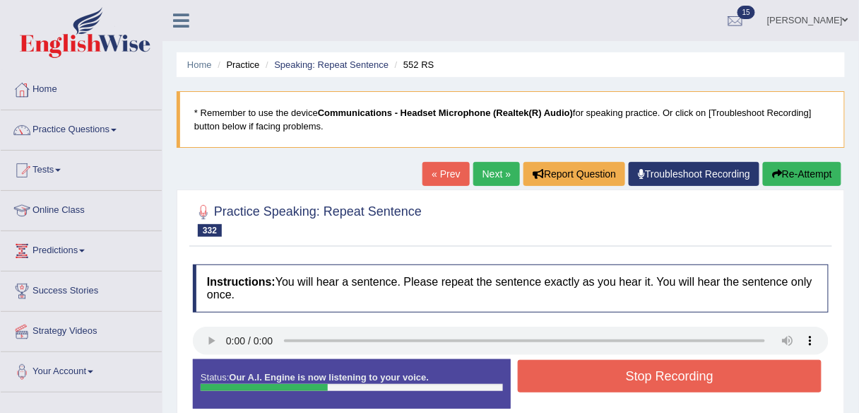
click at [601, 377] on button "Stop Recording" at bounding box center [670, 376] width 304 height 32
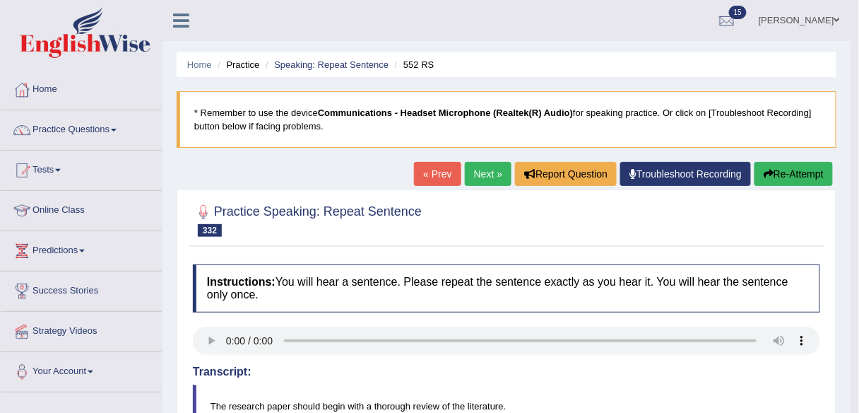
click at [491, 175] on link "Next »" at bounding box center [488, 174] width 47 height 24
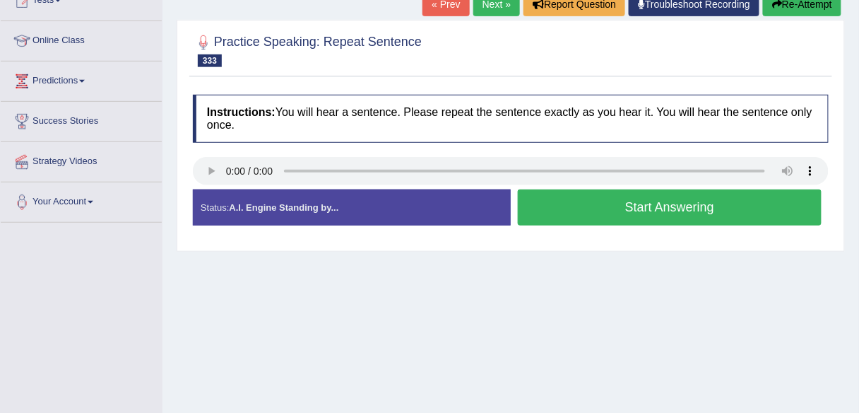
click at [644, 203] on button "Start Answering" at bounding box center [670, 207] width 304 height 36
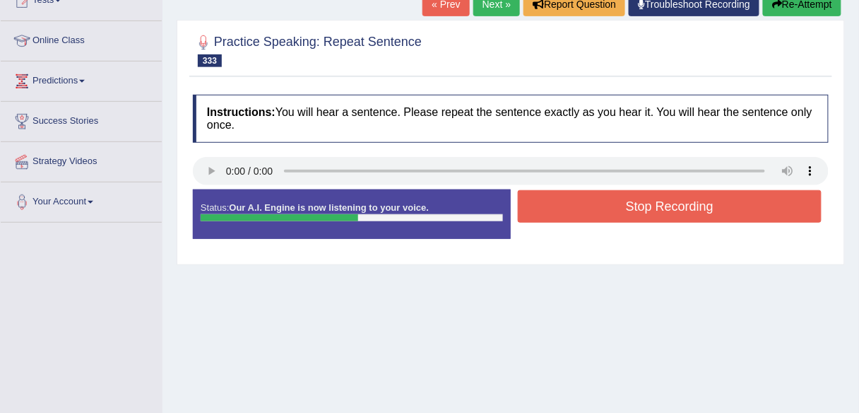
click at [644, 203] on button "Stop Recording" at bounding box center [670, 206] width 304 height 32
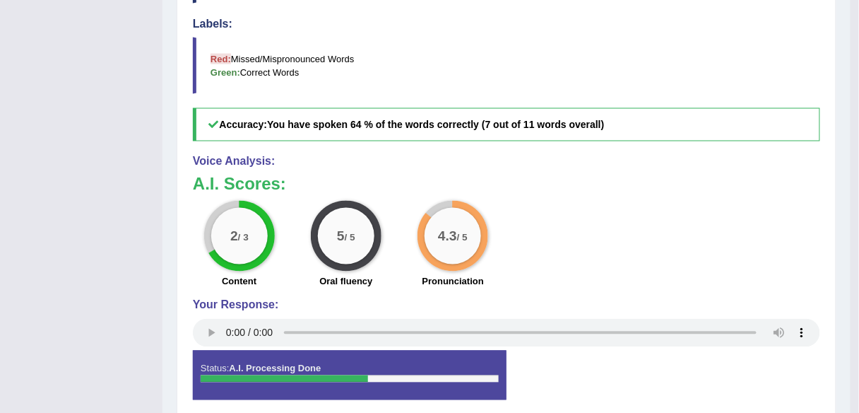
scroll to position [170, 0]
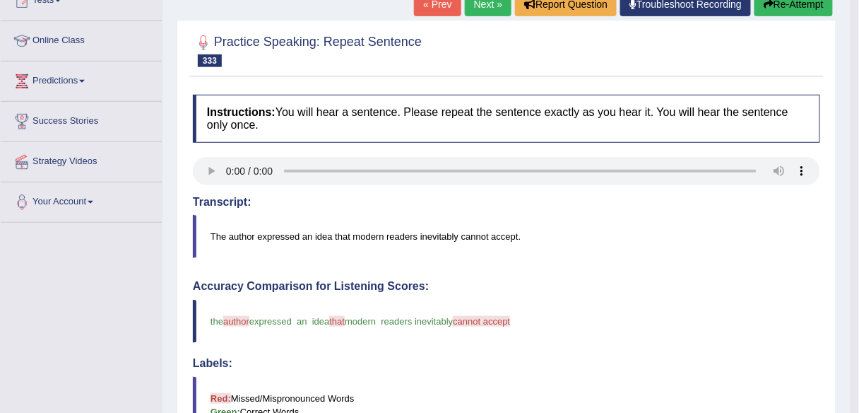
click at [493, 14] on link "Next »" at bounding box center [488, 4] width 47 height 24
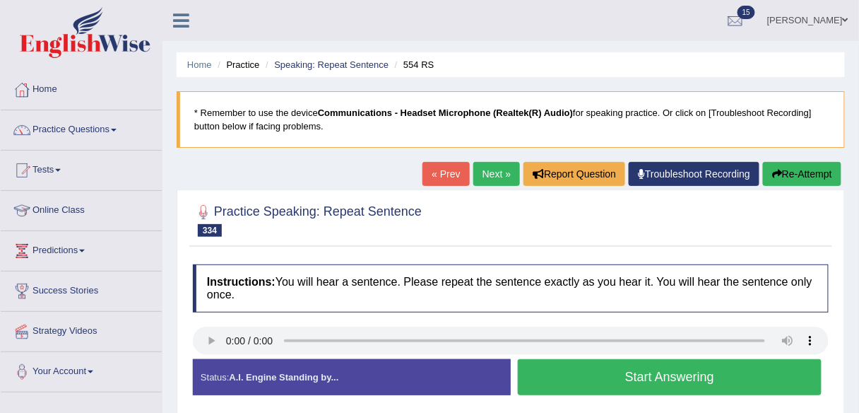
click at [562, 370] on button "Start Answering" at bounding box center [670, 377] width 304 height 36
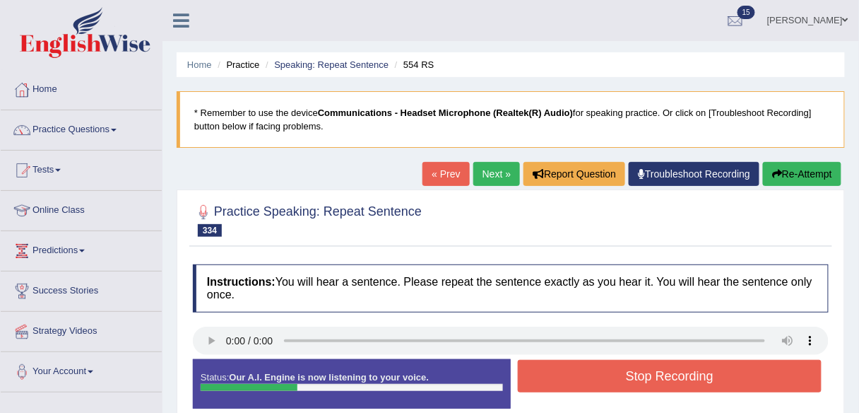
click at [562, 370] on button "Stop Recording" at bounding box center [670, 376] width 304 height 32
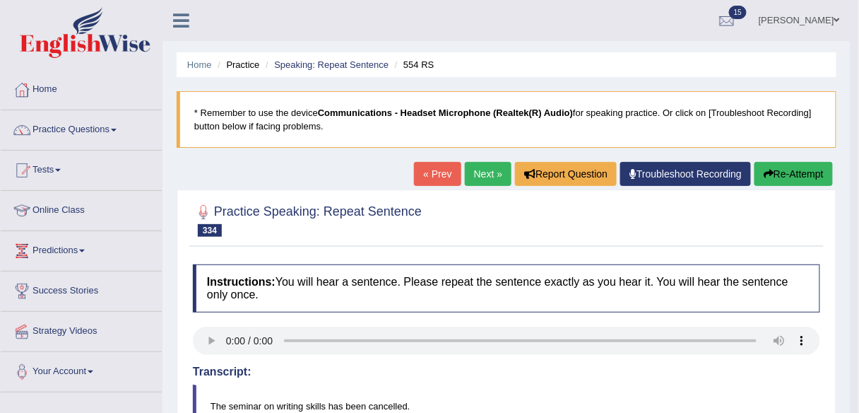
click at [486, 170] on link "Next »" at bounding box center [488, 174] width 47 height 24
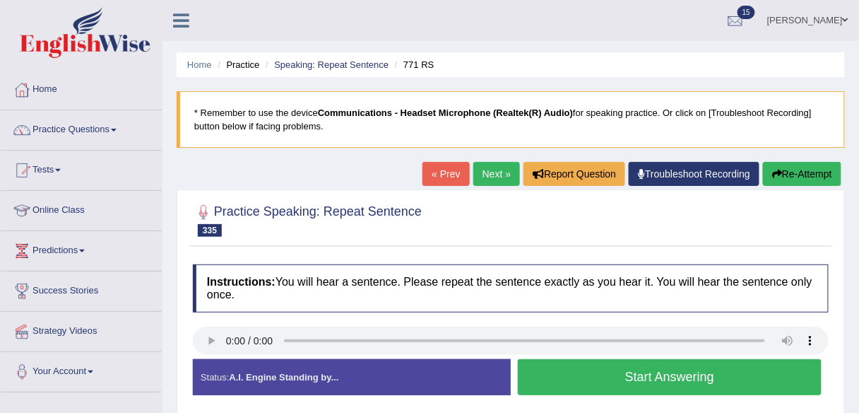
click at [620, 381] on button "Start Answering" at bounding box center [670, 377] width 304 height 36
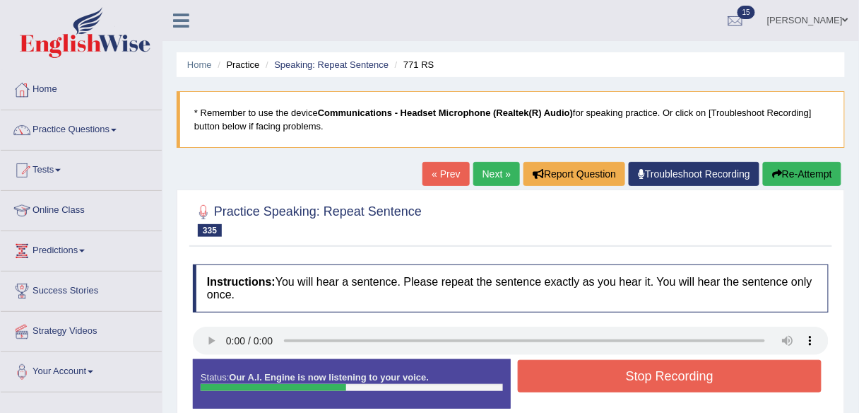
click at [620, 381] on button "Stop Recording" at bounding box center [670, 376] width 304 height 32
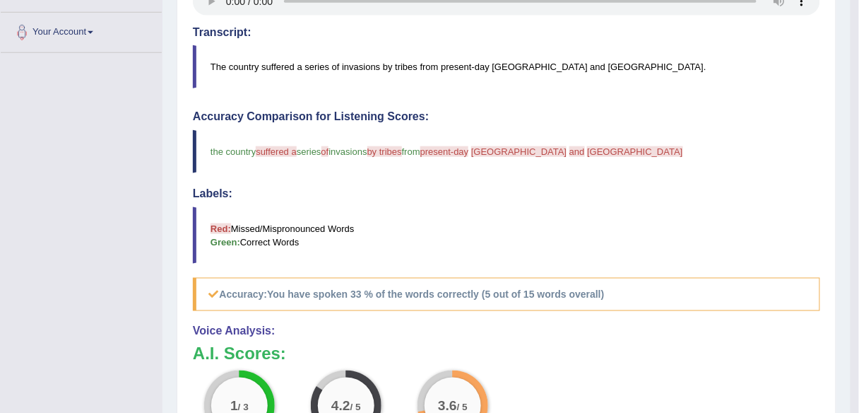
scroll to position [170, 0]
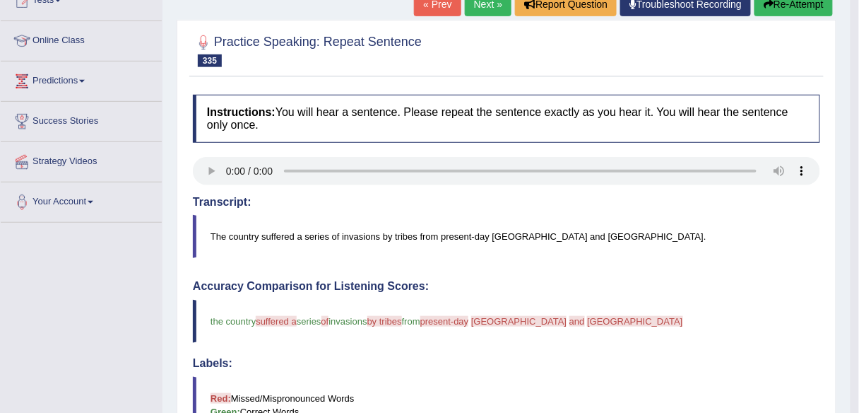
click at [778, 11] on button "Re-Attempt" at bounding box center [793, 4] width 78 height 24
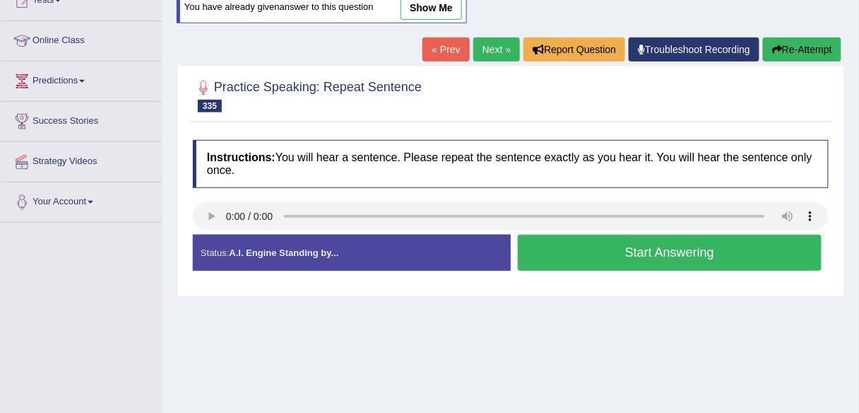
click at [627, 249] on button "Start Answering" at bounding box center [670, 253] width 304 height 36
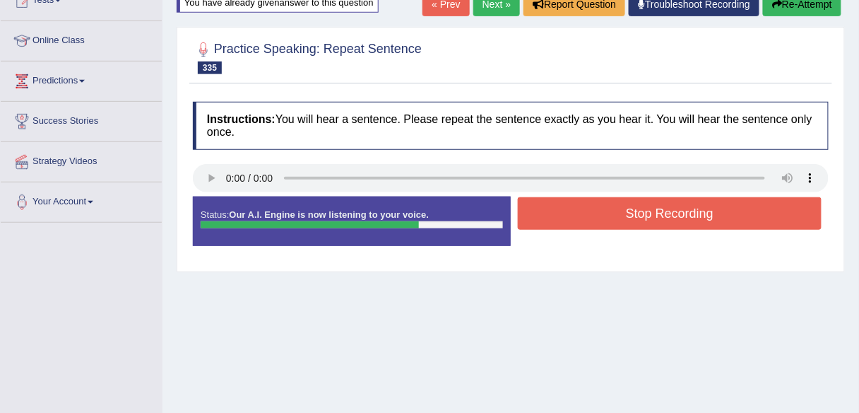
click at [636, 221] on button "Stop Recording" at bounding box center [670, 213] width 304 height 32
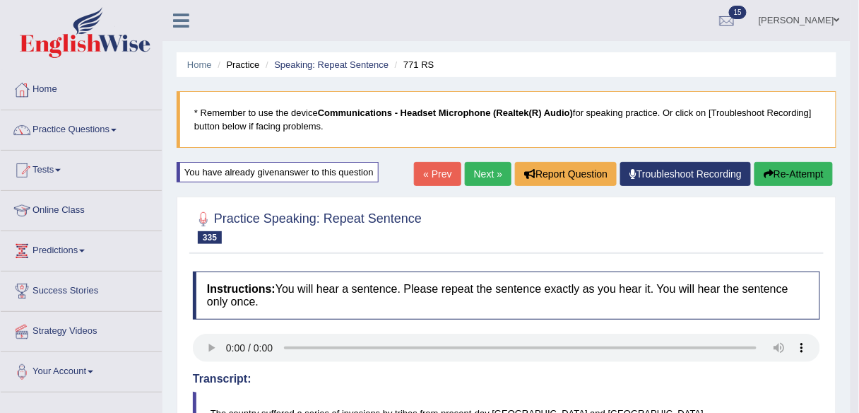
click at [477, 167] on link "Next »" at bounding box center [488, 174] width 47 height 24
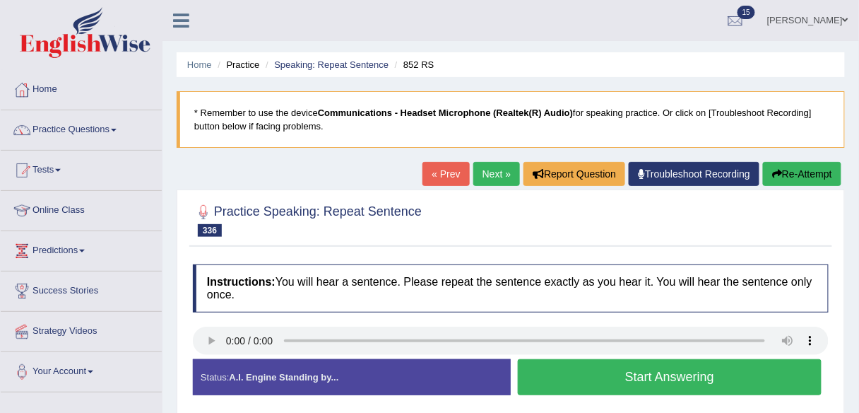
click at [638, 371] on button "Start Answering" at bounding box center [670, 377] width 304 height 36
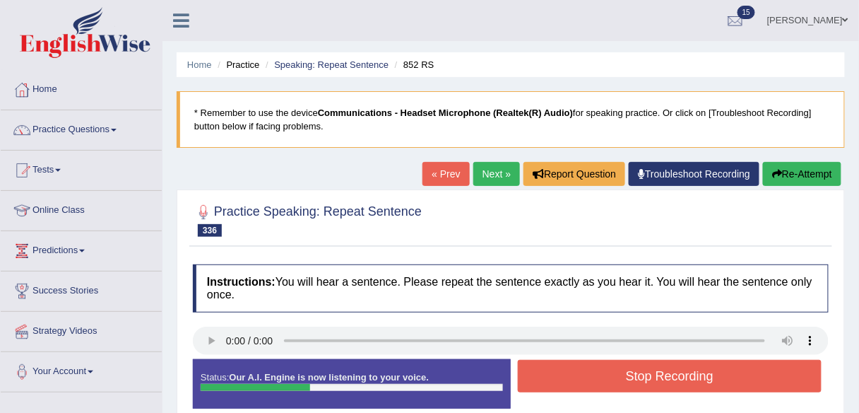
click at [638, 371] on button "Stop Recording" at bounding box center [670, 376] width 304 height 32
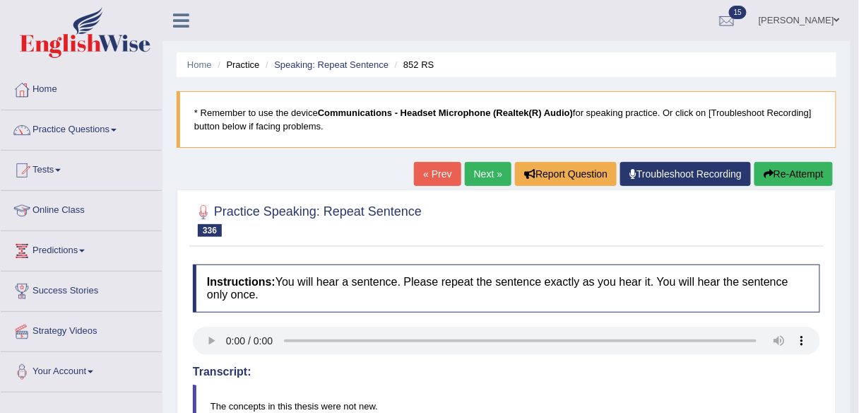
click at [477, 176] on link "Next »" at bounding box center [488, 174] width 47 height 24
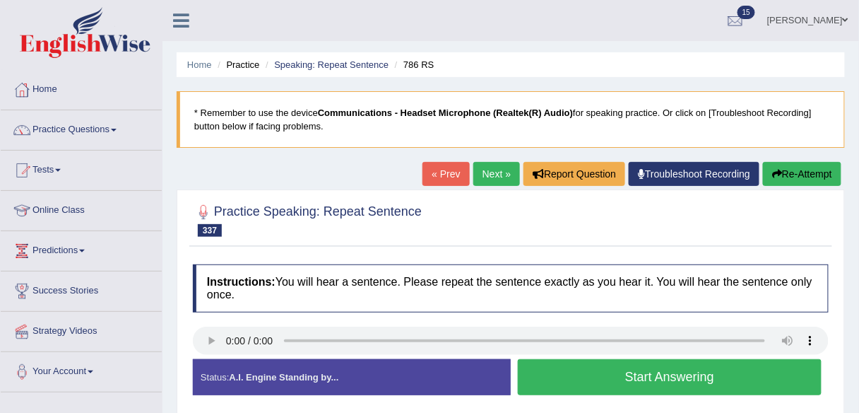
click at [567, 370] on button "Start Answering" at bounding box center [670, 377] width 304 height 36
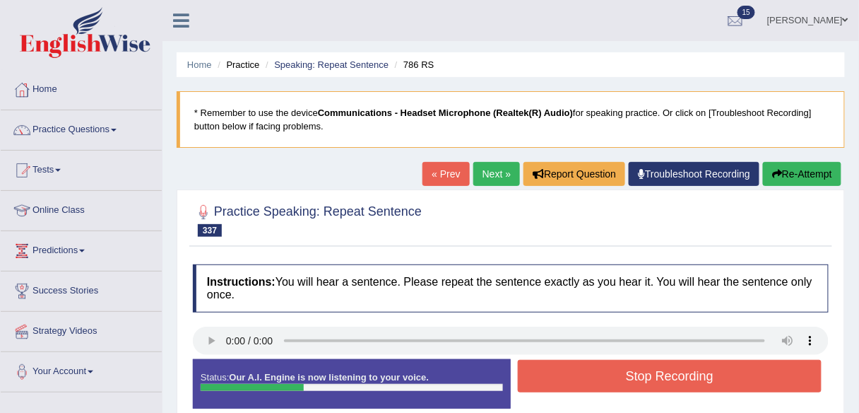
click at [567, 370] on button "Stop Recording" at bounding box center [670, 376] width 304 height 32
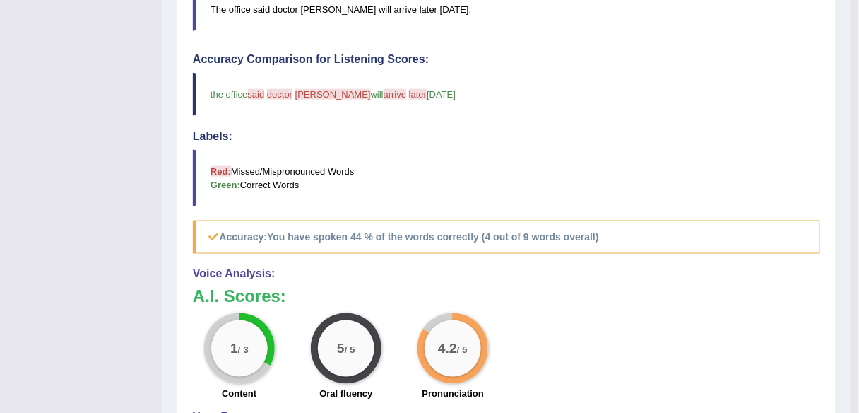
scroll to position [57, 0]
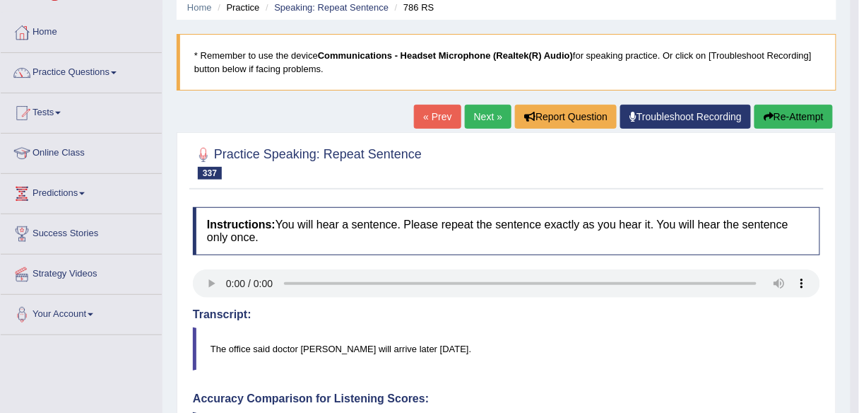
click at [800, 123] on button "Re-Attempt" at bounding box center [793, 117] width 78 height 24
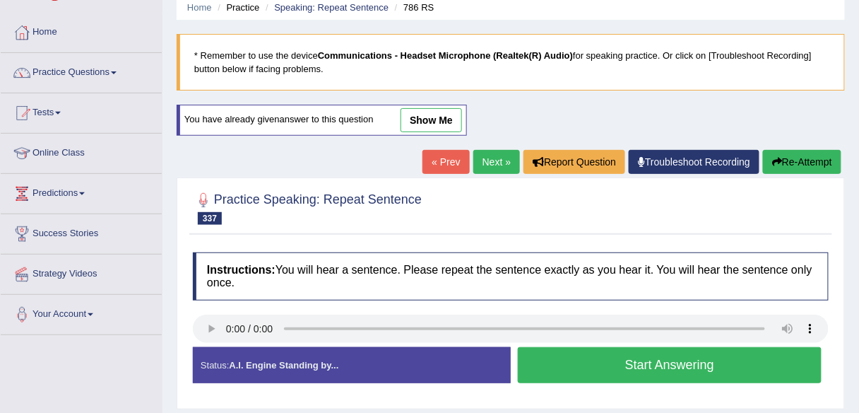
click at [651, 360] on button "Start Answering" at bounding box center [670, 365] width 304 height 36
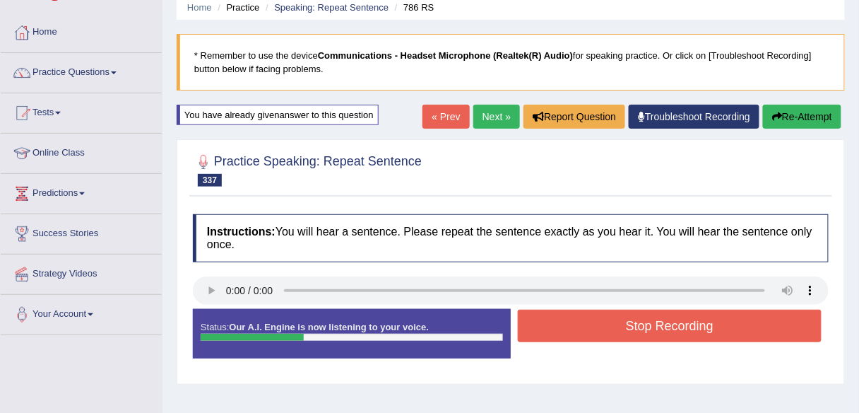
click at [663, 329] on button "Stop Recording" at bounding box center [670, 325] width 304 height 32
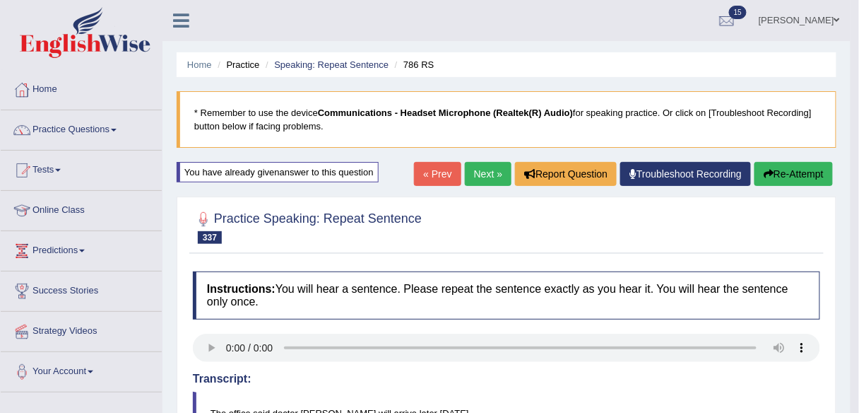
click at [489, 178] on link "Next »" at bounding box center [488, 174] width 47 height 24
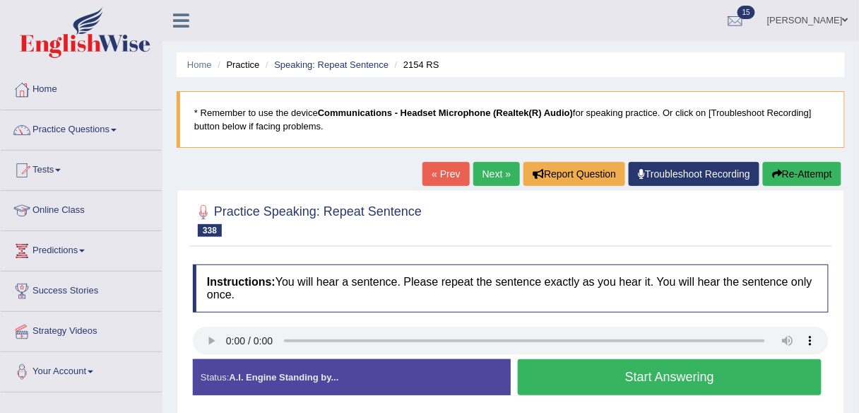
click at [598, 382] on button "Start Answering" at bounding box center [670, 377] width 304 height 36
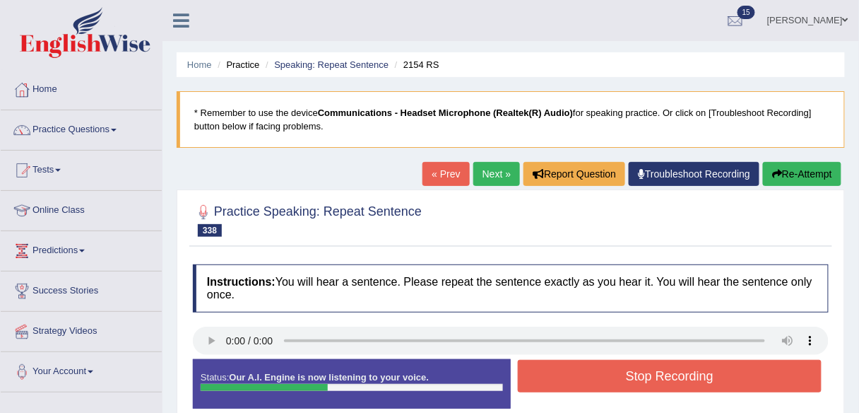
click at [598, 382] on button "Stop Recording" at bounding box center [670, 376] width 304 height 32
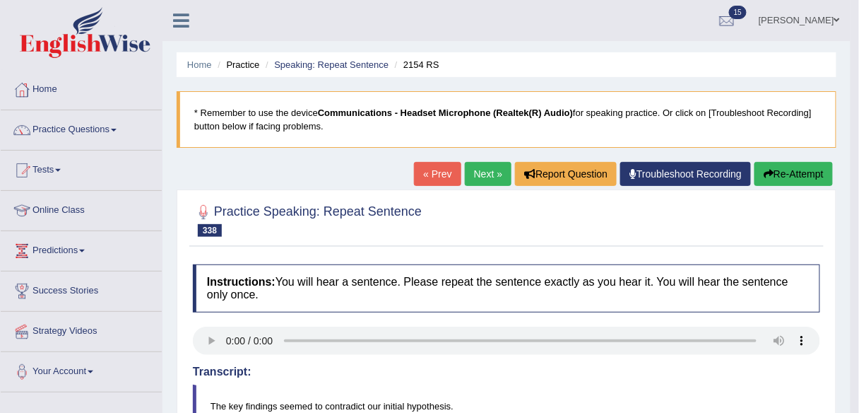
click at [797, 175] on button "Re-Attempt" at bounding box center [793, 174] width 78 height 24
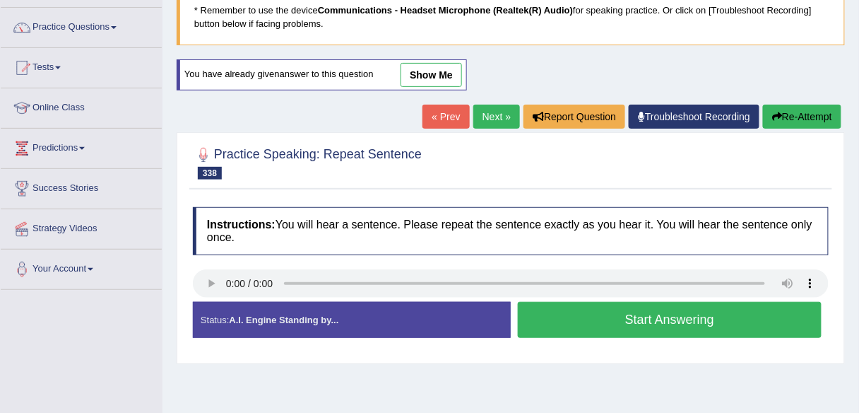
scroll to position [170, 0]
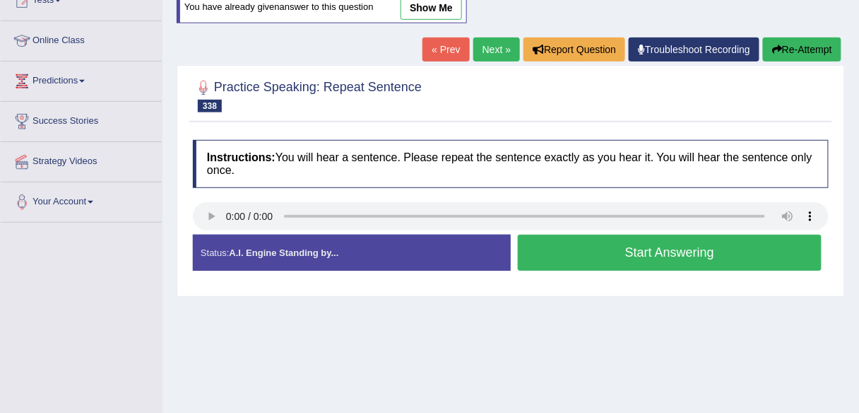
click at [634, 236] on button "Start Answering" at bounding box center [670, 253] width 304 height 36
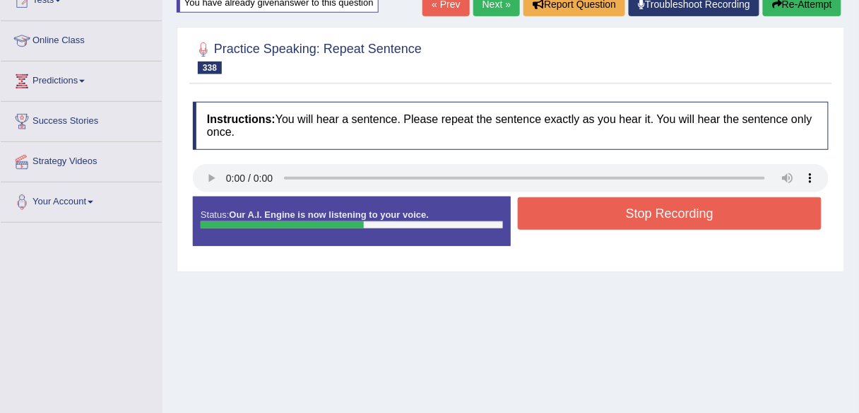
click at [646, 218] on button "Stop Recording" at bounding box center [670, 213] width 304 height 32
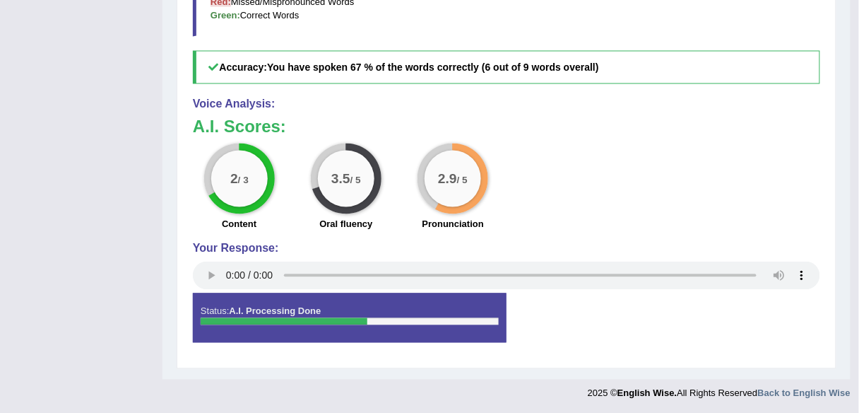
scroll to position [64, 0]
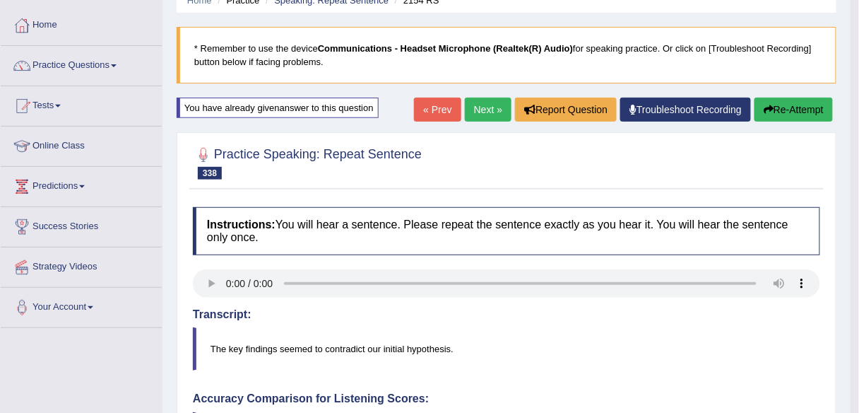
click at [480, 105] on link "Next »" at bounding box center [488, 109] width 47 height 24
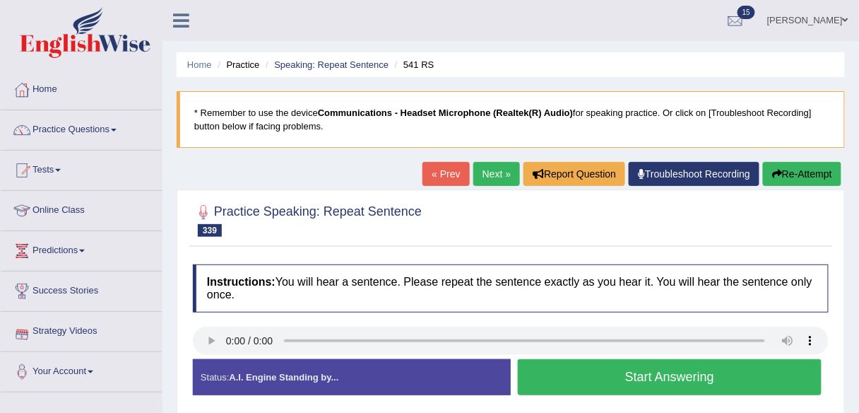
click at [665, 387] on button "Start Answering" at bounding box center [670, 377] width 304 height 36
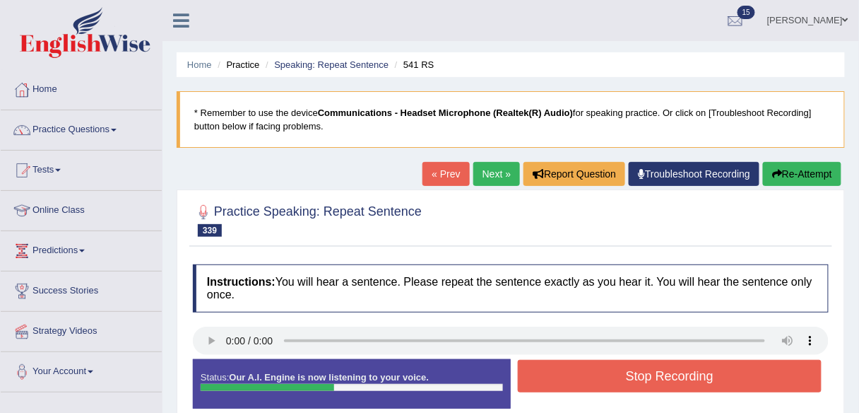
click at [665, 387] on button "Stop Recording" at bounding box center [670, 376] width 304 height 32
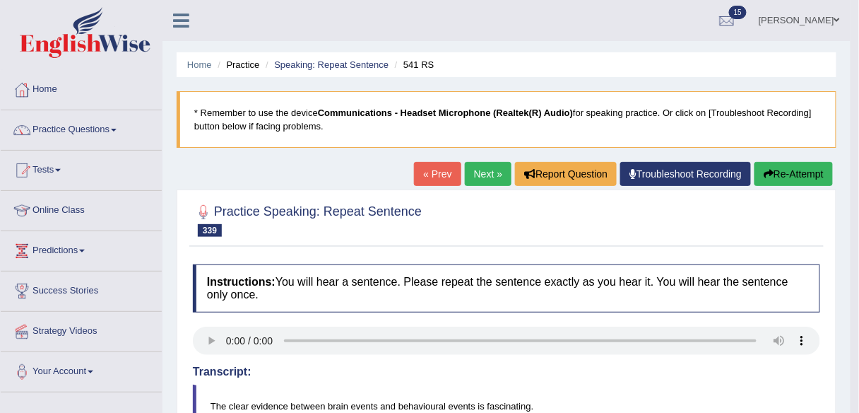
click at [487, 177] on link "Next »" at bounding box center [488, 174] width 47 height 24
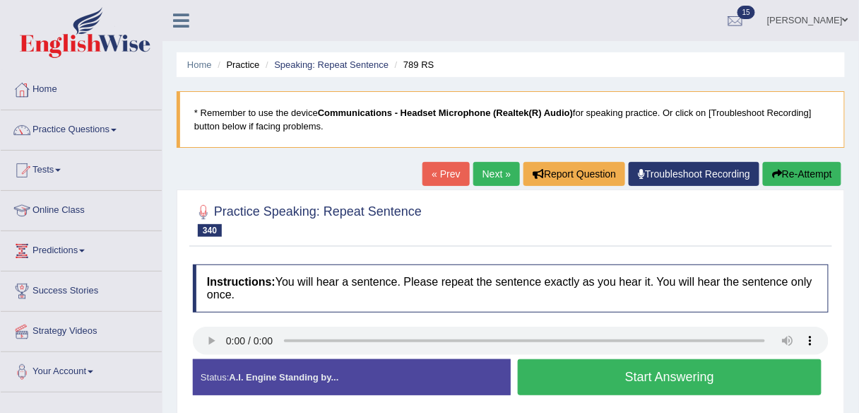
click at [724, 382] on button "Start Answering" at bounding box center [670, 377] width 304 height 36
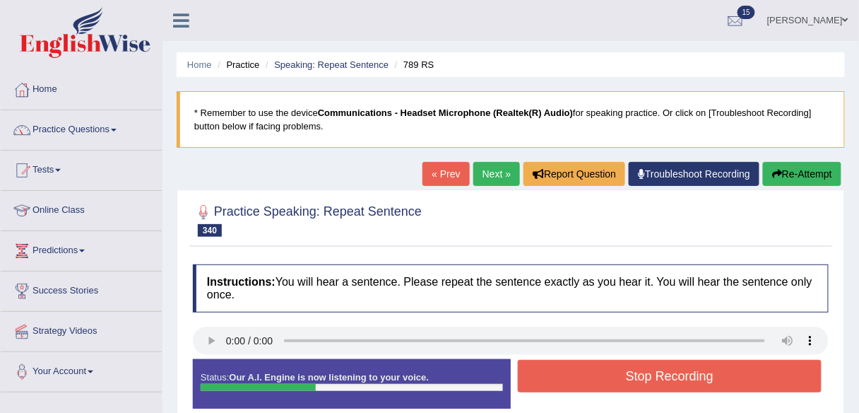
click at [724, 382] on button "Stop Recording" at bounding box center [670, 376] width 304 height 32
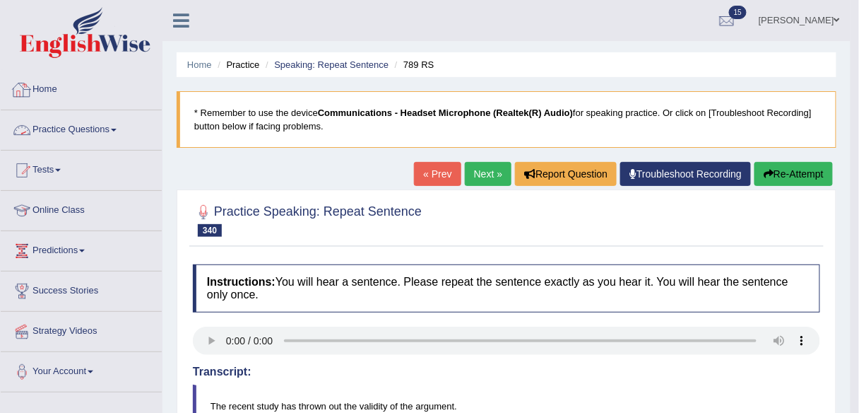
click at [71, 128] on link "Practice Questions" at bounding box center [81, 127] width 161 height 35
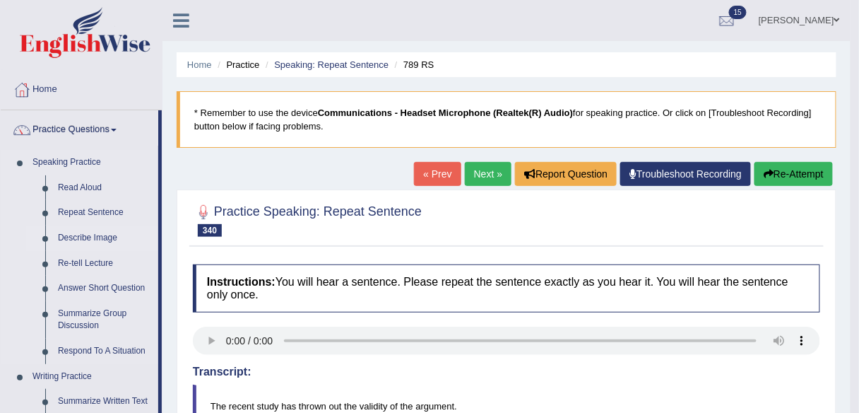
click at [105, 232] on link "Describe Image" at bounding box center [105, 237] width 107 height 25
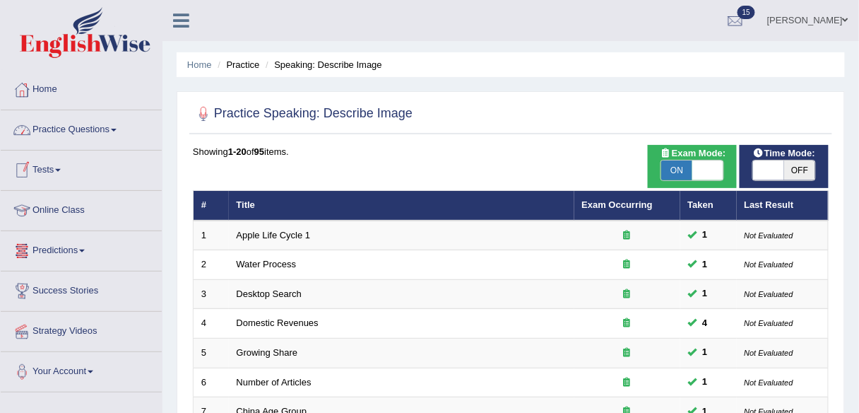
click at [114, 123] on link "Practice Questions" at bounding box center [81, 127] width 161 height 35
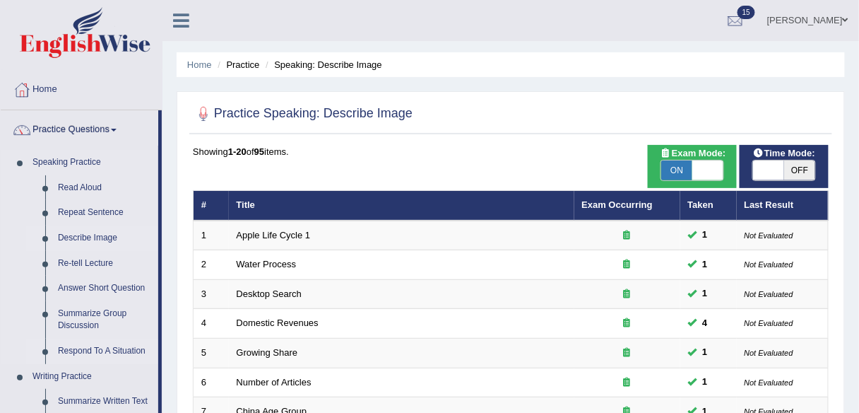
click at [89, 353] on link "Respond To A Situation" at bounding box center [105, 350] width 107 height 25
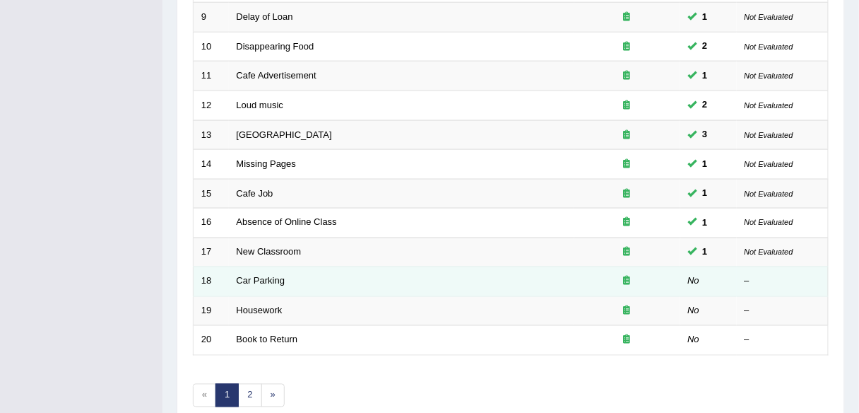
scroll to position [509, 0]
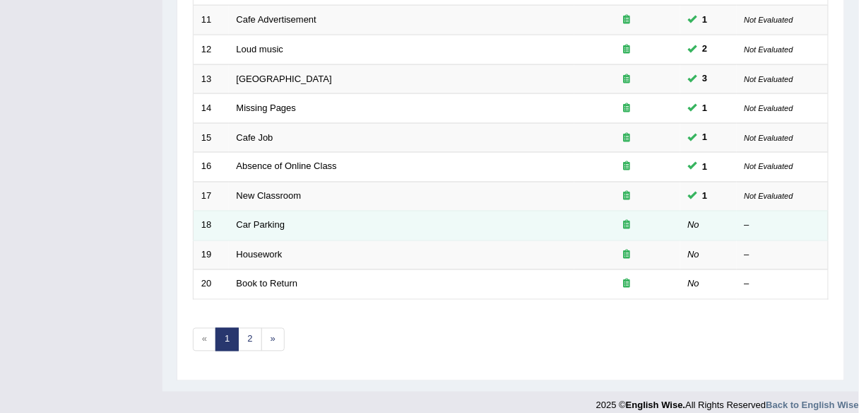
click at [259, 226] on td "Car Parking" at bounding box center [401, 226] width 345 height 30
click at [259, 220] on link "Car Parking" at bounding box center [261, 225] width 49 height 11
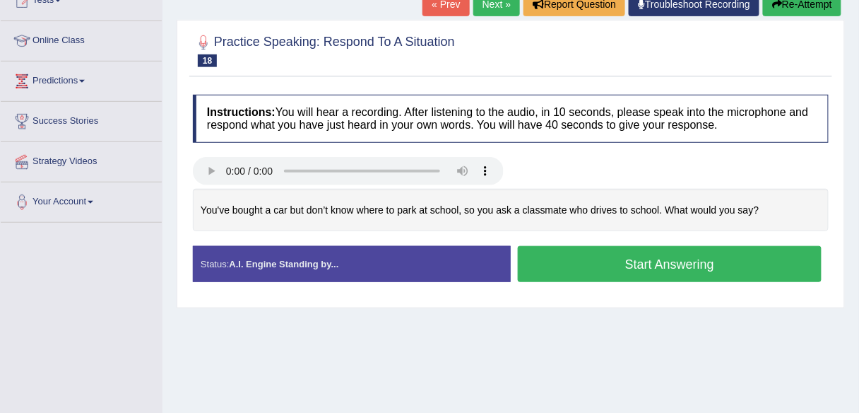
click at [582, 268] on button "Start Answering" at bounding box center [670, 264] width 304 height 36
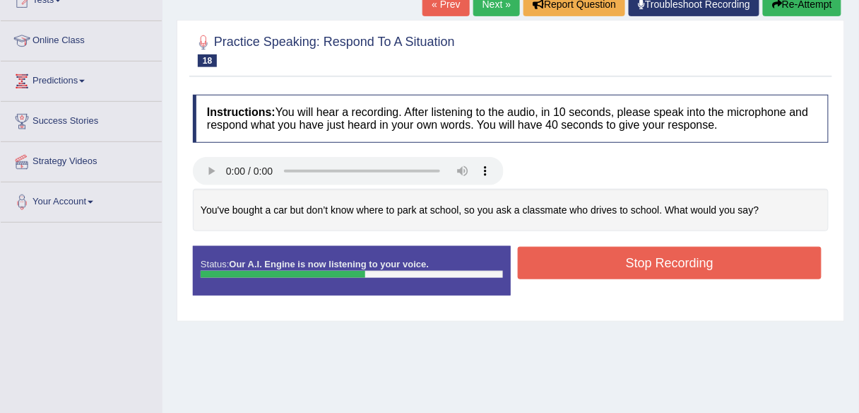
click at [582, 268] on button "Stop Recording" at bounding box center [670, 263] width 304 height 32
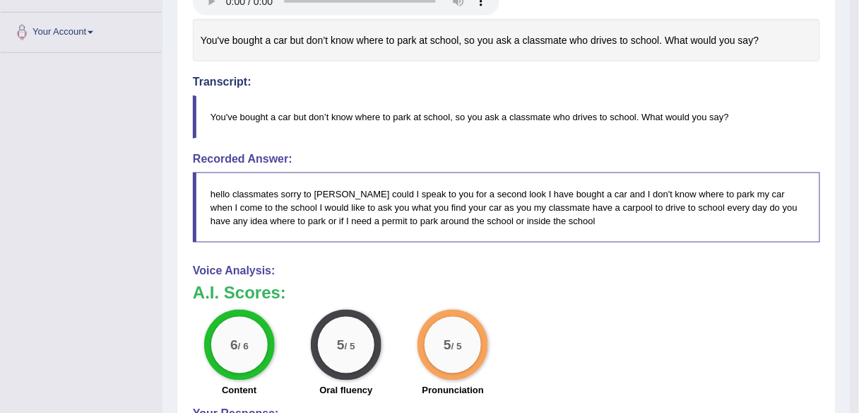
scroll to position [170, 0]
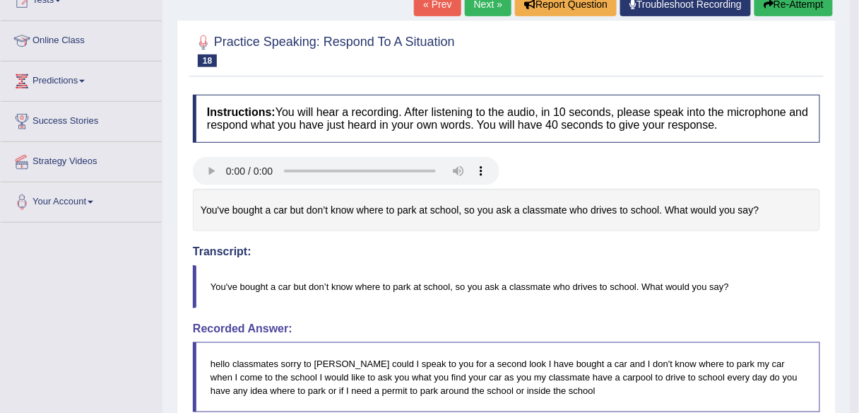
click at [469, 6] on link "Next »" at bounding box center [488, 4] width 47 height 24
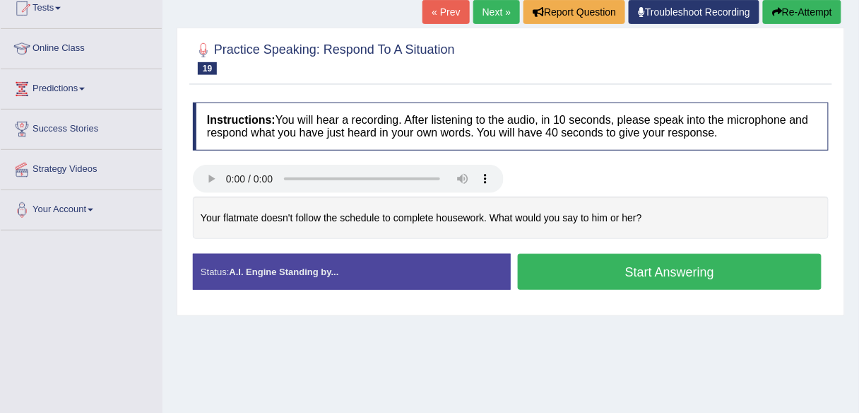
scroll to position [170, 0]
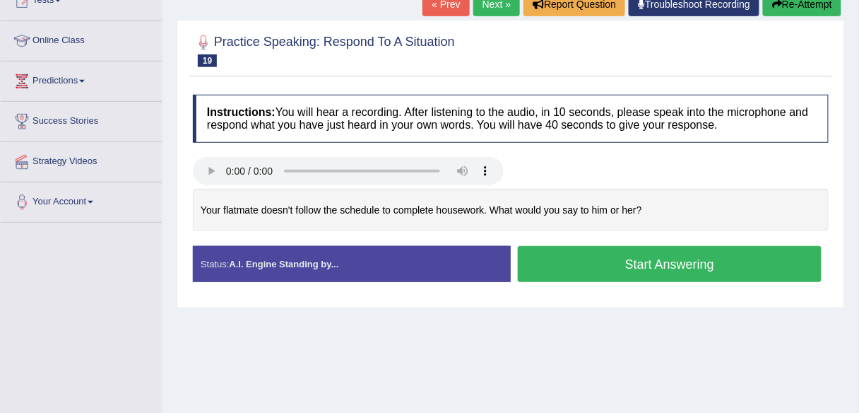
click at [572, 271] on button "Start Answering" at bounding box center [670, 264] width 304 height 36
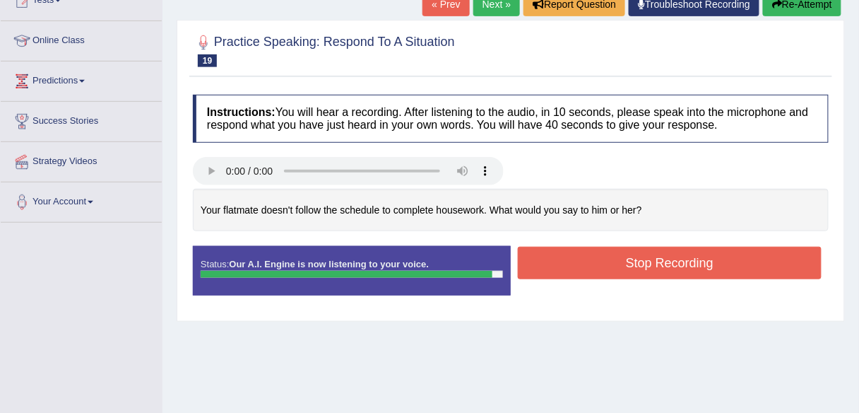
click at [572, 271] on button "Stop Recording" at bounding box center [670, 263] width 304 height 32
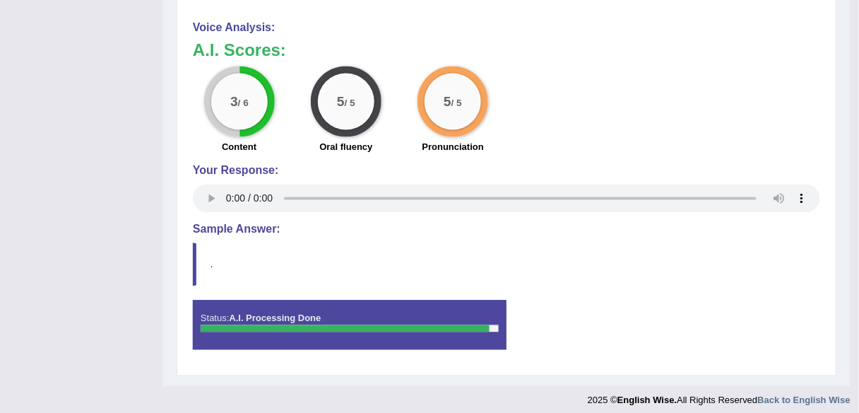
scroll to position [0, 0]
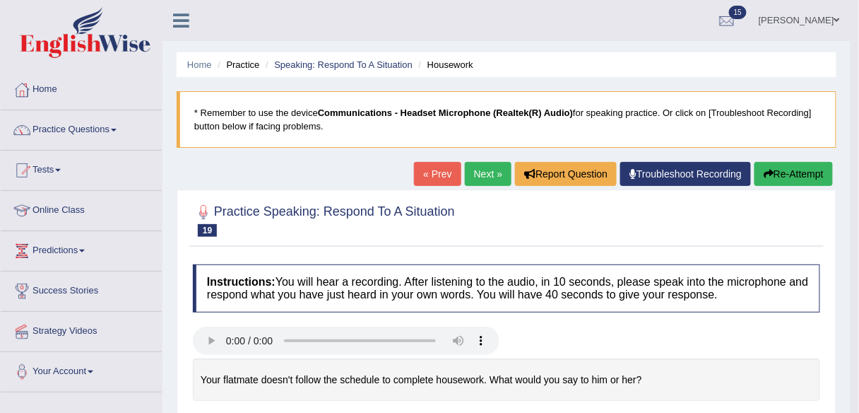
click at [800, 178] on button "Re-Attempt" at bounding box center [793, 174] width 78 height 24
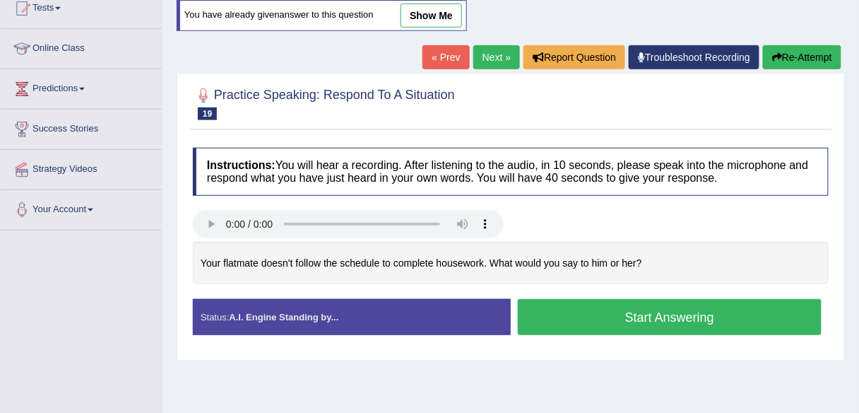
scroll to position [170, 0]
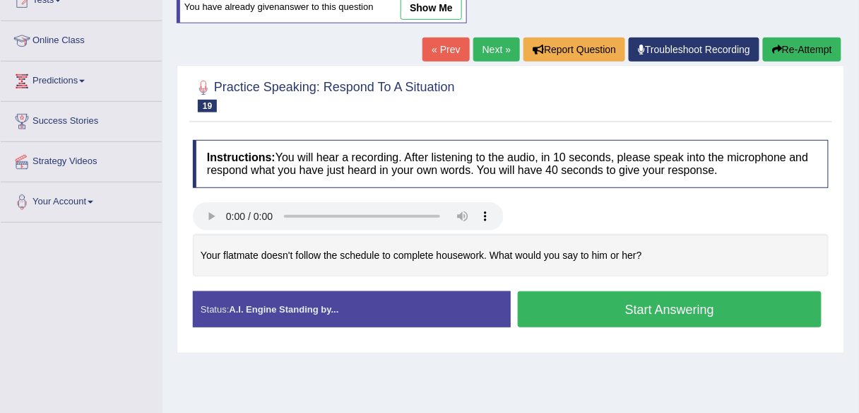
click at [571, 297] on button "Start Answering" at bounding box center [670, 309] width 304 height 36
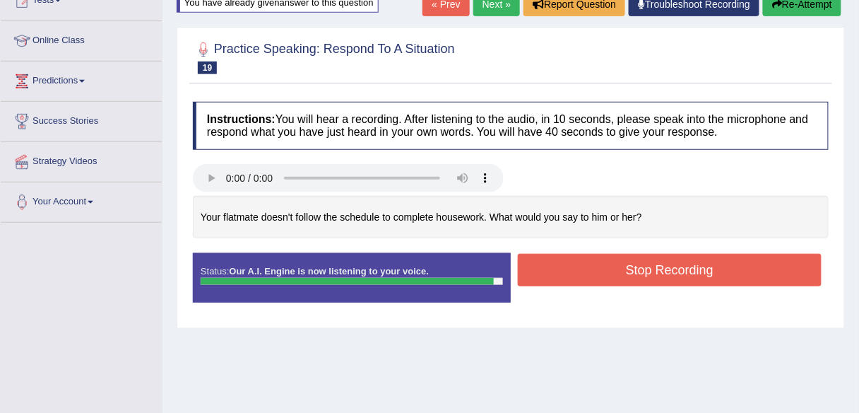
click at [582, 270] on button "Stop Recording" at bounding box center [670, 270] width 304 height 32
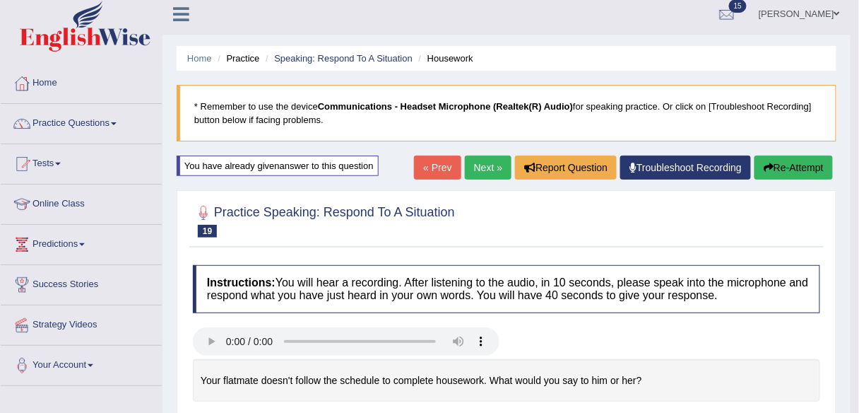
scroll to position [0, 0]
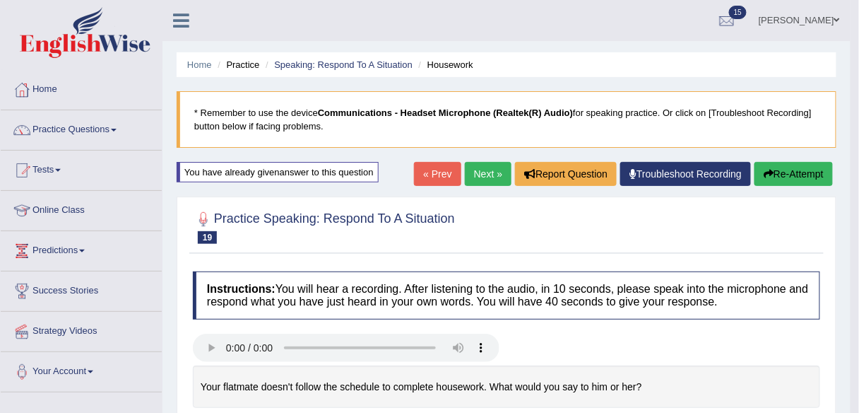
click at [772, 168] on button "Re-Attempt" at bounding box center [793, 174] width 78 height 24
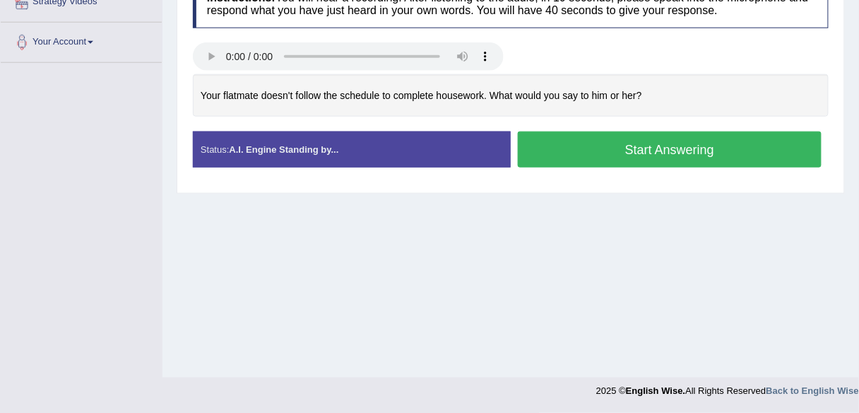
scroll to position [160, 0]
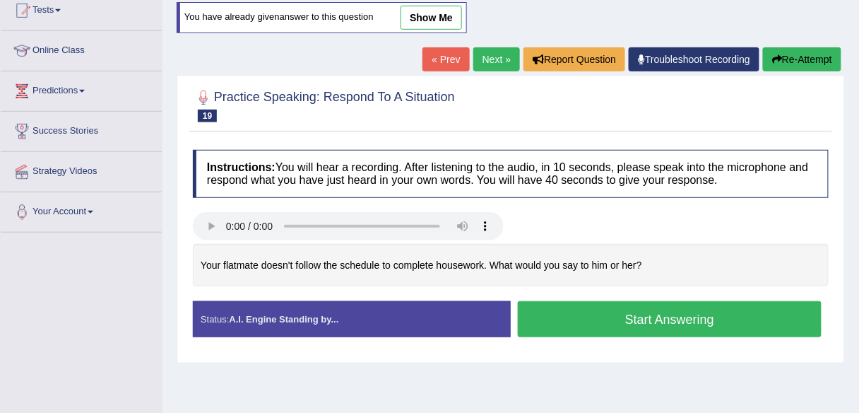
click at [646, 313] on button "Start Answering" at bounding box center [670, 319] width 304 height 36
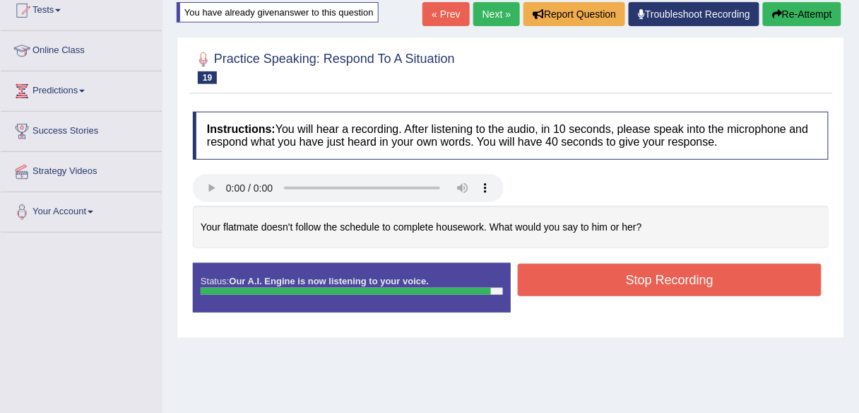
click at [648, 280] on button "Stop Recording" at bounding box center [670, 279] width 304 height 32
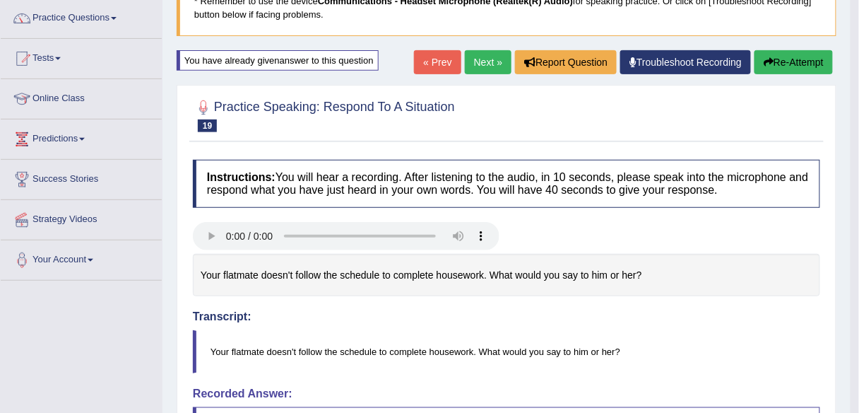
scroll to position [0, 0]
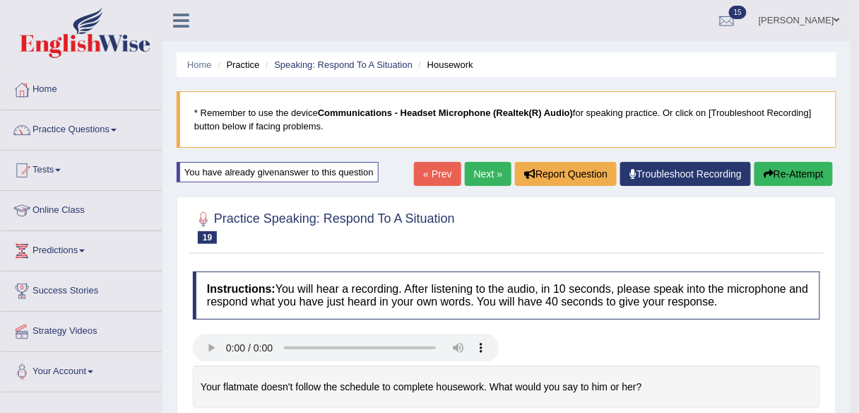
click at [482, 162] on link "Next »" at bounding box center [488, 174] width 47 height 24
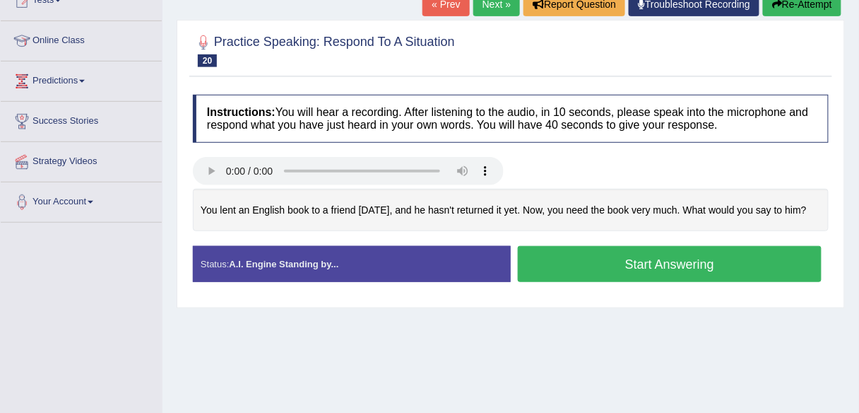
click at [629, 276] on button "Start Answering" at bounding box center [670, 264] width 304 height 36
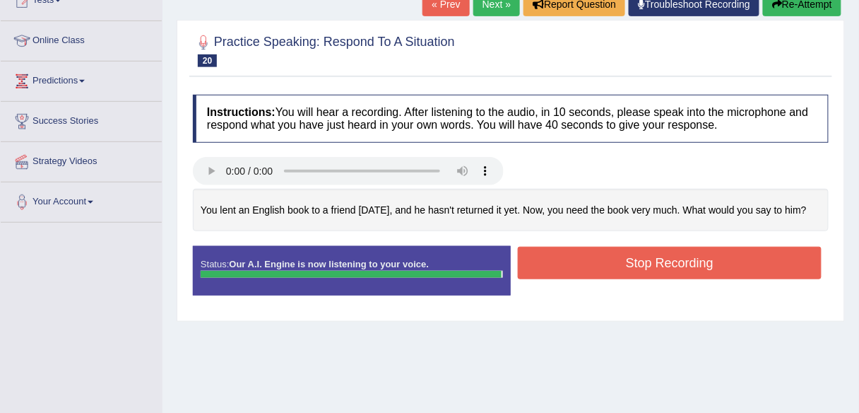
click at [649, 276] on button "Stop Recording" at bounding box center [670, 263] width 304 height 32
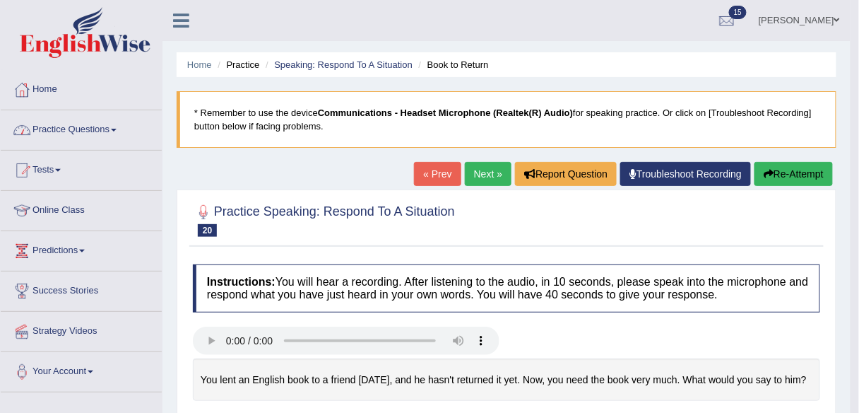
click at [76, 128] on link "Practice Questions" at bounding box center [81, 127] width 161 height 35
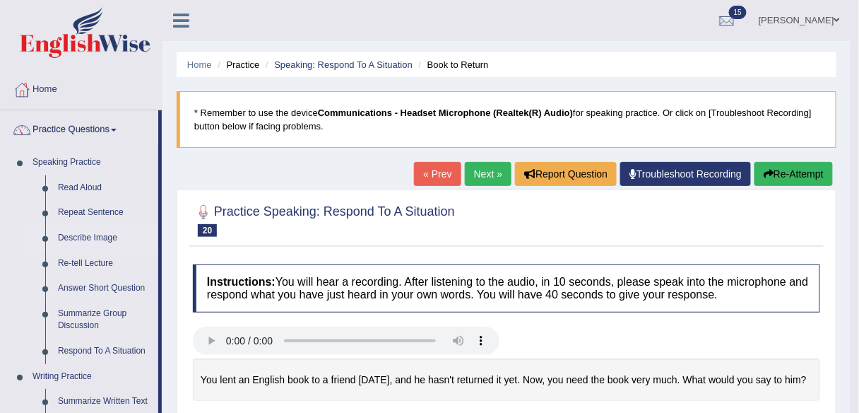
click at [119, 232] on link "Describe Image" at bounding box center [105, 237] width 107 height 25
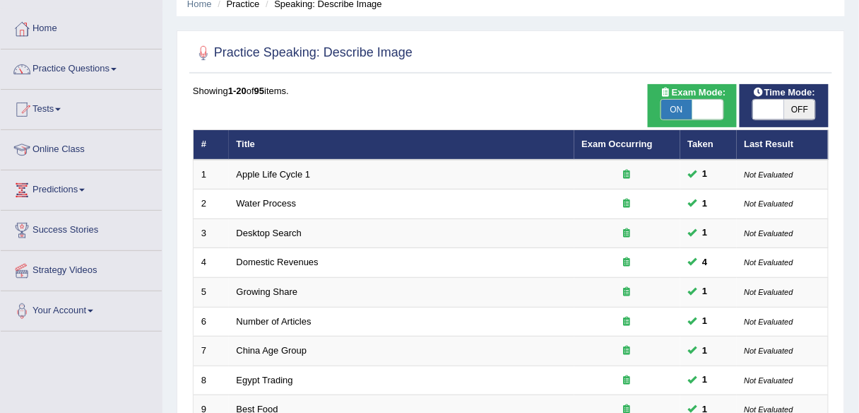
scroll to position [509, 0]
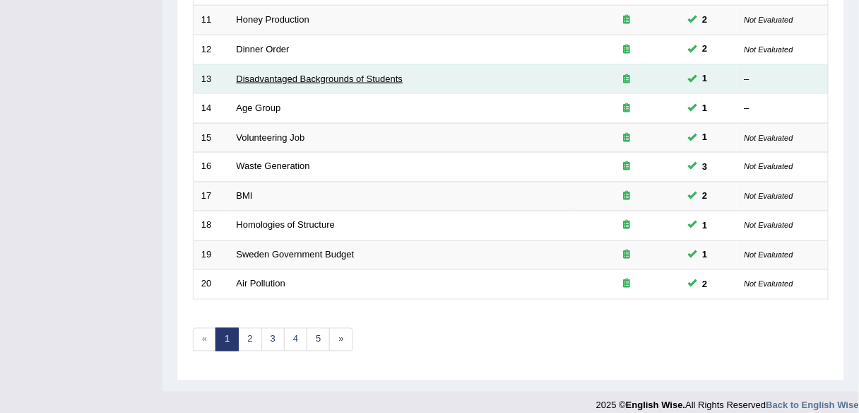
click at [336, 73] on link "Disadvantaged Backgrounds of Students" at bounding box center [320, 78] width 167 height 11
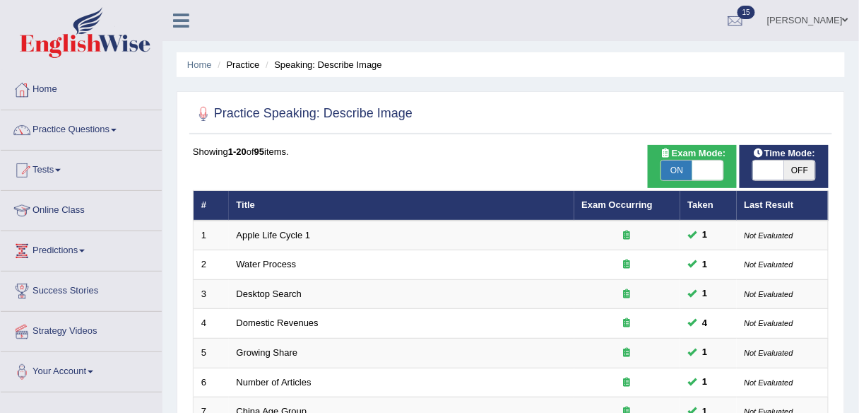
click at [795, 166] on span "OFF" at bounding box center [799, 170] width 31 height 20
checkbox input "true"
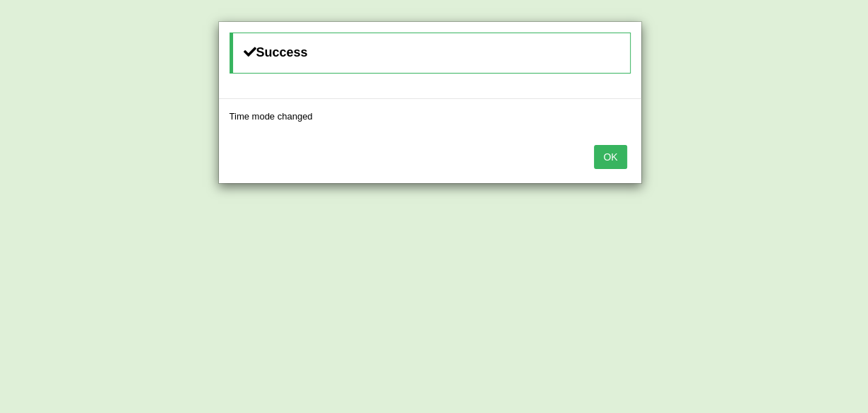
click at [597, 145] on button "OK" at bounding box center [610, 157] width 32 height 24
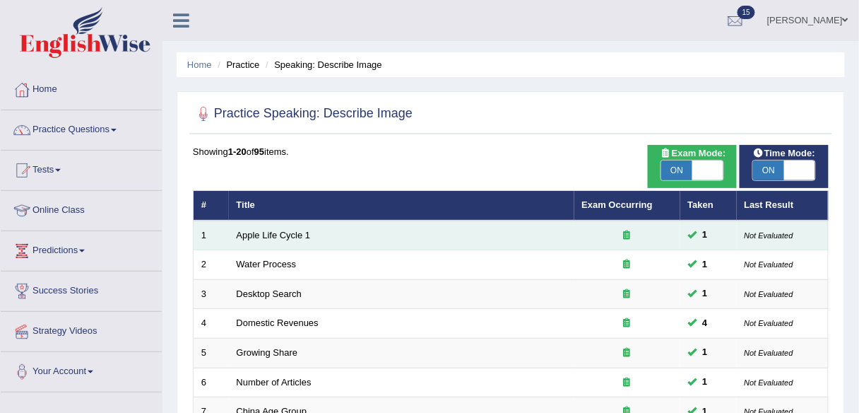
scroll to position [509, 0]
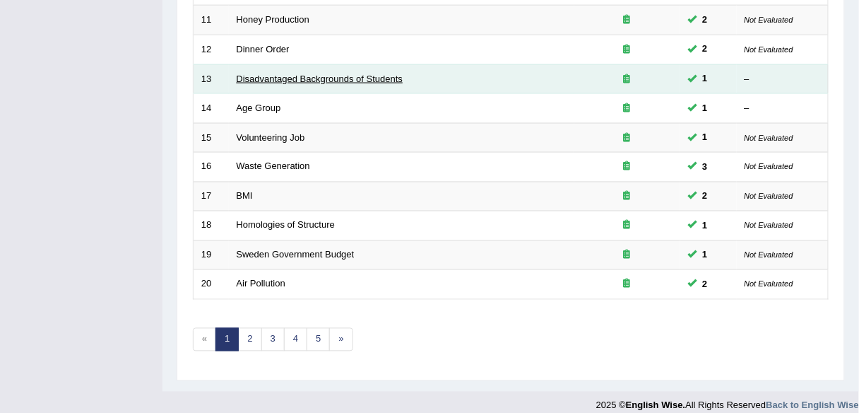
click at [353, 73] on link "Disadvantaged Backgrounds of Students" at bounding box center [320, 78] width 167 height 11
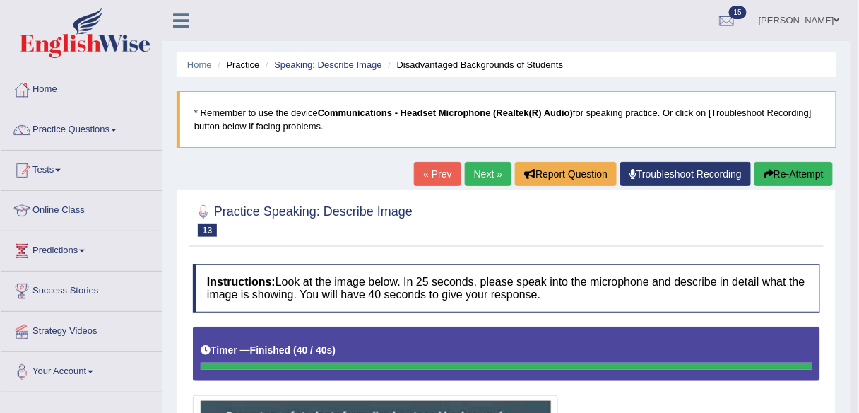
click at [485, 164] on link "Next »" at bounding box center [488, 174] width 47 height 24
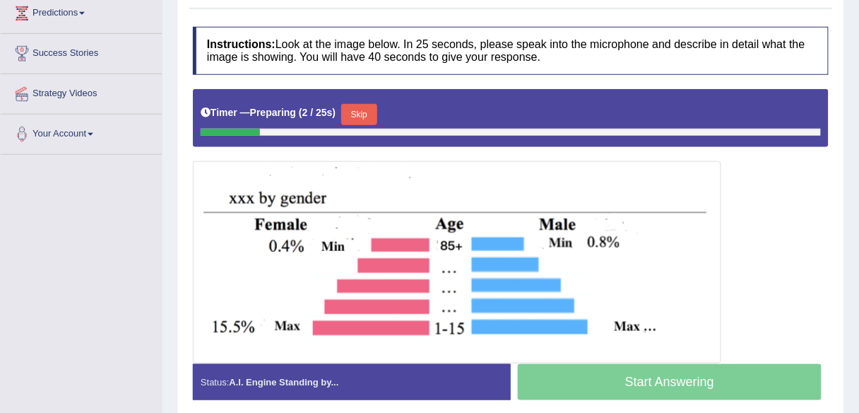
scroll to position [239, 0]
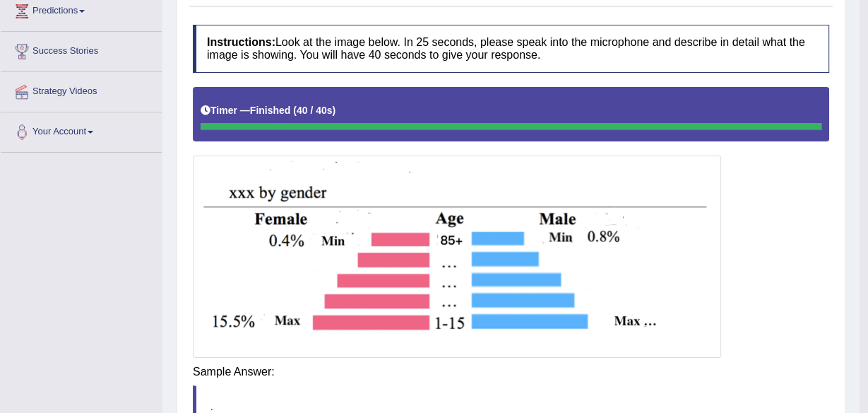
click at [652, 377] on div "Instructions: Look at the image below. In 25 seconds, please speak into the mic…" at bounding box center [511, 271] width 644 height 507
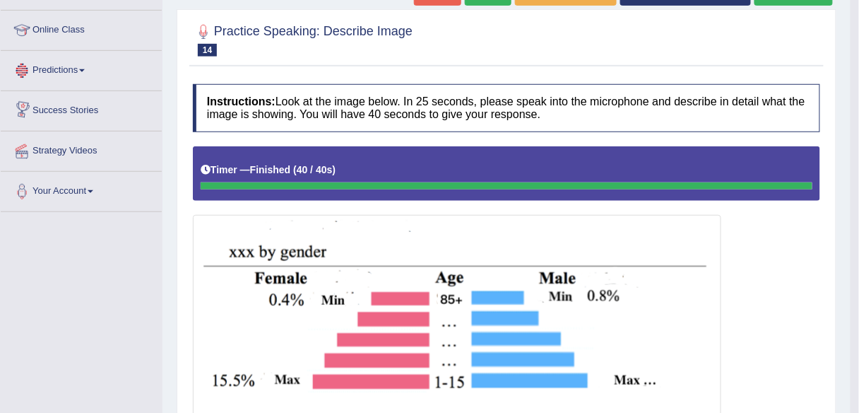
scroll to position [0, 0]
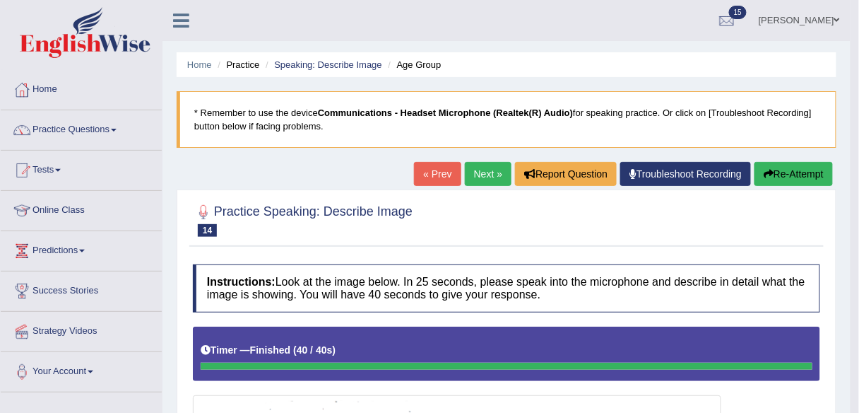
click at [492, 182] on link "Next »" at bounding box center [488, 174] width 47 height 24
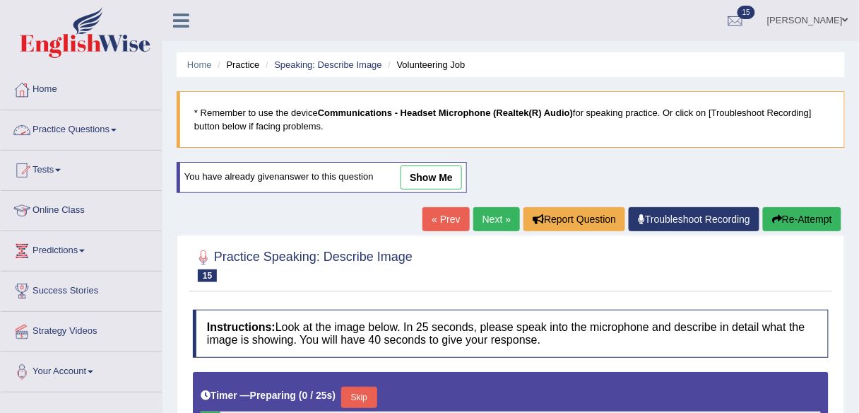
click at [41, 130] on link "Practice Questions" at bounding box center [81, 127] width 161 height 35
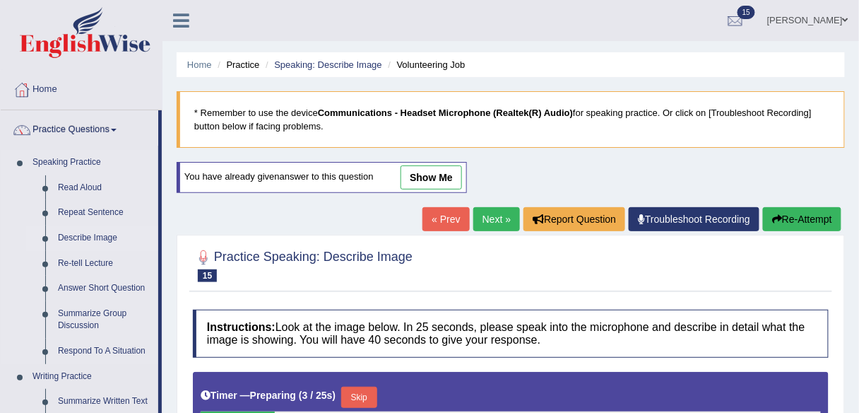
click at [107, 231] on link "Describe Image" at bounding box center [105, 237] width 107 height 25
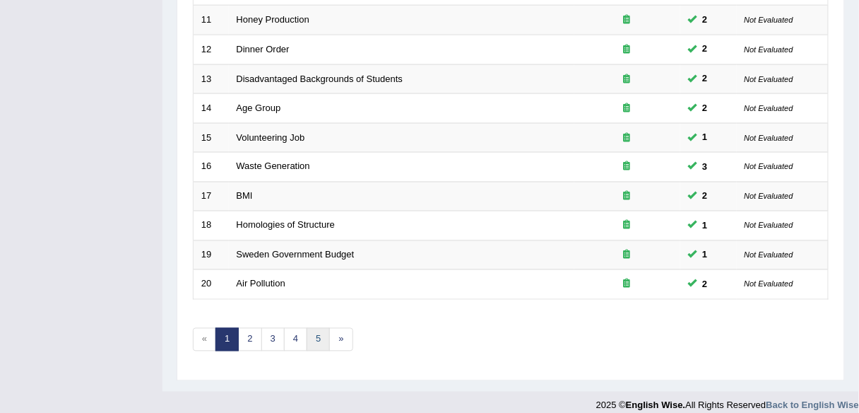
click at [312, 337] on link "5" at bounding box center [318, 339] width 23 height 23
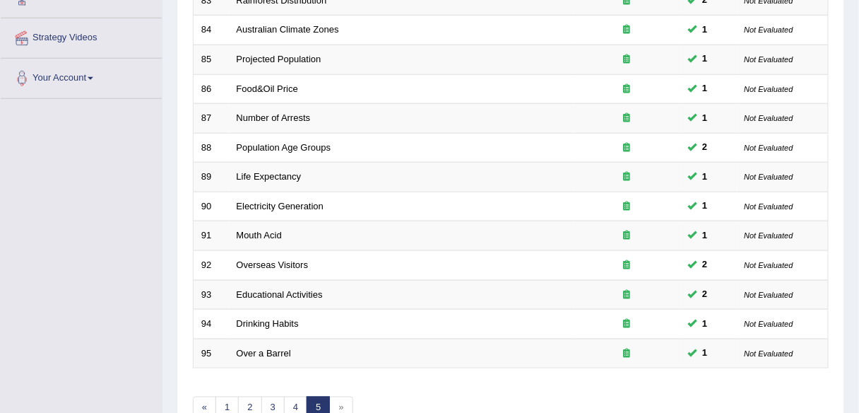
scroll to position [371, 0]
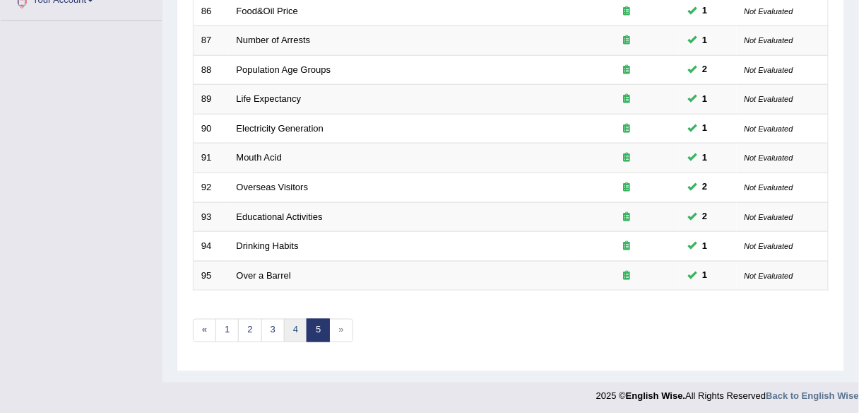
click at [288, 328] on link "4" at bounding box center [295, 330] width 23 height 23
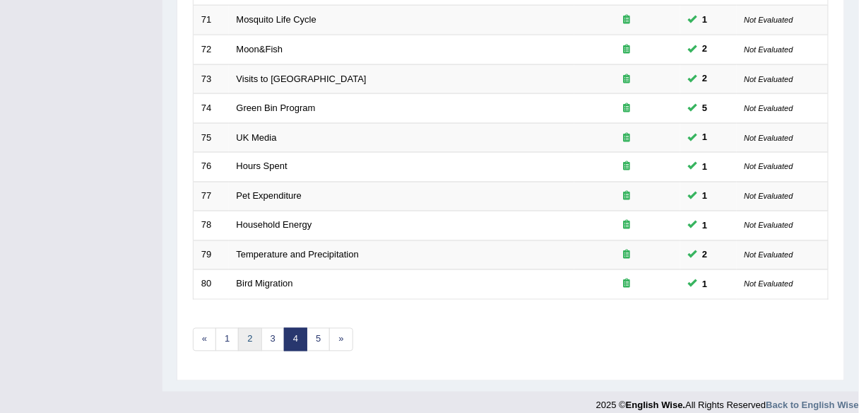
click at [256, 333] on link "2" at bounding box center [249, 339] width 23 height 23
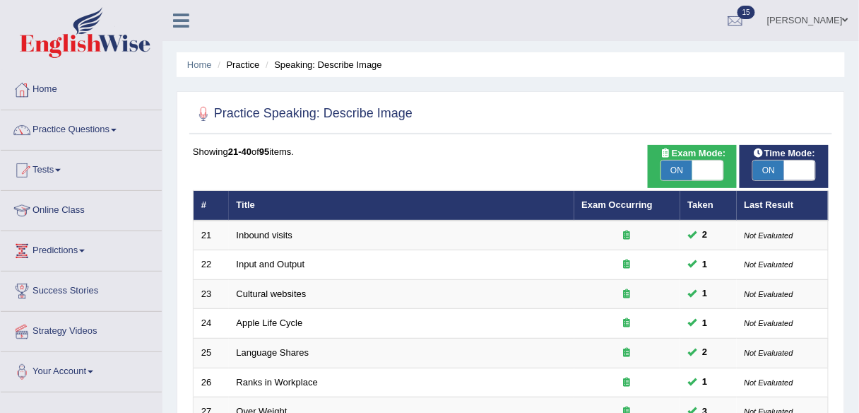
click at [685, 173] on span "ON" at bounding box center [676, 170] width 31 height 20
checkbox input "false"
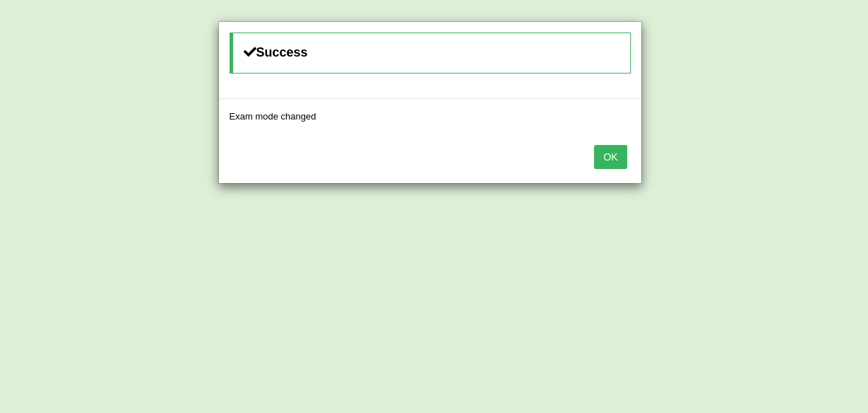
click at [611, 150] on button "OK" at bounding box center [610, 157] width 32 height 24
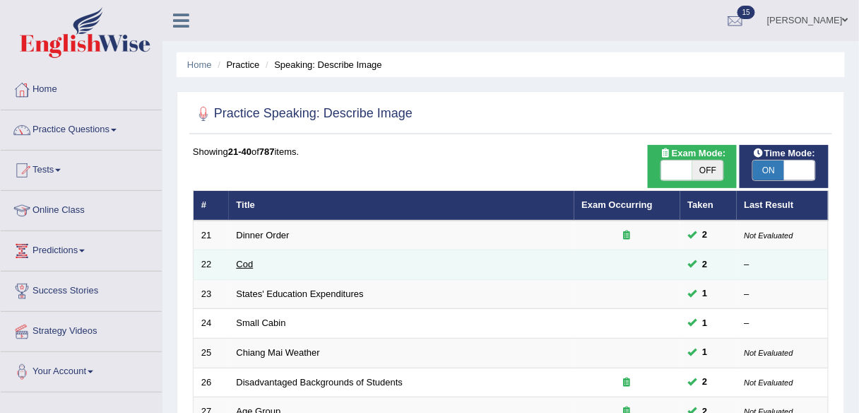
click at [241, 263] on link "Cod" at bounding box center [245, 264] width 17 height 11
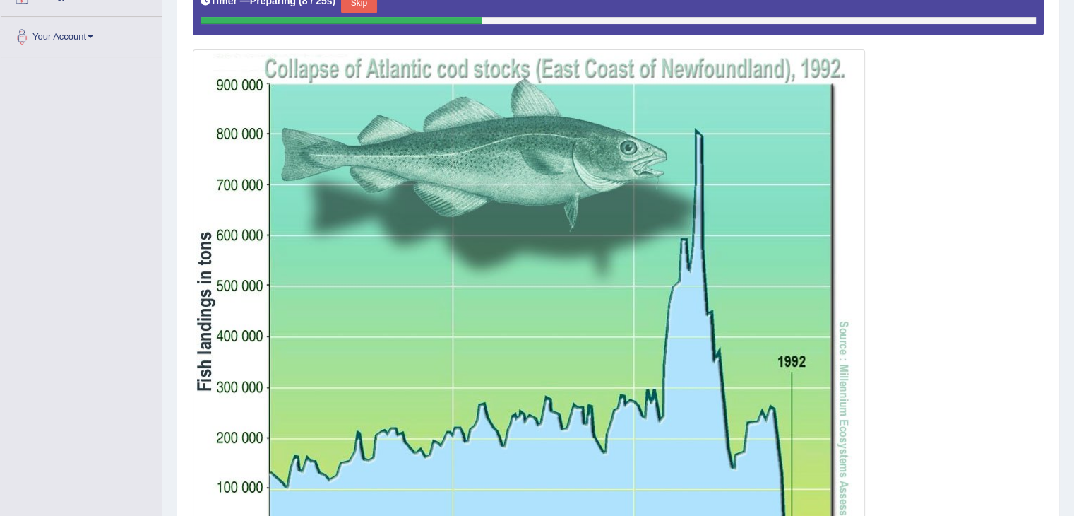
scroll to position [336, 0]
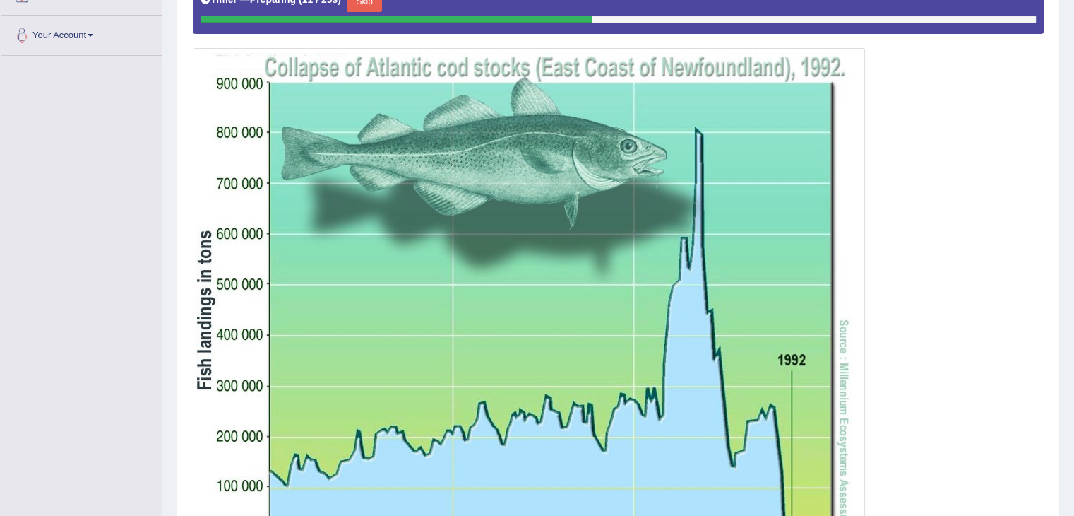
click at [858, 138] on div at bounding box center [618, 276] width 851 height 600
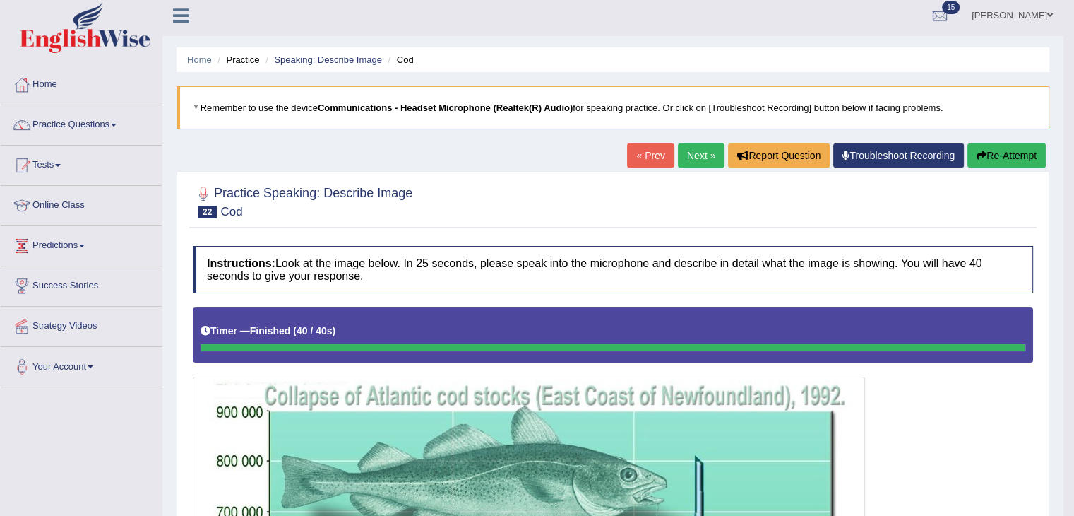
scroll to position [3, 0]
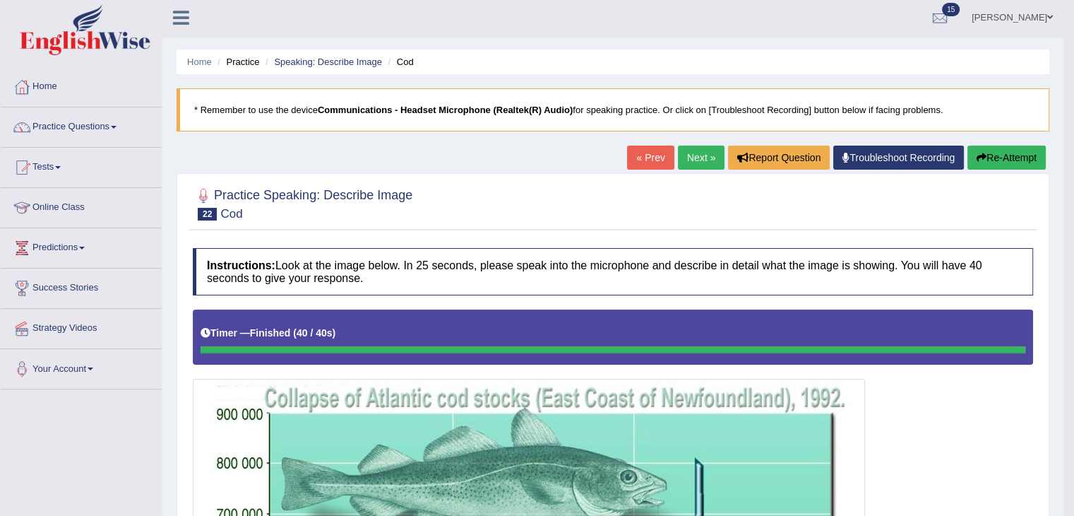
click at [692, 155] on link "Next »" at bounding box center [701, 158] width 47 height 24
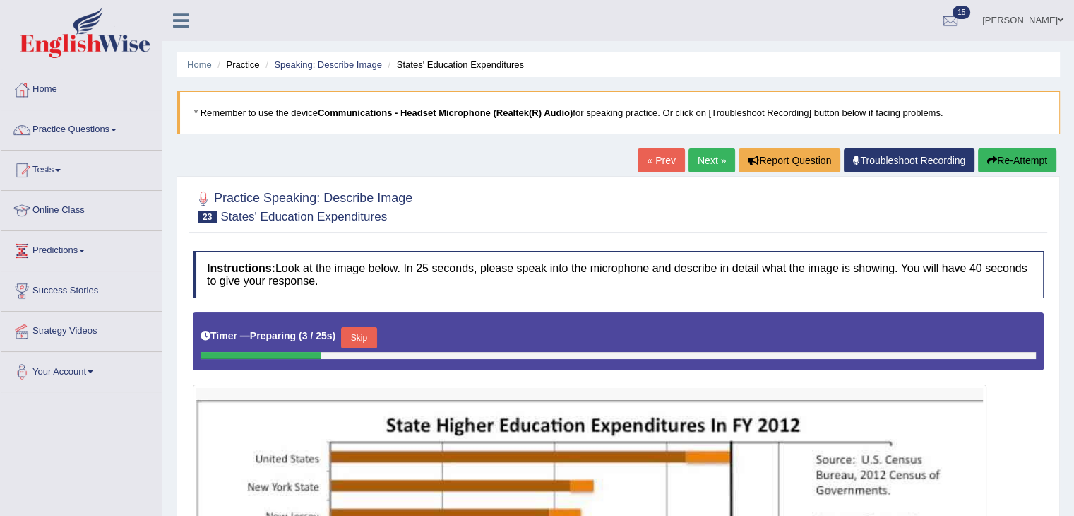
click at [703, 154] on link "Next »" at bounding box center [712, 160] width 47 height 24
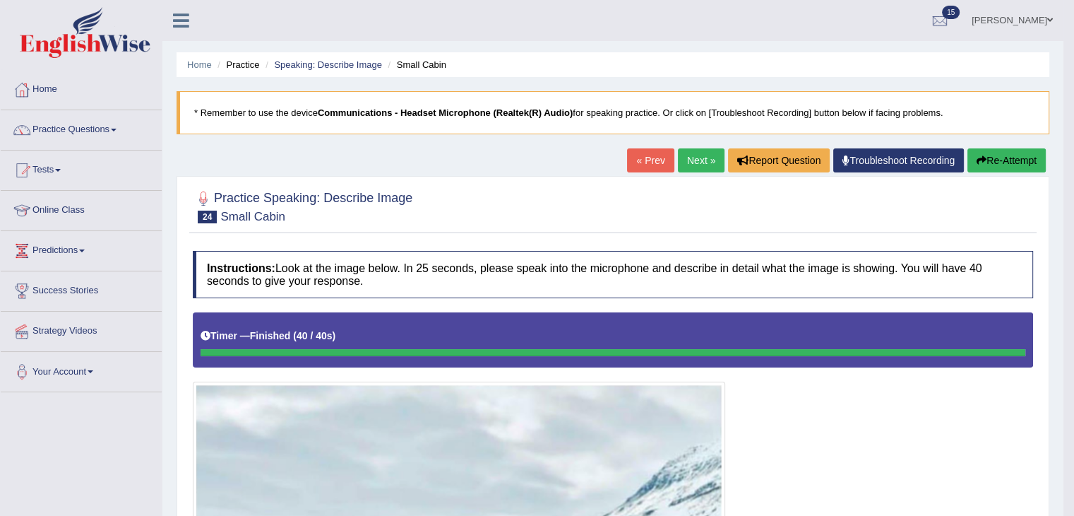
click at [684, 162] on link "Next »" at bounding box center [701, 160] width 47 height 24
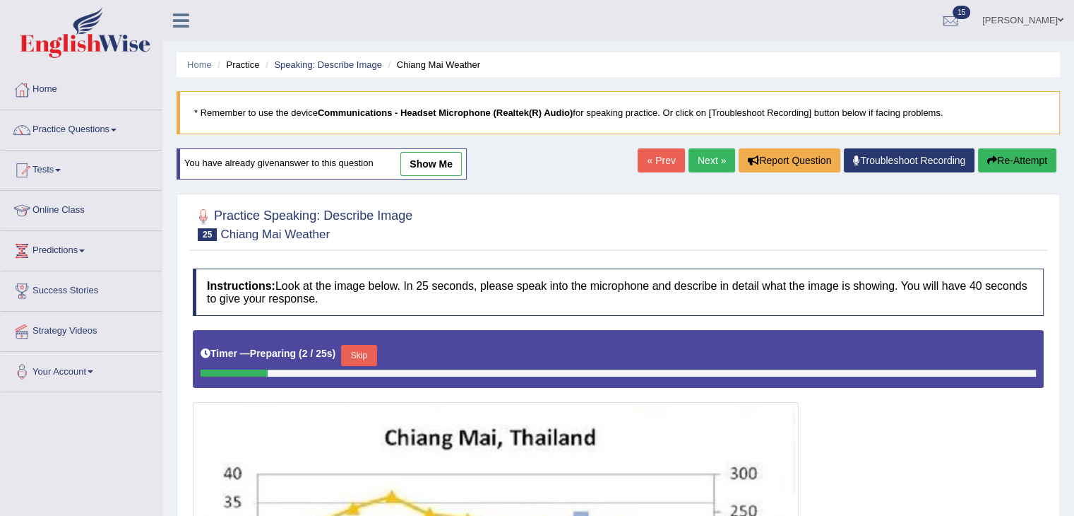
click at [706, 155] on link "Next »" at bounding box center [712, 160] width 47 height 24
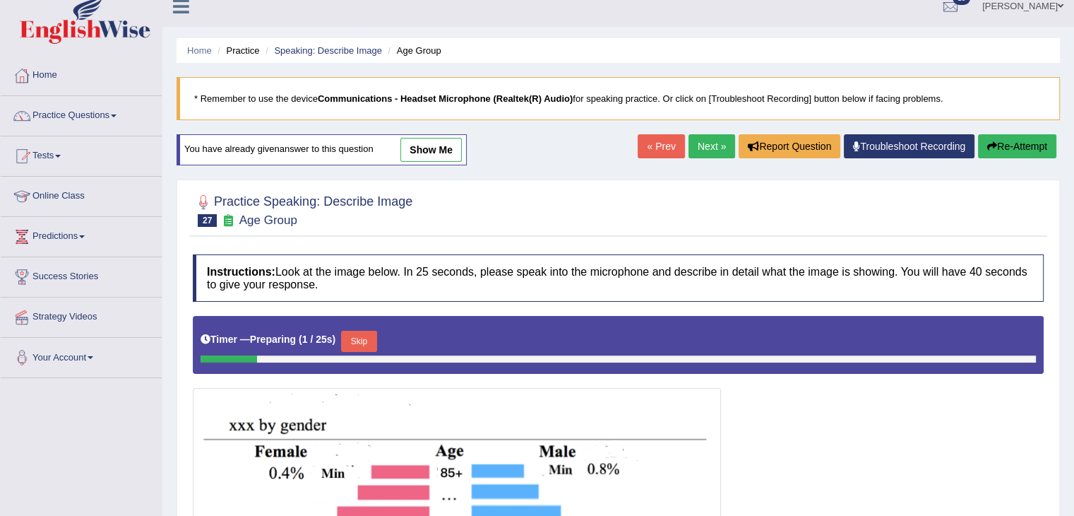
click at [406, 143] on link "show me" at bounding box center [431, 150] width 61 height 24
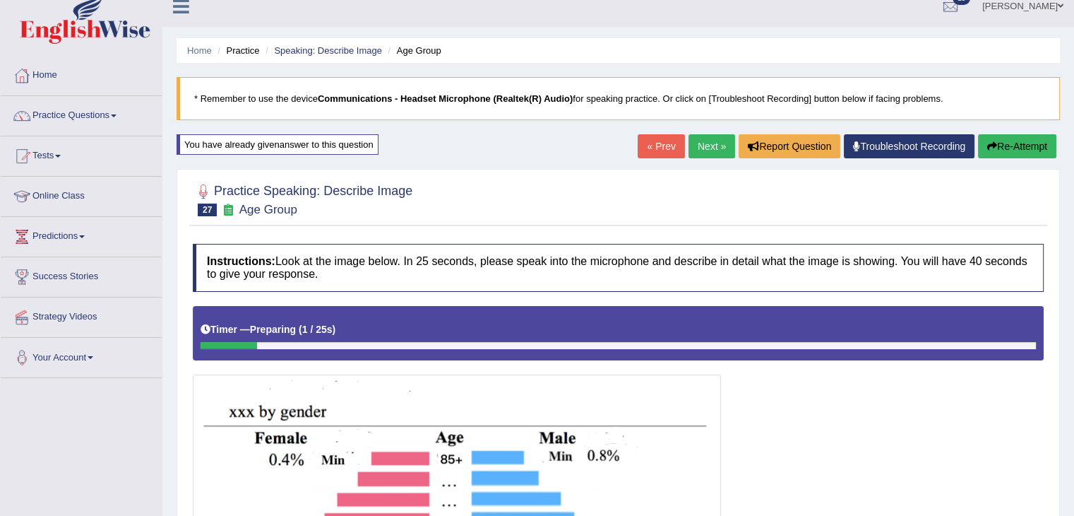
click at [714, 141] on link "Next »" at bounding box center [712, 146] width 47 height 24
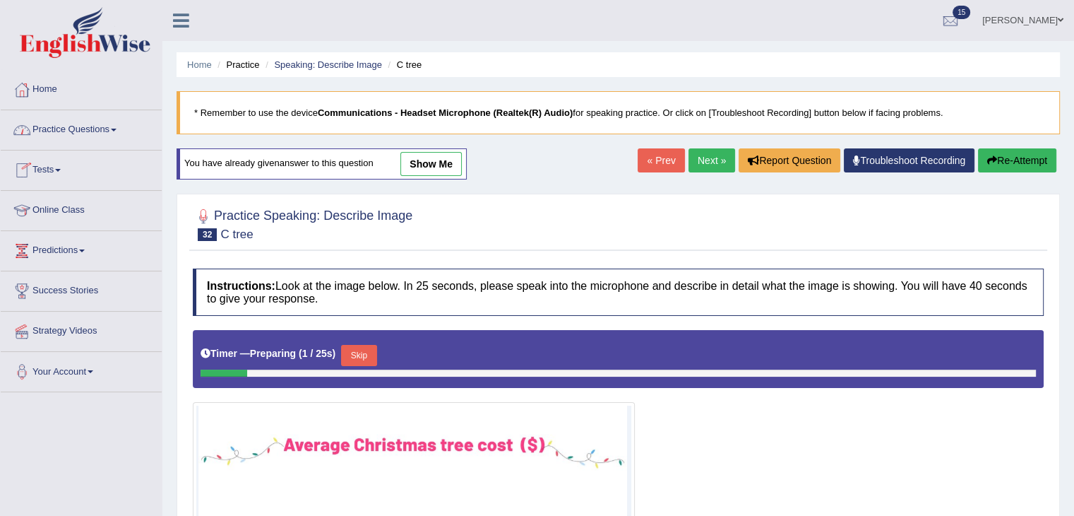
scroll to position [212, 0]
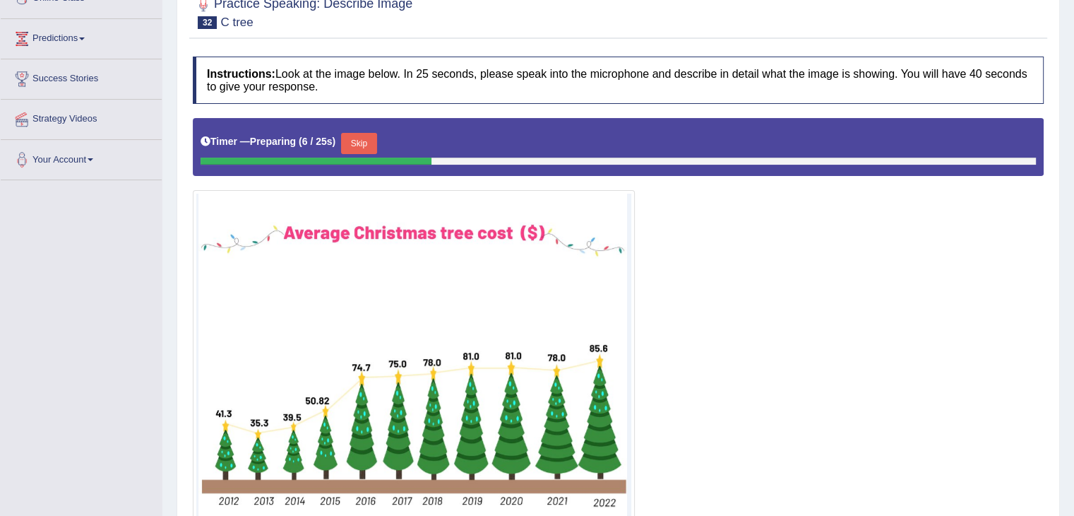
click at [377, 146] on button "Skip" at bounding box center [358, 143] width 35 height 21
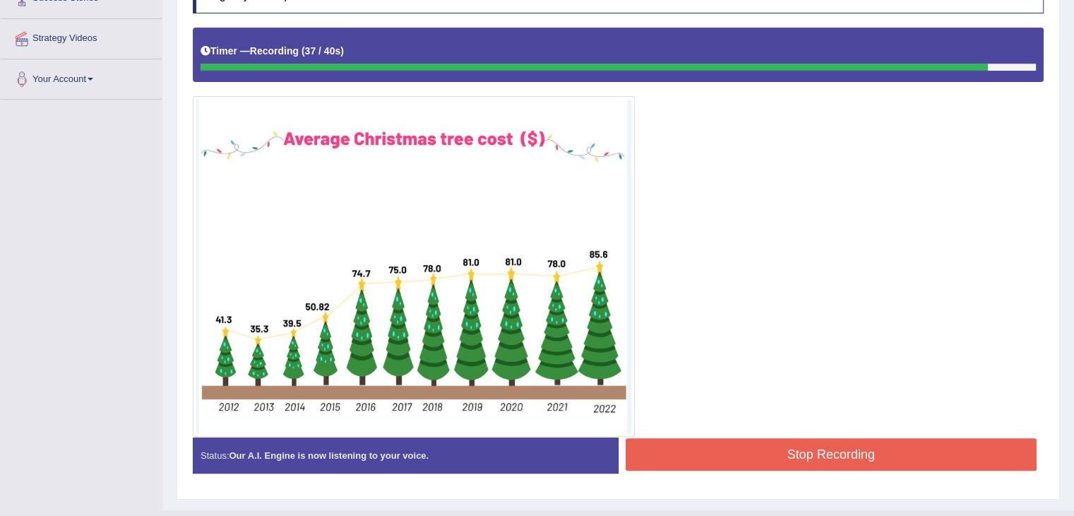
scroll to position [320, 0]
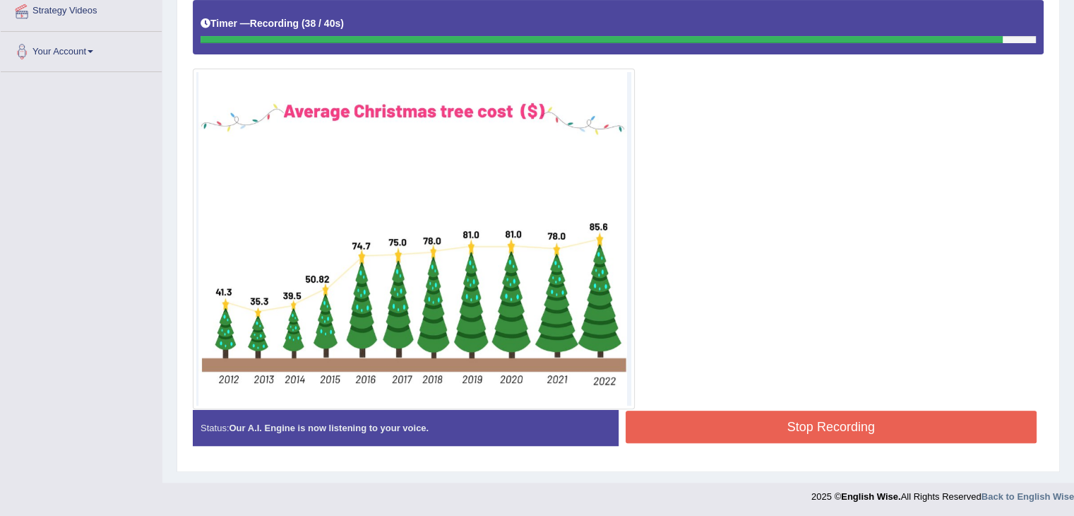
click at [905, 410] on button "Stop Recording" at bounding box center [832, 426] width 412 height 32
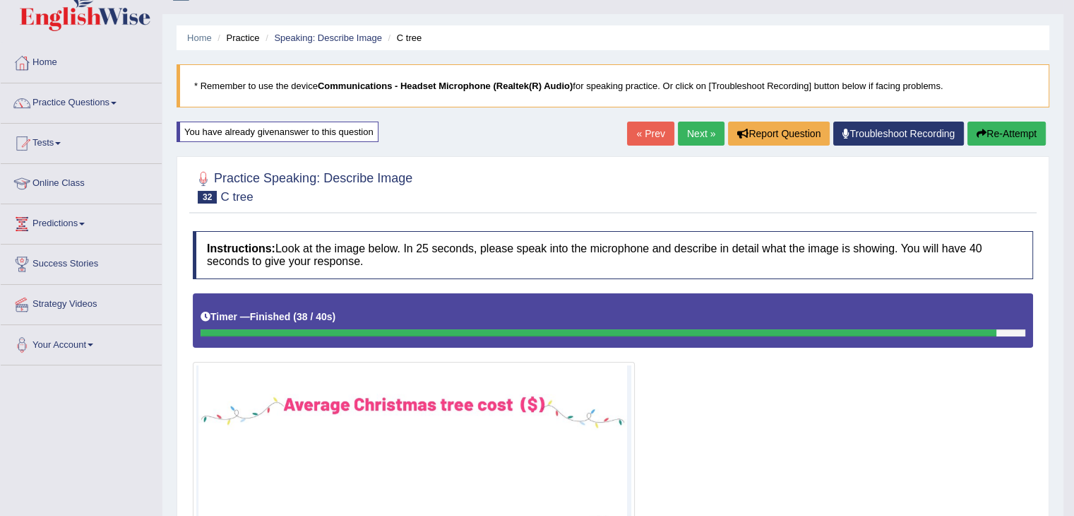
scroll to position [0, 0]
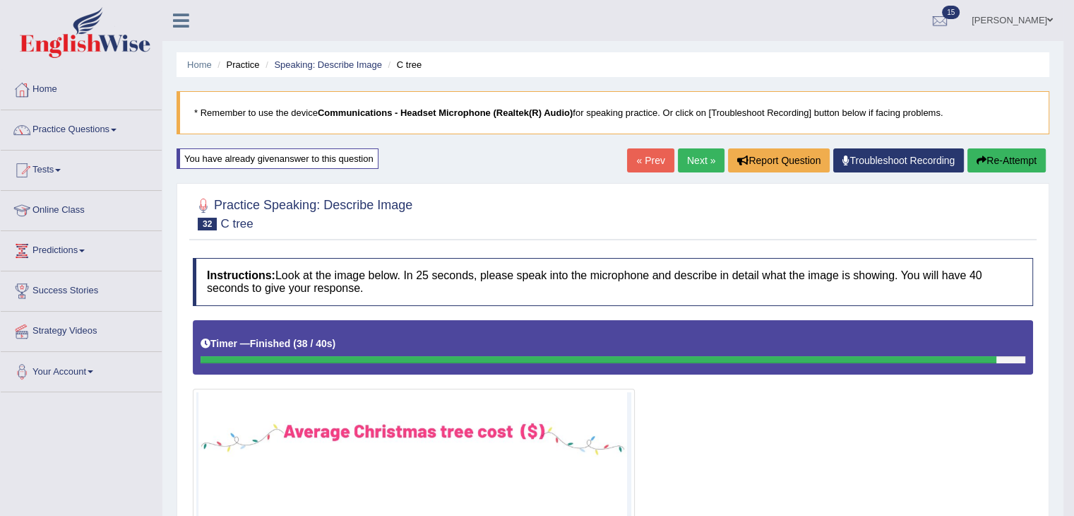
click at [986, 159] on button "Re-Attempt" at bounding box center [1007, 160] width 78 height 24
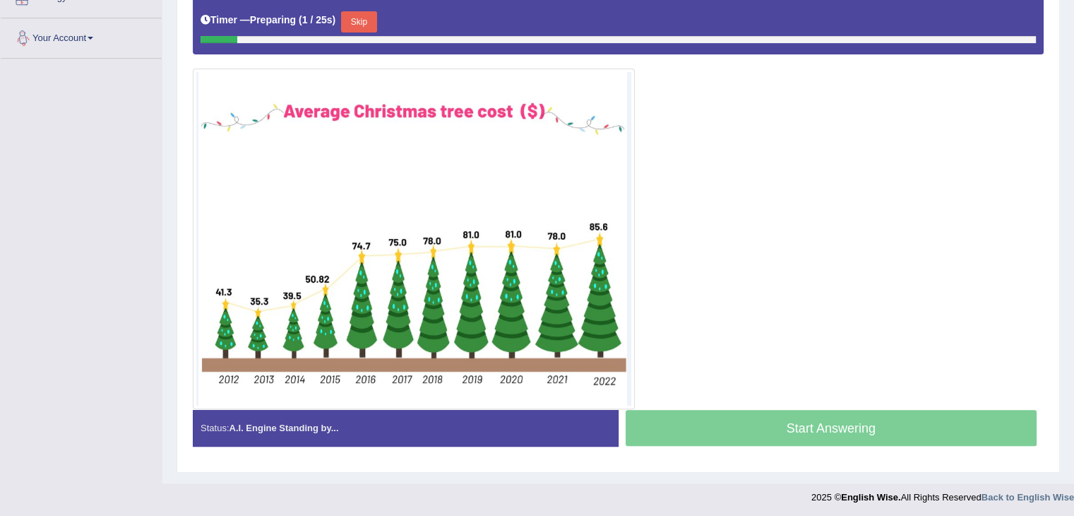
click at [358, 18] on button "Skip" at bounding box center [358, 21] width 35 height 21
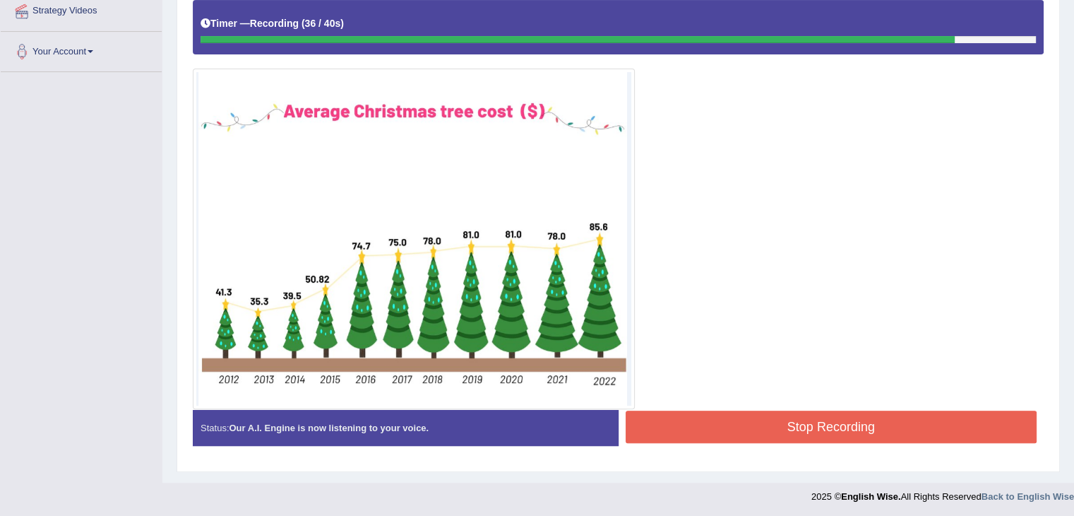
click at [894, 425] on button "Stop Recording" at bounding box center [832, 426] width 412 height 32
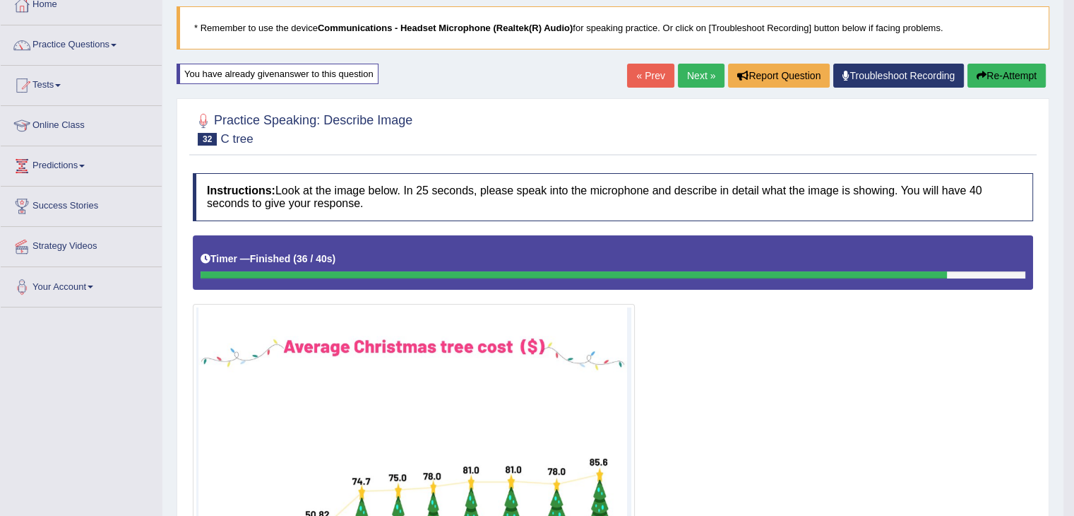
scroll to position [0, 0]
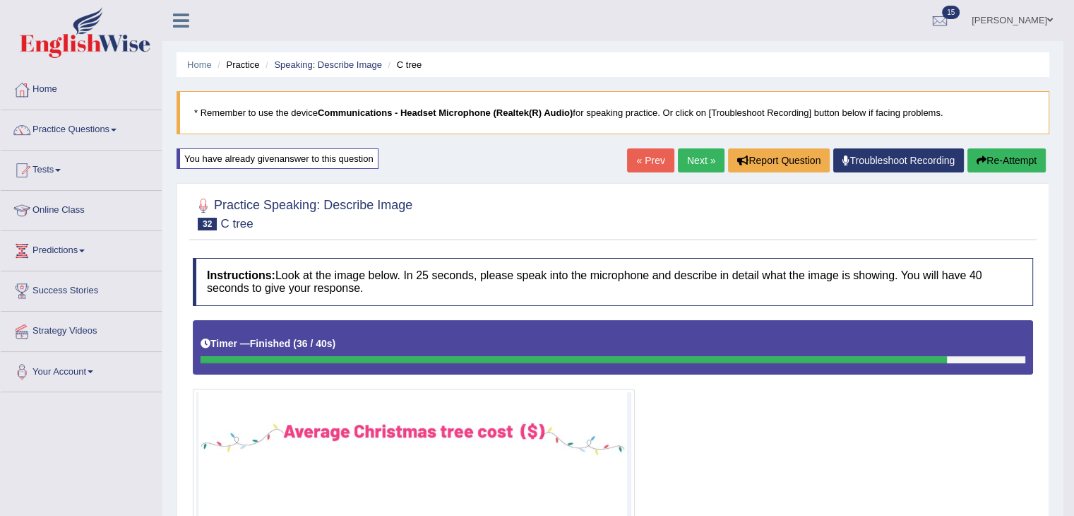
click at [695, 160] on link "Next »" at bounding box center [701, 160] width 47 height 24
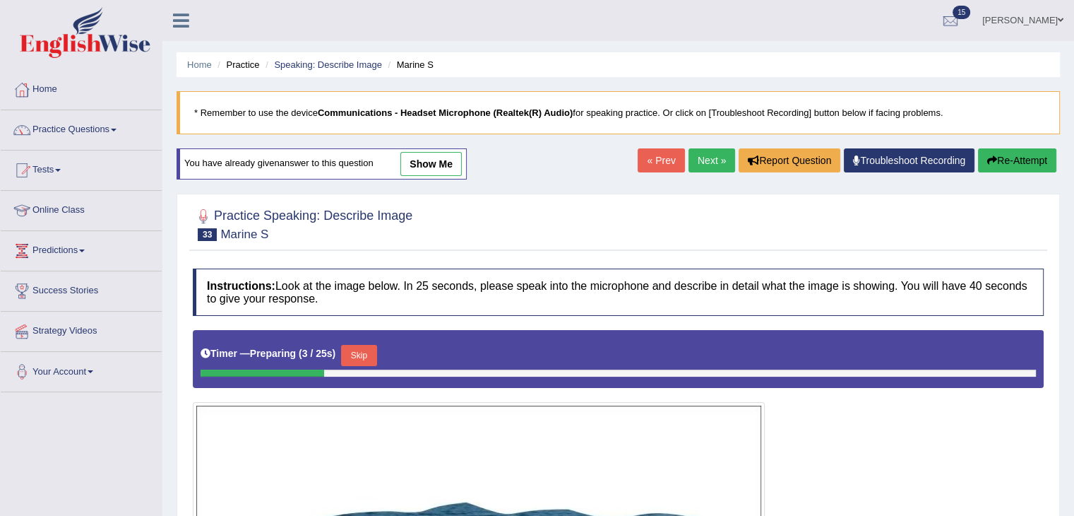
click at [442, 157] on link "show me" at bounding box center [431, 164] width 61 height 24
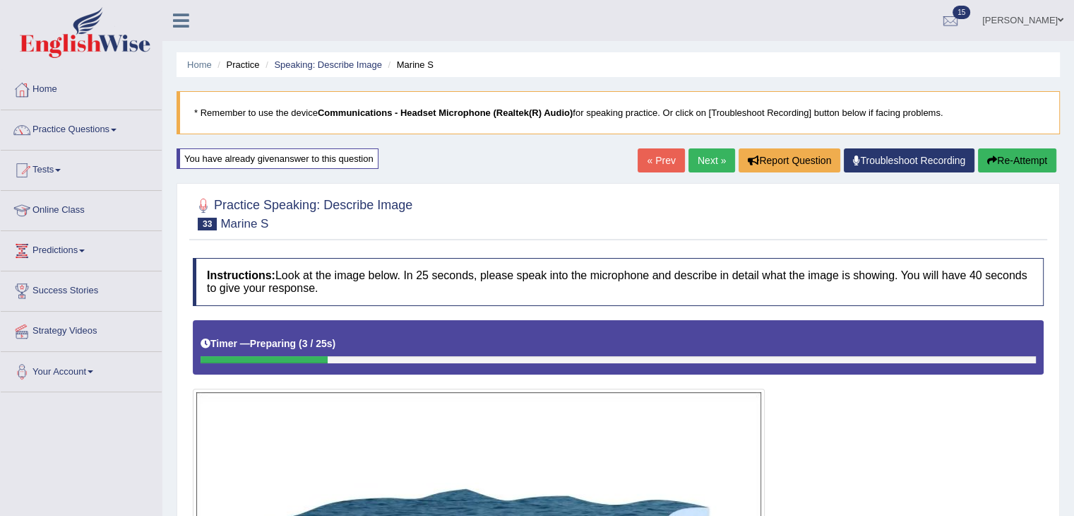
click at [1013, 153] on button "Re-Attempt" at bounding box center [1017, 160] width 78 height 24
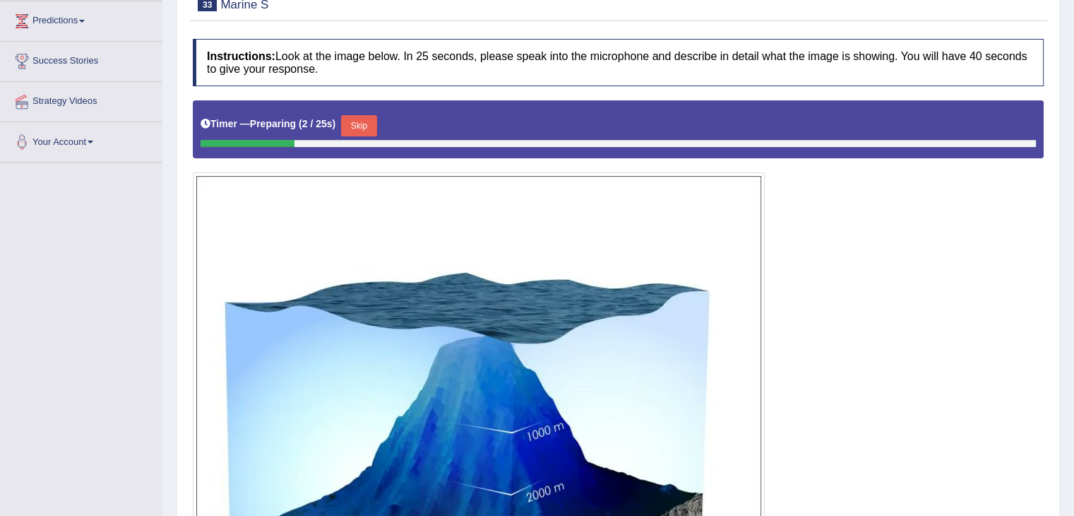
scroll to position [141, 0]
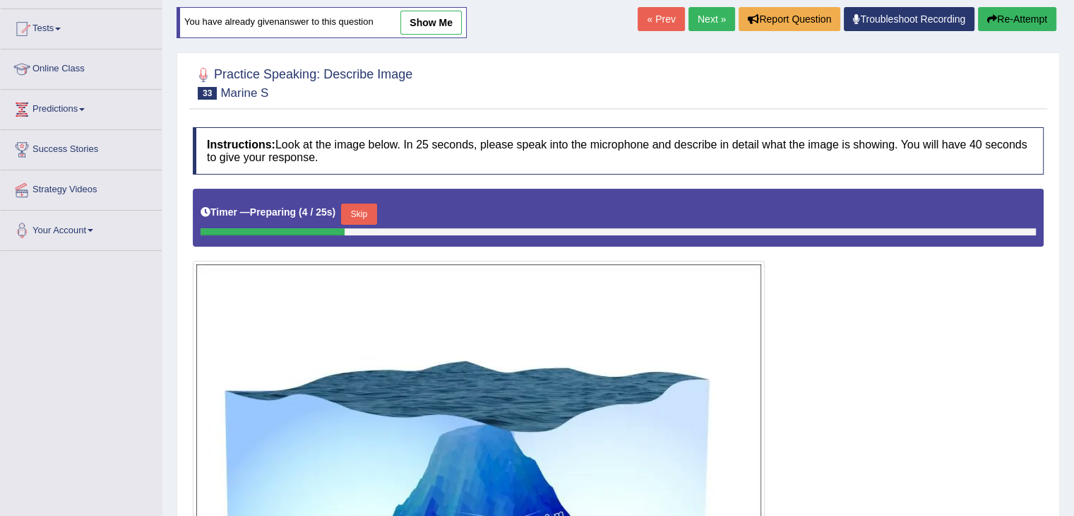
click at [370, 210] on button "Skip" at bounding box center [358, 213] width 35 height 21
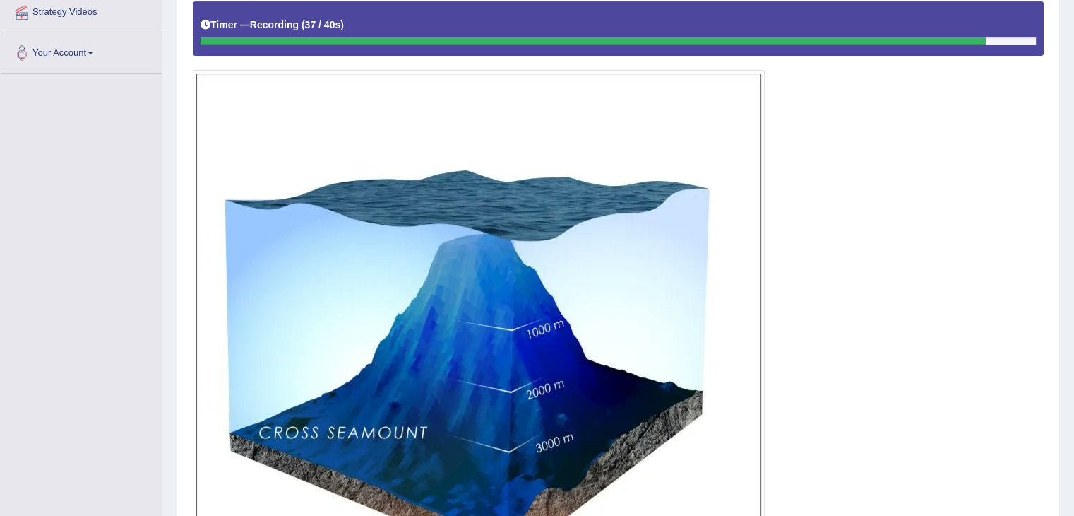
scroll to position [552, 0]
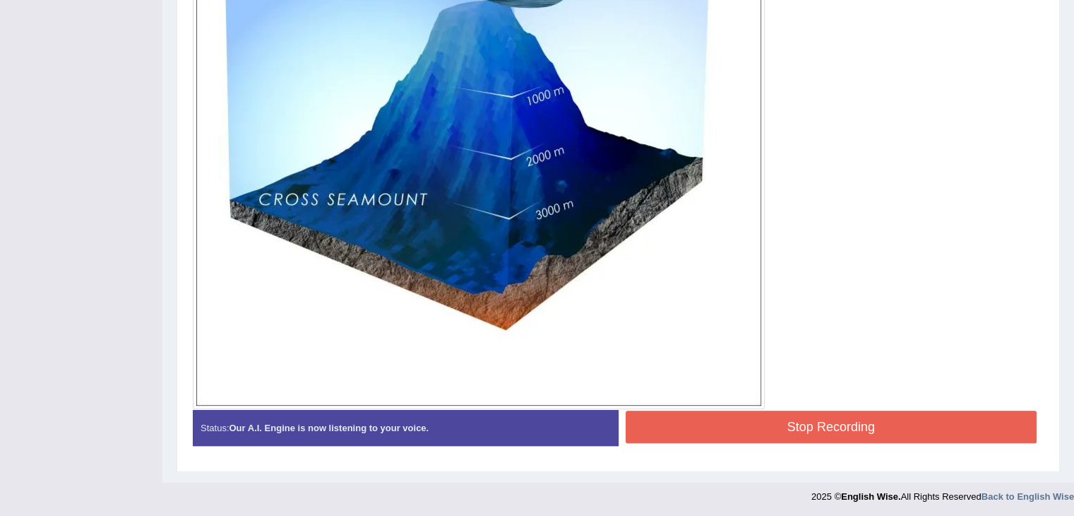
click at [802, 415] on button "Stop Recording" at bounding box center [832, 426] width 412 height 32
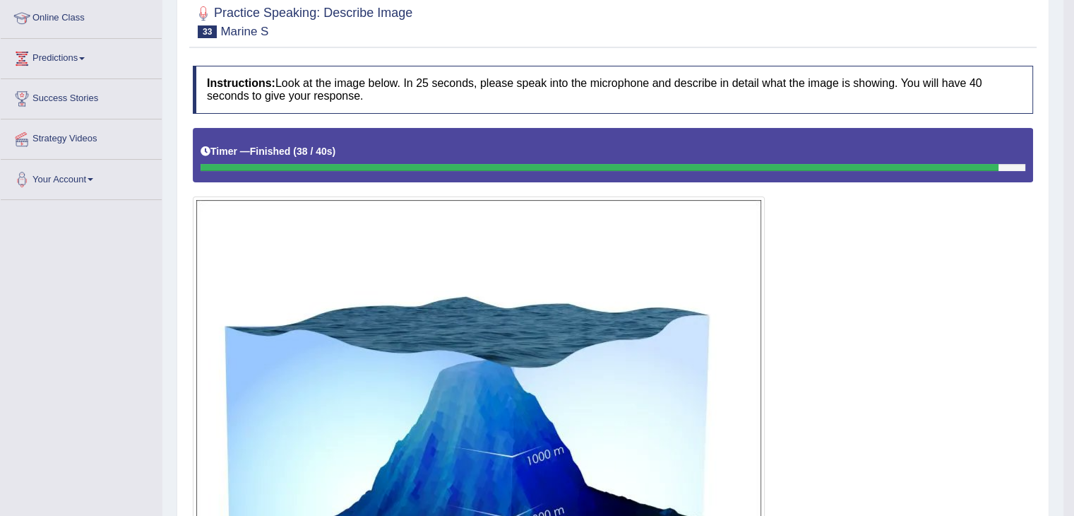
scroll to position [28, 0]
